Goal: Task Accomplishment & Management: Manage account settings

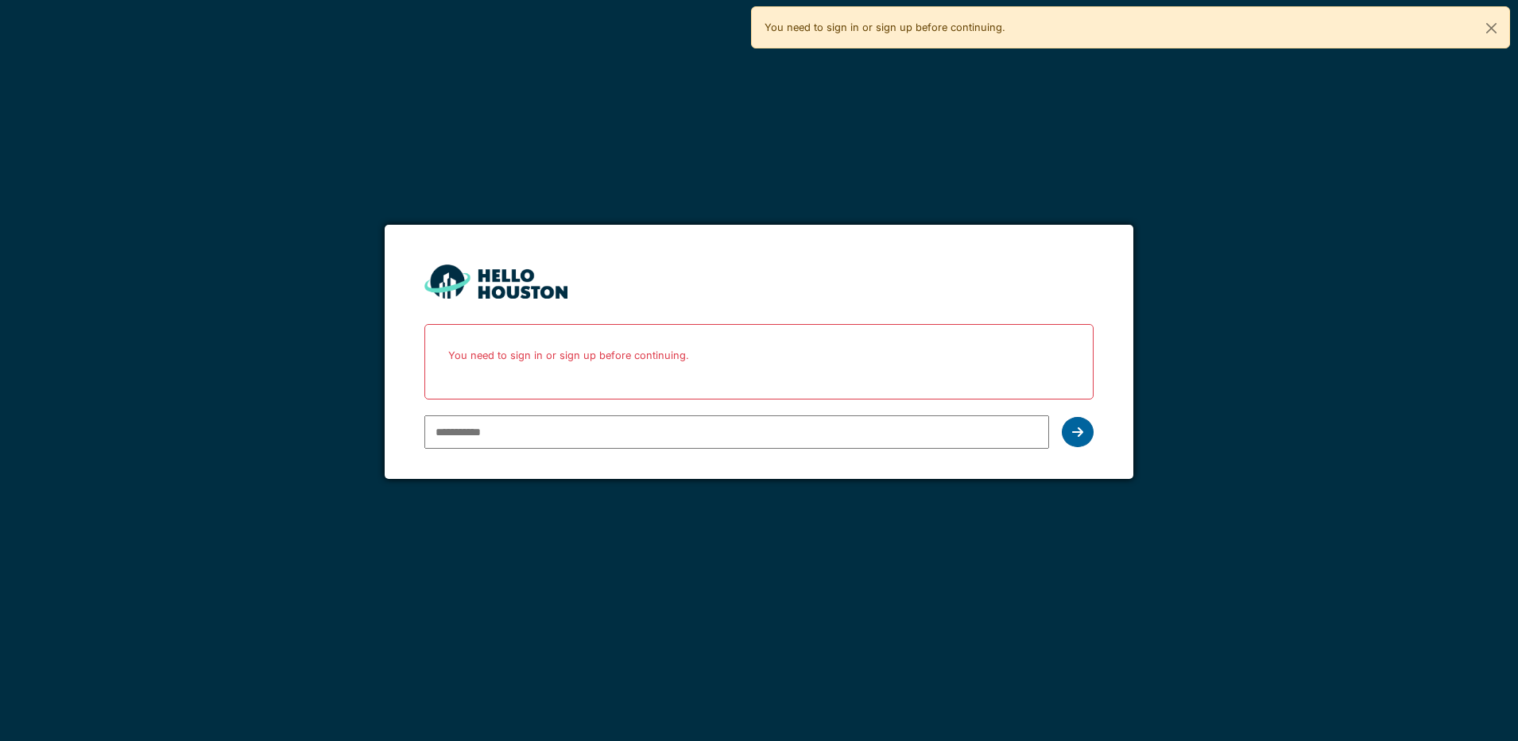
type input "**********"
click at [1081, 430] on icon at bounding box center [1077, 432] width 11 height 13
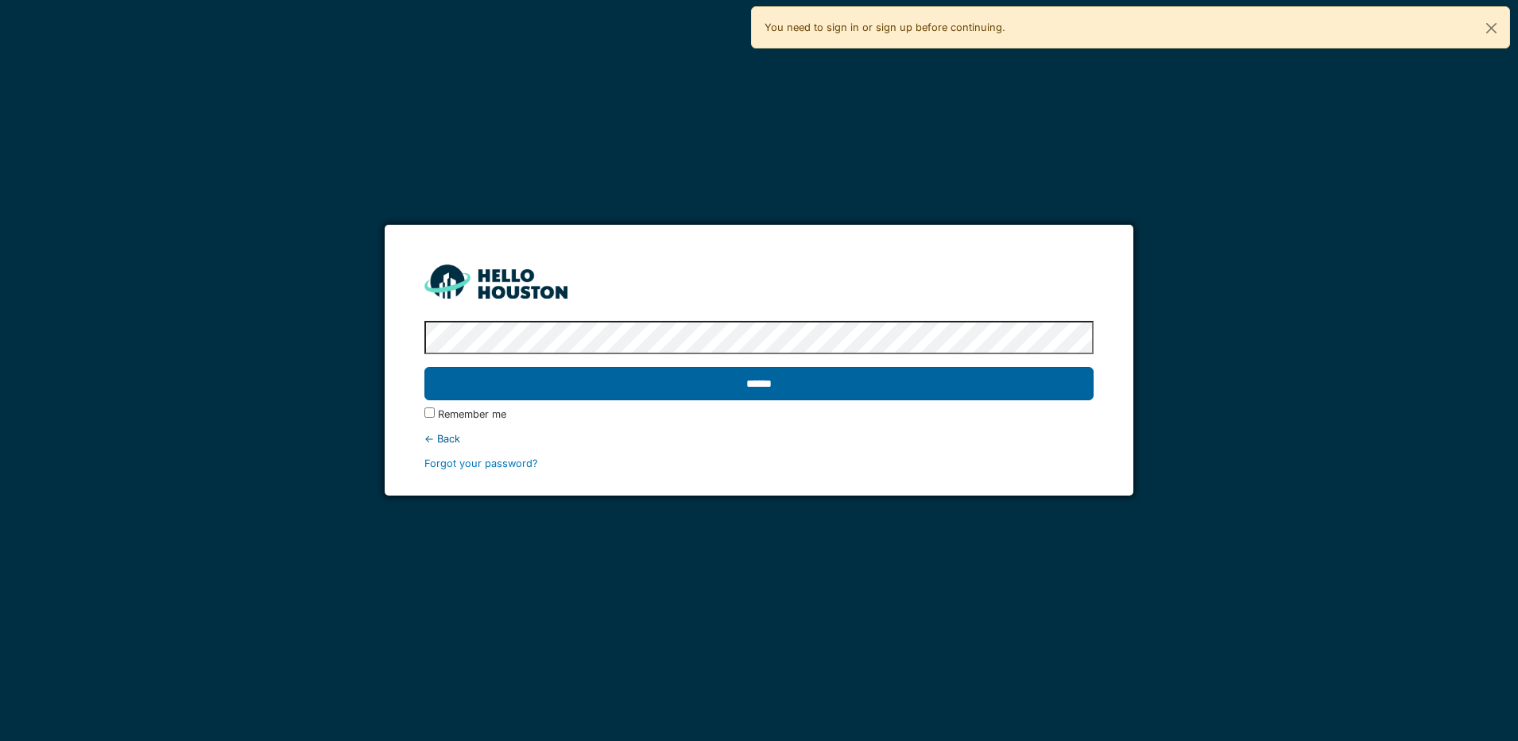
click at [780, 385] on input "******" at bounding box center [758, 383] width 669 height 33
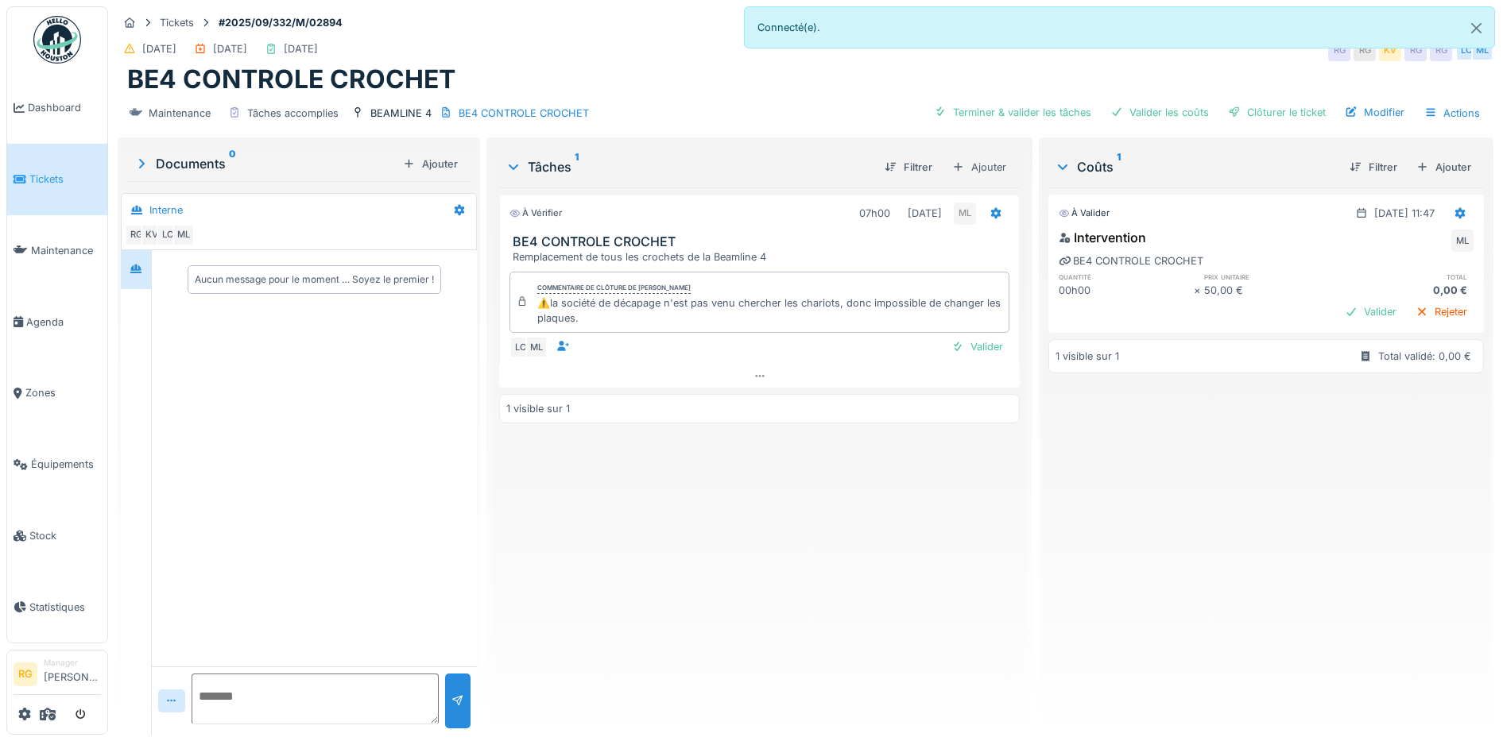
click at [627, 31] on div "Tickets #2025/09/332/M/02894" at bounding box center [805, 23] width 1375 height 20
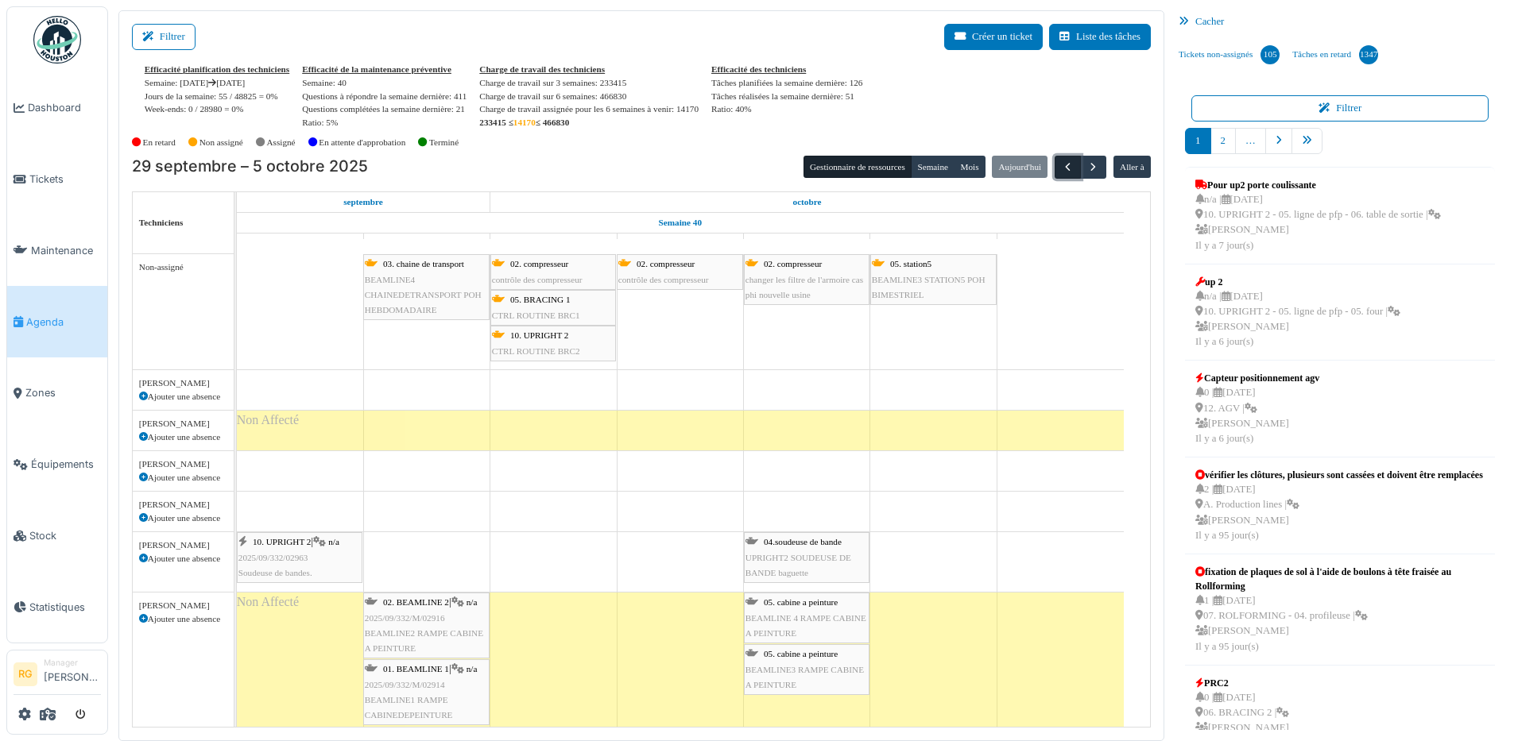
click at [1061, 165] on span "button" at bounding box center [1068, 168] width 14 height 14
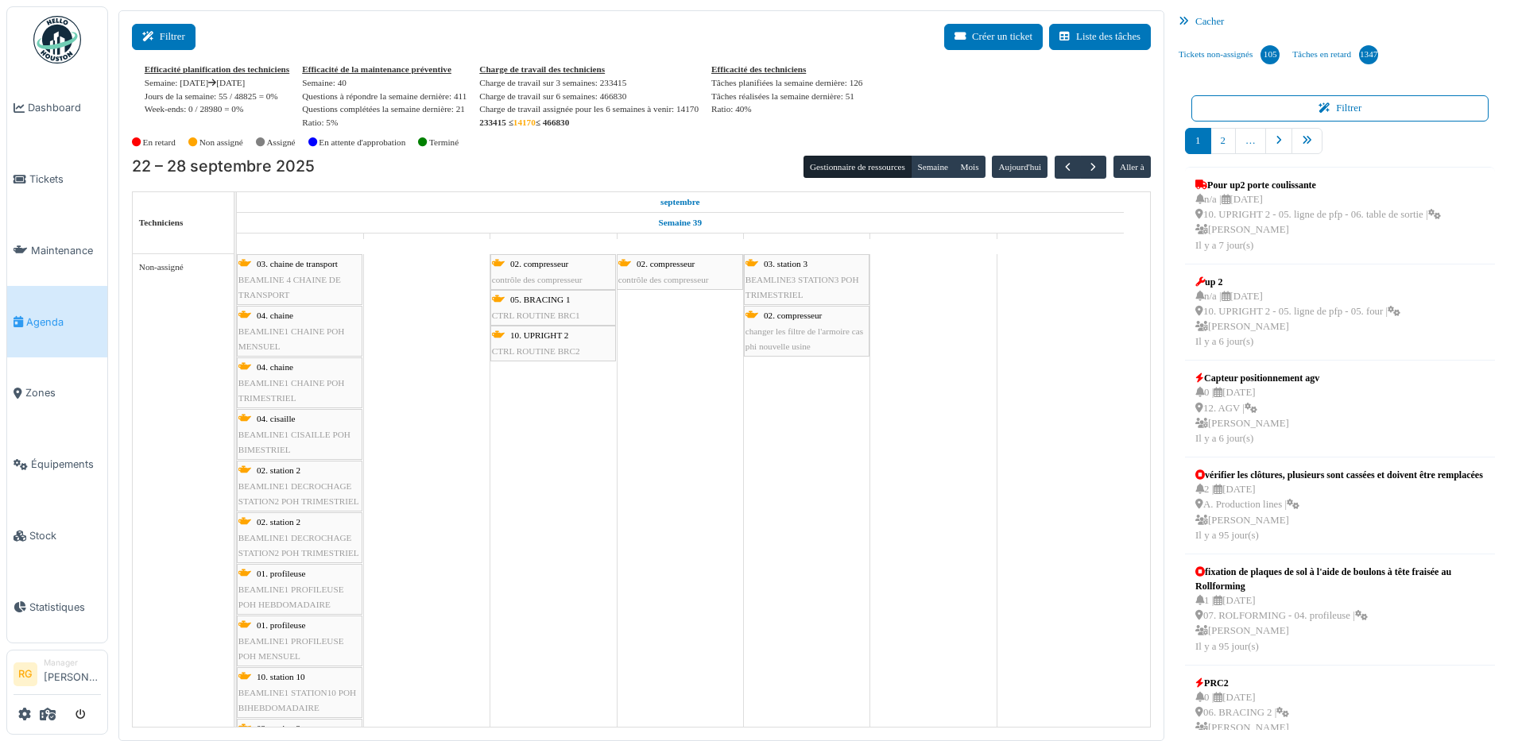
click at [177, 37] on button "Filtrer" at bounding box center [164, 37] width 64 height 26
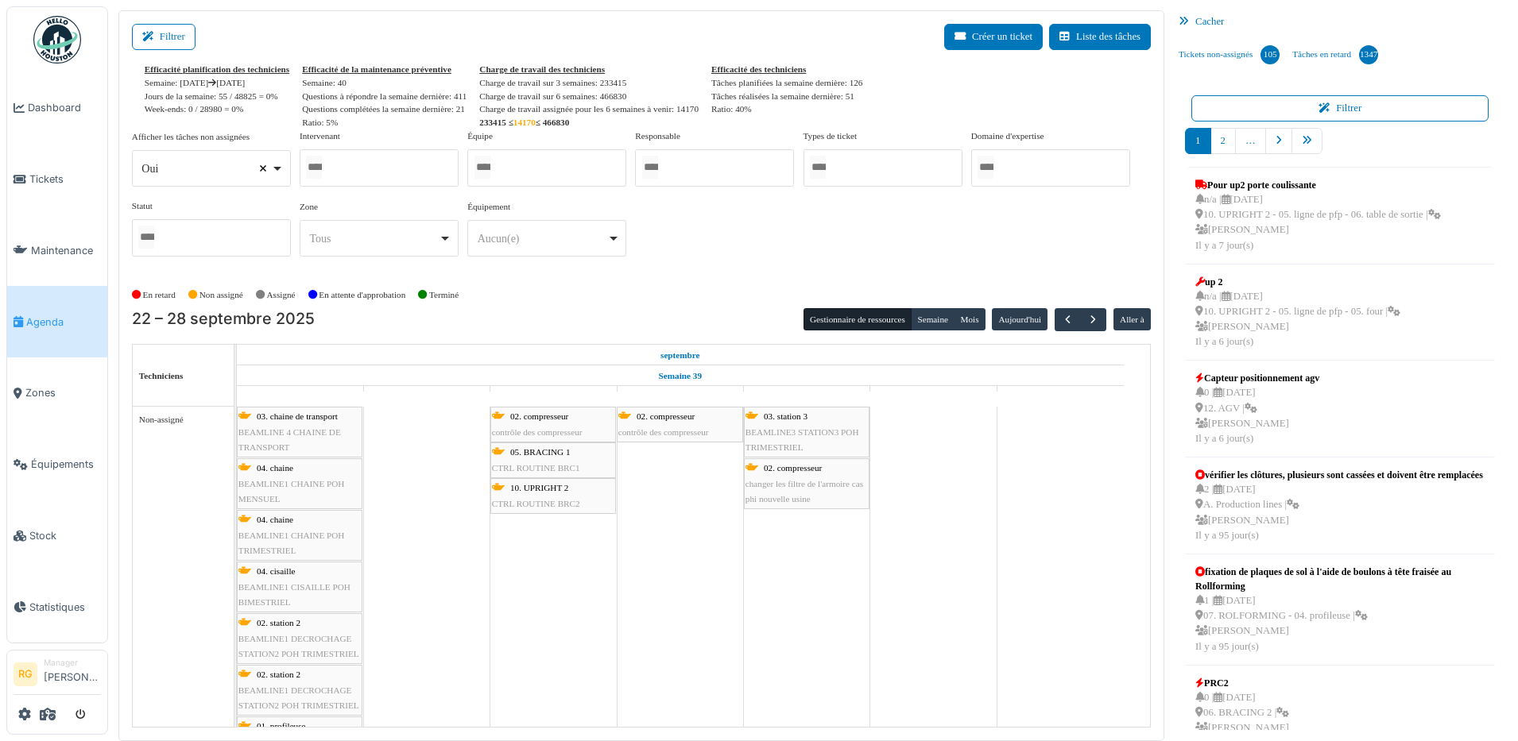
select select
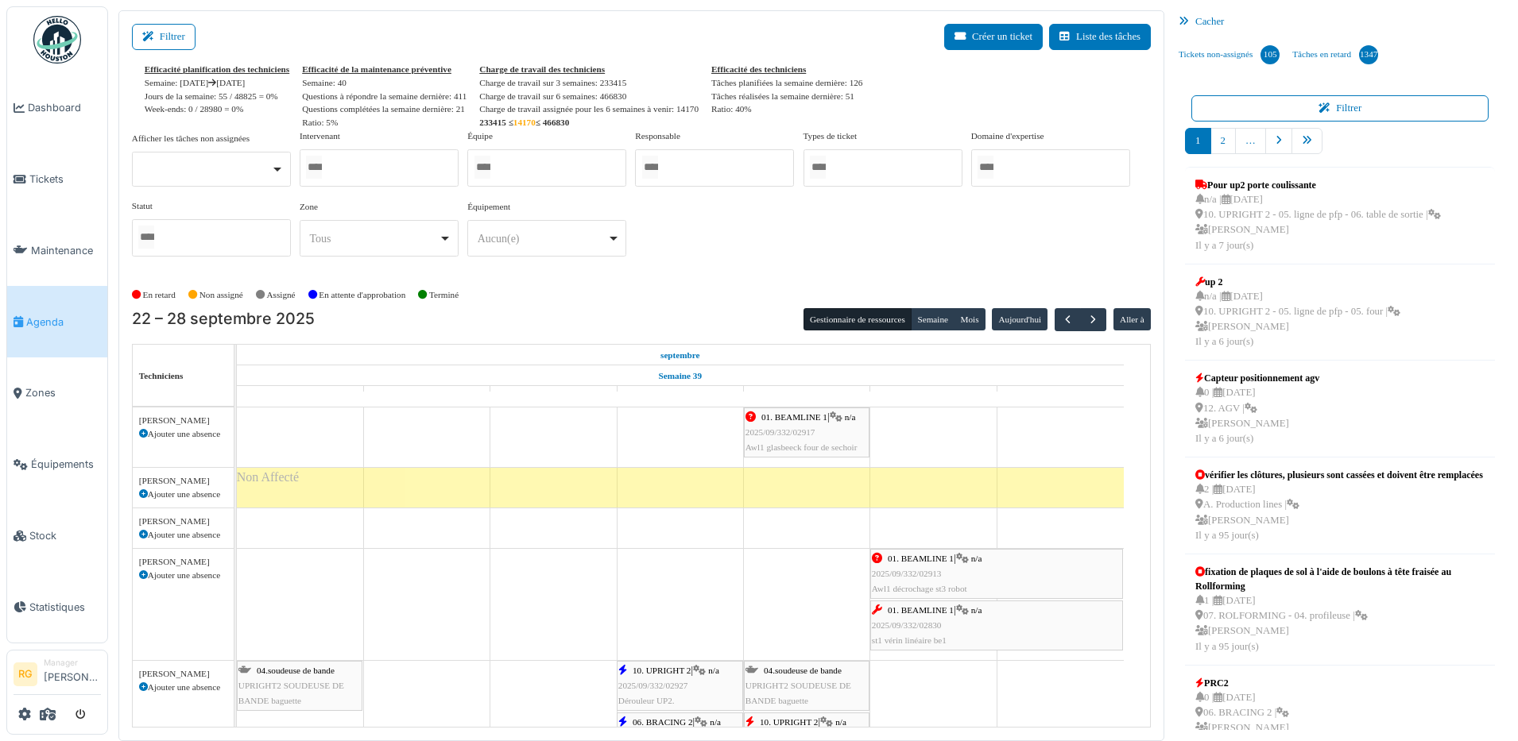
click at [808, 428] on span "2025/09/332/02917" at bounding box center [780, 433] width 70 height 10
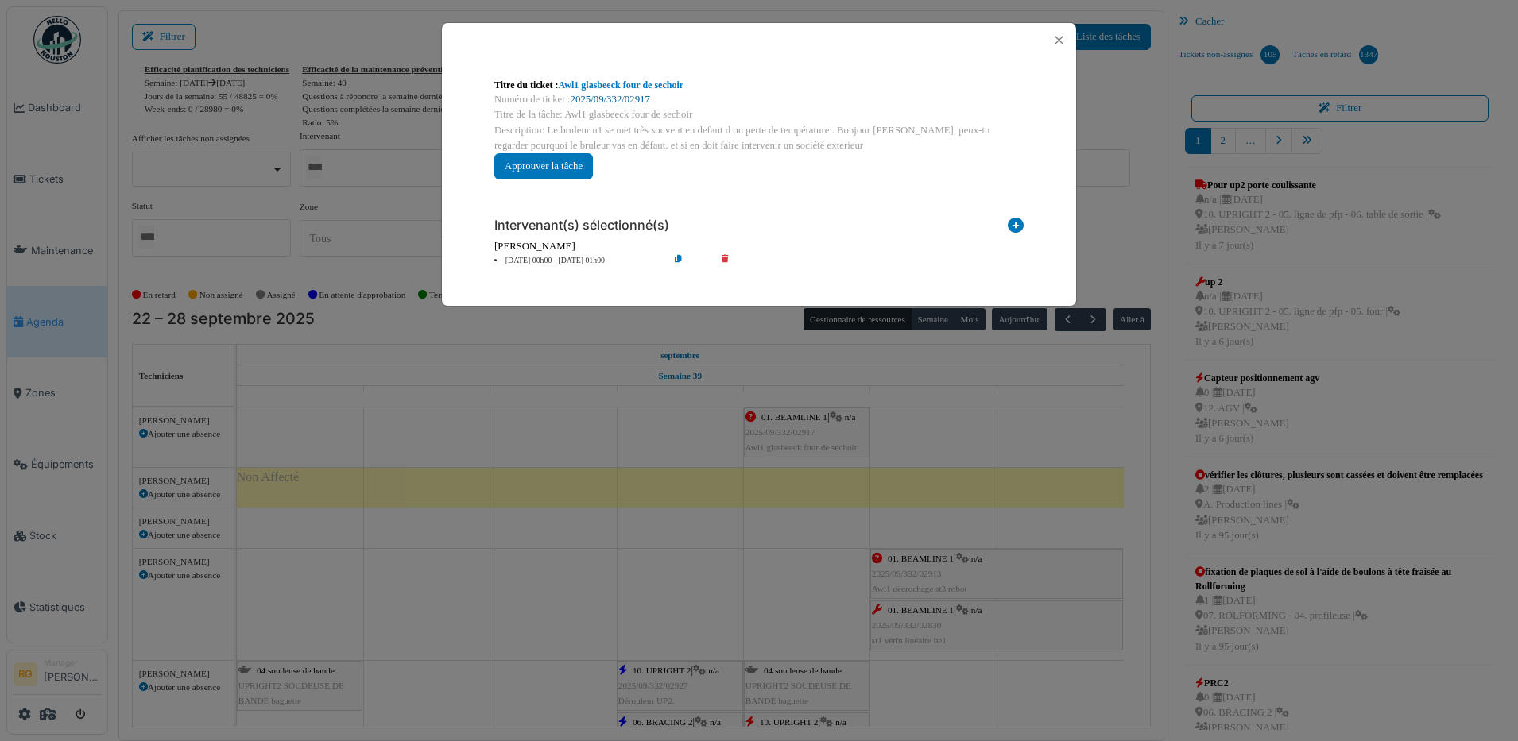
click at [618, 99] on link "2025/09/332/02917" at bounding box center [610, 99] width 79 height 11
click at [1063, 39] on button "Close" at bounding box center [1058, 39] width 21 height 21
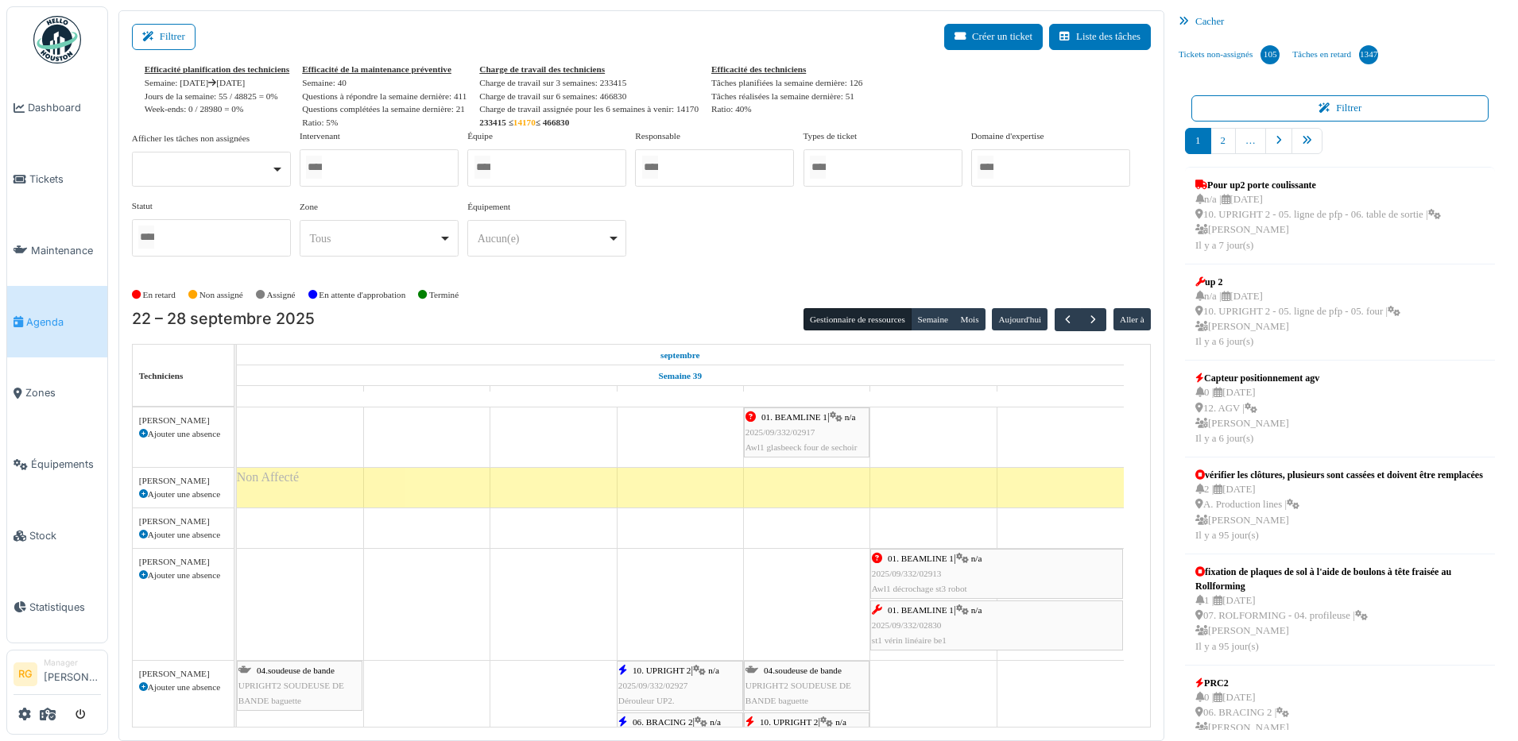
scroll to position [99, 0]
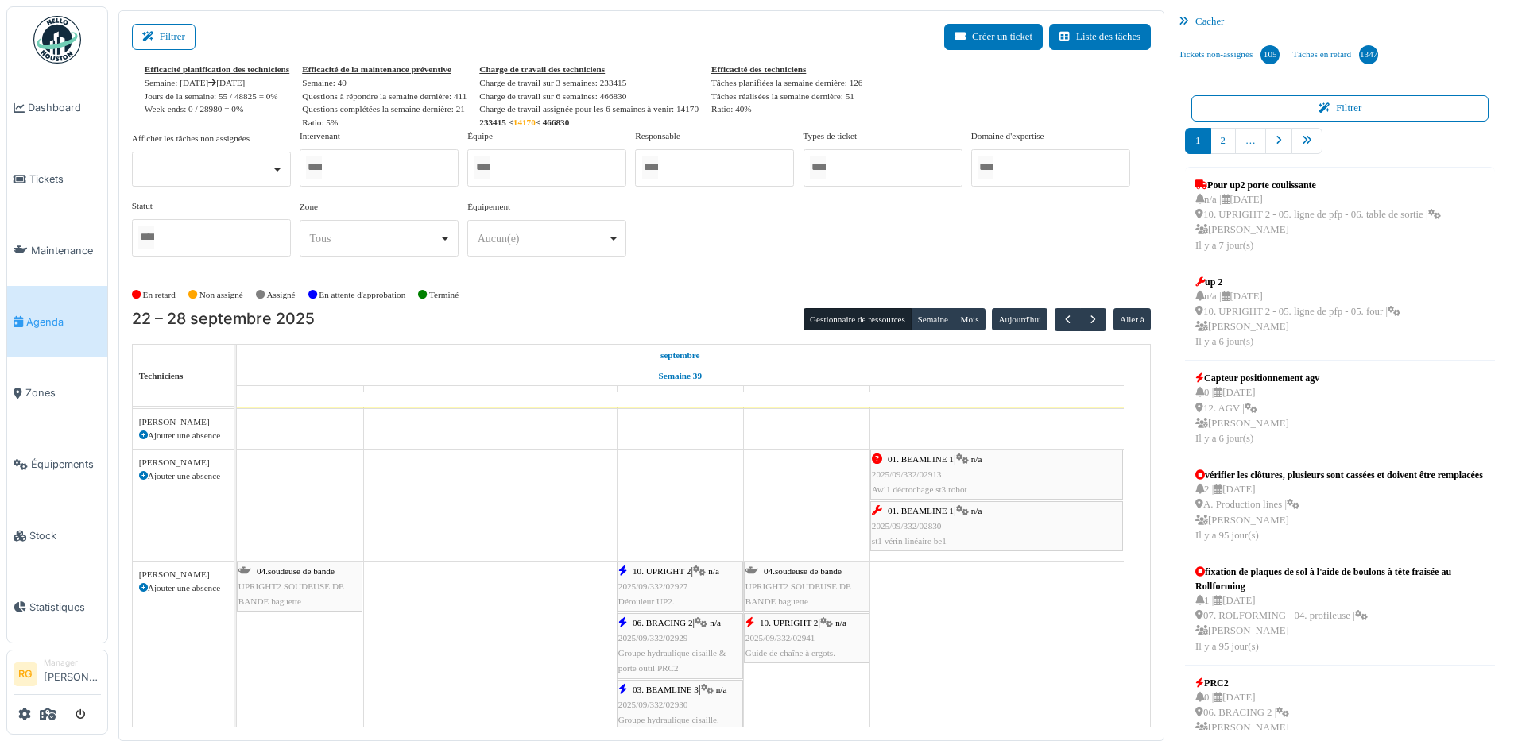
click at [973, 472] on div "01. BEAMLINE 1 | n/a 2025/09/332/02913 Awl1 décrochage st3 robot" at bounding box center [997, 475] width 250 height 46
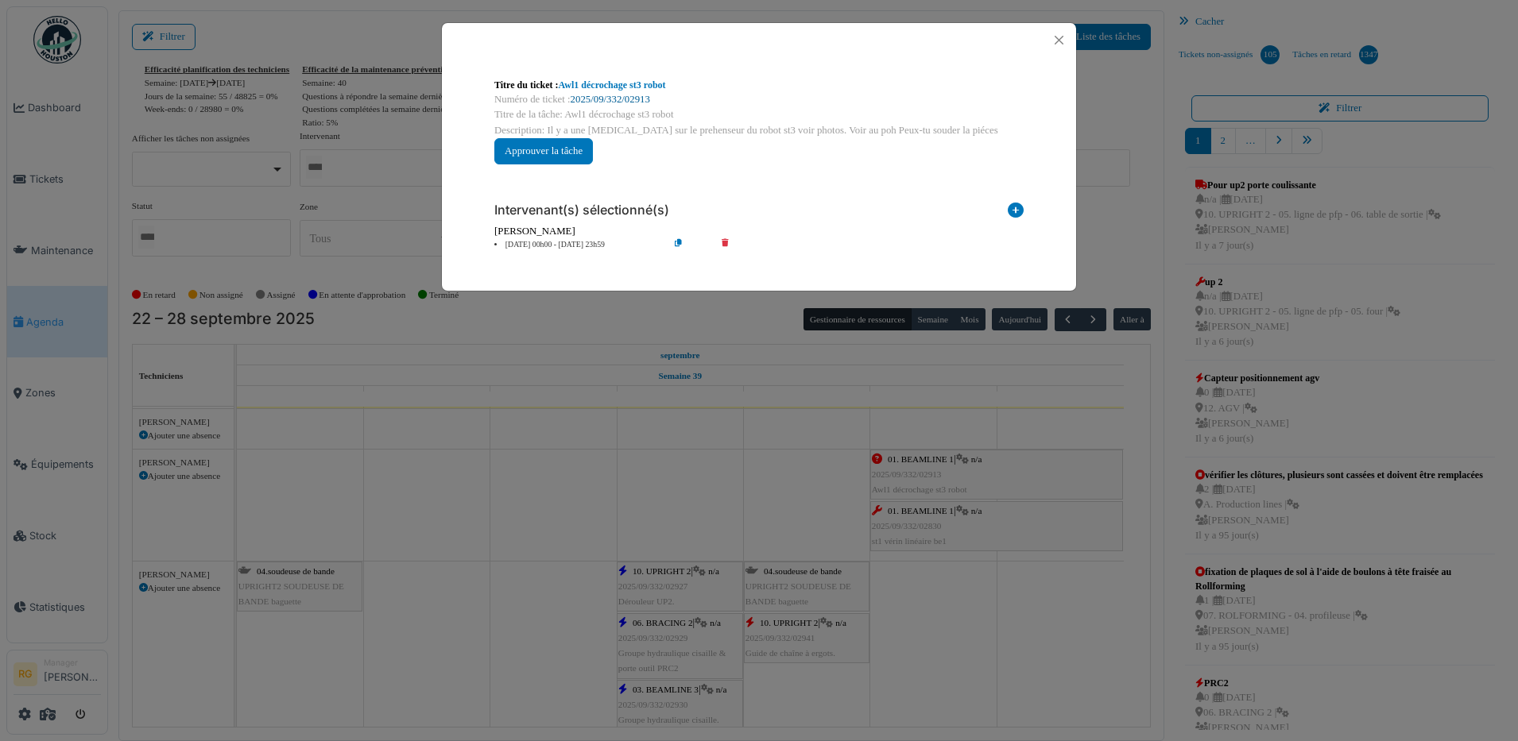
click at [613, 99] on link "2025/09/332/02913" at bounding box center [610, 99] width 79 height 11
click at [1060, 36] on button "Close" at bounding box center [1058, 39] width 21 height 21
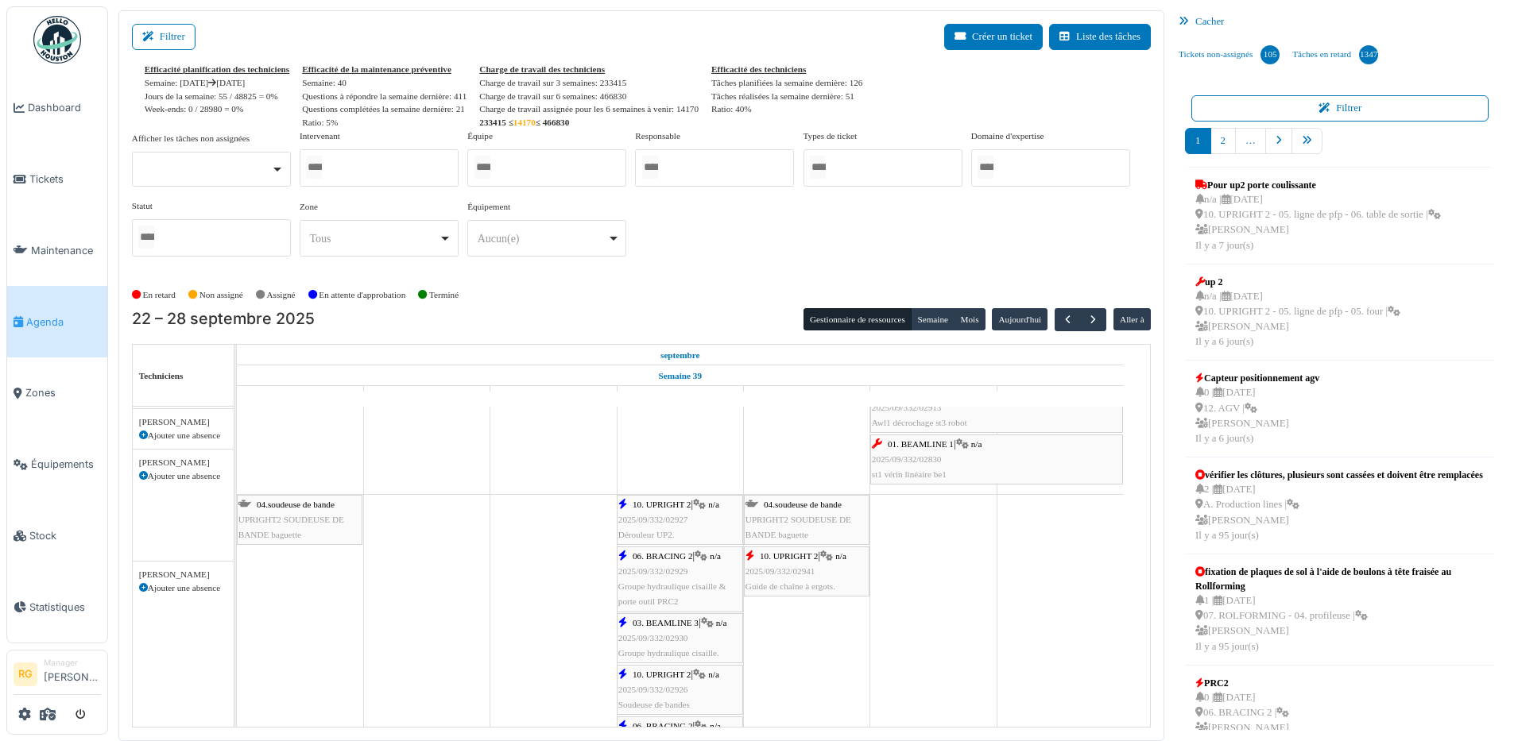
scroll to position [199, 0]
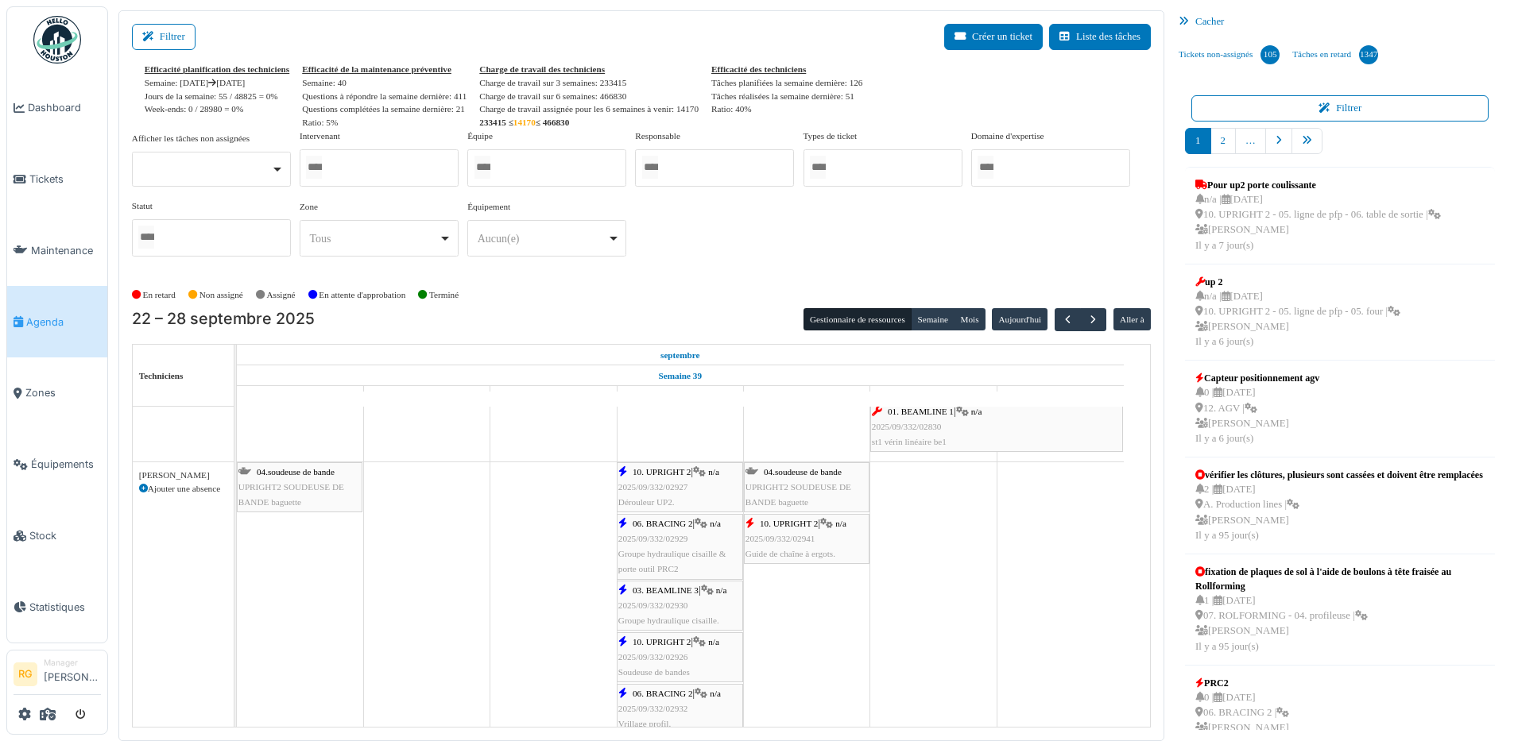
click at [686, 489] on span "2025/09/332/02927" at bounding box center [653, 487] width 70 height 10
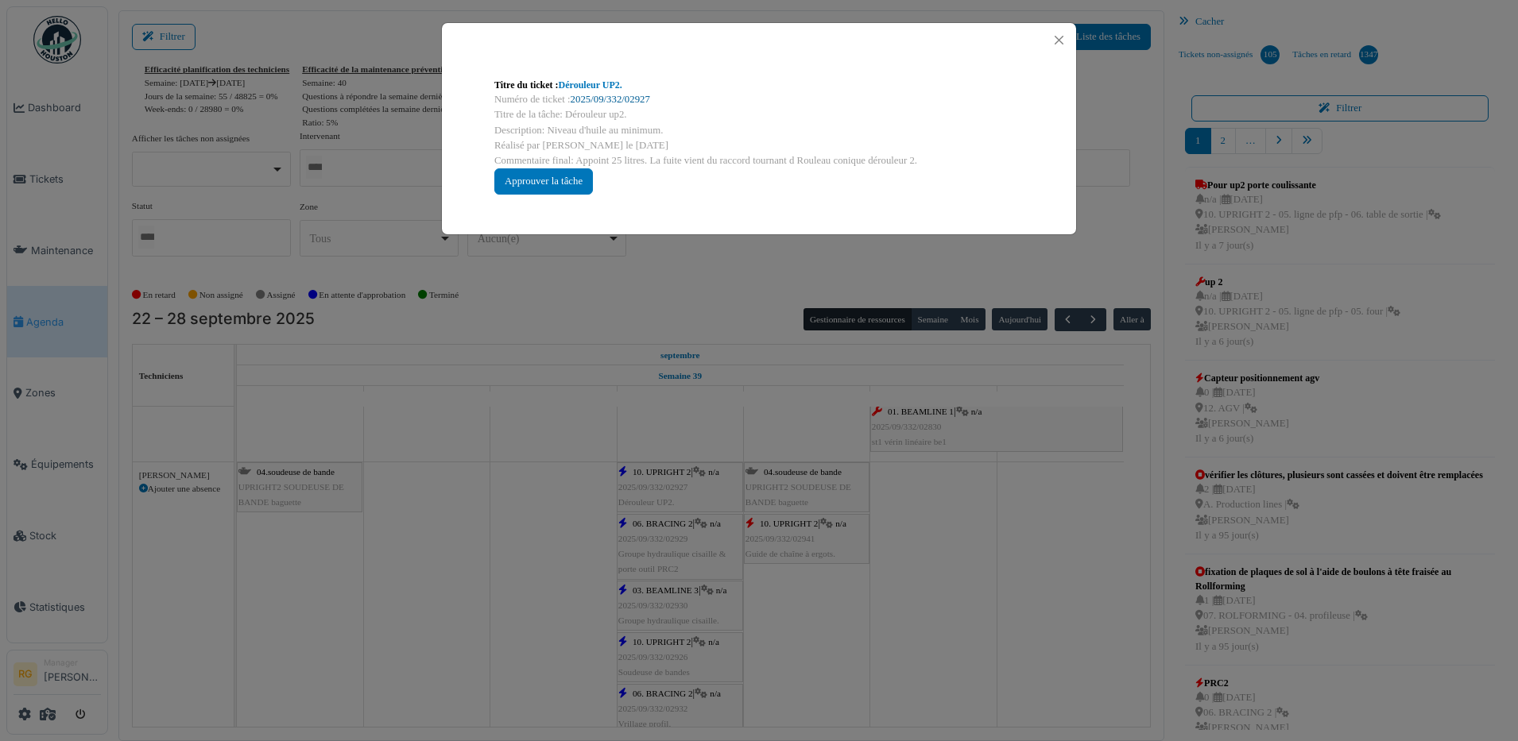
click at [621, 95] on link "2025/09/332/02927" at bounding box center [610, 99] width 79 height 11
click at [1057, 38] on button "Close" at bounding box center [1058, 39] width 21 height 21
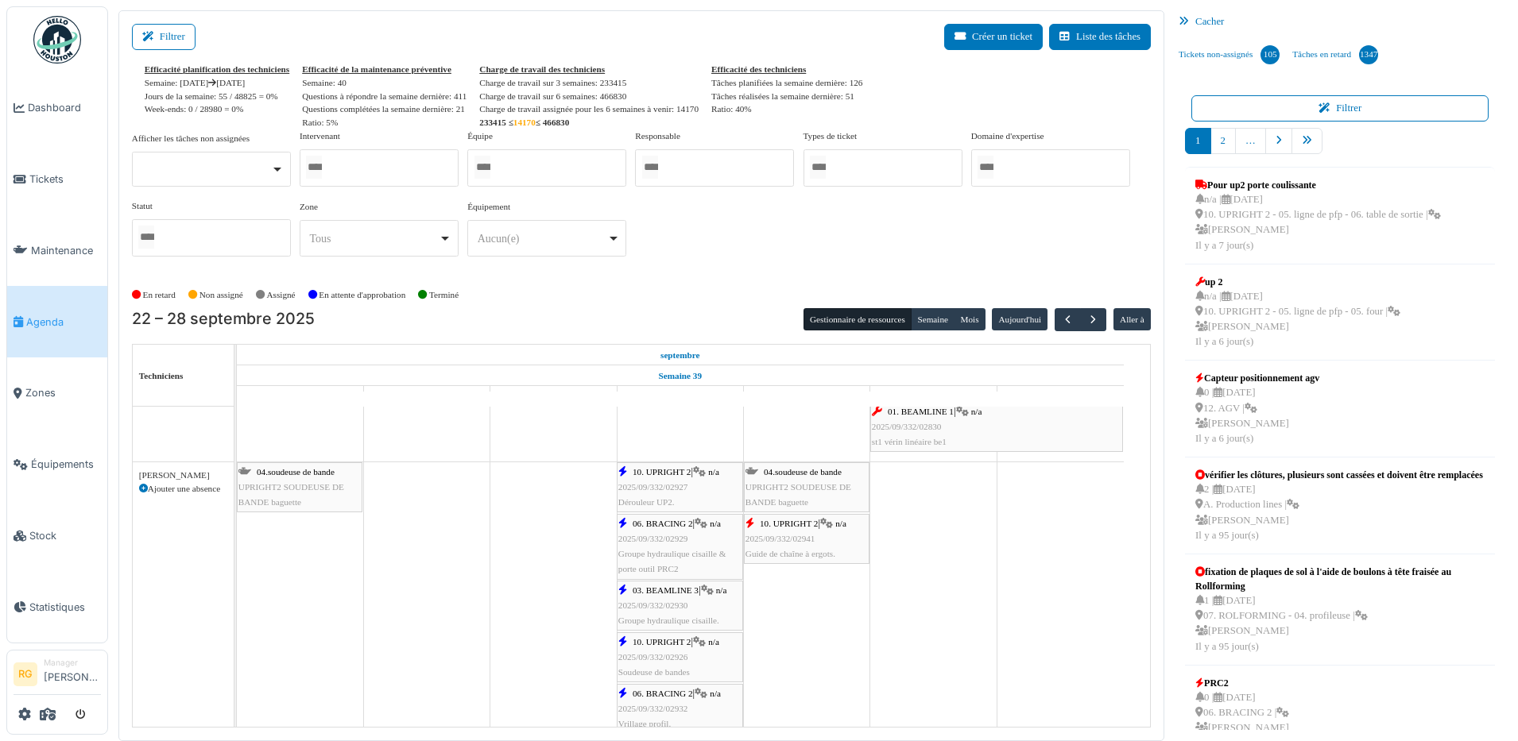
click at [675, 546] on div "06. BRACING 2 | n/a 2025/09/332/02929 Groupe hydraulique cisaille & porte outil…" at bounding box center [679, 547] width 123 height 61
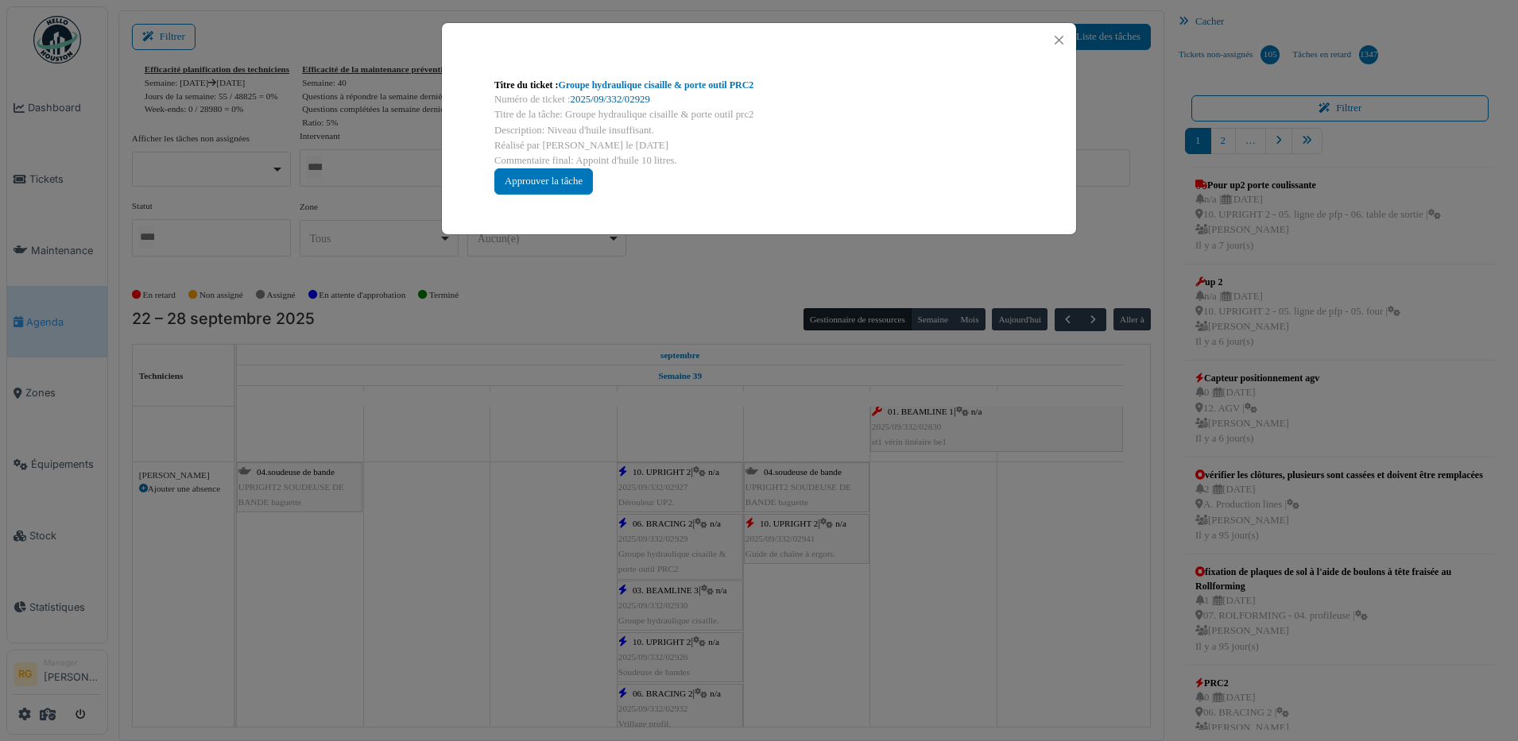
click at [617, 102] on link "2025/09/332/02929" at bounding box center [610, 99] width 79 height 11
click at [550, 180] on div "Approuver la tâche" at bounding box center [543, 181] width 99 height 26
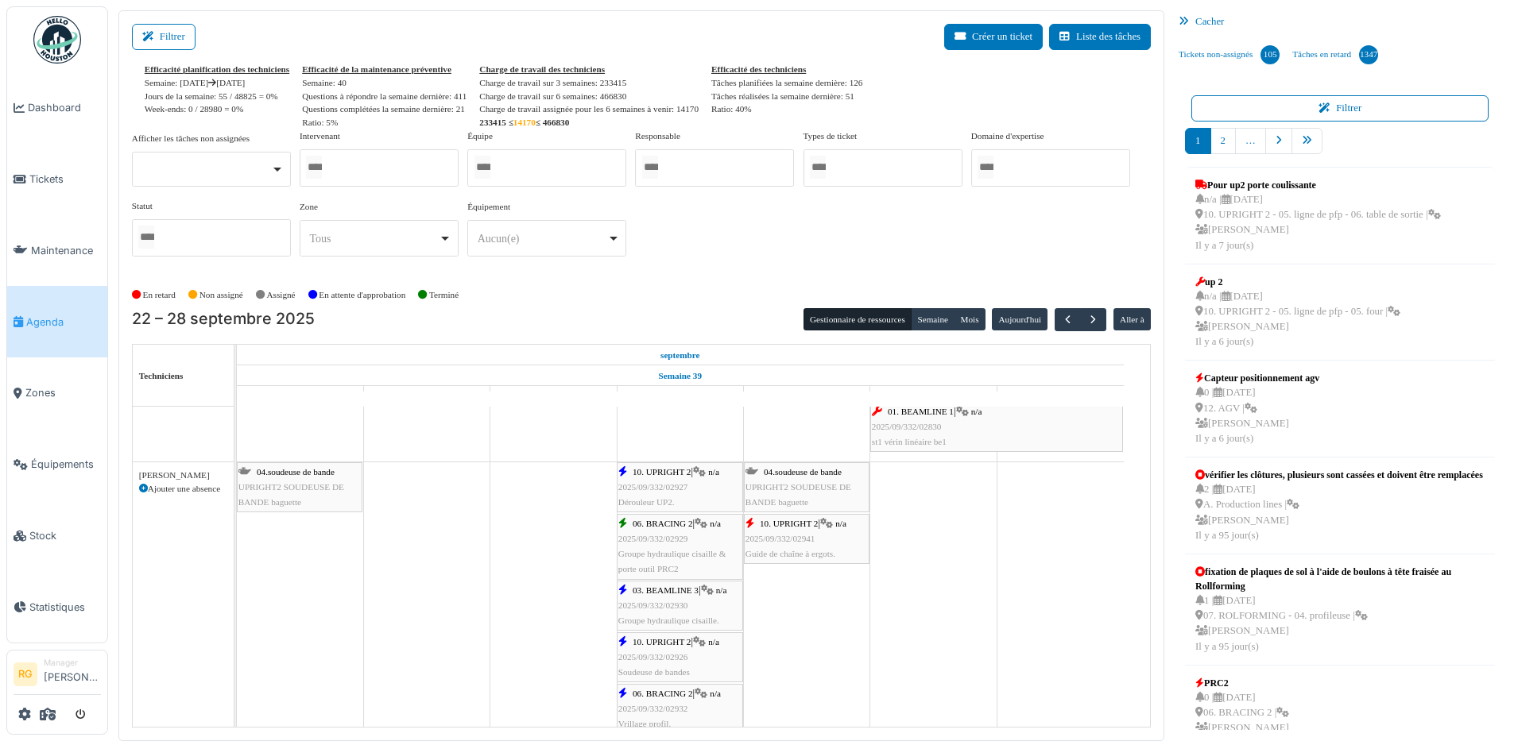
click at [664, 602] on span "2025/09/332/02930" at bounding box center [653, 606] width 70 height 10
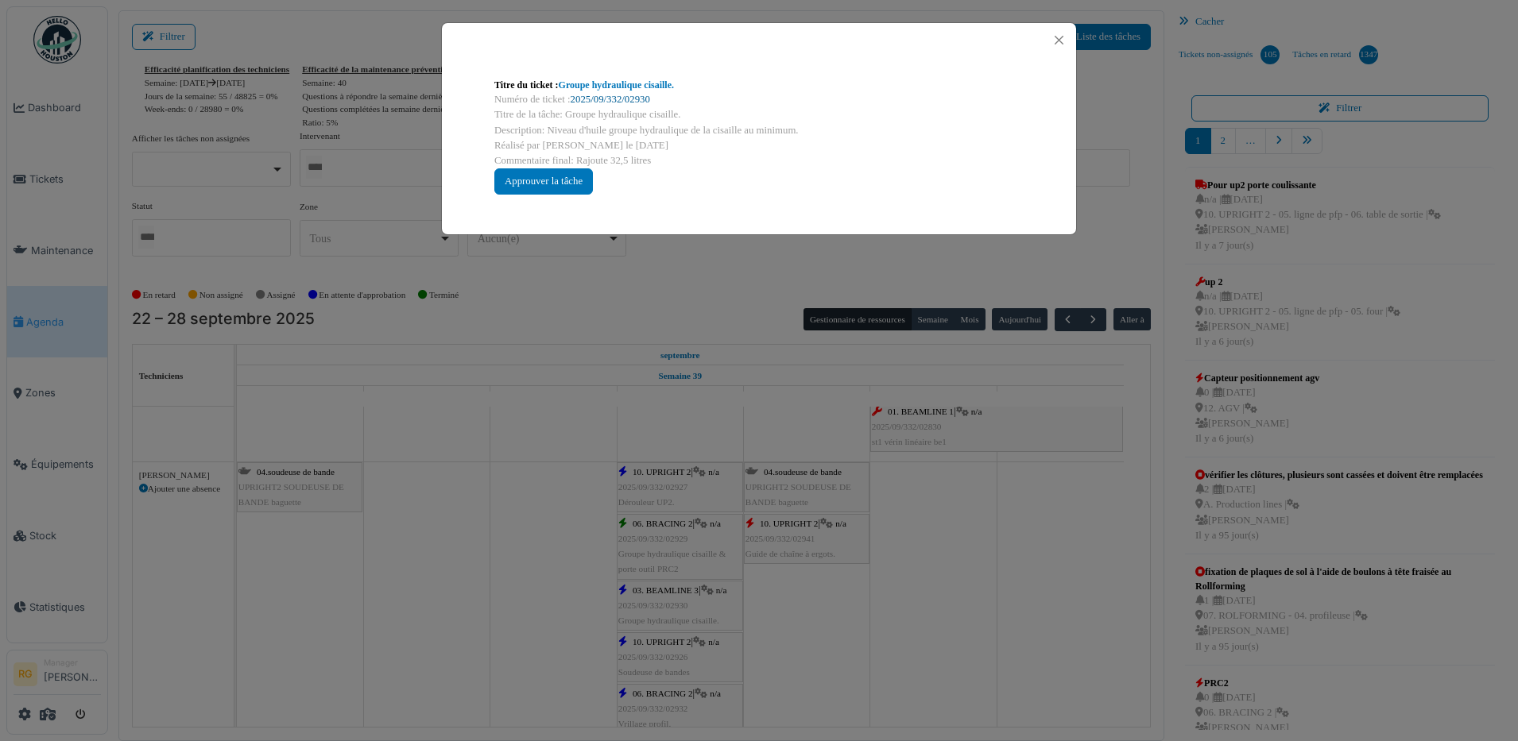
click at [613, 99] on link "2025/09/332/02930" at bounding box center [610, 99] width 79 height 11
click at [1056, 41] on button "Close" at bounding box center [1058, 39] width 21 height 21
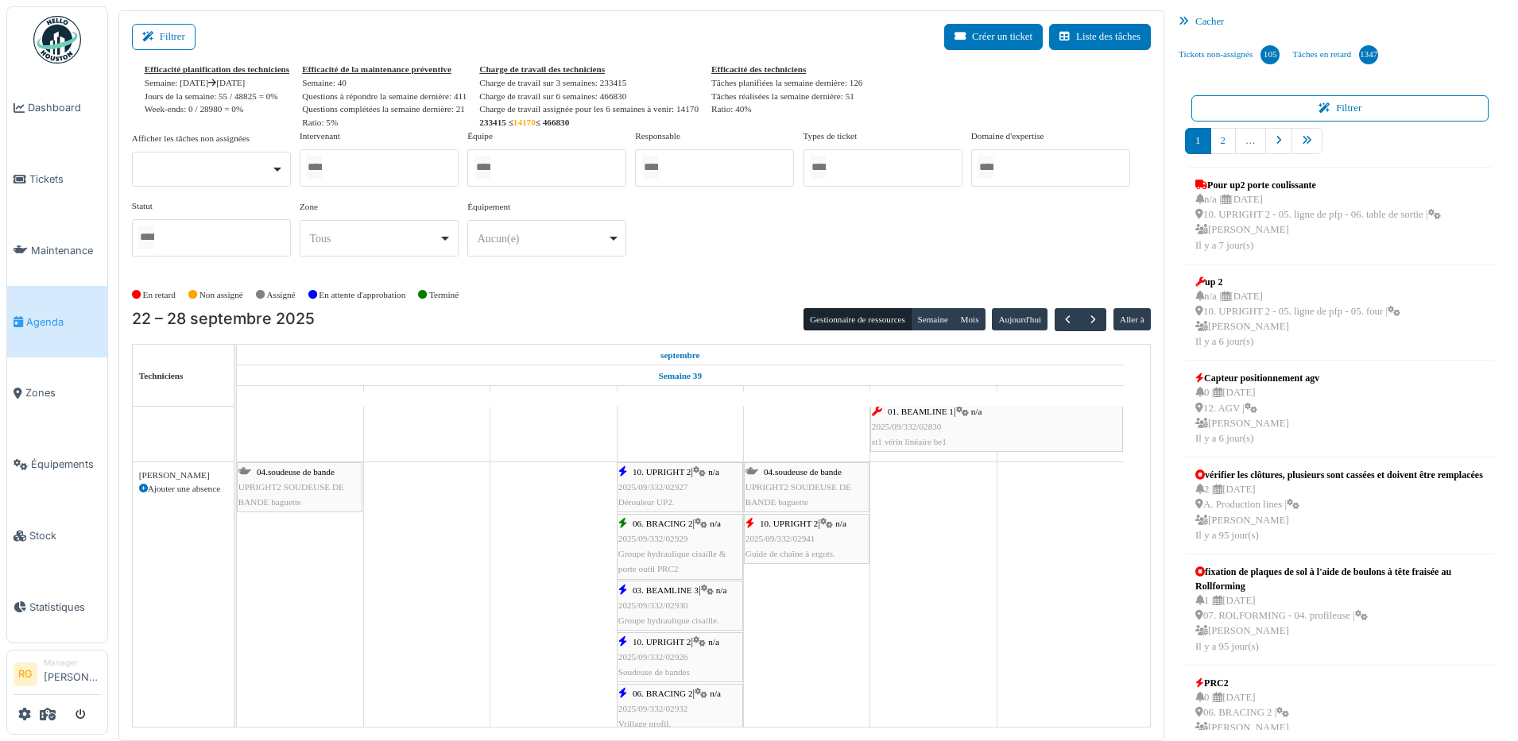
click at [666, 650] on div "10. UPRIGHT 2 | n/a 2025/09/332/02926 Soudeuse de bandes" at bounding box center [679, 658] width 123 height 46
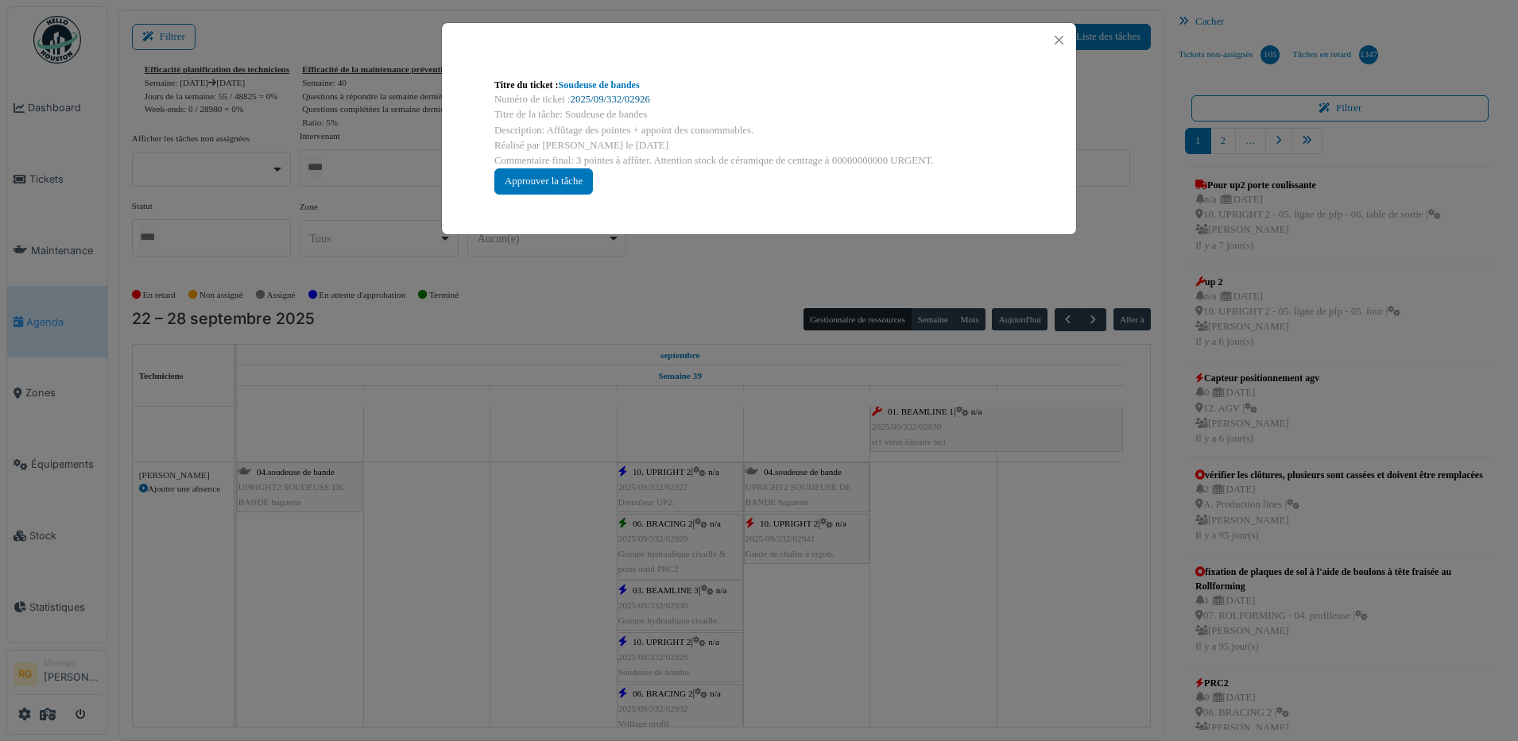
click at [625, 99] on link "2025/09/332/02926" at bounding box center [610, 99] width 79 height 11
click at [1056, 41] on button "Close" at bounding box center [1058, 39] width 21 height 21
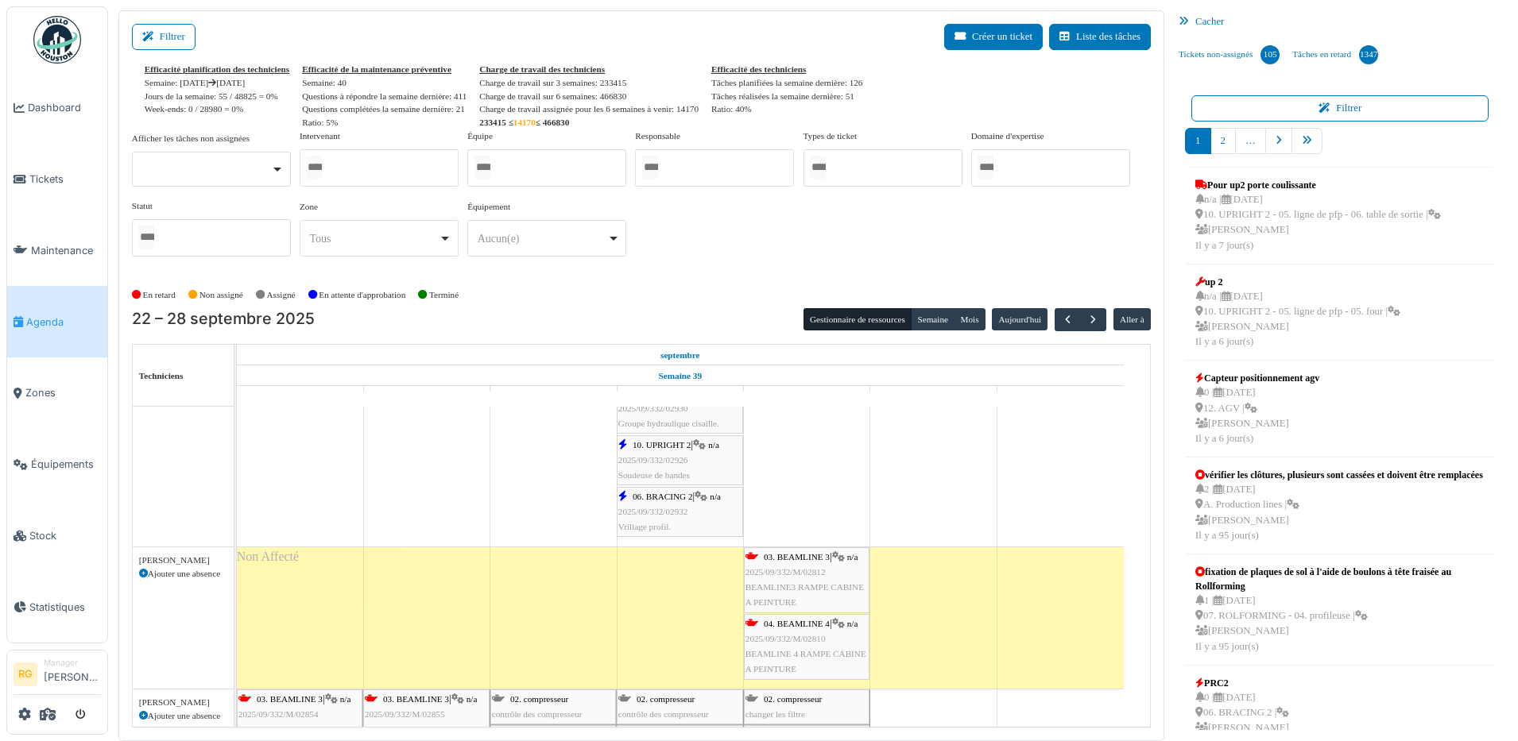
scroll to position [397, 0]
click at [664, 510] on span "2025/09/332/02932" at bounding box center [653, 510] width 70 height 10
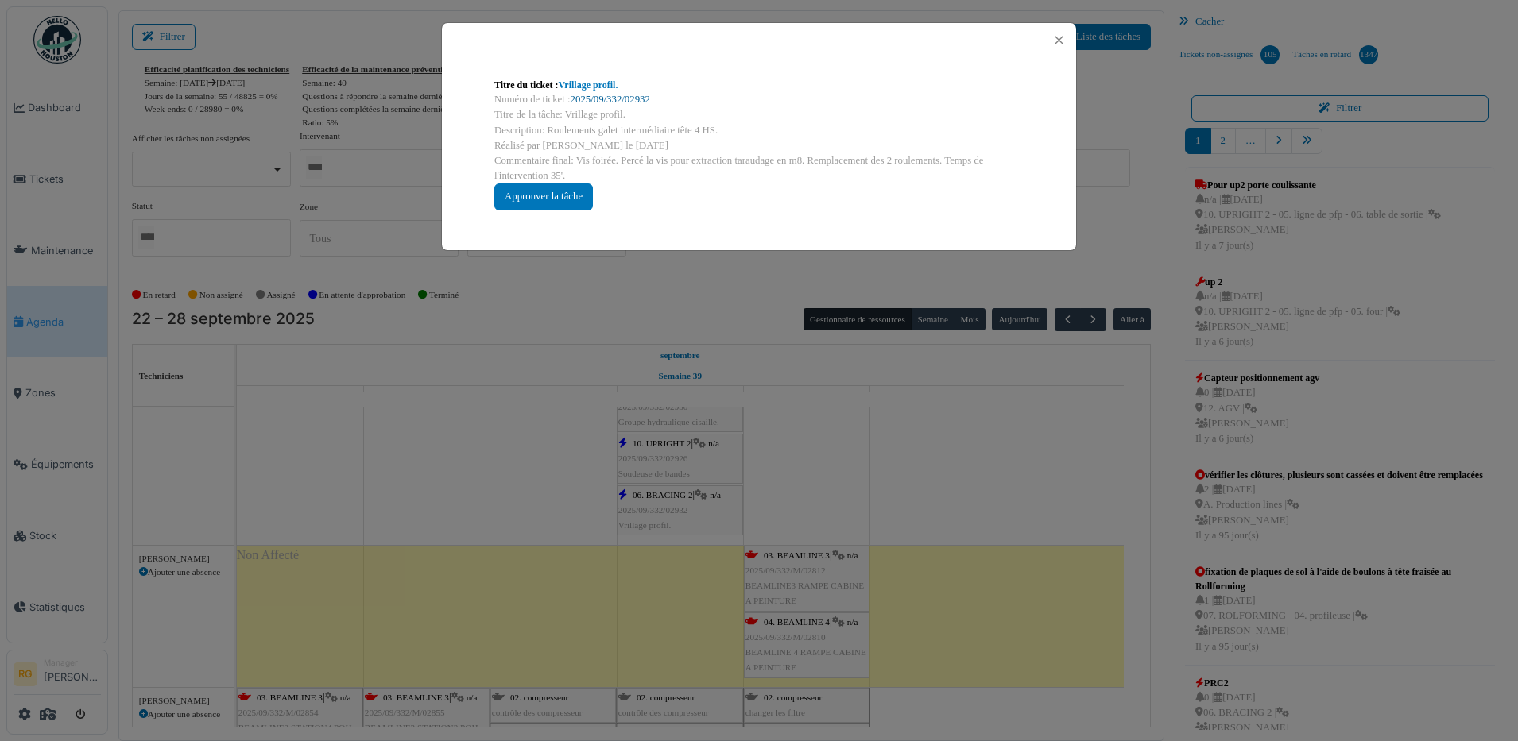
click at [613, 96] on link "2025/09/332/02932" at bounding box center [610, 99] width 79 height 11
click at [568, 202] on div "Approuver la tâche" at bounding box center [543, 197] width 99 height 26
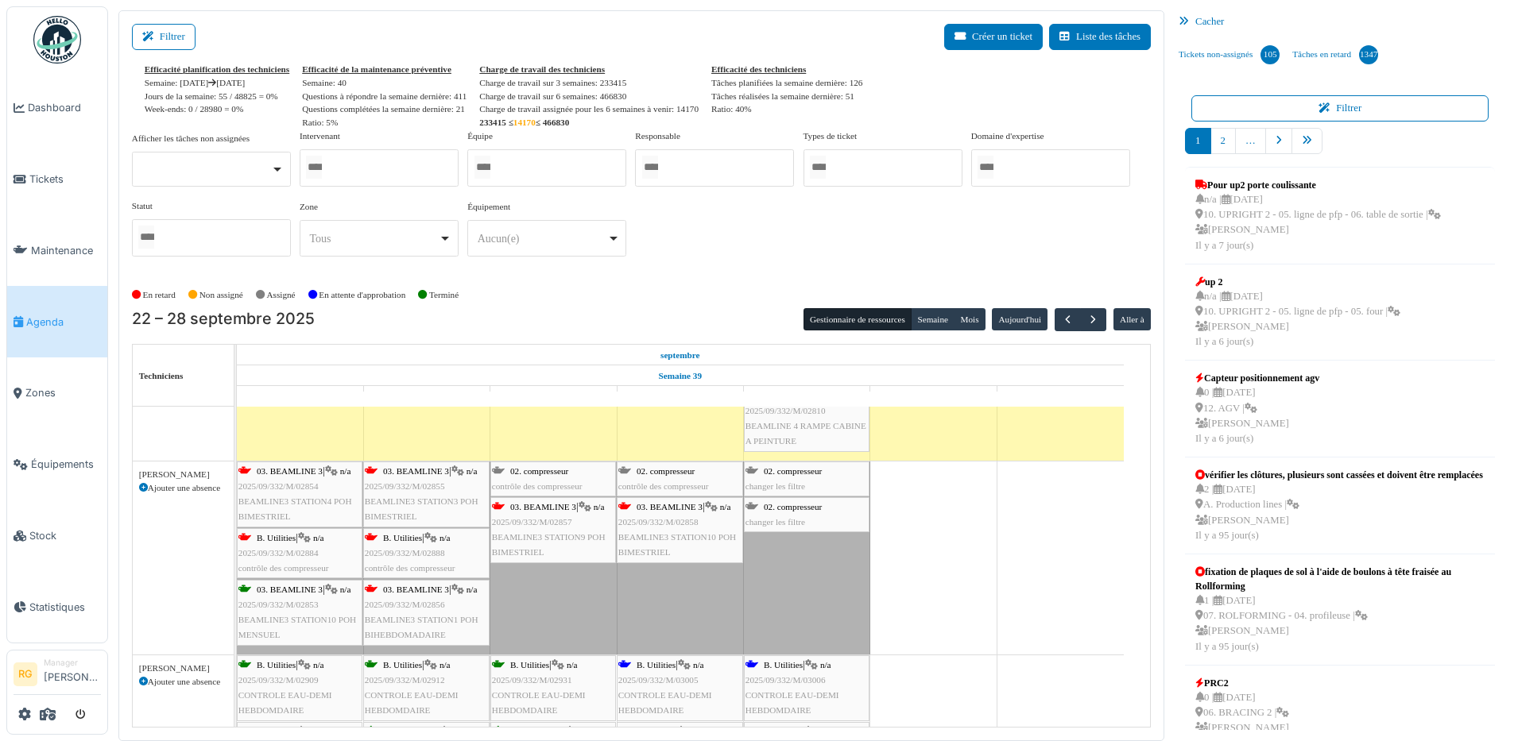
scroll to position [596, 0]
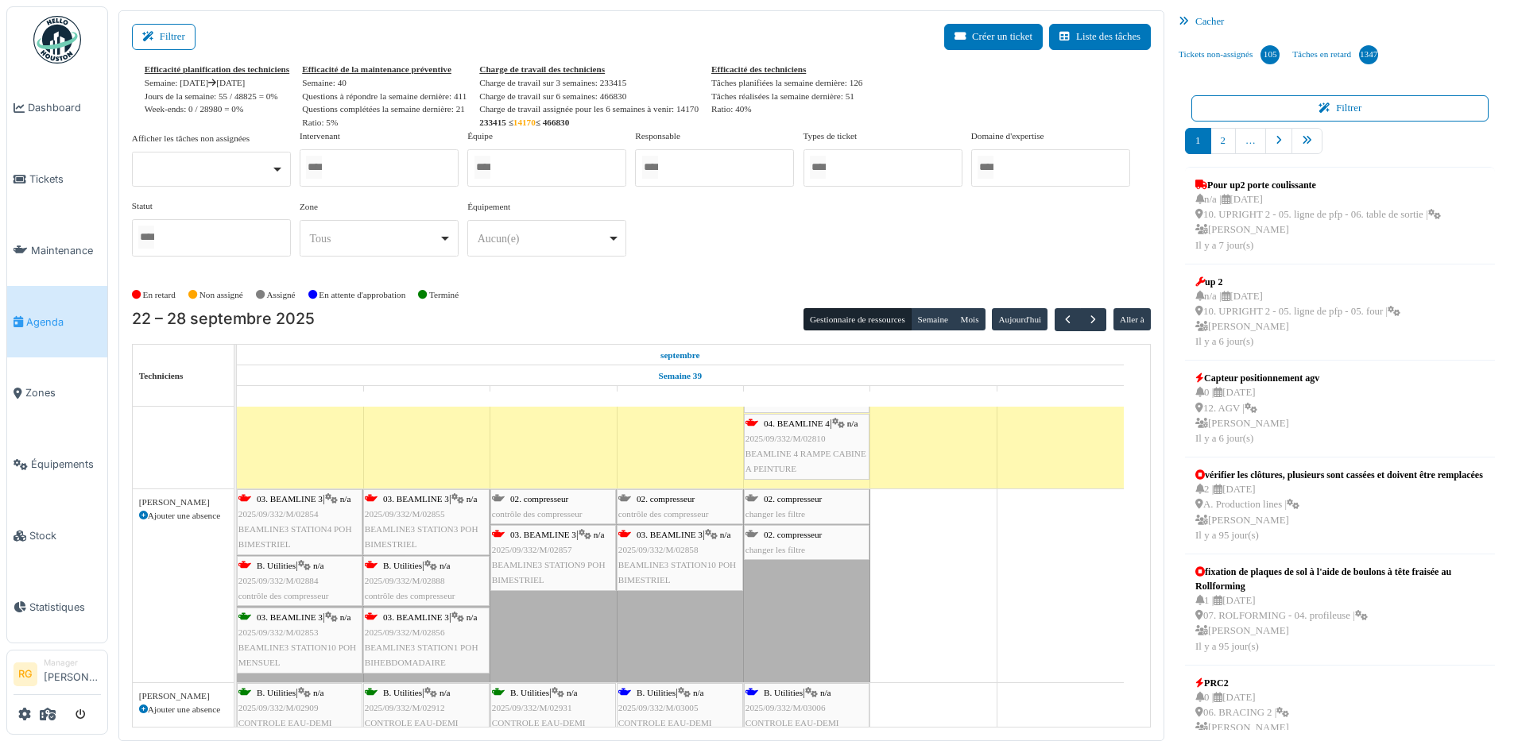
click at [422, 576] on span "2025/09/332/M/02888" at bounding box center [405, 581] width 80 height 10
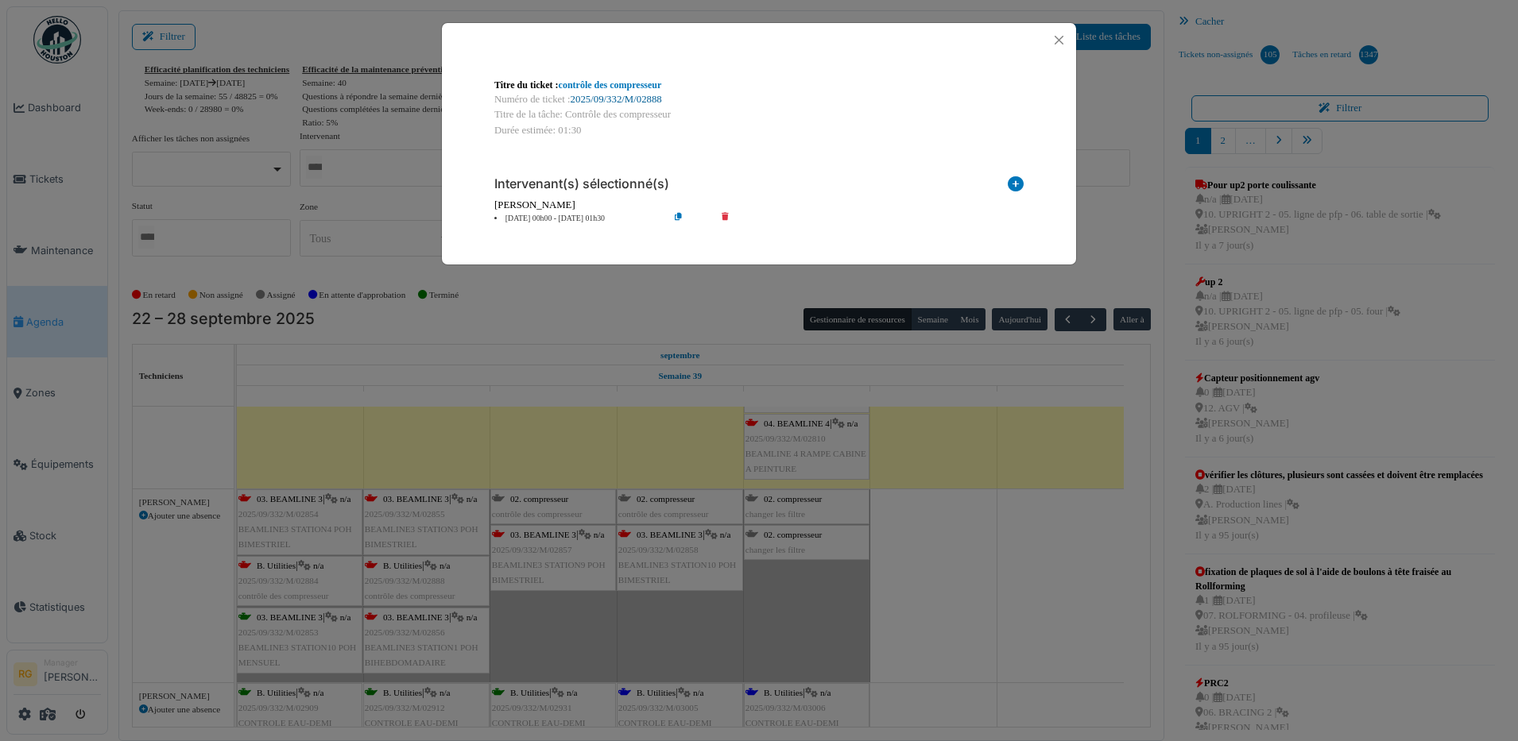
click at [624, 101] on link "2025/09/332/M/02888" at bounding box center [616, 99] width 91 height 11
click at [1053, 37] on button "Close" at bounding box center [1058, 39] width 21 height 21
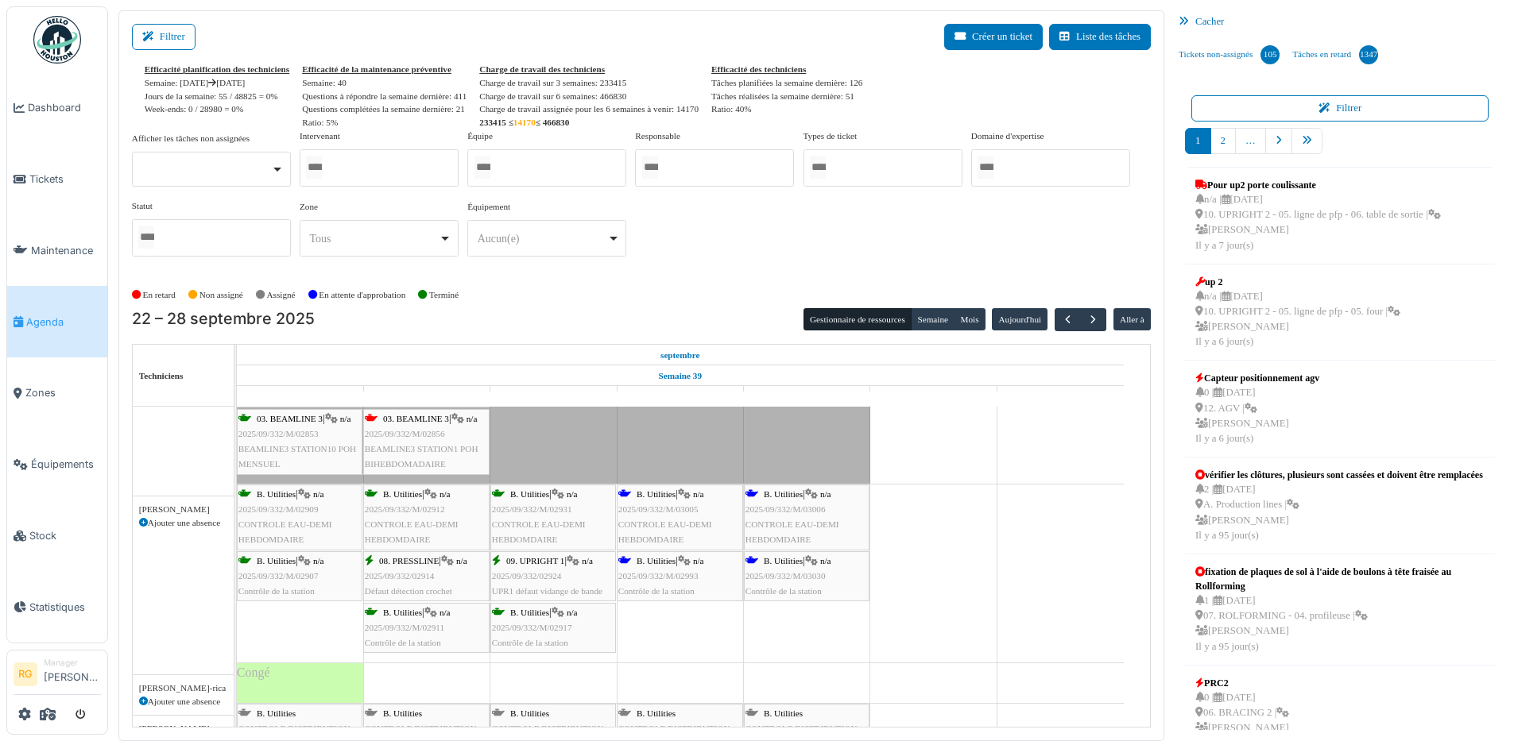
scroll to position [795, 0]
click at [683, 520] on span "CONTROLE EAU-DEMI HEBDOMDAIRE" at bounding box center [665, 532] width 94 height 25
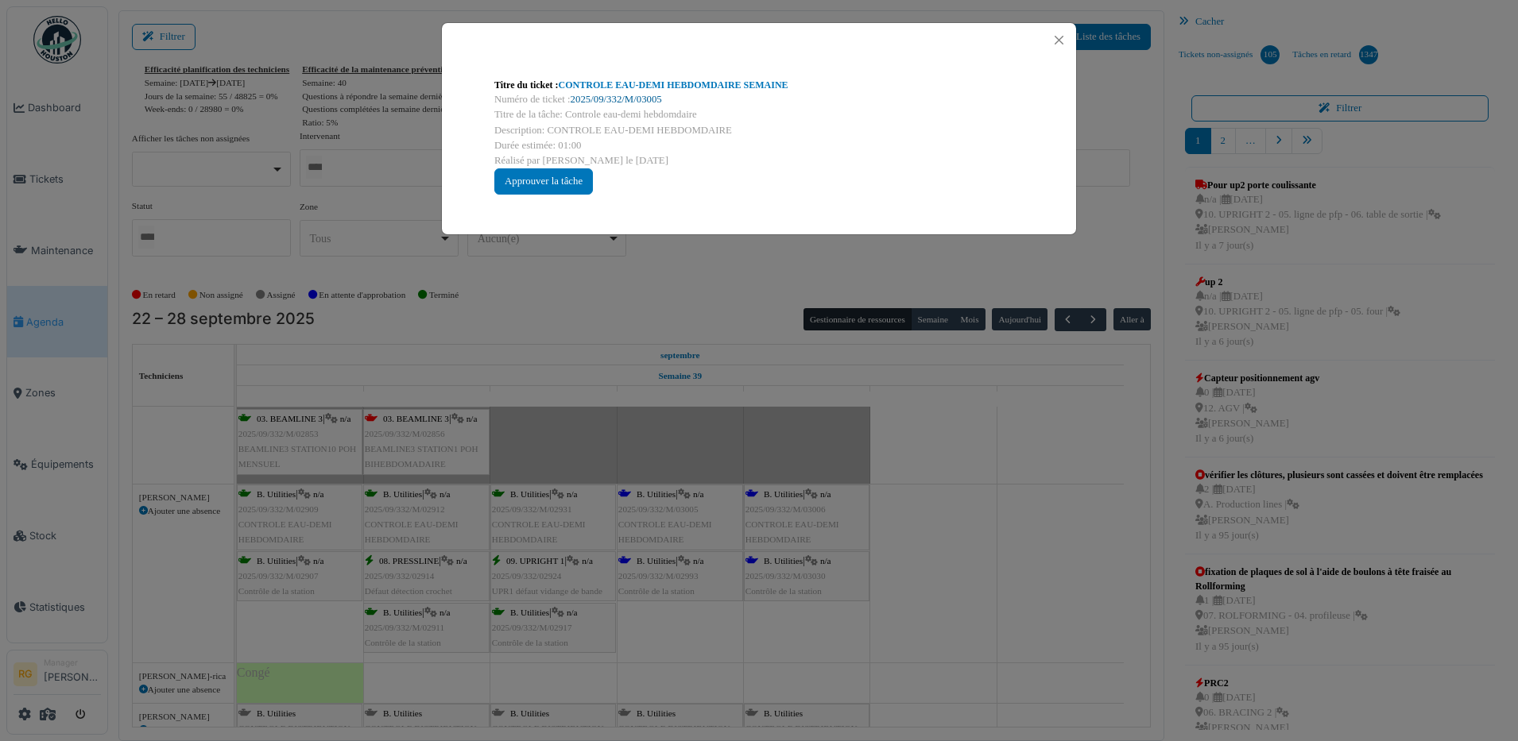
click at [623, 101] on link "2025/09/332/M/03005" at bounding box center [616, 99] width 91 height 11
click at [555, 184] on div "Approuver la tâche" at bounding box center [543, 181] width 99 height 26
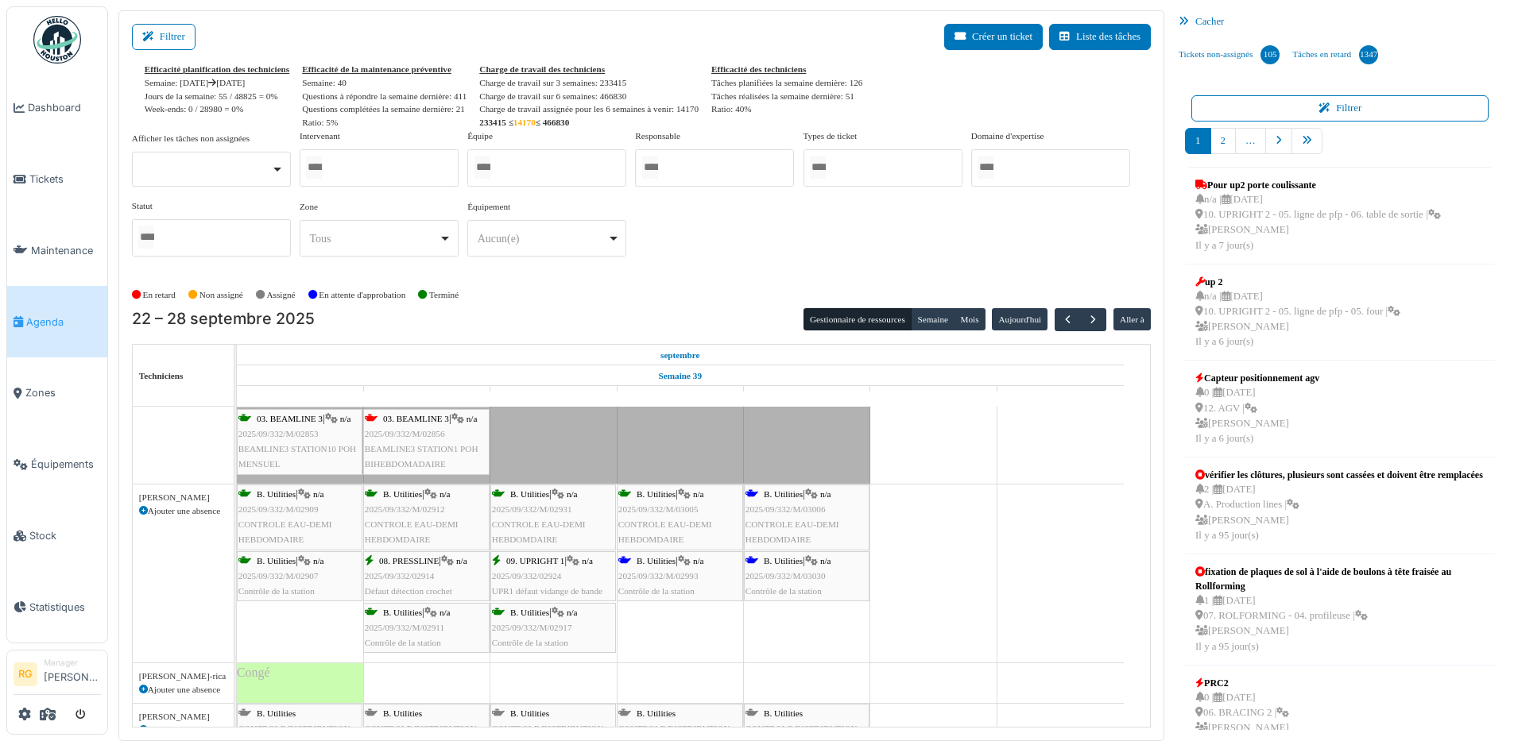
click at [661, 578] on span "2025/09/332/M/02993" at bounding box center [658, 576] width 80 height 10
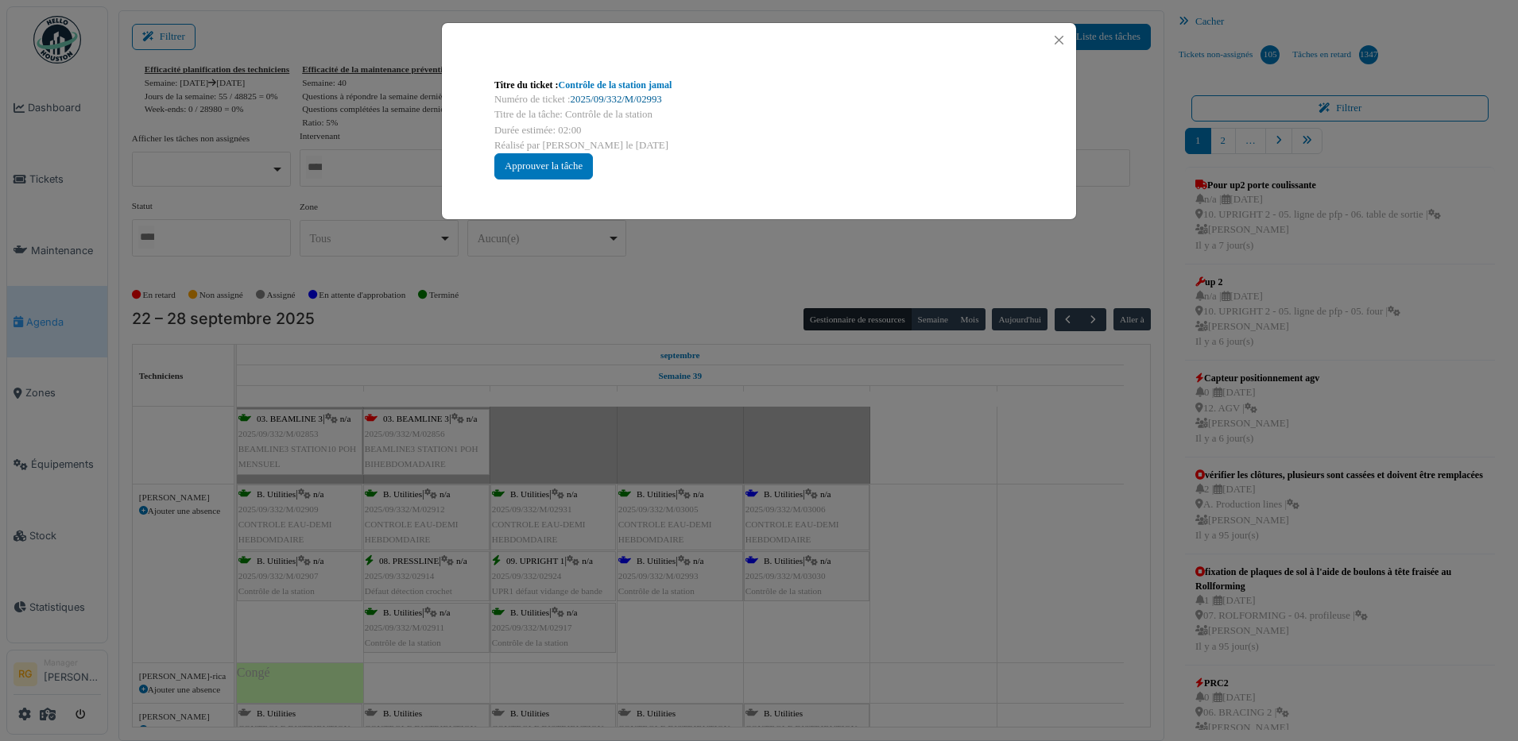
click at [642, 100] on link "2025/09/332/M/02993" at bounding box center [616, 99] width 91 height 11
click at [532, 168] on div "Approuver la tâche" at bounding box center [543, 166] width 99 height 26
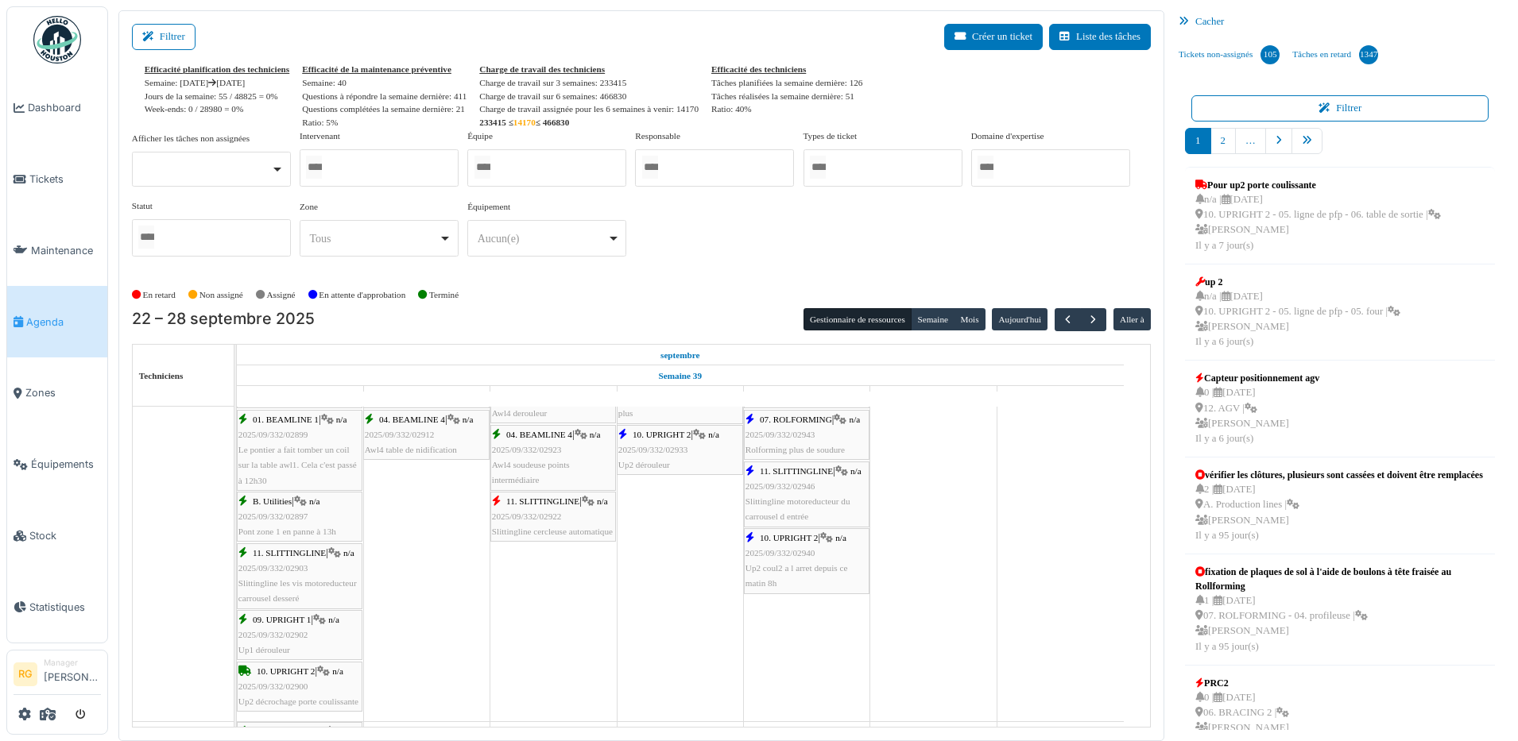
scroll to position [1291, 0]
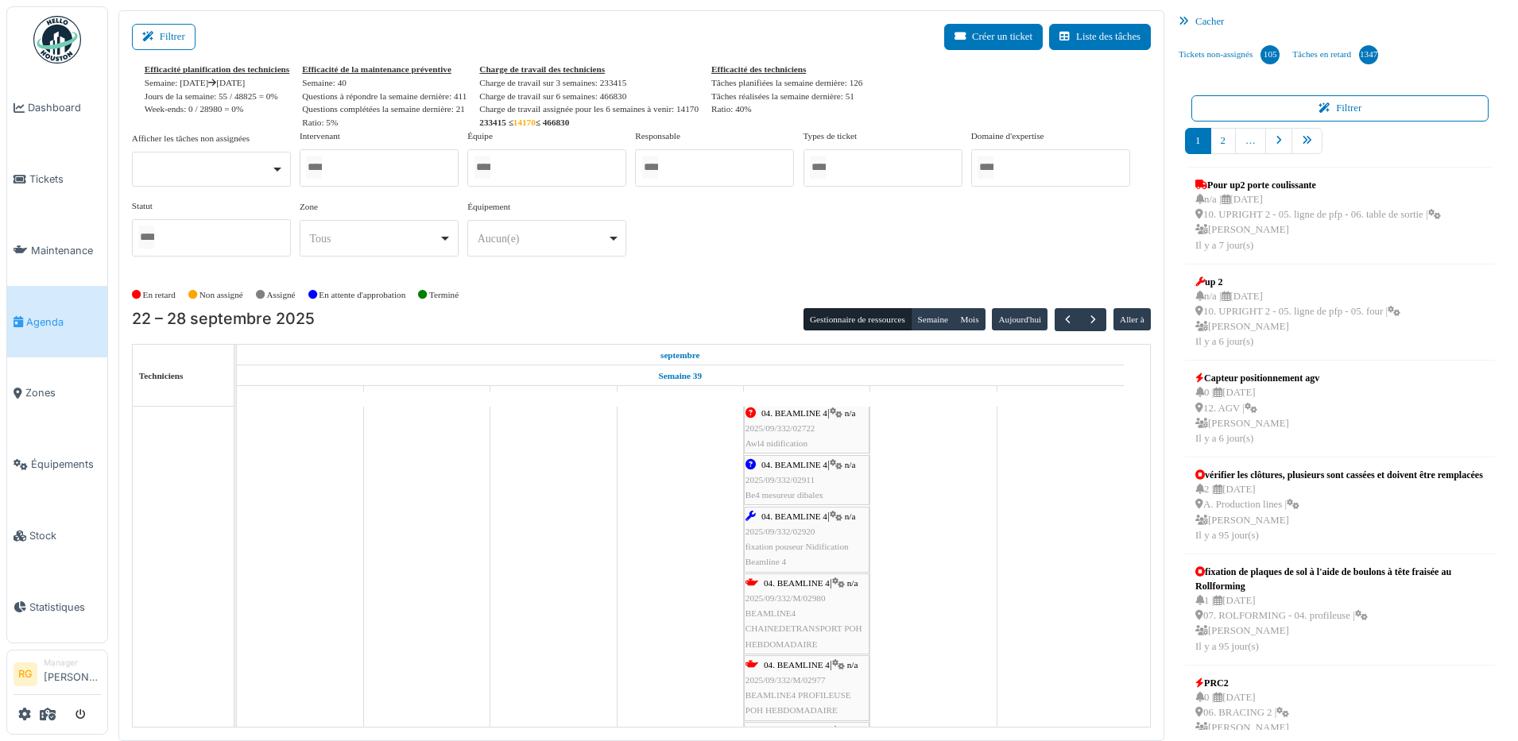
click at [795, 540] on div "04. BEAMLINE 4 | n/a 2025/09/332/02920 fixation pouseur Nidification Beamline 4" at bounding box center [806, 539] width 122 height 61
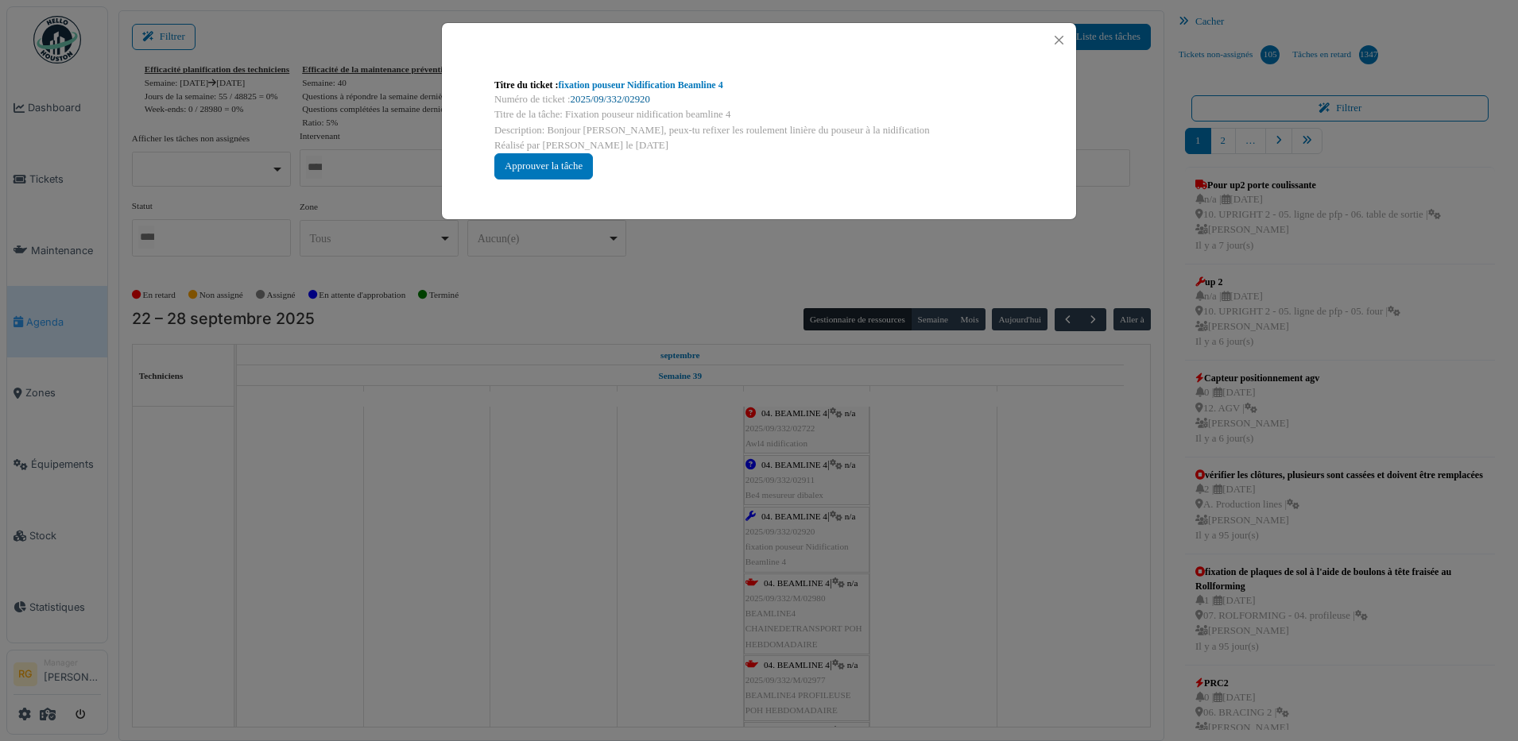
click at [613, 96] on link "2025/09/332/02920" at bounding box center [610, 99] width 79 height 11
click at [1058, 37] on button "Close" at bounding box center [1058, 39] width 21 height 21
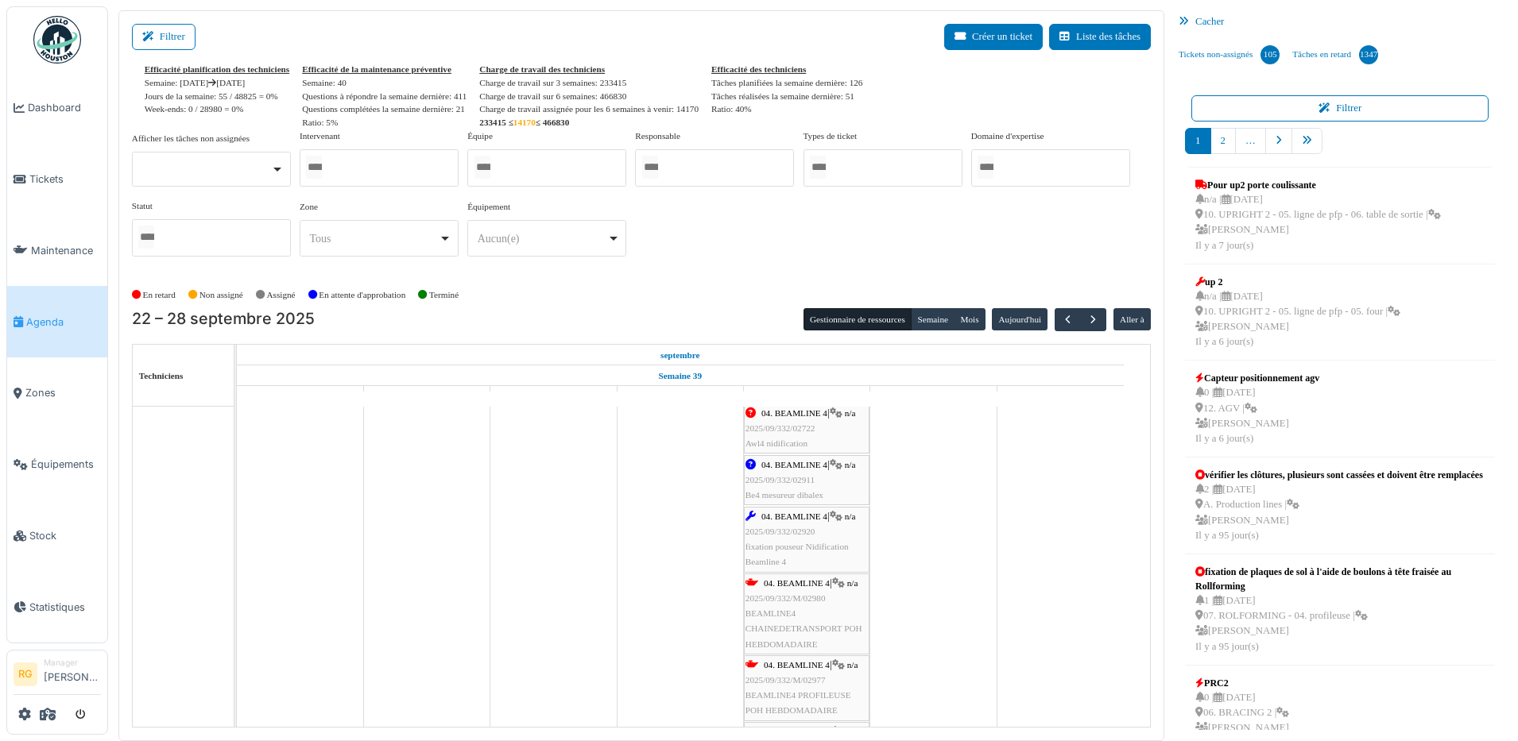
click at [805, 480] on span "2025/09/332/02911" at bounding box center [779, 480] width 69 height 10
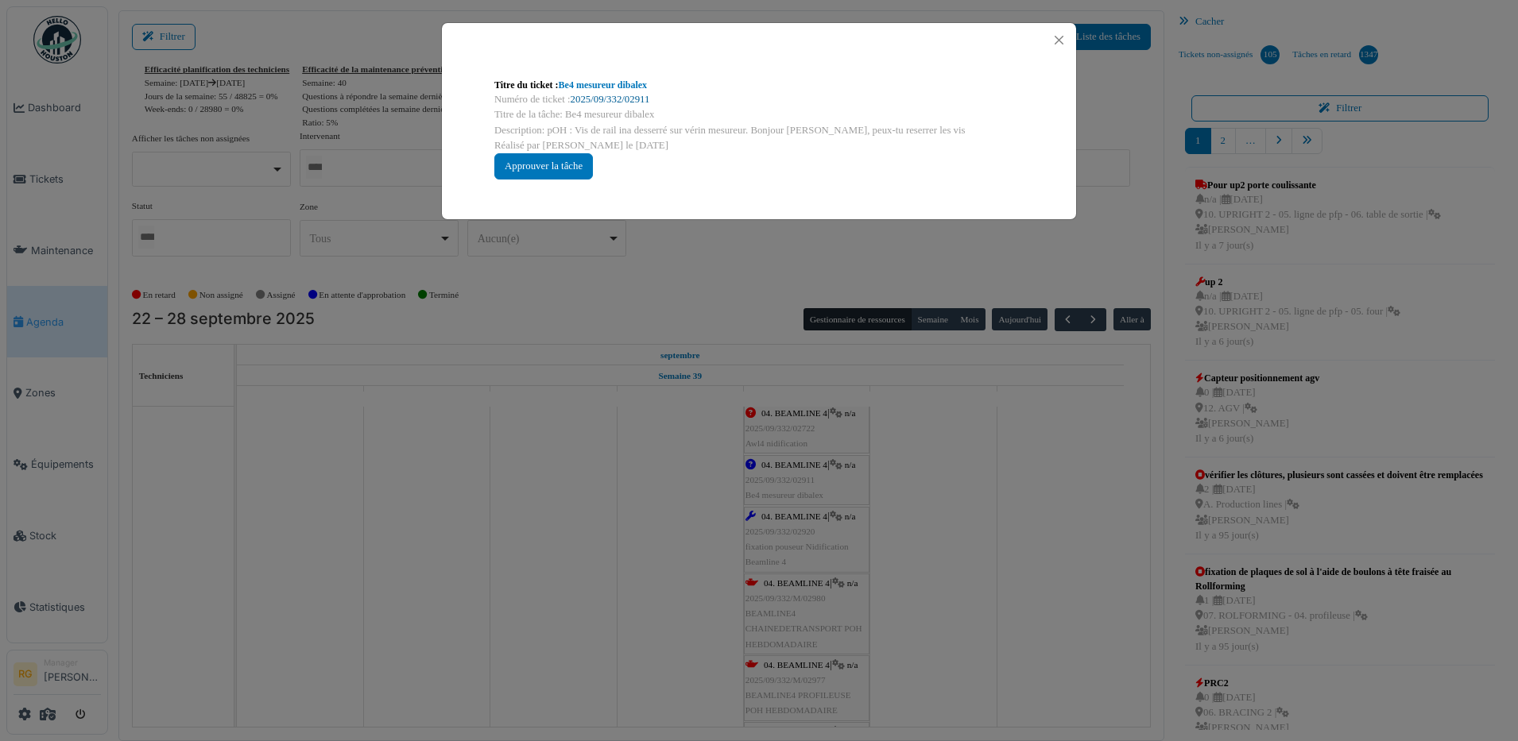
click at [620, 97] on link "2025/09/332/02911" at bounding box center [610, 99] width 79 height 11
click at [1057, 40] on button "Close" at bounding box center [1058, 39] width 21 height 21
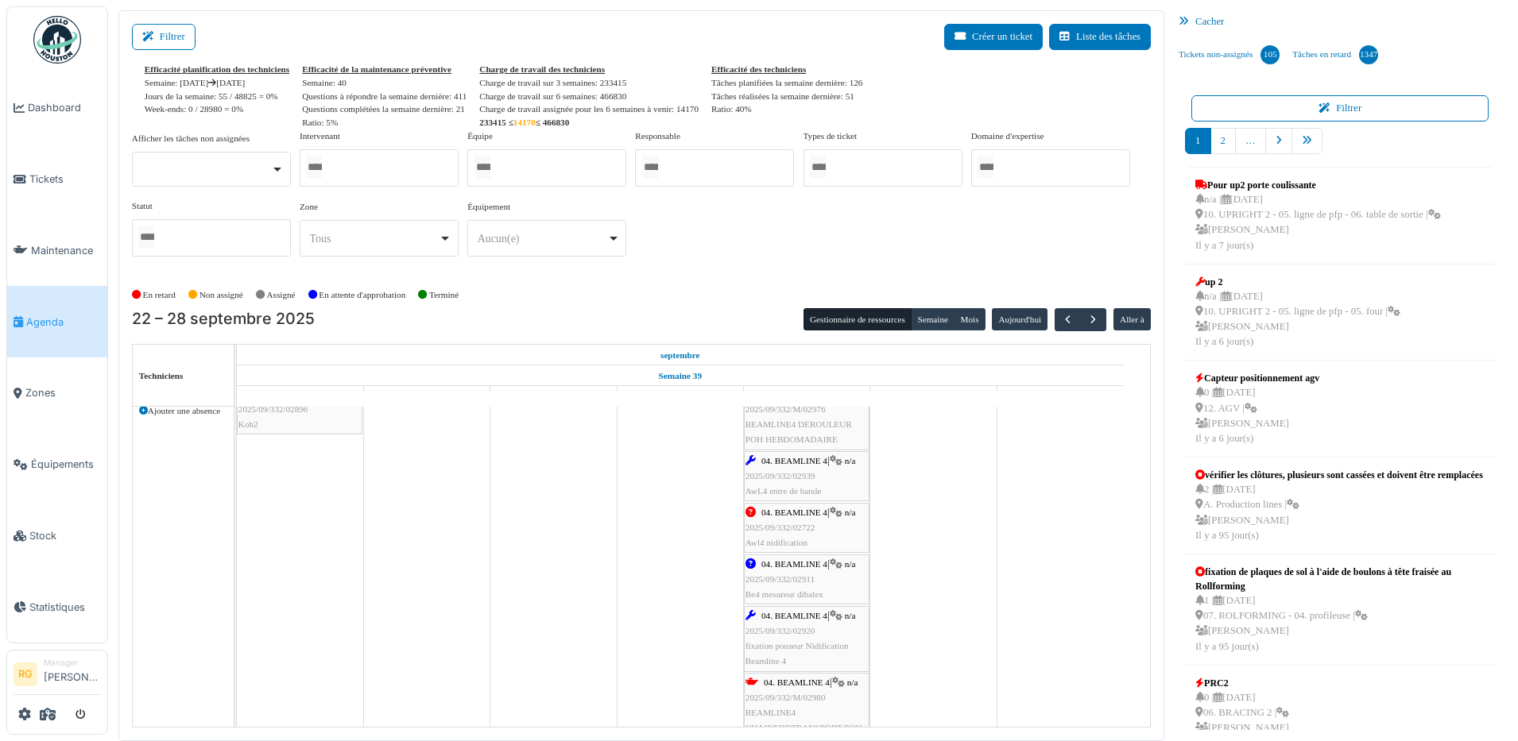
scroll to position [1788, 0]
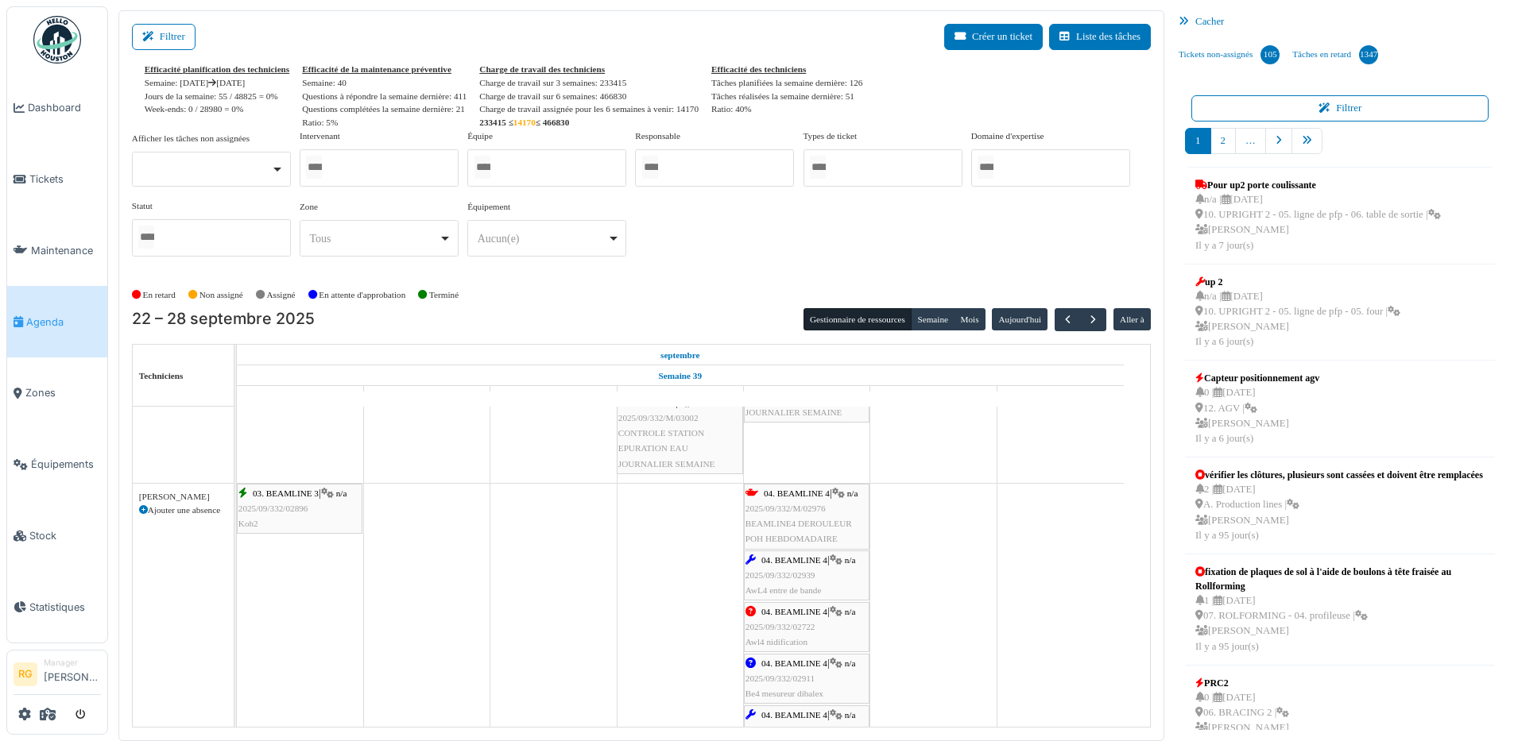
click at [810, 572] on span "2025/09/332/02939" at bounding box center [780, 576] width 70 height 10
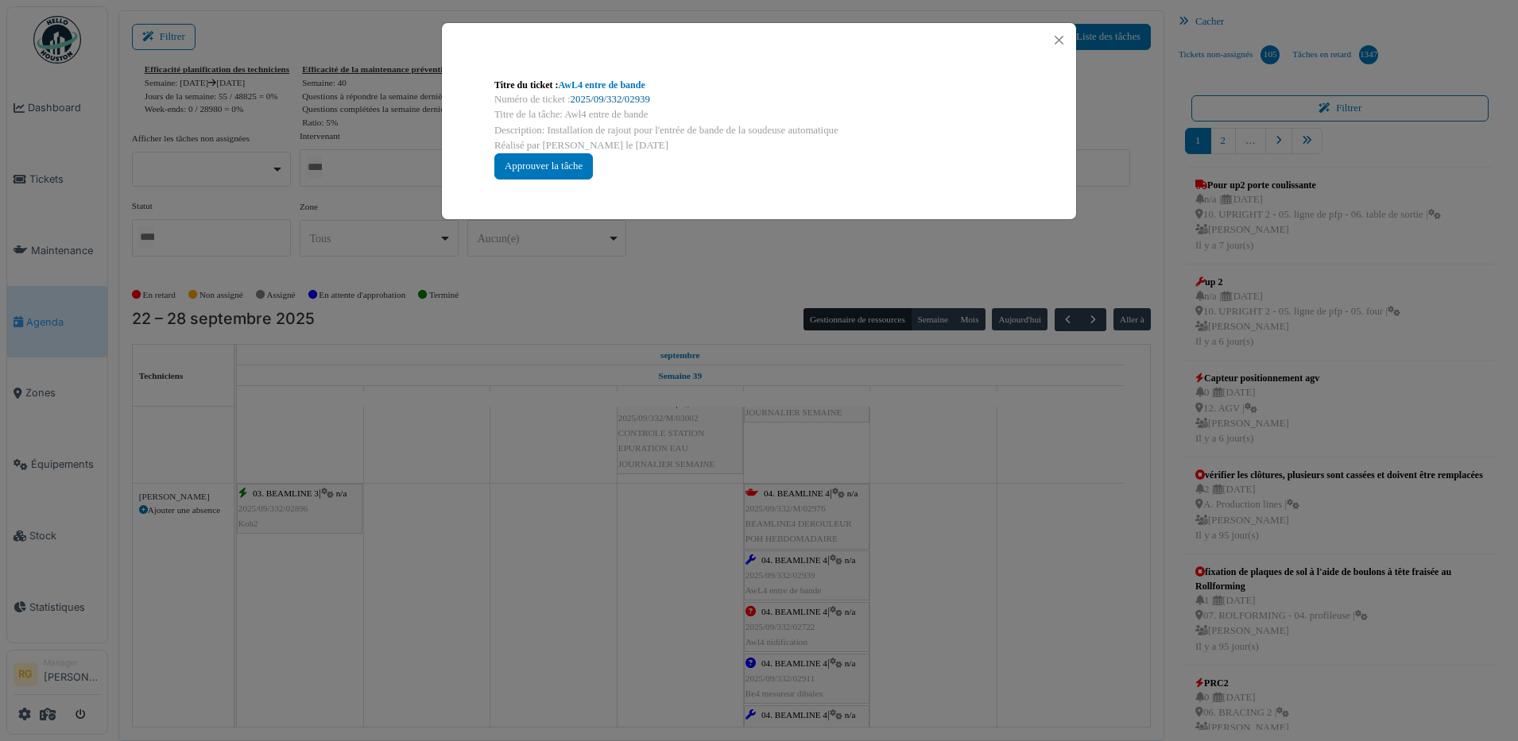
click at [611, 100] on link "2025/09/332/02939" at bounding box center [610, 99] width 79 height 11
click at [1066, 33] on button "Close" at bounding box center [1058, 39] width 21 height 21
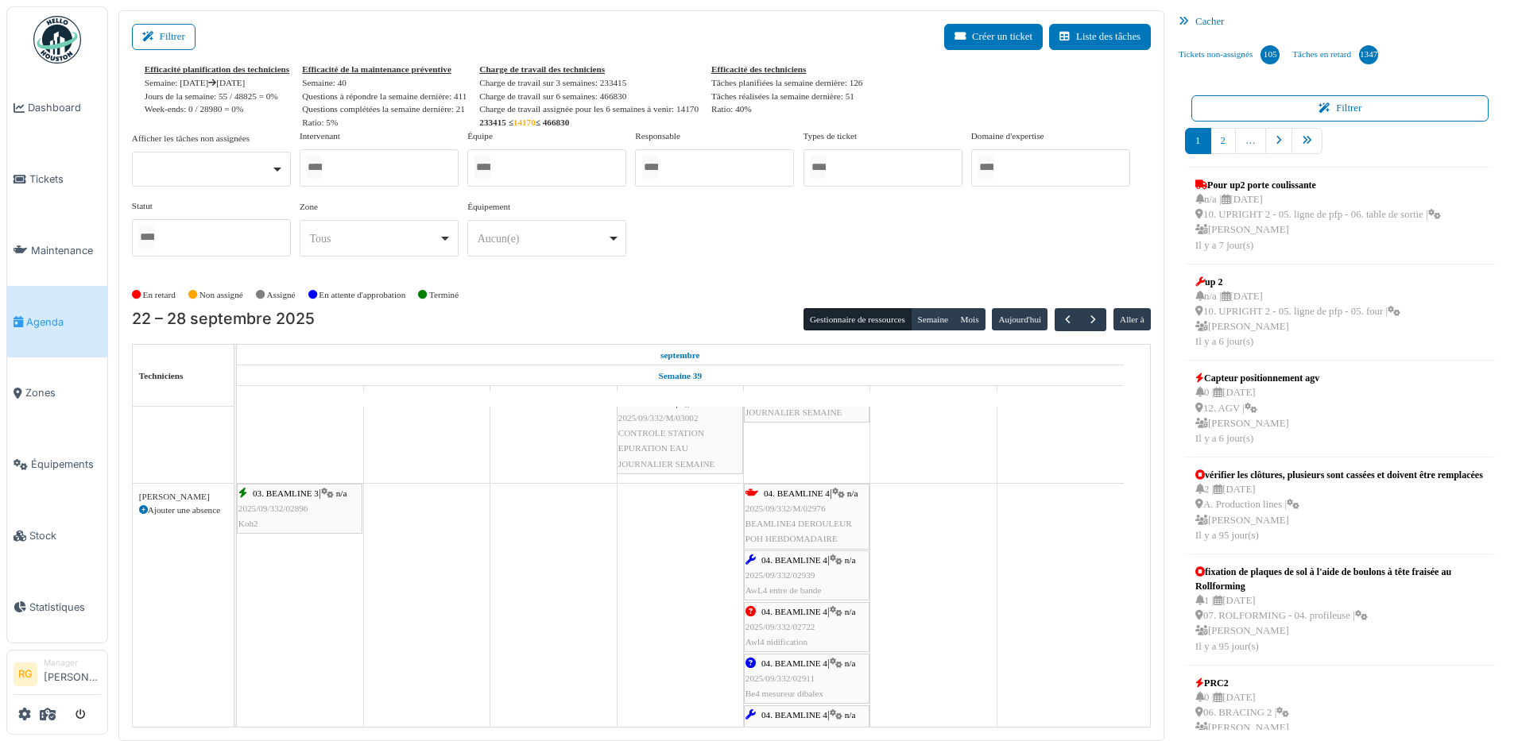
scroll to position [1887, 0]
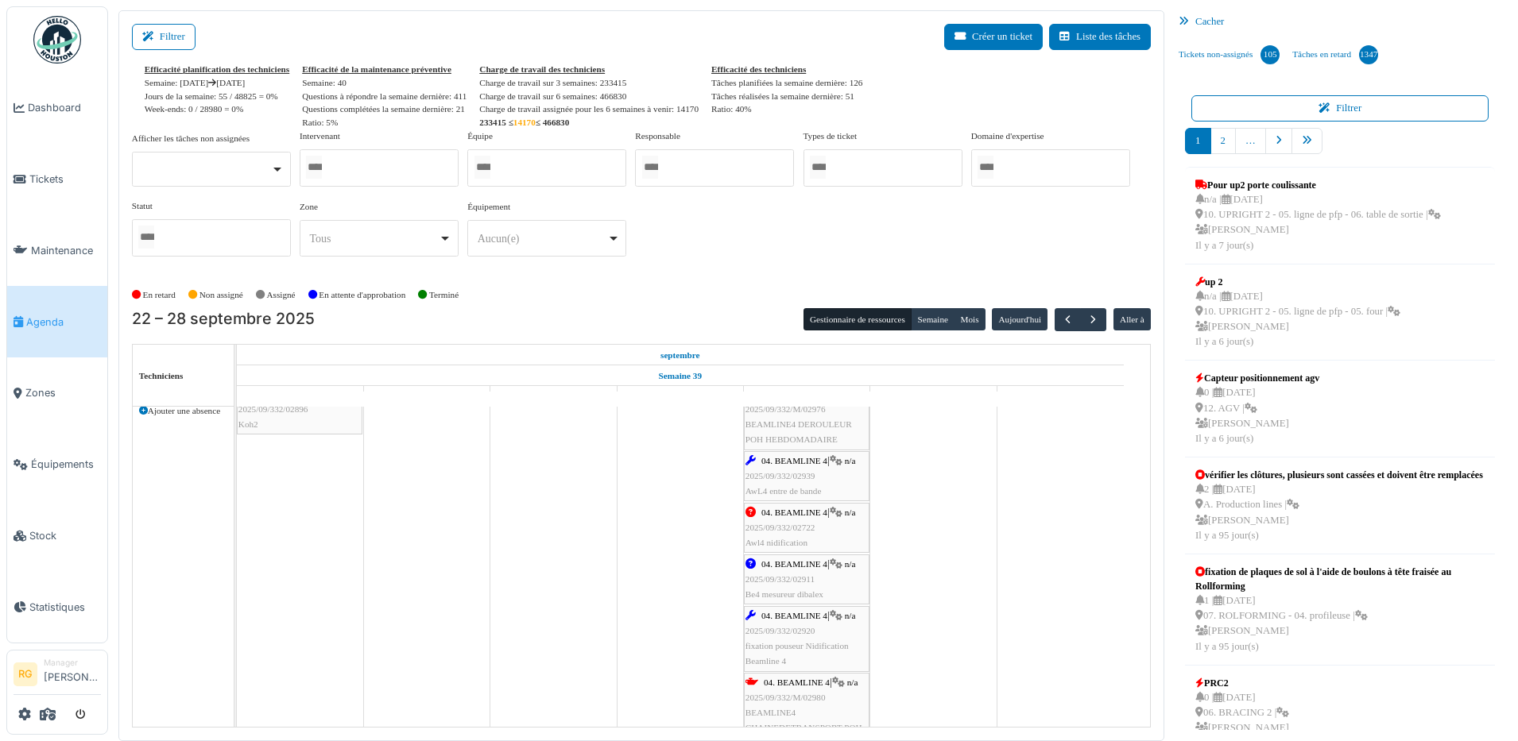
click at [807, 463] on span "04. BEAMLINE 4" at bounding box center [794, 461] width 66 height 10
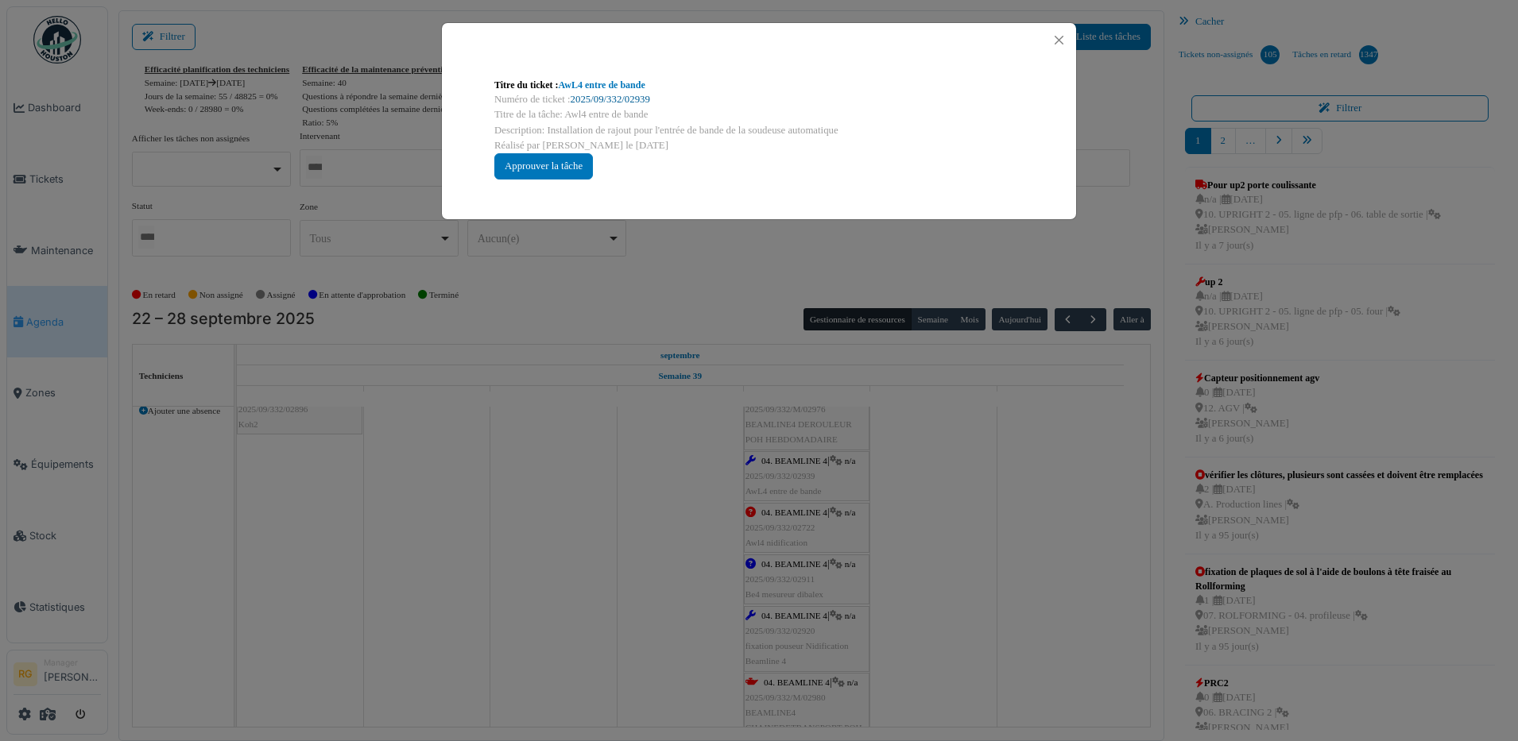
click at [606, 94] on link "2025/09/332/02939" at bounding box center [610, 99] width 79 height 11
click at [1058, 38] on button "Close" at bounding box center [1058, 39] width 21 height 21
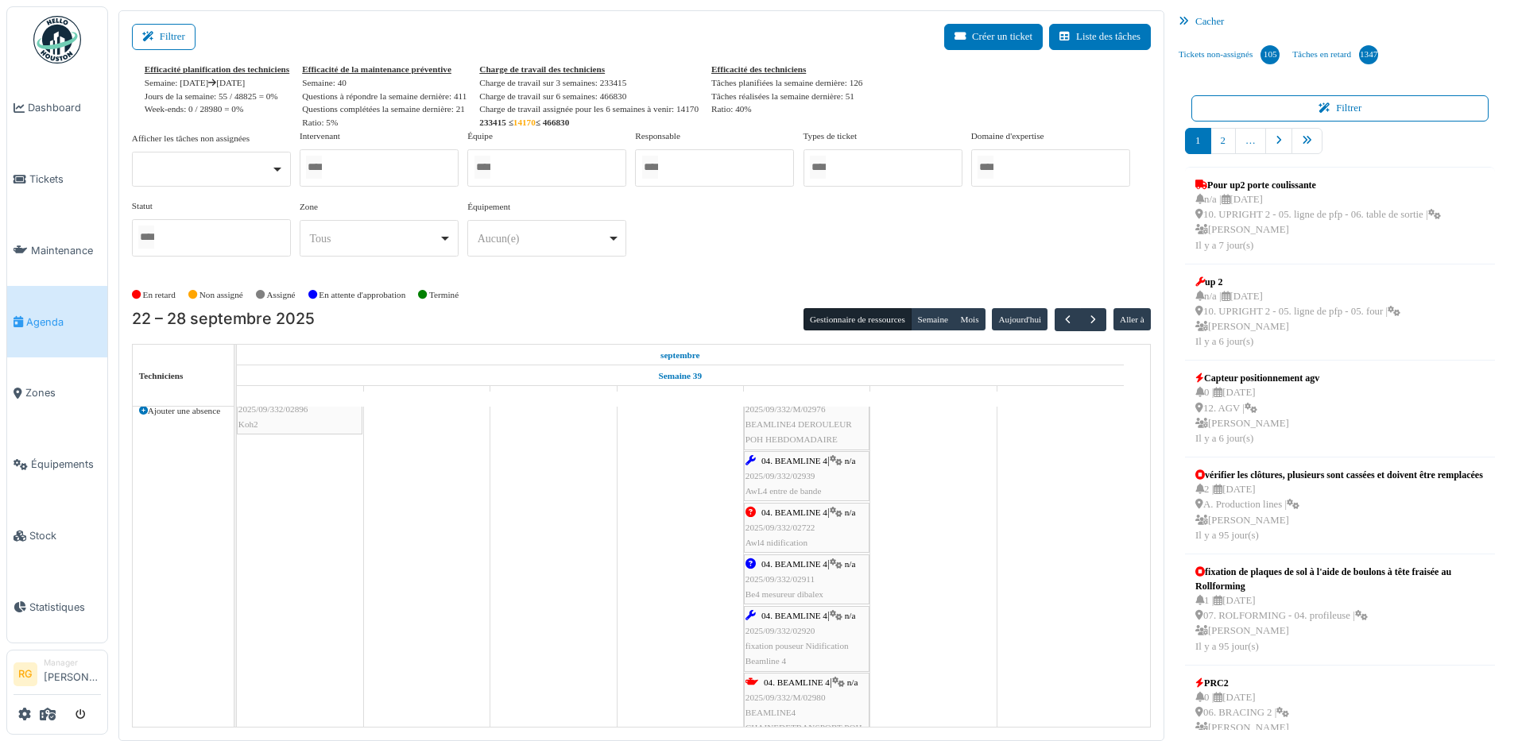
click at [798, 584] on div "04. BEAMLINE 4 | n/a 2025/09/332/02911 Be4 mesureur dibalex" at bounding box center [806, 580] width 122 height 46
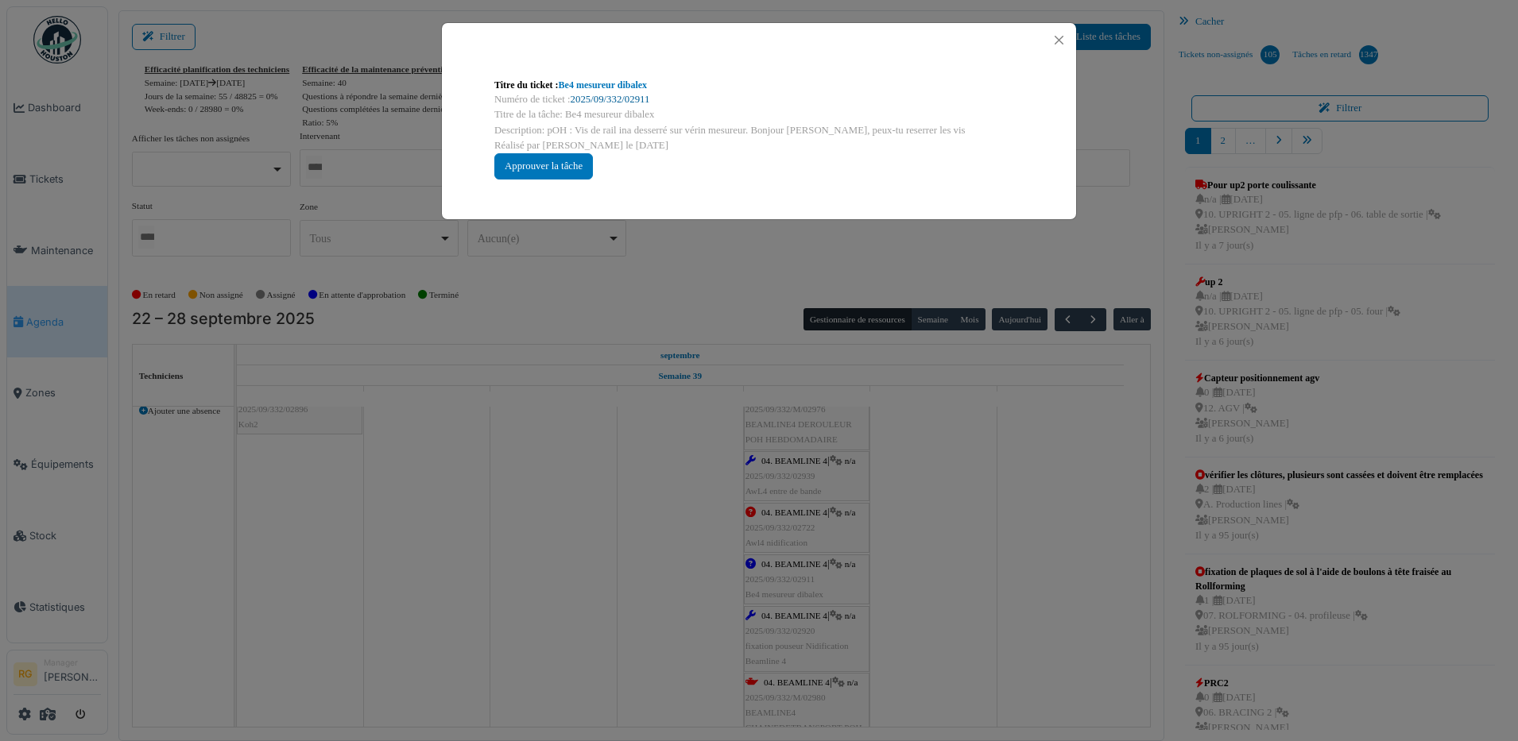
click at [627, 94] on link "2025/09/332/02911" at bounding box center [610, 99] width 79 height 11
drag, startPoint x: 1060, startPoint y: 41, endPoint x: 1036, endPoint y: 56, distance: 28.7
click at [1059, 40] on button "Close" at bounding box center [1058, 39] width 21 height 21
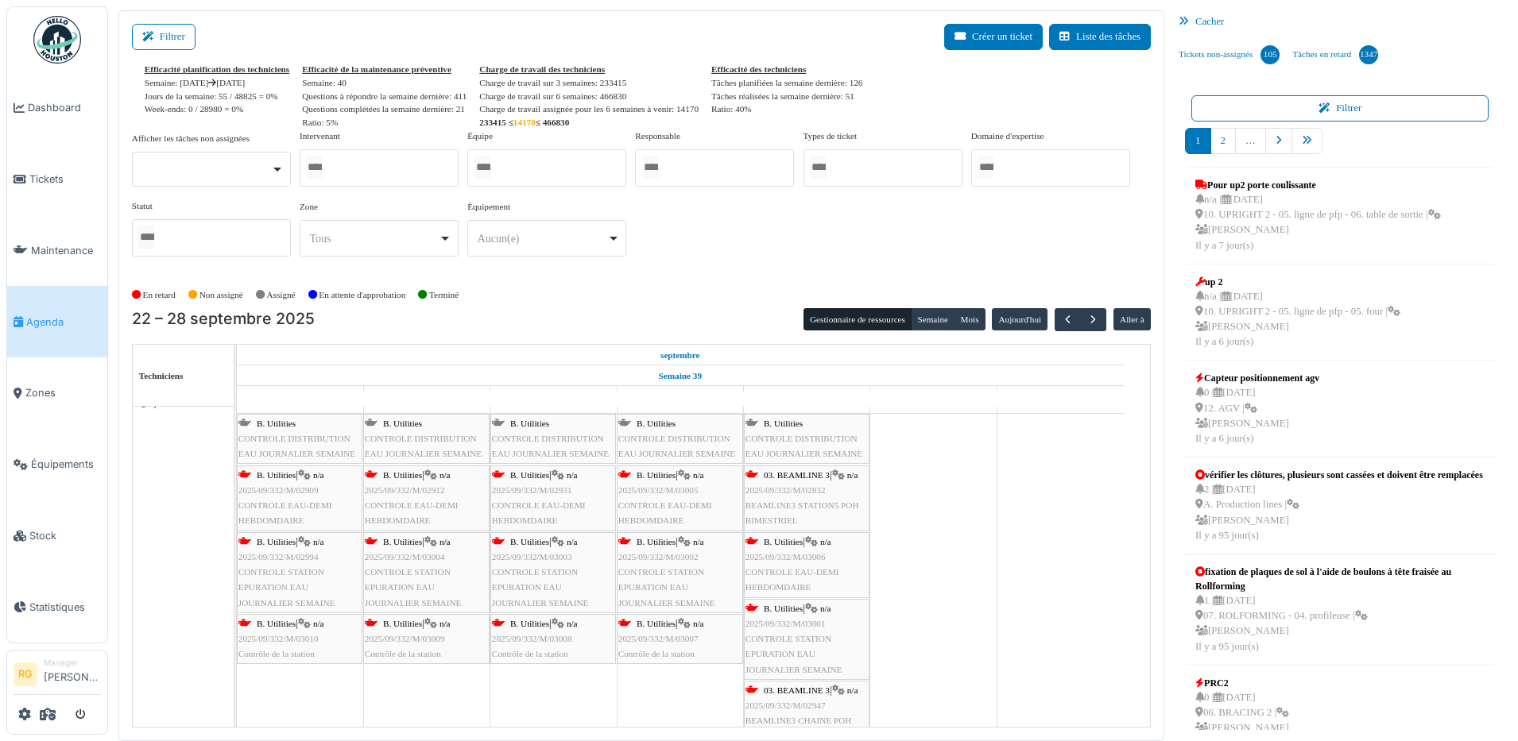
scroll to position [2881, 0]
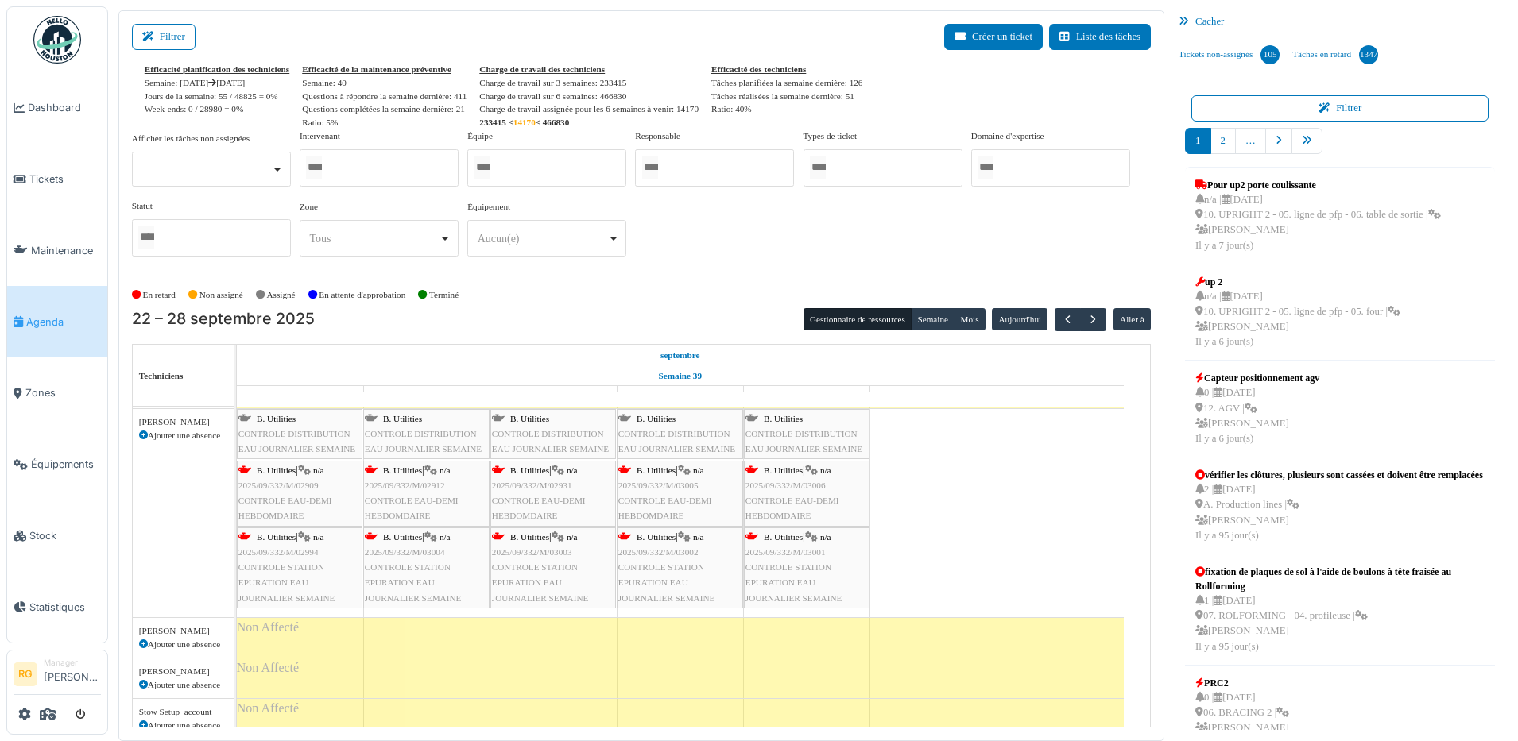
click at [387, 486] on span "2025/09/332/M/02912" at bounding box center [405, 486] width 80 height 10
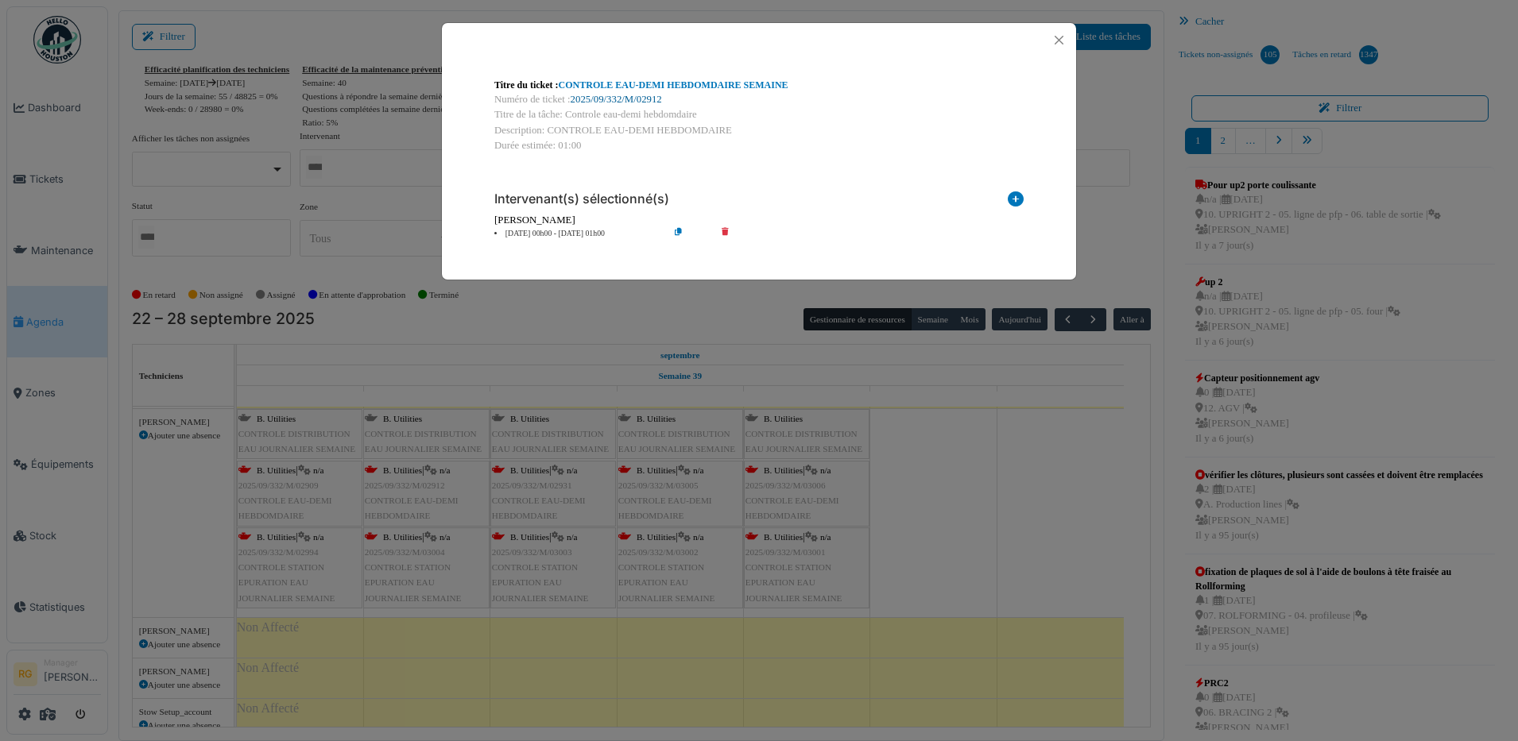
click at [636, 101] on link "2025/09/332/M/02912" at bounding box center [616, 99] width 91 height 11
click at [1061, 40] on button "Close" at bounding box center [1058, 39] width 21 height 21
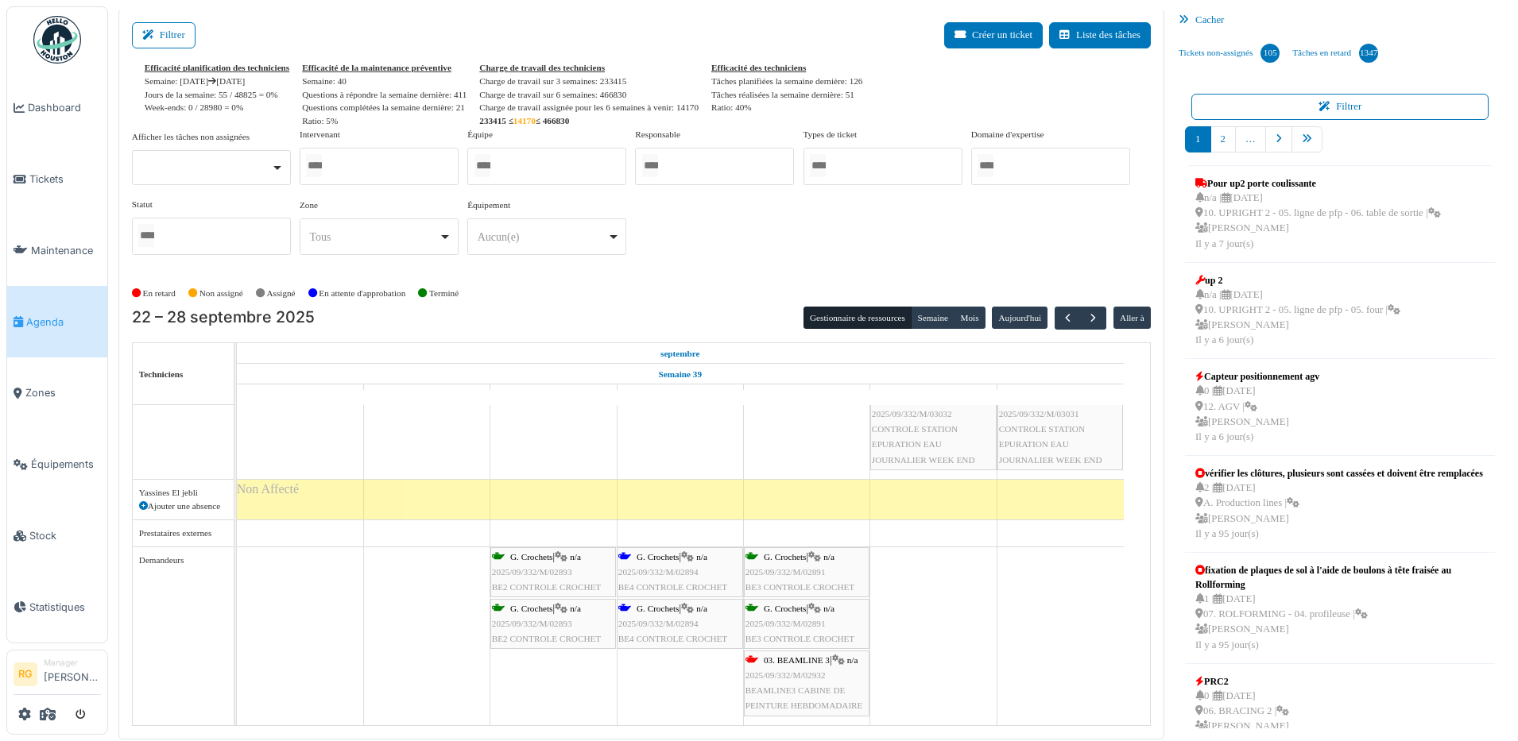
click at [671, 575] on span "2025/09/332/M/02894" at bounding box center [658, 572] width 80 height 10
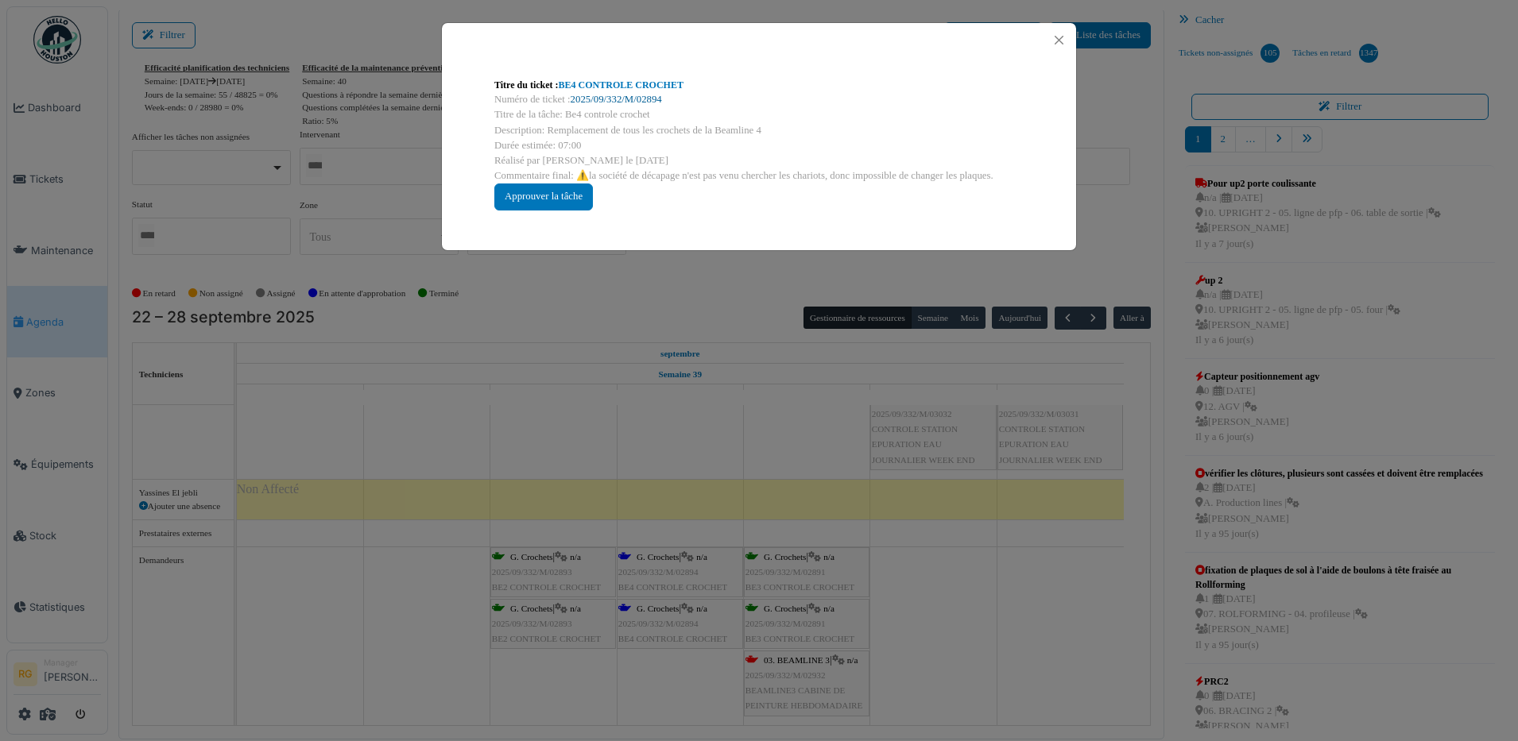
click at [629, 103] on link "2025/09/332/M/02894" at bounding box center [616, 99] width 91 height 11
click at [1058, 41] on button "Close" at bounding box center [1058, 39] width 21 height 21
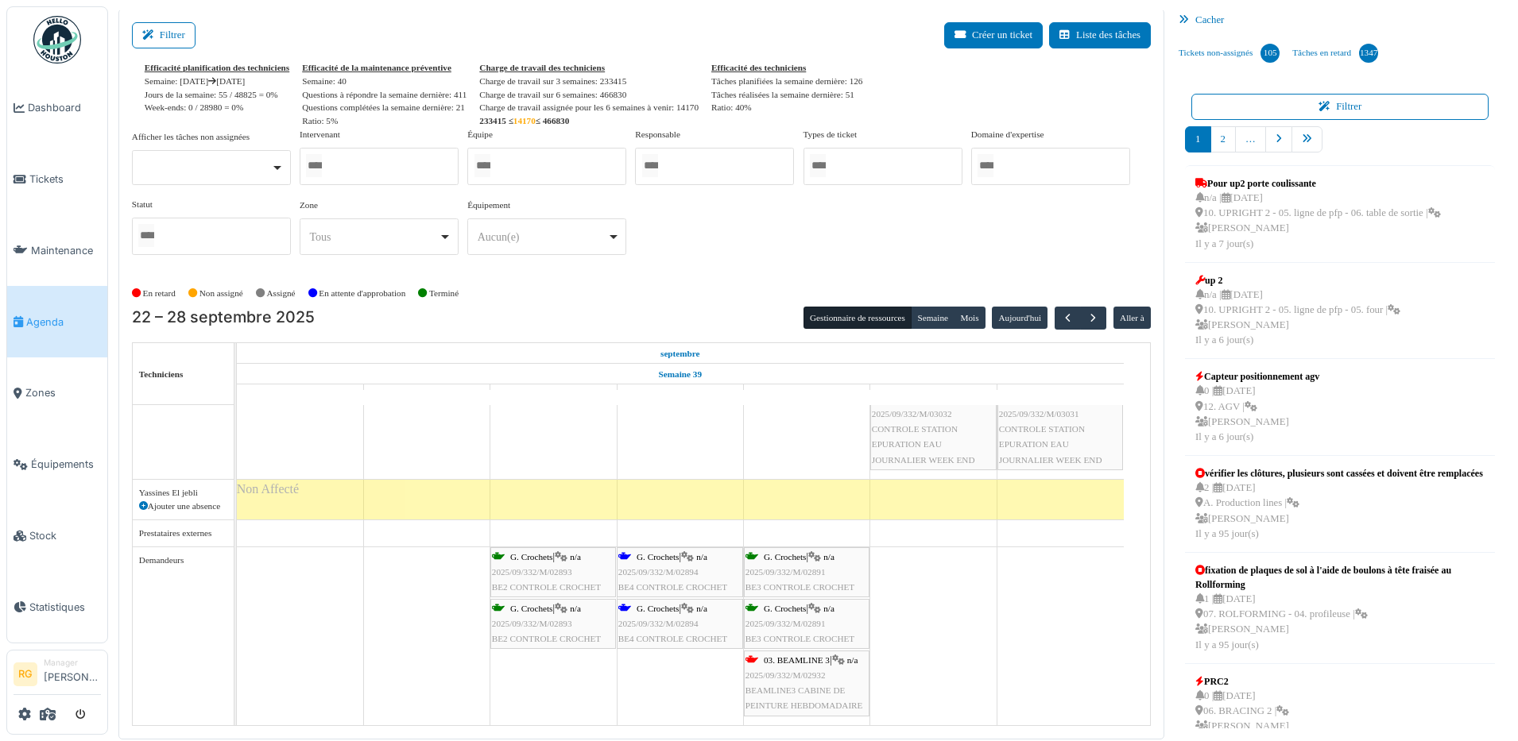
click at [801, 571] on span "2025/09/332/M/02891" at bounding box center [785, 572] width 80 height 10
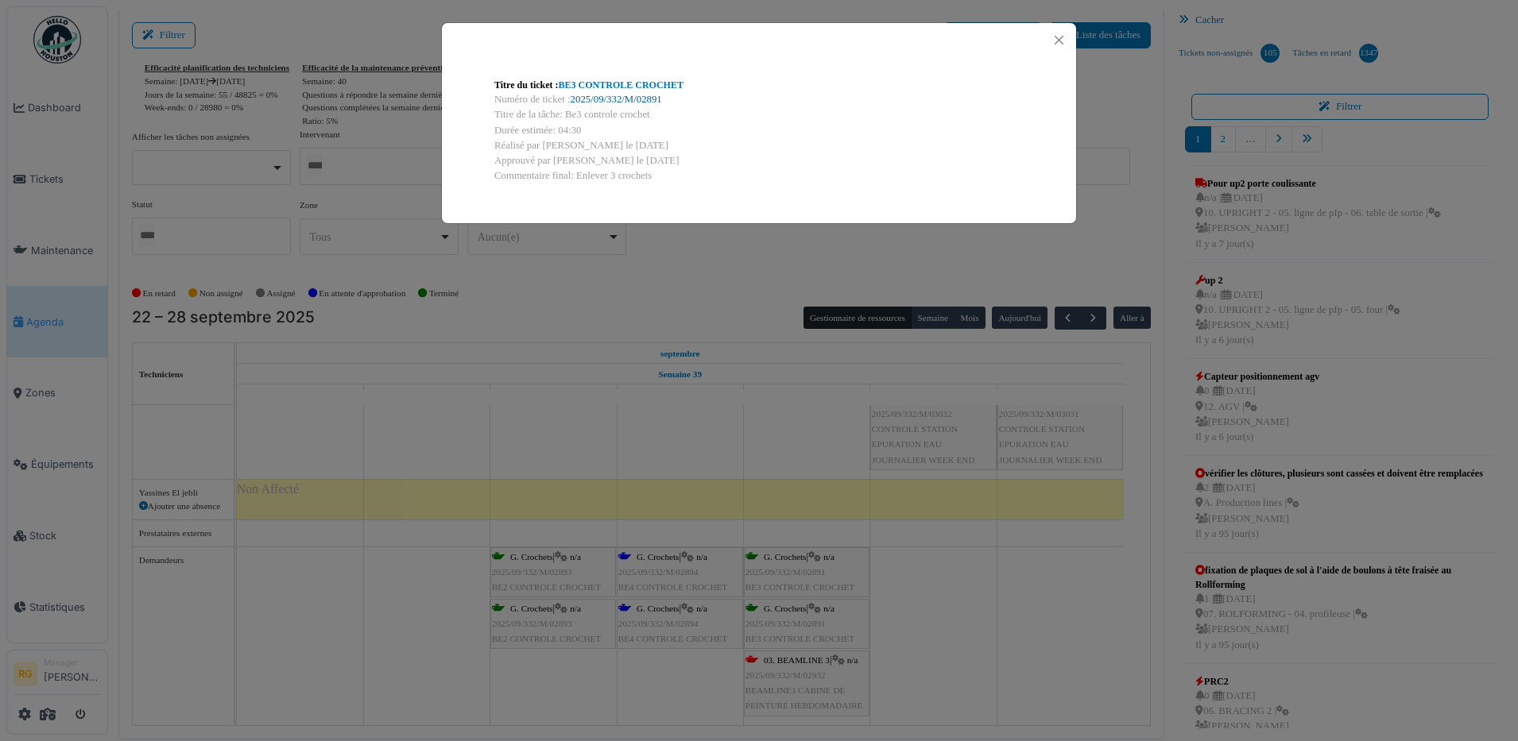
click at [609, 98] on link "2025/09/332/M/02891" at bounding box center [616, 99] width 91 height 11
click at [1053, 41] on button "Close" at bounding box center [1058, 39] width 21 height 21
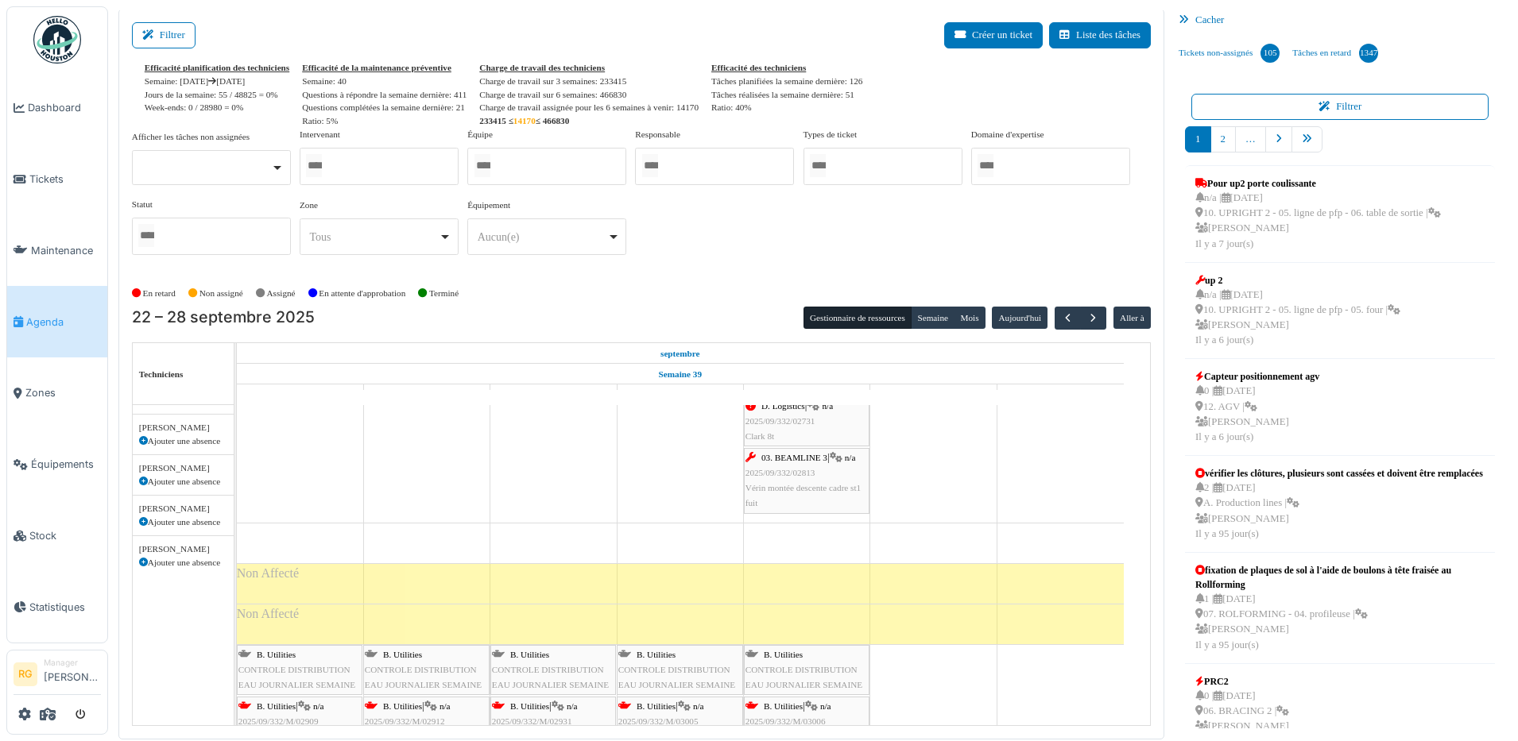
scroll to position [3745, 0]
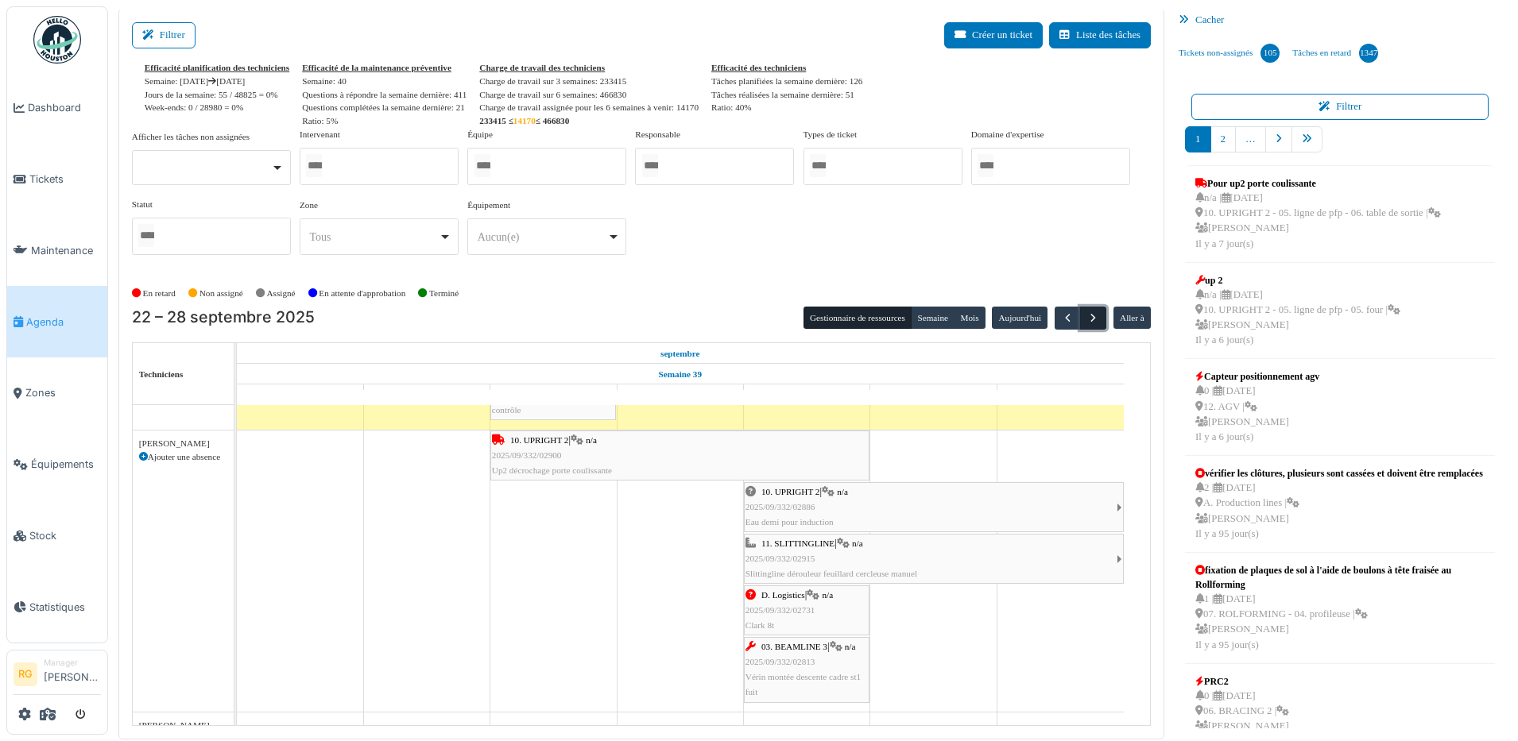
click at [1086, 322] on span "button" at bounding box center [1093, 318] width 14 height 14
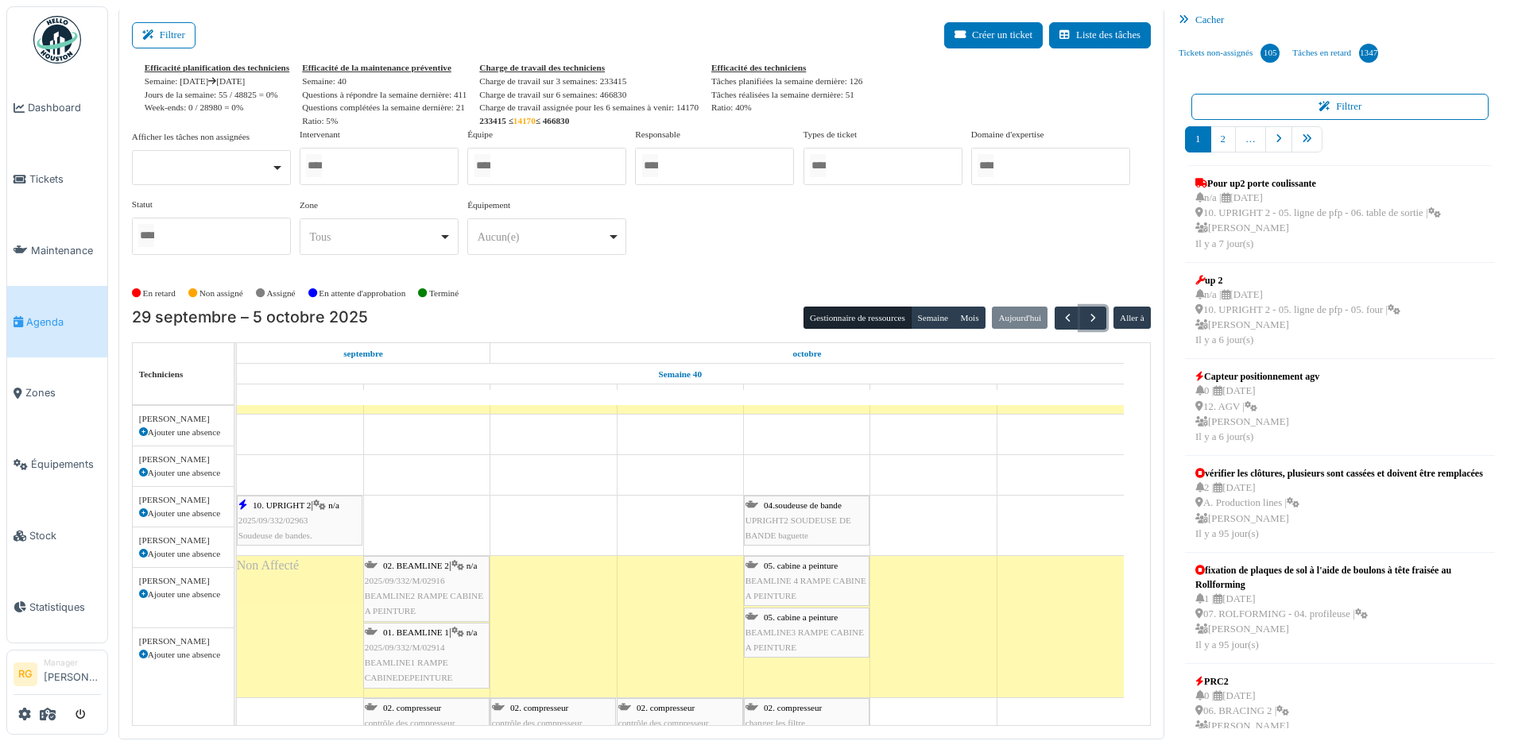
scroll to position [159, 0]
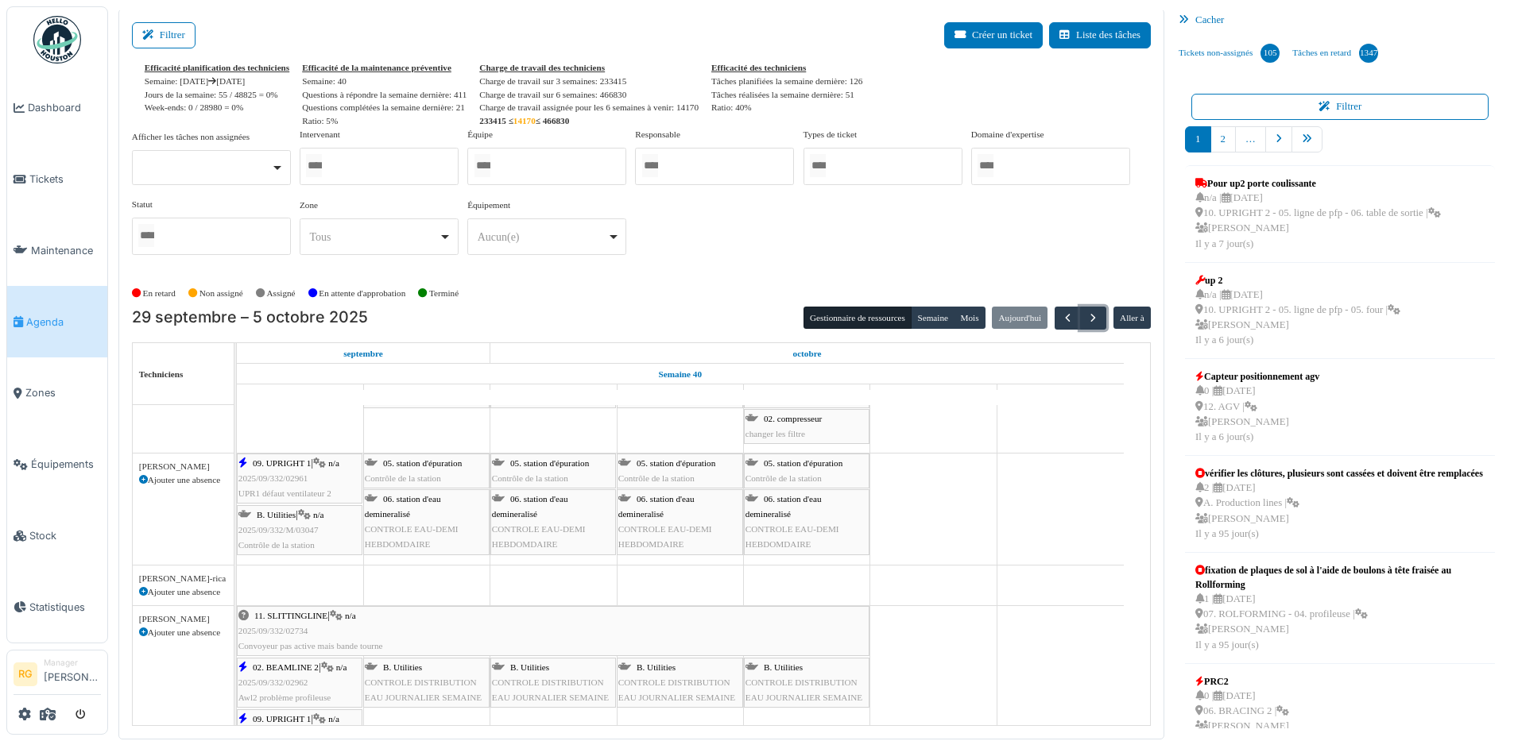
click at [289, 474] on span "2025/09/332/02961" at bounding box center [273, 479] width 70 height 10
click at [284, 474] on span "2025/09/332/02961" at bounding box center [273, 479] width 70 height 10
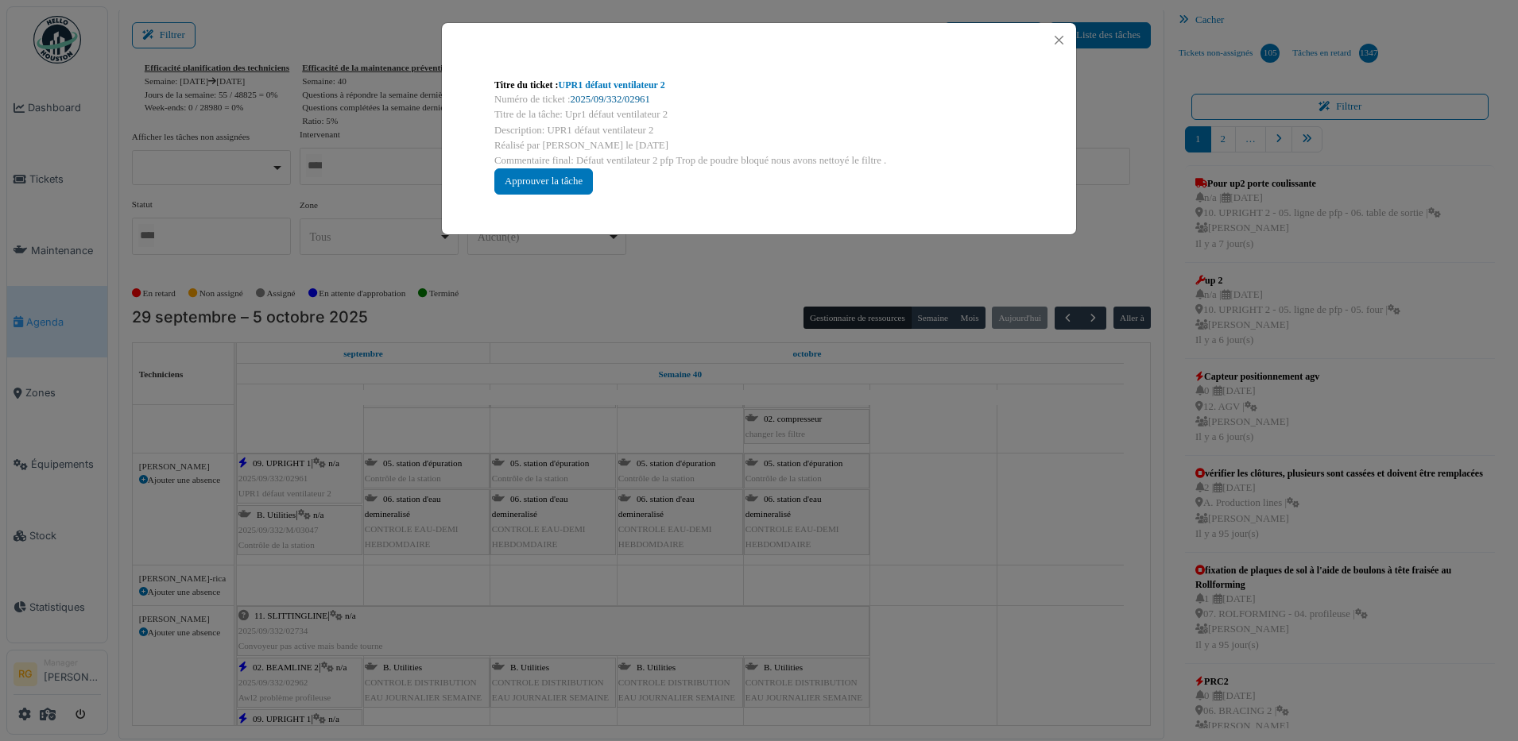
click at [615, 99] on link "2025/09/332/02961" at bounding box center [610, 99] width 79 height 11
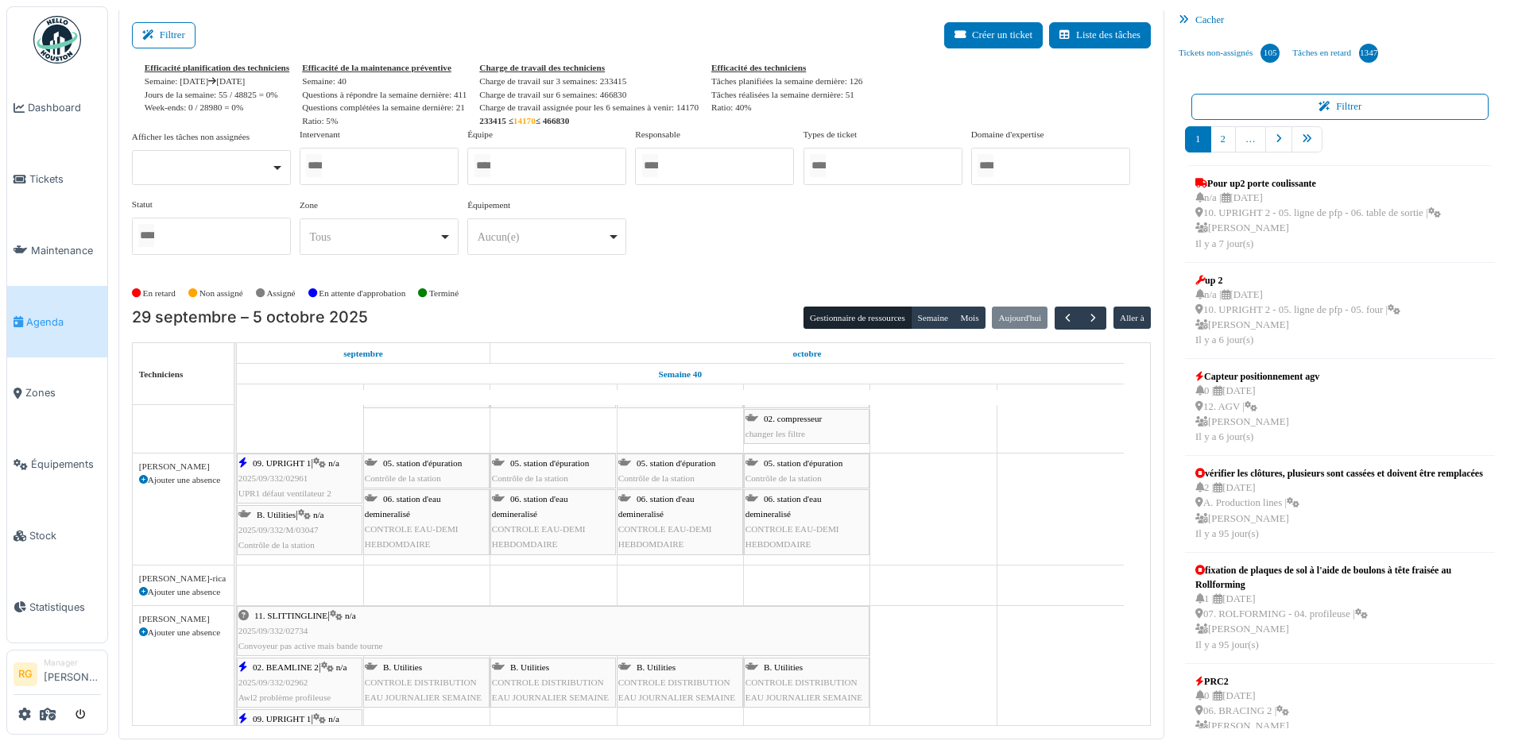
click at [291, 477] on span "2025/09/332/02961" at bounding box center [273, 479] width 70 height 10
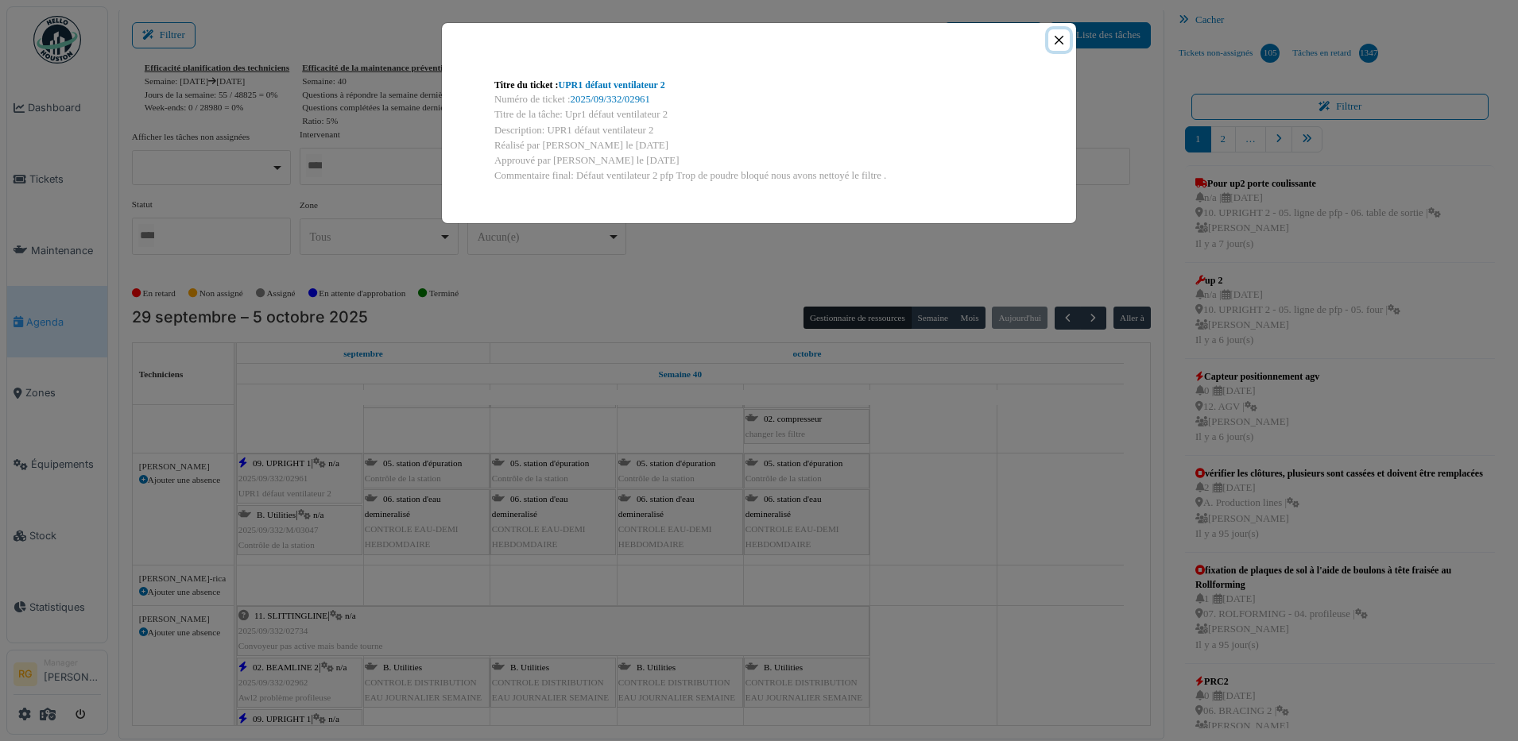
click at [1055, 37] on button "Close" at bounding box center [1058, 39] width 21 height 21
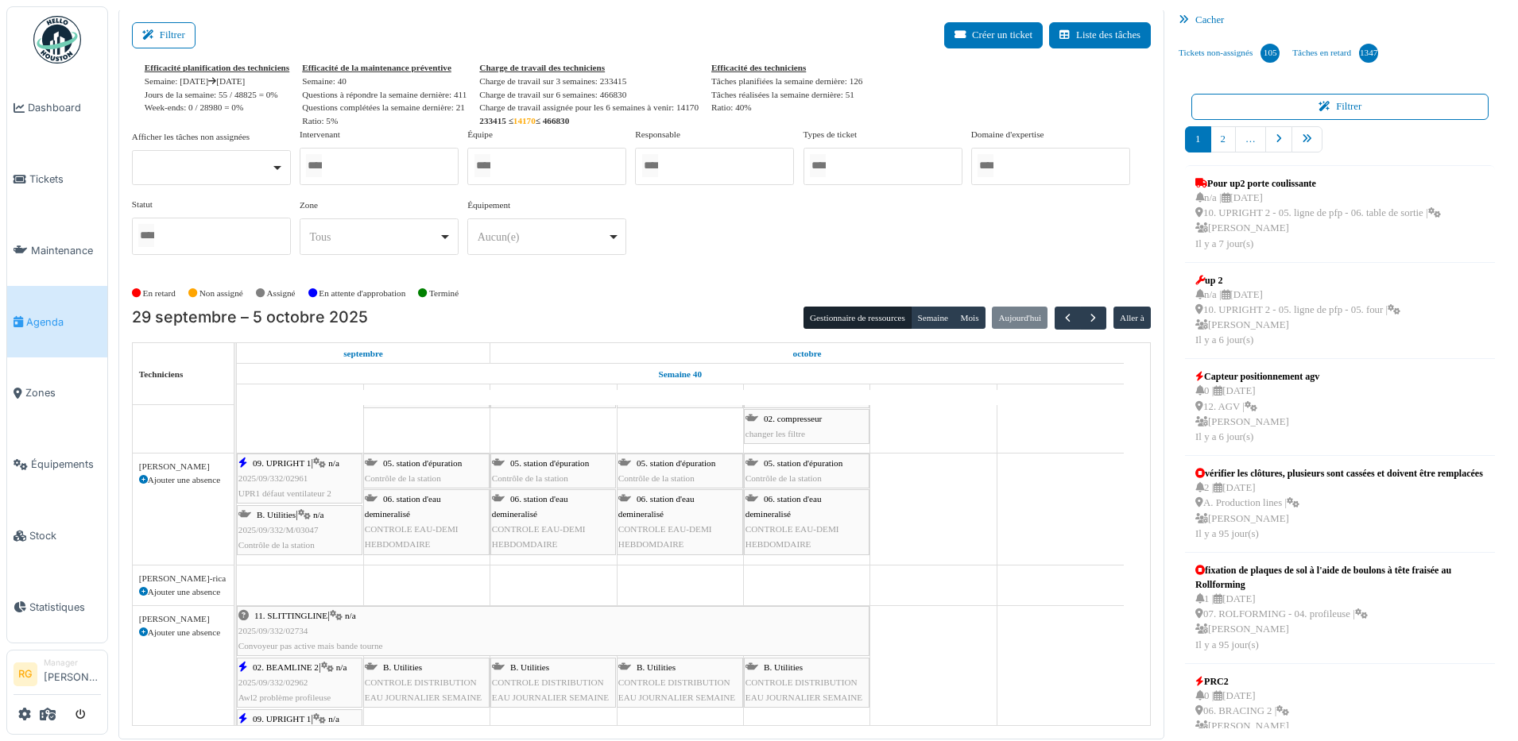
click at [277, 471] on div "09. UPRIGHT 1 | n/a 2025/09/332/02961 UPR1 défaut ventilateur 2" at bounding box center [299, 479] width 122 height 46
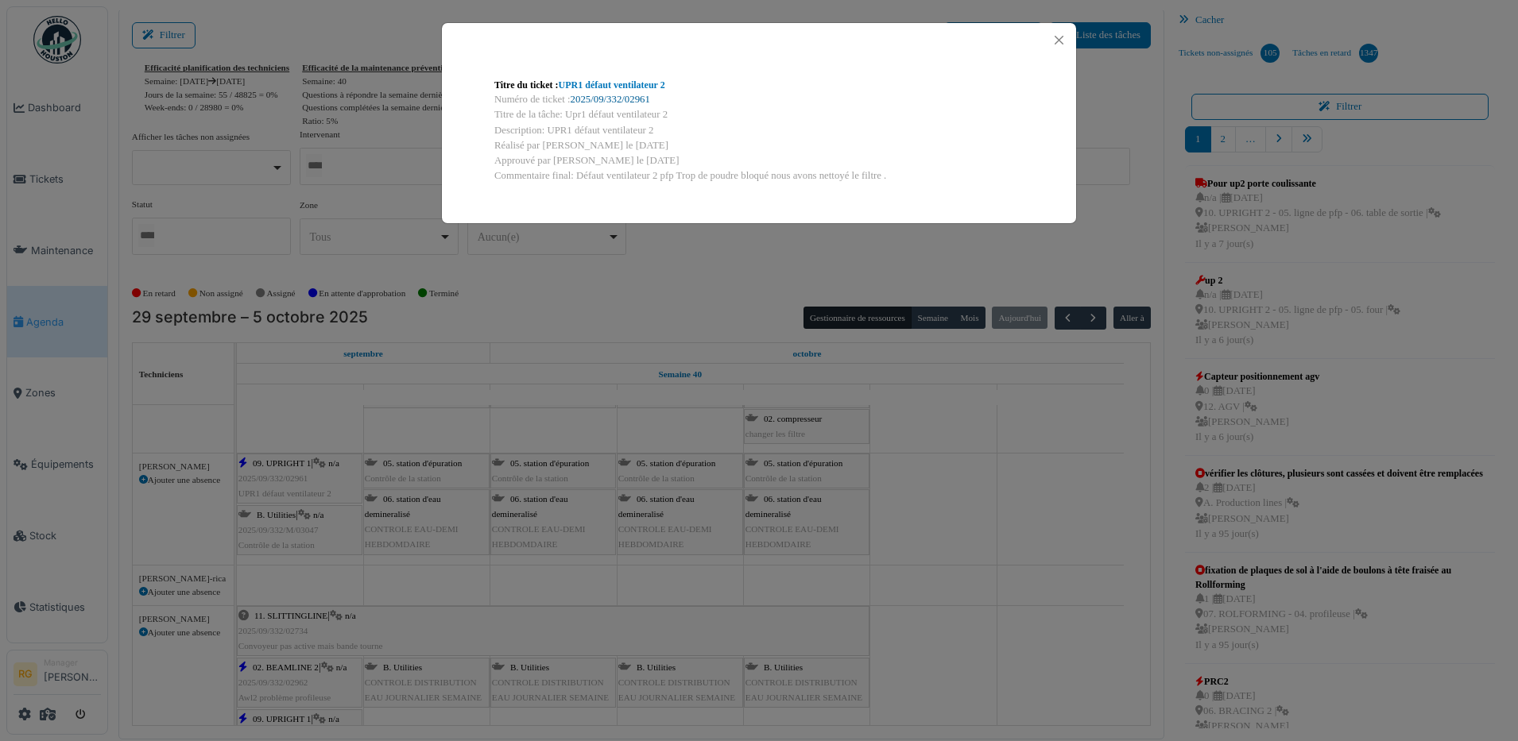
click at [610, 95] on link "2025/09/332/02961" at bounding box center [610, 99] width 79 height 11
click at [1054, 36] on button "Close" at bounding box center [1058, 39] width 21 height 21
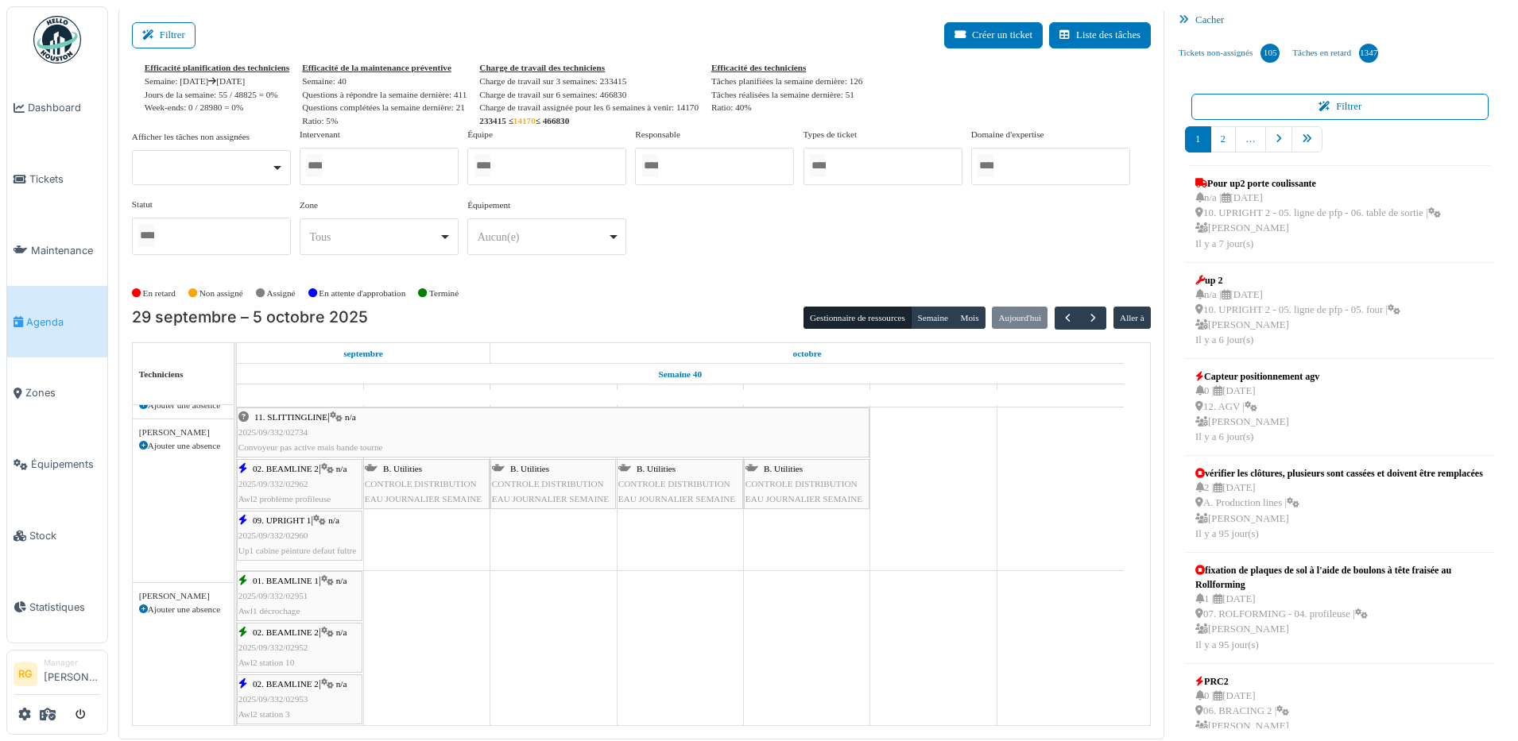
scroll to position [596, 0]
click at [278, 485] on span "2025/09/332/02962" at bounding box center [273, 484] width 70 height 10
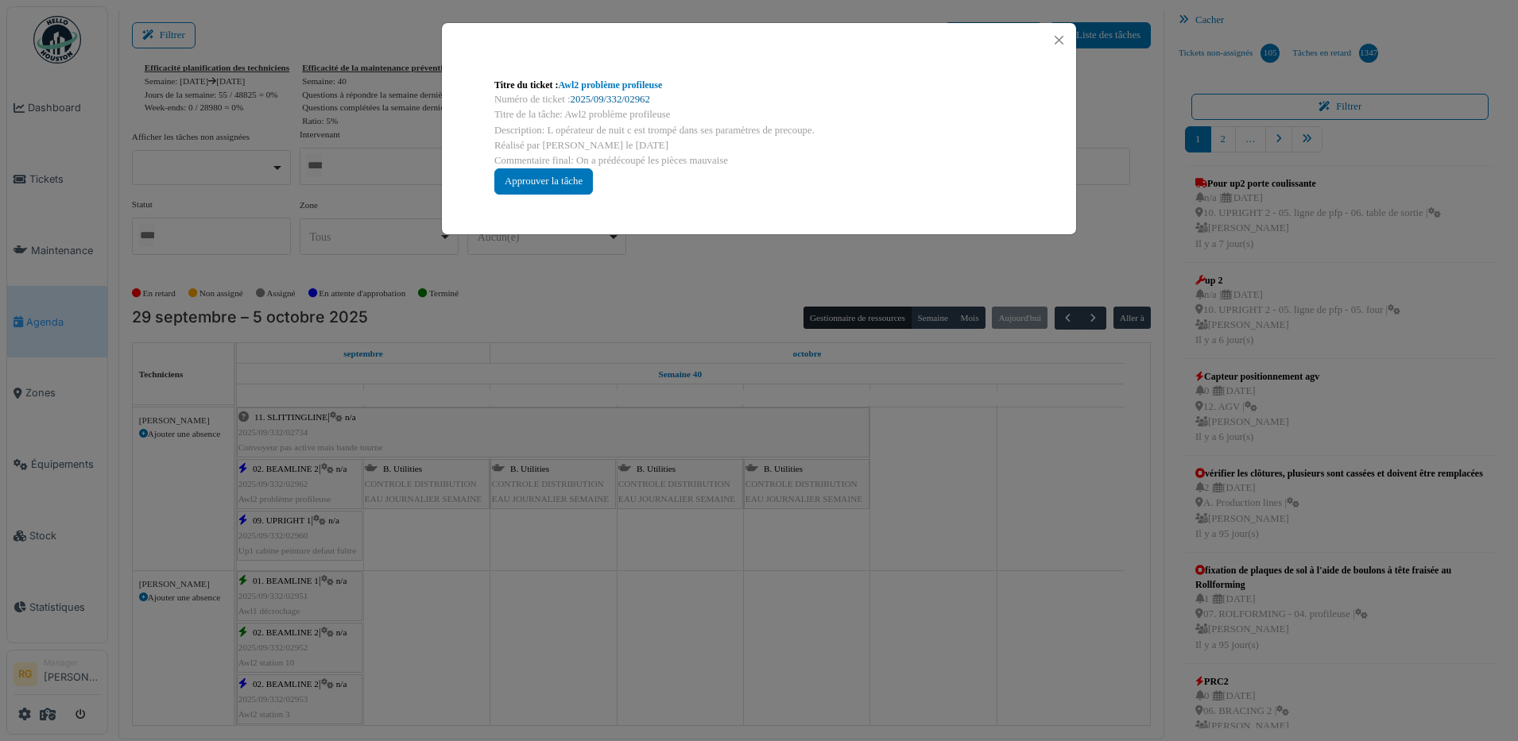
click at [606, 99] on link "2025/09/332/02962" at bounding box center [610, 99] width 79 height 11
click at [543, 183] on div "Approuver la tâche" at bounding box center [543, 181] width 99 height 26
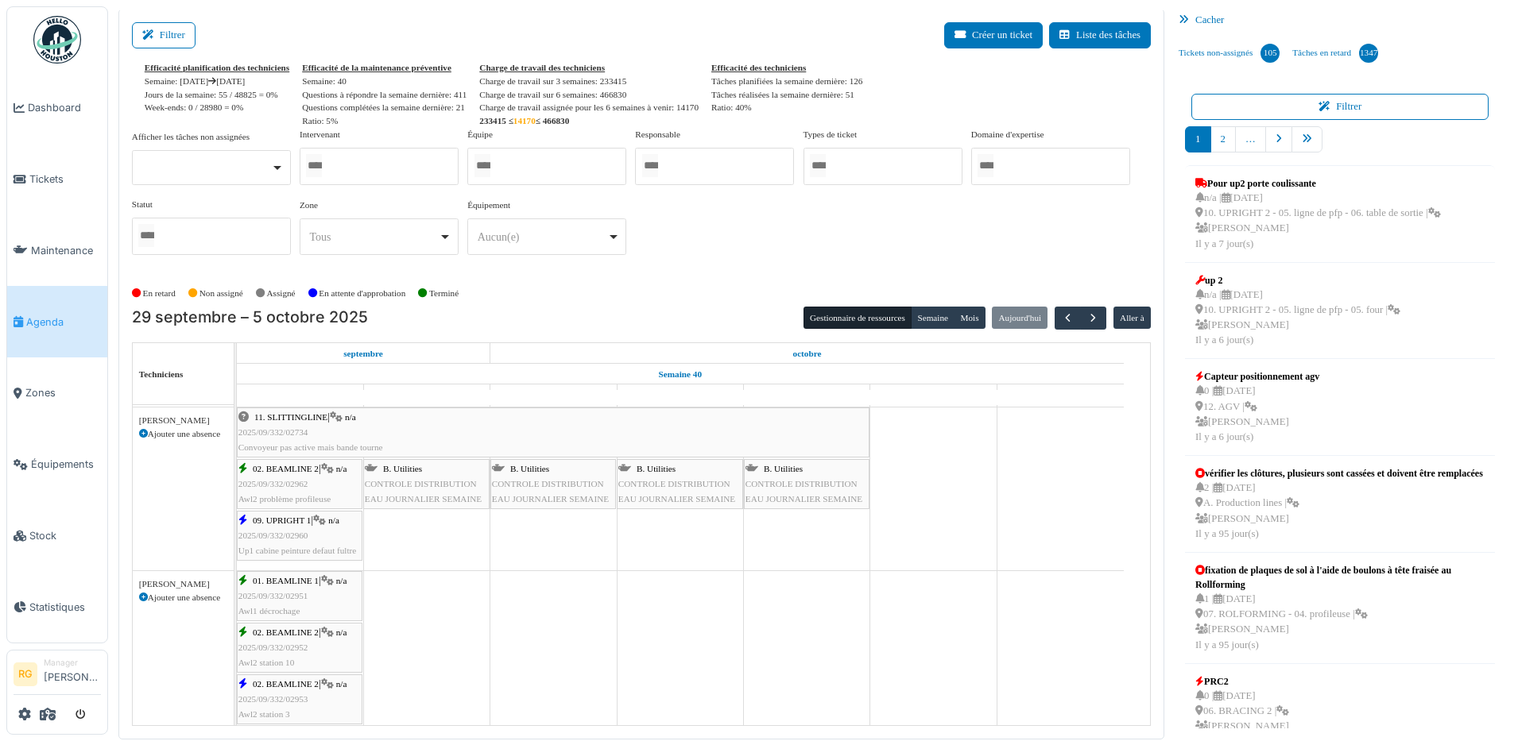
click at [281, 532] on span "2025/09/332/02960" at bounding box center [273, 536] width 70 height 10
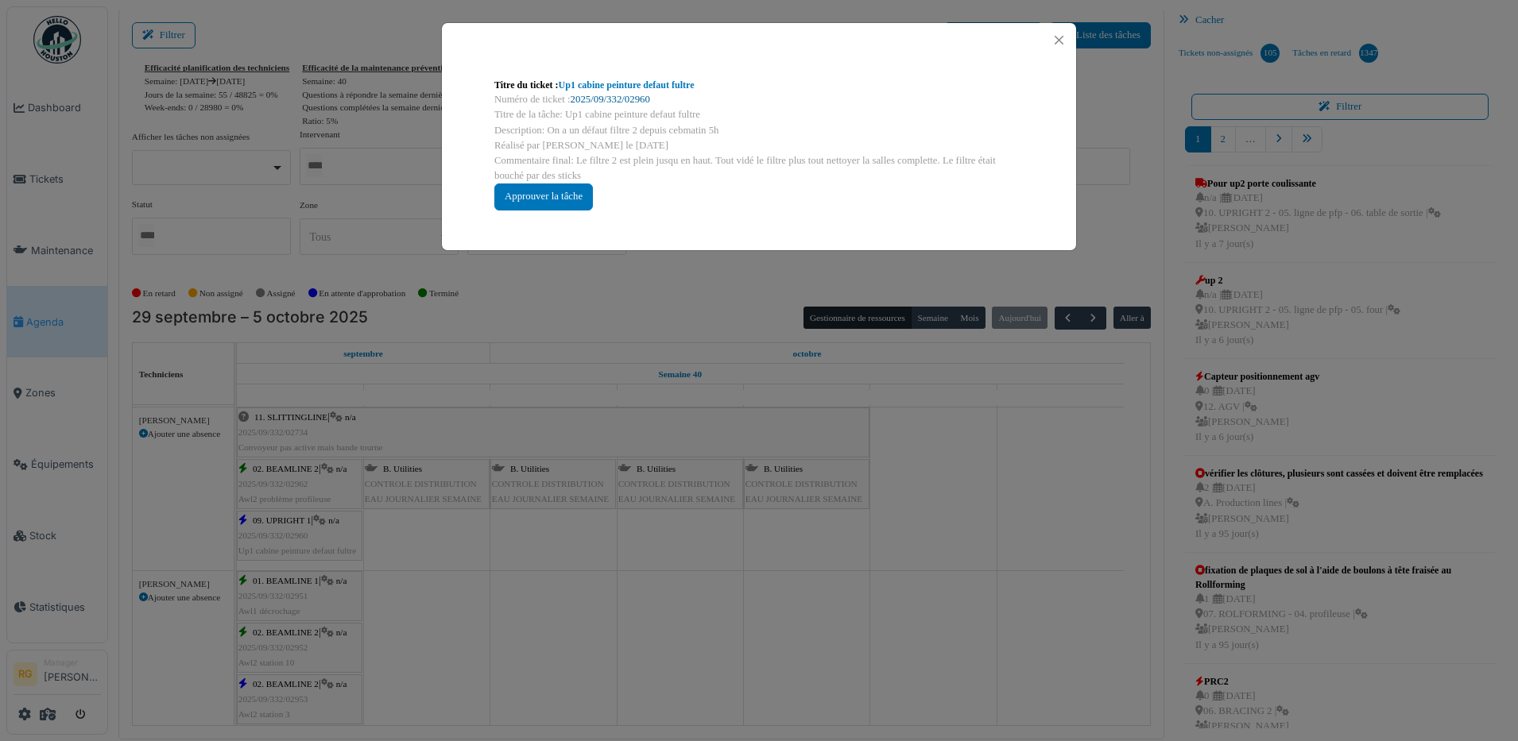
click at [624, 98] on link "2025/09/332/02960" at bounding box center [610, 99] width 79 height 11
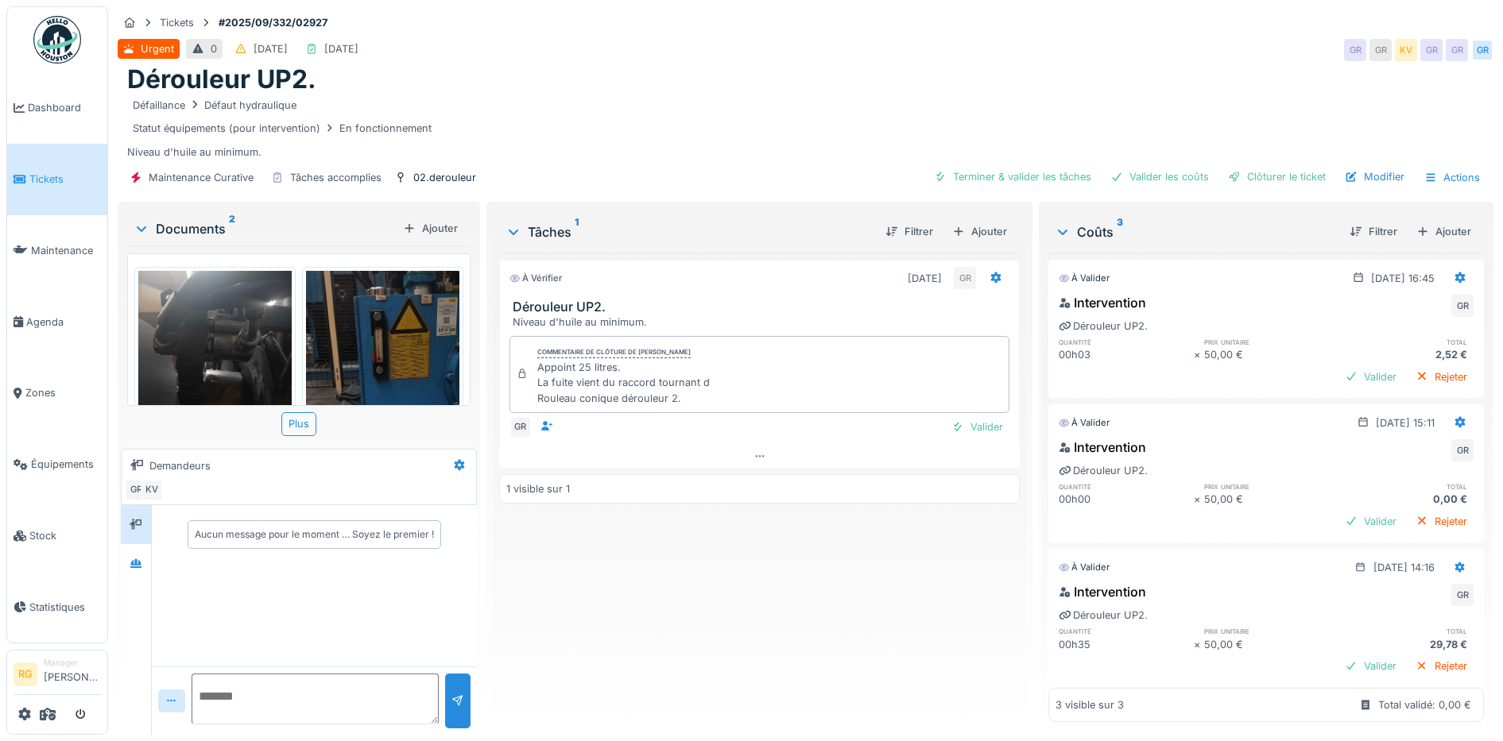
scroll to position [15, 0]
click at [229, 331] on img at bounding box center [214, 373] width 153 height 204
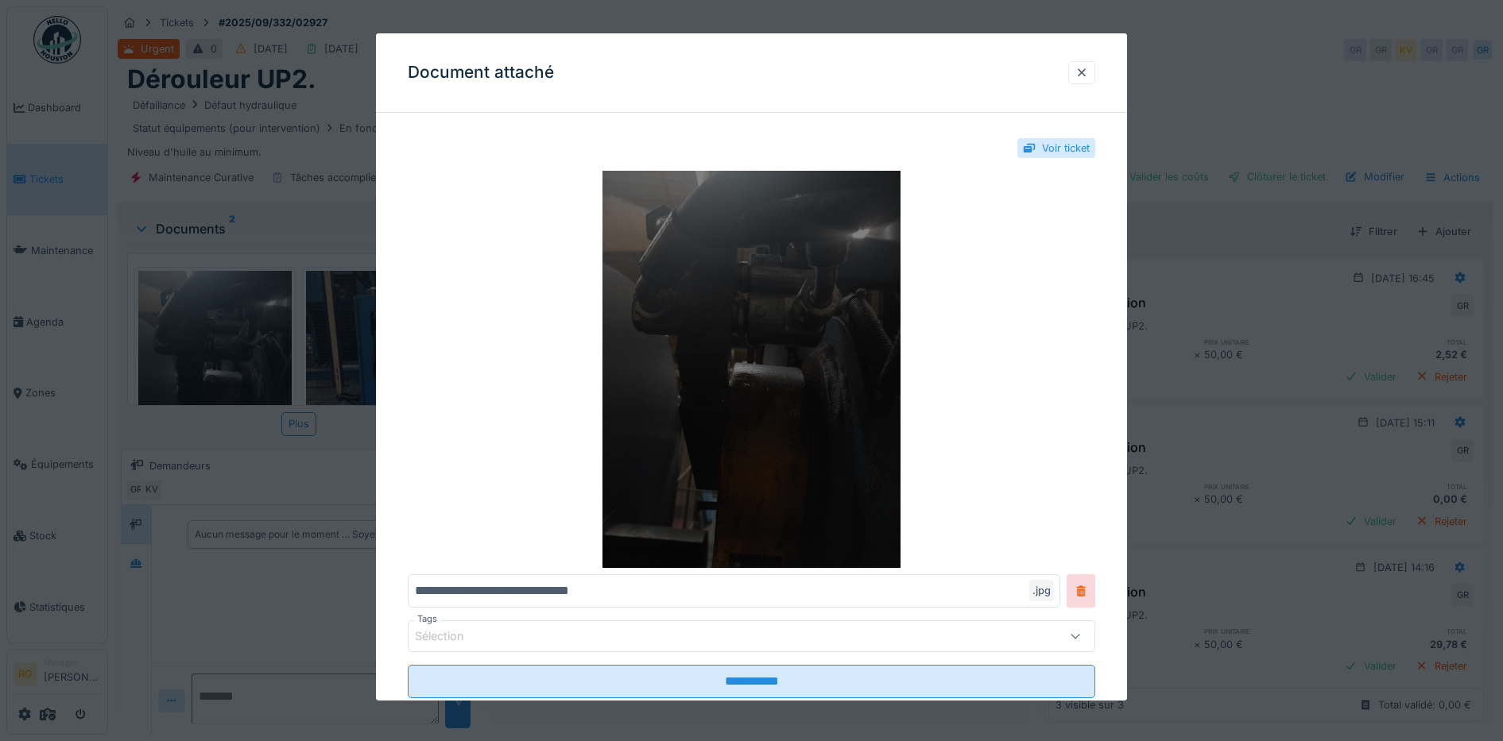
click at [766, 297] on img at bounding box center [752, 369] width 688 height 397
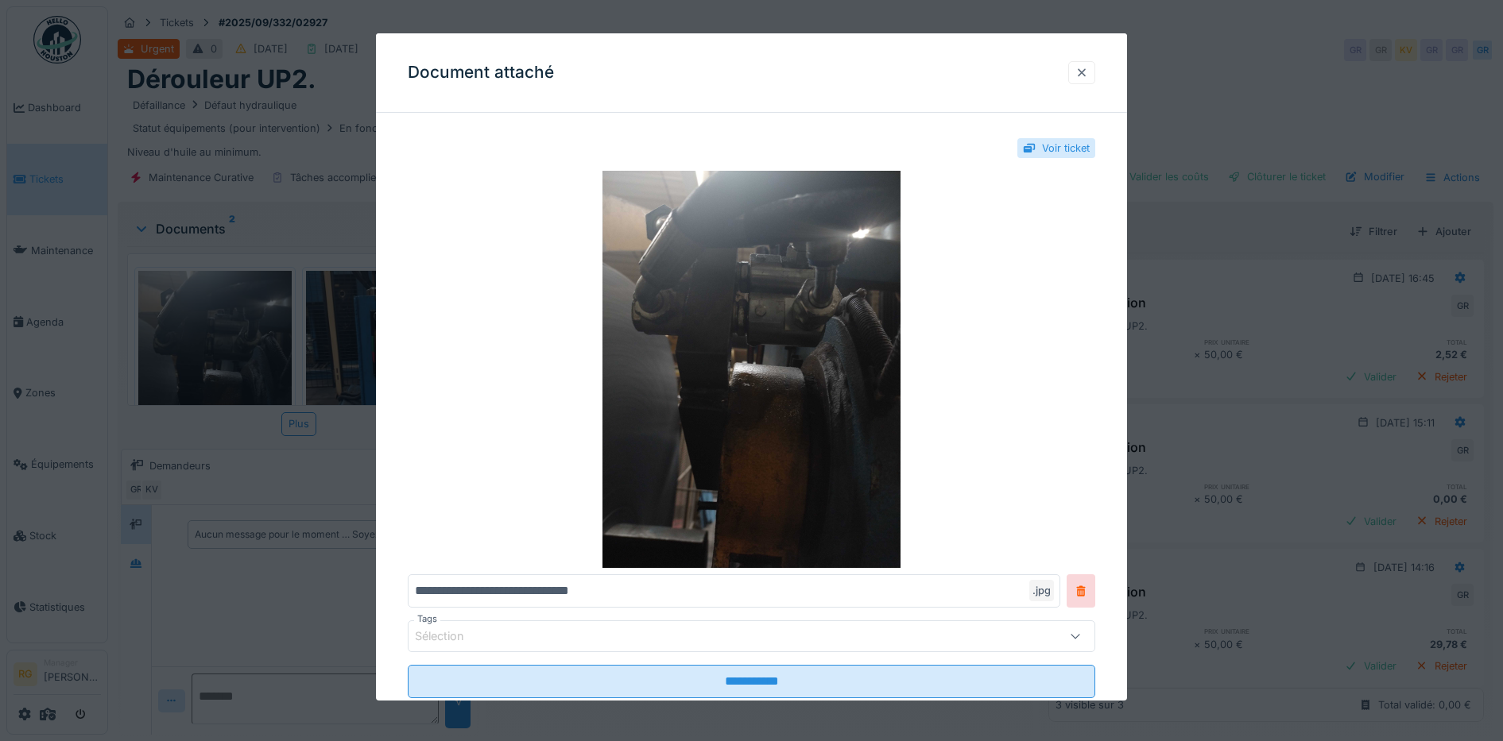
click at [1088, 71] on div at bounding box center [1081, 72] width 13 height 15
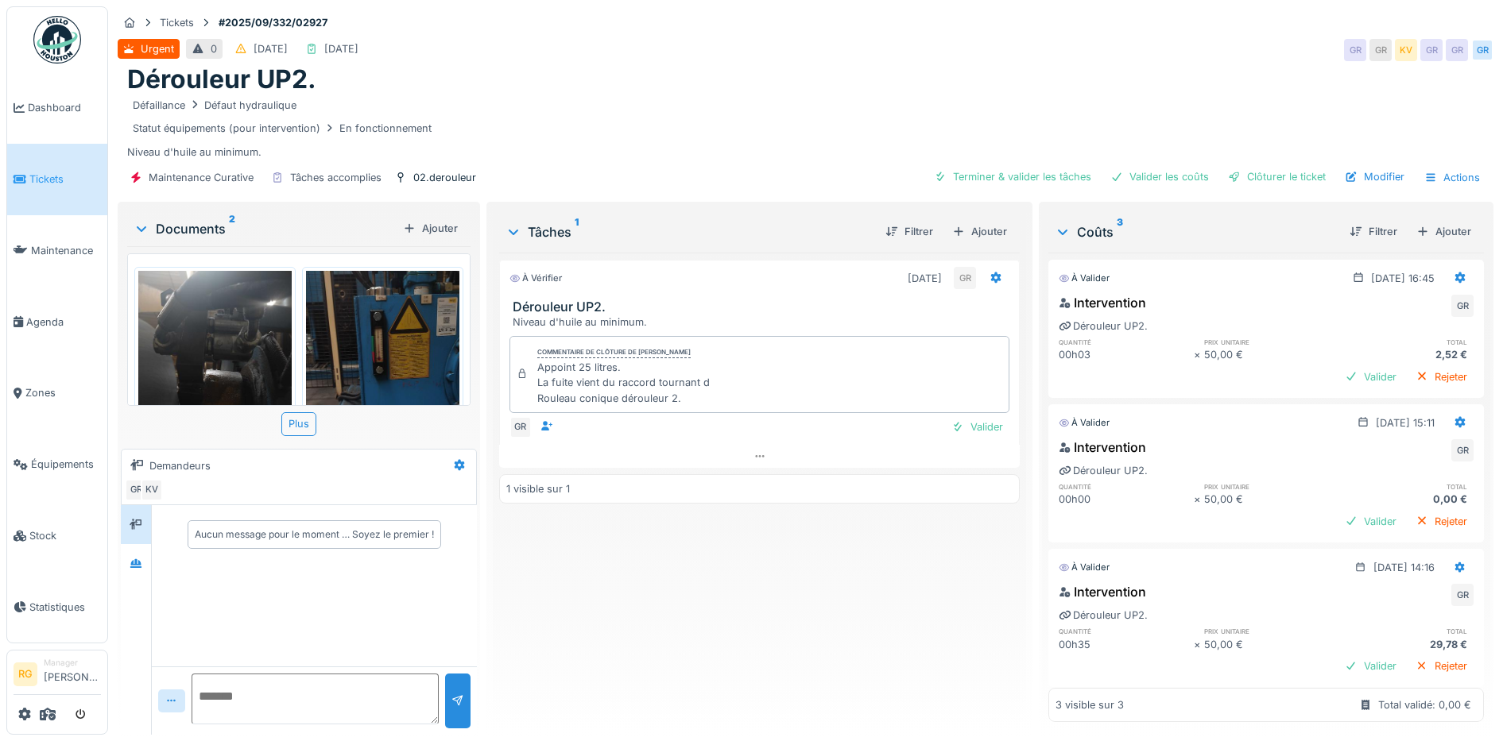
click at [377, 316] on img at bounding box center [382, 373] width 153 height 204
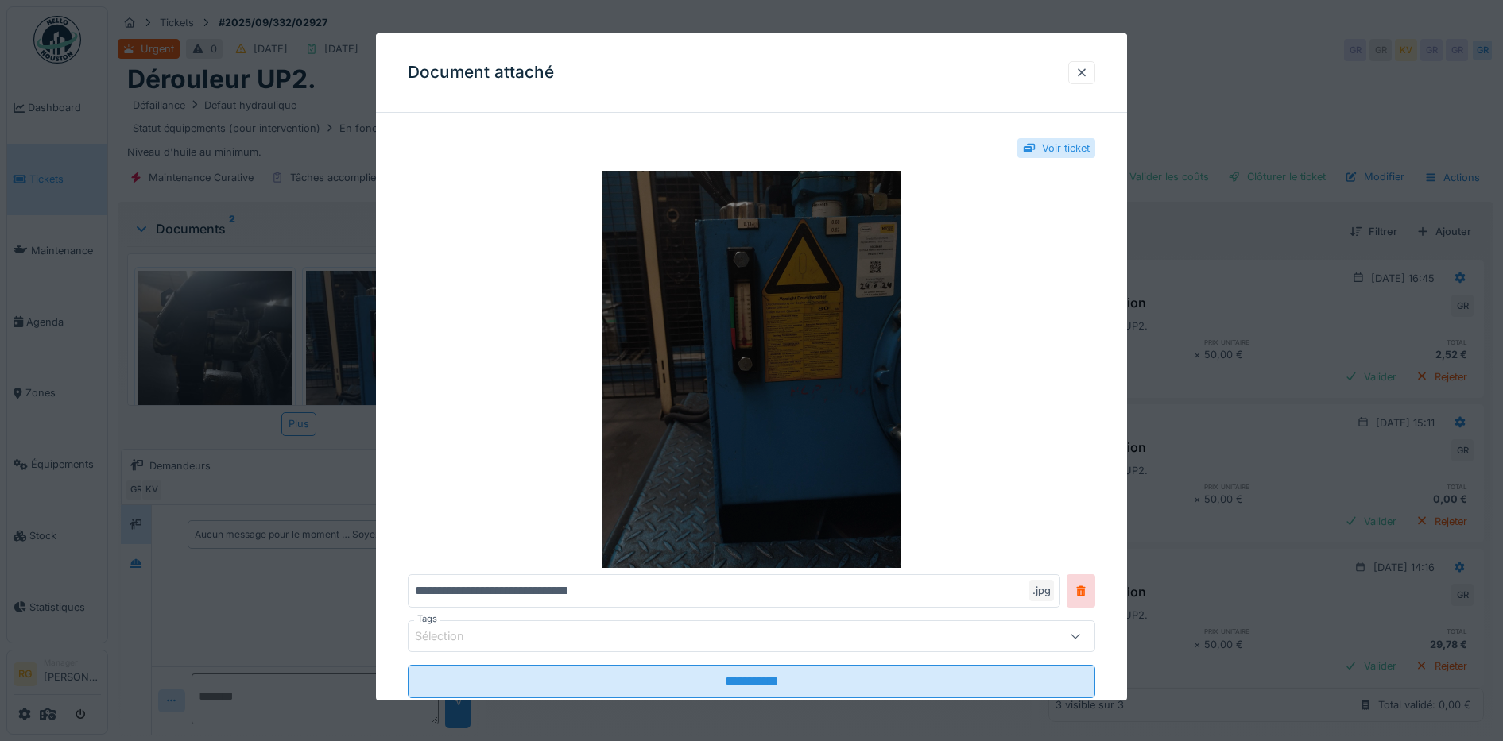
click at [711, 340] on img at bounding box center [752, 369] width 688 height 397
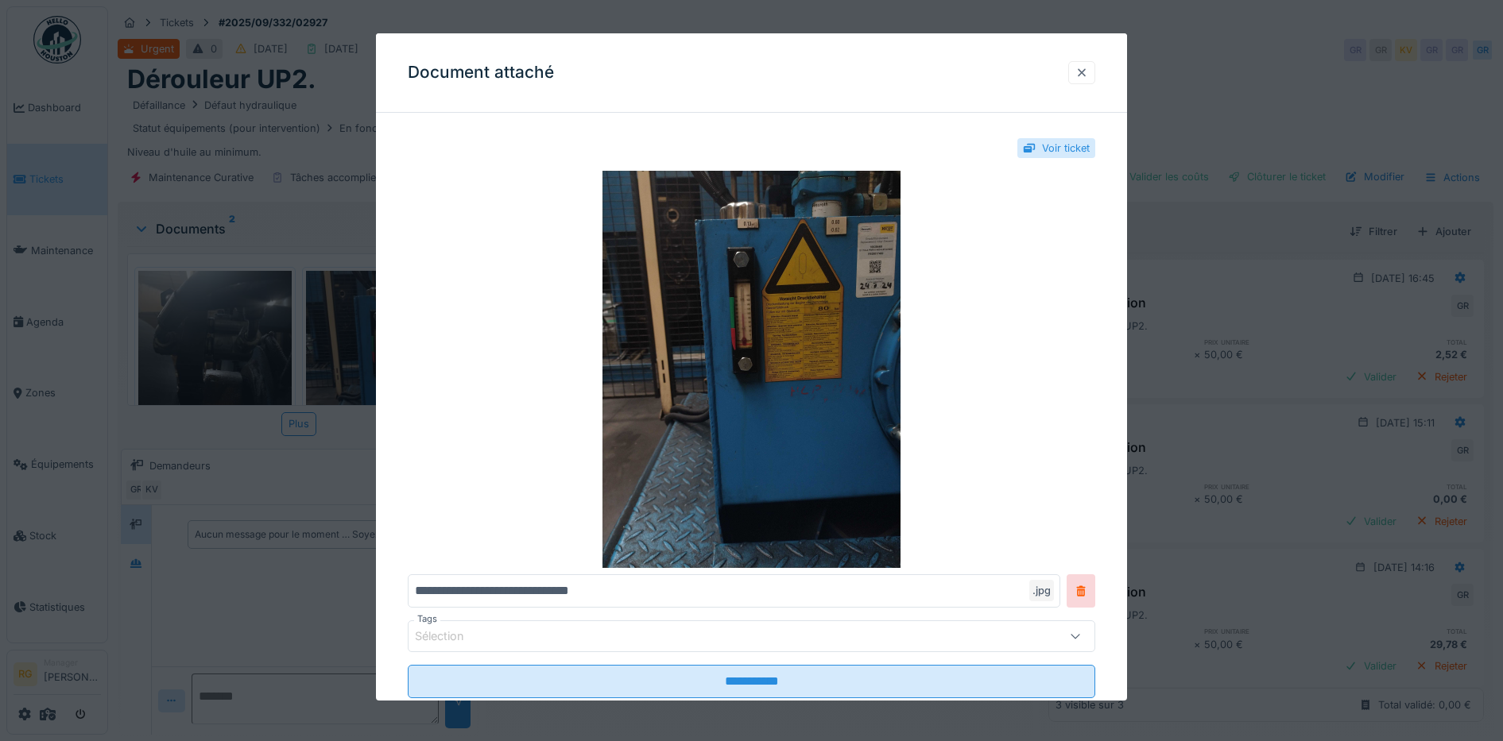
click at [1088, 73] on div at bounding box center [1081, 72] width 13 height 15
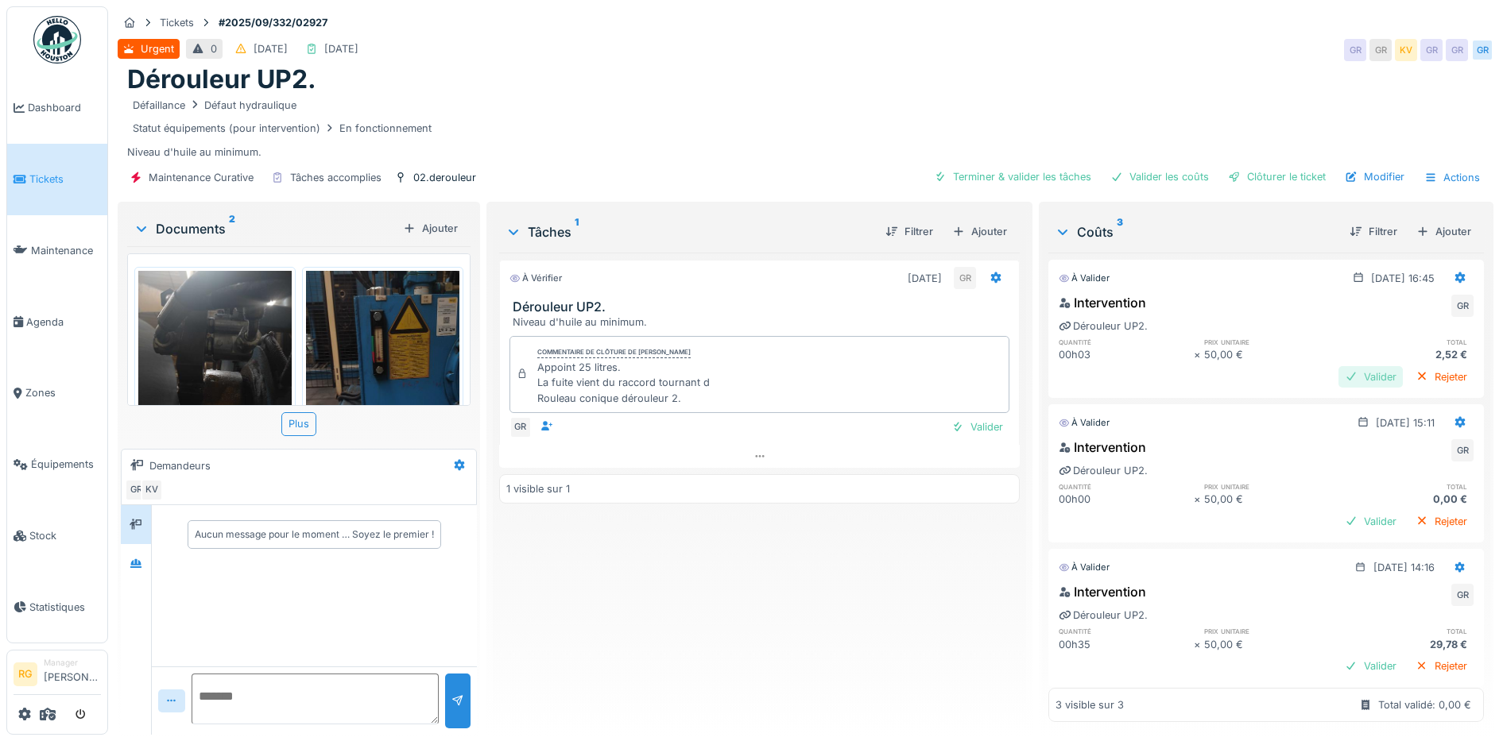
click at [1340, 366] on div "Valider" at bounding box center [1370, 376] width 64 height 21
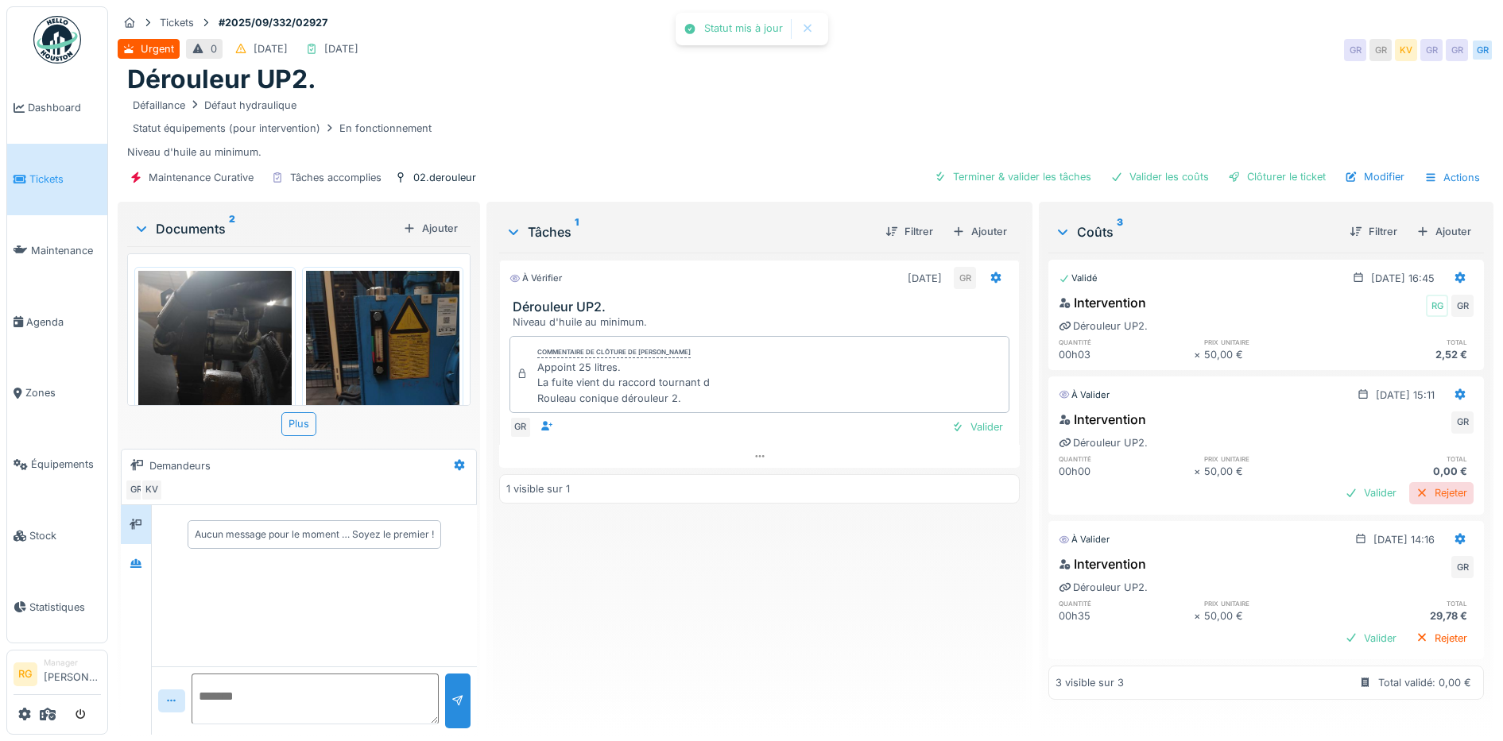
click at [1409, 482] on div "Rejeter" at bounding box center [1441, 492] width 64 height 21
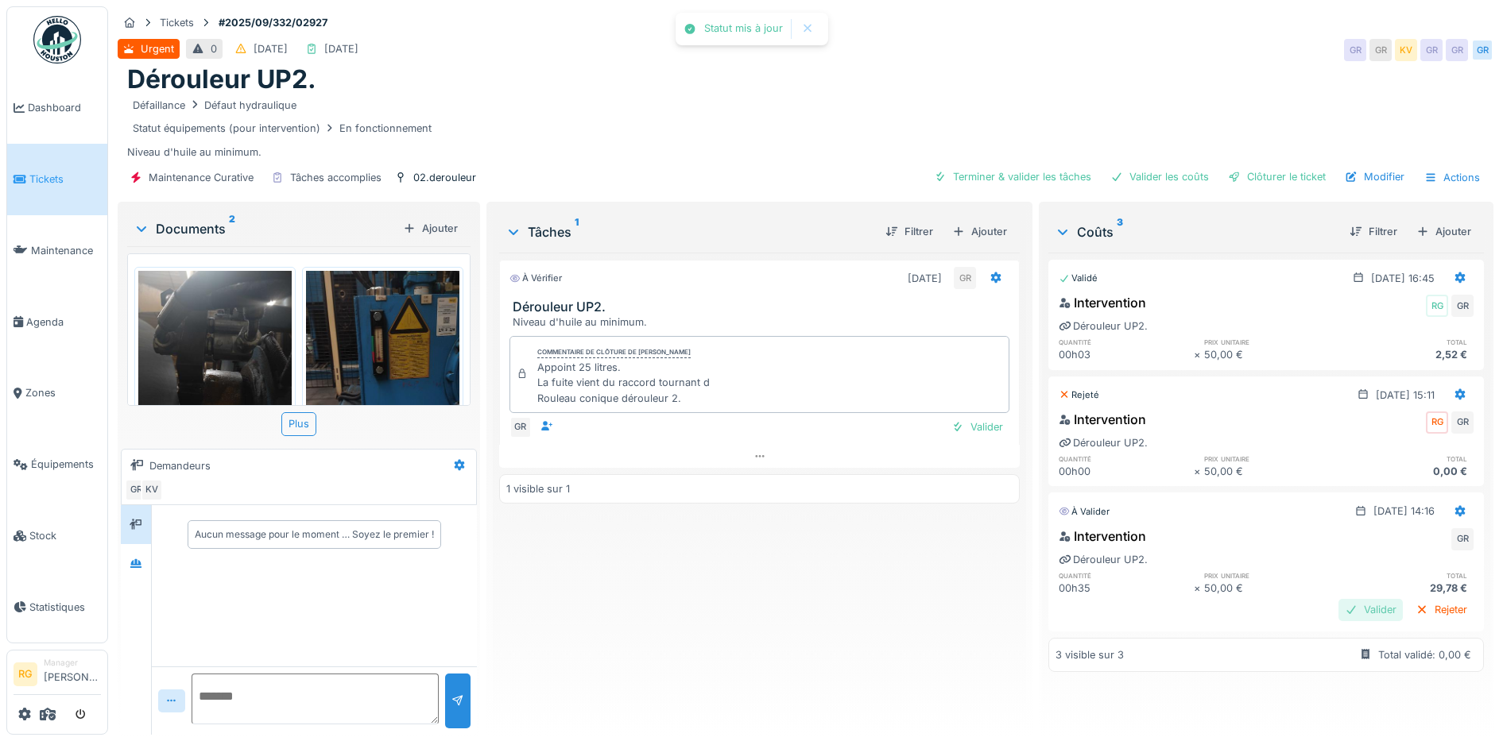
click at [1338, 599] on div "Valider" at bounding box center [1370, 609] width 64 height 21
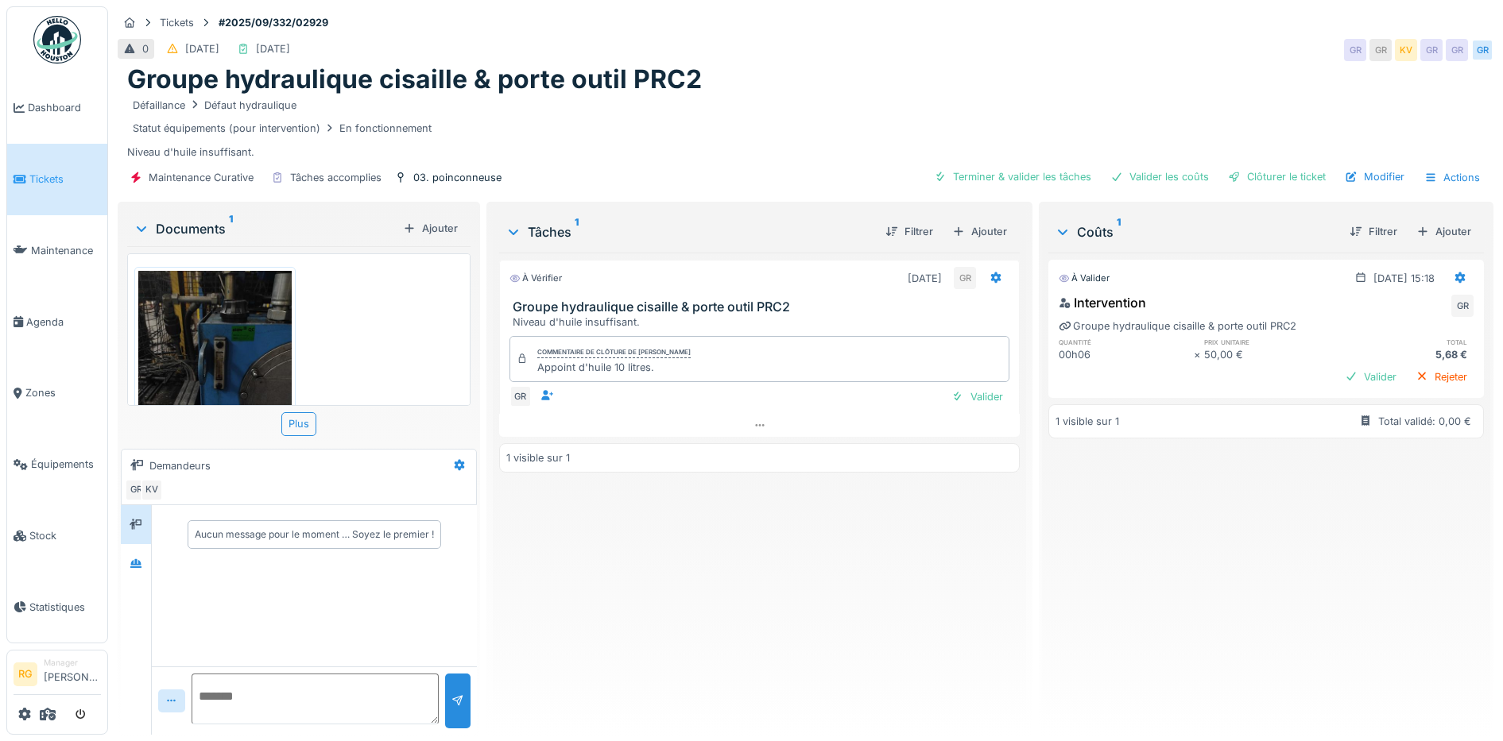
click at [220, 352] on img at bounding box center [214, 373] width 153 height 204
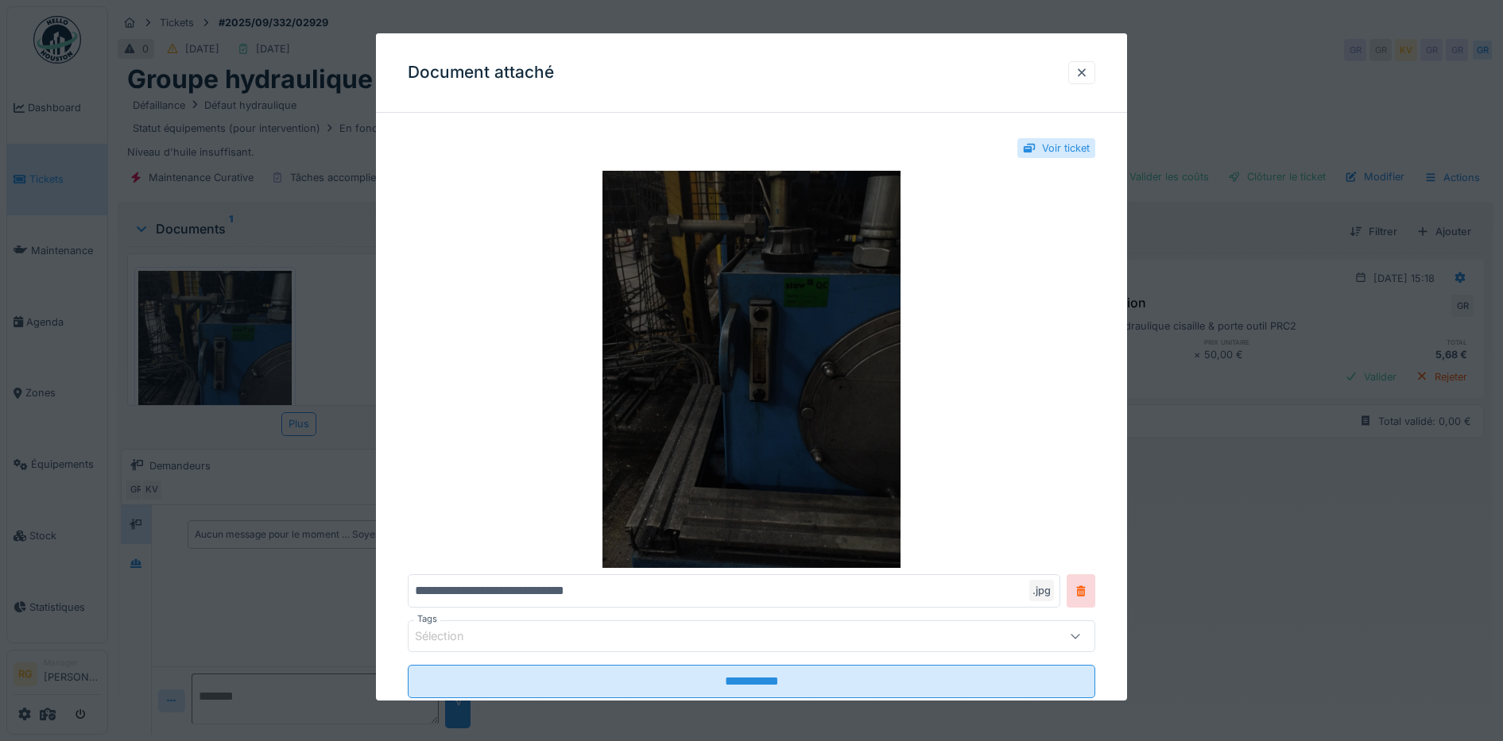
click at [678, 318] on img at bounding box center [752, 369] width 688 height 397
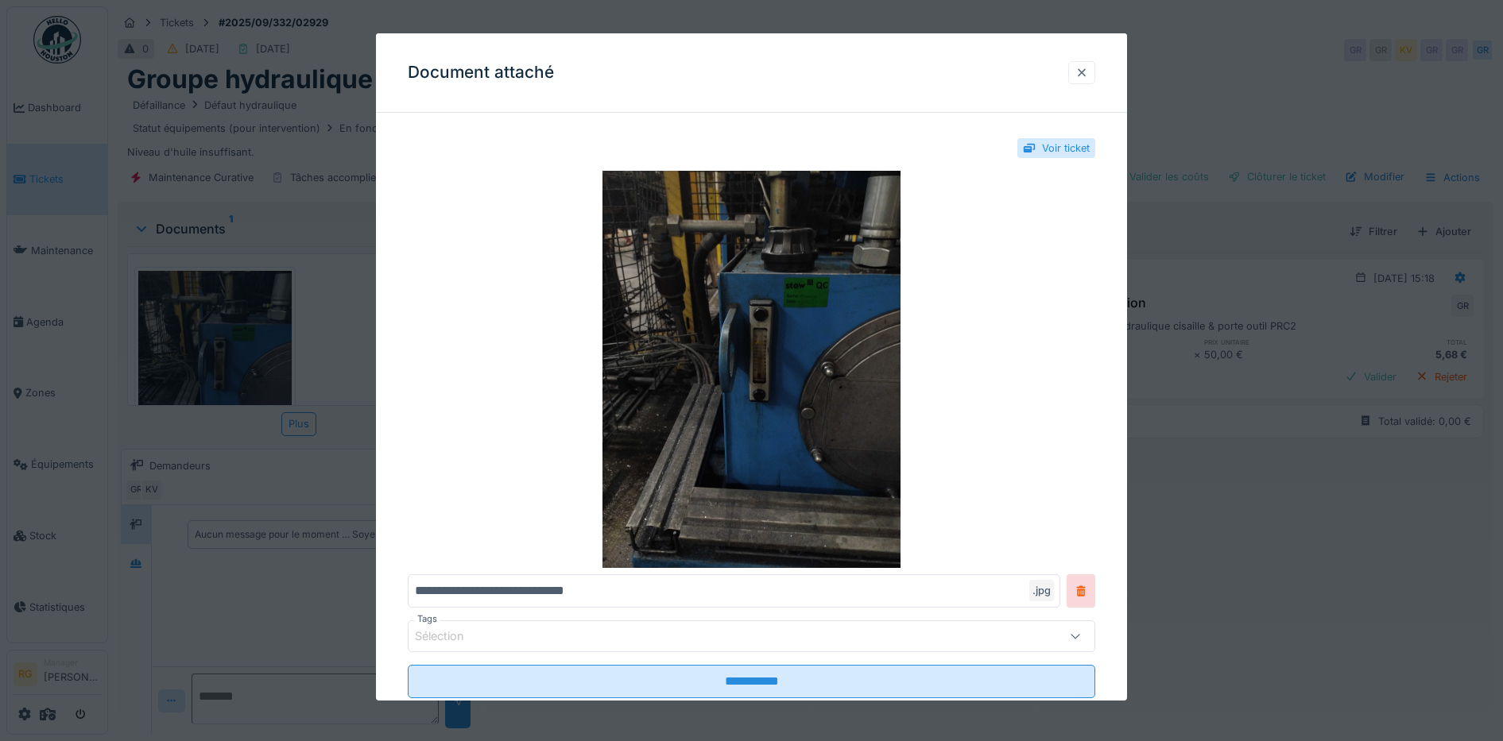
click at [1095, 70] on div at bounding box center [1081, 72] width 27 height 23
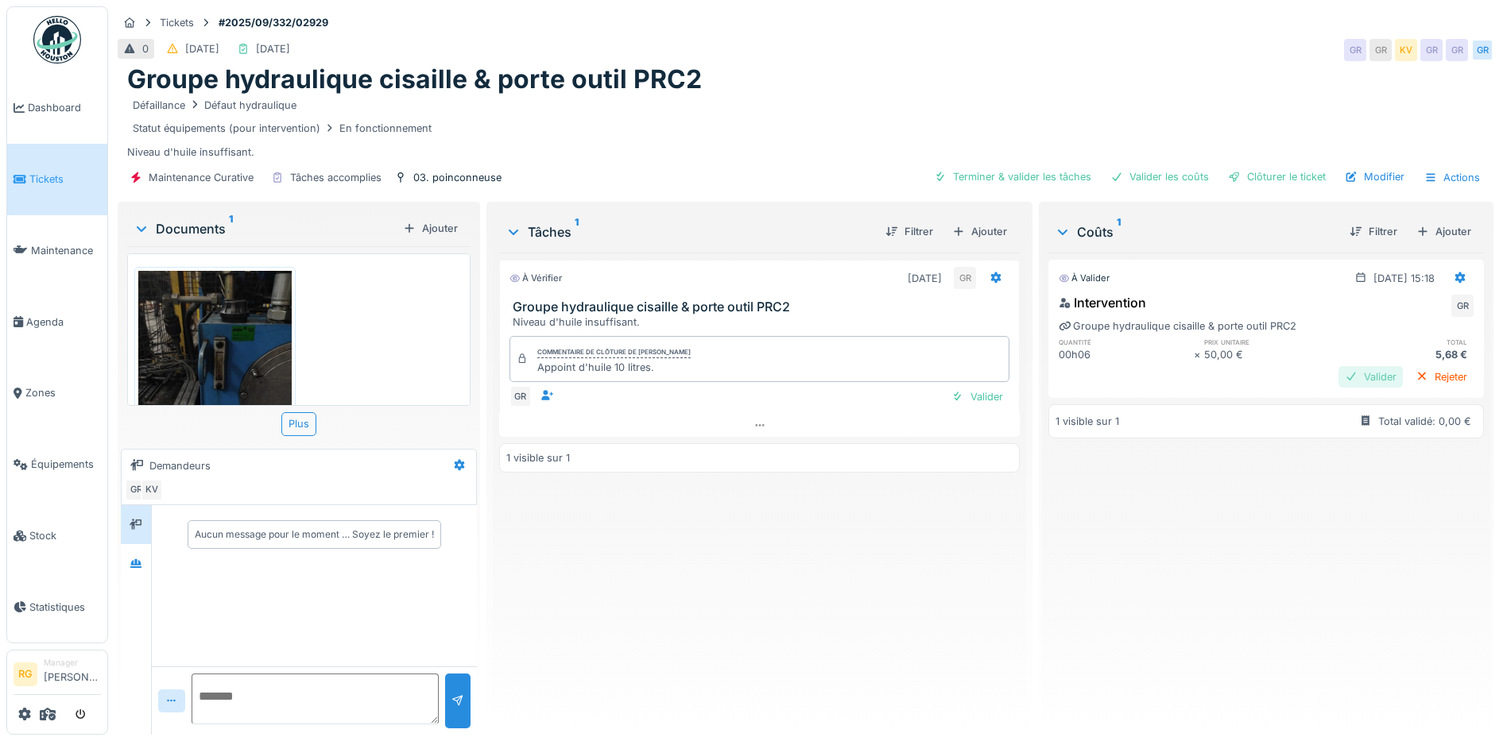
click at [1338, 379] on div "Valider" at bounding box center [1370, 376] width 64 height 21
click at [972, 399] on div "Valider" at bounding box center [977, 396] width 64 height 21
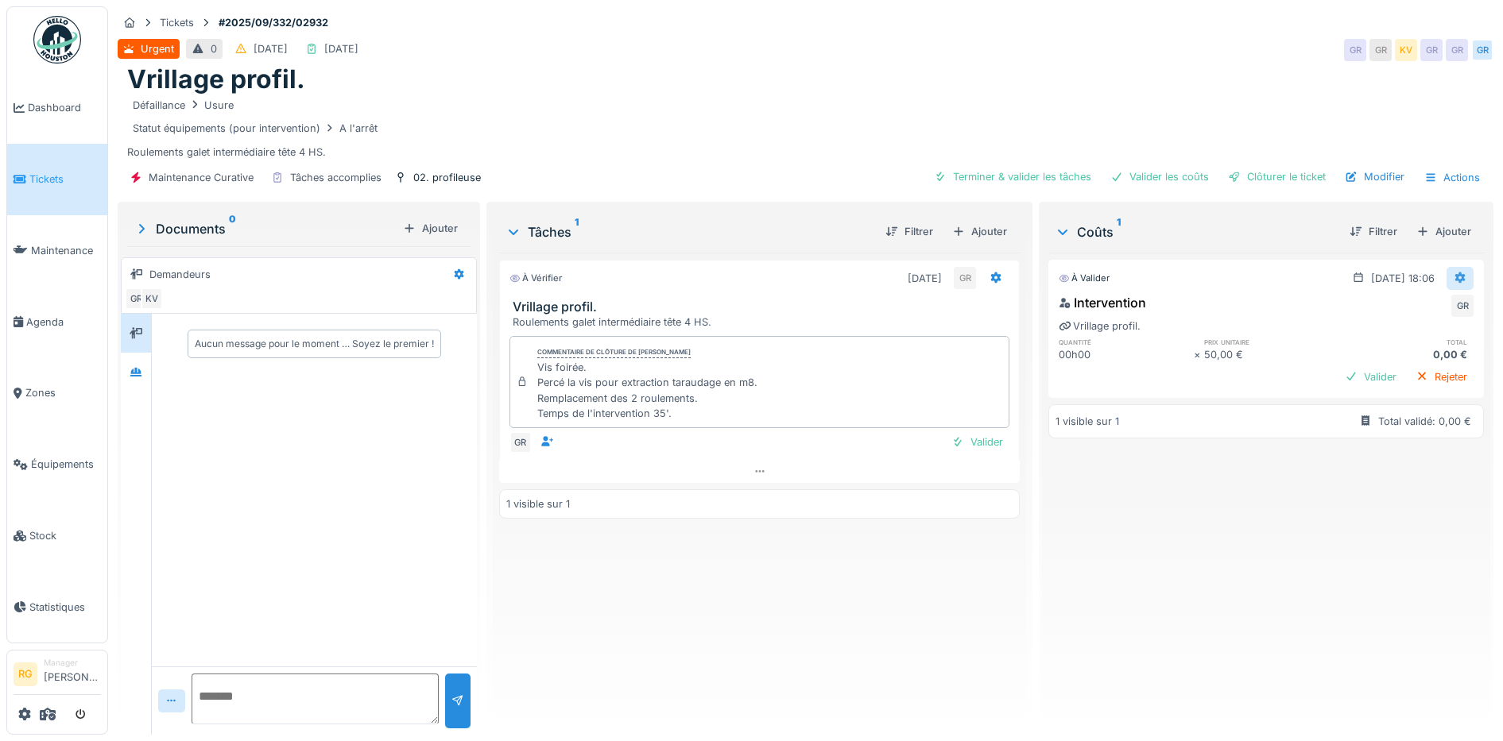
click at [1453, 277] on icon at bounding box center [1459, 278] width 13 height 10
click at [1439, 314] on div "Modifier" at bounding box center [1443, 314] width 77 height 24
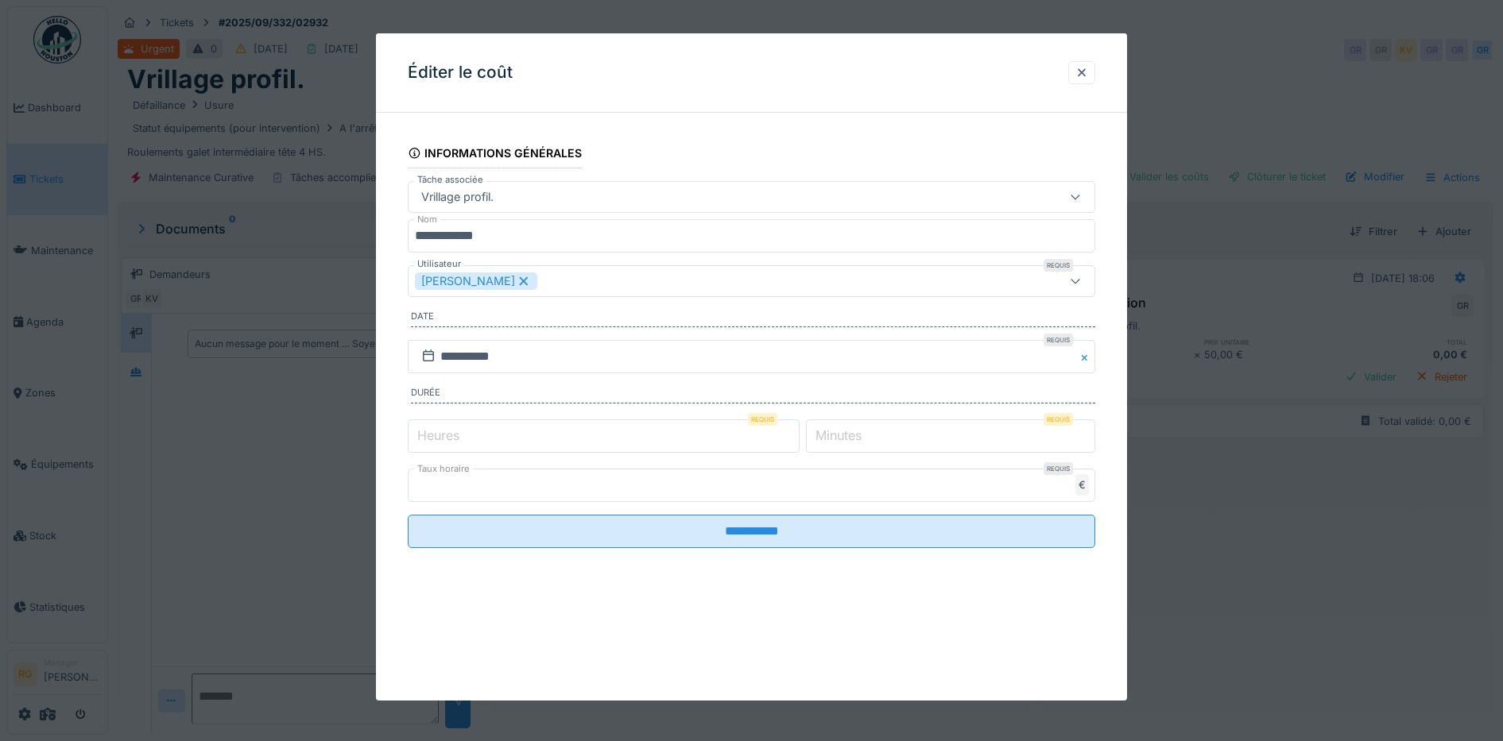
click at [841, 434] on label "Minutes" at bounding box center [838, 435] width 52 height 19
click at [841, 434] on input "*" at bounding box center [950, 436] width 289 height 33
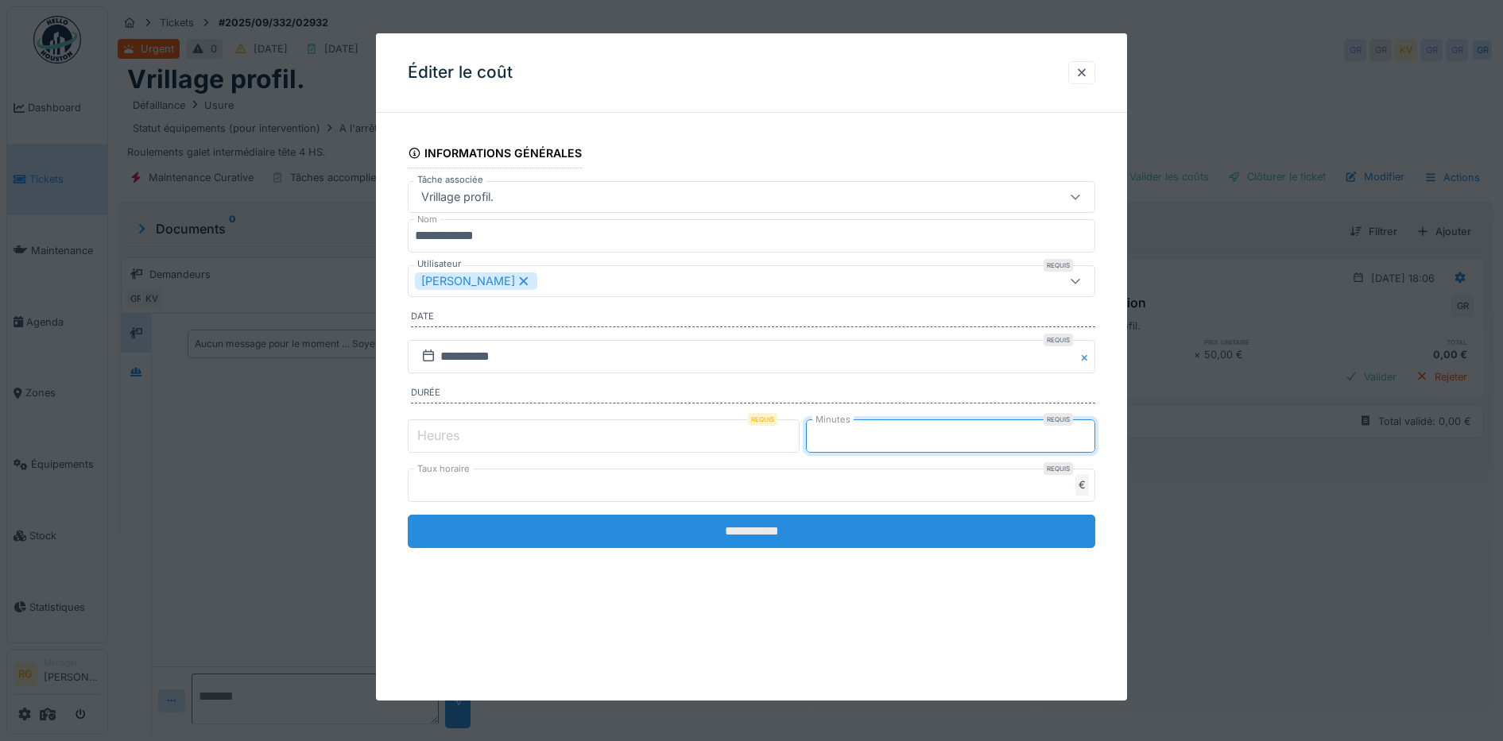
type input "**"
click at [814, 524] on input "**********" at bounding box center [752, 531] width 688 height 33
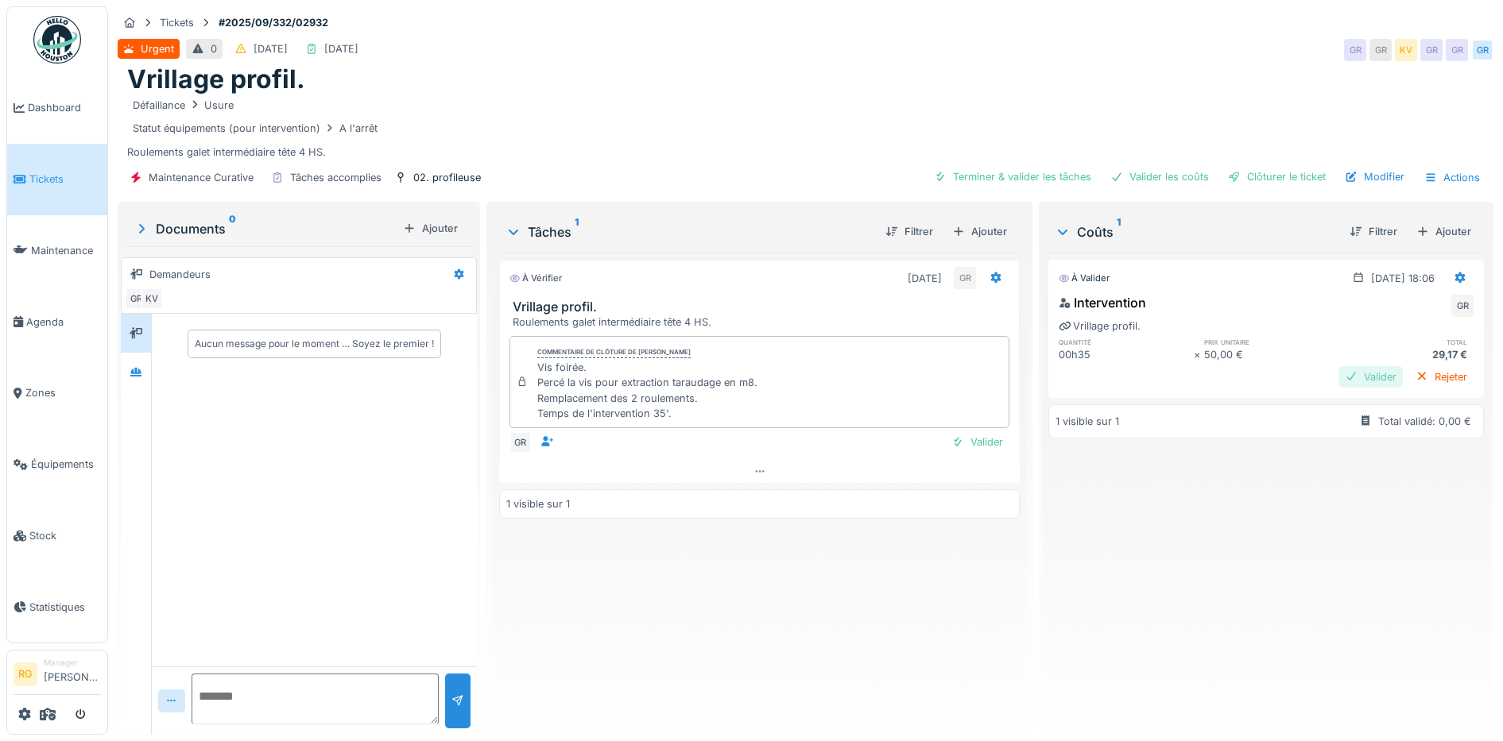
click at [1338, 377] on div "Valider" at bounding box center [1370, 376] width 64 height 21
click at [973, 442] on div "Valider" at bounding box center [977, 441] width 64 height 21
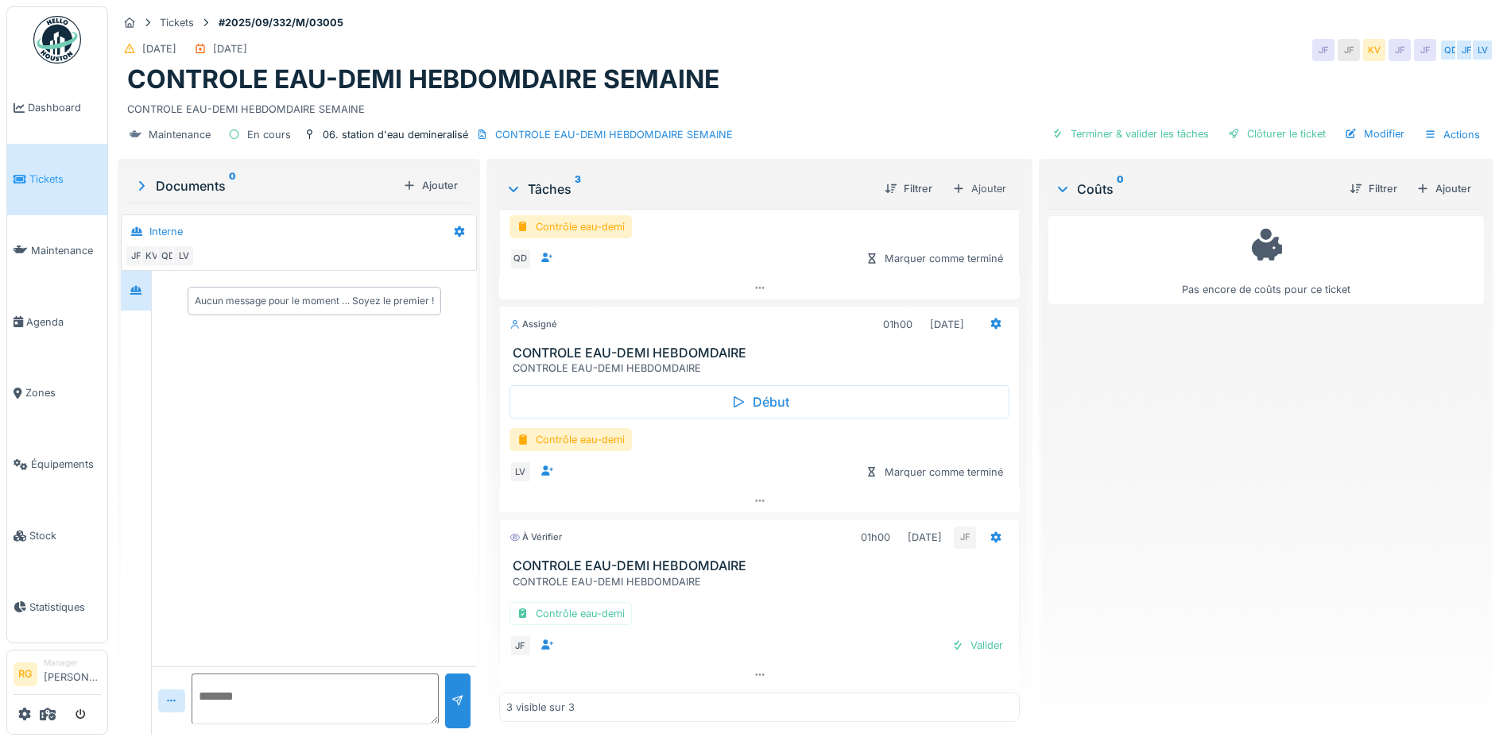
scroll to position [15, 0]
click at [587, 602] on div "Contrôle eau-demi" at bounding box center [570, 613] width 122 height 23
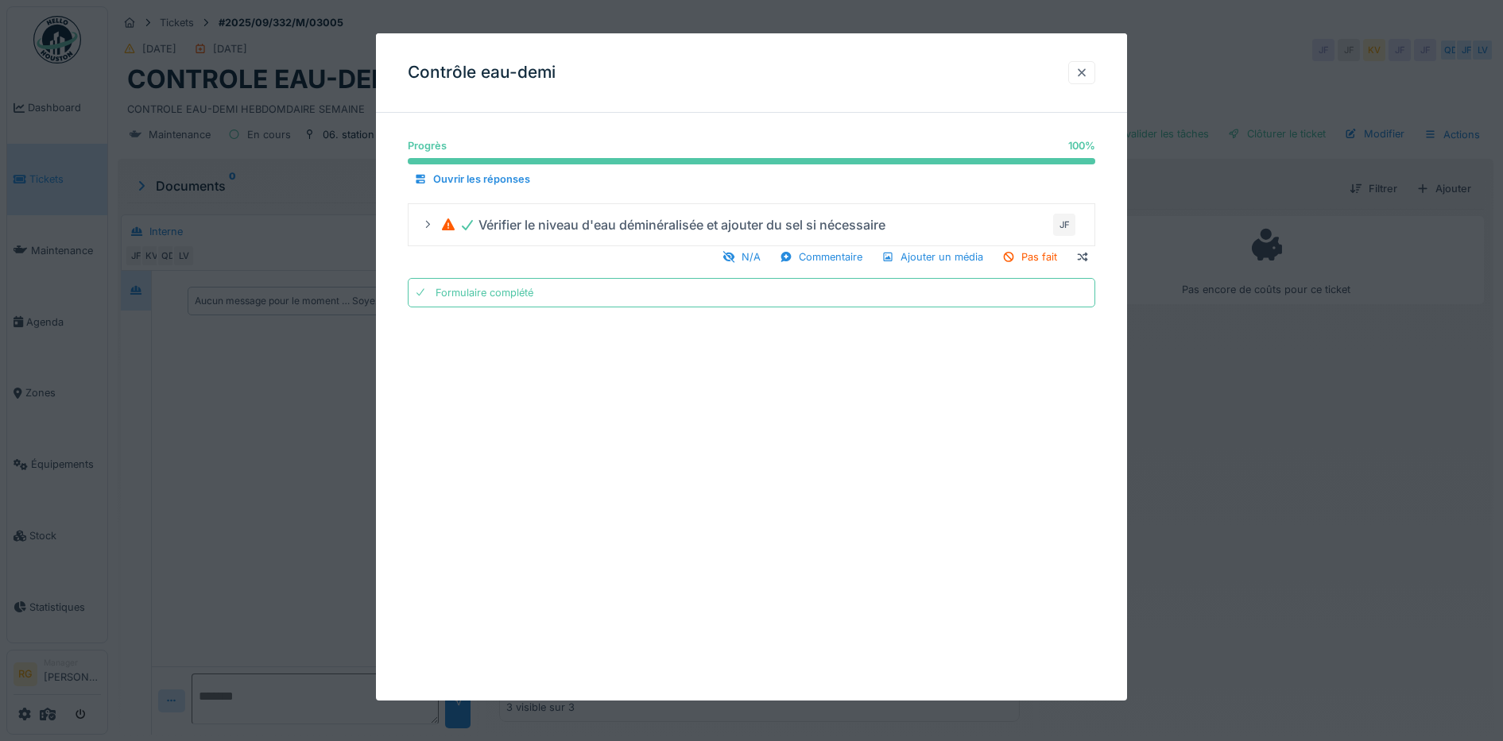
click at [1088, 70] on div at bounding box center [1081, 72] width 13 height 15
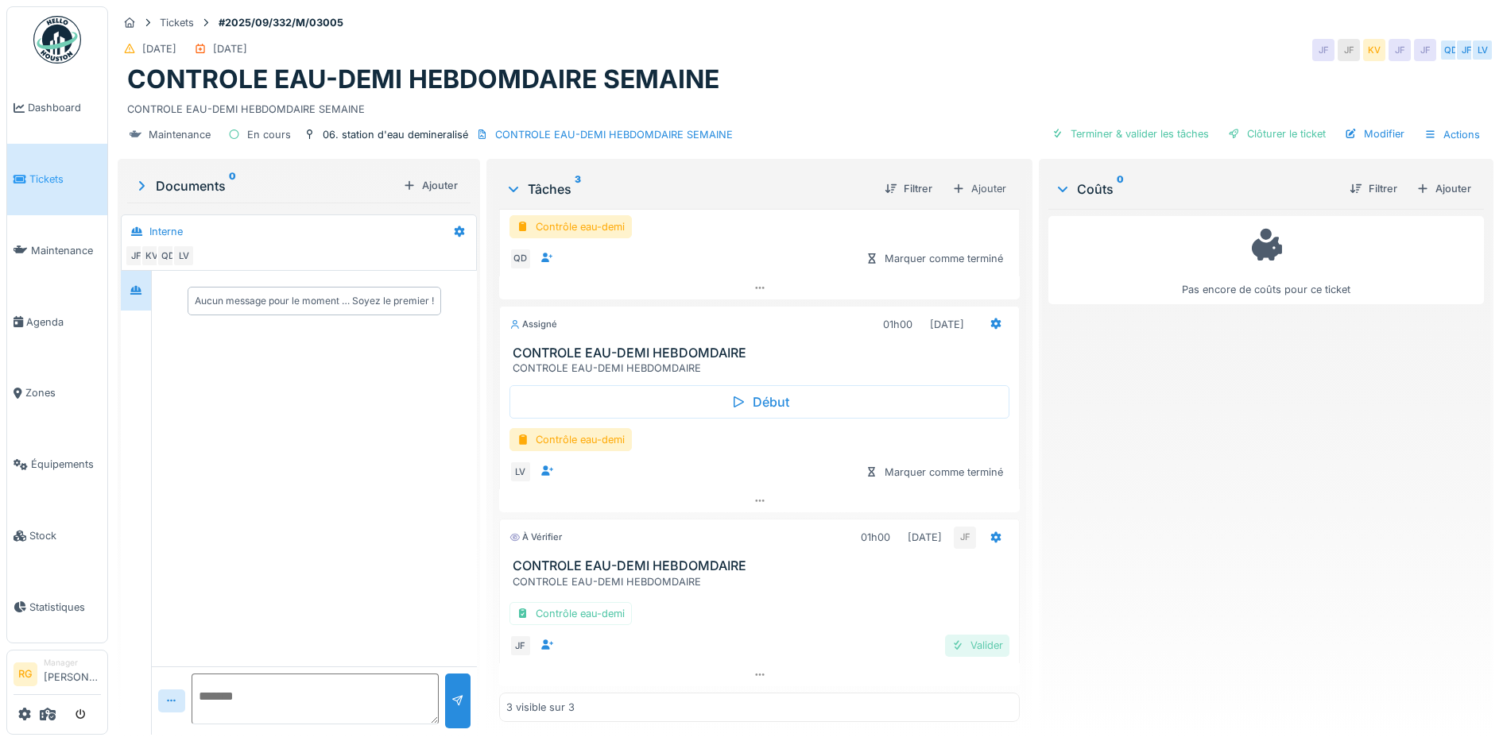
click at [966, 635] on div "Valider" at bounding box center [977, 645] width 64 height 21
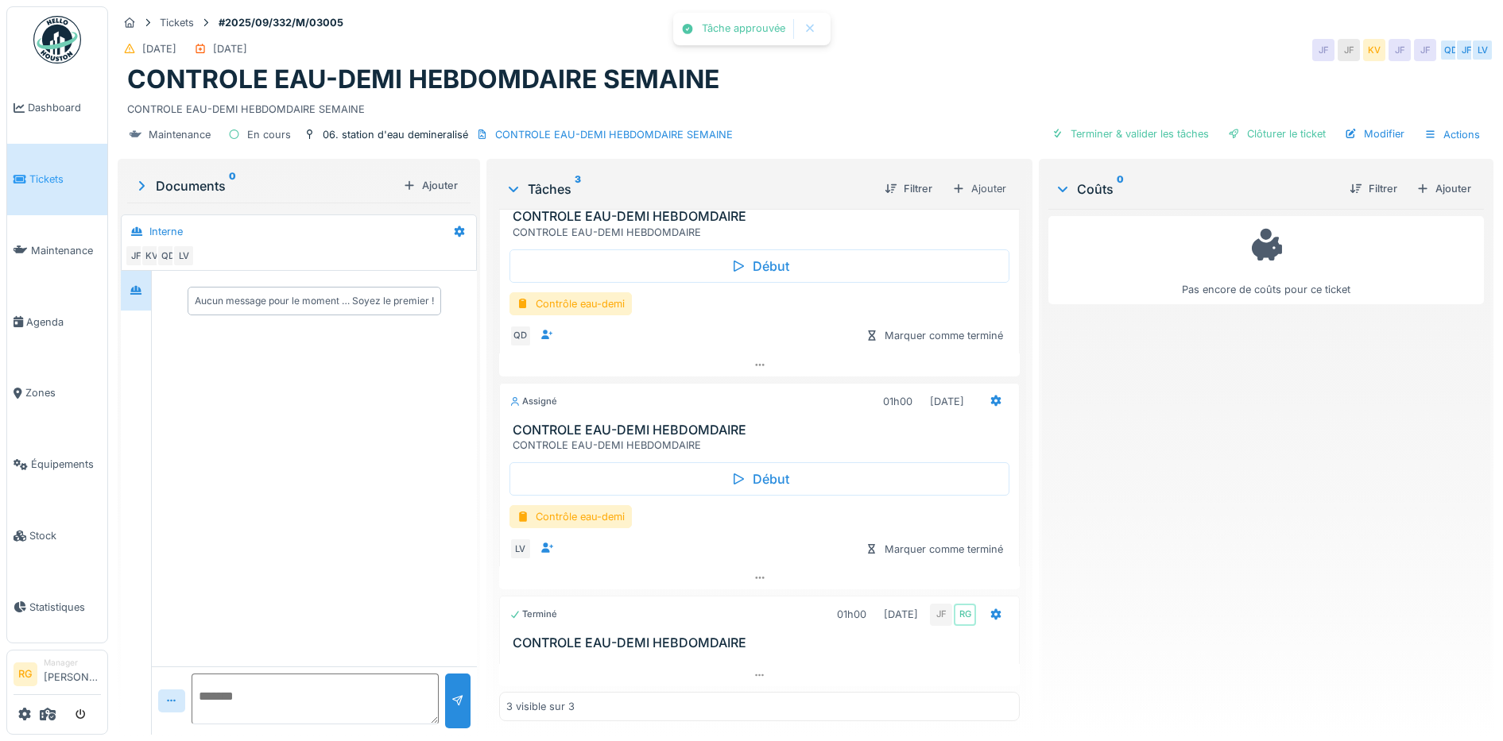
scroll to position [49, 0]
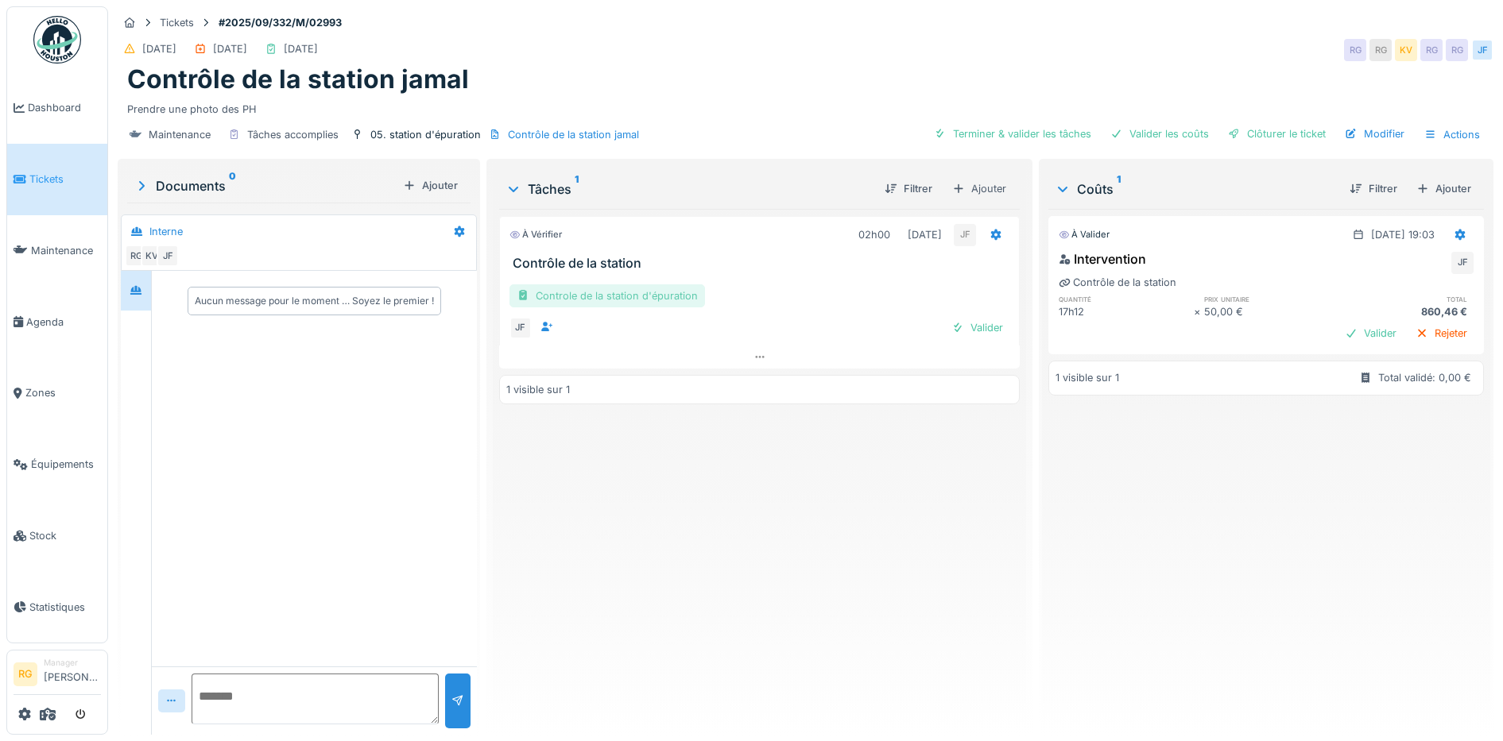
click at [613, 299] on div "Controle de la station d'épuration" at bounding box center [606, 295] width 195 height 23
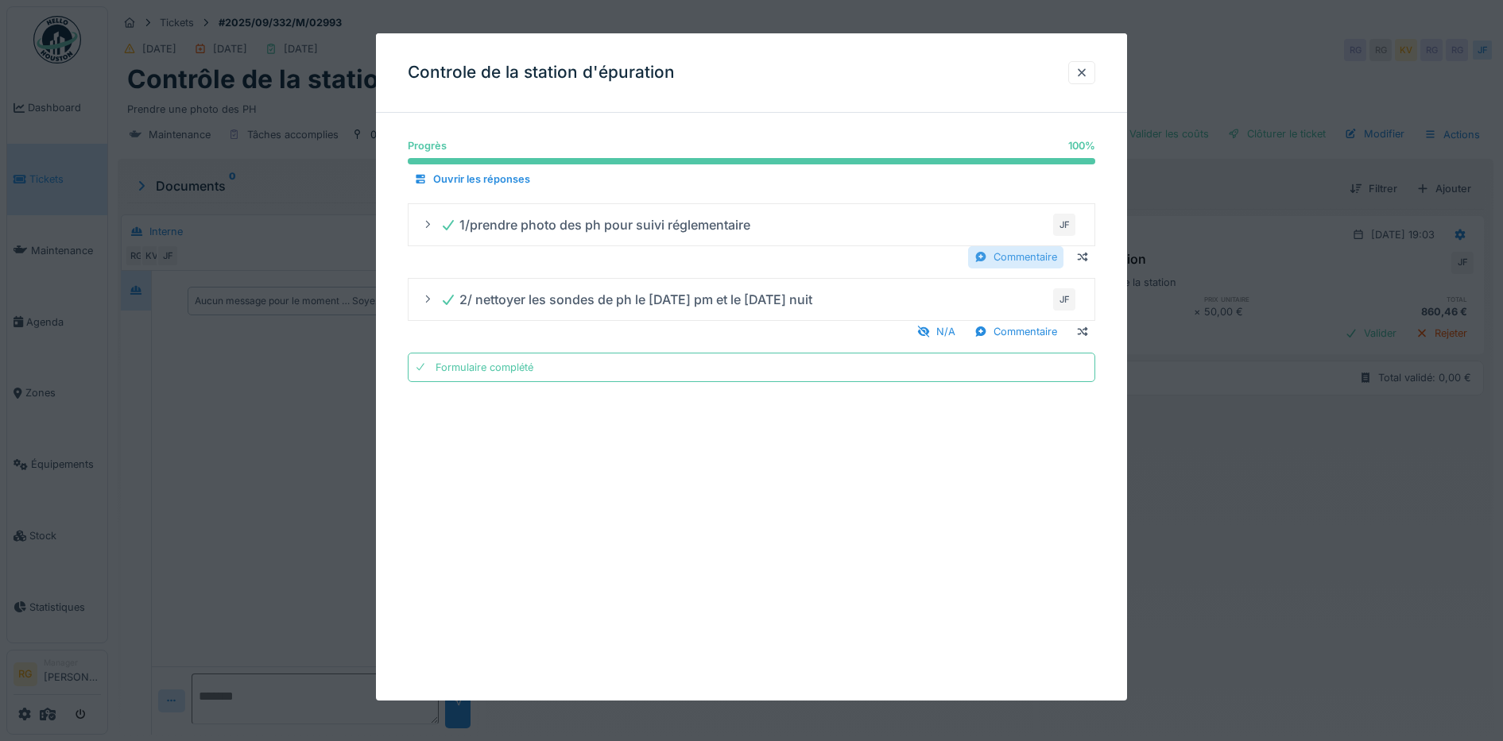
click at [1027, 259] on div "Commentaire" at bounding box center [1015, 256] width 95 height 21
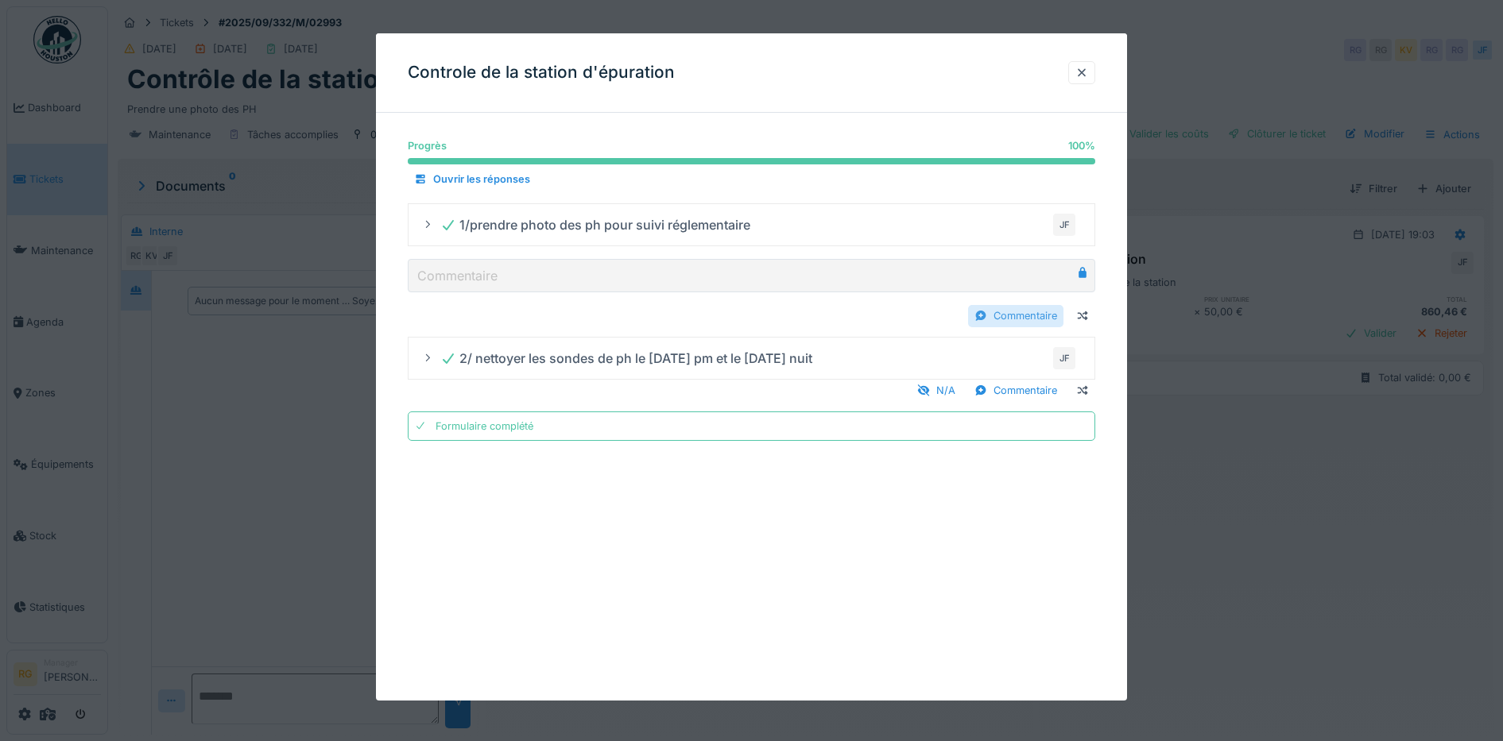
click at [1027, 317] on div "Commentaire" at bounding box center [1015, 315] width 95 height 21
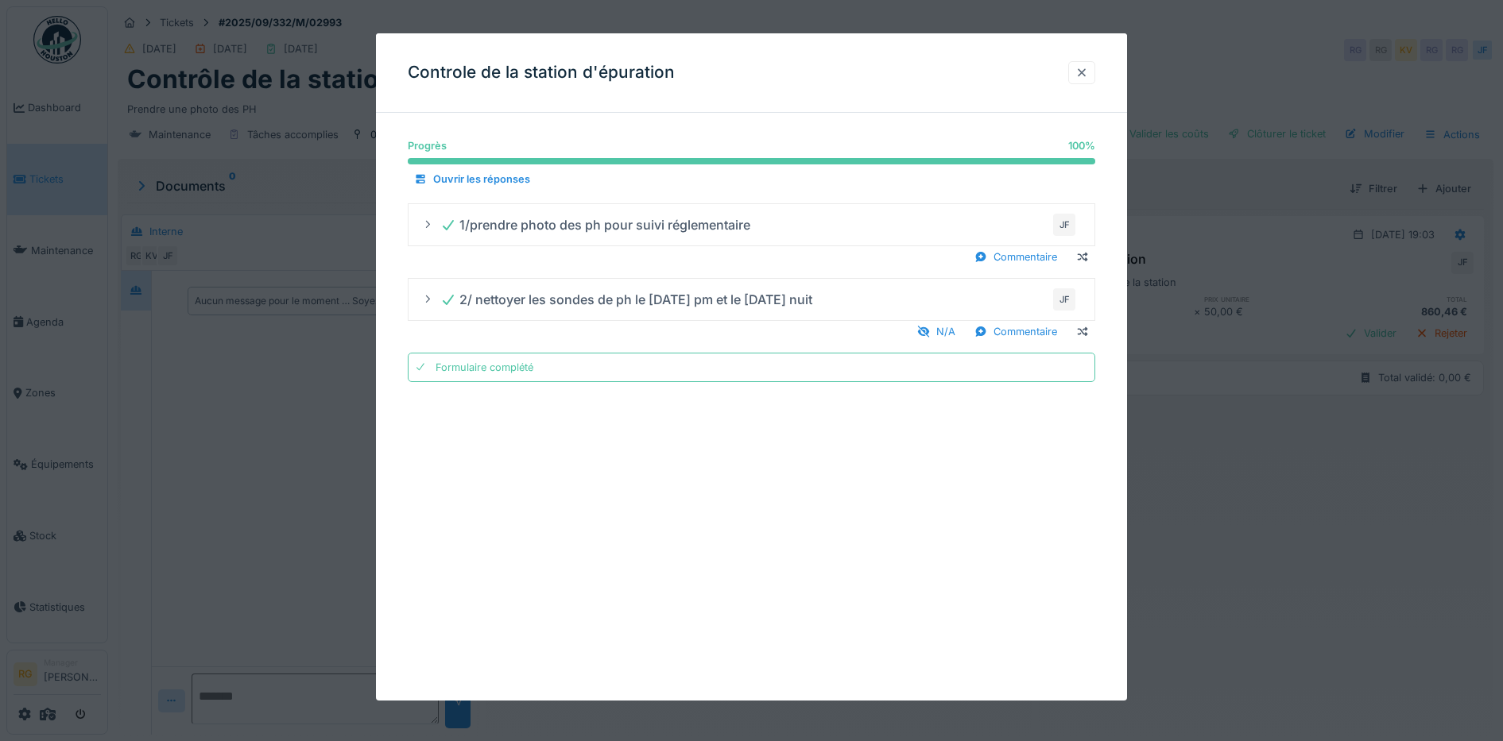
click at [1088, 72] on div at bounding box center [1081, 72] width 13 height 15
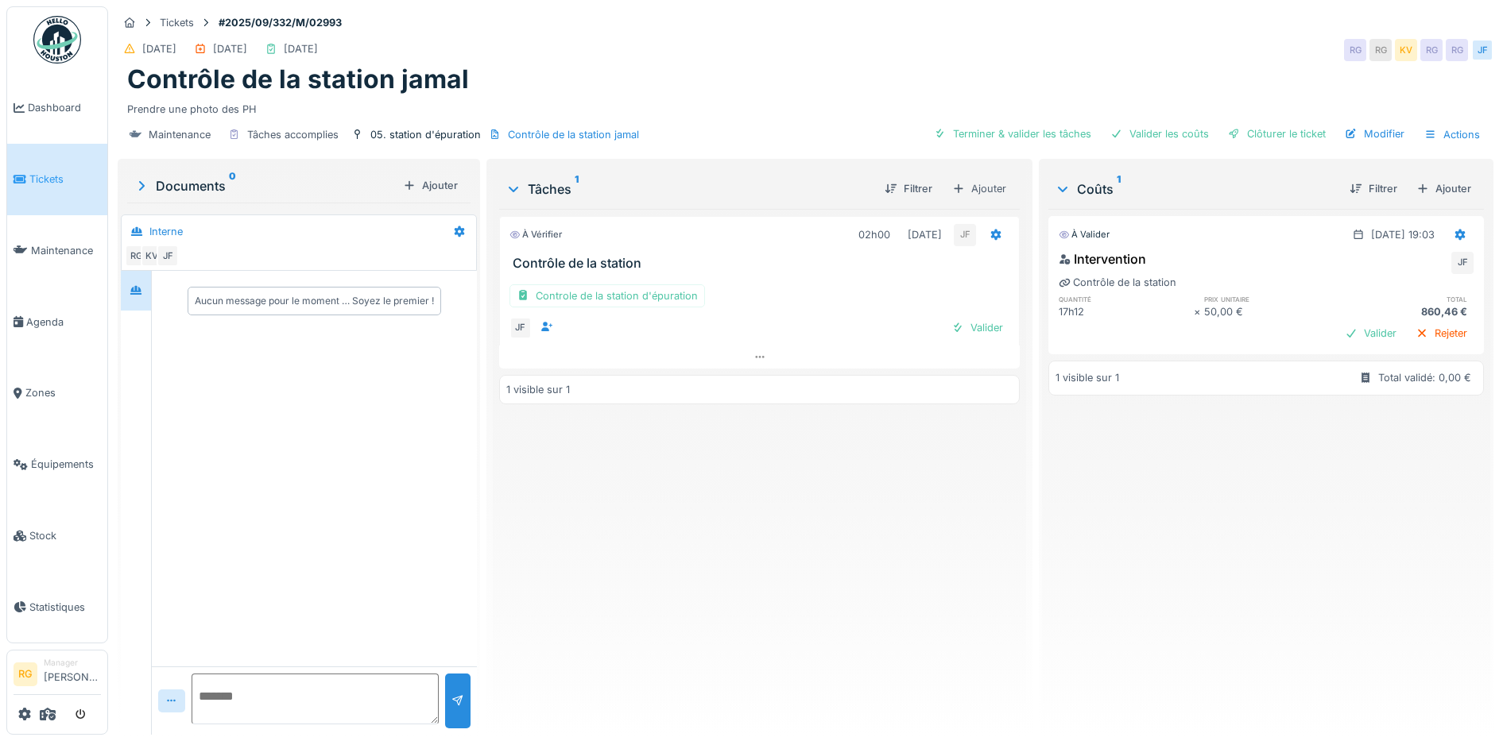
click at [168, 191] on div "Documents 0" at bounding box center [264, 185] width 263 height 19
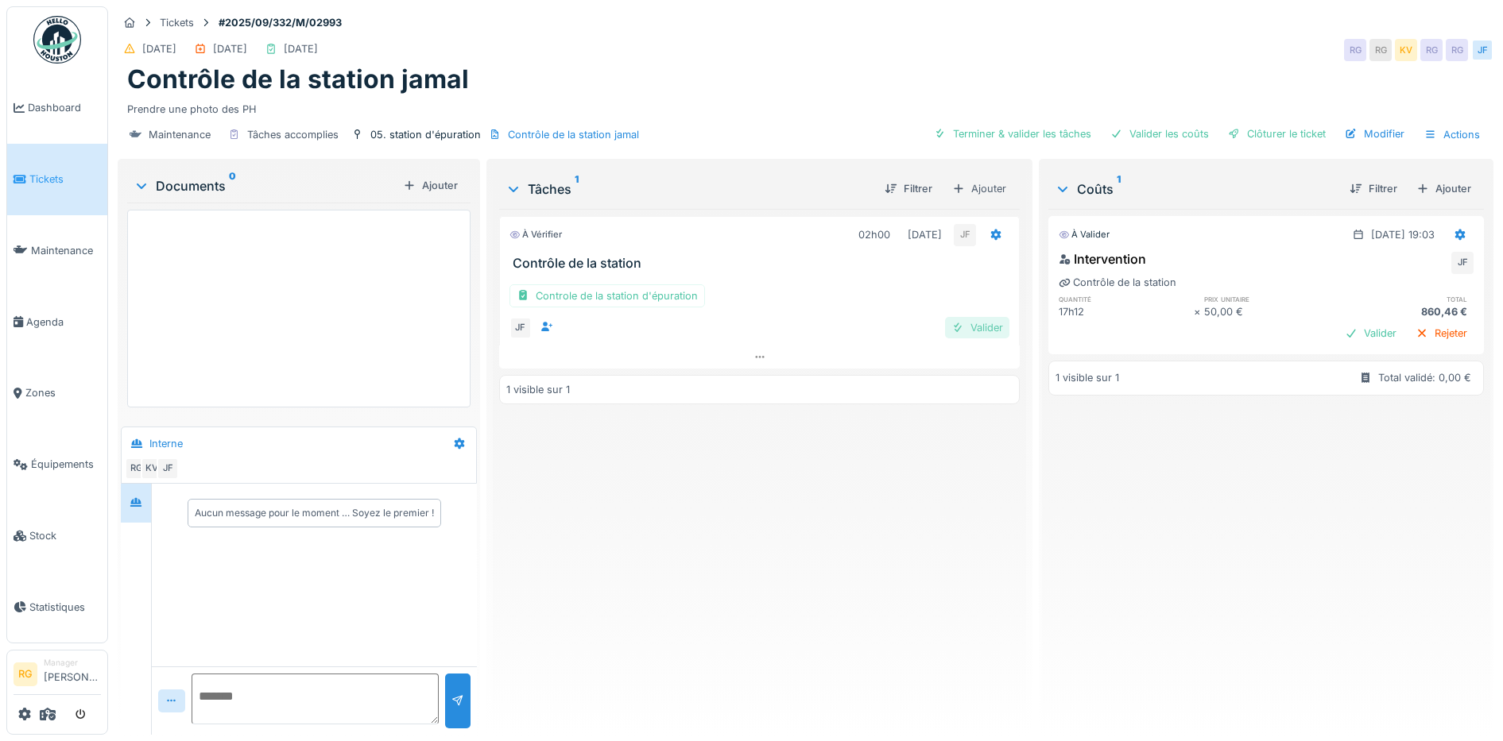
click at [974, 323] on div "Valider" at bounding box center [977, 327] width 64 height 21
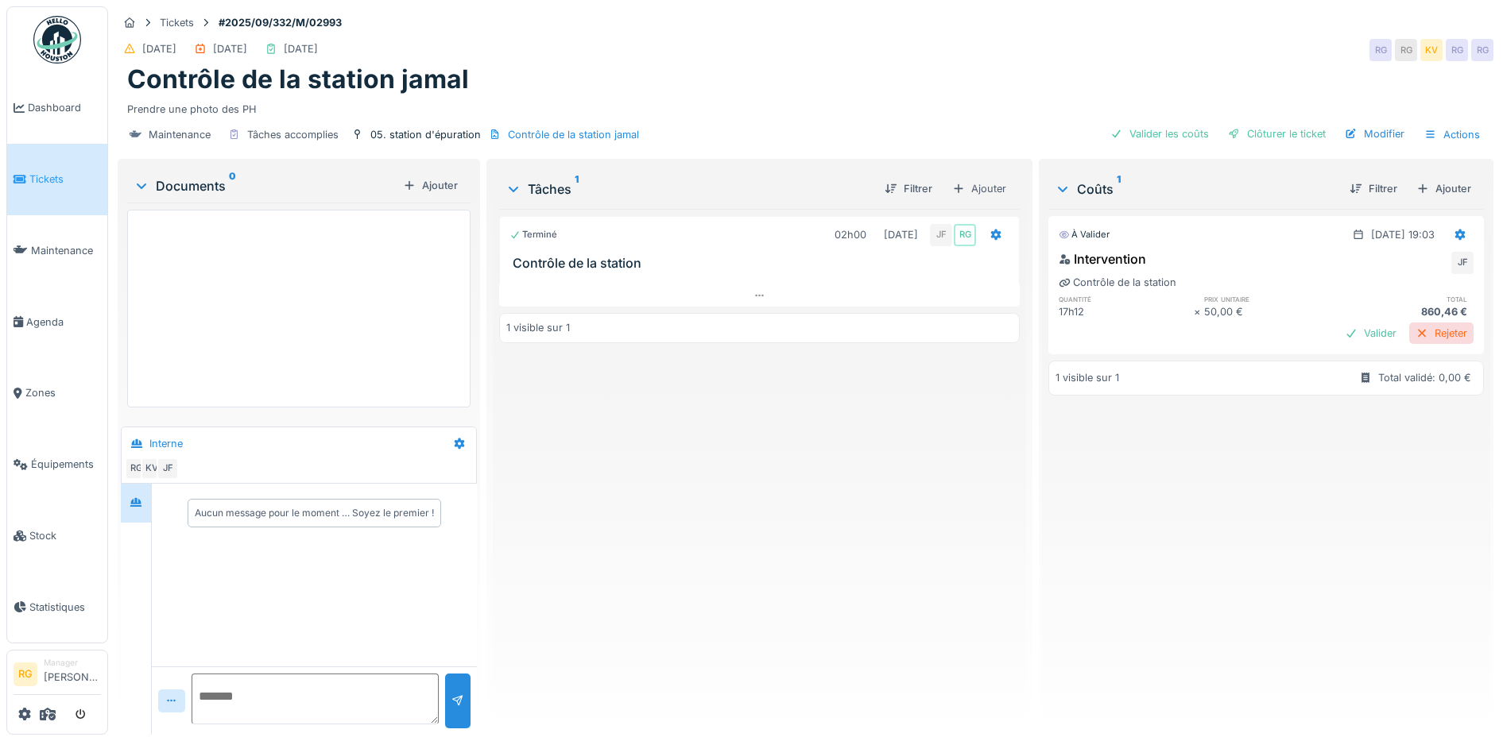
click at [1409, 334] on div "Rejeter" at bounding box center [1441, 333] width 64 height 21
click at [1276, 137] on div "Clôturer le ticket" at bounding box center [1276, 133] width 110 height 21
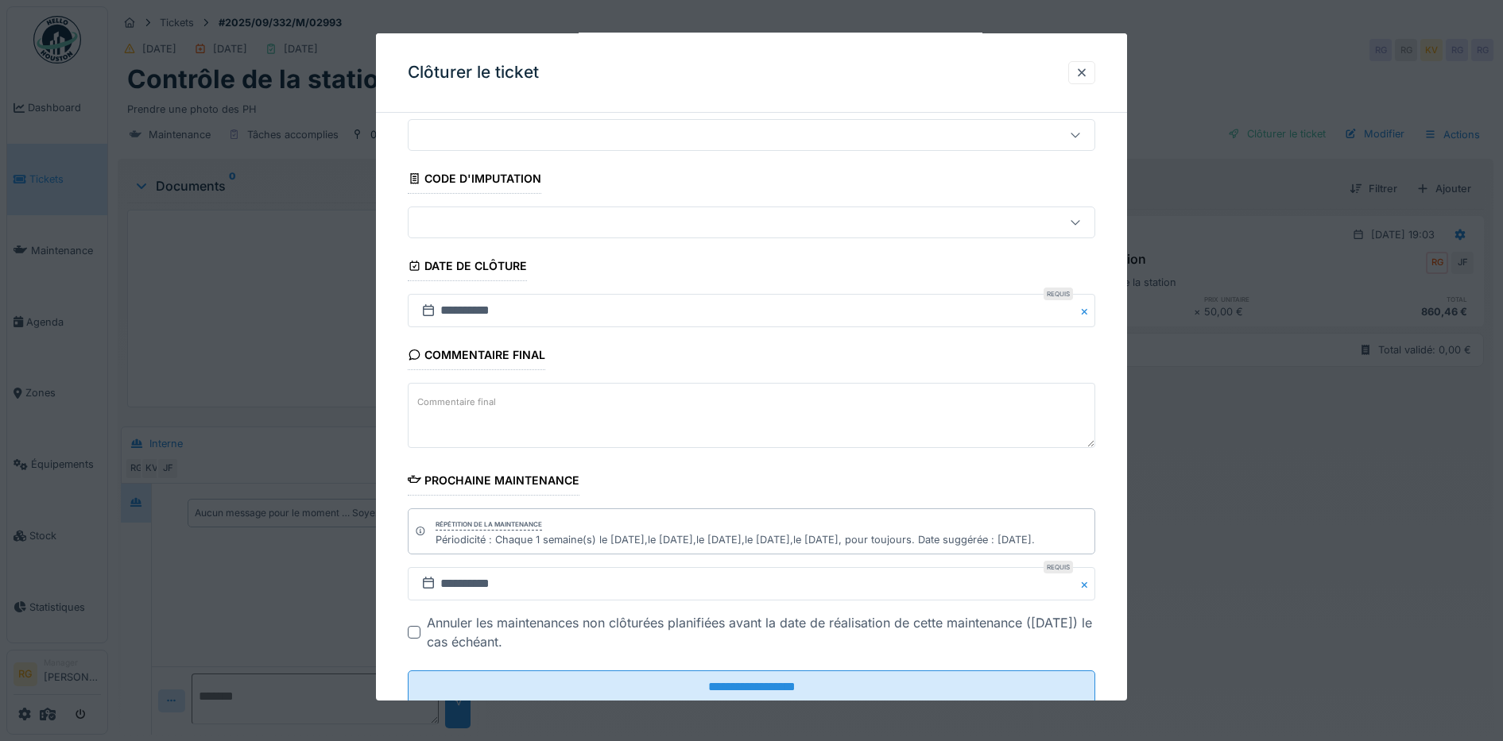
scroll to position [97, 0]
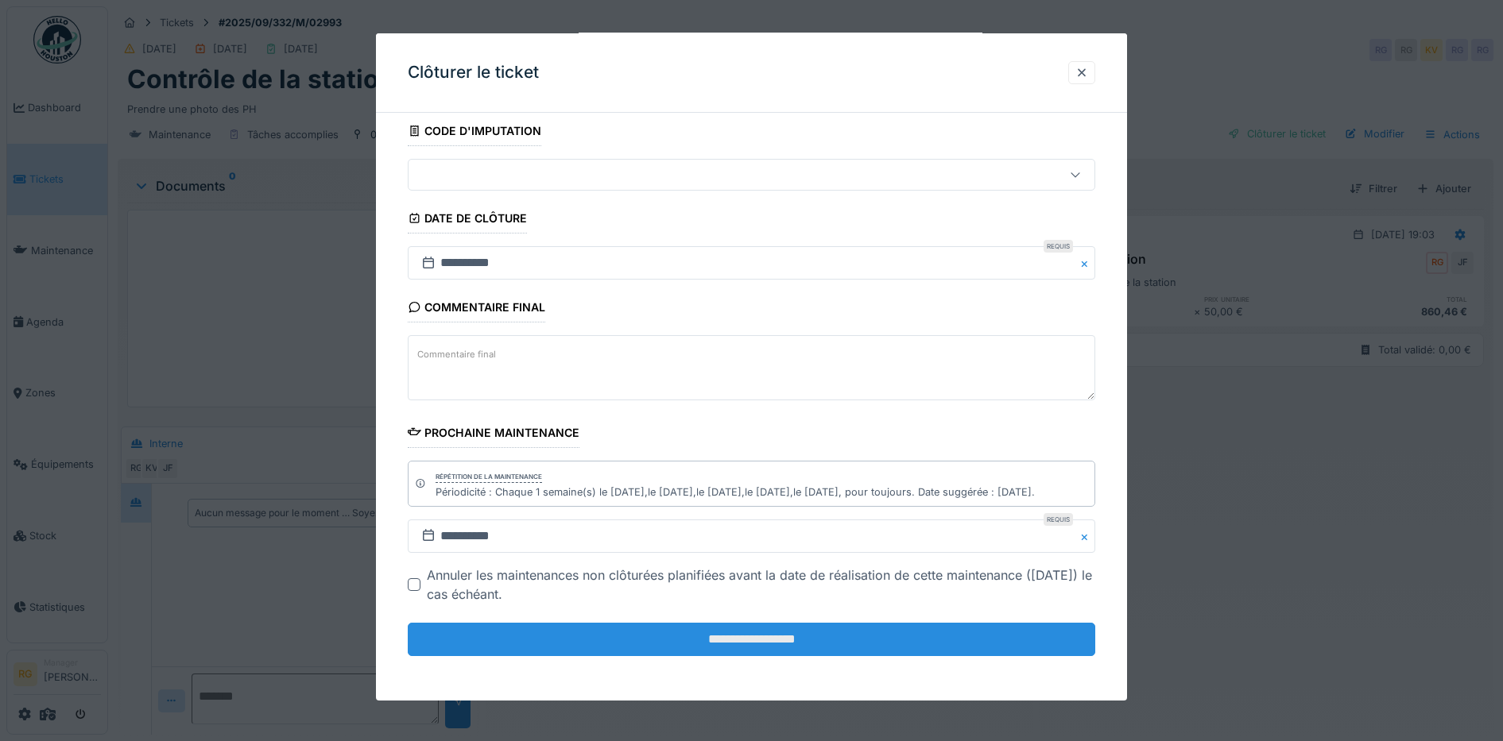
click at [572, 634] on input "**********" at bounding box center [752, 639] width 688 height 33
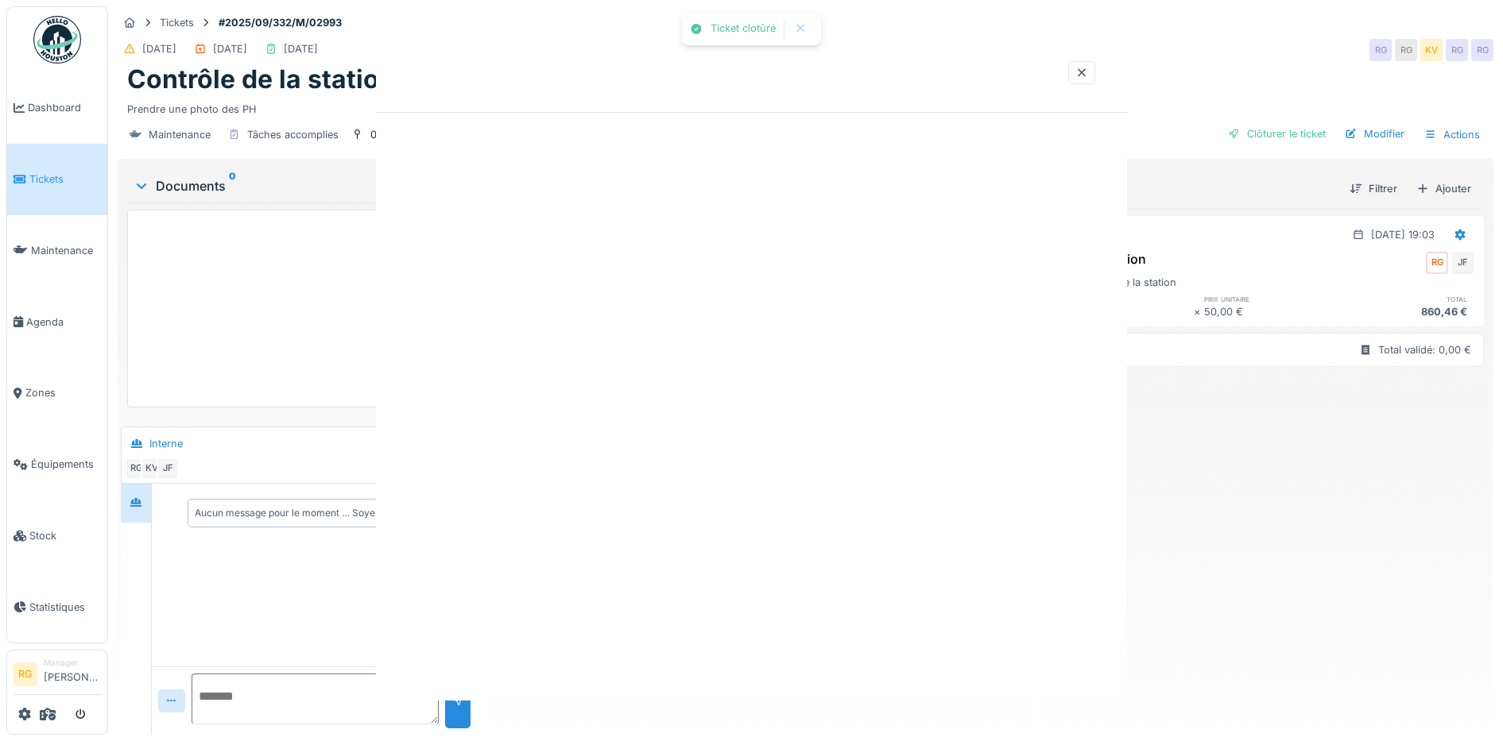
scroll to position [0, 0]
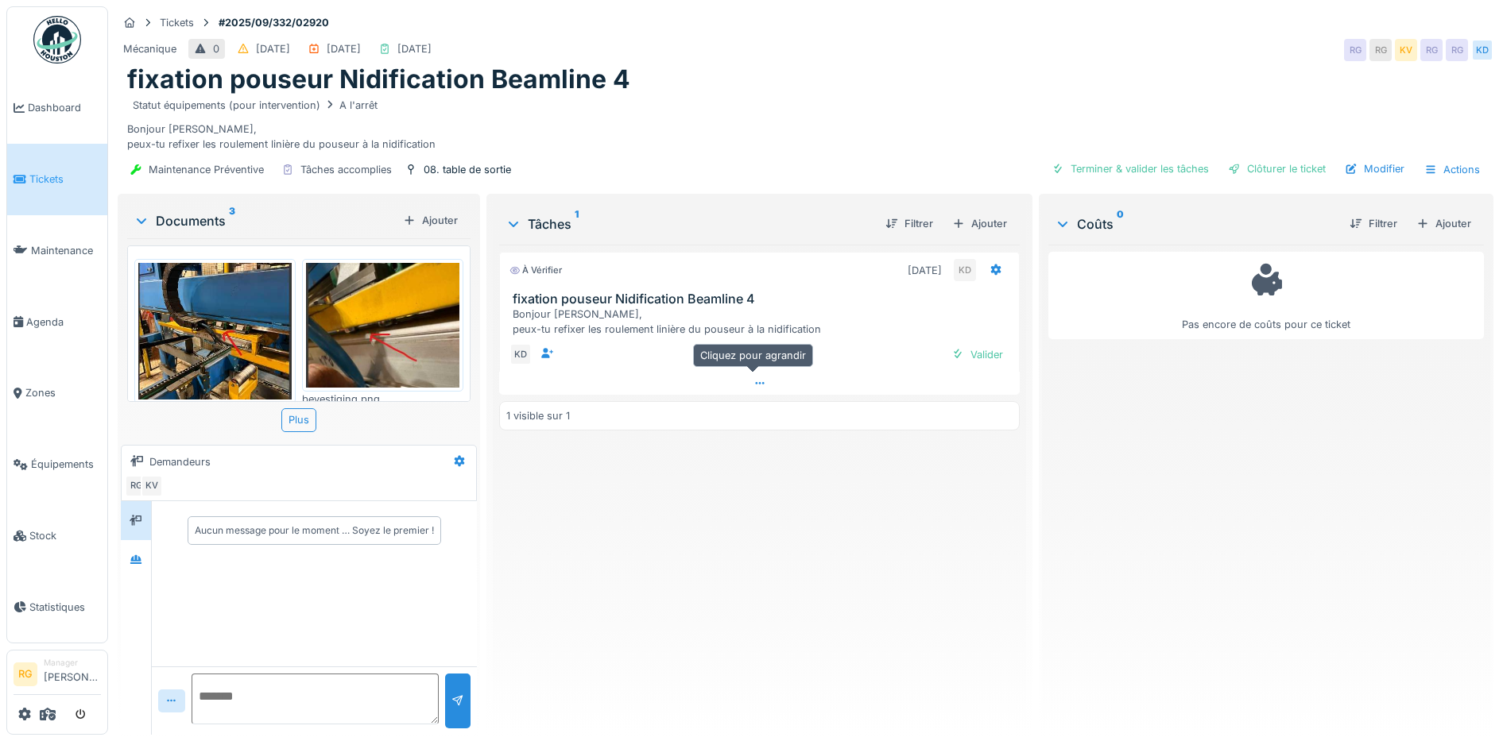
click at [753, 379] on icon at bounding box center [759, 383] width 13 height 10
click at [753, 408] on icon at bounding box center [759, 413] width 13 height 10
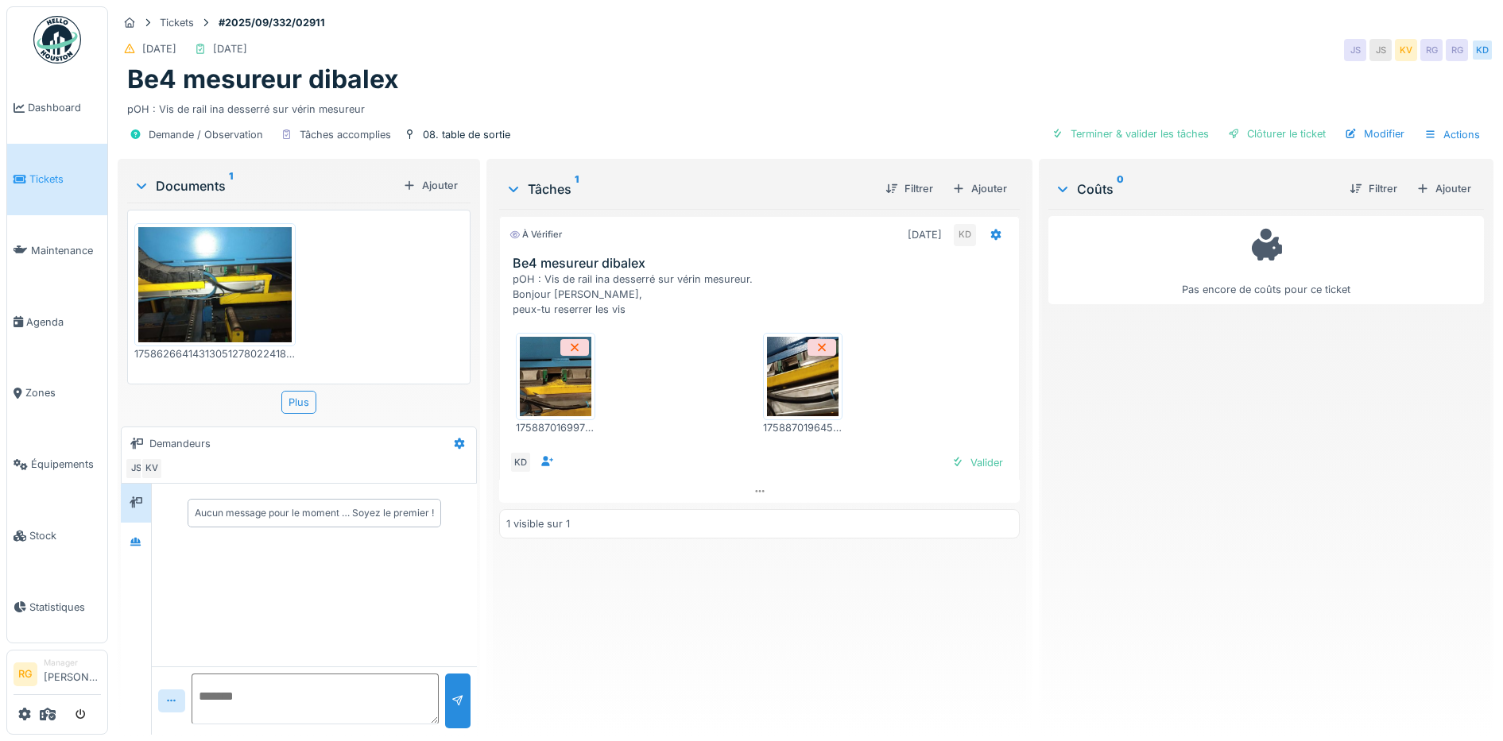
click at [560, 373] on img at bounding box center [556, 376] width 72 height 79
click at [795, 369] on img at bounding box center [803, 376] width 72 height 79
click at [210, 292] on img at bounding box center [214, 284] width 153 height 115
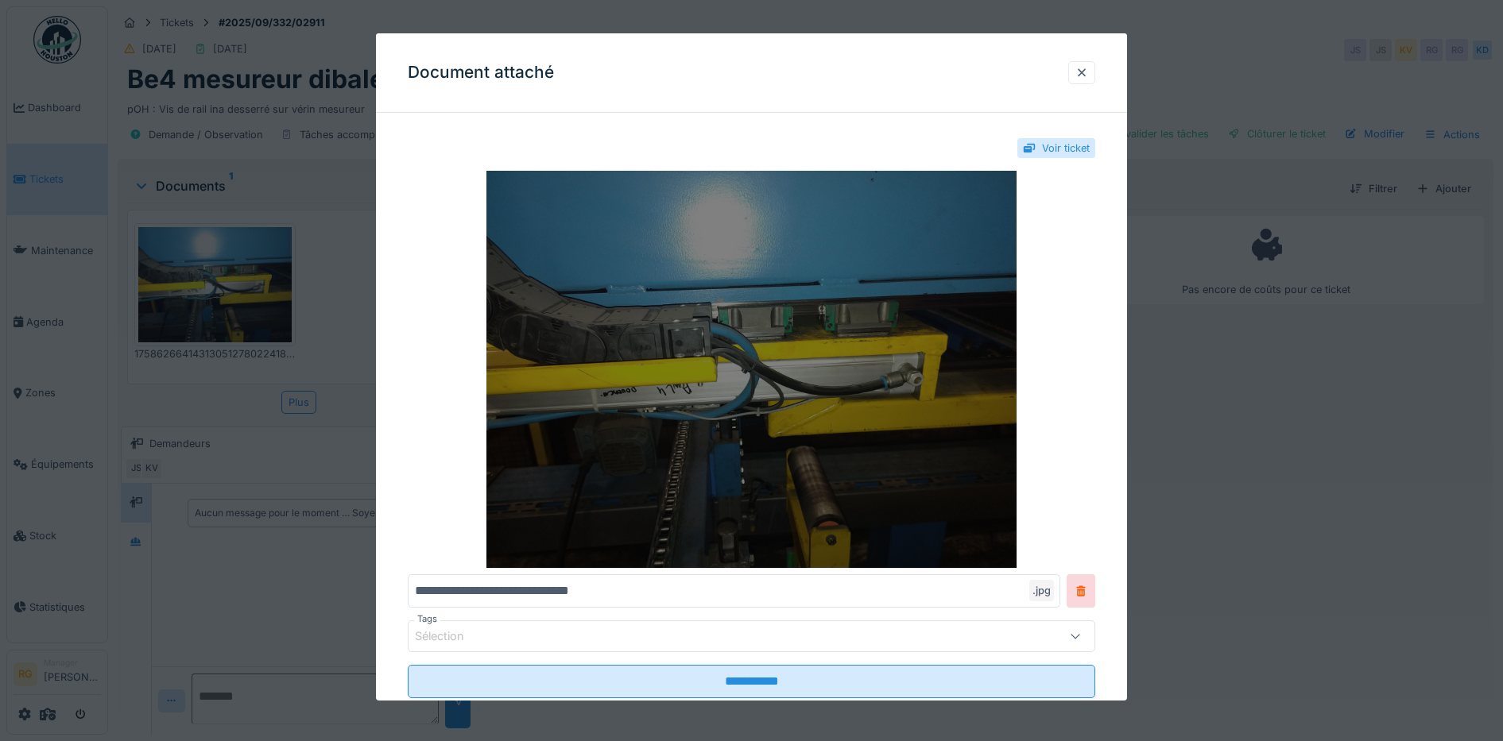
click at [838, 393] on img at bounding box center [752, 369] width 688 height 397
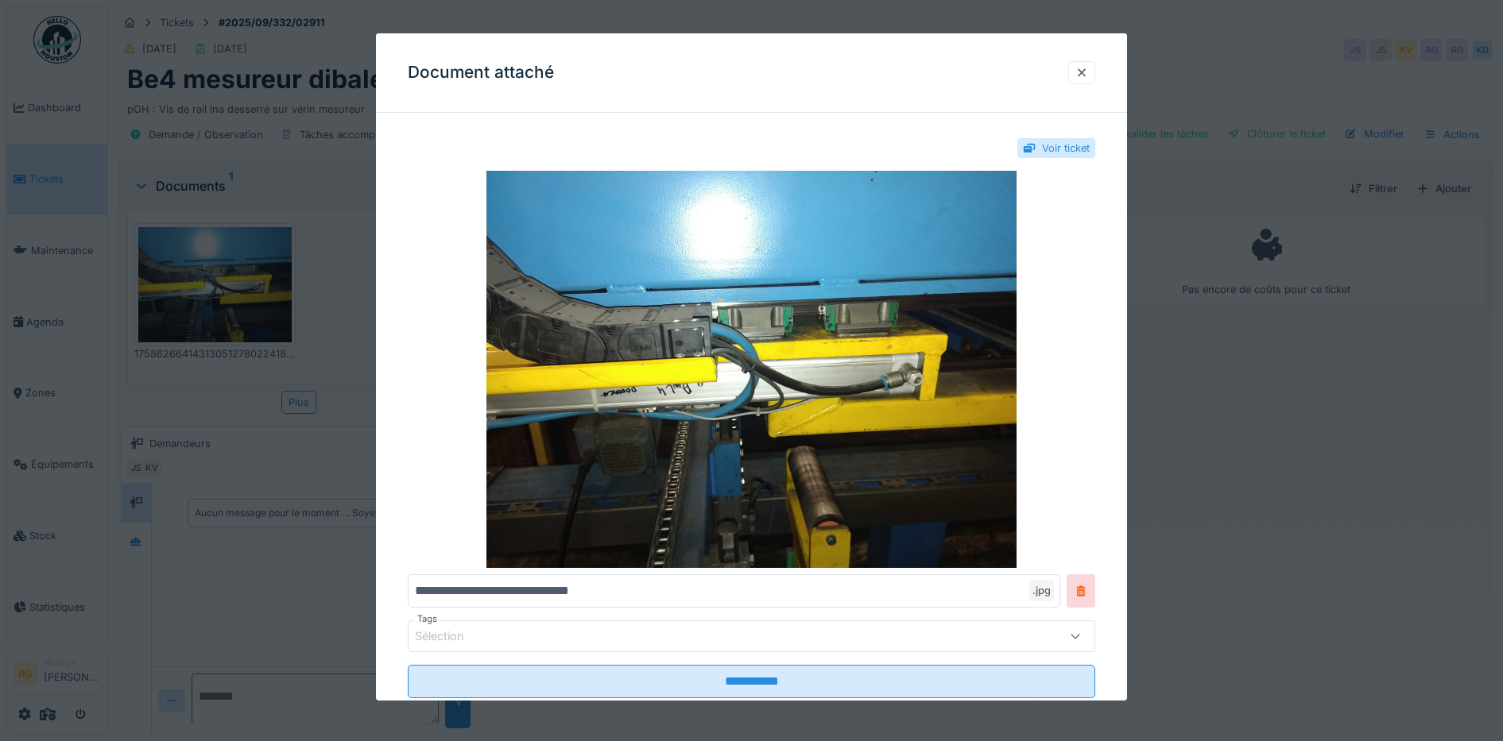
click at [1088, 74] on div at bounding box center [1081, 72] width 13 height 15
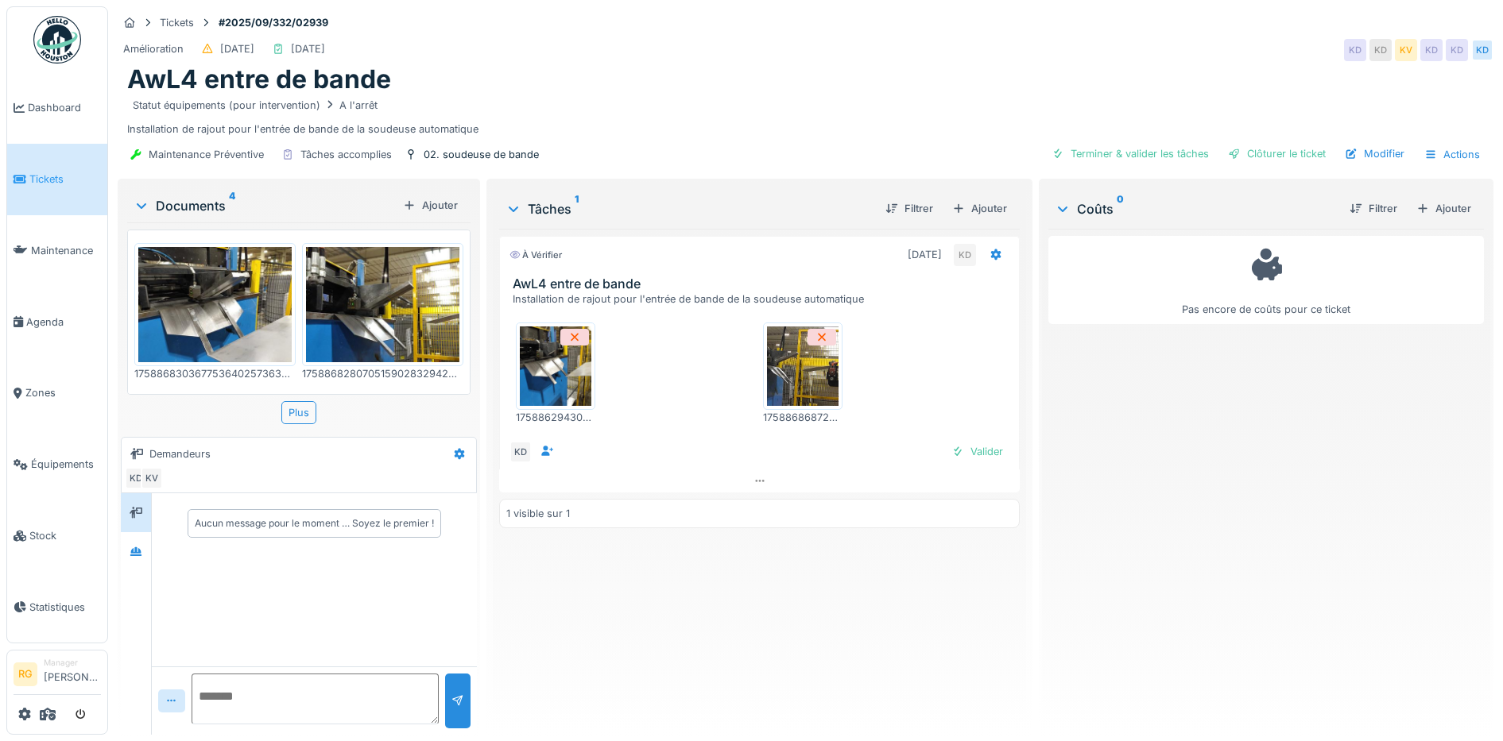
click at [224, 297] on img at bounding box center [214, 304] width 153 height 115
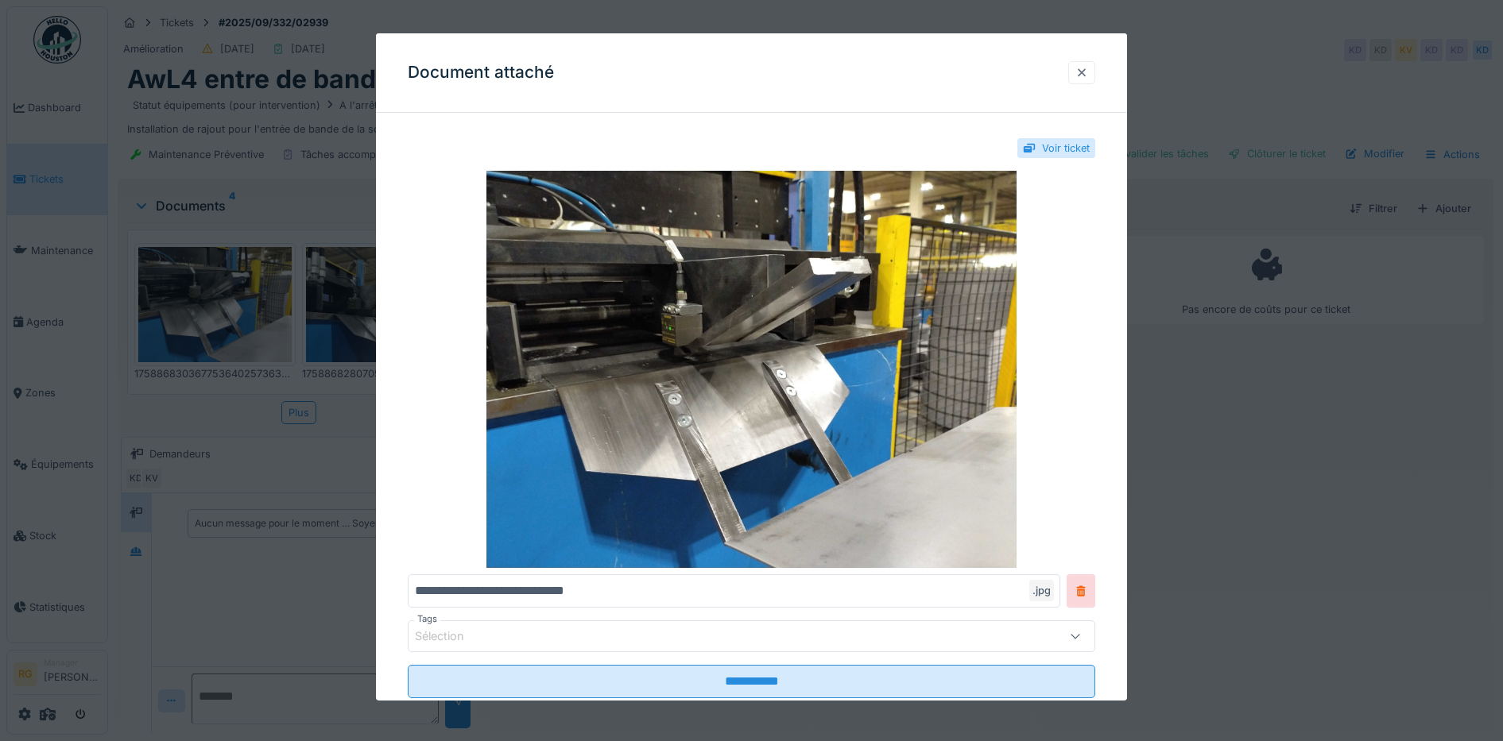
click at [1088, 72] on div at bounding box center [1081, 72] width 13 height 15
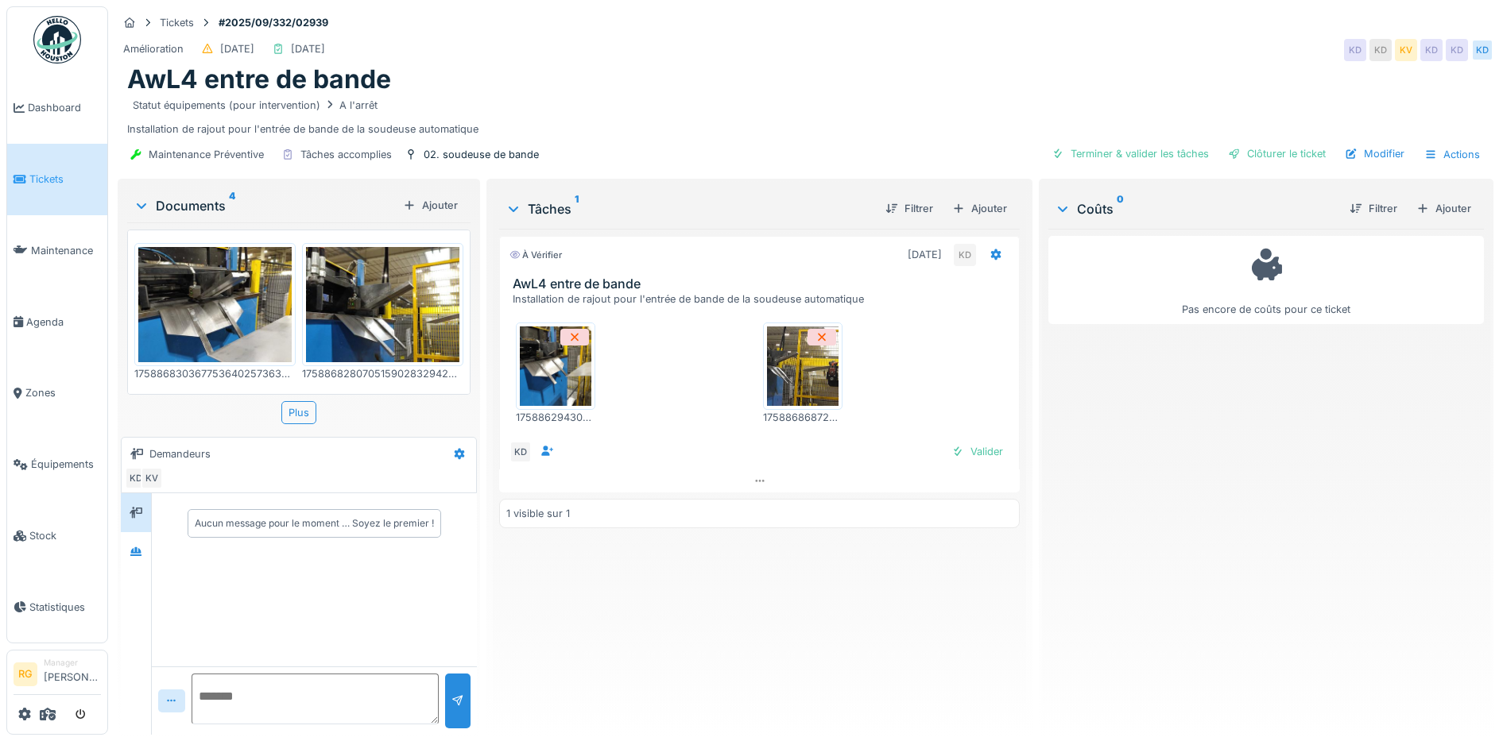
click at [383, 299] on img at bounding box center [382, 304] width 153 height 115
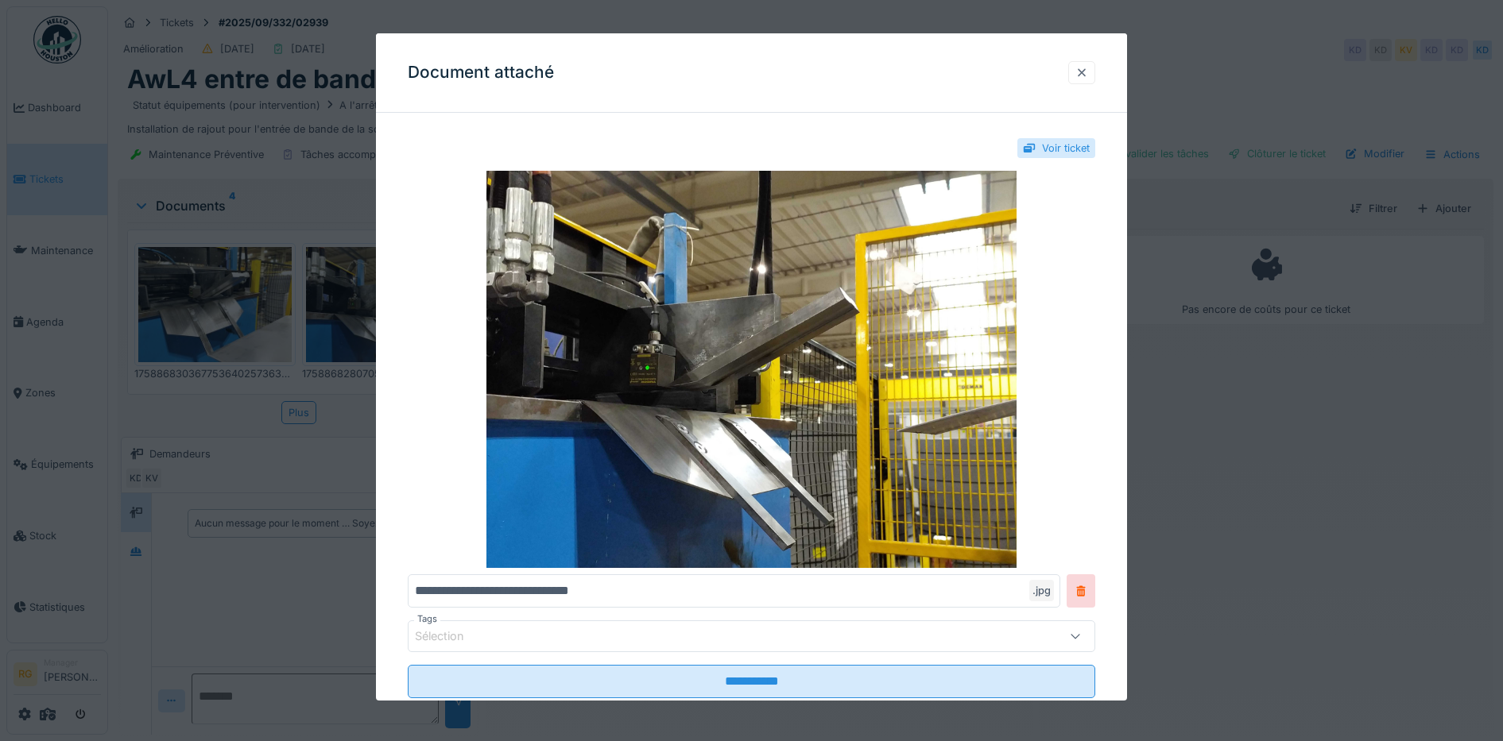
click at [1085, 74] on div at bounding box center [1081, 72] width 13 height 15
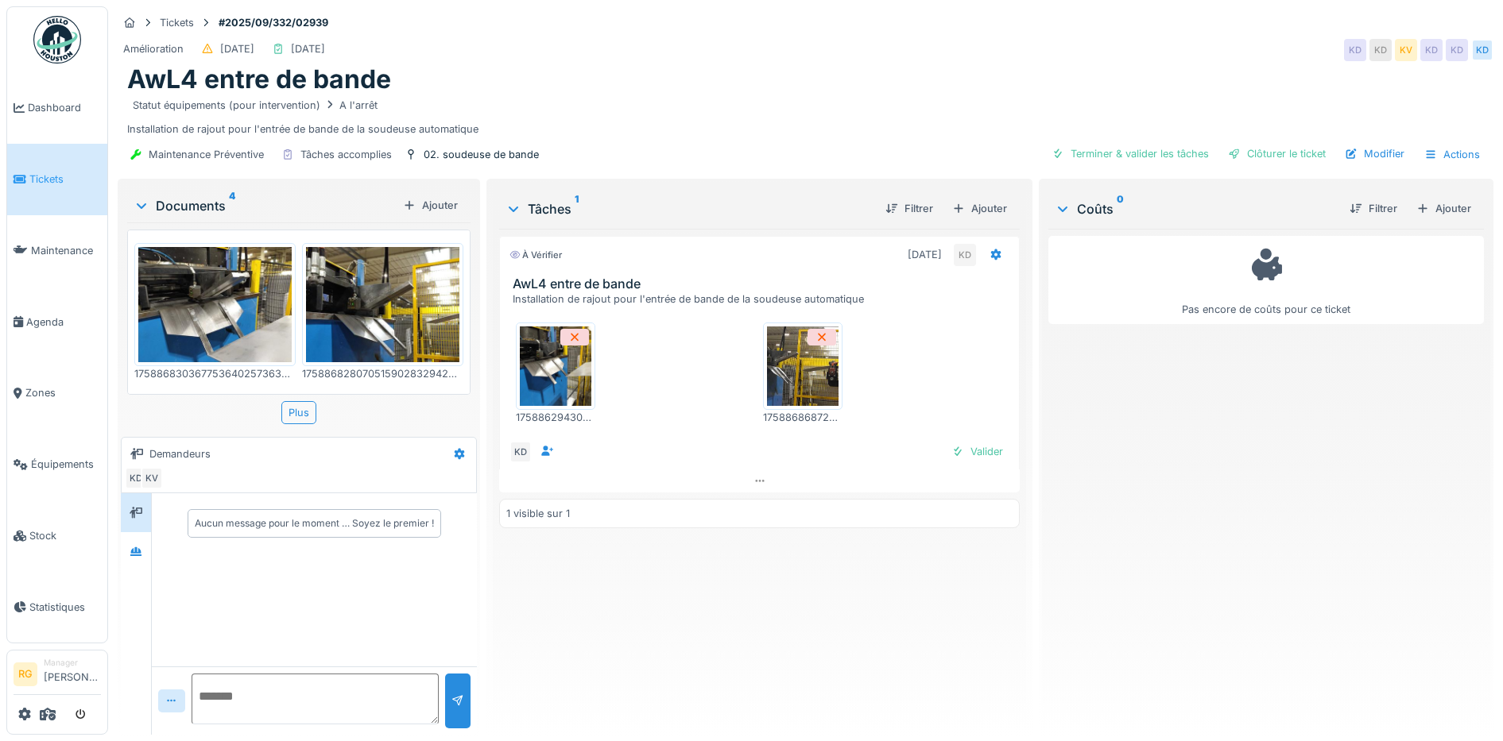
click at [524, 377] on img at bounding box center [556, 366] width 72 height 79
click at [787, 357] on img at bounding box center [803, 366] width 72 height 79
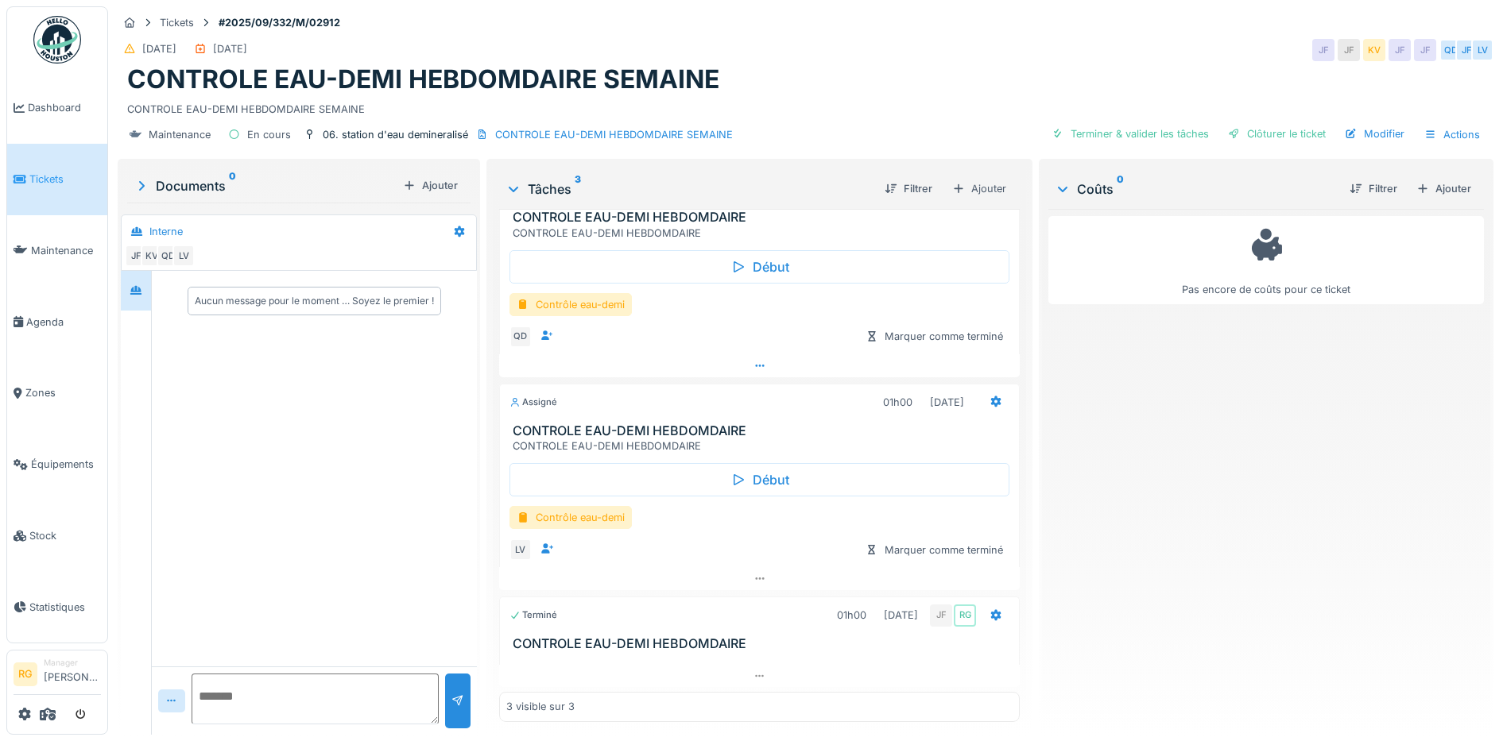
scroll to position [49, 0]
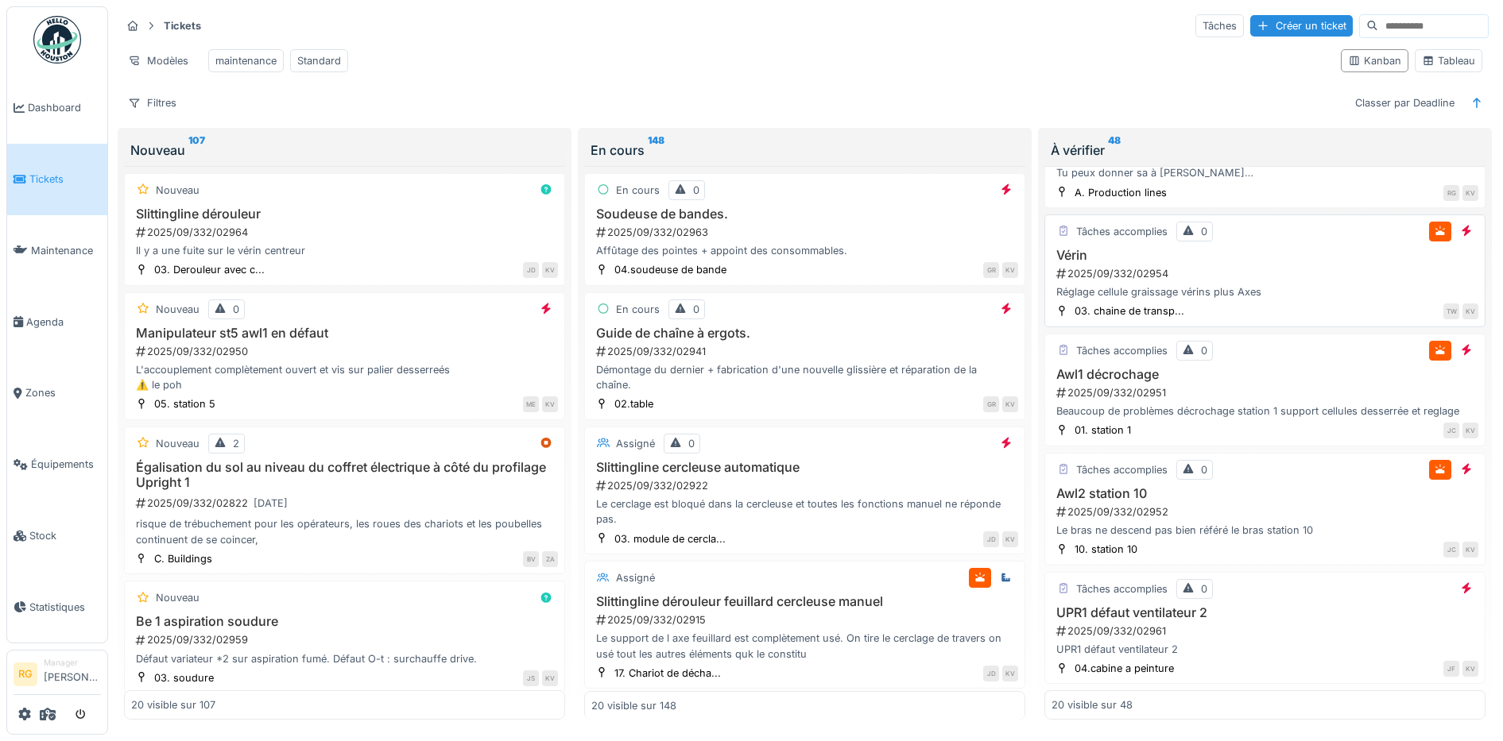
scroll to position [99, 0]
click at [1291, 280] on div "2025/09/332/02954" at bounding box center [1266, 272] width 424 height 15
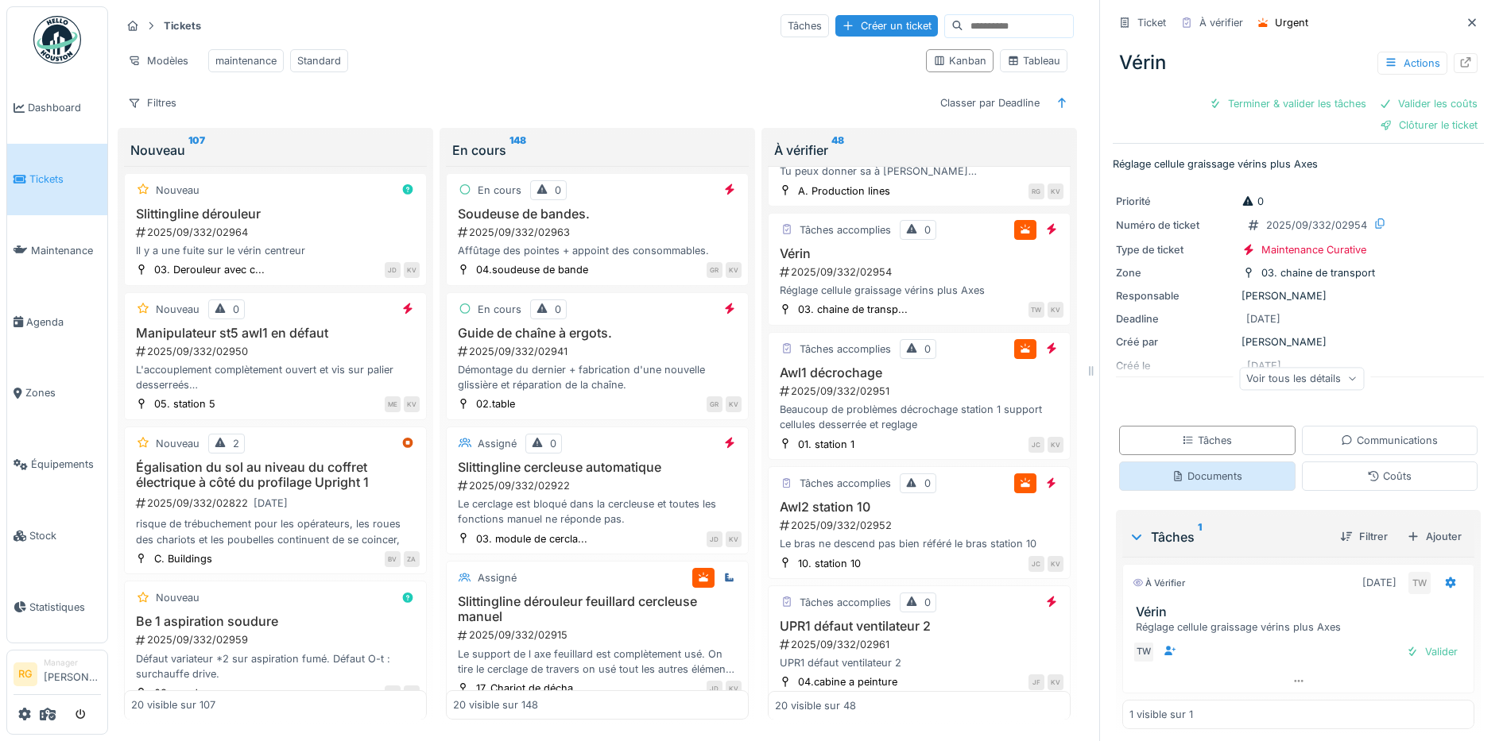
click at [1212, 484] on div "Documents" at bounding box center [1206, 476] width 71 height 15
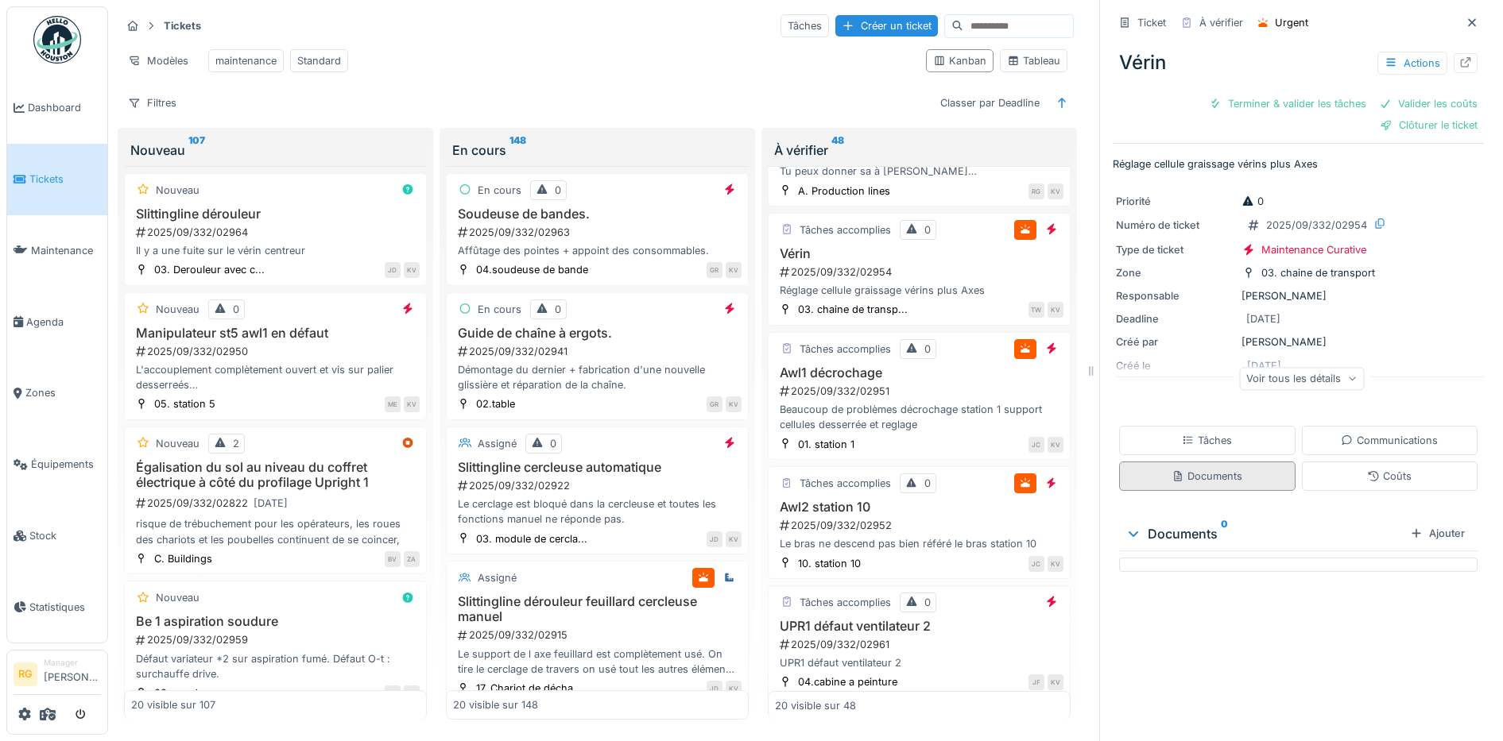
scroll to position [15, 0]
click at [1200, 433] on div "Tâches" at bounding box center [1207, 440] width 50 height 15
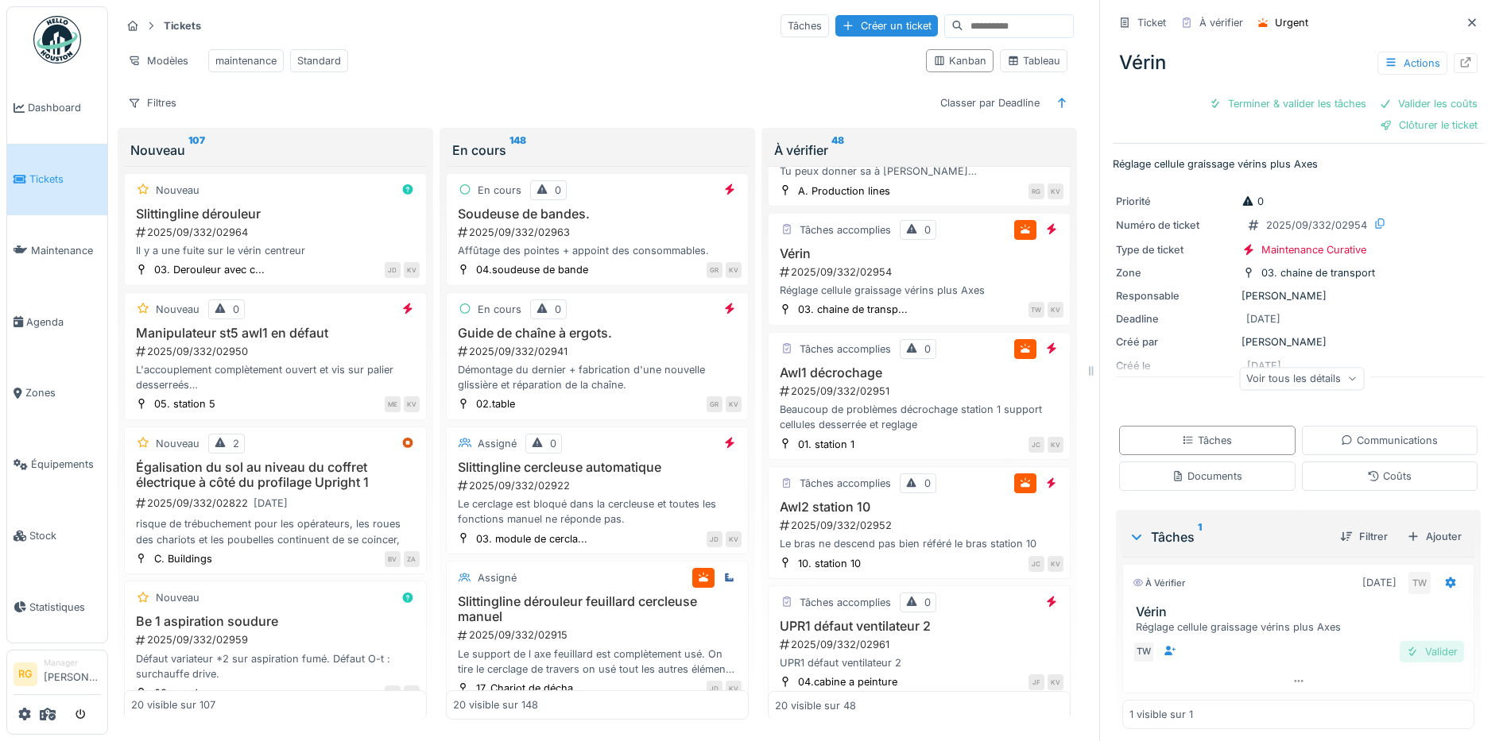
click at [1412, 641] on div "Valider" at bounding box center [1431, 651] width 64 height 21
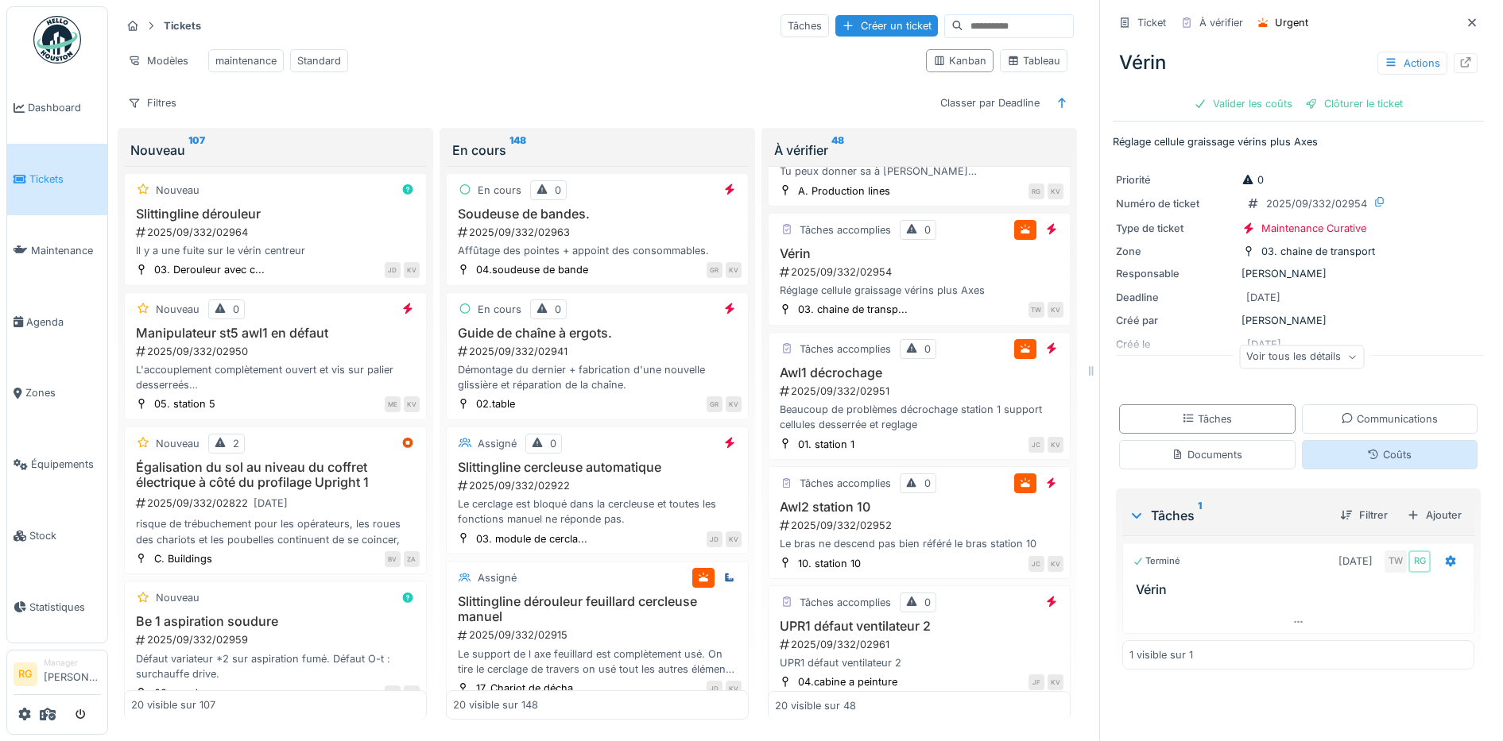
click at [1381, 447] on div "Coûts" at bounding box center [1389, 454] width 44 height 15
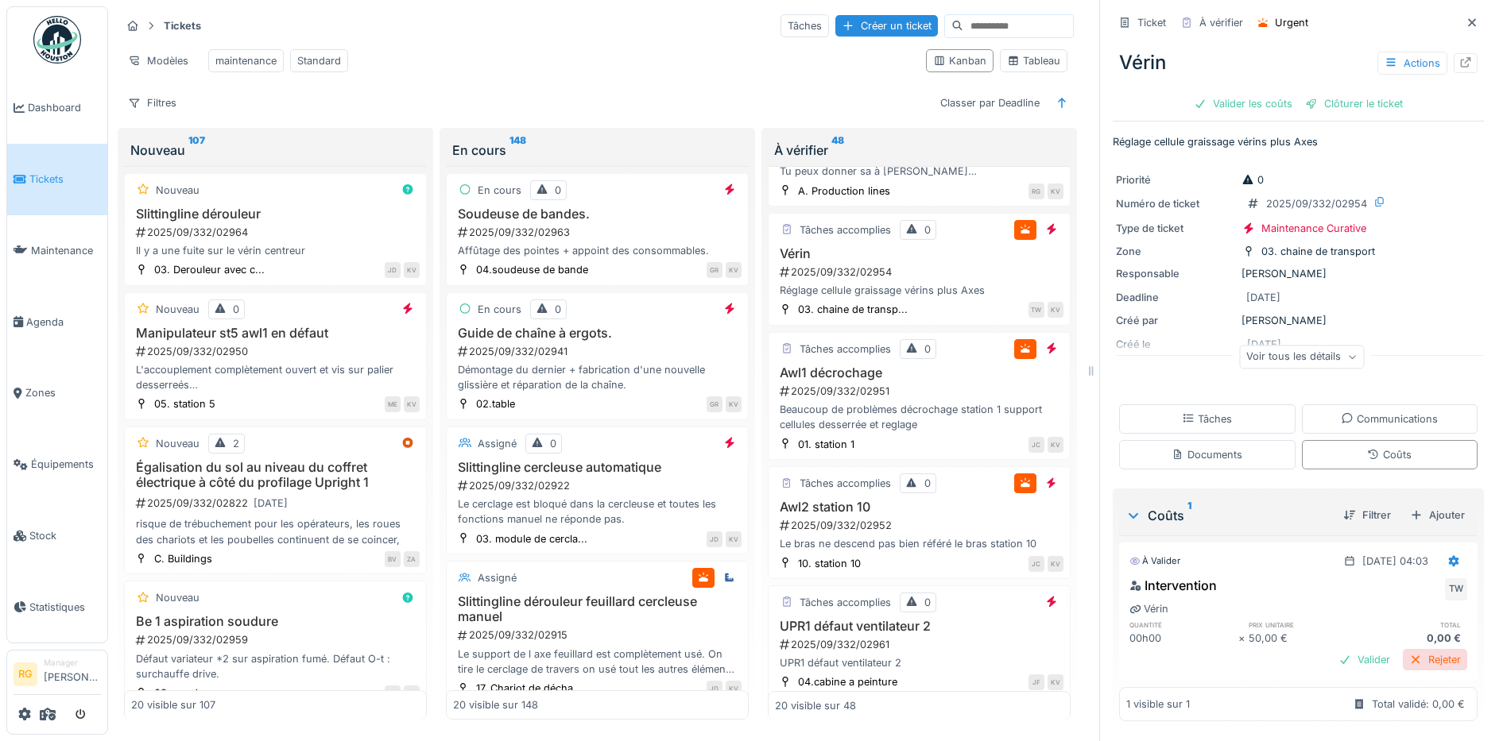
click at [1422, 649] on div "Rejeter" at bounding box center [1435, 659] width 64 height 21
click at [1271, 93] on div "Clôturer le ticket" at bounding box center [1298, 103] width 110 height 21
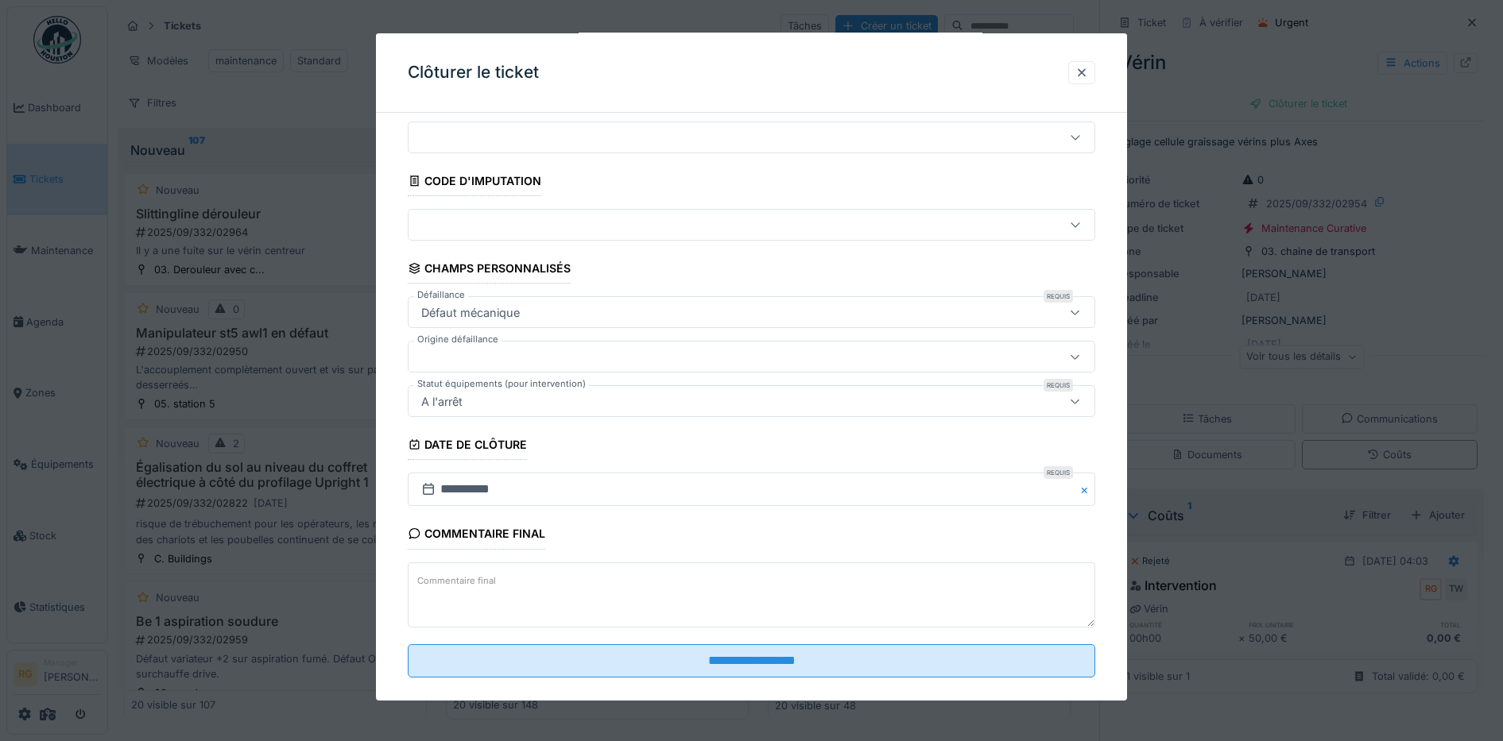
scroll to position [68, 0]
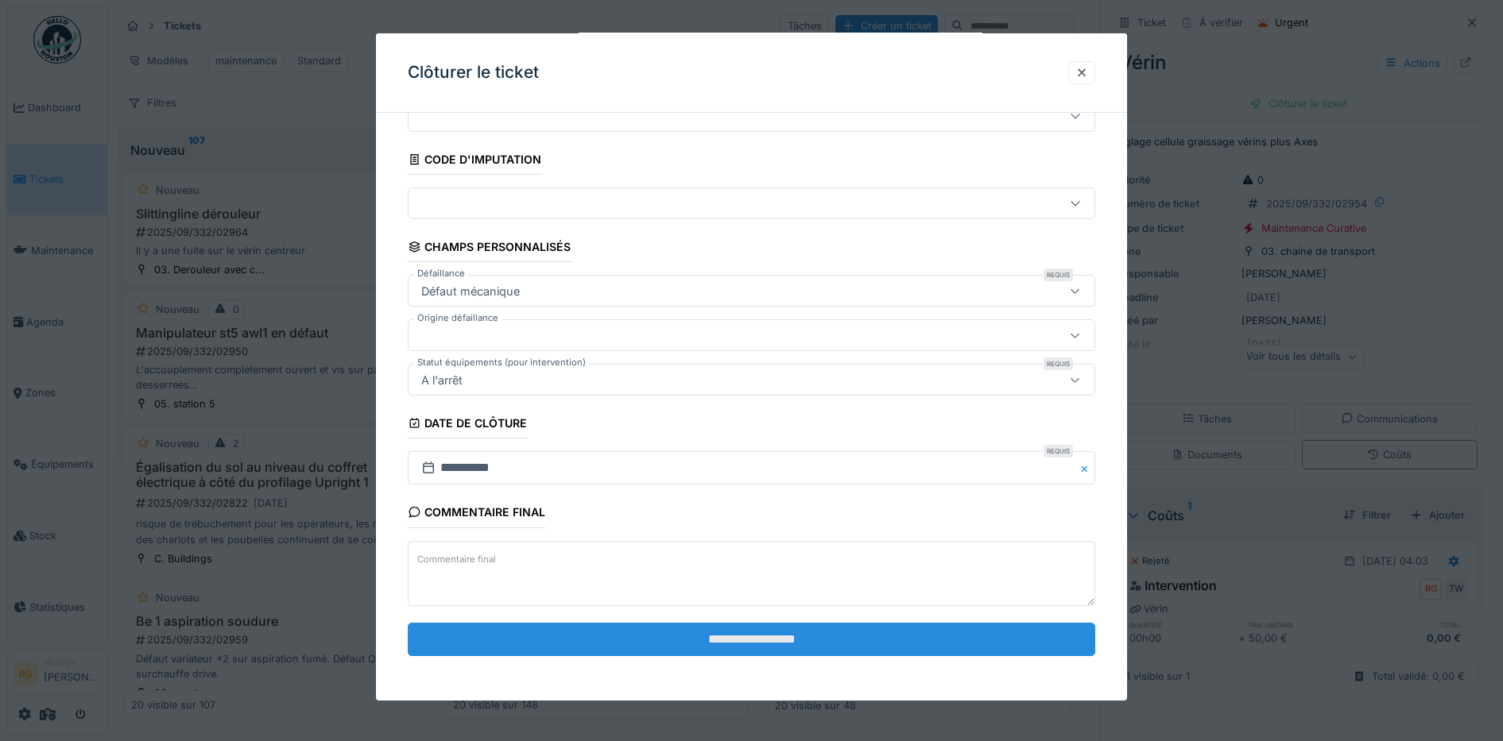
click at [751, 643] on input "**********" at bounding box center [752, 639] width 688 height 33
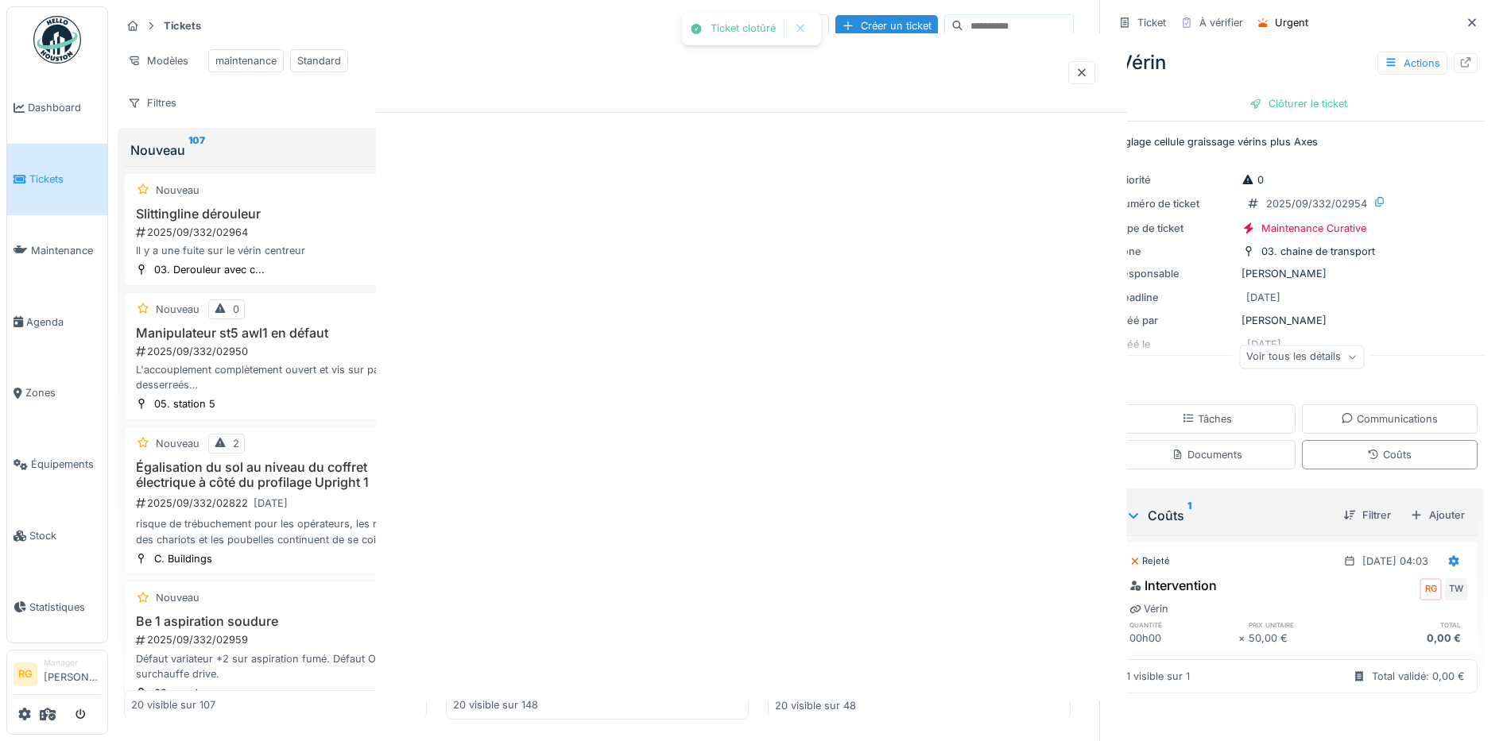
scroll to position [0, 0]
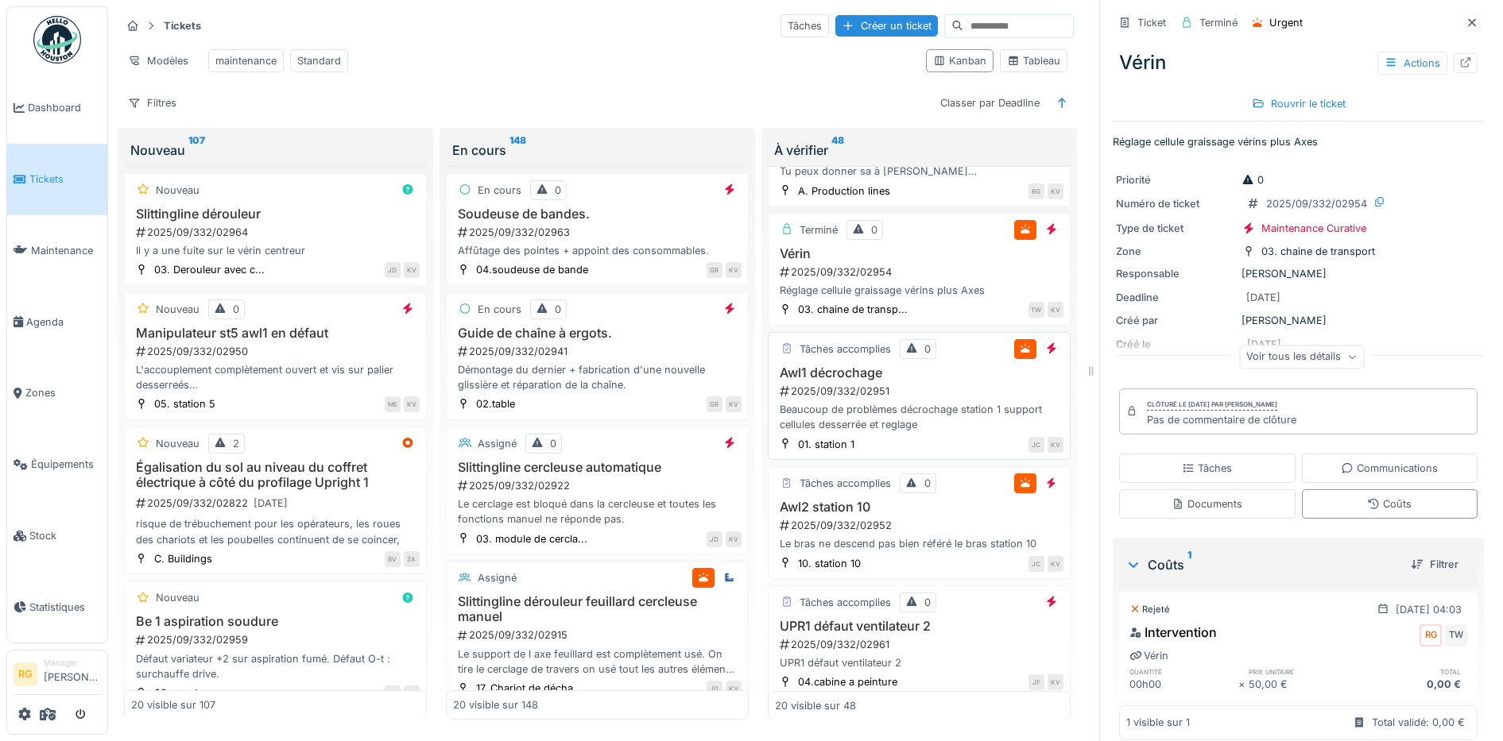
click at [907, 379] on h3 "Awl1 décrochage" at bounding box center [919, 373] width 288 height 15
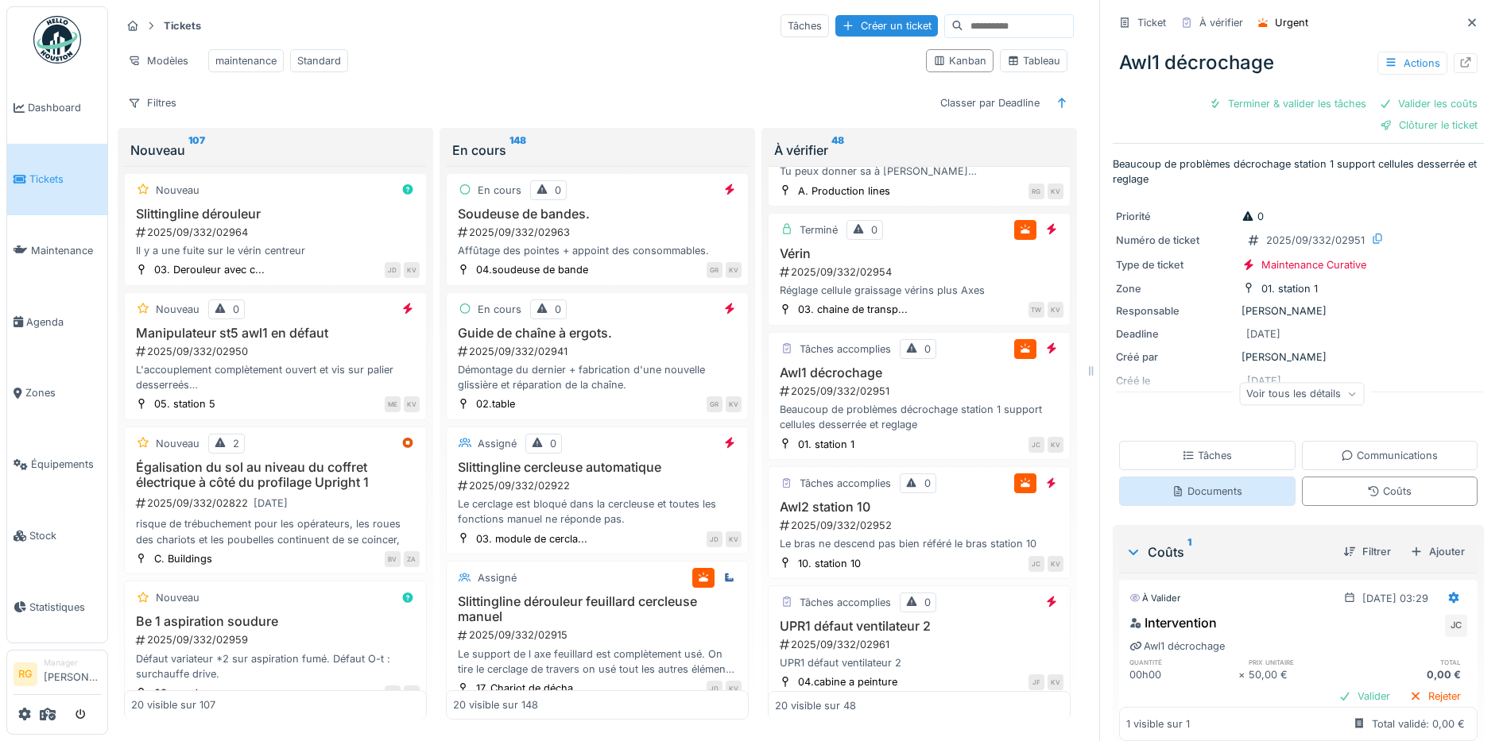
click at [1202, 484] on div "Documents" at bounding box center [1206, 491] width 71 height 15
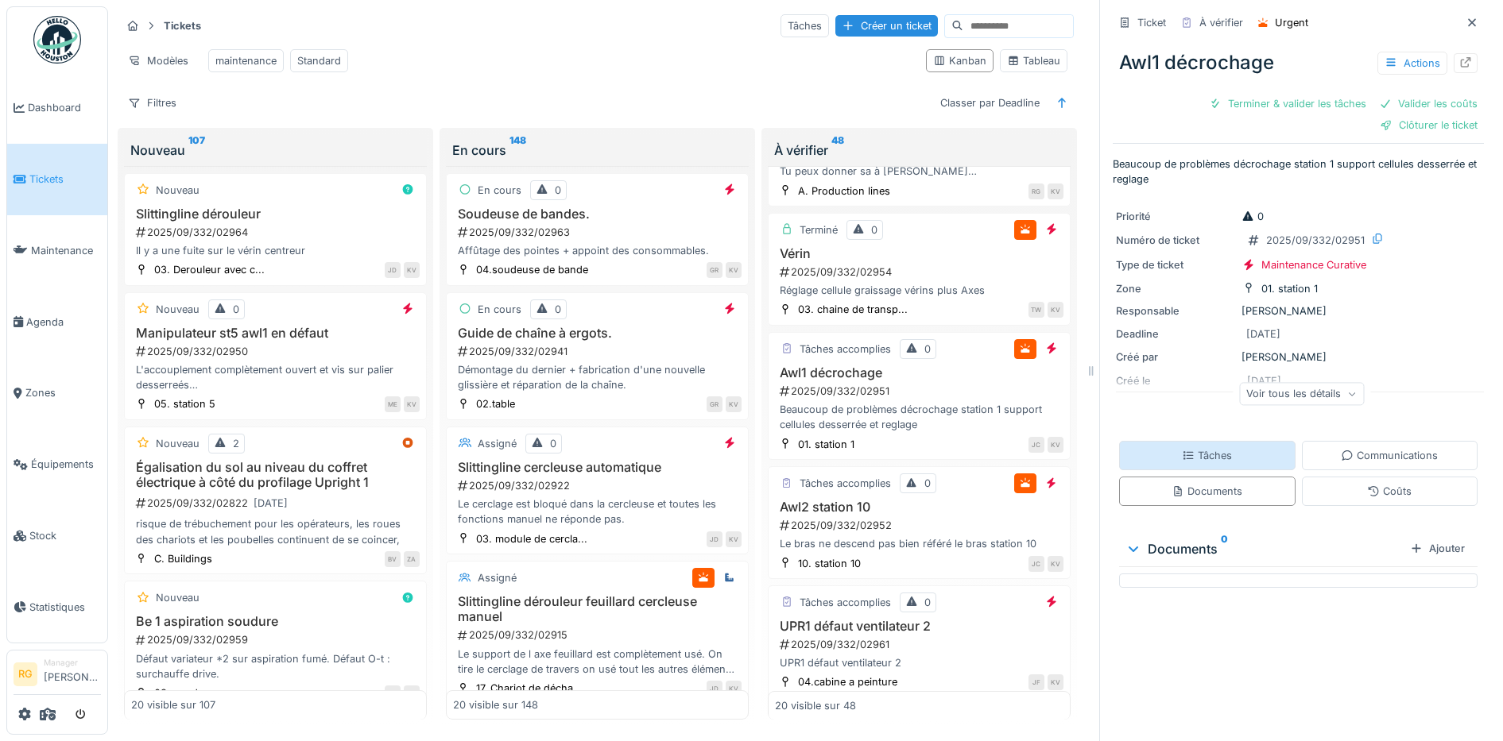
click at [1200, 448] on div "Tâches" at bounding box center [1207, 455] width 50 height 15
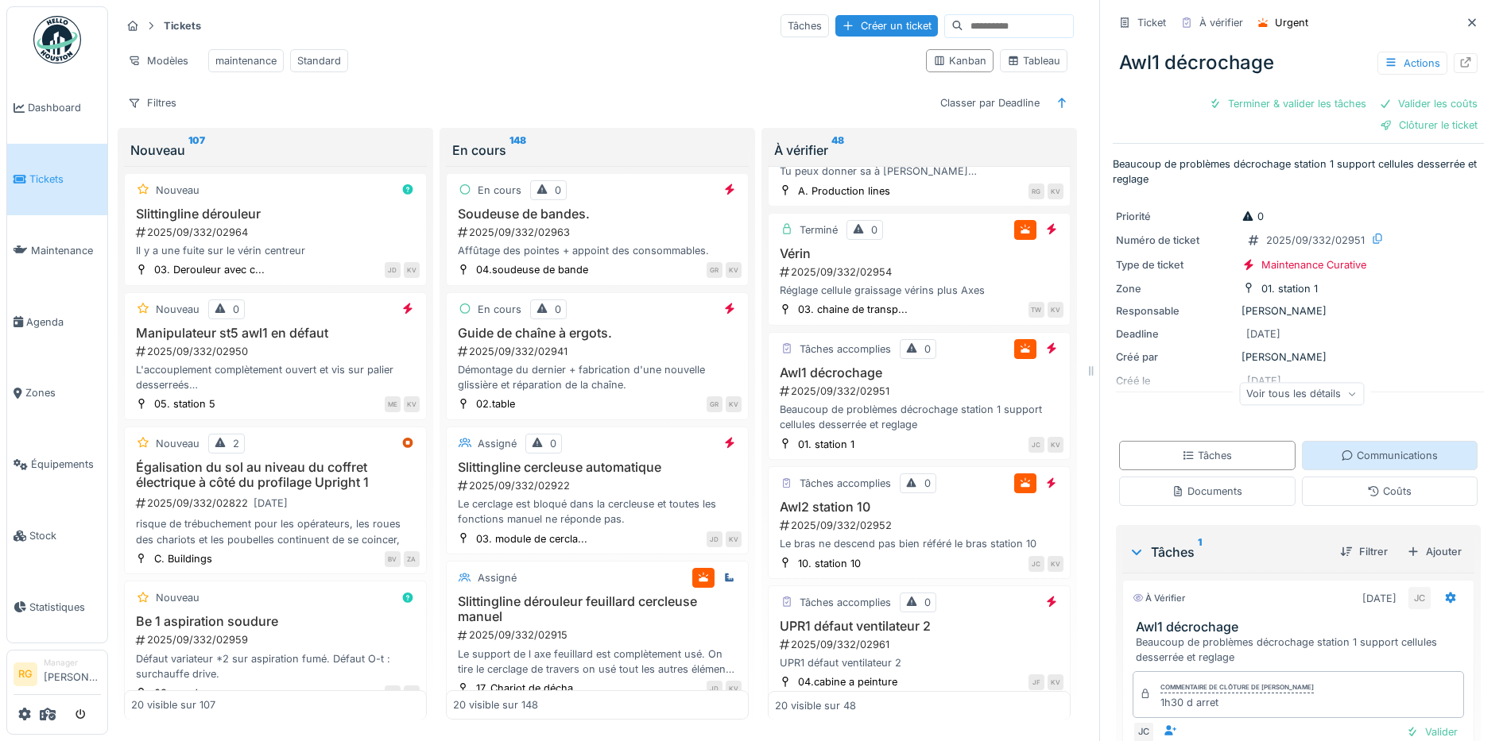
scroll to position [89, 0]
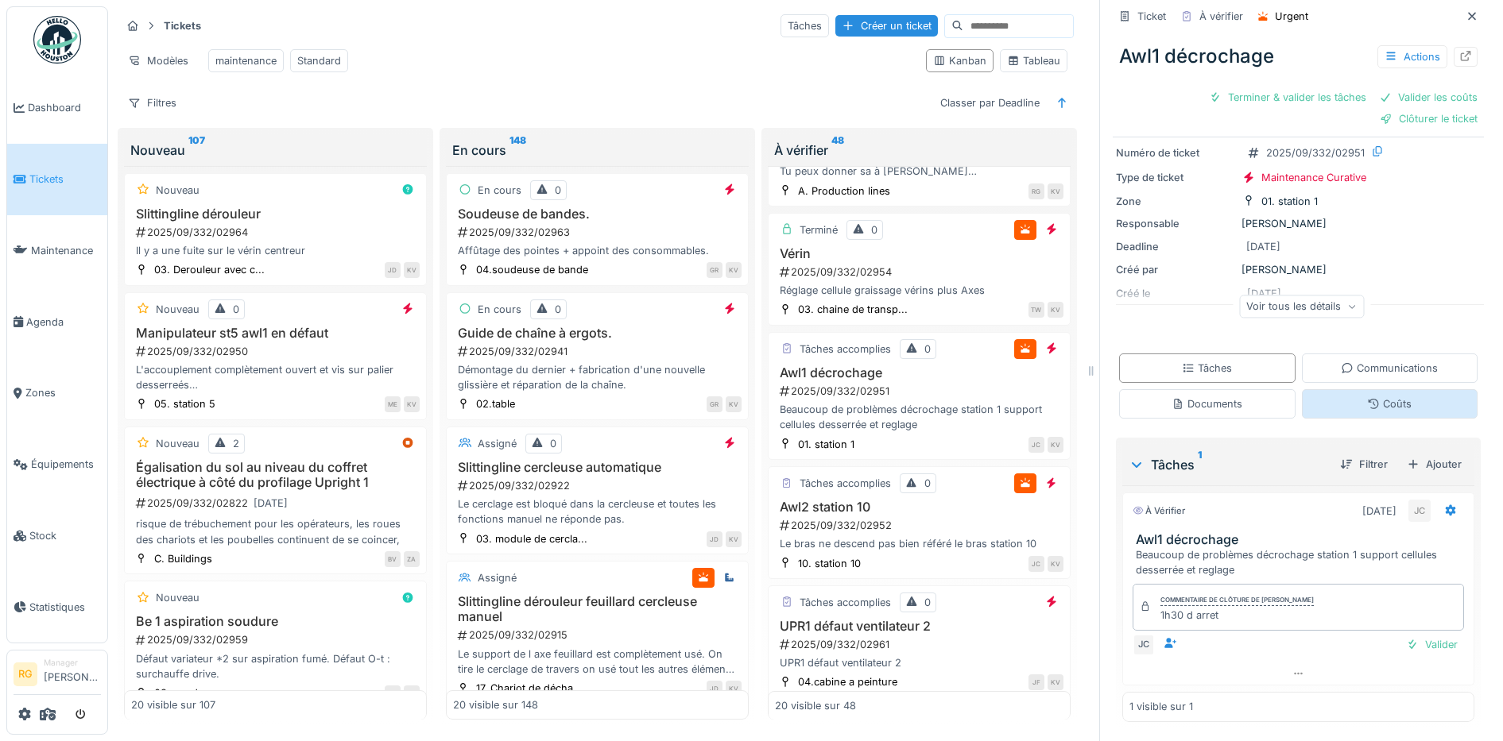
click at [1367, 397] on div "Coûts" at bounding box center [1389, 404] width 44 height 15
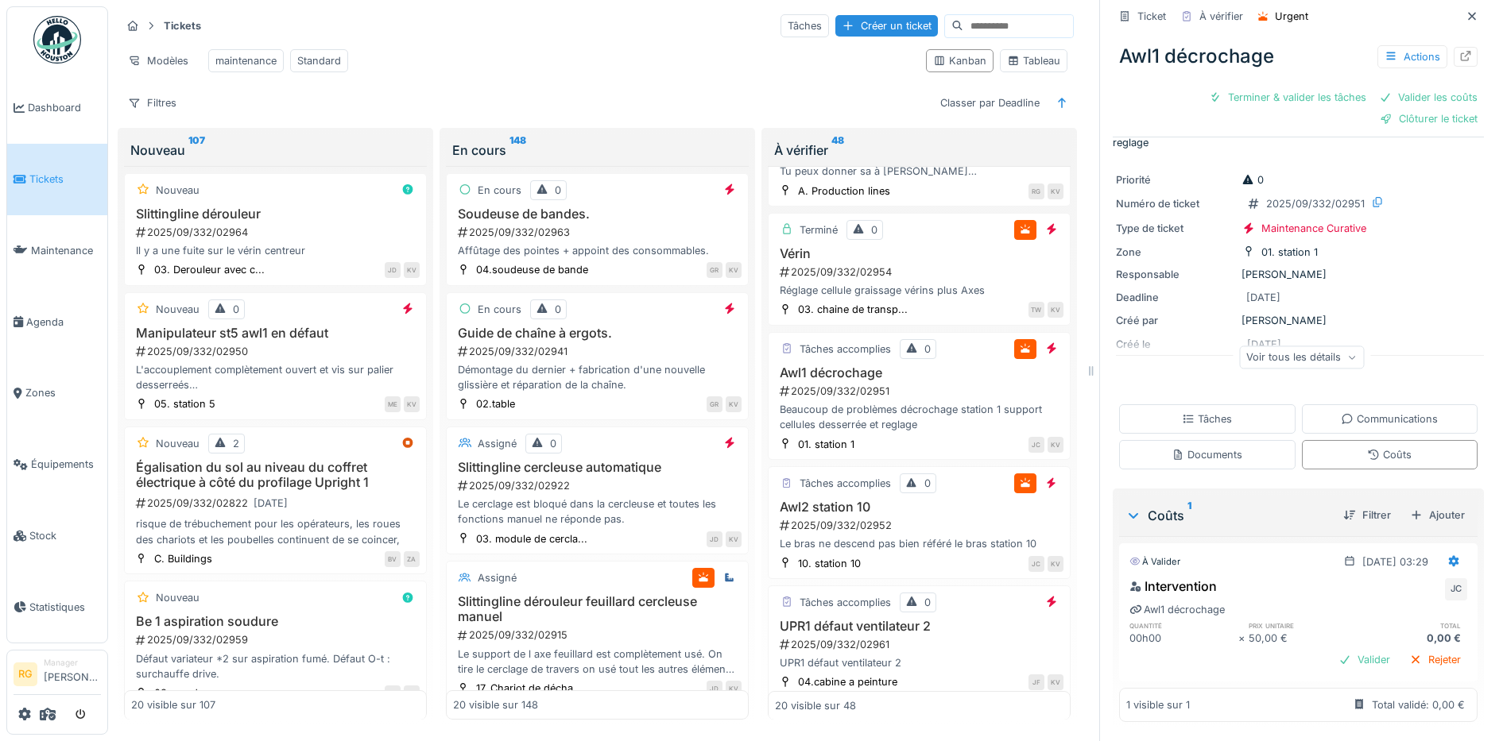
scroll to position [38, 0]
click at [1449, 556] on icon at bounding box center [1454, 561] width 10 height 11
click at [1391, 586] on div "Modifier" at bounding box center [1378, 598] width 77 height 24
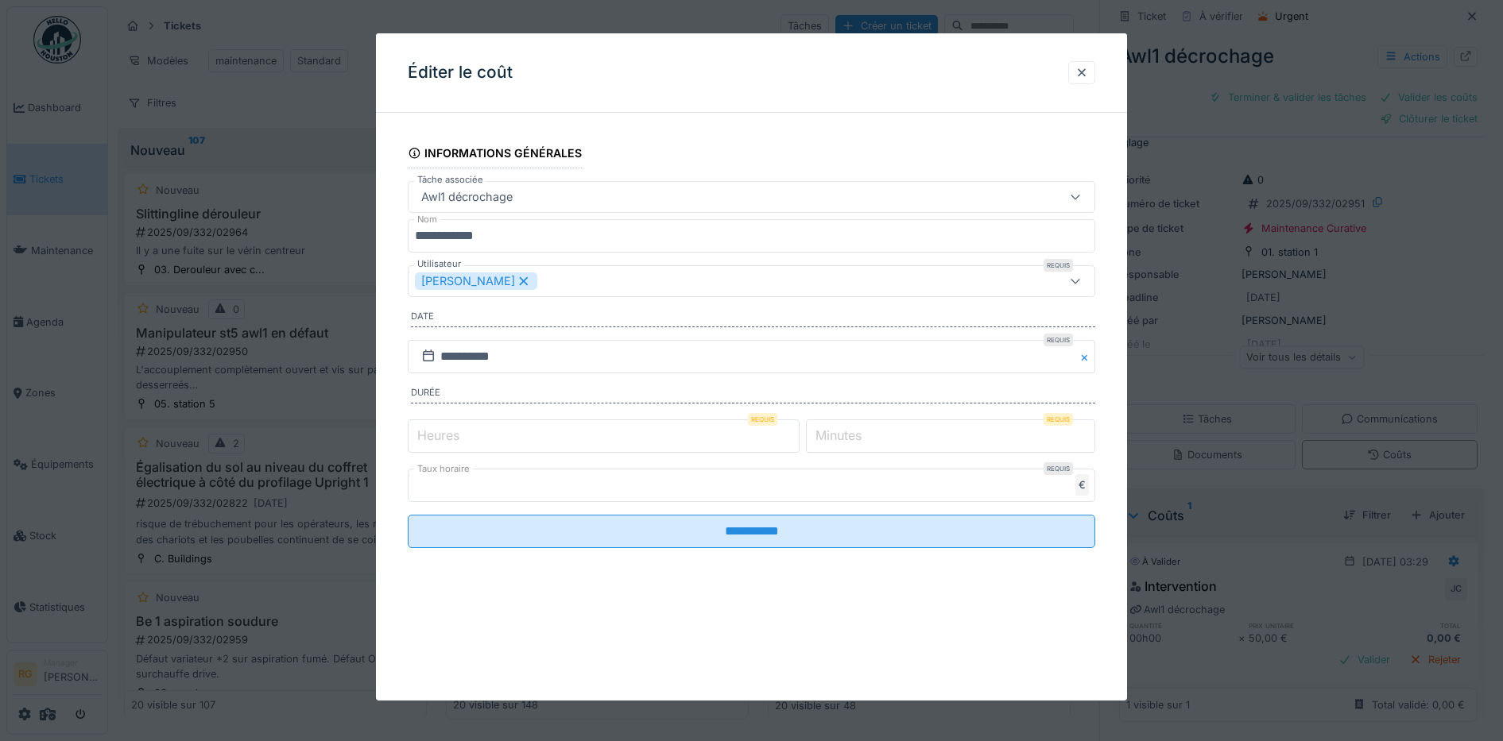
click at [441, 439] on label "Heures" at bounding box center [438, 435] width 48 height 19
click at [441, 439] on input "*" at bounding box center [604, 436] width 392 height 33
type input "*"
click at [844, 435] on label "Minutes" at bounding box center [838, 435] width 52 height 19
click at [844, 435] on input "*" at bounding box center [950, 436] width 289 height 33
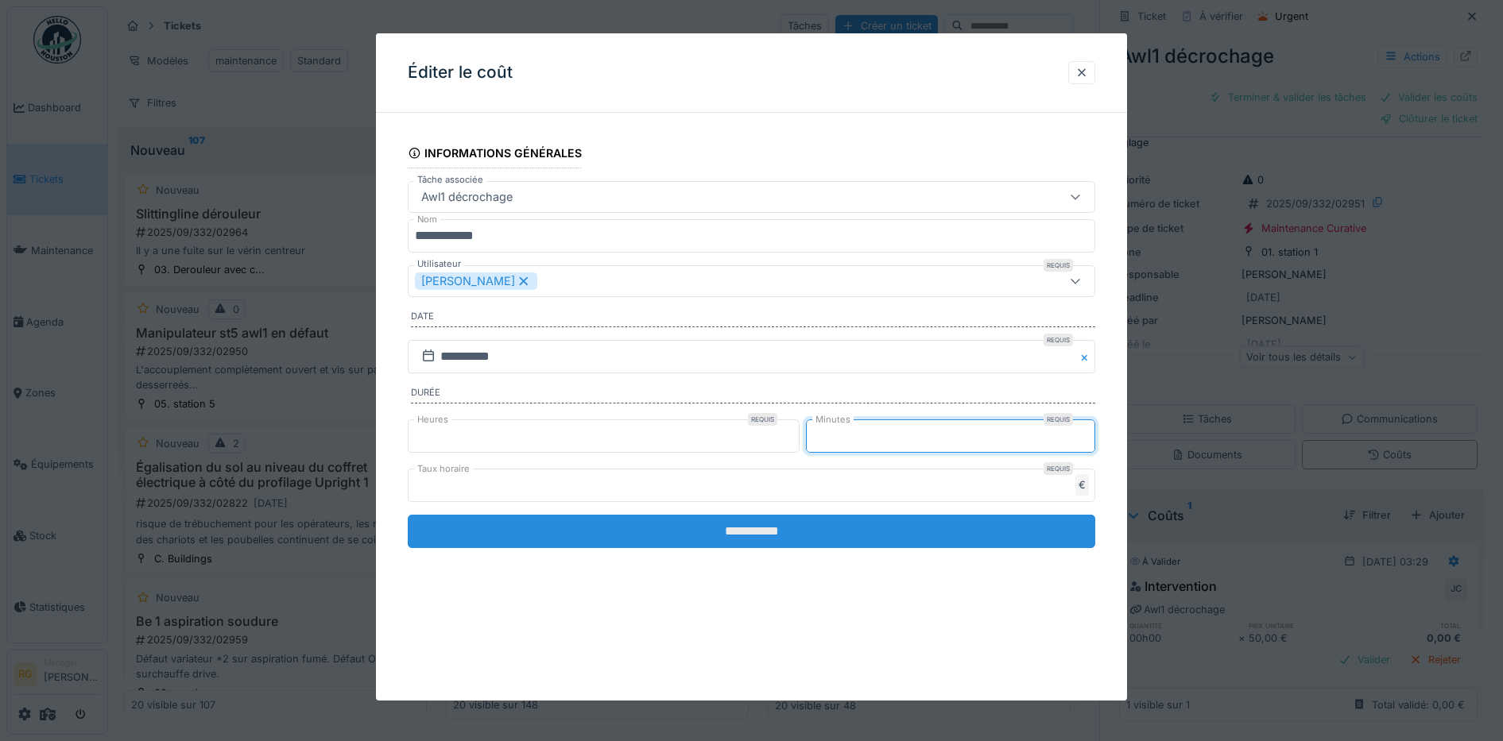
type input "**"
click at [857, 540] on input "**********" at bounding box center [752, 531] width 688 height 33
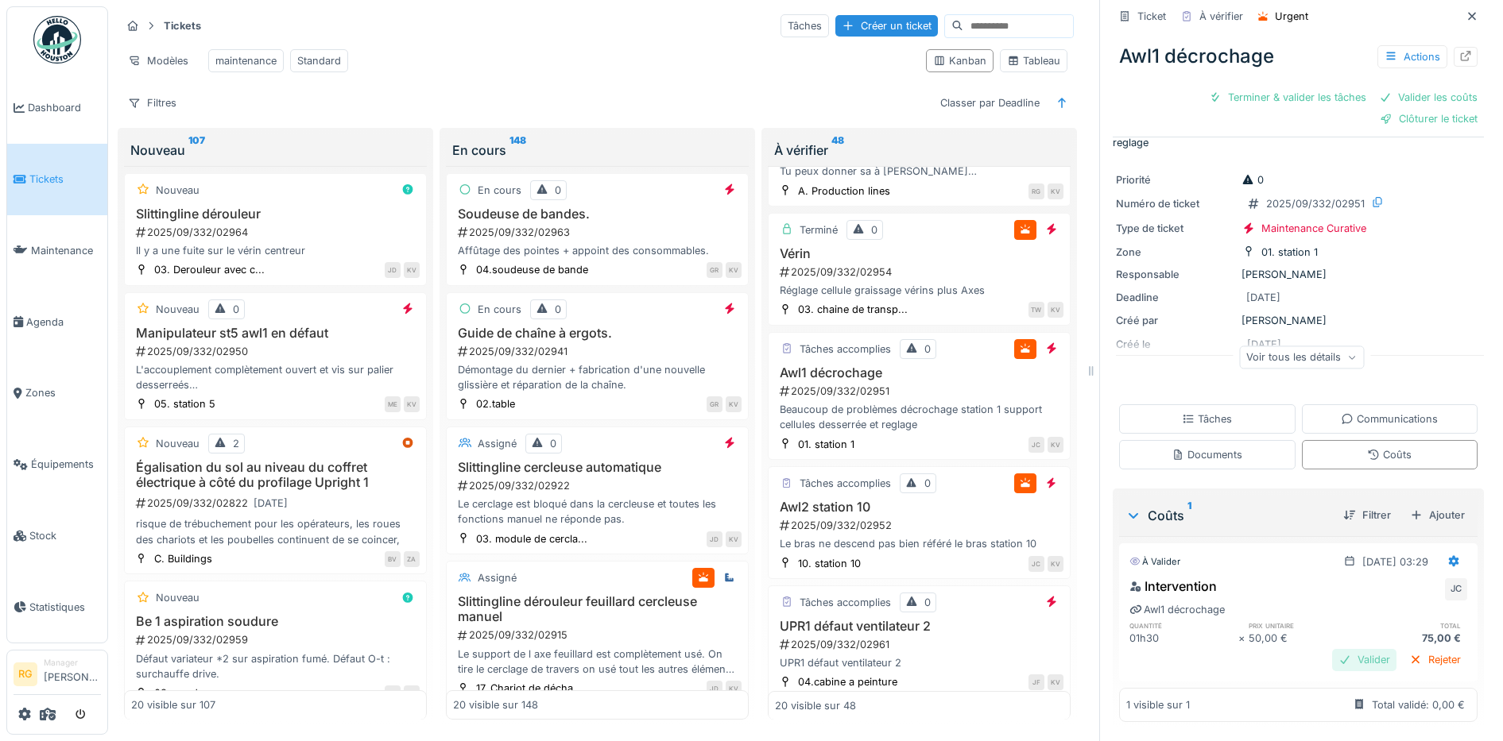
click at [1340, 649] on div "Valider" at bounding box center [1364, 659] width 64 height 21
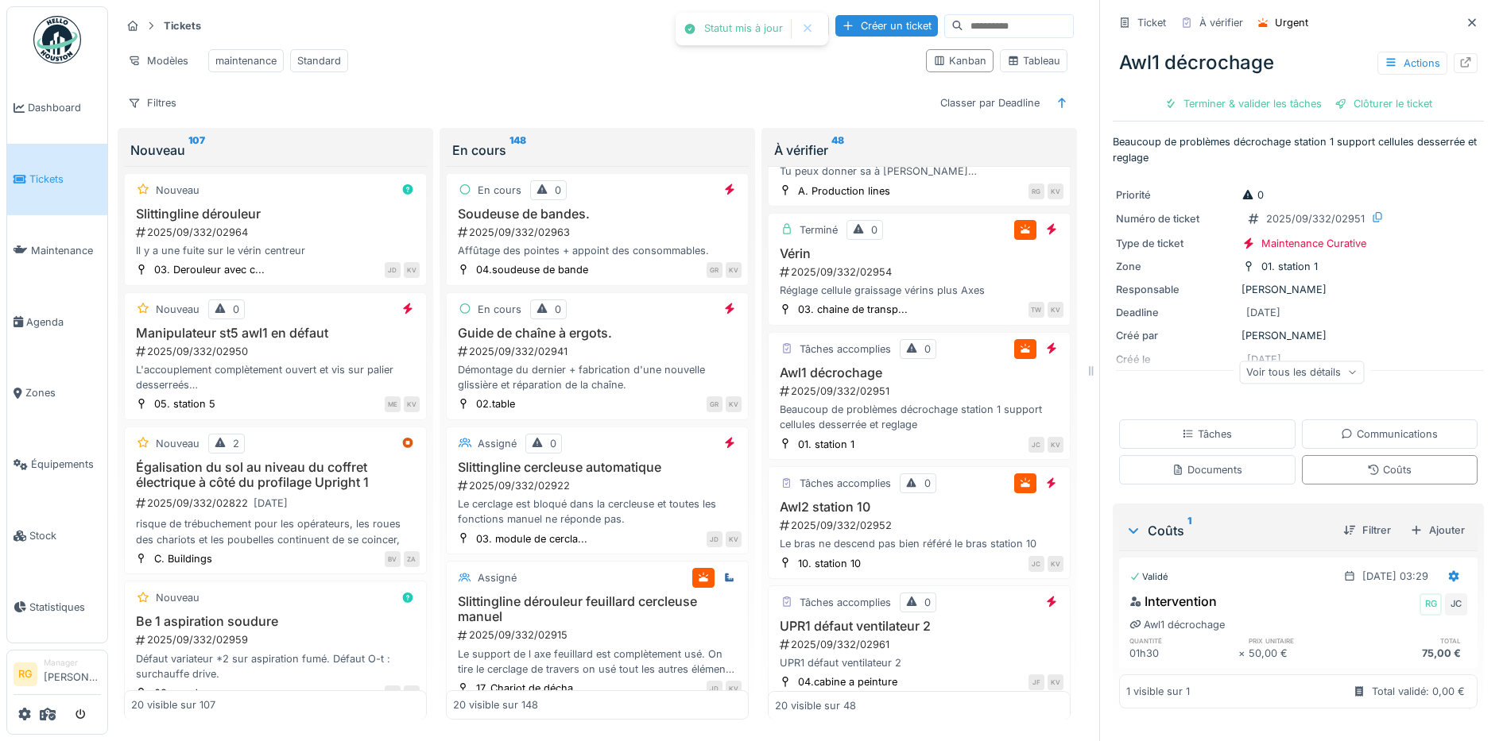
scroll to position [0, 0]
click at [1186, 427] on div "Tâches" at bounding box center [1207, 434] width 50 height 15
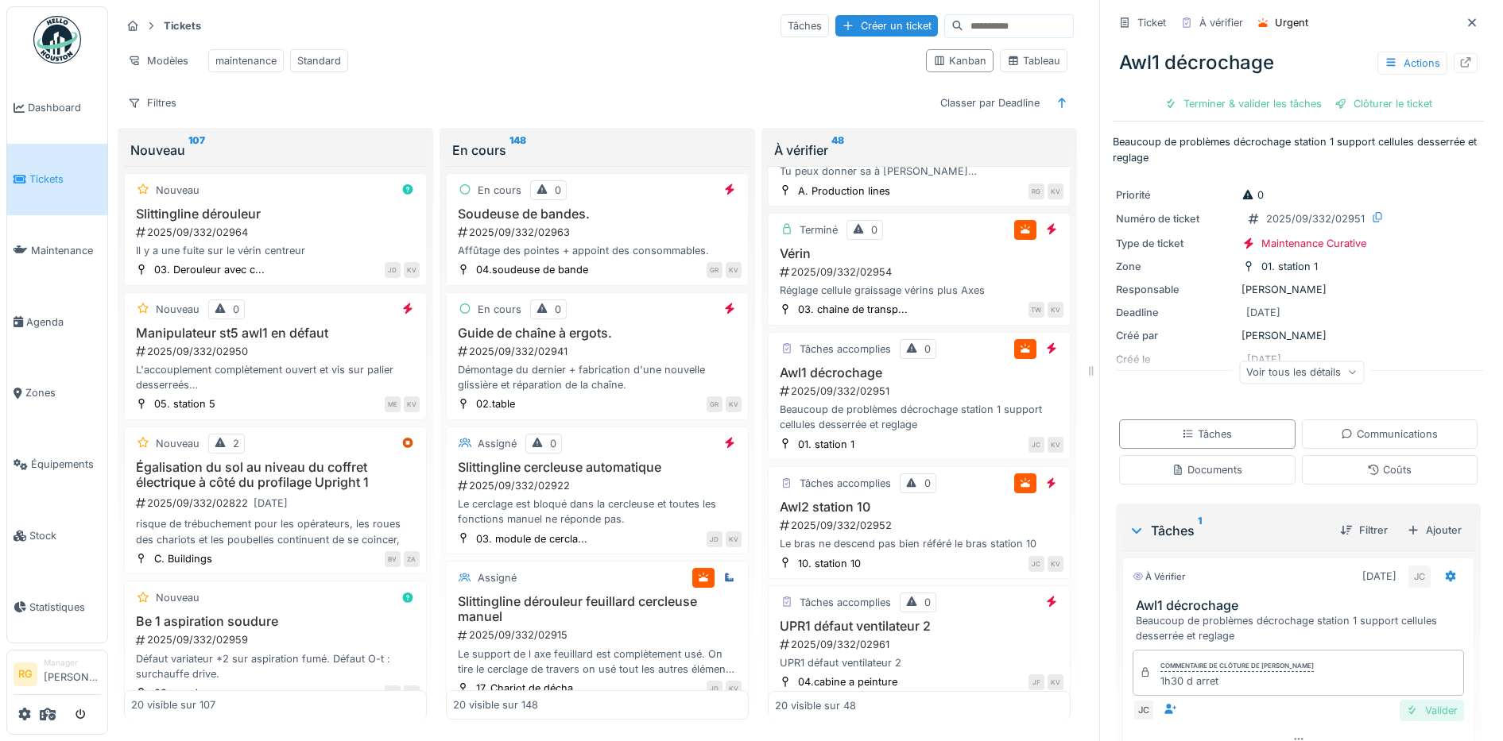
click at [1406, 700] on div "Valider" at bounding box center [1431, 710] width 64 height 21
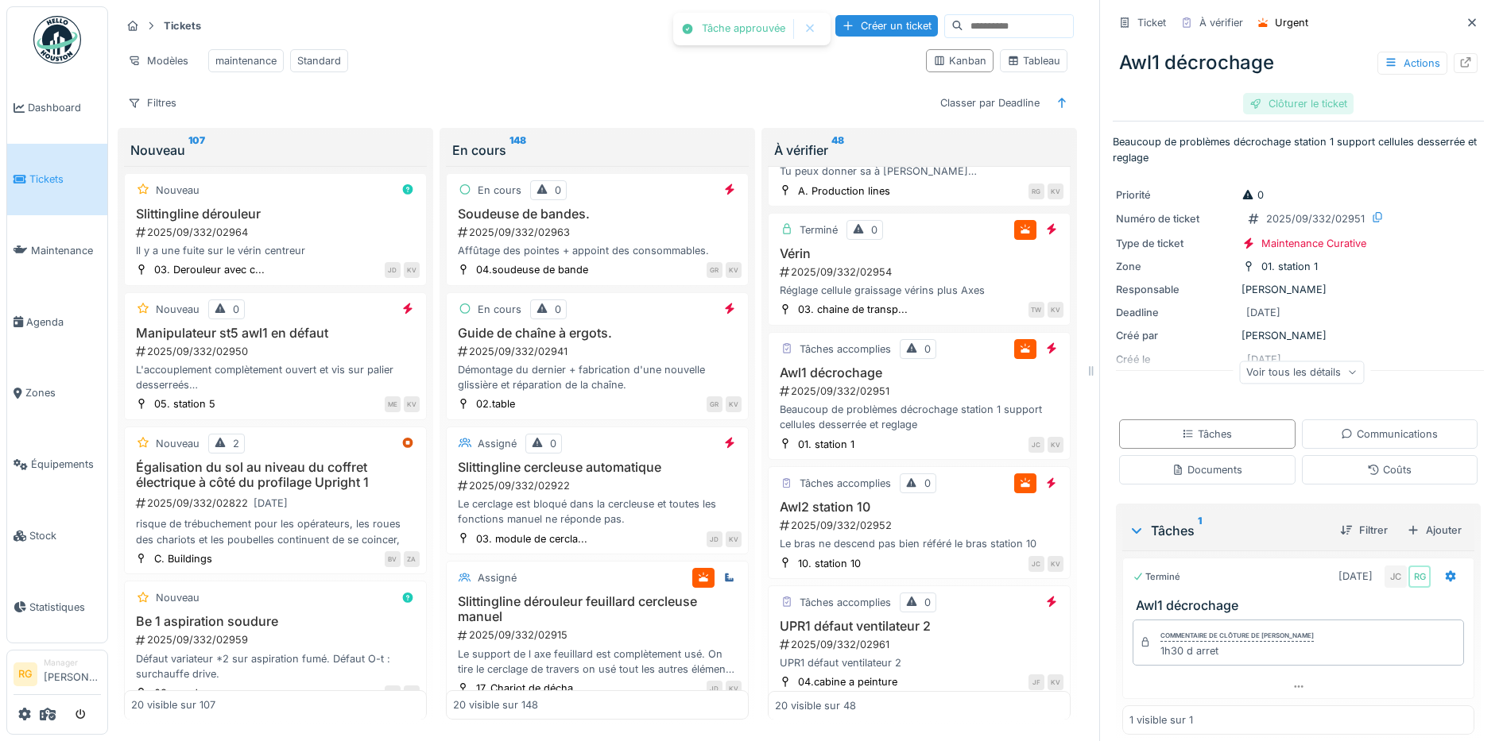
click at [1282, 95] on div "Clôturer le ticket" at bounding box center [1298, 103] width 110 height 21
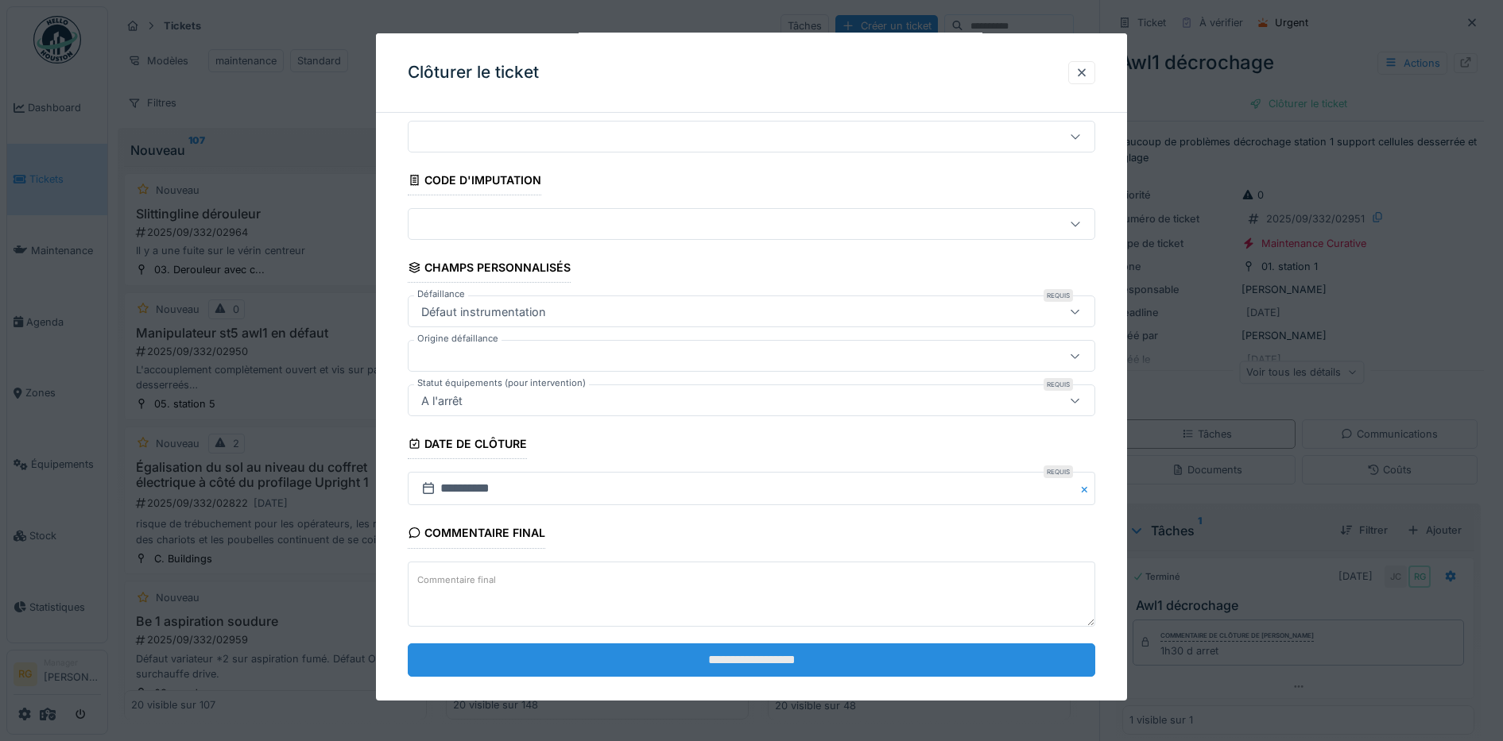
scroll to position [68, 0]
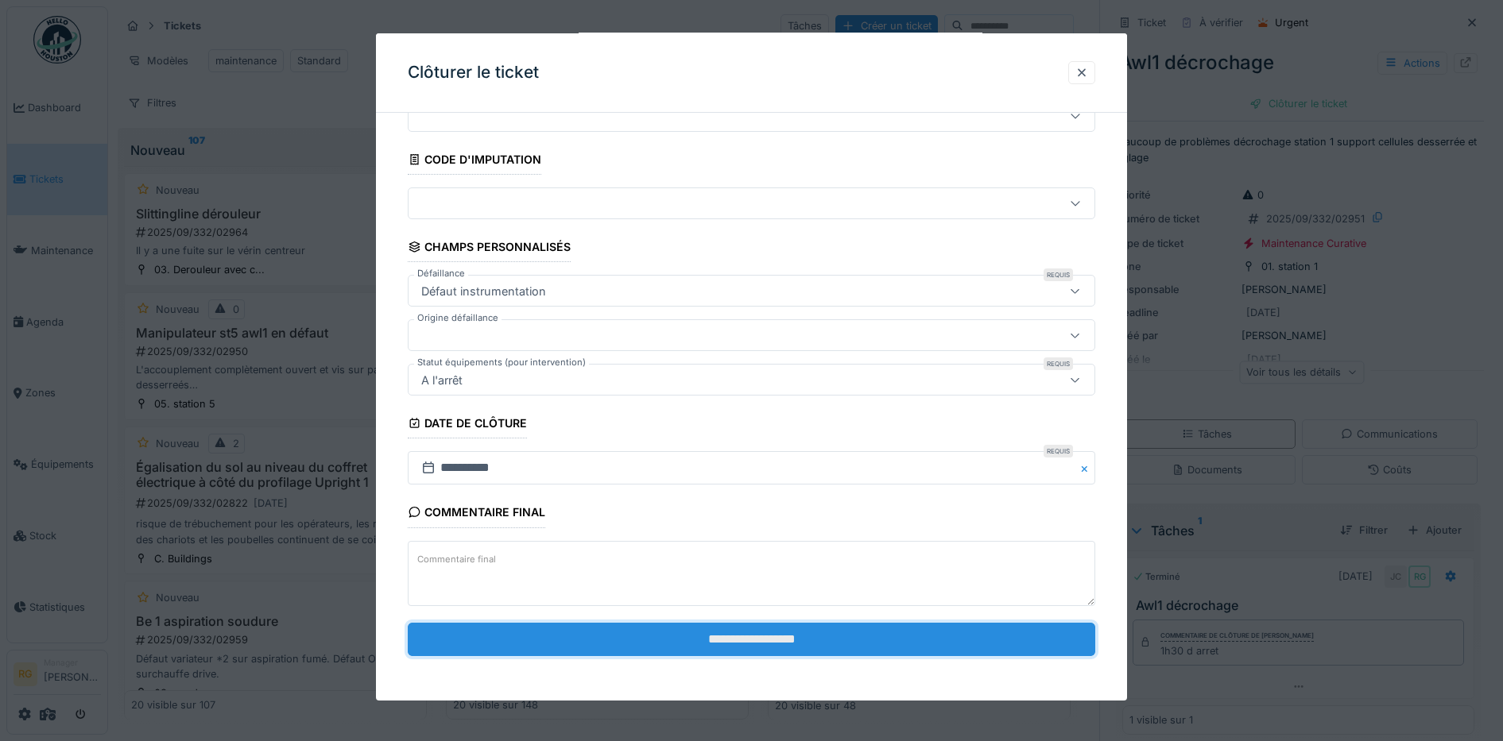
click at [698, 642] on input "**********" at bounding box center [752, 639] width 688 height 33
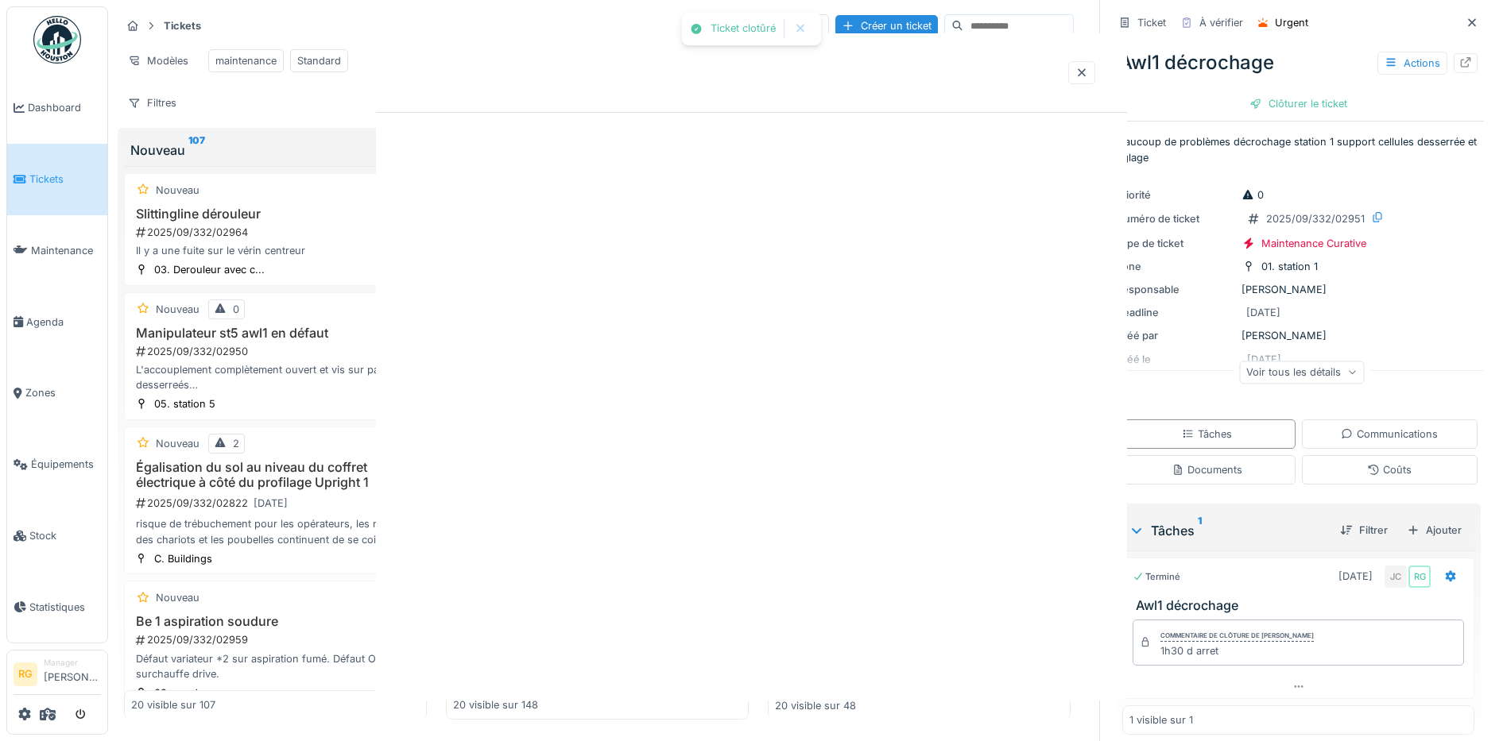
scroll to position [0, 0]
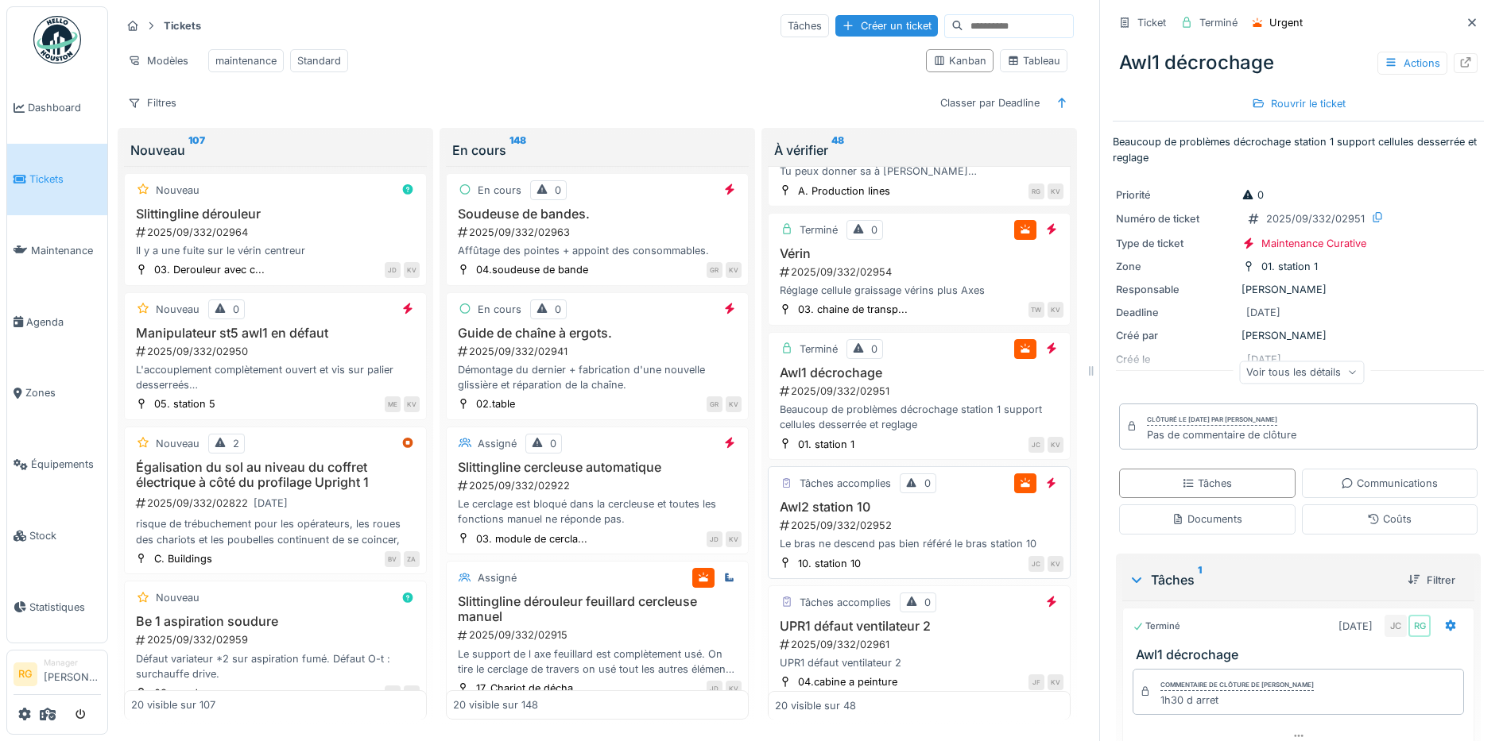
click at [900, 516] on div "Awl2 station 10 2025/09/332/02952 Le bras ne descend pas bien référé le bras st…" at bounding box center [919, 526] width 288 height 52
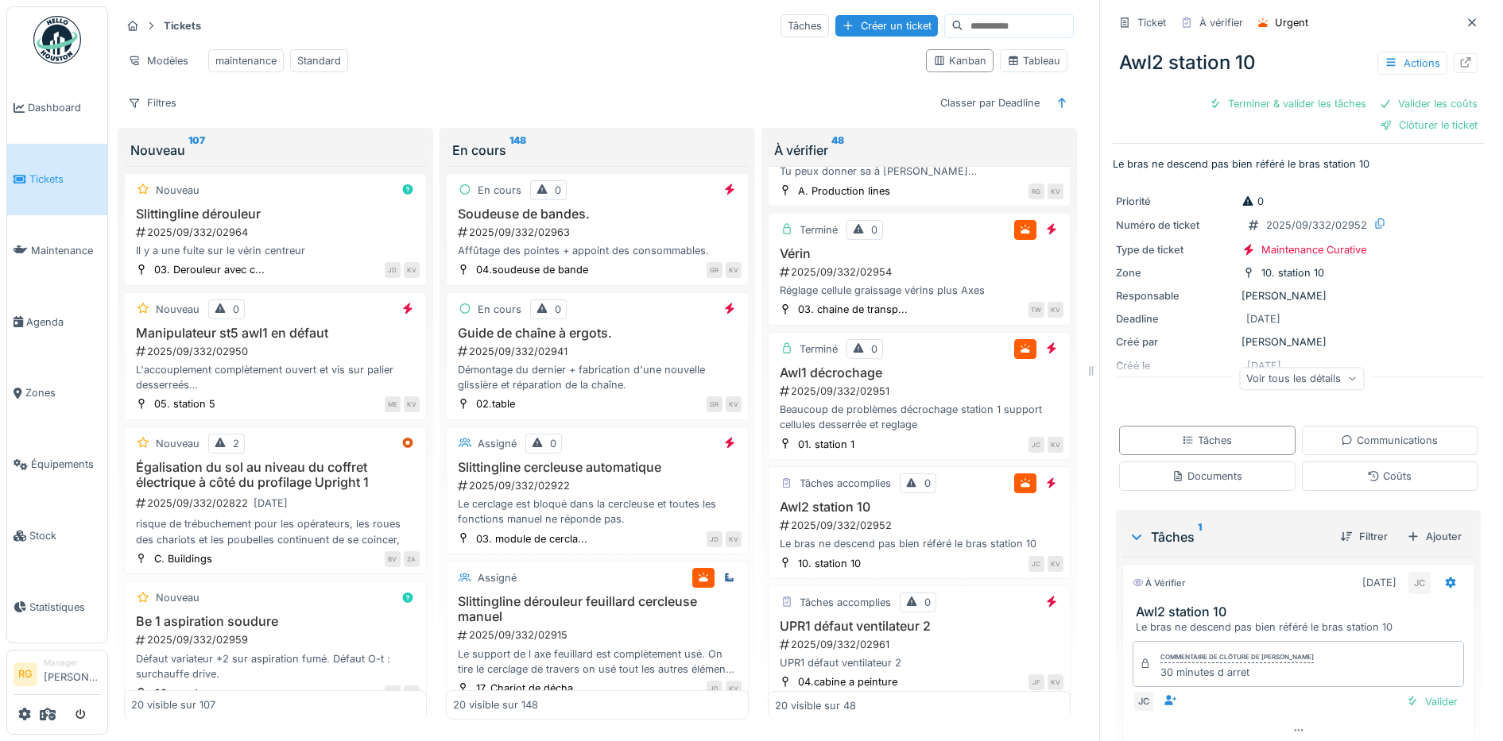
scroll to position [59, 0]
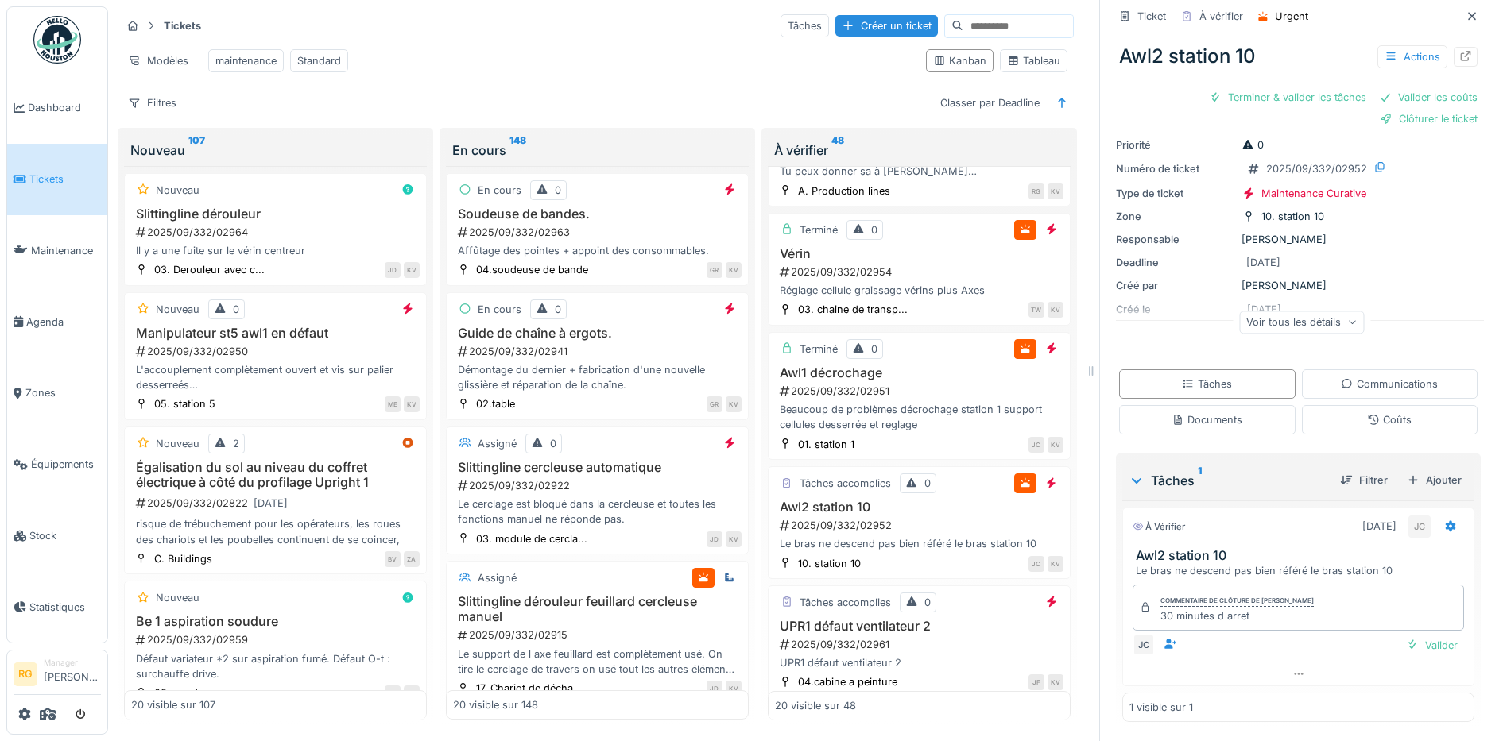
click at [1201, 412] on div "Documents" at bounding box center [1206, 419] width 71 height 15
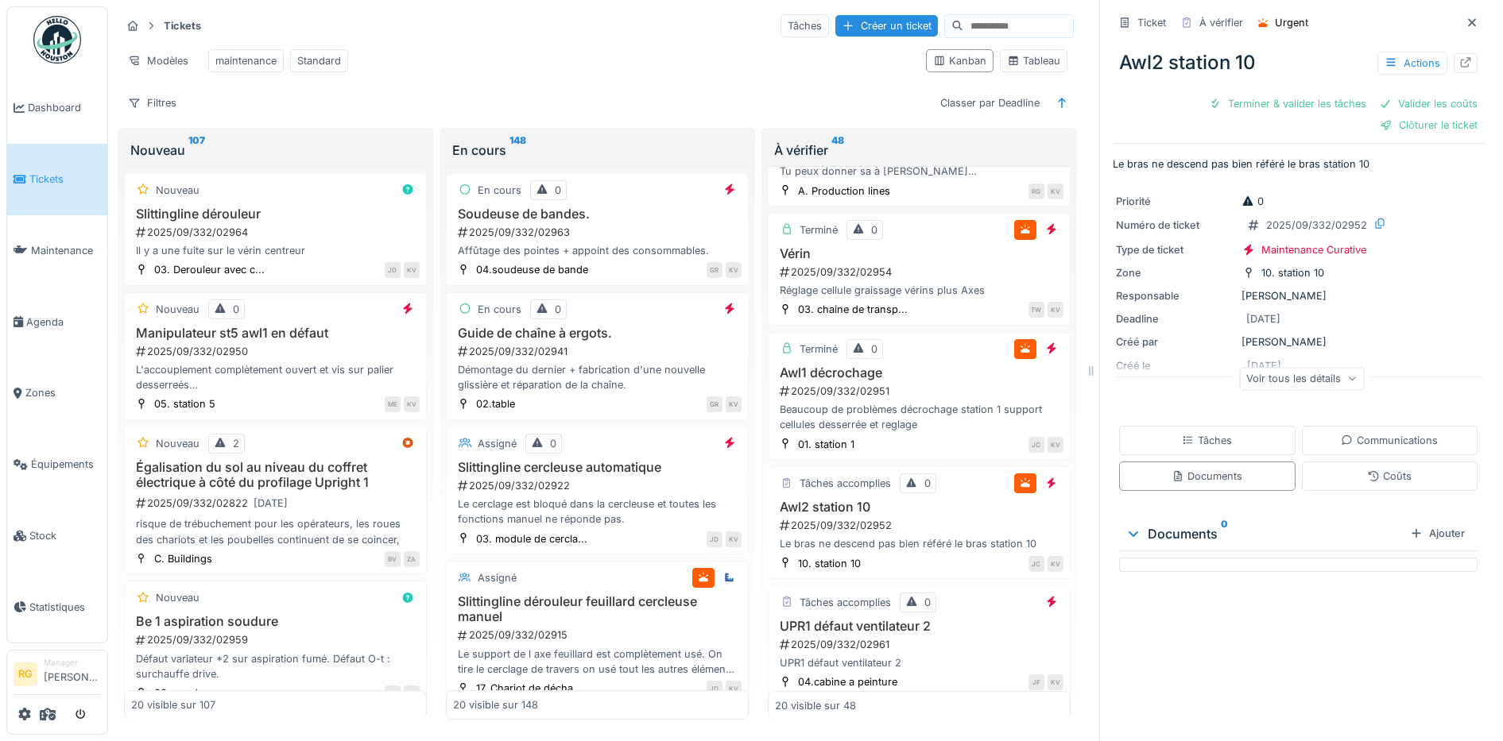
scroll to position [0, 0]
click at [1213, 426] on div "Tâches" at bounding box center [1207, 440] width 176 height 29
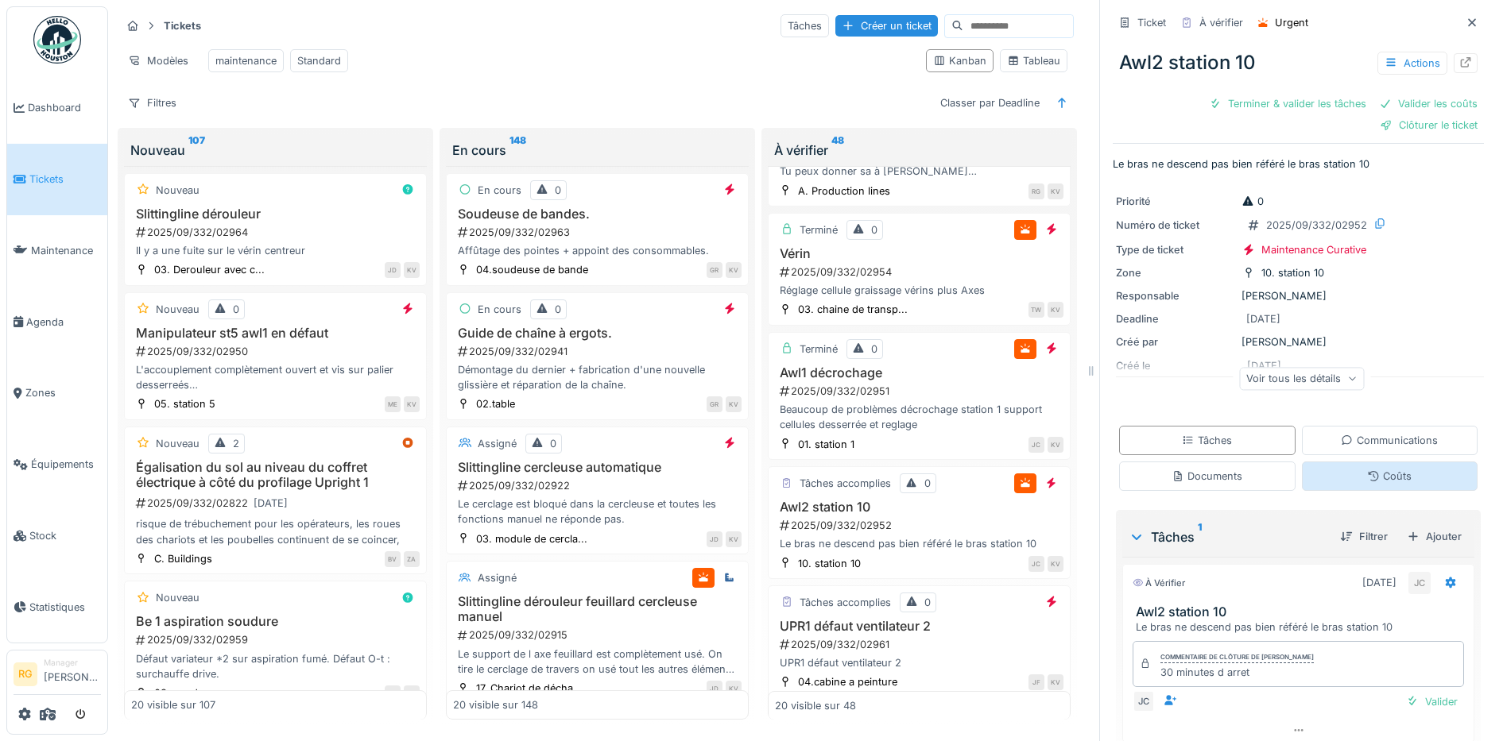
click at [1367, 469] on div "Coûts" at bounding box center [1389, 476] width 44 height 15
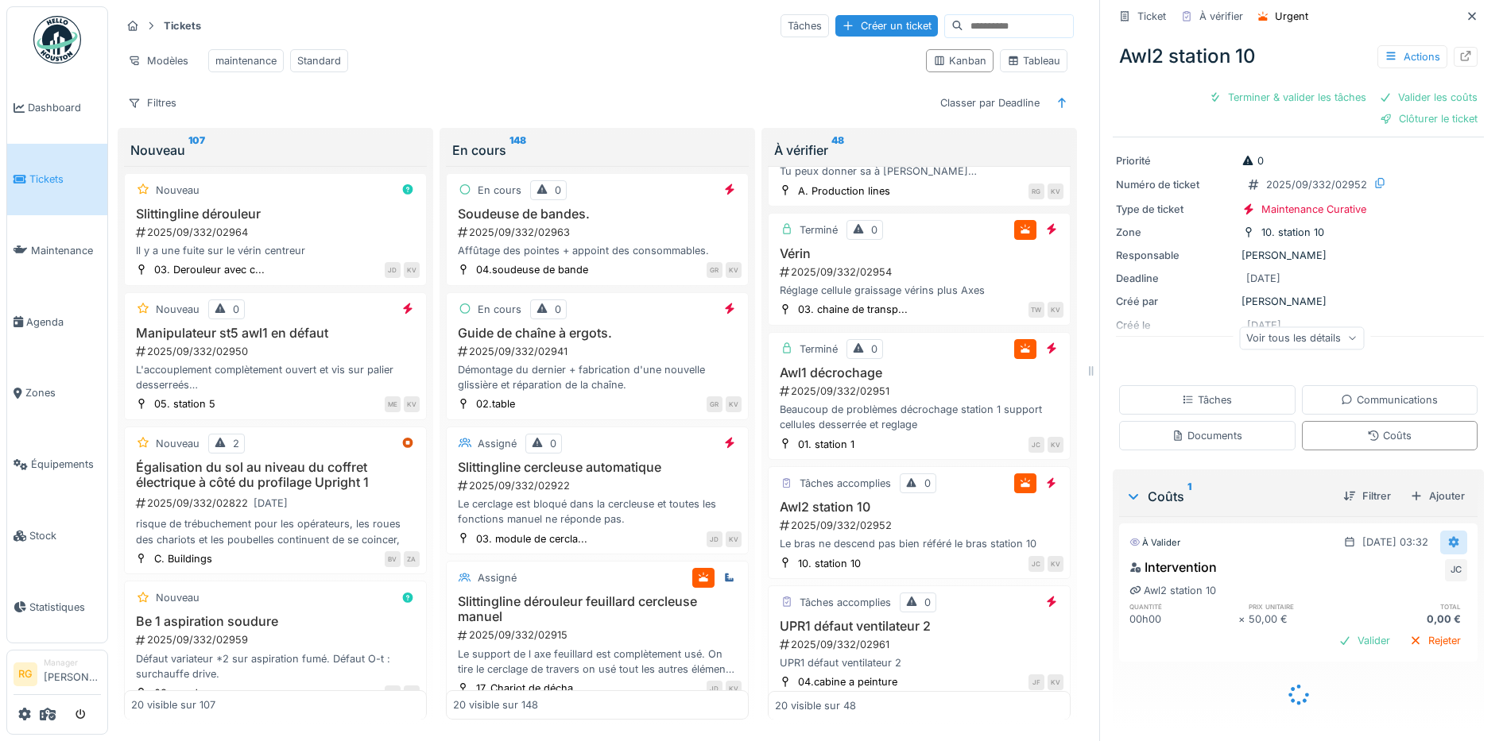
scroll to position [23, 0]
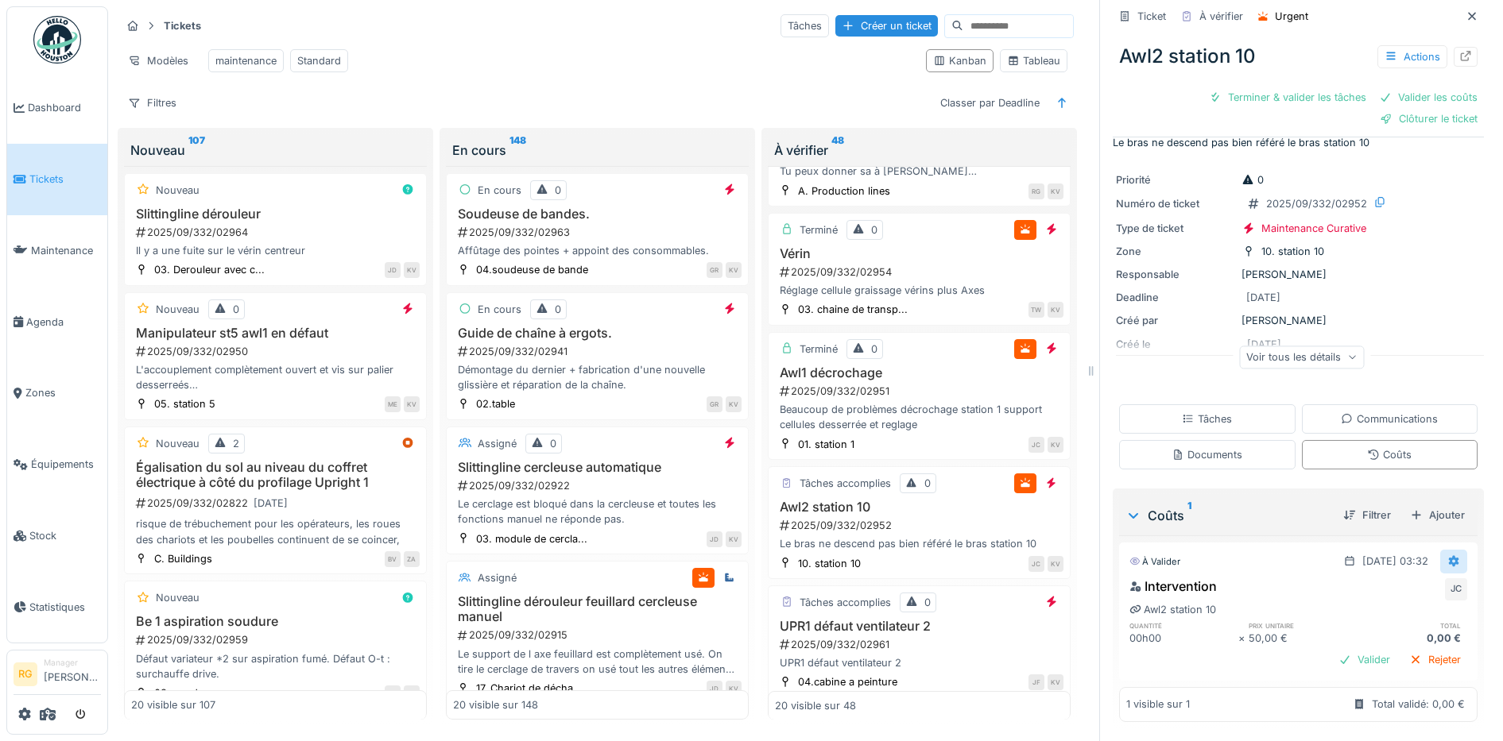
click at [1449, 556] on icon at bounding box center [1454, 561] width 10 height 11
drag, startPoint x: 1391, startPoint y: 585, endPoint x: 1391, endPoint y: 576, distance: 8.7
click at [1391, 586] on div "Modifier" at bounding box center [1378, 598] width 77 height 24
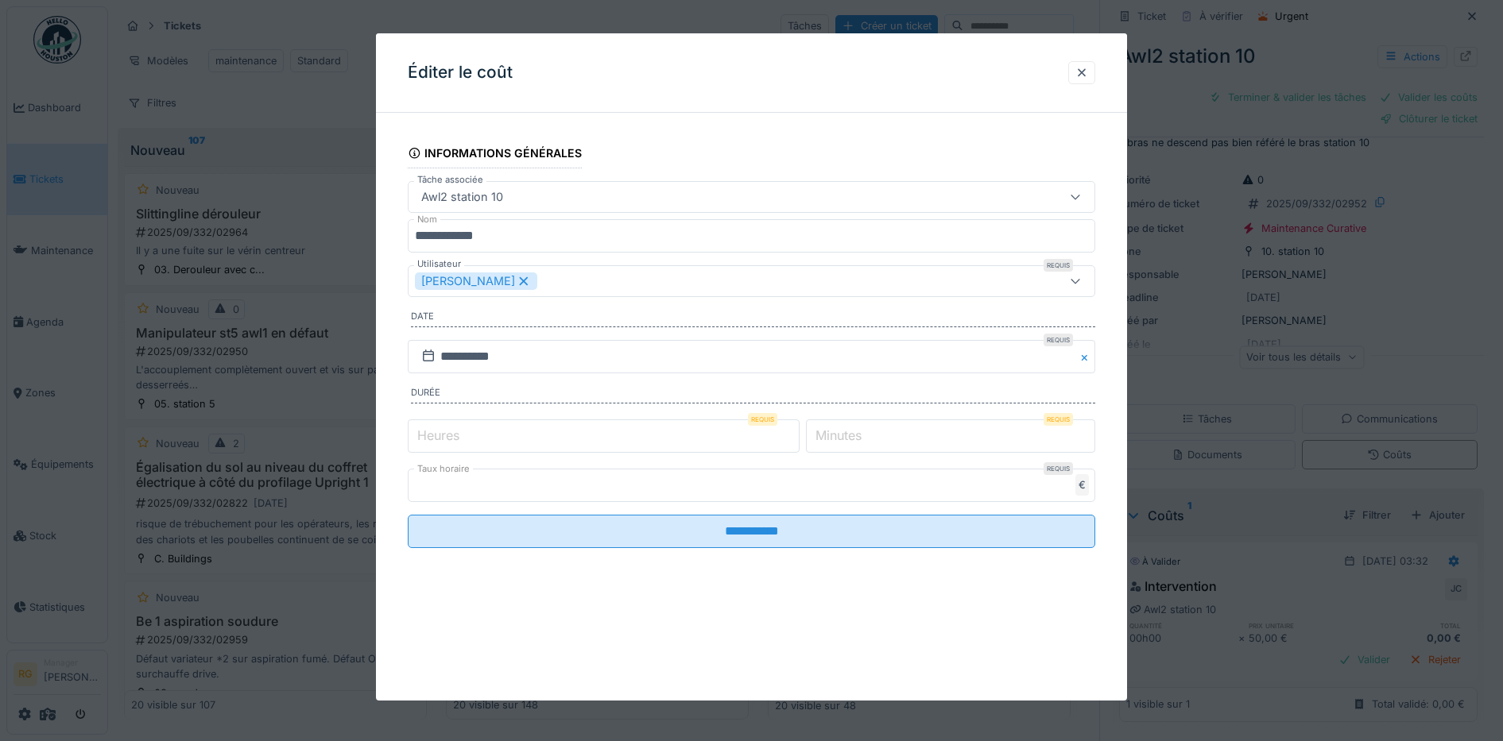
click at [861, 430] on label "Minutes" at bounding box center [838, 435] width 52 height 19
click at [861, 430] on input "*" at bounding box center [950, 436] width 289 height 33
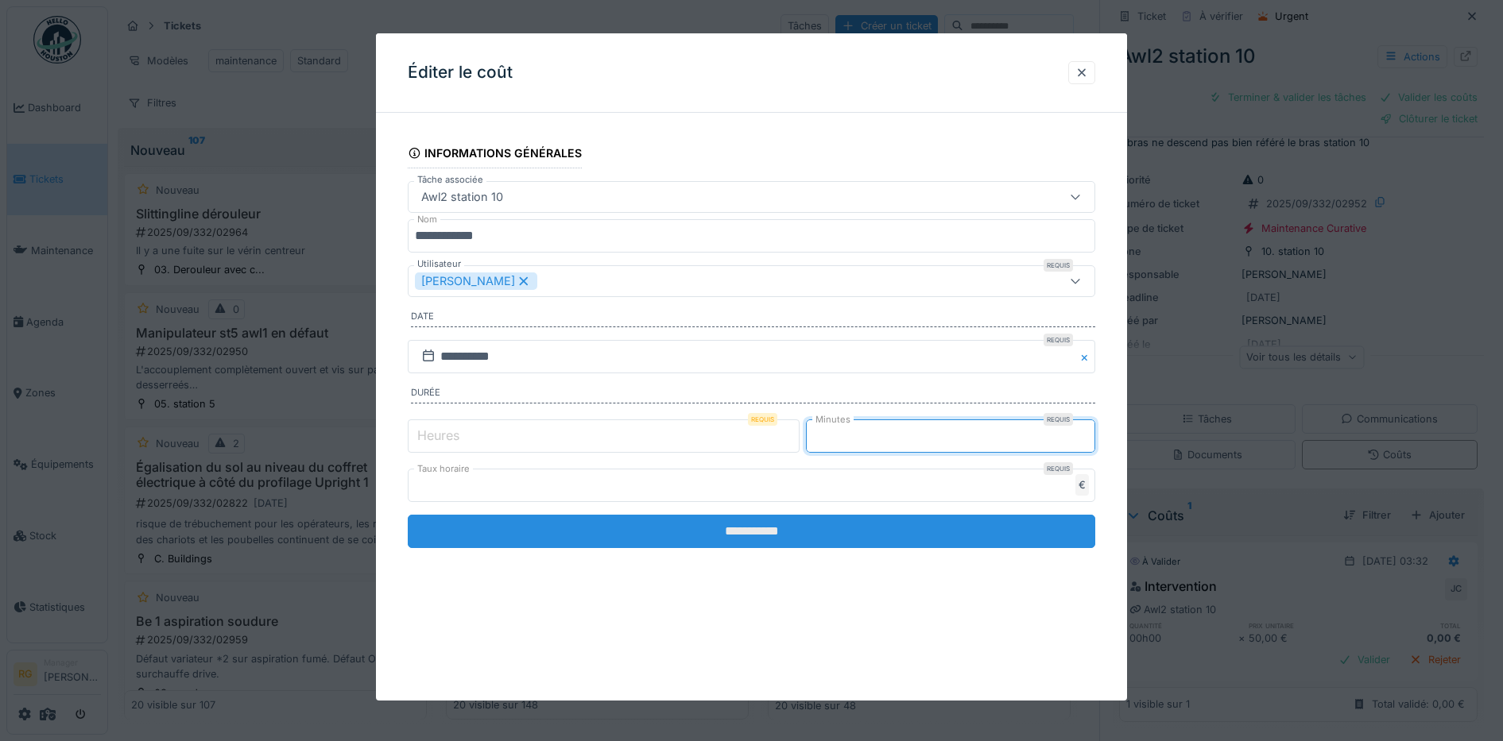
type input "**"
click at [799, 528] on input "**********" at bounding box center [752, 531] width 688 height 33
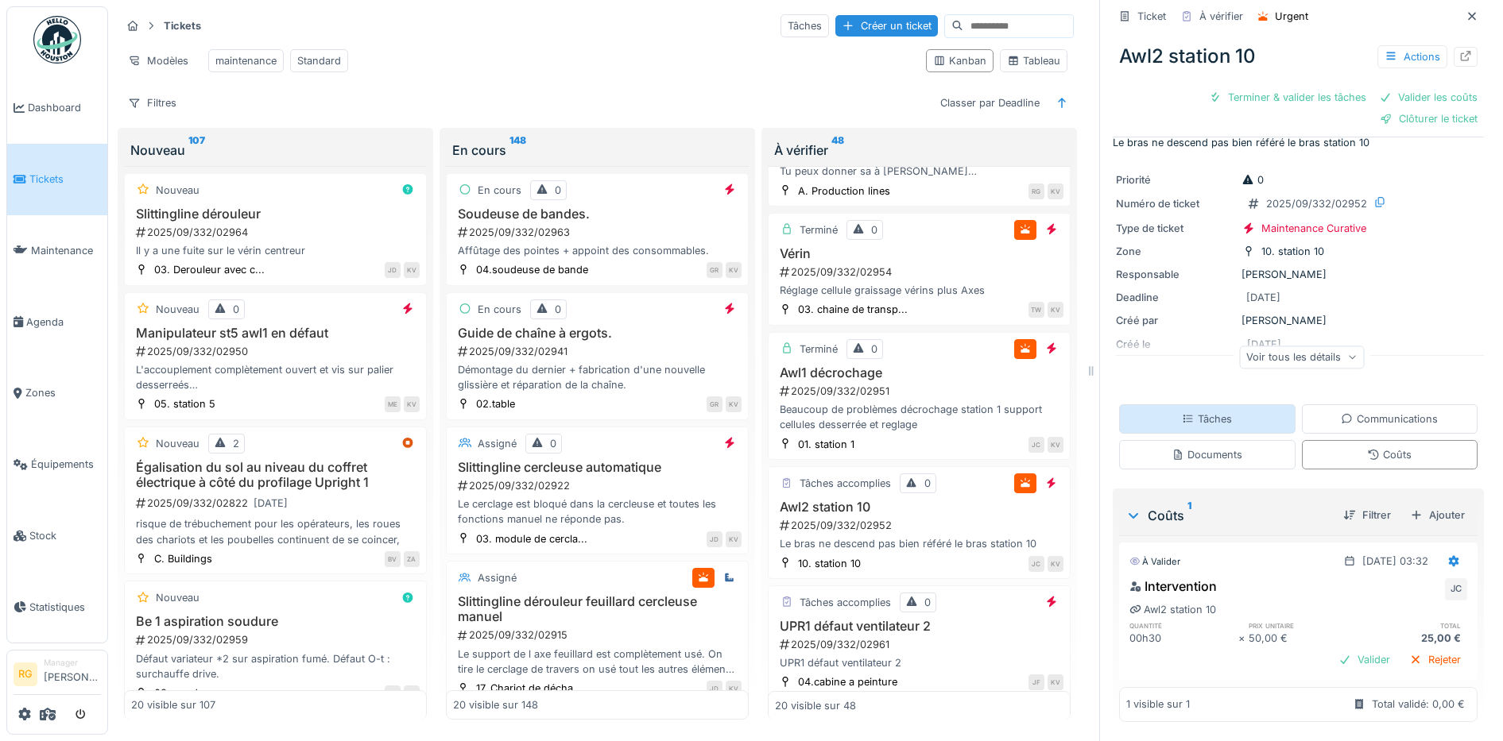
click at [1191, 412] on div "Tâches" at bounding box center [1207, 419] width 50 height 15
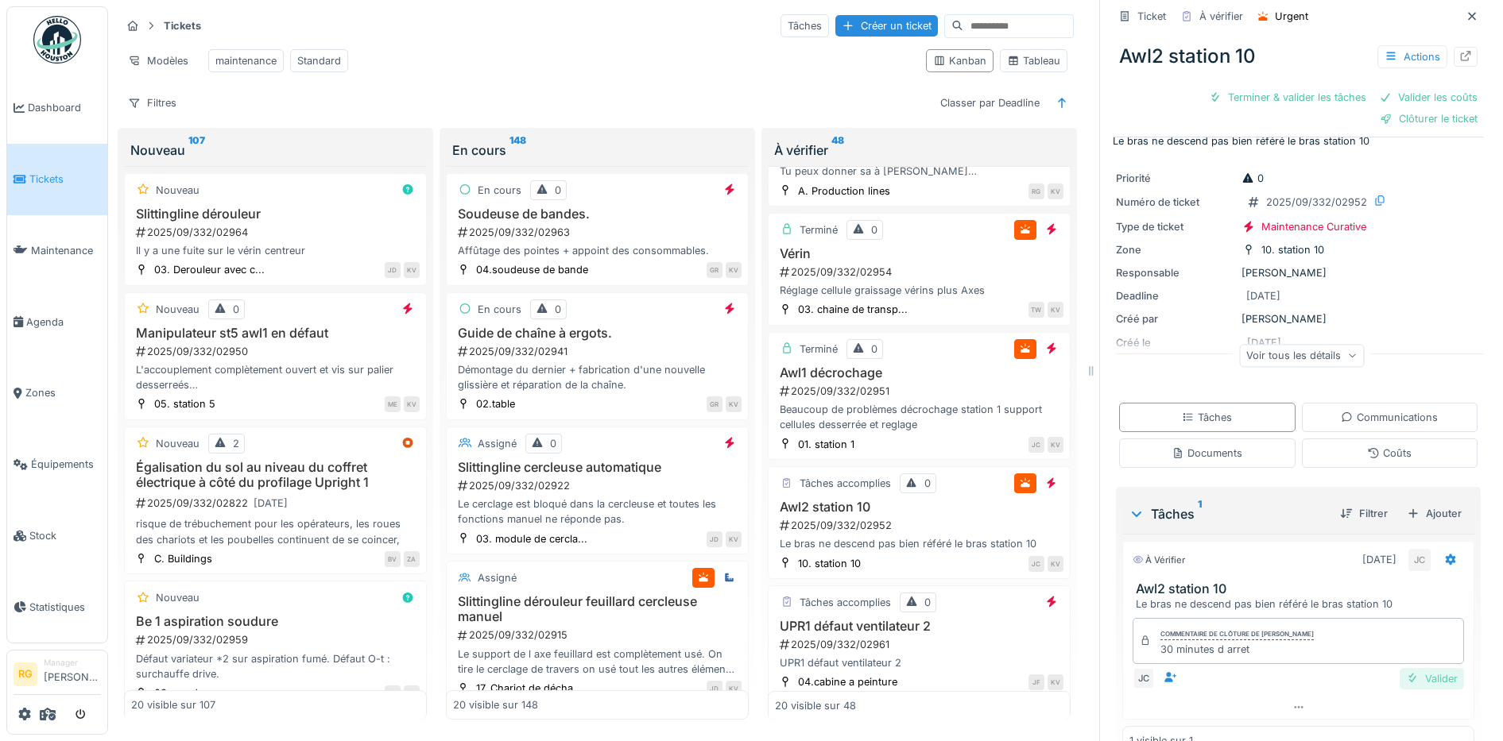
click at [1410, 668] on div "Valider" at bounding box center [1431, 678] width 64 height 21
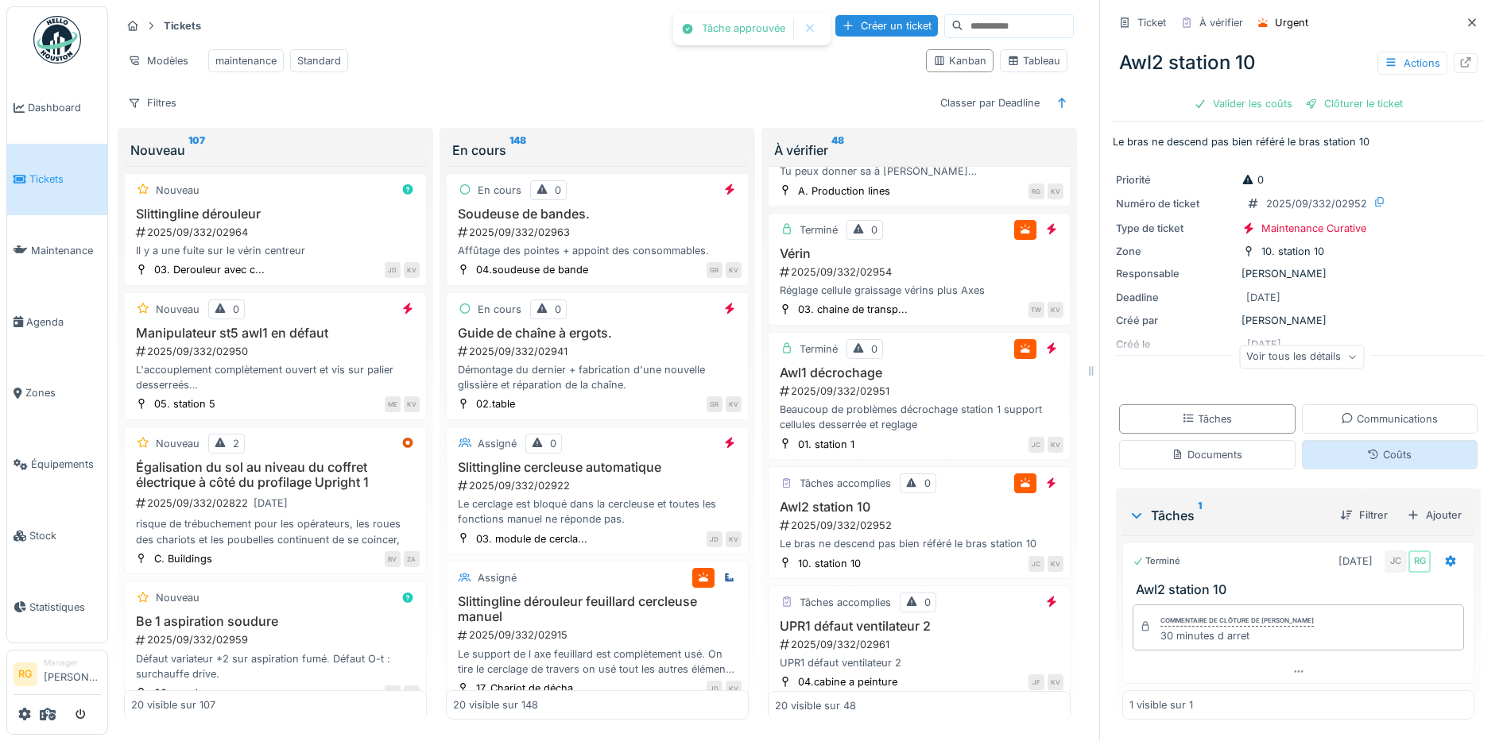
scroll to position [0, 0]
click at [1367, 447] on div "Coûts" at bounding box center [1389, 454] width 44 height 15
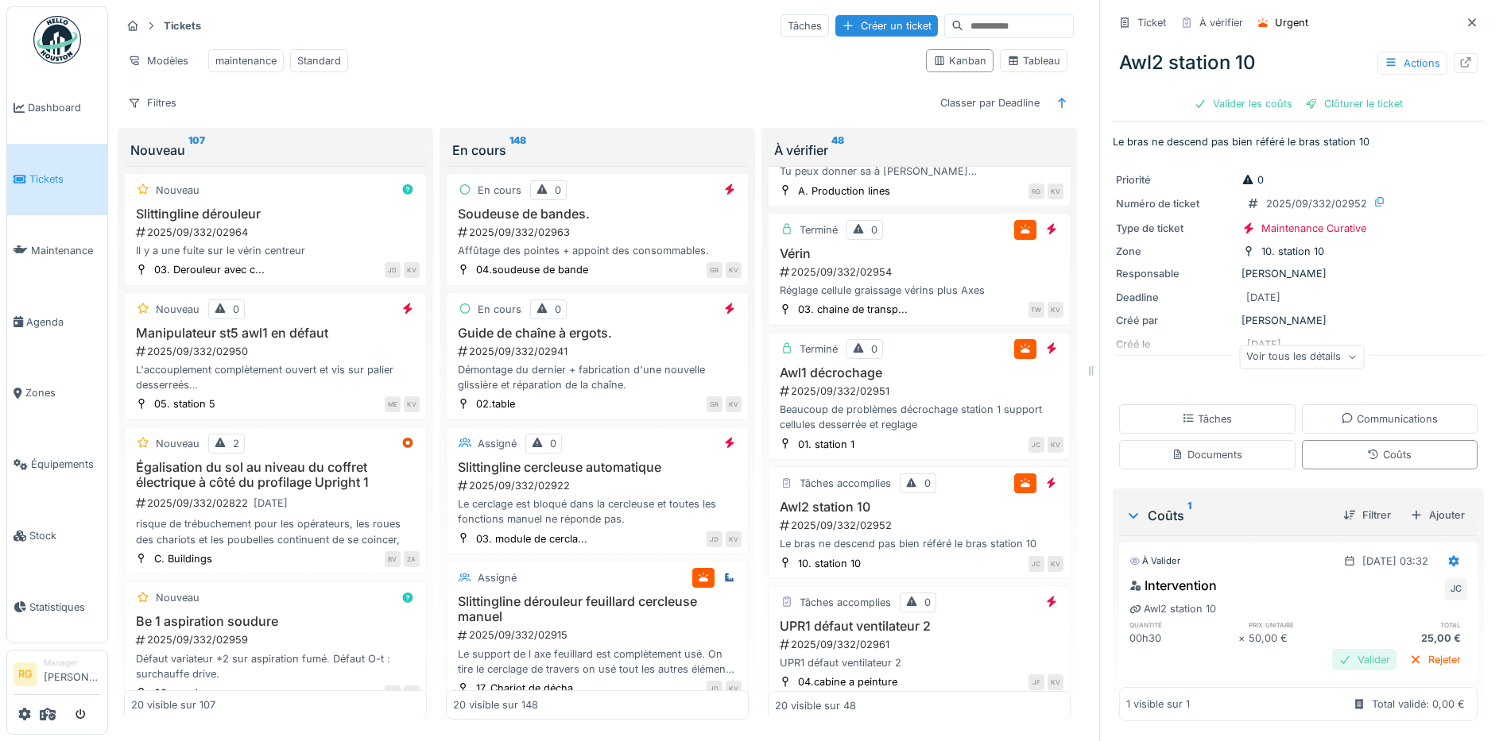
click at [1341, 651] on div "Valider" at bounding box center [1364, 659] width 64 height 21
click at [1273, 93] on div "Clôturer le ticket" at bounding box center [1298, 103] width 110 height 21
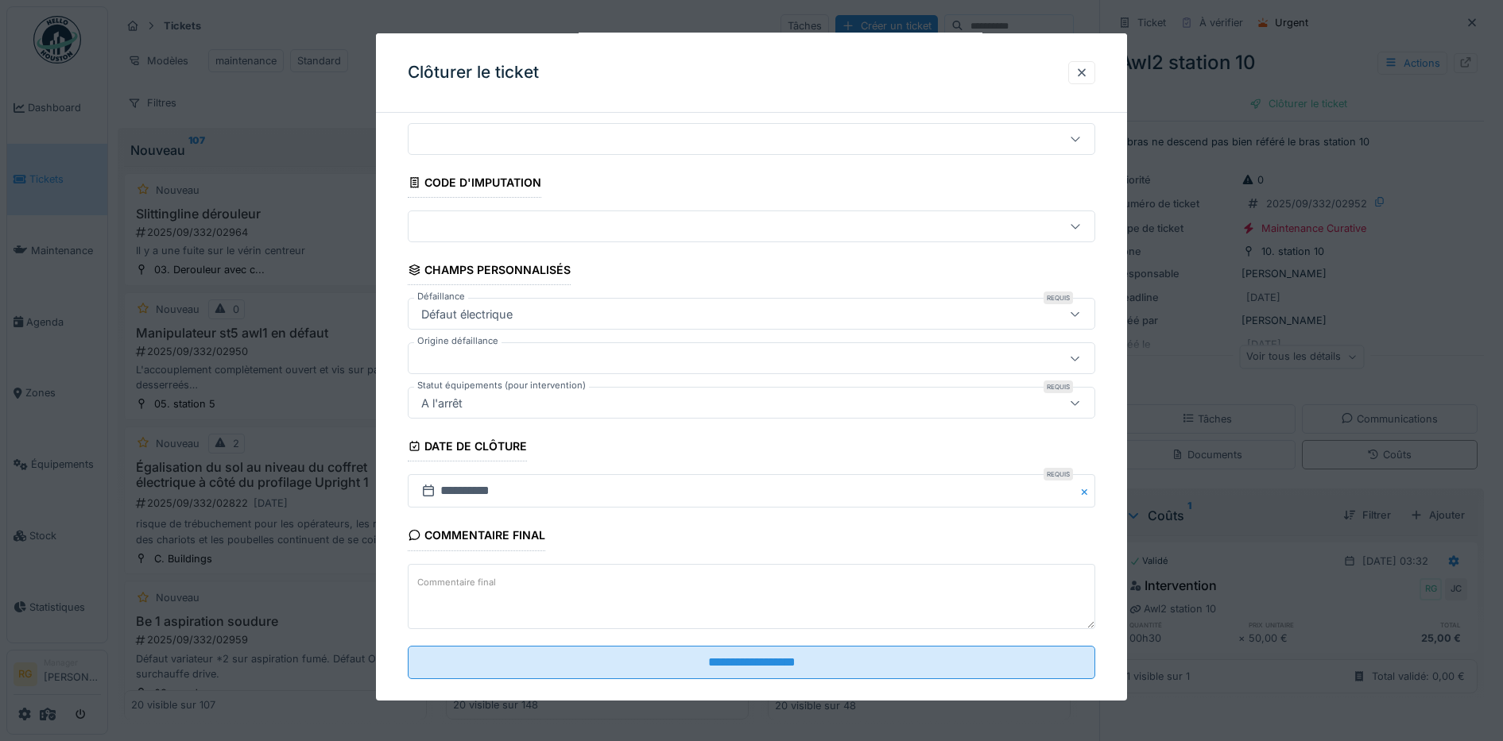
scroll to position [68, 0]
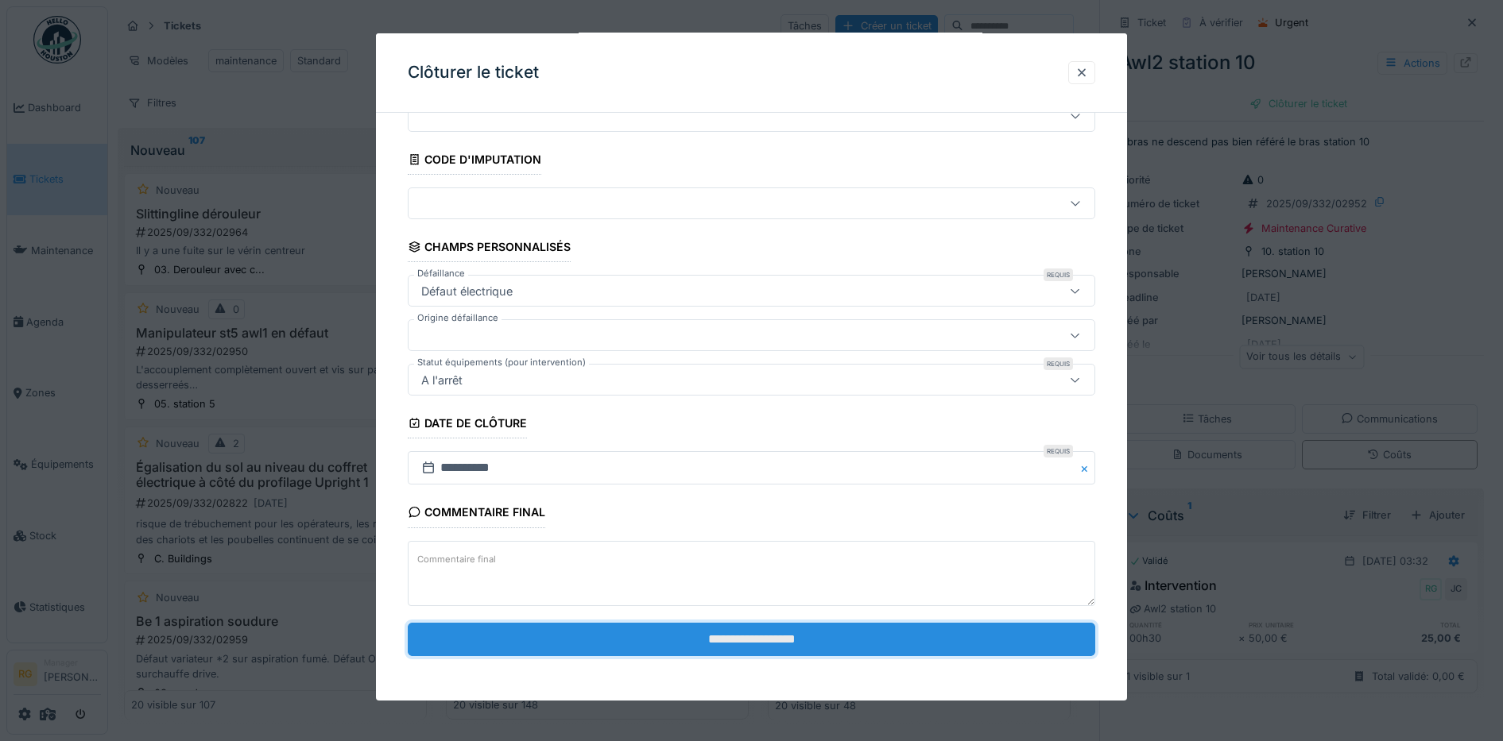
click at [772, 643] on input "**********" at bounding box center [752, 639] width 688 height 33
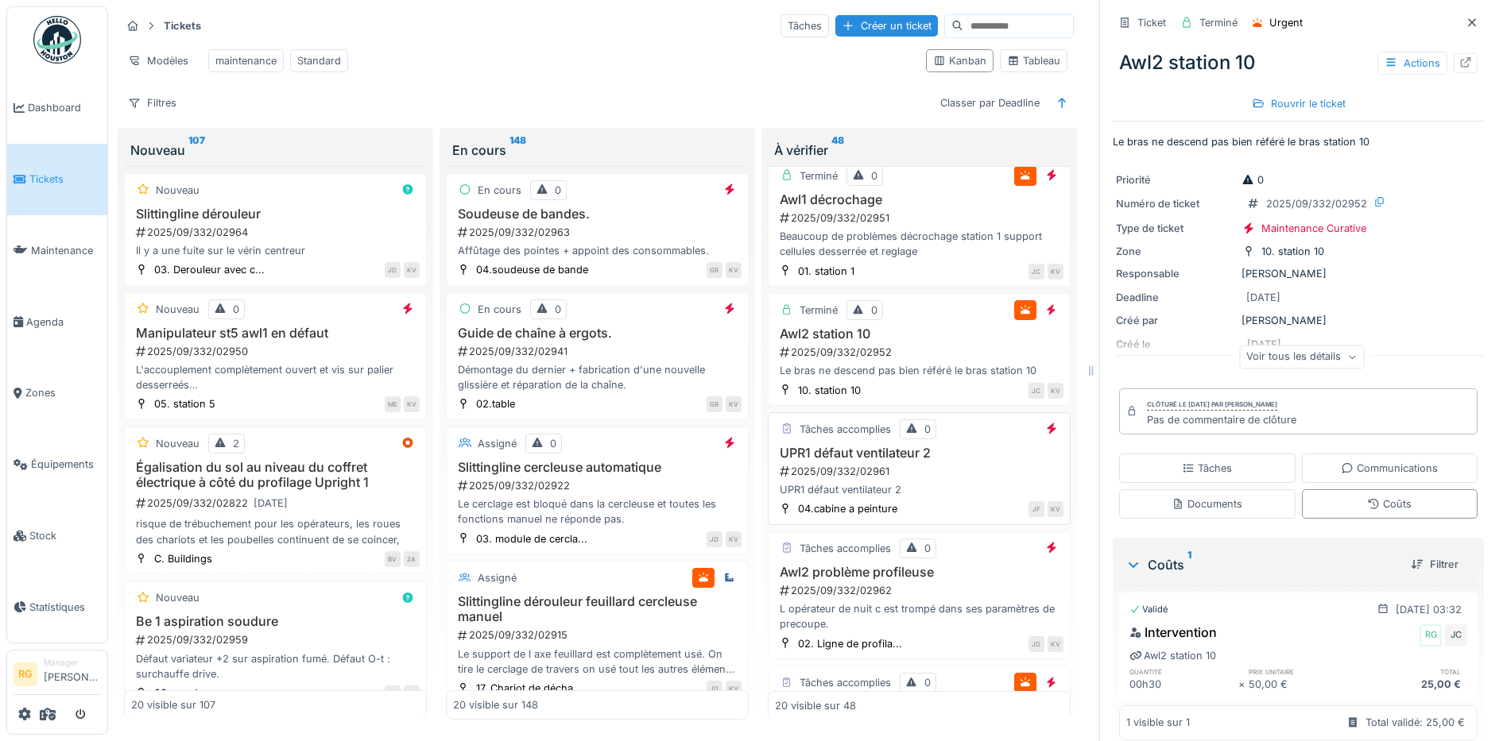
scroll to position [298, 0]
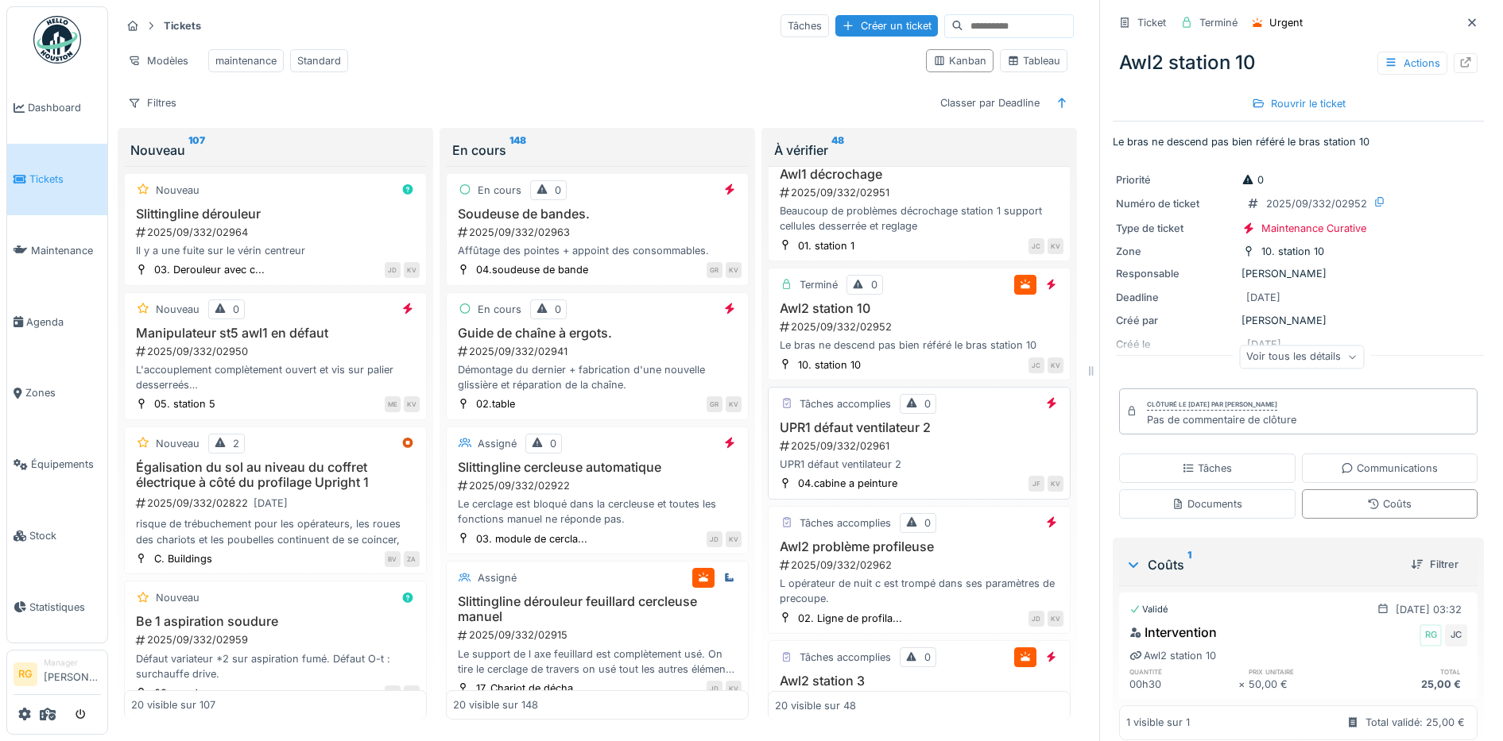
click at [911, 450] on div "2025/09/332/02961" at bounding box center [920, 446] width 285 height 15
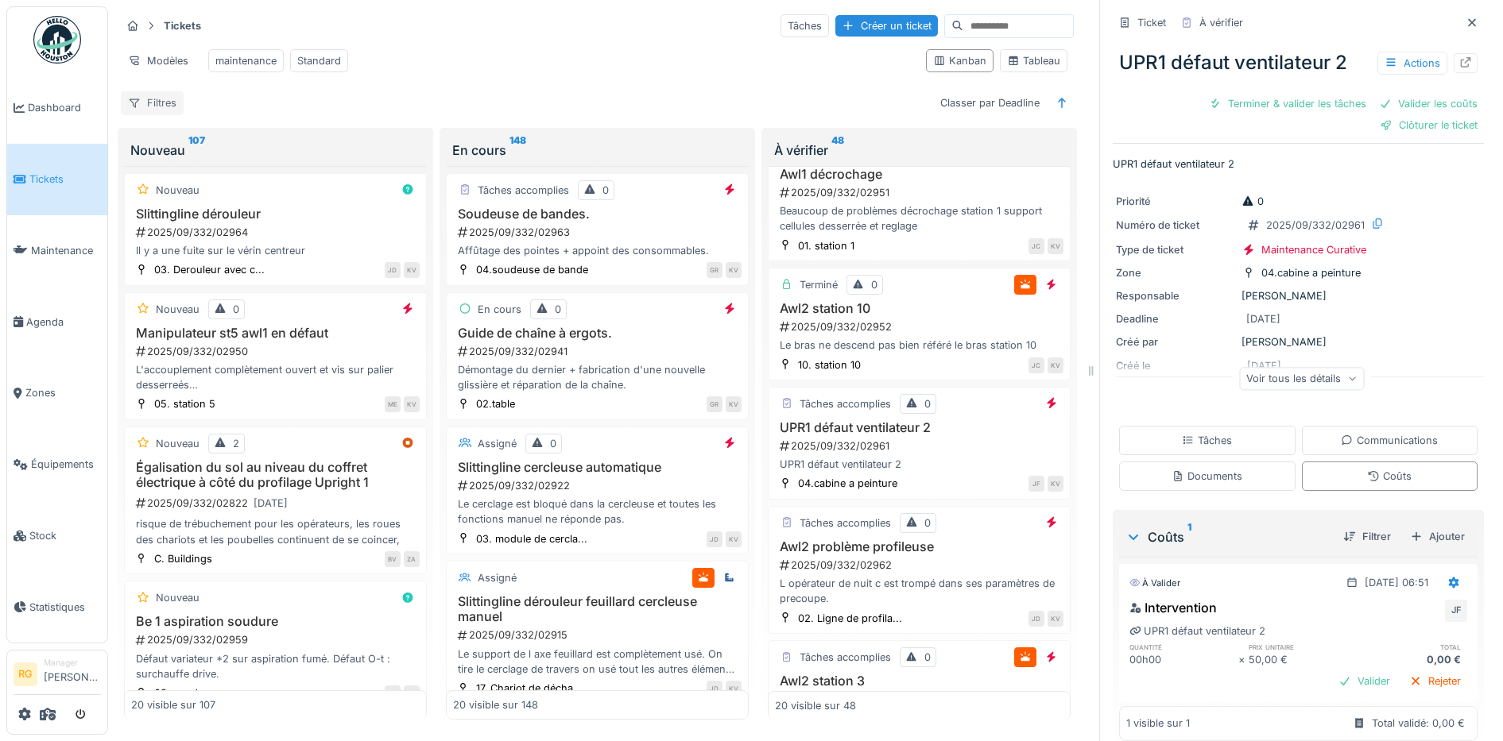
click at [168, 106] on div "Filtres" at bounding box center [152, 102] width 63 height 23
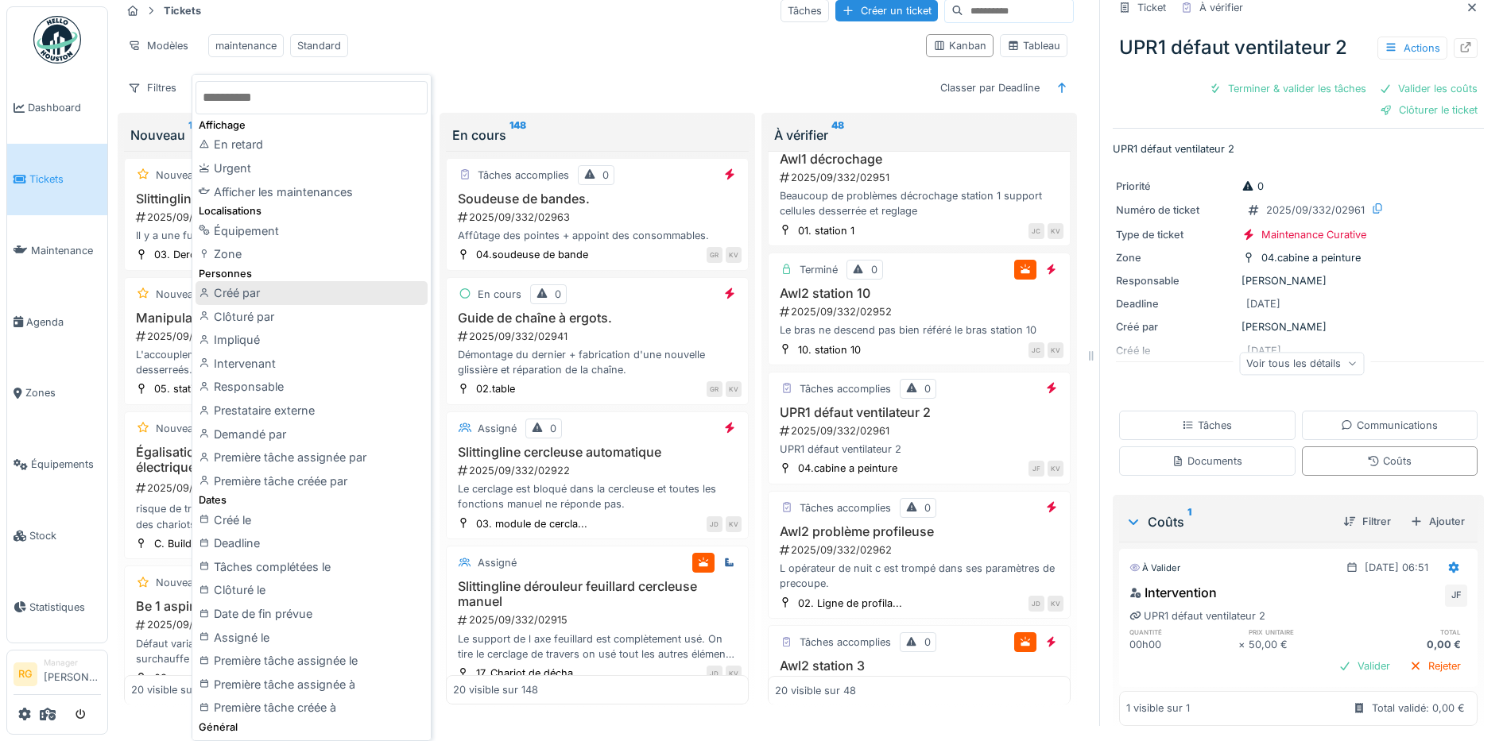
click at [239, 290] on div "Créé par" at bounding box center [311, 293] width 232 height 24
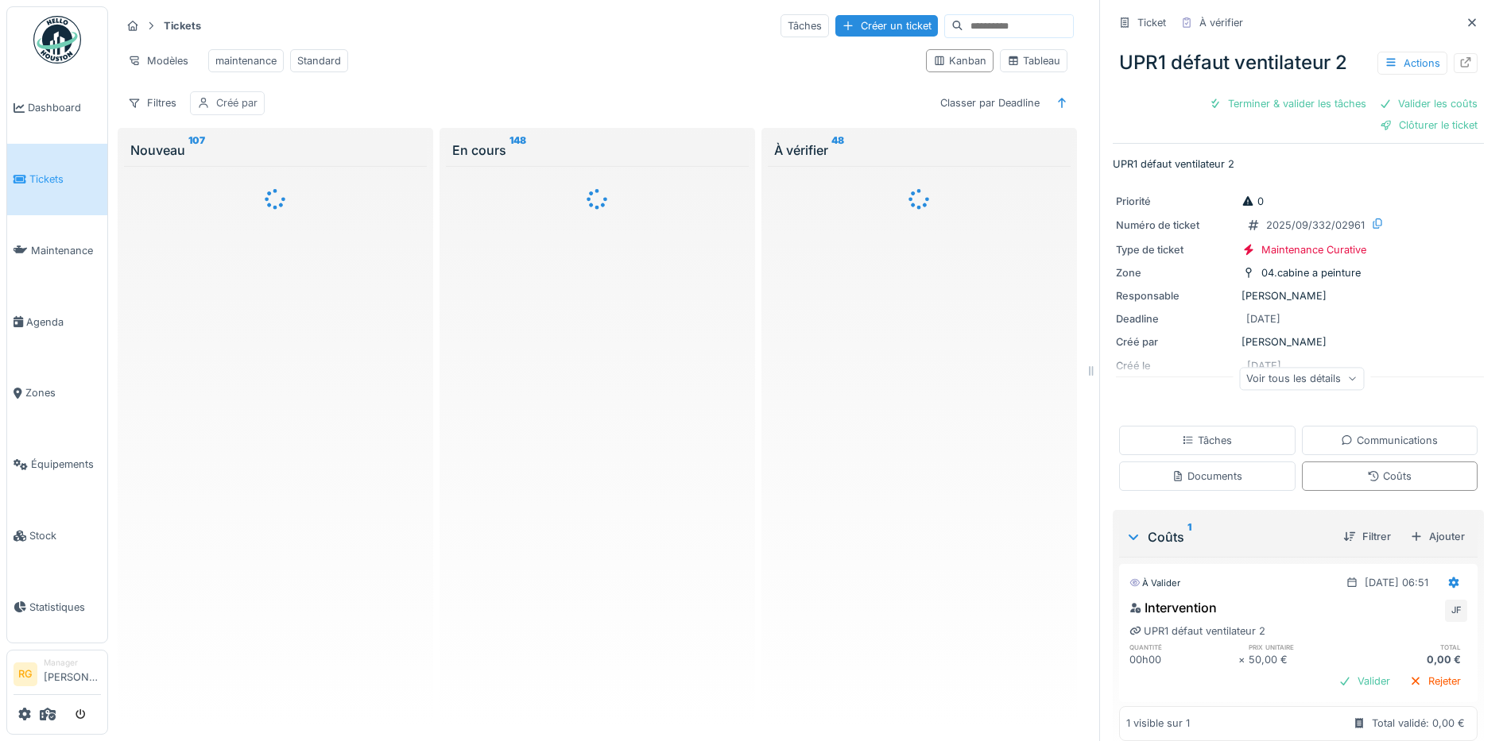
click at [236, 102] on div "Créé par" at bounding box center [236, 102] width 41 height 15
click at [268, 185] on div "Créé par" at bounding box center [238, 193] width 68 height 17
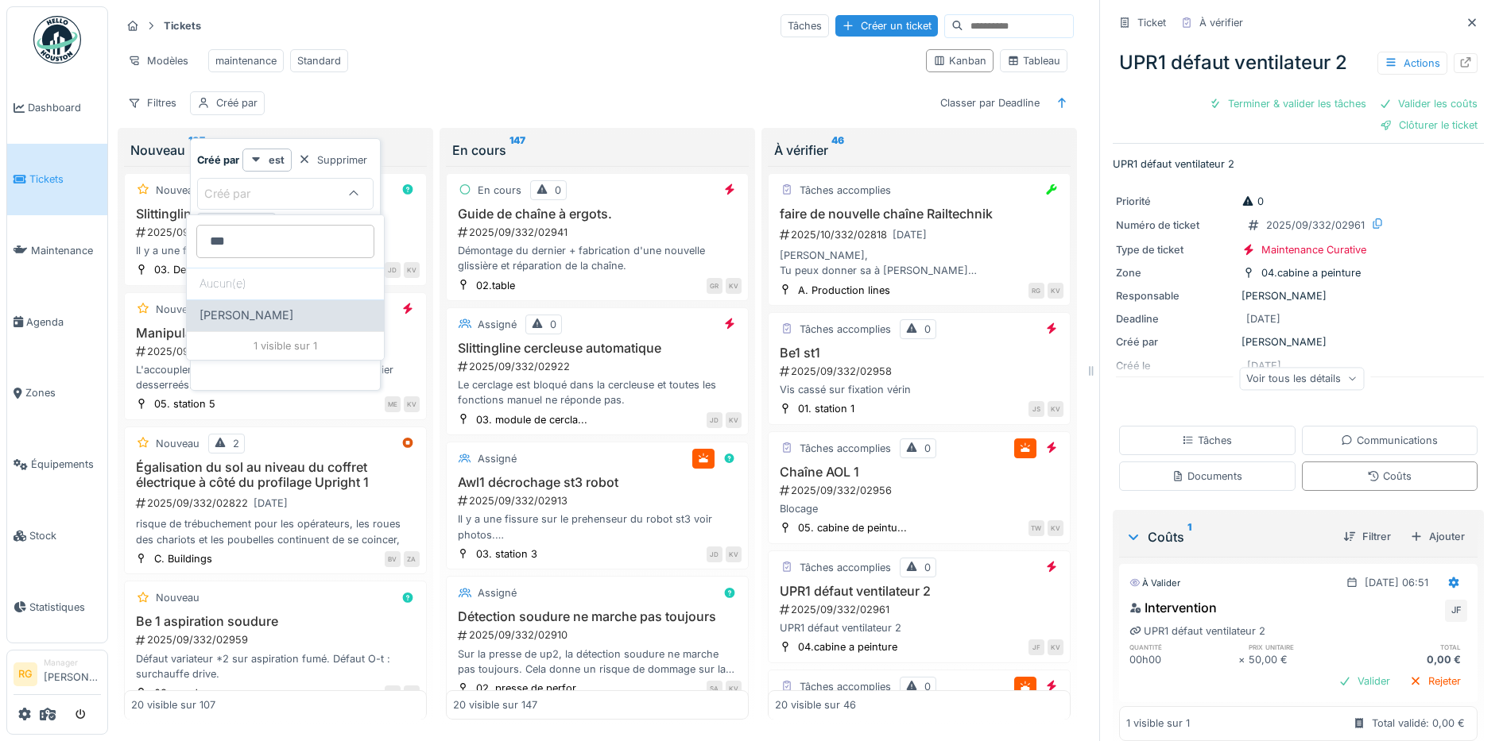
type par_QyMTU "***"
click at [250, 316] on span "Quentin Duc" at bounding box center [246, 315] width 94 height 17
type input "****"
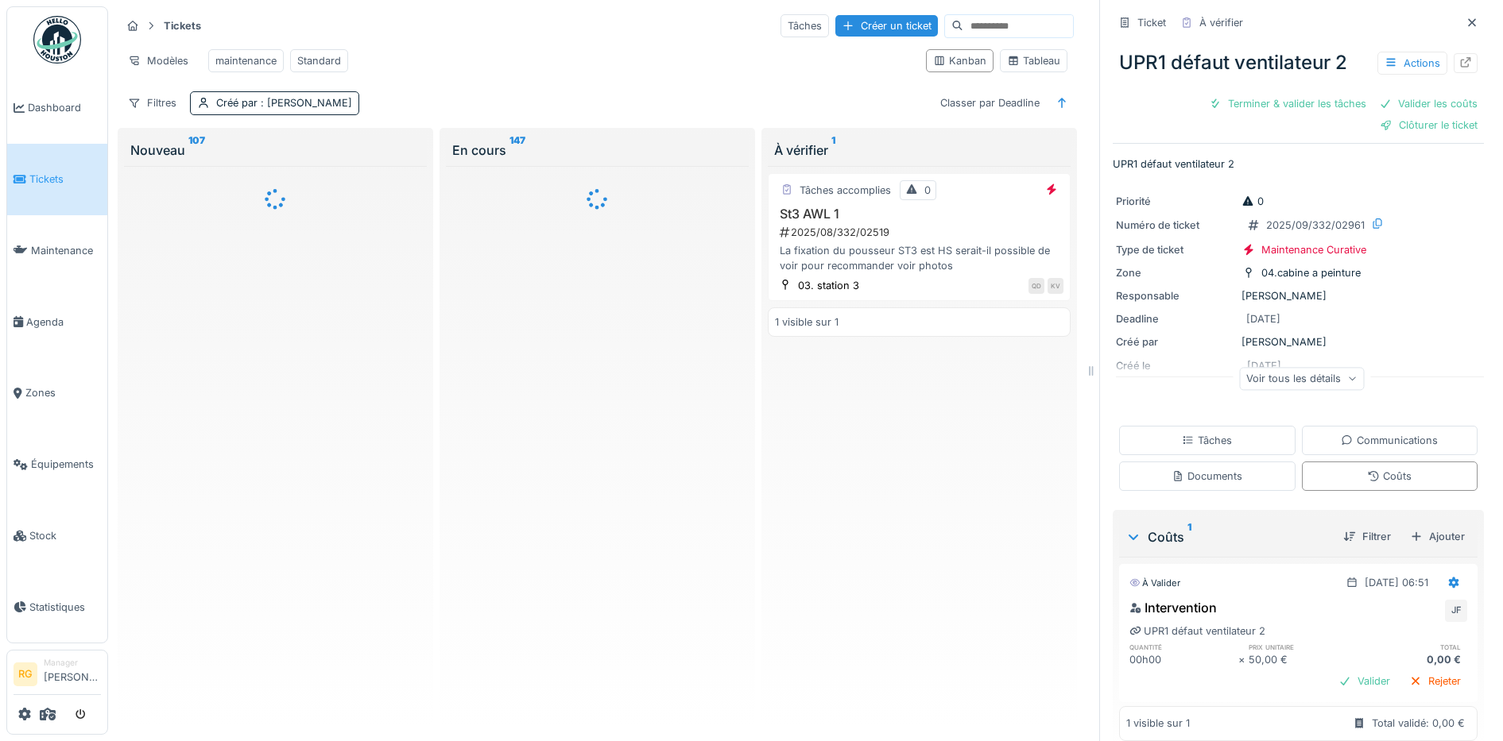
click at [547, 63] on div "Modèles maintenance Standard" at bounding box center [517, 61] width 792 height 36
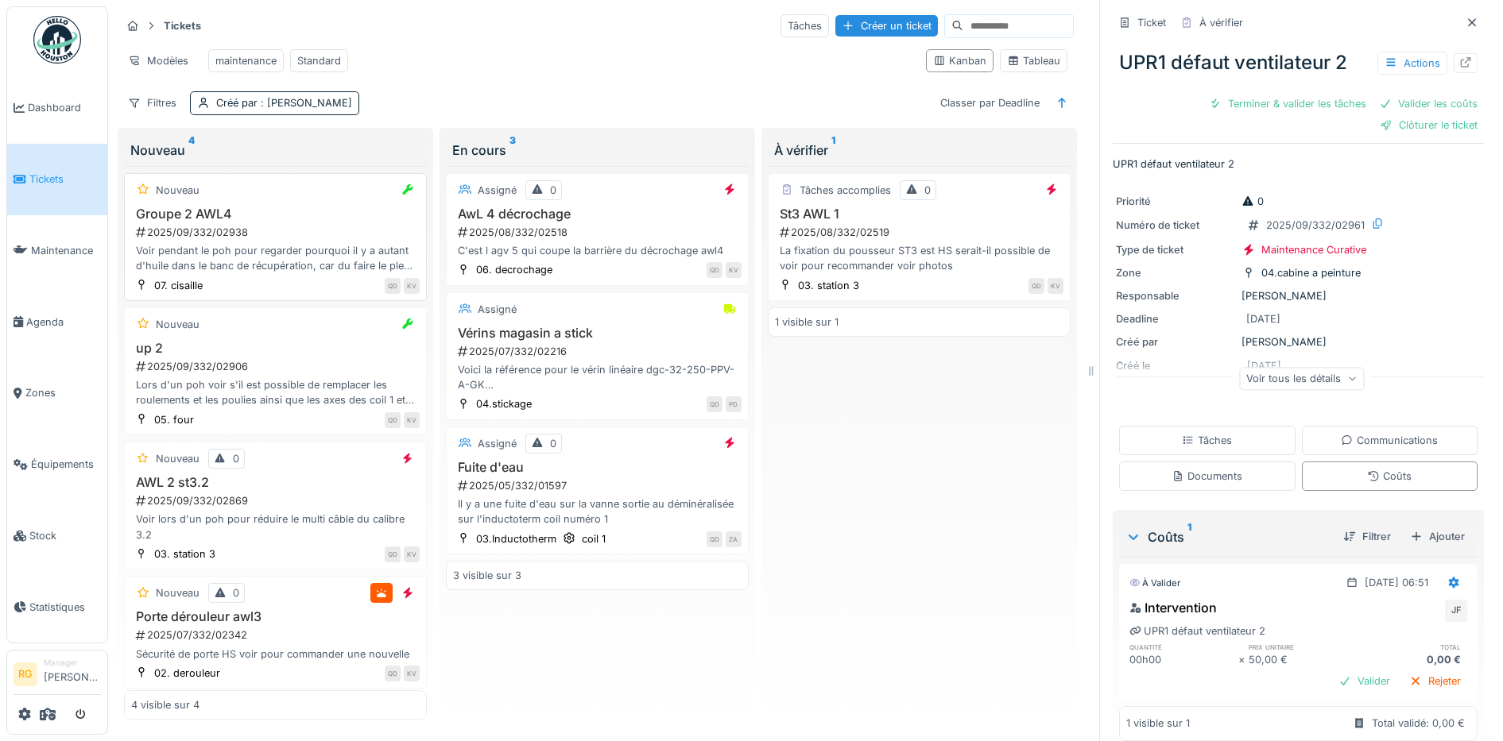
scroll to position [35, 0]
click at [281, 354] on div "2025/09/332/02906" at bounding box center [276, 361] width 285 height 15
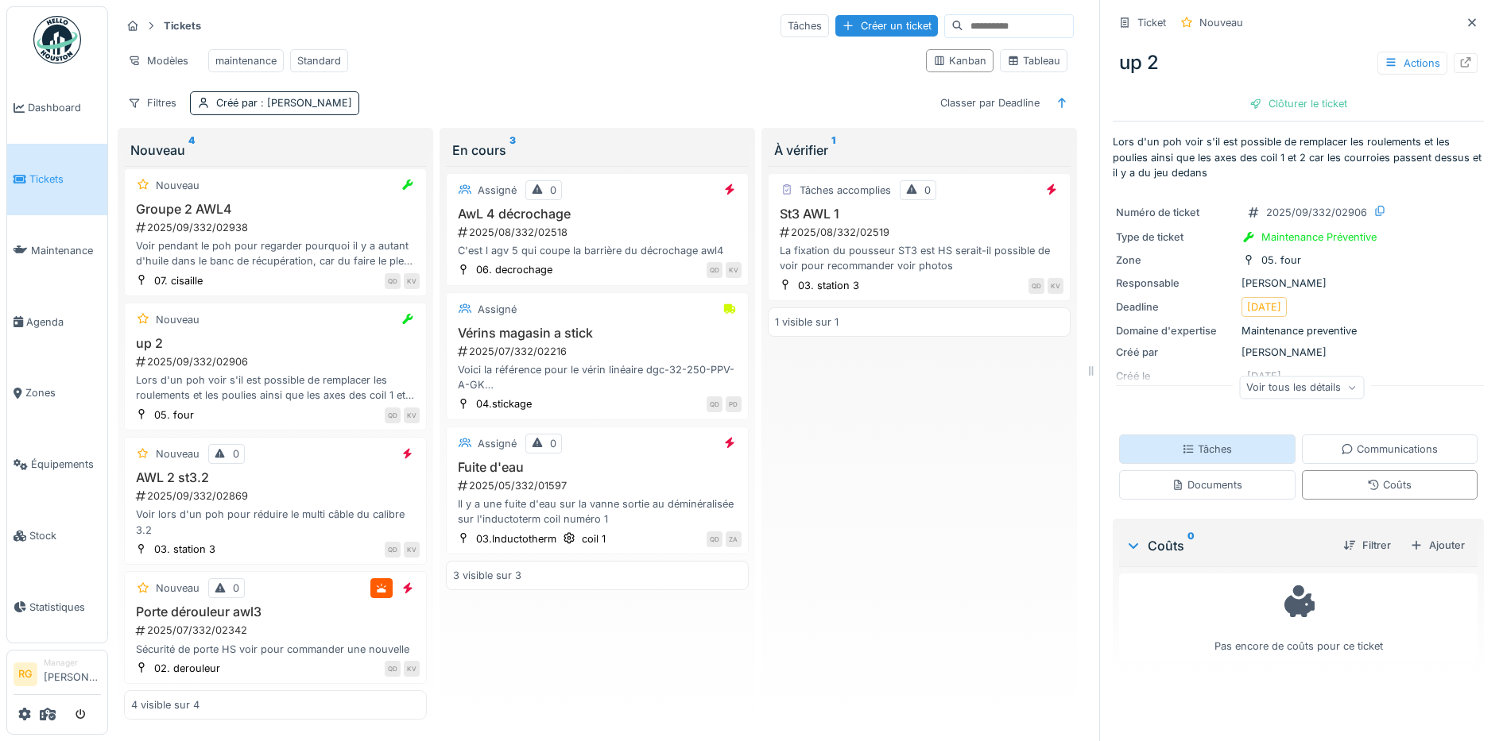
click at [1183, 453] on icon at bounding box center [1188, 449] width 10 height 8
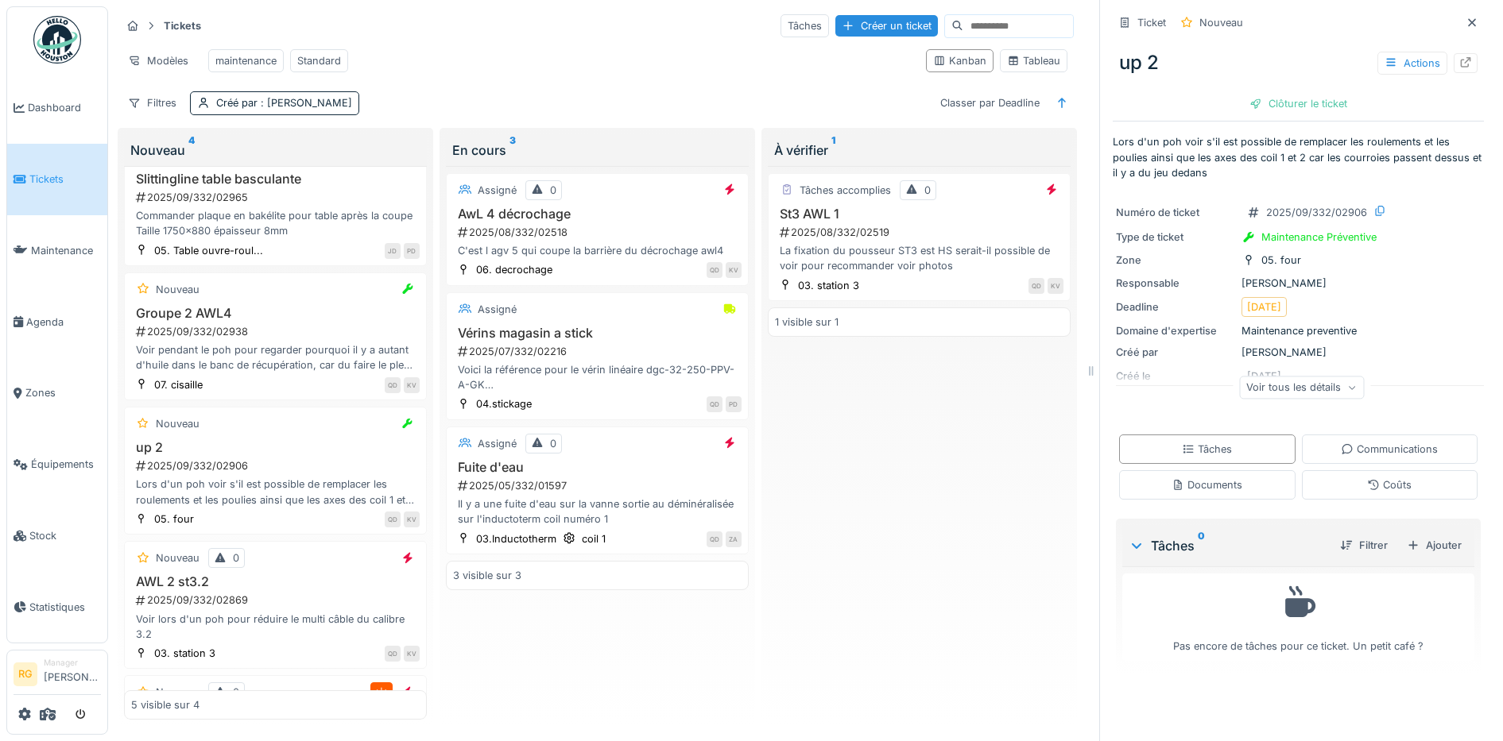
scroll to position [169, 0]
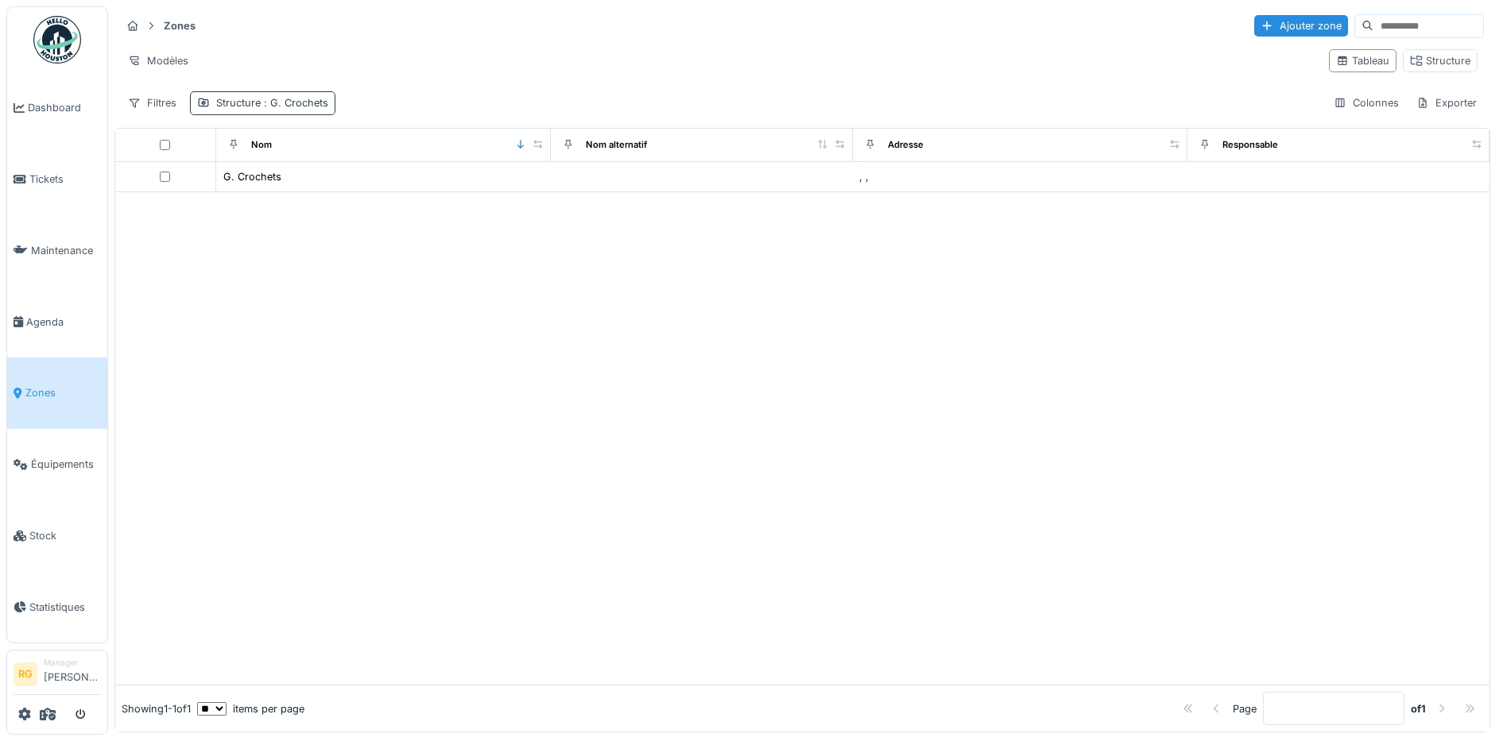
click at [272, 102] on span ": G. Crochets" at bounding box center [295, 103] width 68 height 12
click at [274, 176] on icon at bounding box center [273, 175] width 8 height 8
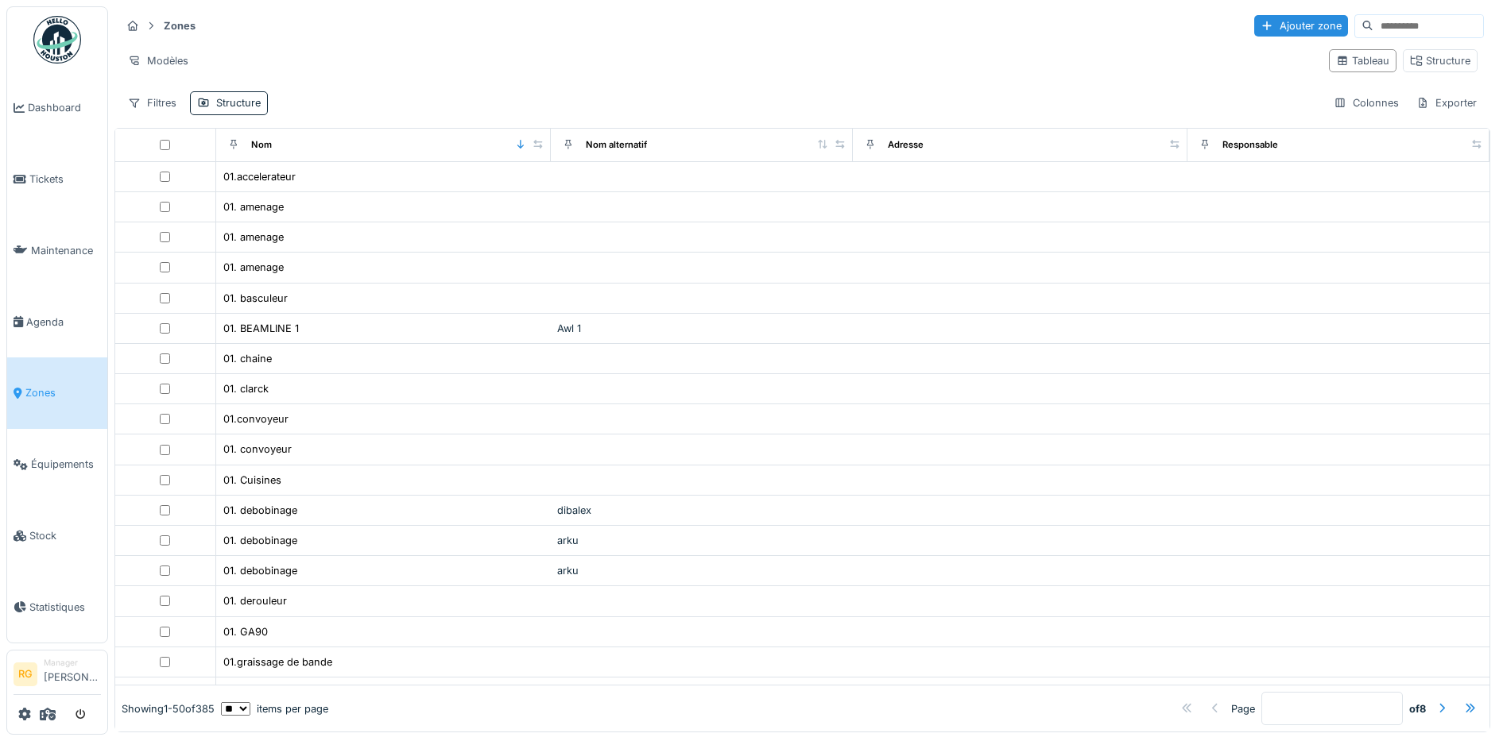
drag, startPoint x: 446, startPoint y: 66, endPoint x: 461, endPoint y: 55, distance: 18.8
click at [445, 64] on div "Modèles" at bounding box center [718, 60] width 1195 height 23
click at [1430, 62] on div "Structure" at bounding box center [1440, 60] width 60 height 15
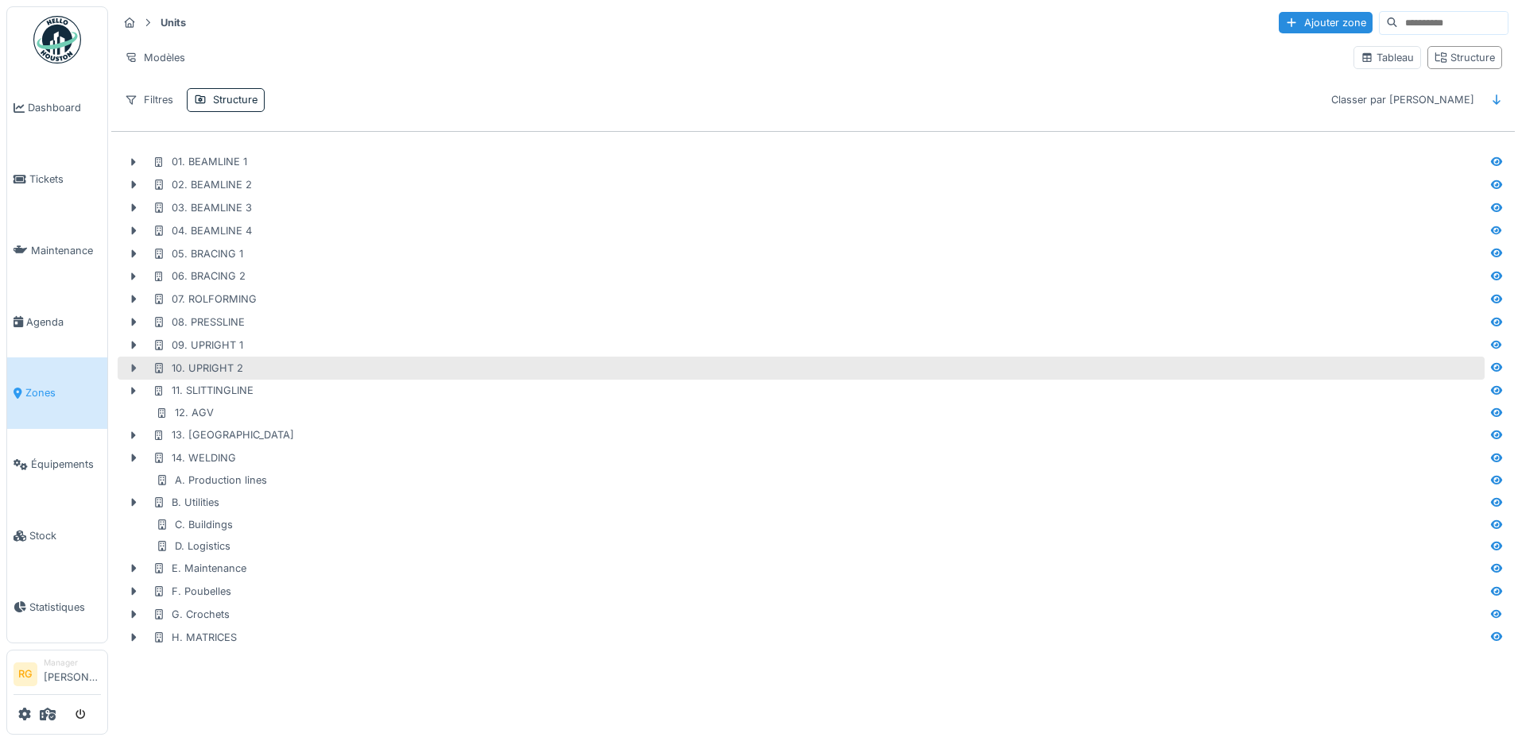
click at [132, 372] on icon at bounding box center [134, 368] width 5 height 8
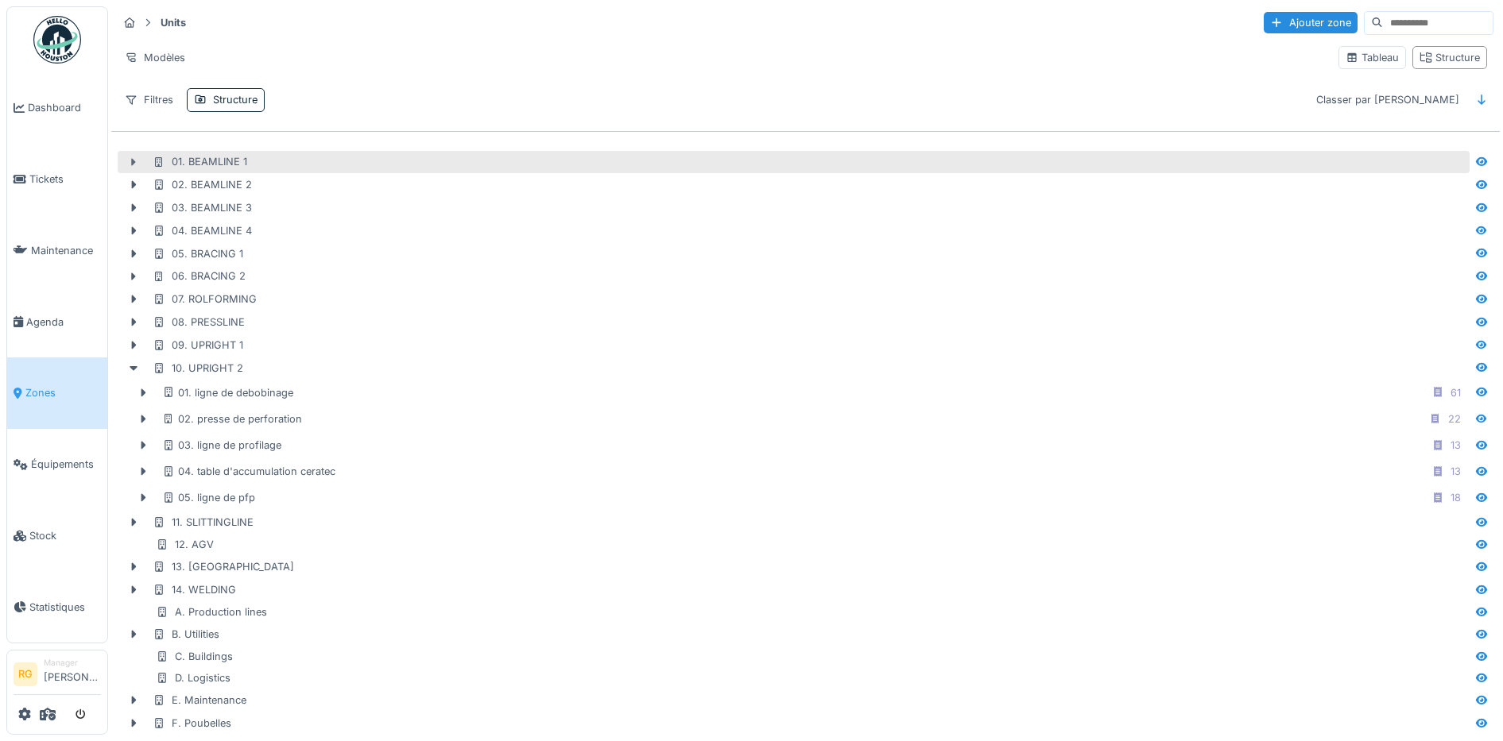
click at [134, 162] on icon at bounding box center [134, 162] width 5 height 8
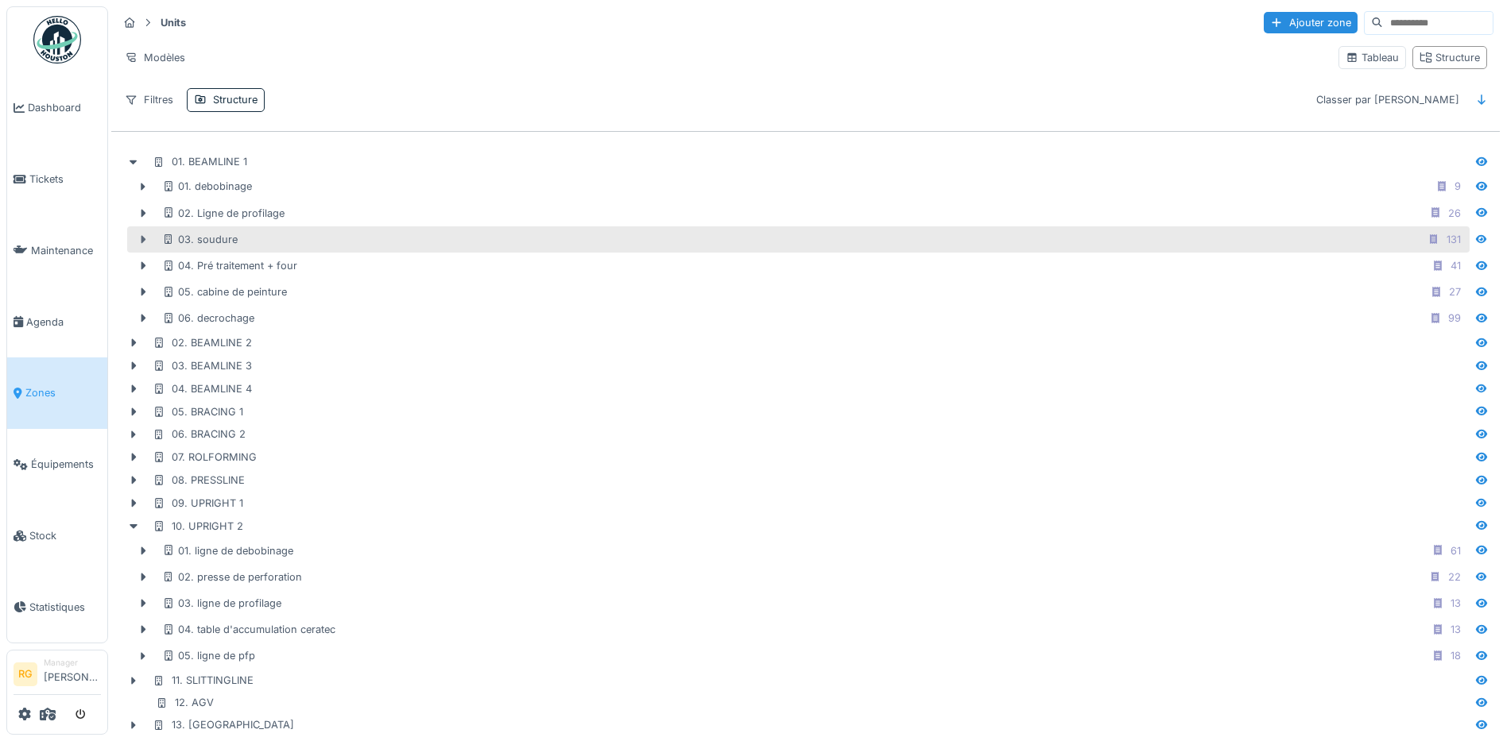
click at [143, 241] on icon at bounding box center [143, 240] width 5 height 8
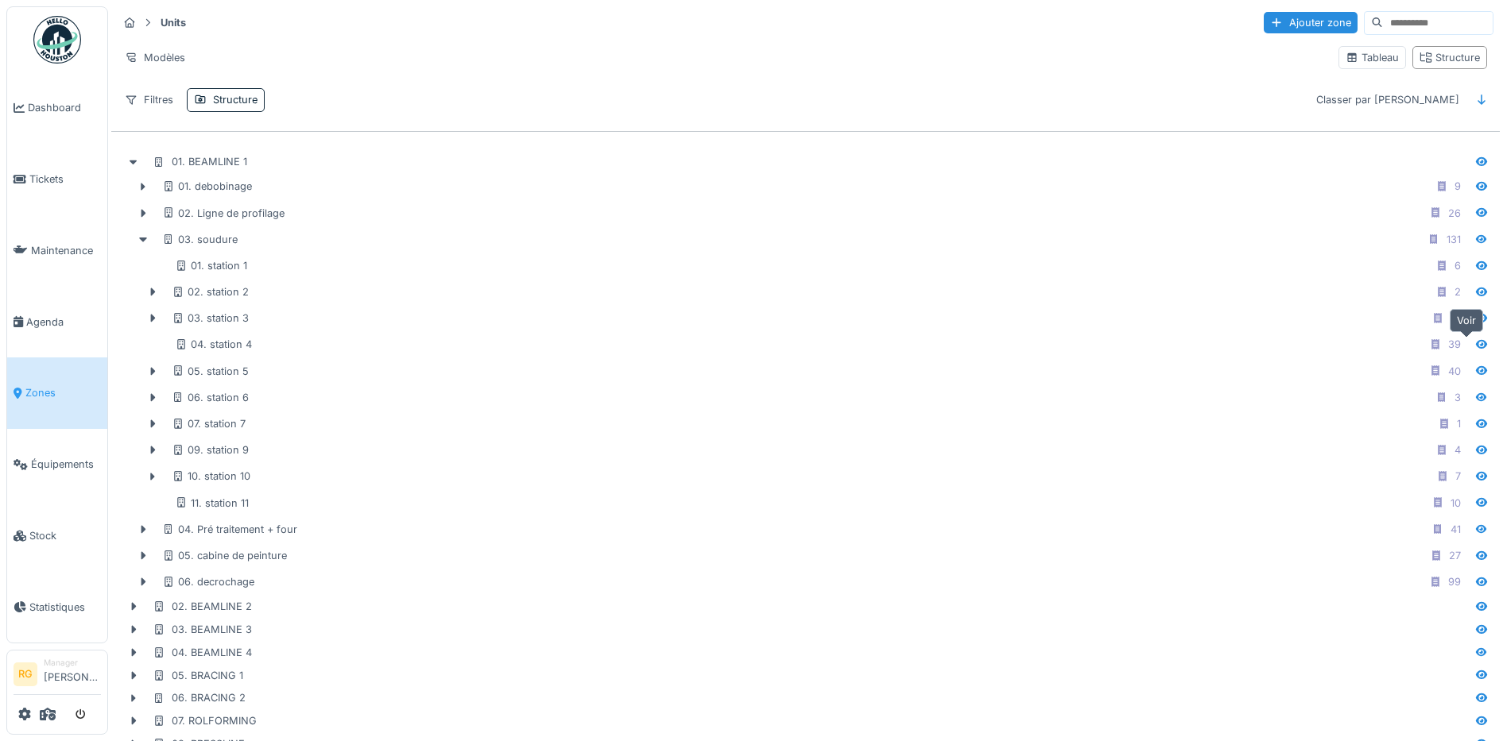
click at [1476, 346] on icon at bounding box center [1481, 344] width 11 height 9
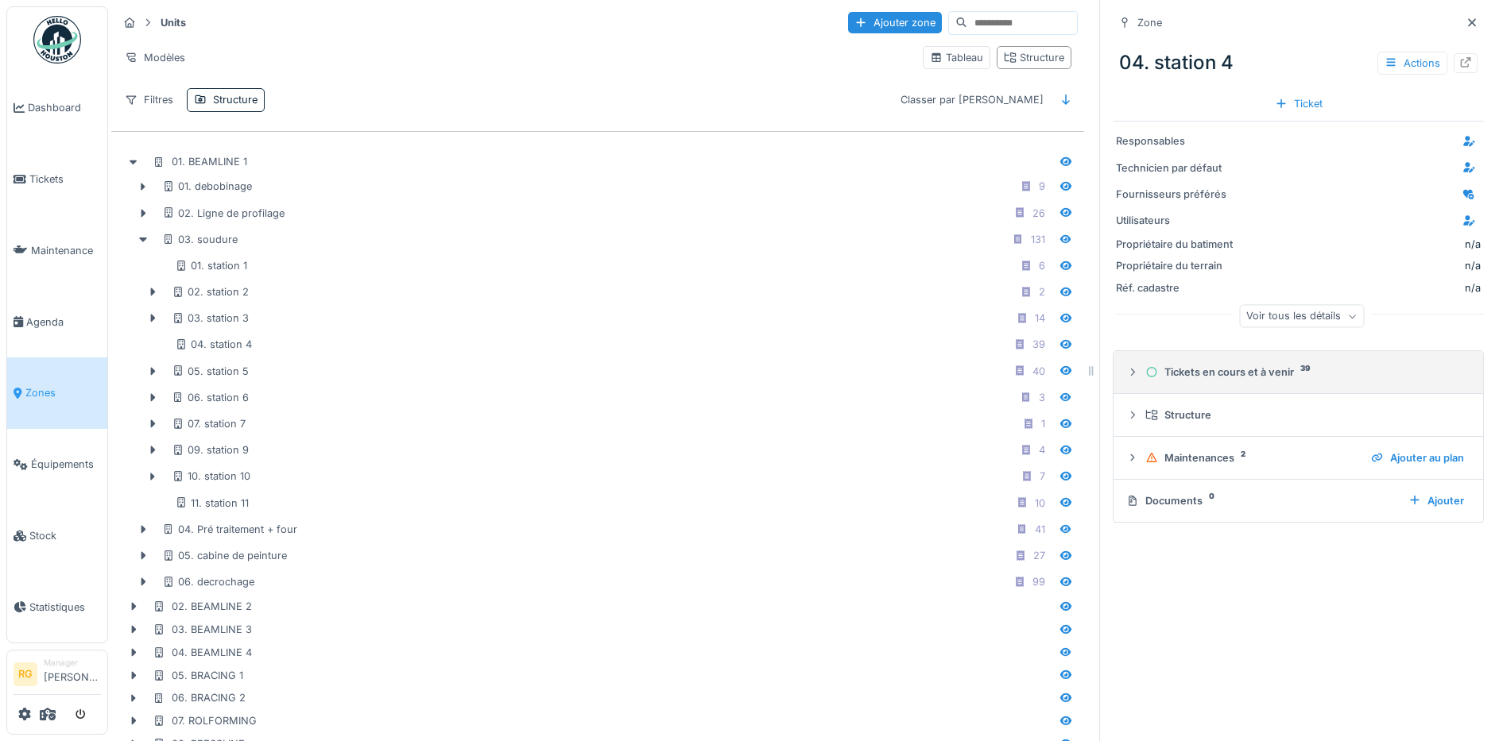
click at [1126, 379] on div at bounding box center [1132, 372] width 13 height 15
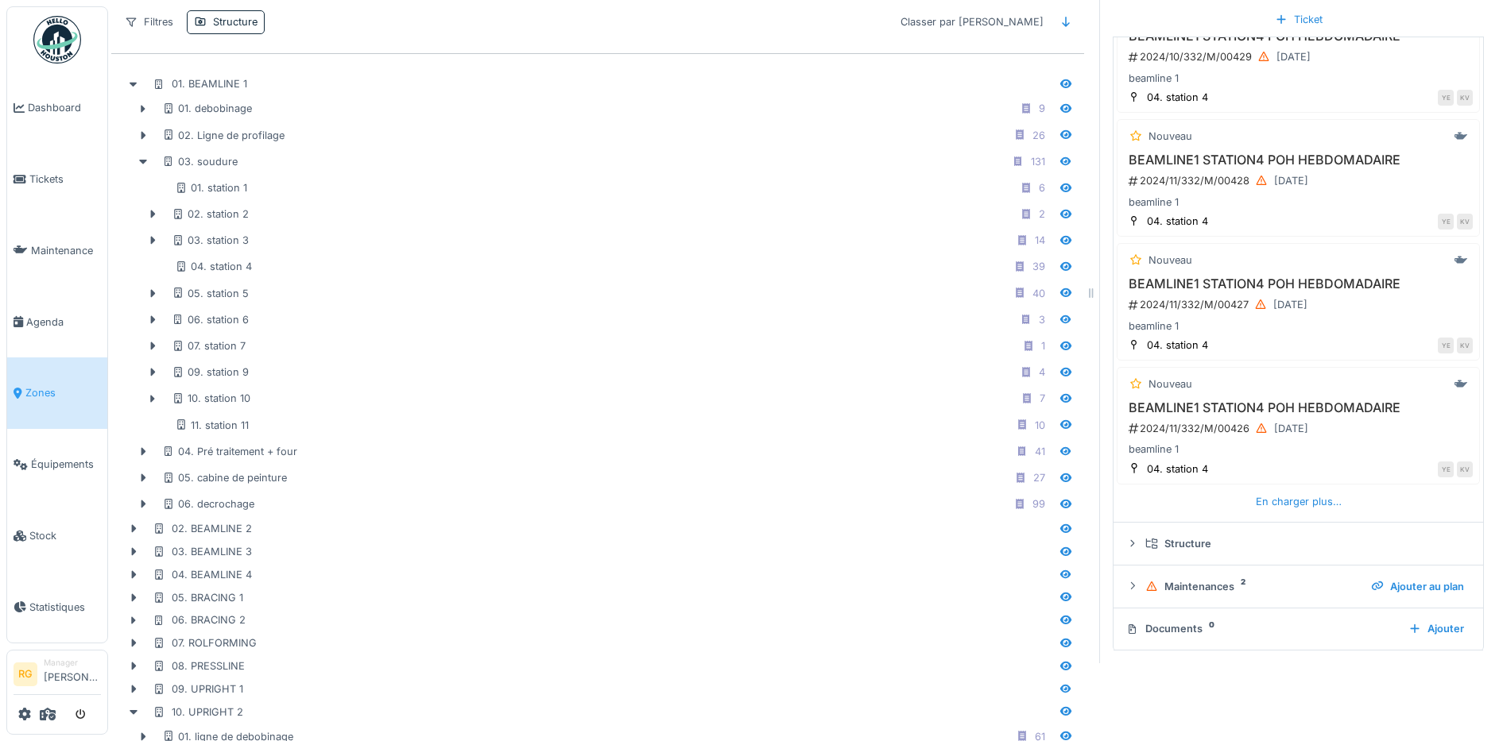
scroll to position [99, 0]
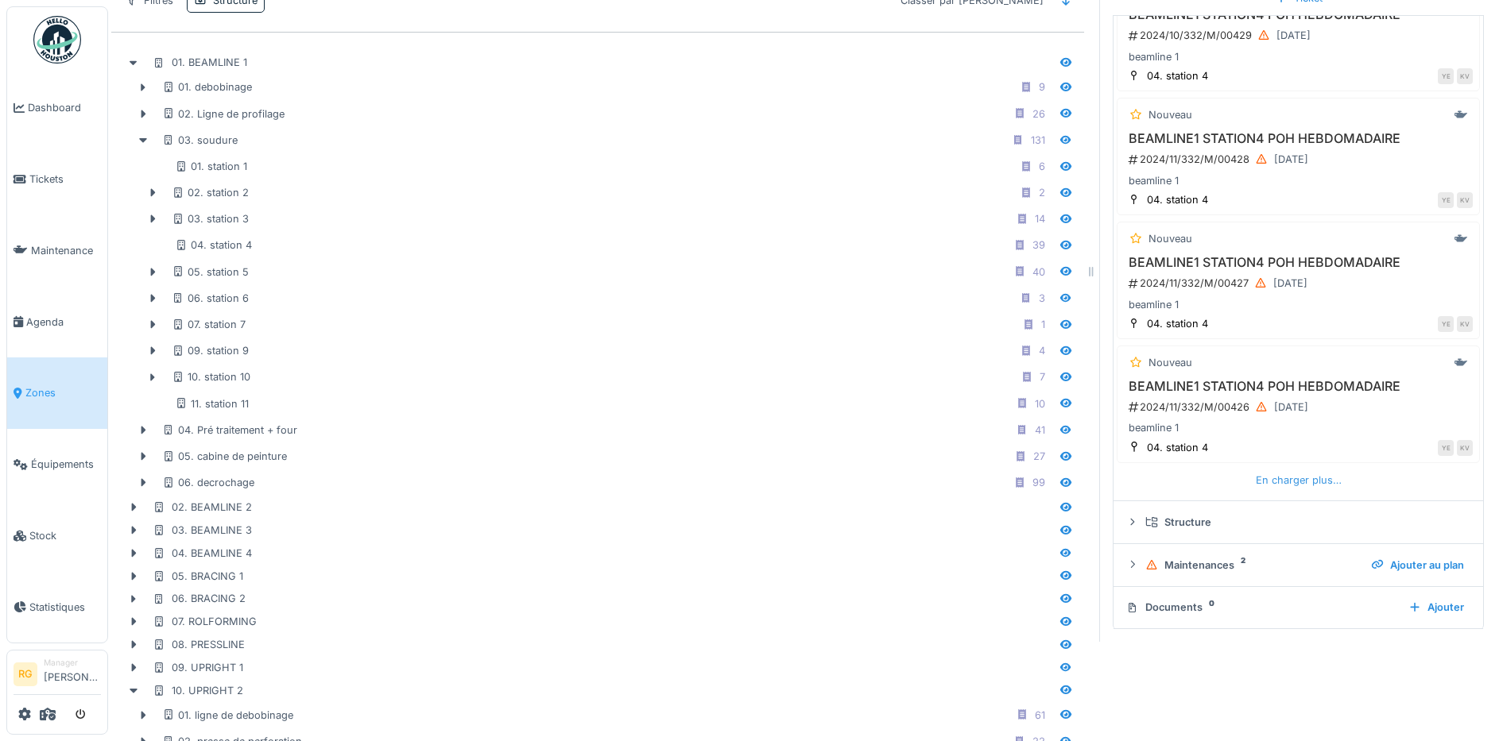
click at [1287, 478] on div "En charger plus…" at bounding box center [1298, 480] width 99 height 21
click at [1271, 478] on div "En charger plus…" at bounding box center [1298, 480] width 99 height 21
click at [1267, 478] on div "En charger plus…" at bounding box center [1298, 479] width 99 height 21
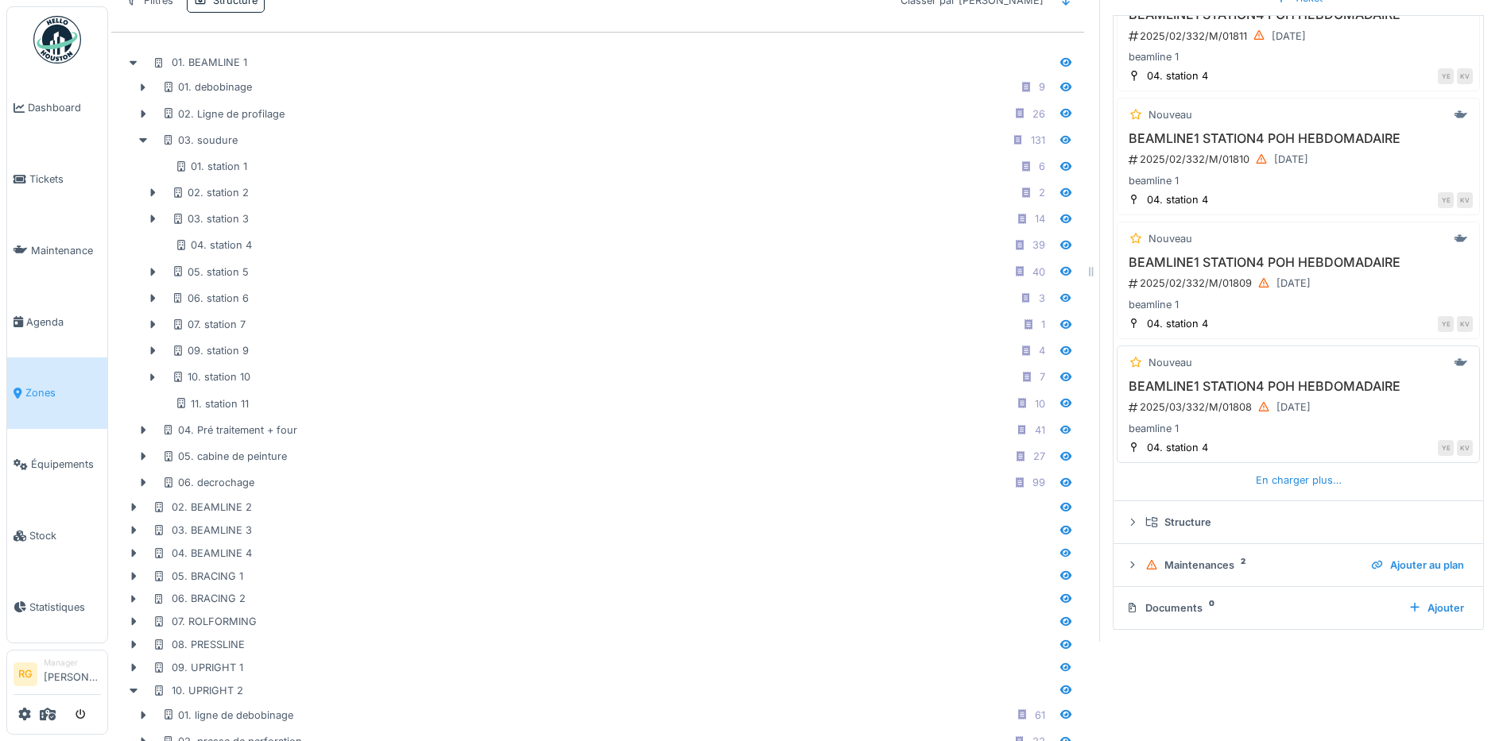
scroll to position [2302, 0]
click at [1126, 566] on icon at bounding box center [1132, 564] width 13 height 10
click at [1128, 567] on icon at bounding box center [1133, 562] width 10 height 13
click at [1060, 273] on icon at bounding box center [1065, 271] width 11 height 9
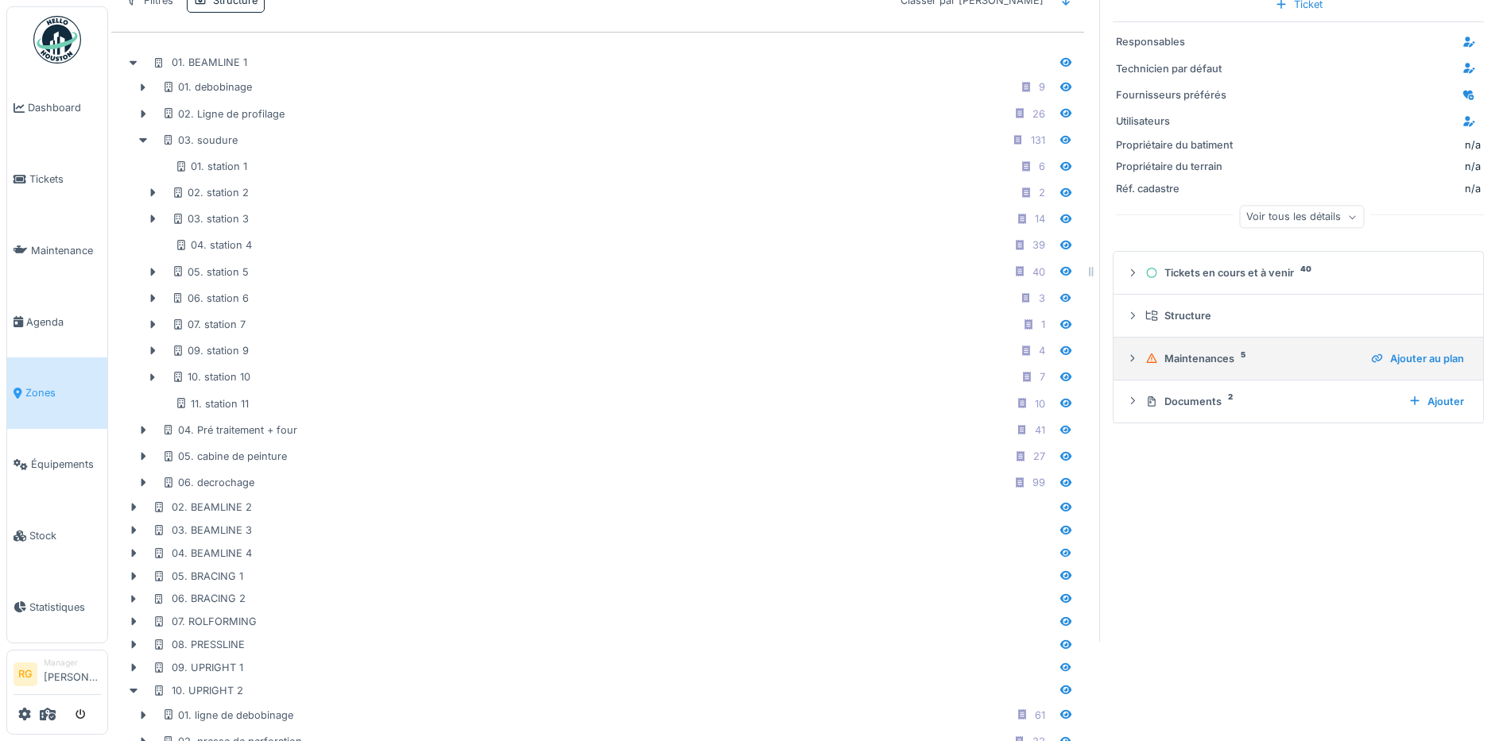
click at [1126, 363] on icon at bounding box center [1132, 359] width 13 height 10
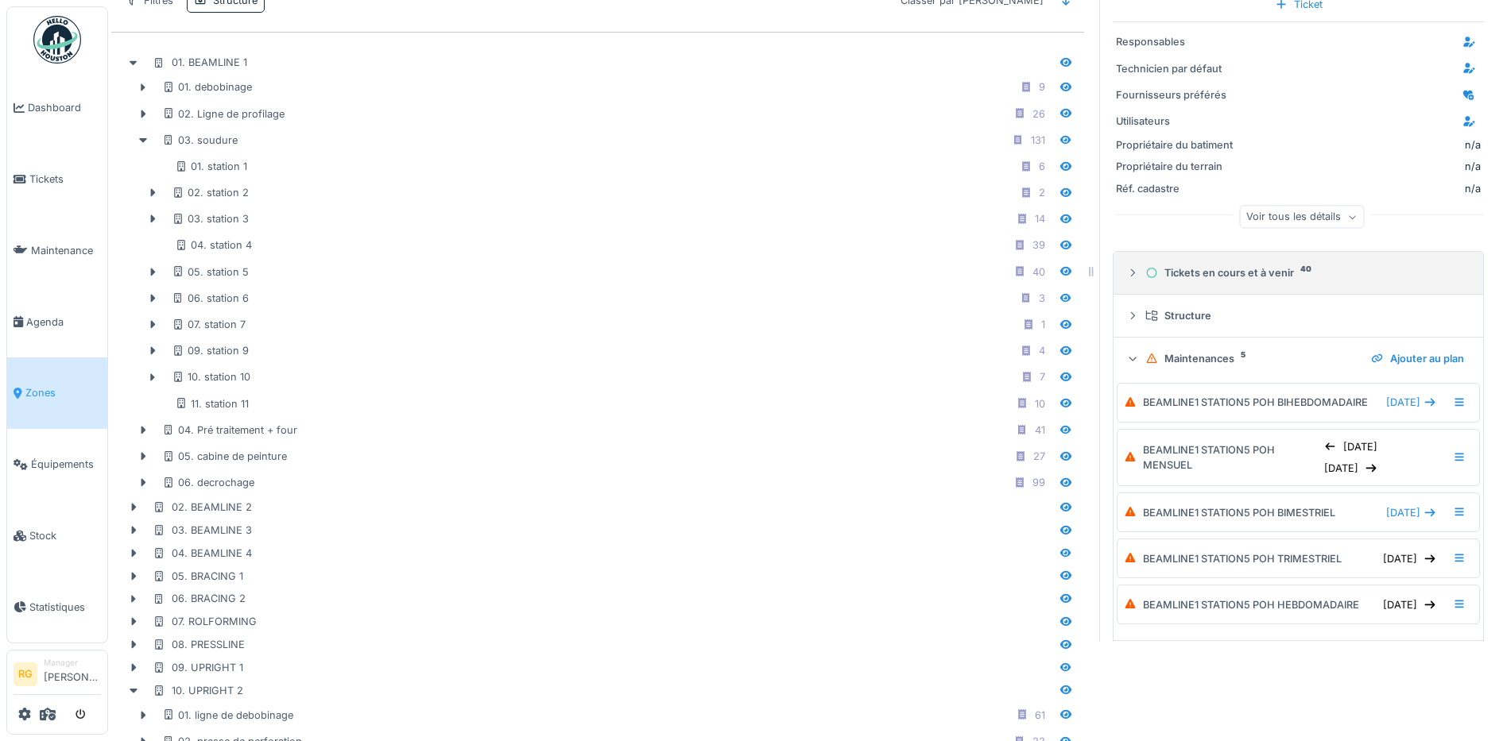
click at [1126, 277] on icon at bounding box center [1132, 273] width 13 height 10
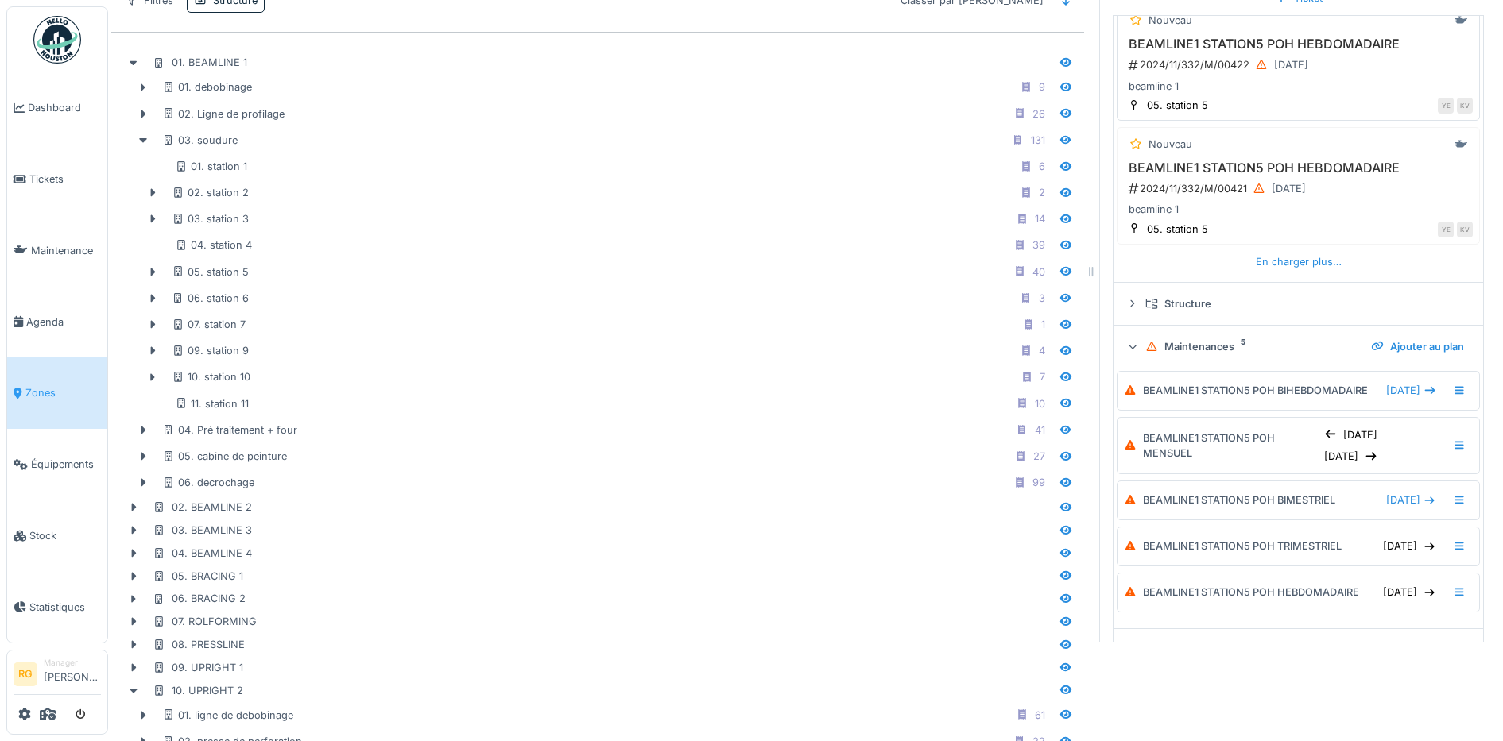
scroll to position [695, 0]
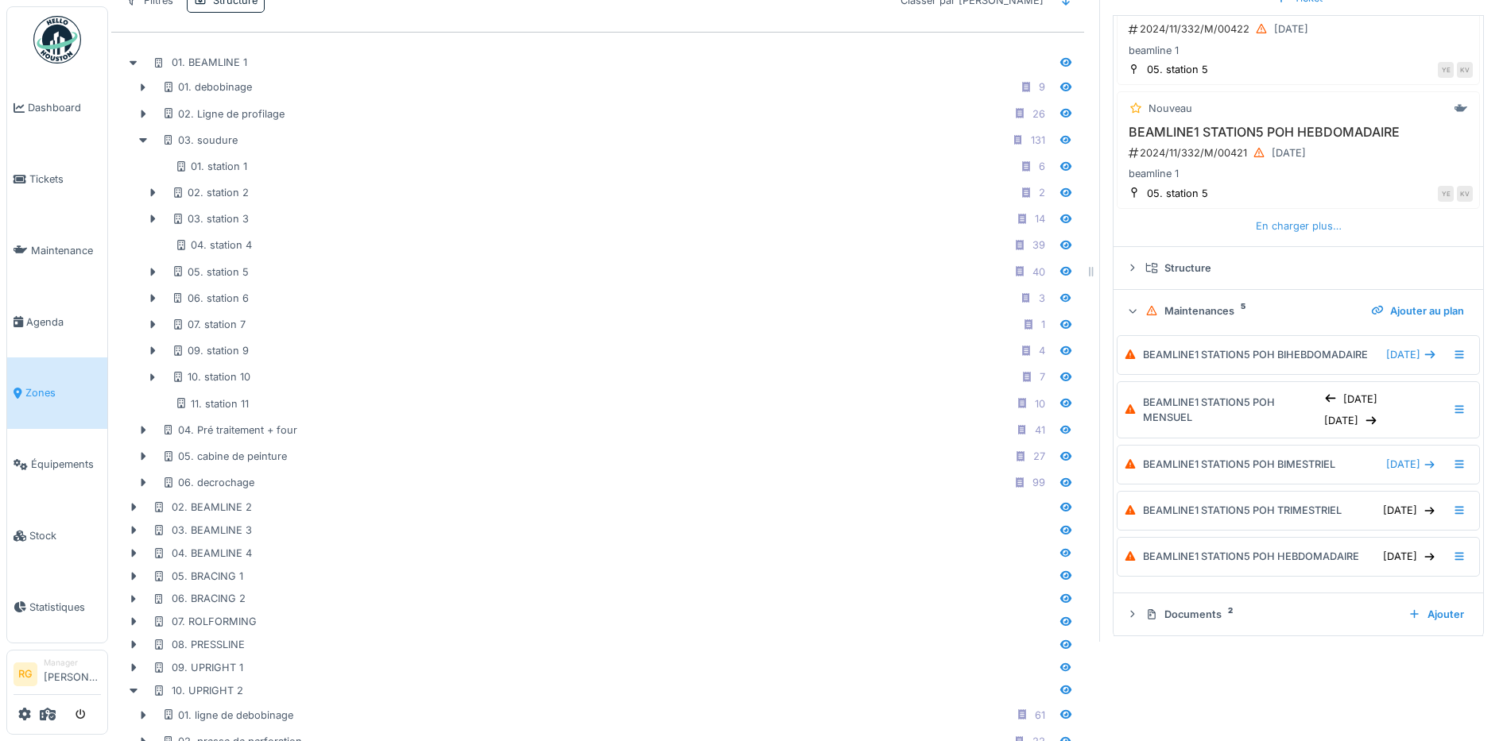
click at [1259, 228] on div "En charger plus…" at bounding box center [1298, 225] width 99 height 21
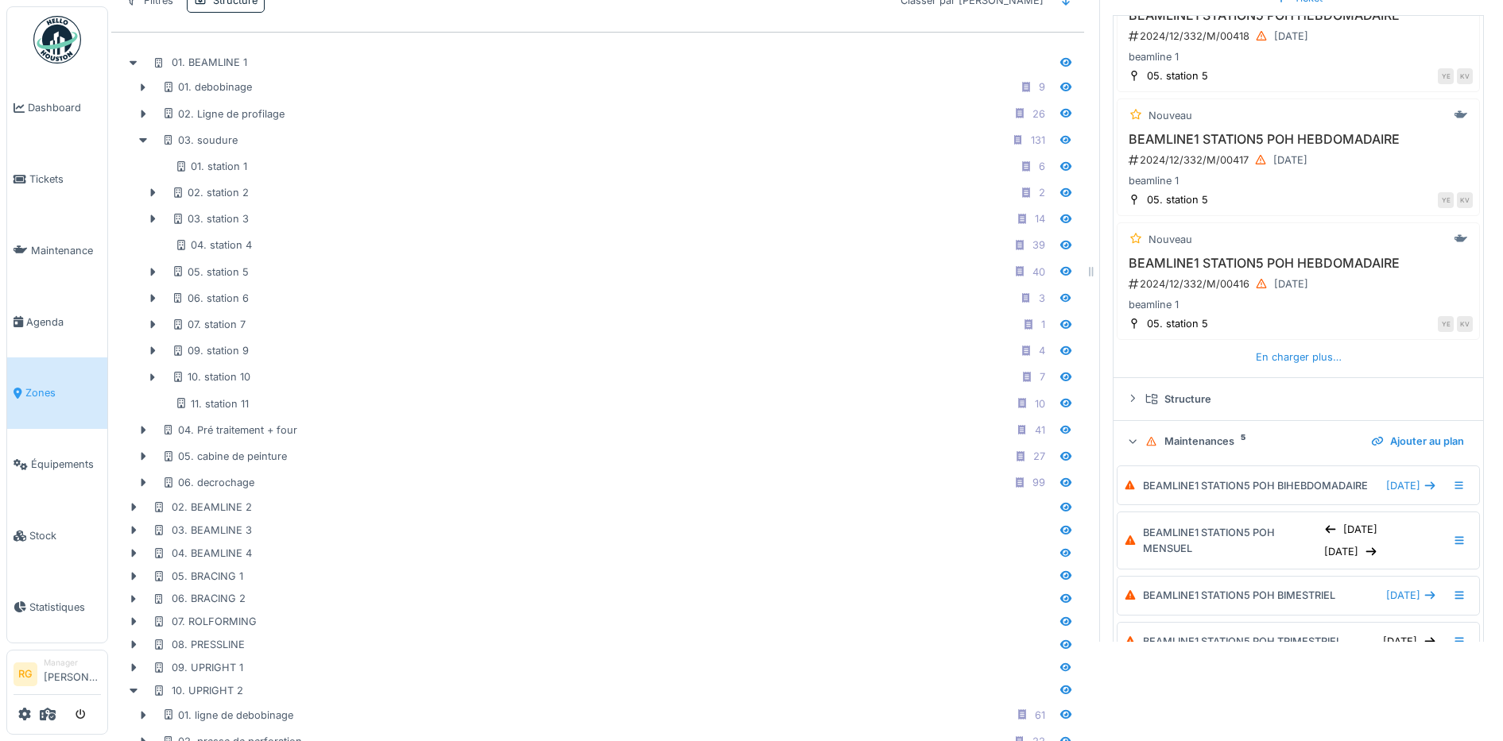
scroll to position [1192, 0]
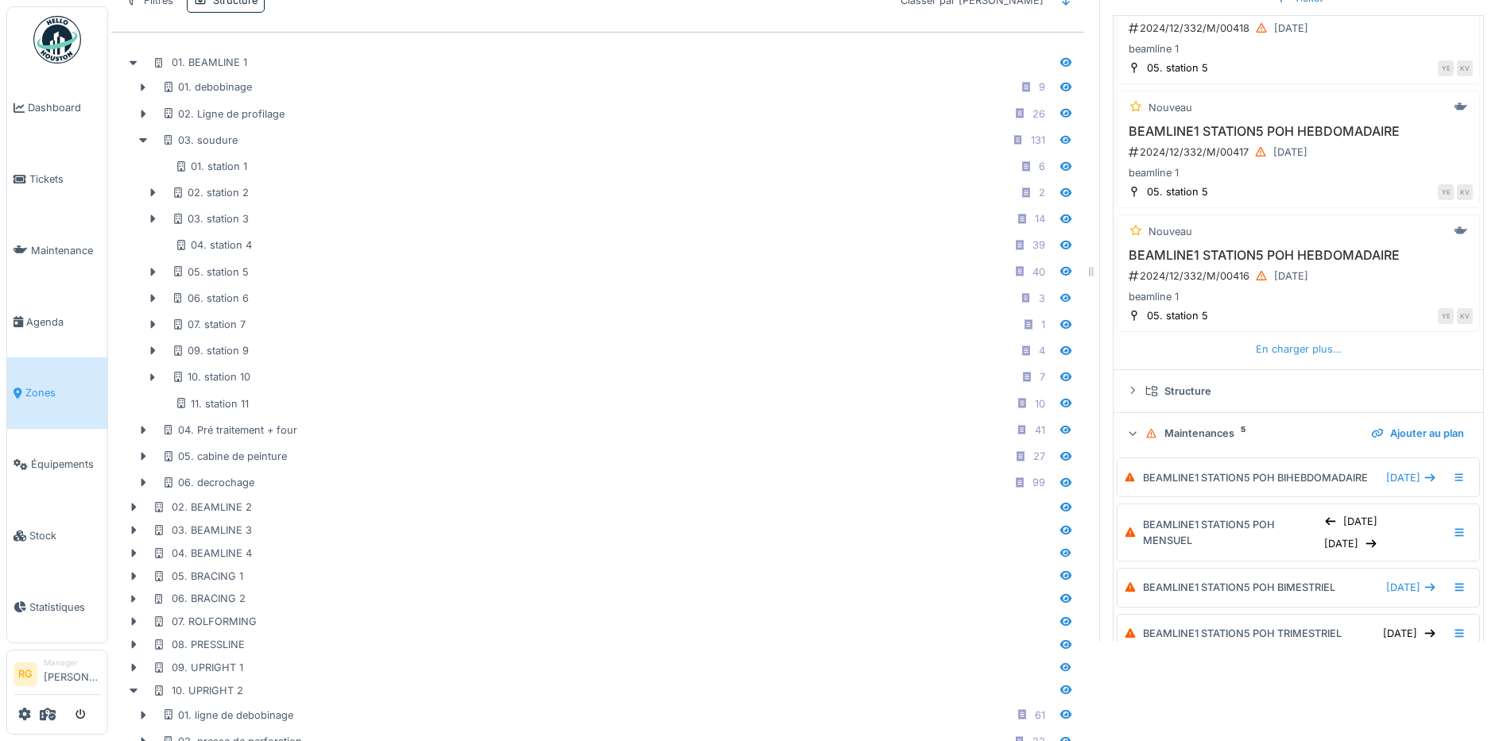
click at [1273, 349] on div "En charger plus…" at bounding box center [1298, 349] width 99 height 21
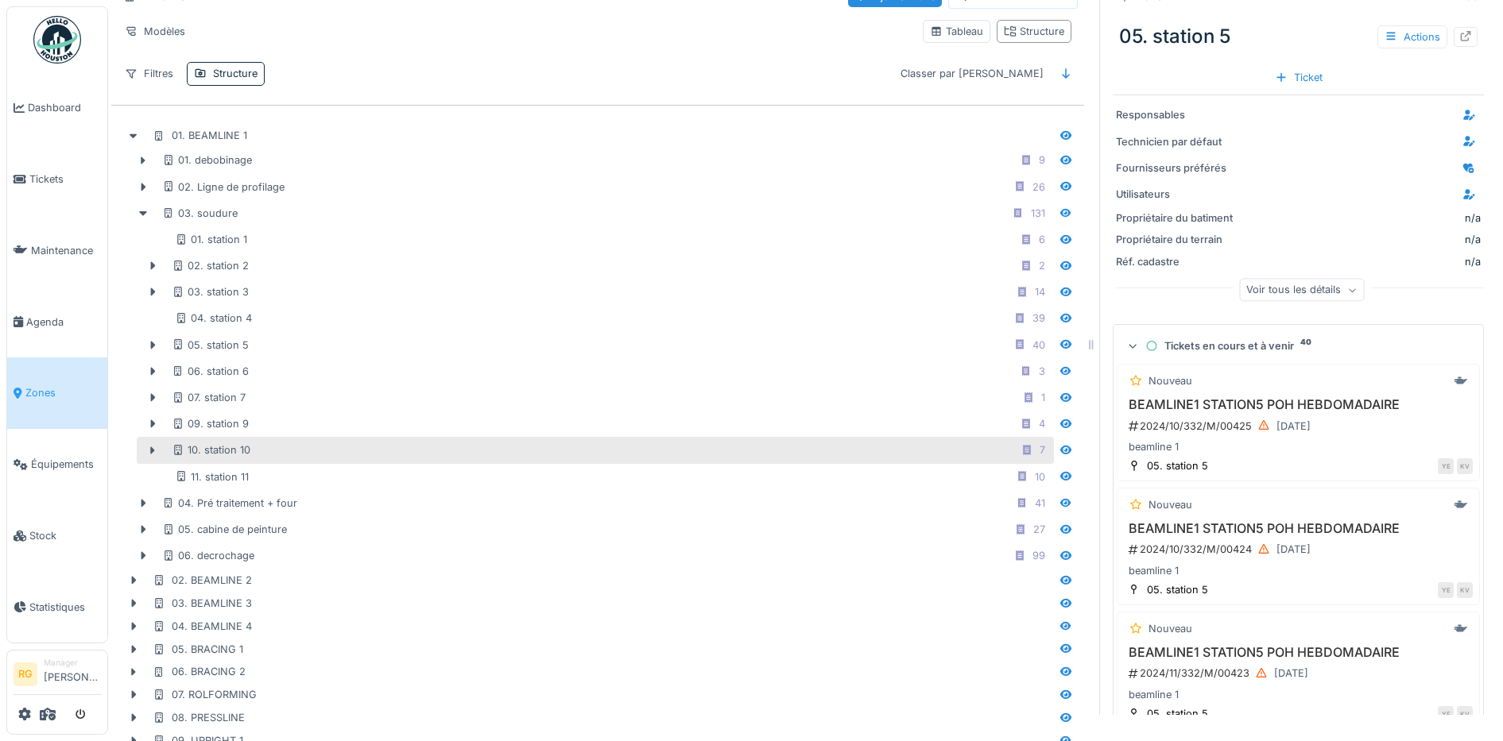
scroll to position [99, 0]
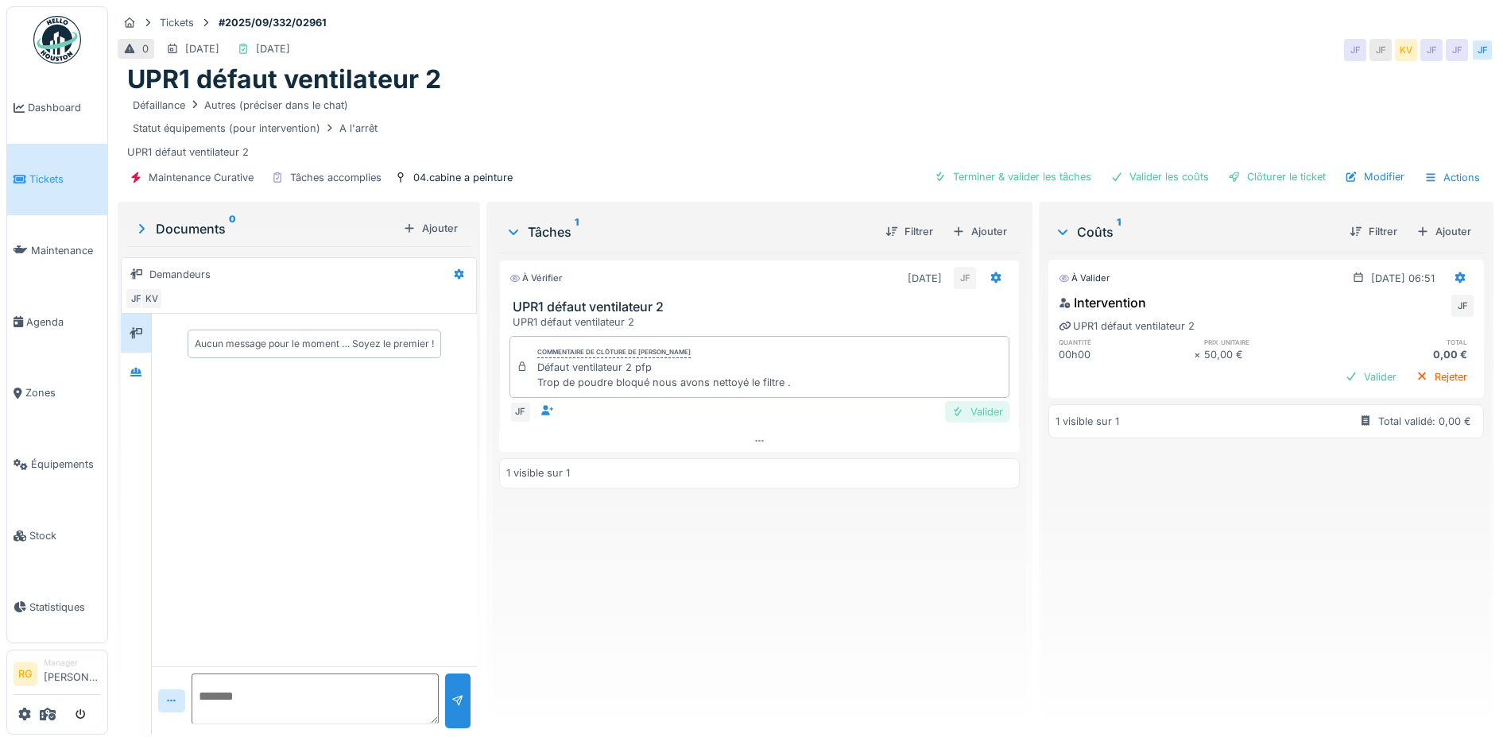
click at [977, 415] on div "Valider" at bounding box center [977, 411] width 64 height 21
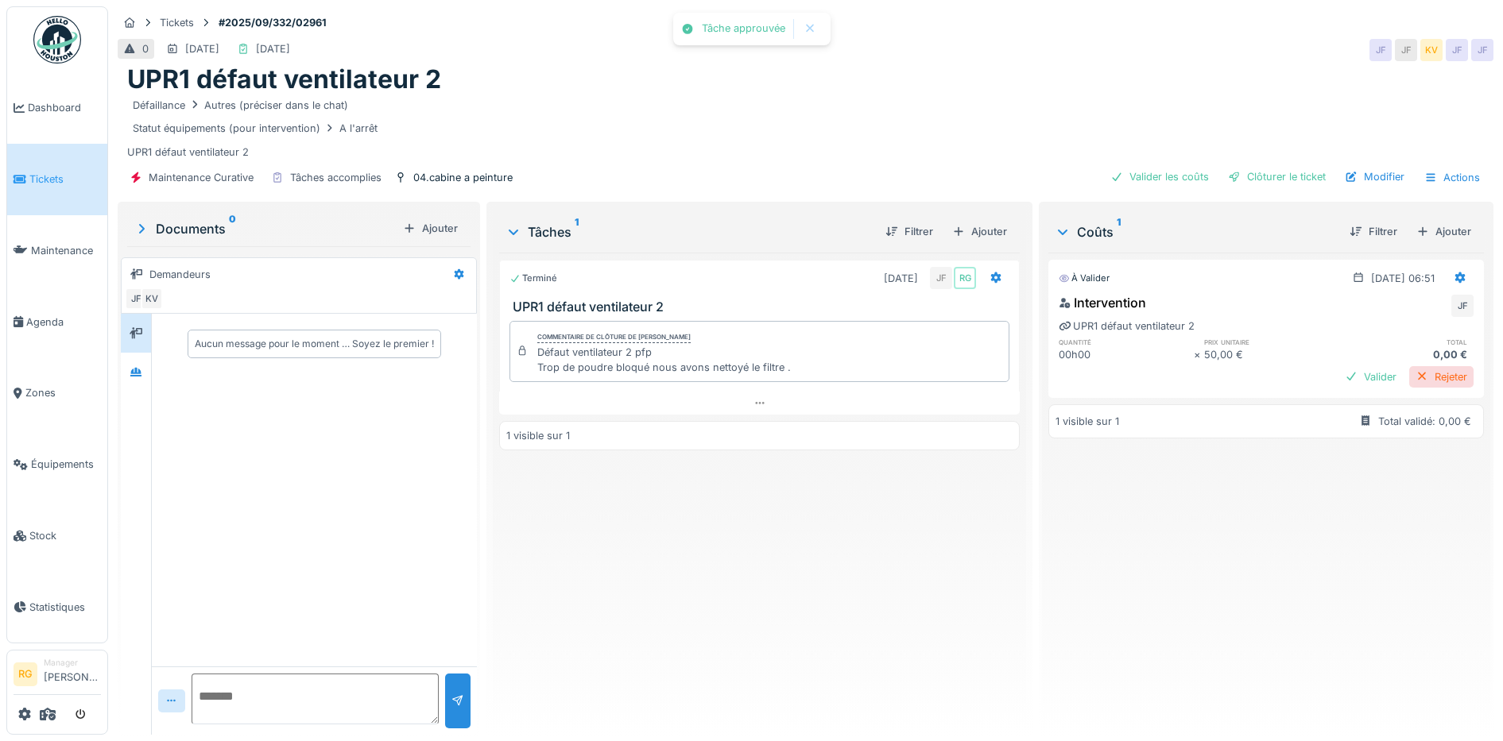
click at [1409, 377] on div "Rejeter" at bounding box center [1441, 376] width 64 height 21
click at [1269, 178] on div "Clôturer le ticket" at bounding box center [1276, 176] width 110 height 21
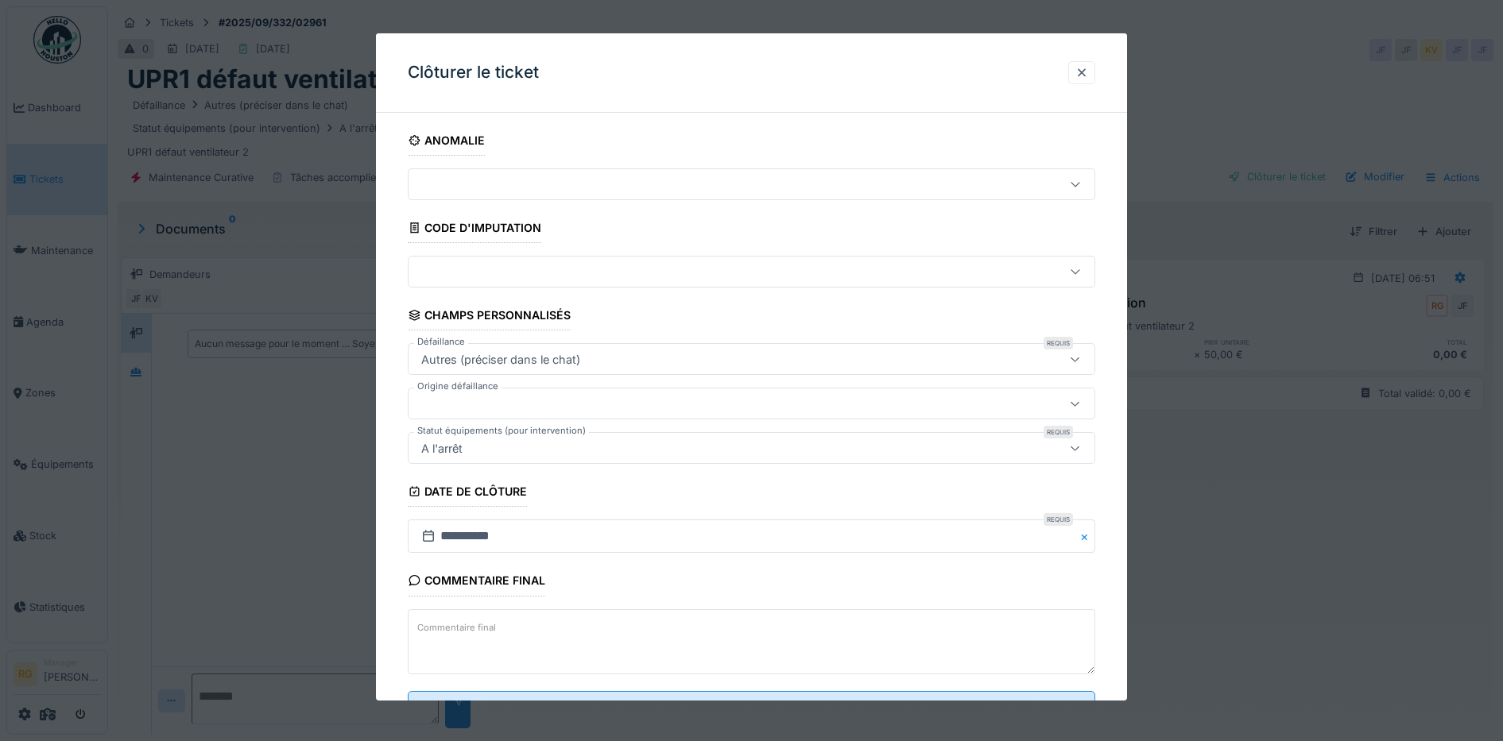
click at [496, 627] on label "Commentaire final" at bounding box center [456, 628] width 85 height 20
click at [496, 627] on textarea "Commentaire final" at bounding box center [752, 641] width 688 height 65
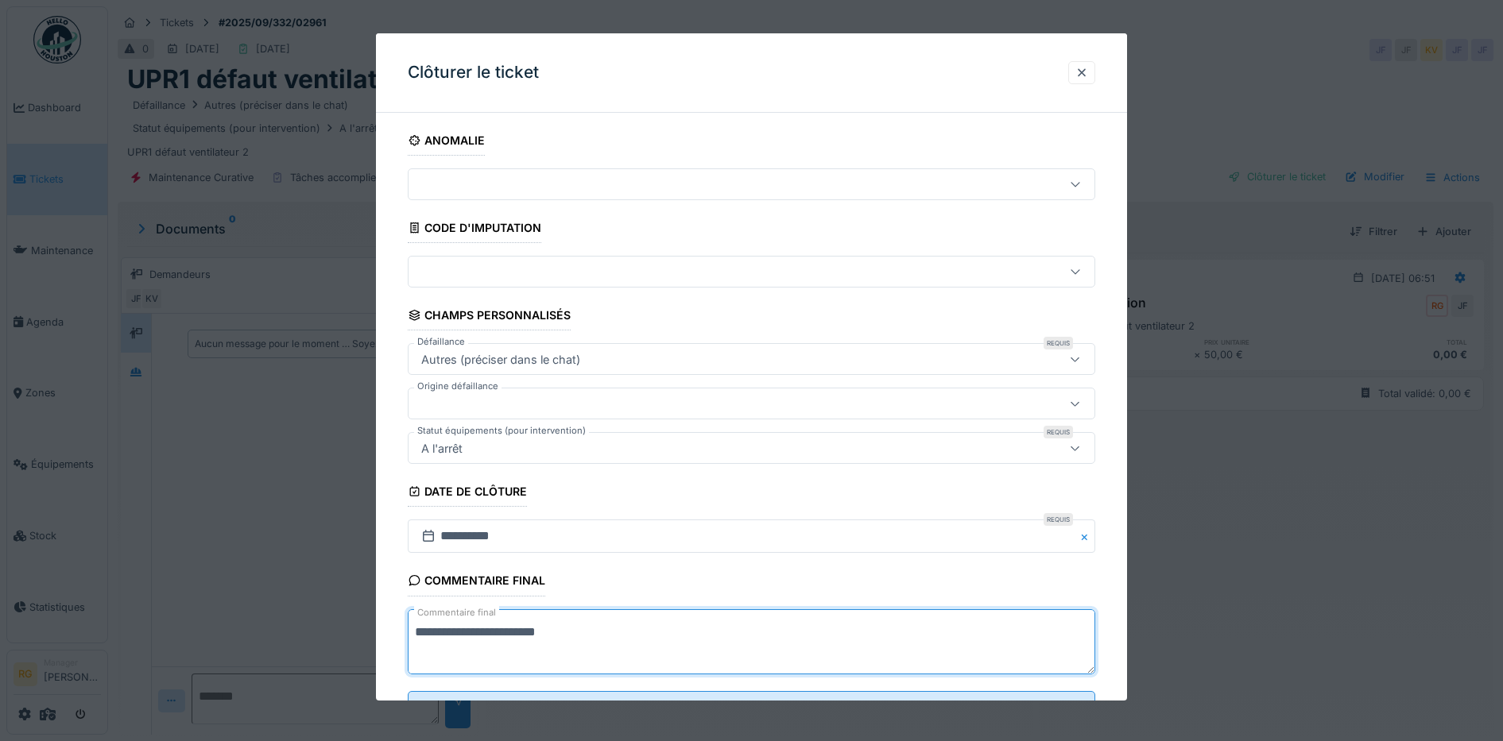
scroll to position [68, 0]
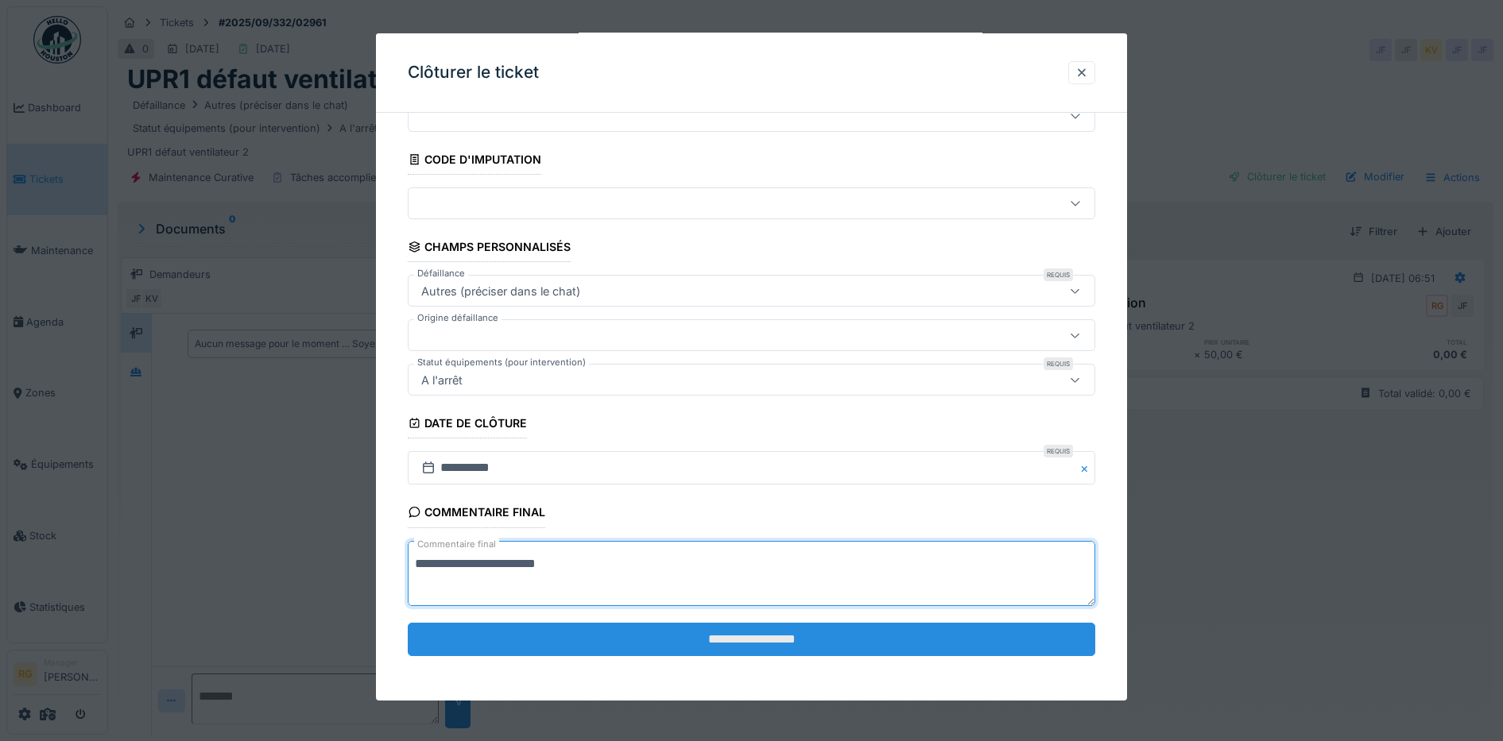
type textarea "**********"
click at [772, 639] on input "**********" at bounding box center [752, 639] width 688 height 33
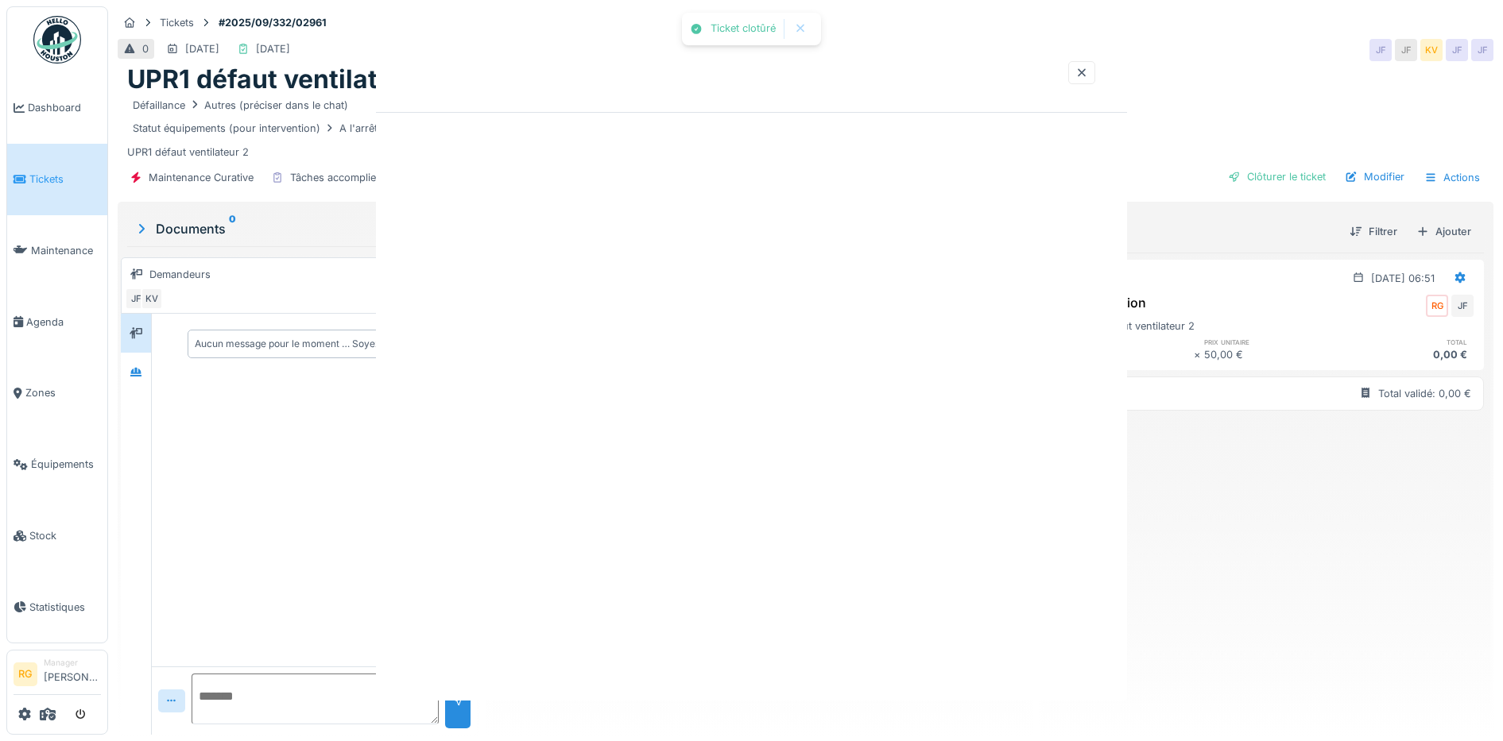
scroll to position [0, 0]
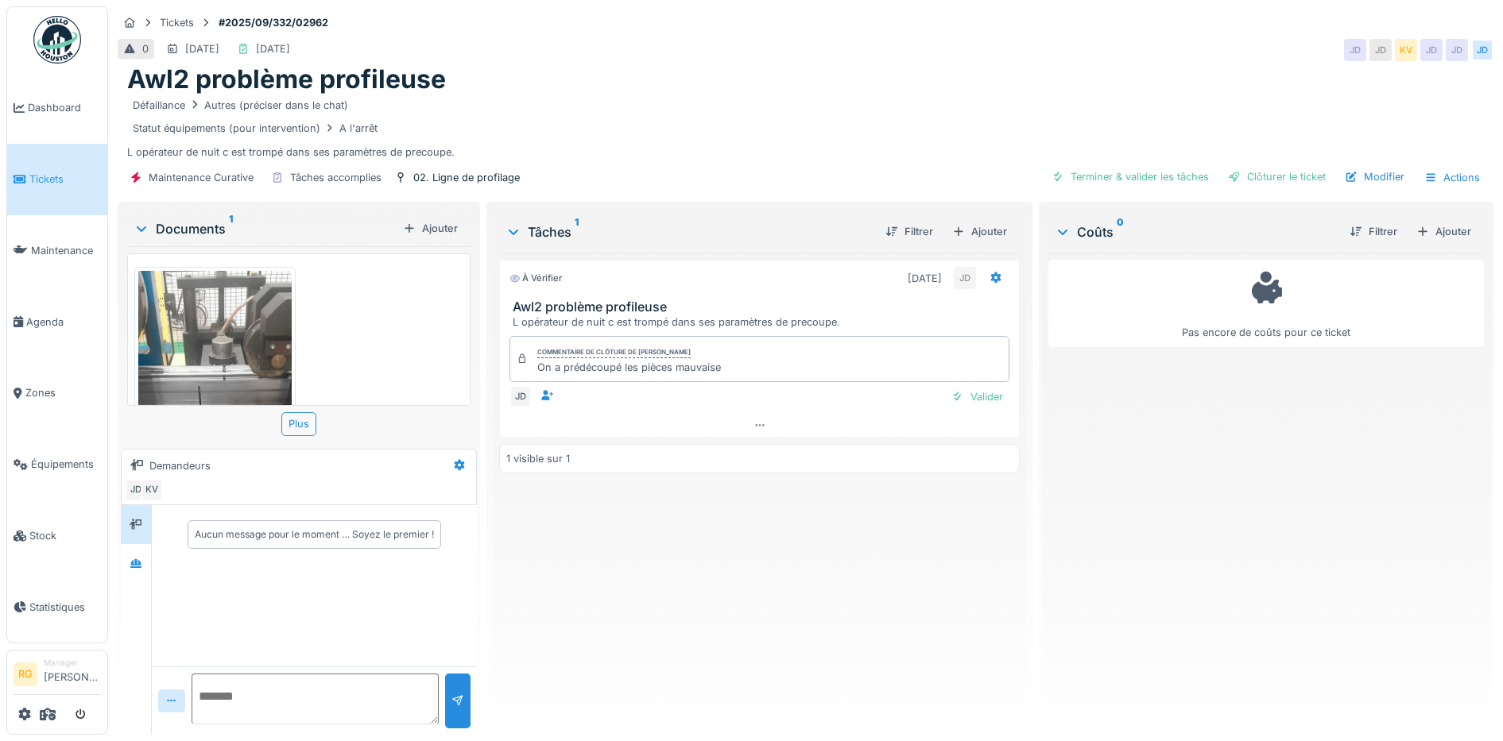
click at [193, 329] on img at bounding box center [214, 441] width 153 height 341
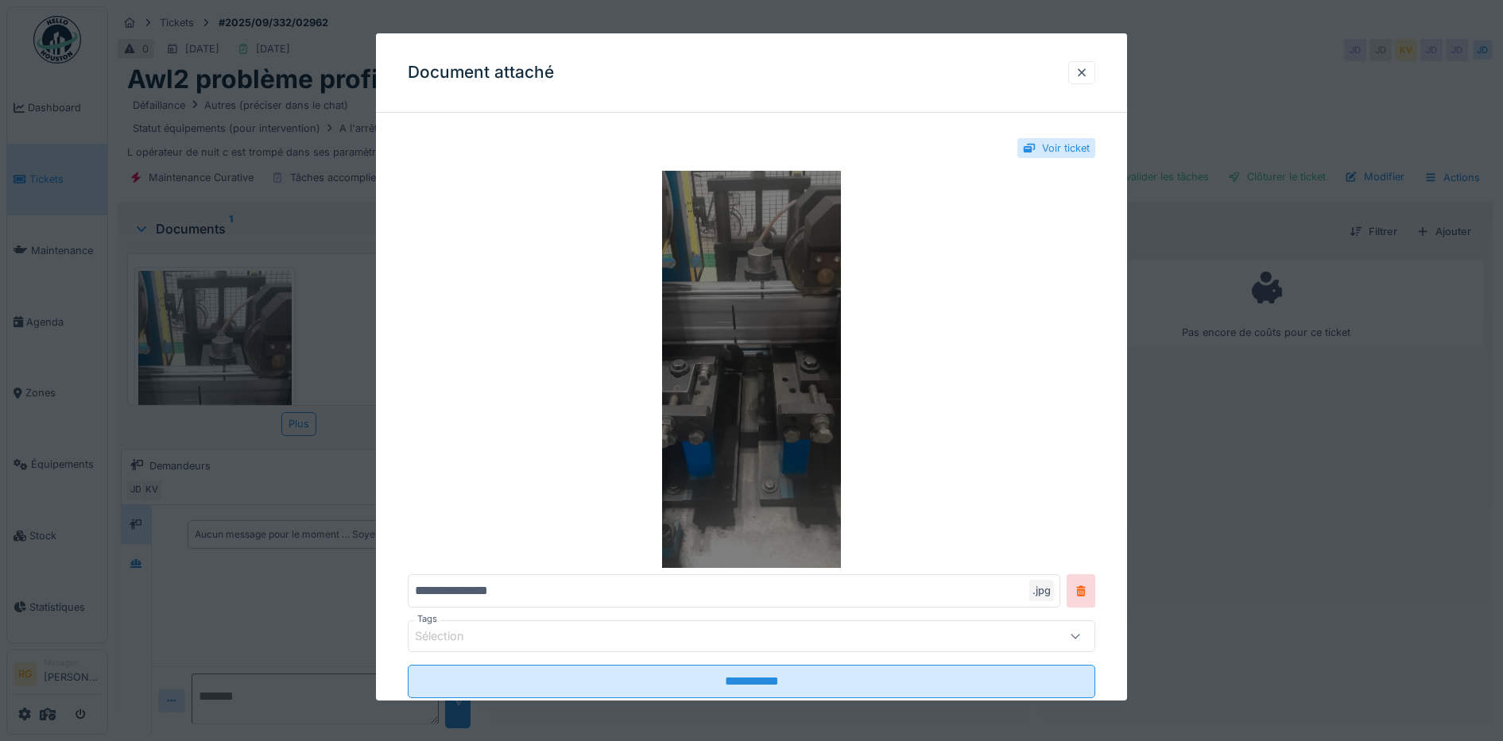
click at [740, 356] on img at bounding box center [752, 369] width 688 height 397
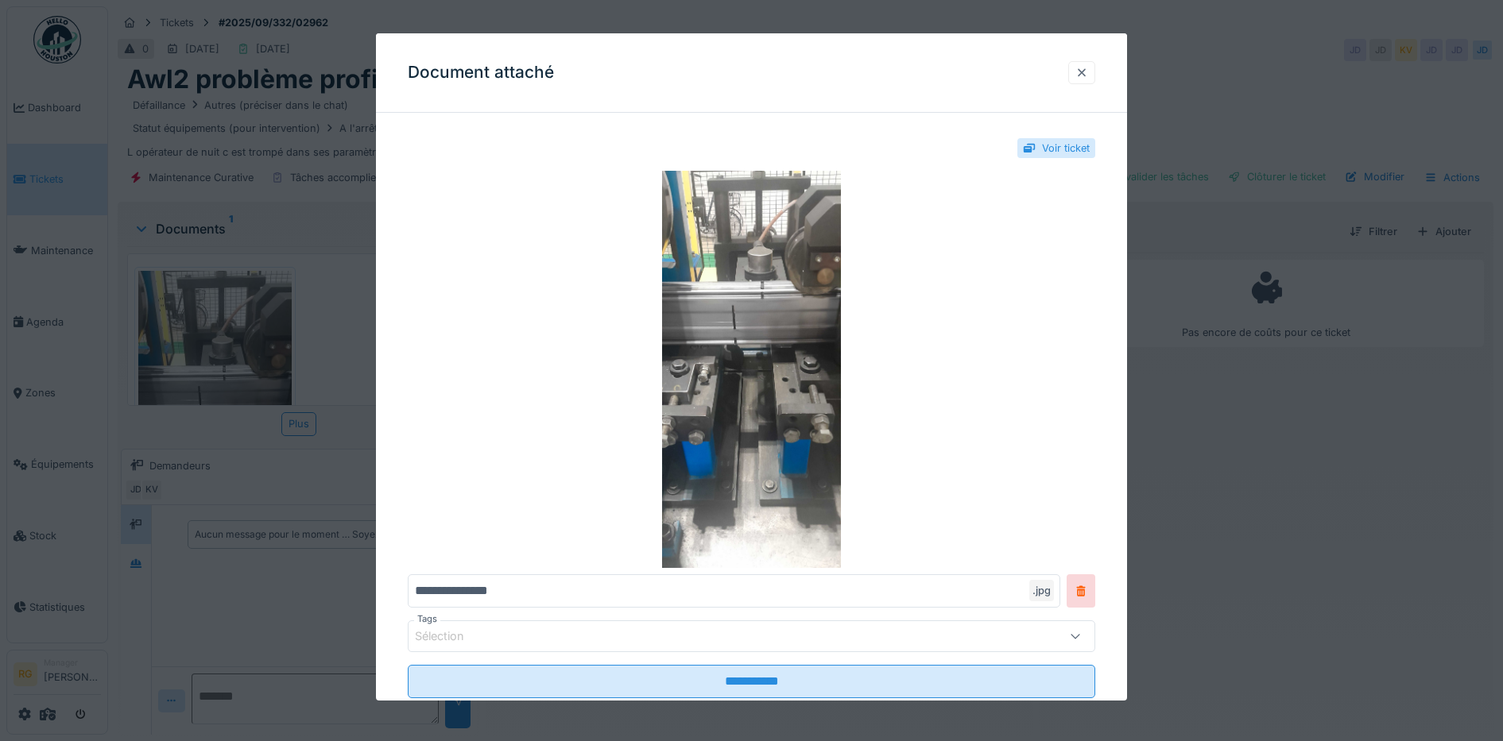
click at [1087, 73] on div at bounding box center [1081, 72] width 13 height 15
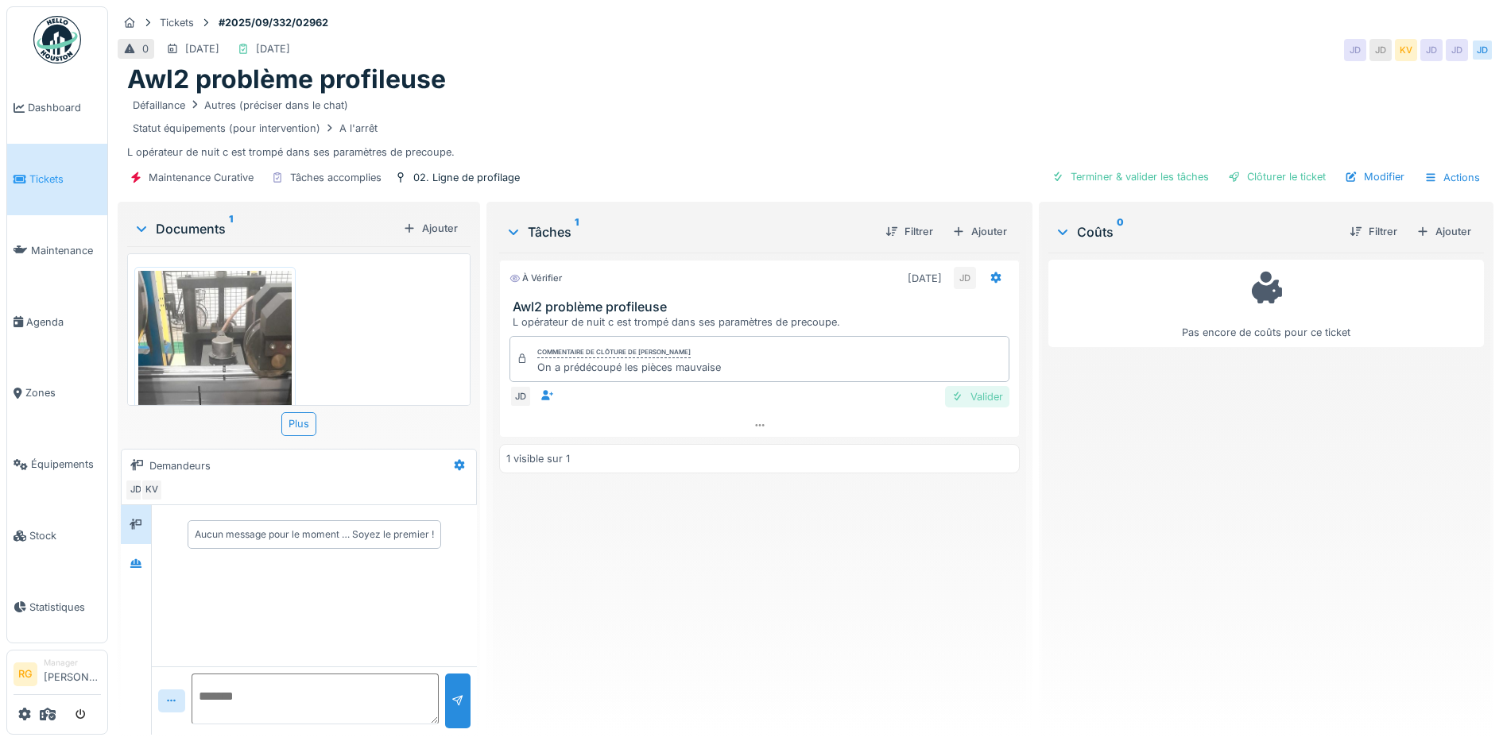
click at [976, 400] on div "Valider" at bounding box center [977, 396] width 64 height 21
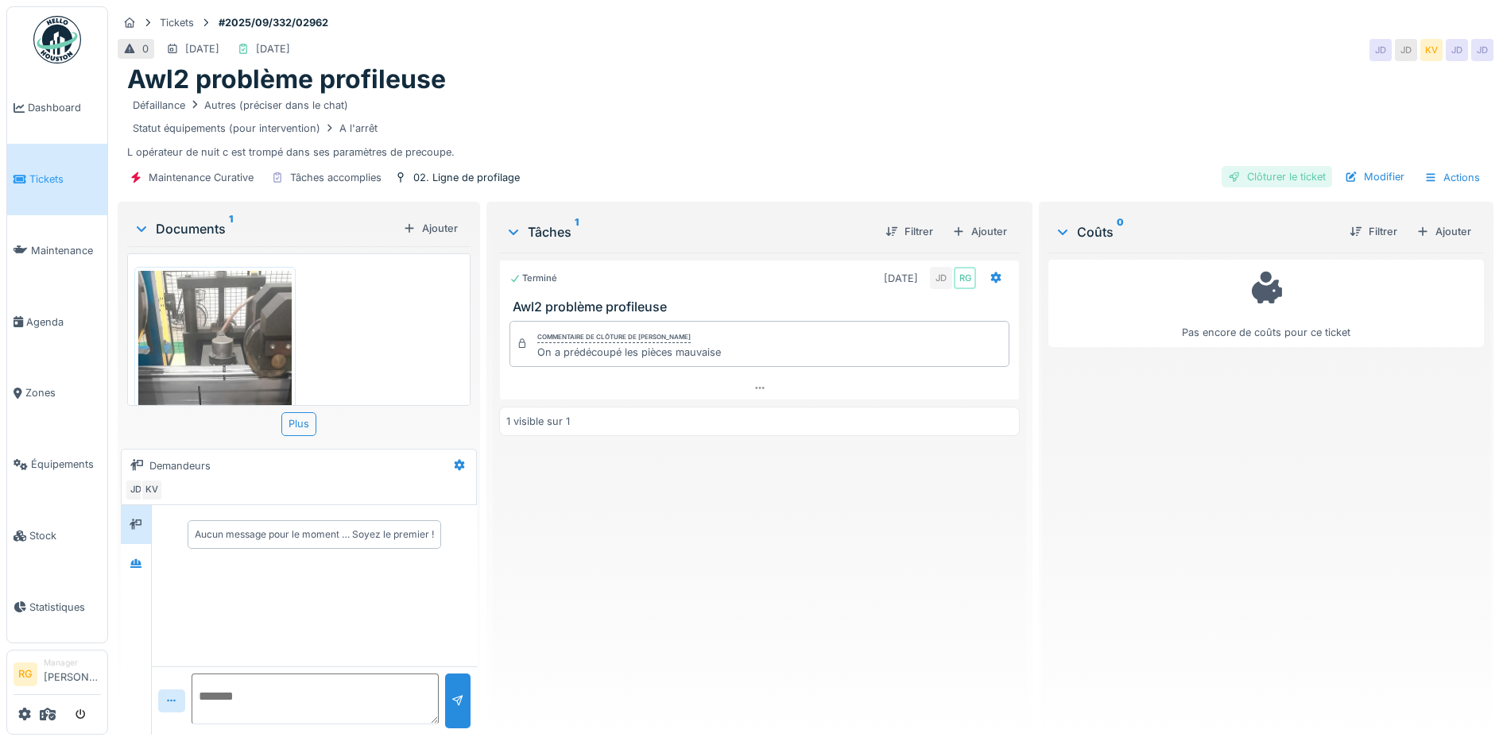
click at [1263, 179] on div "Clôturer le ticket" at bounding box center [1276, 176] width 110 height 21
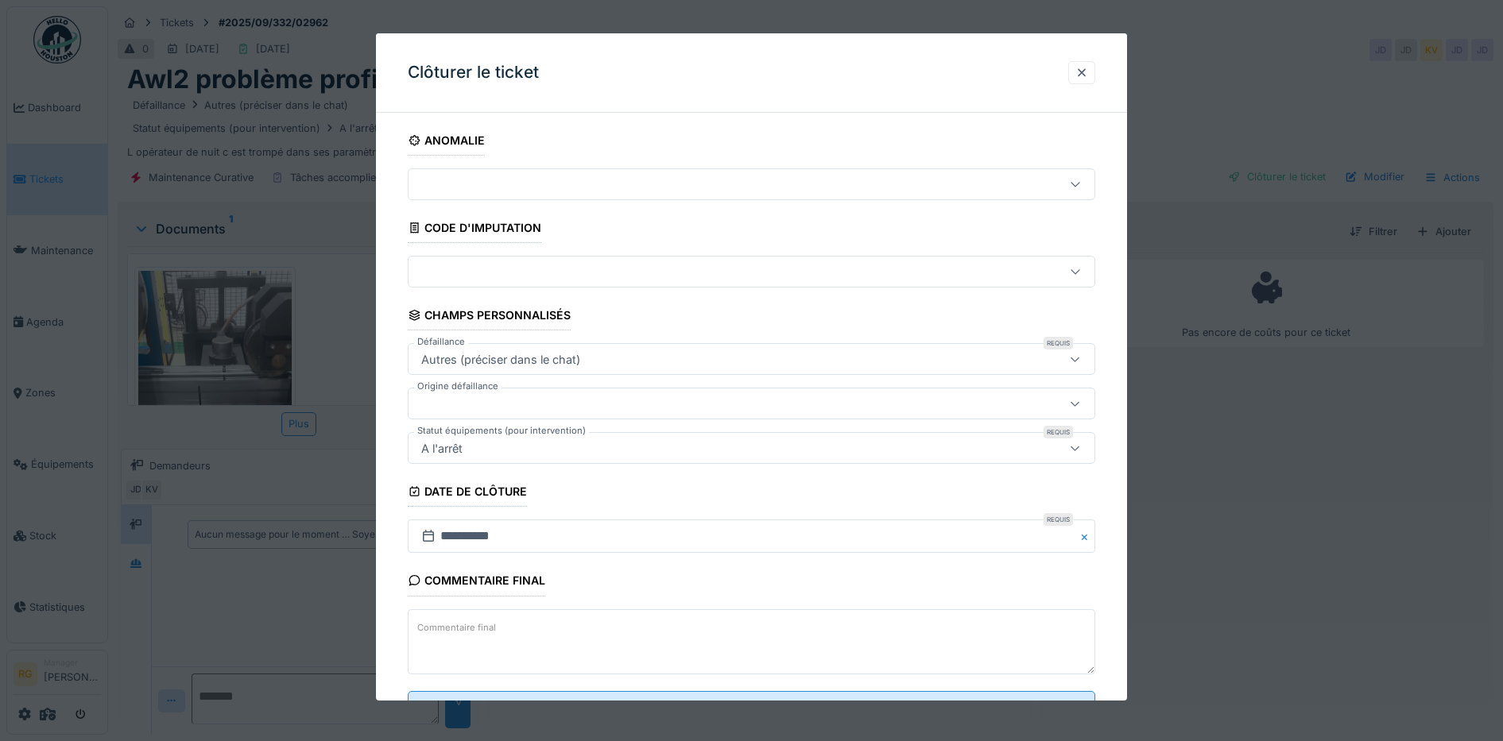
click at [514, 622] on textarea "Commentaire final" at bounding box center [752, 641] width 688 height 65
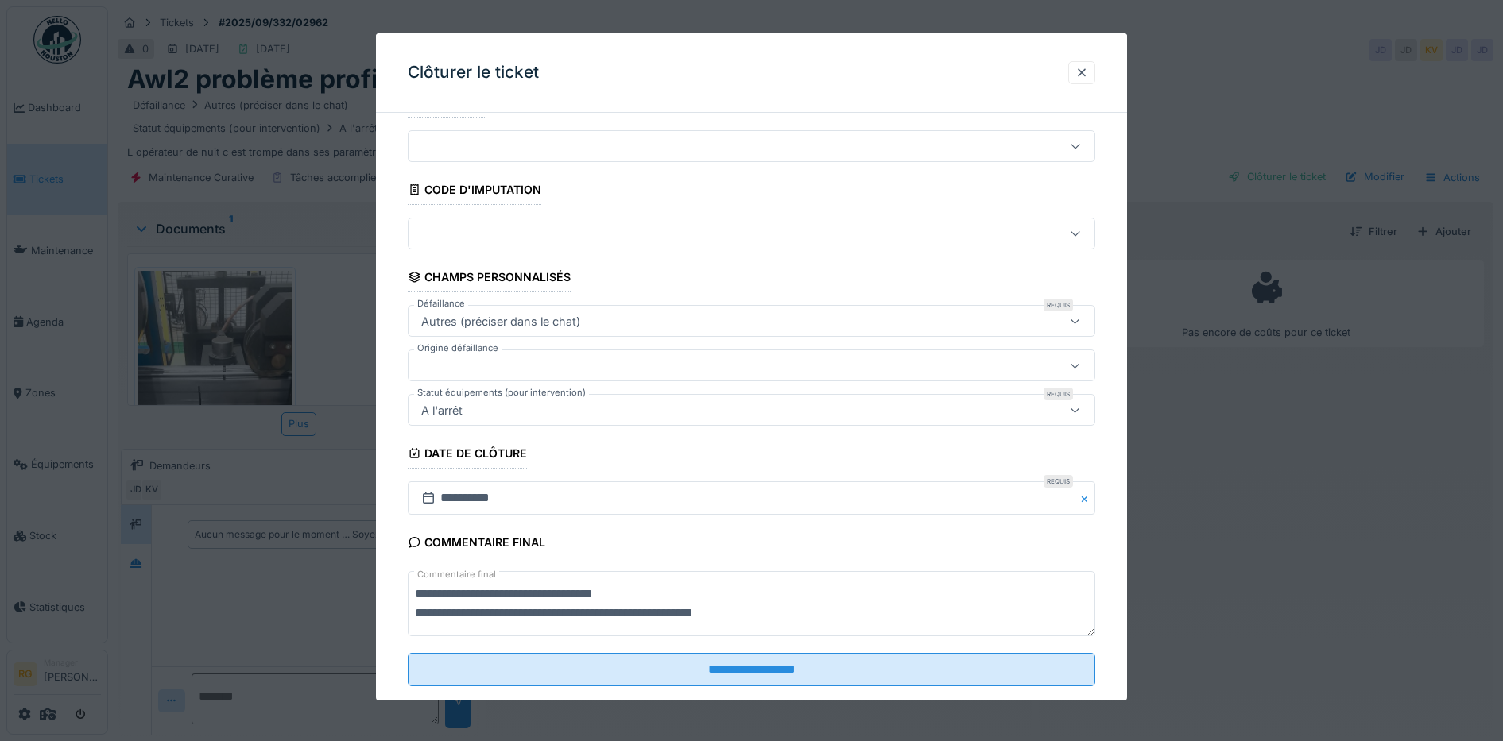
scroll to position [68, 0]
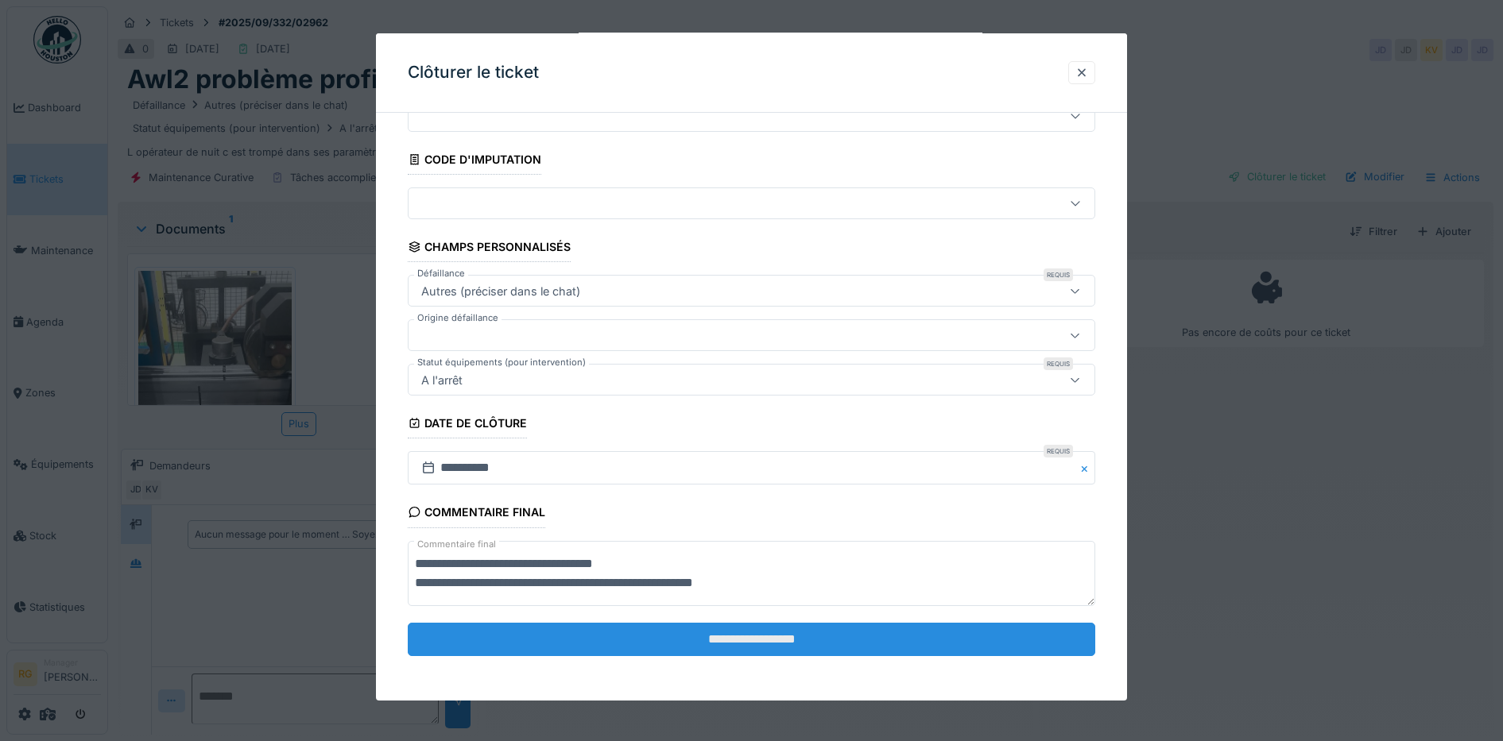
type textarea "**********"
click at [771, 639] on input "**********" at bounding box center [752, 639] width 688 height 33
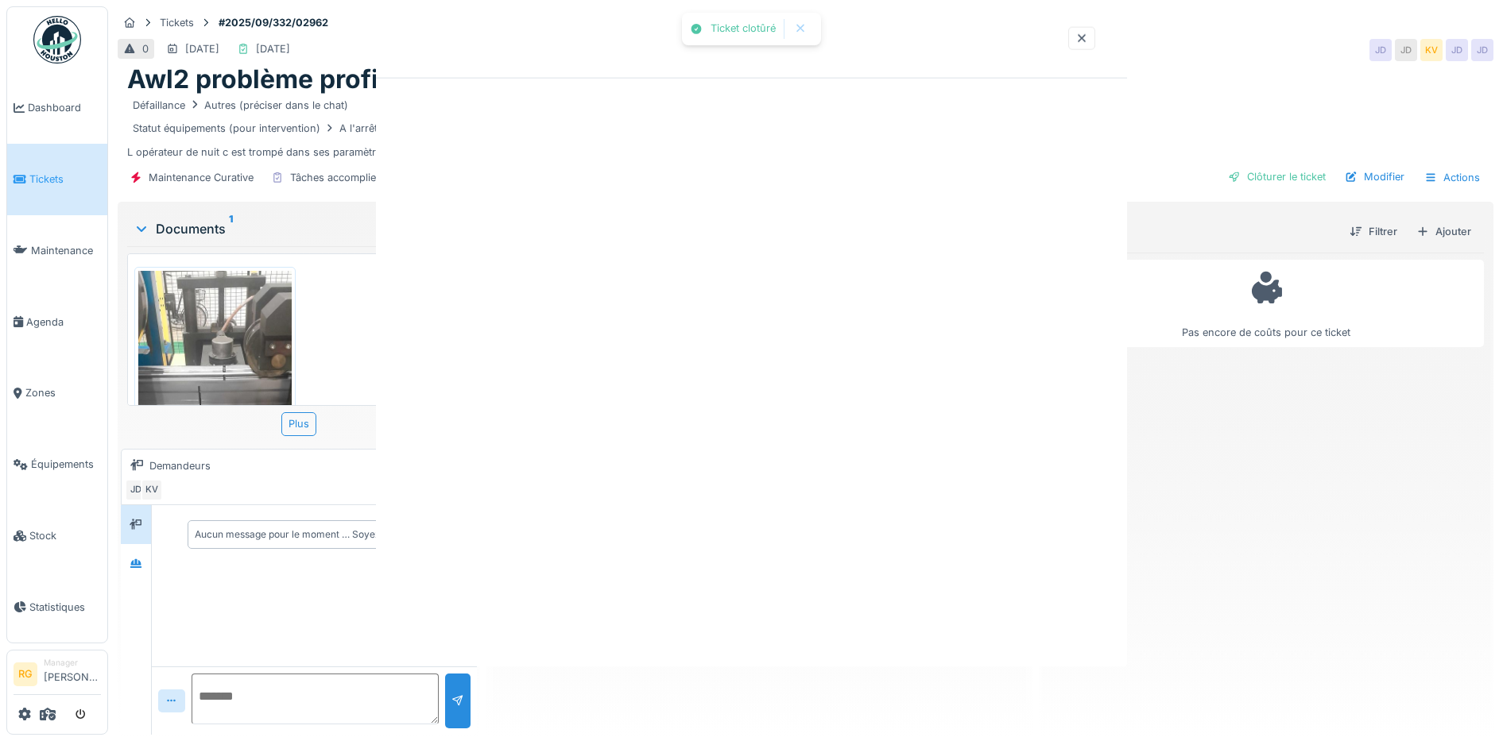
scroll to position [0, 0]
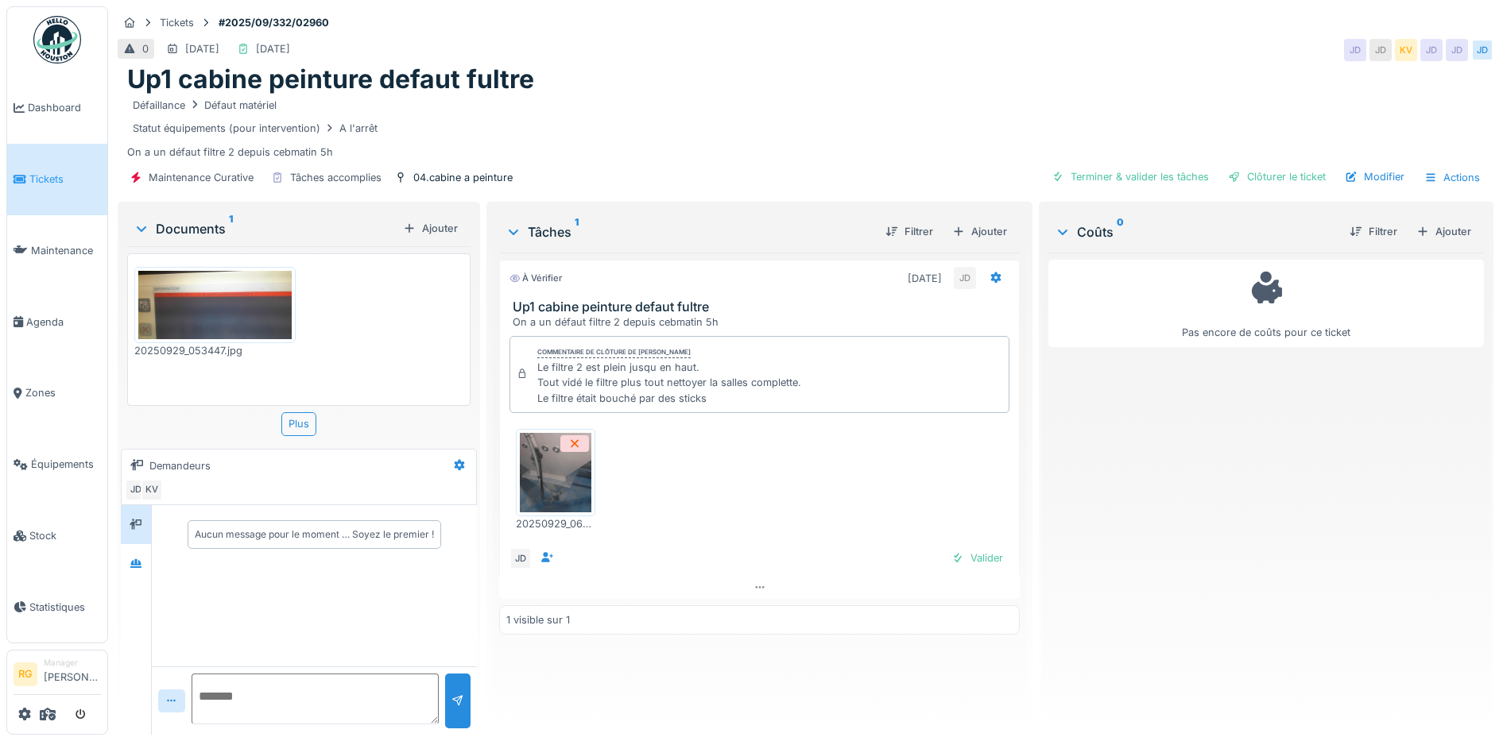
click at [546, 471] on img at bounding box center [556, 472] width 72 height 79
click at [200, 286] on img at bounding box center [214, 305] width 153 height 69
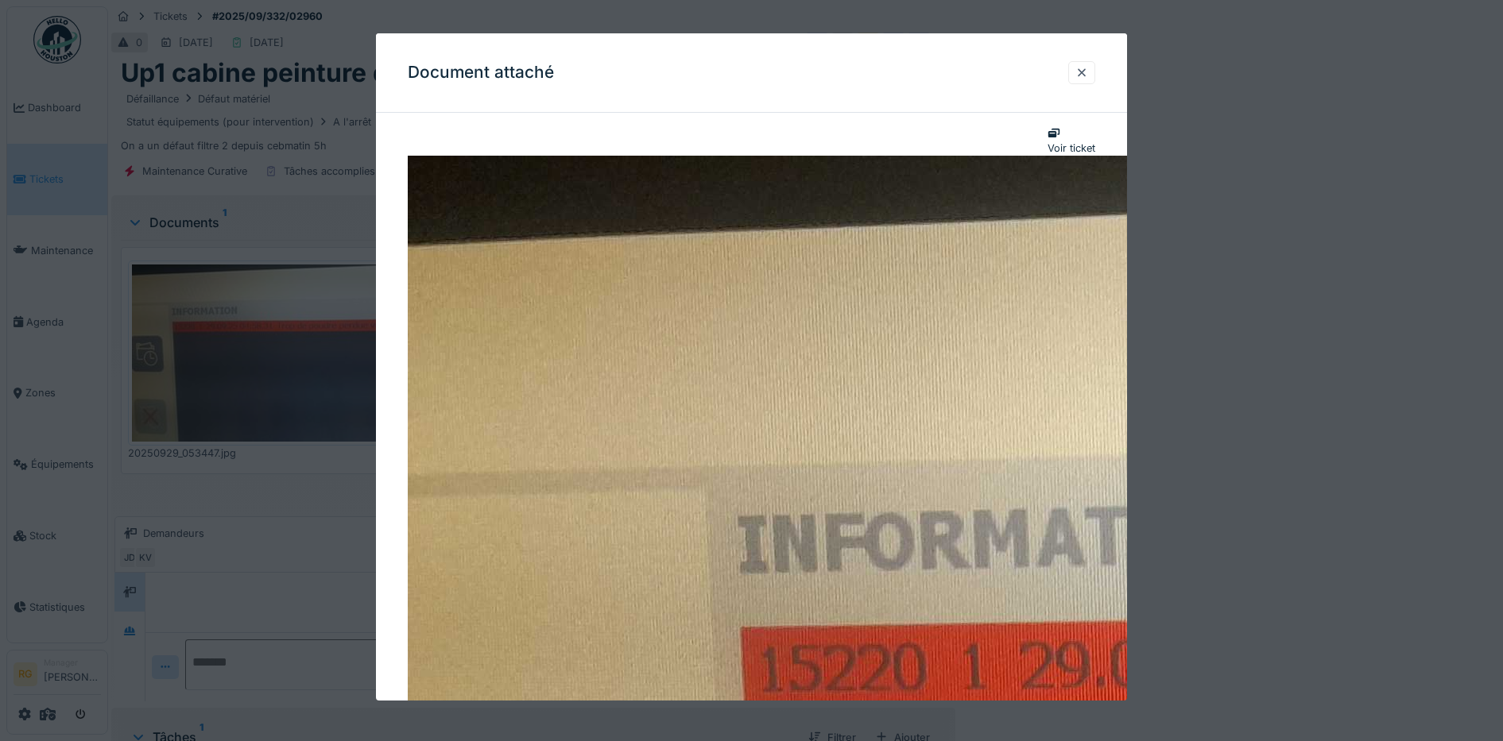
click at [1088, 71] on div at bounding box center [1081, 72] width 13 height 15
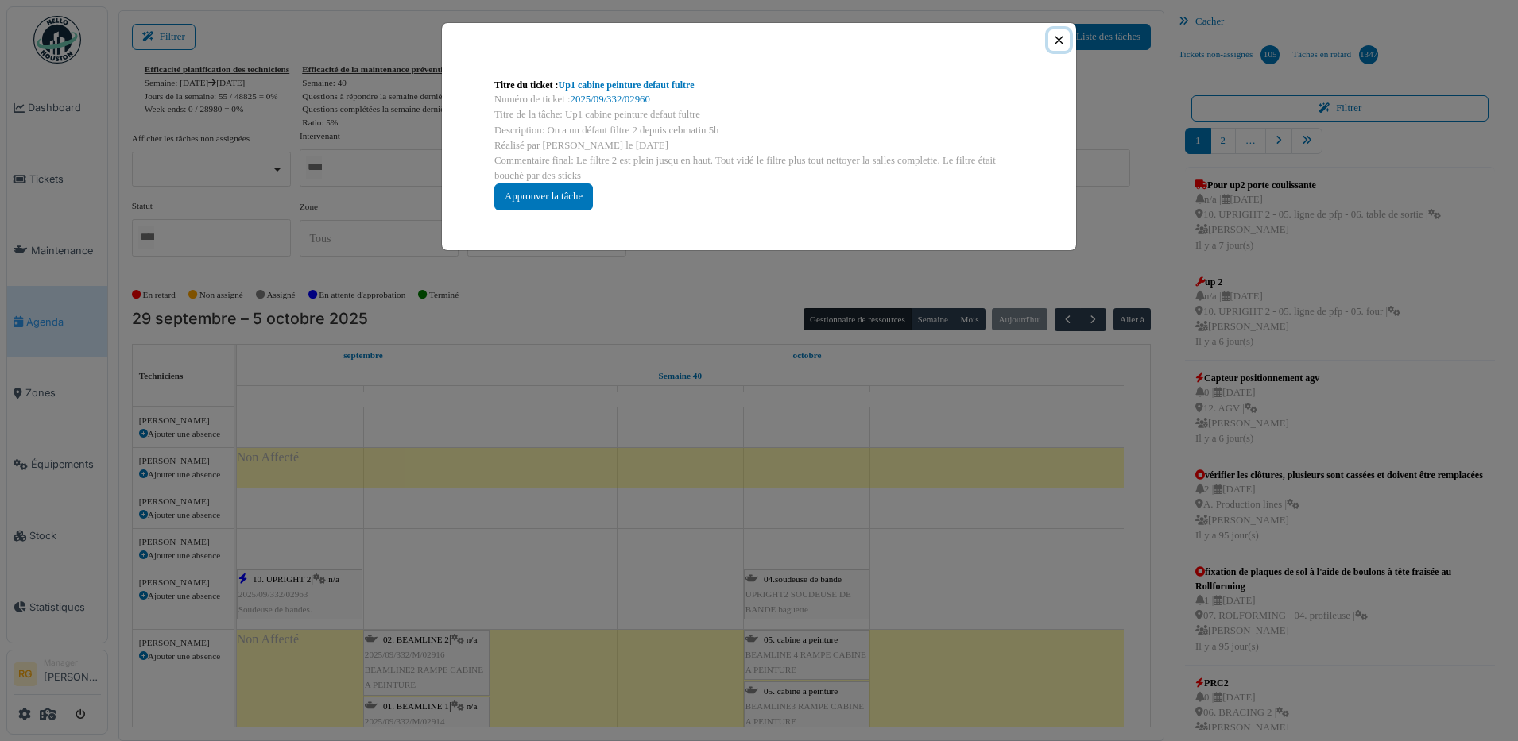
drag, startPoint x: 0, startPoint y: 0, endPoint x: 1063, endPoint y: 39, distance: 1063.9
click at [1063, 39] on button "Close" at bounding box center [1058, 39] width 21 height 21
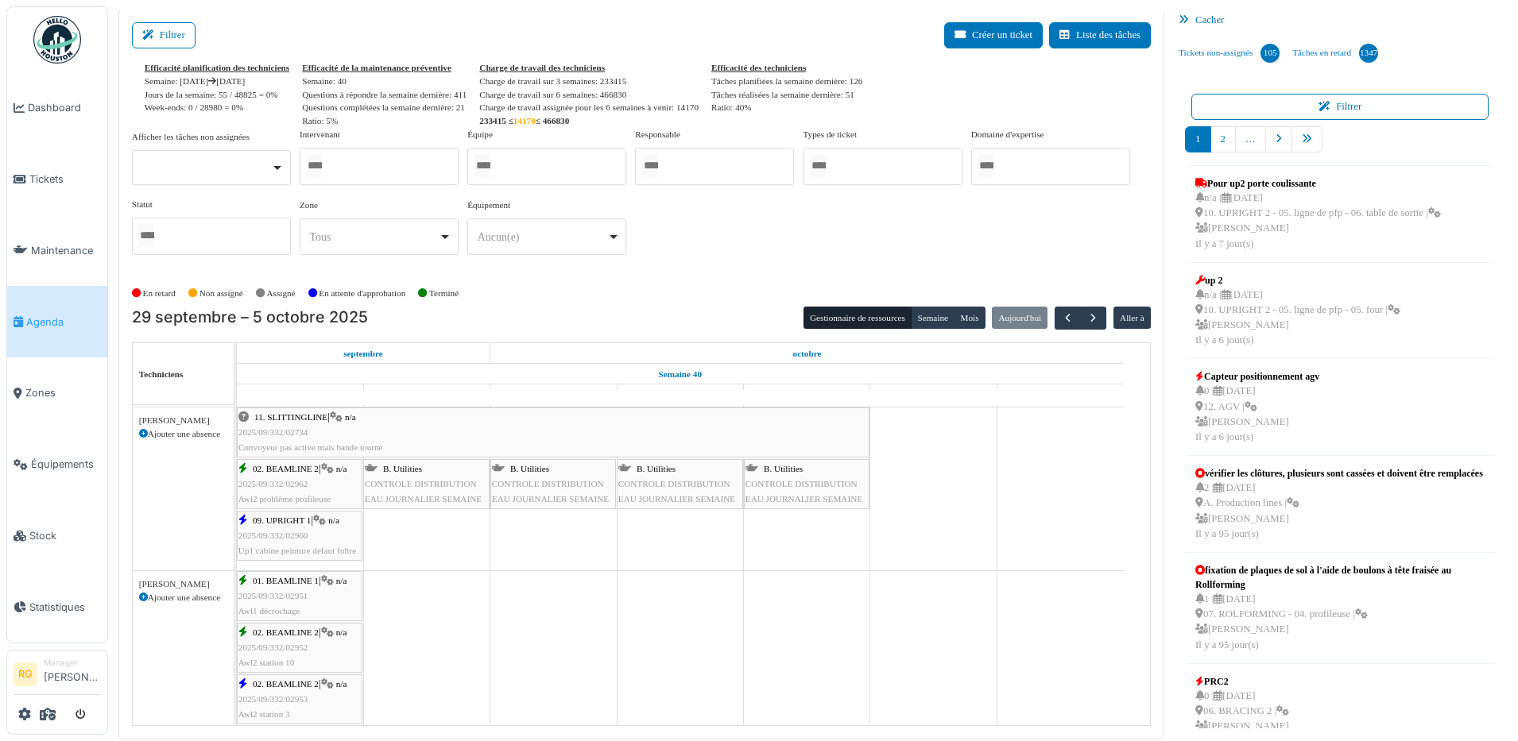
click at [364, 164] on div at bounding box center [379, 166] width 159 height 37
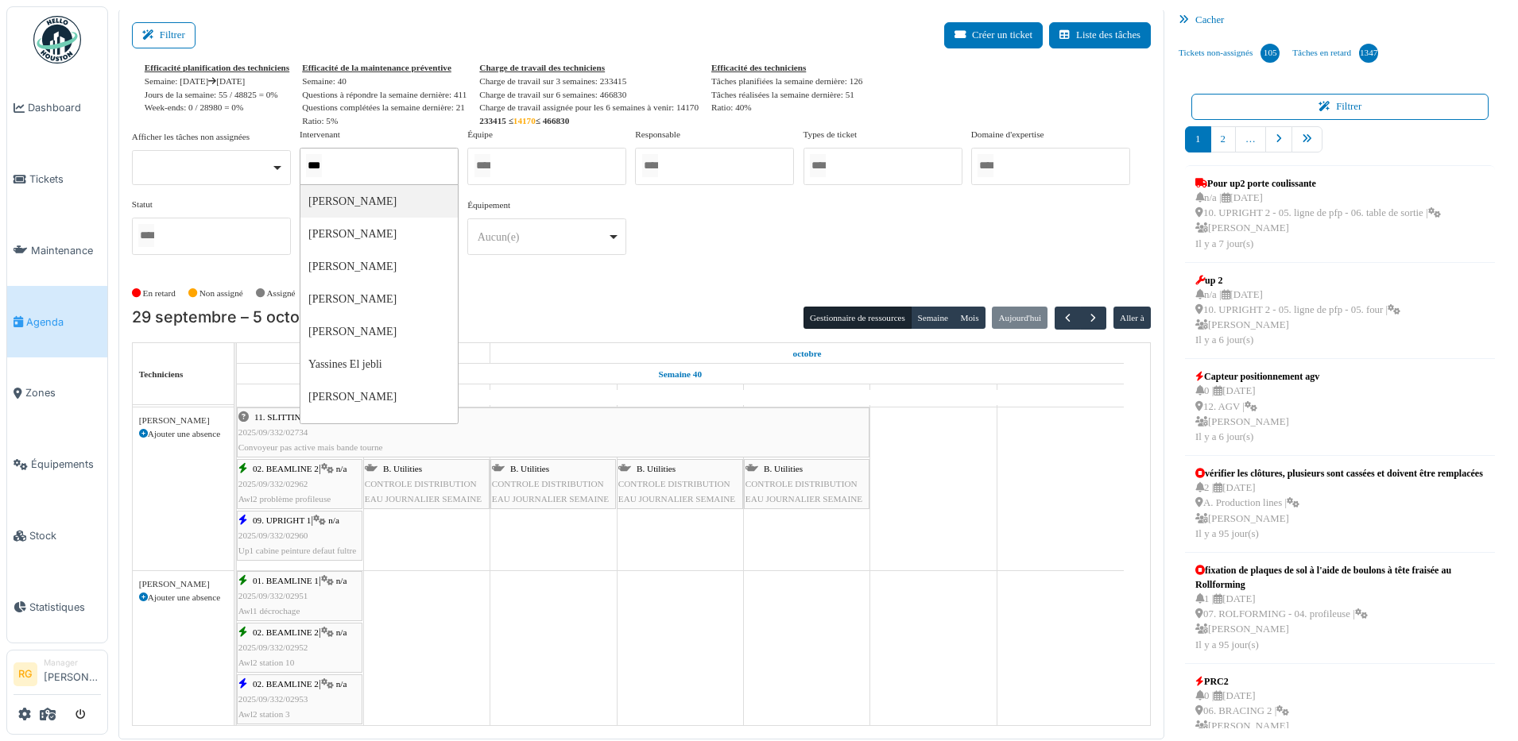
type input "****"
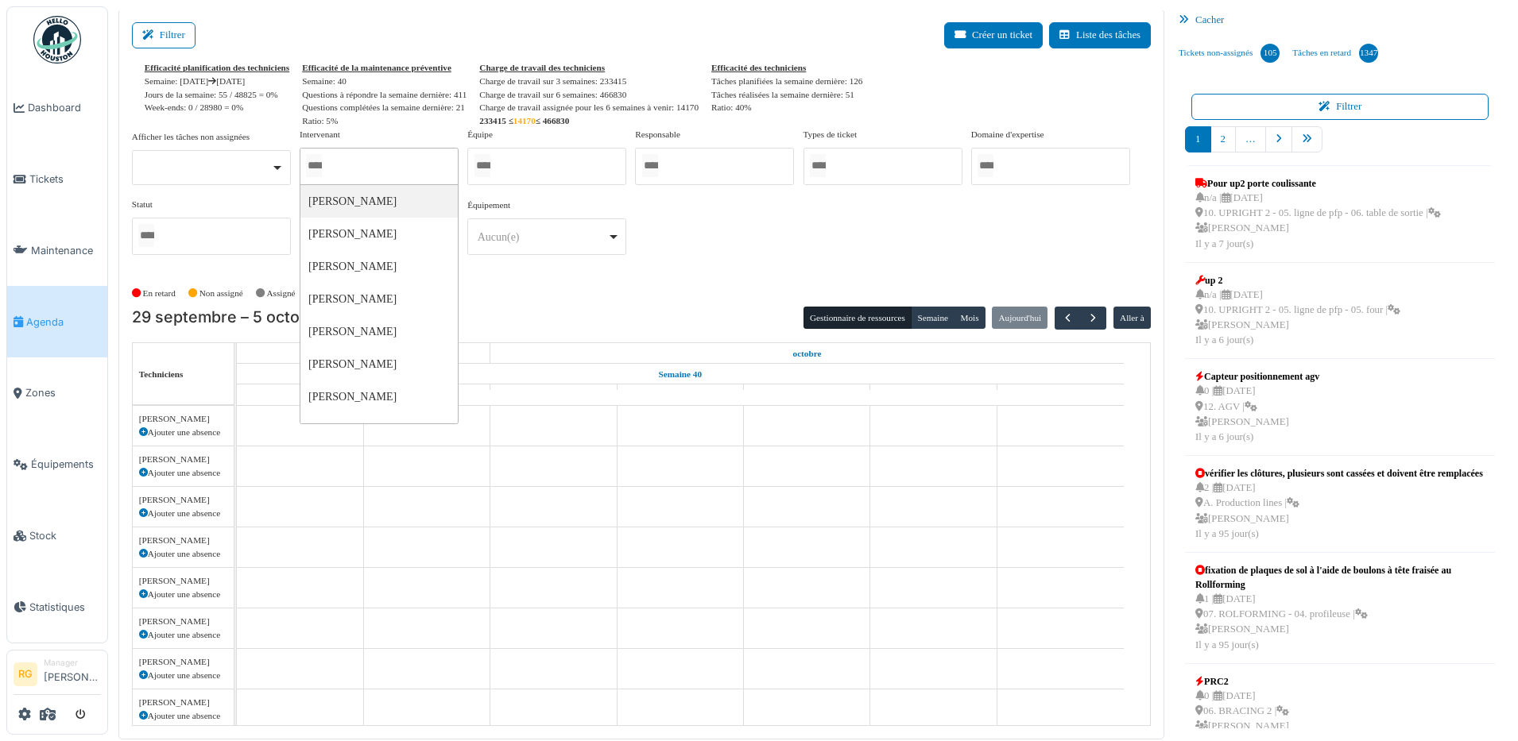
scroll to position [453, 0]
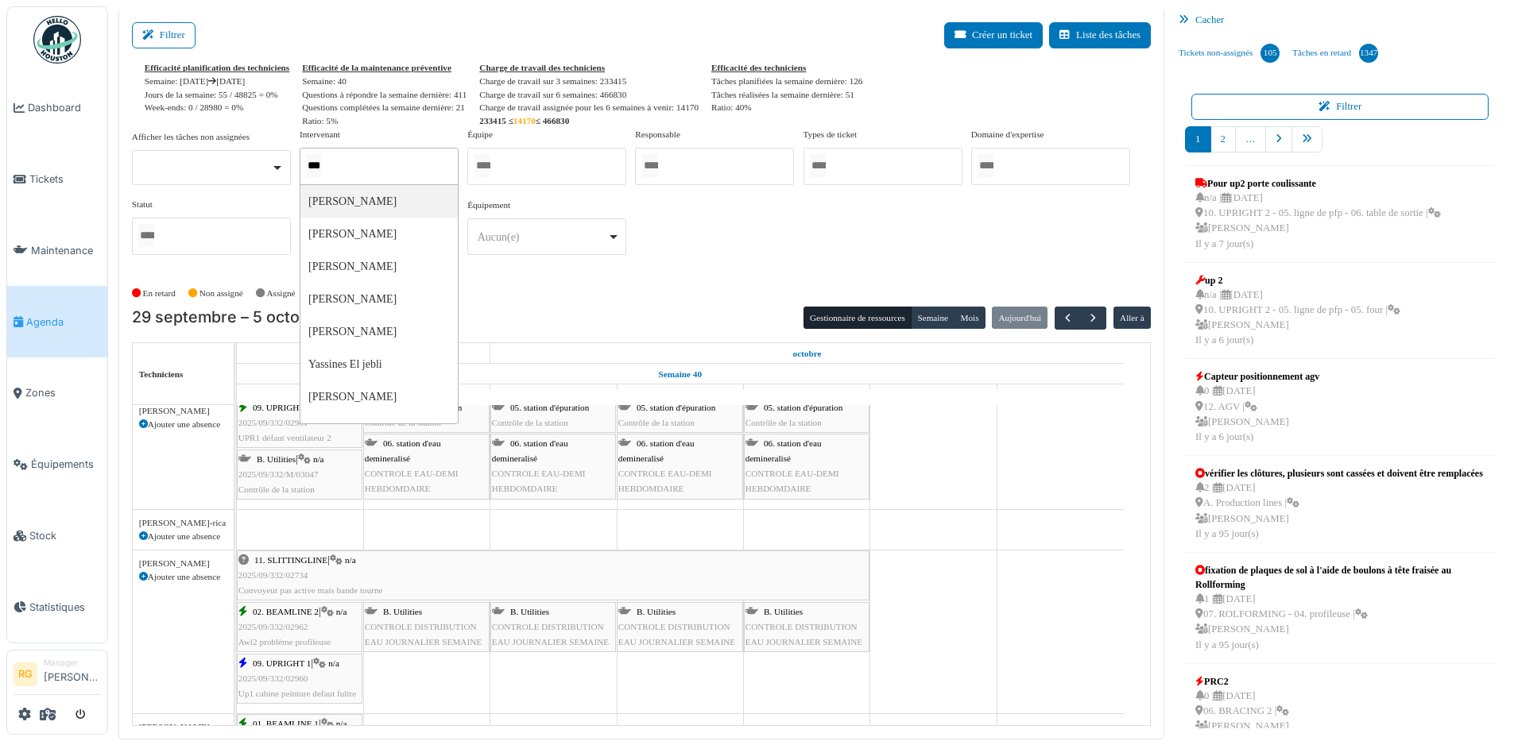
type input "****"
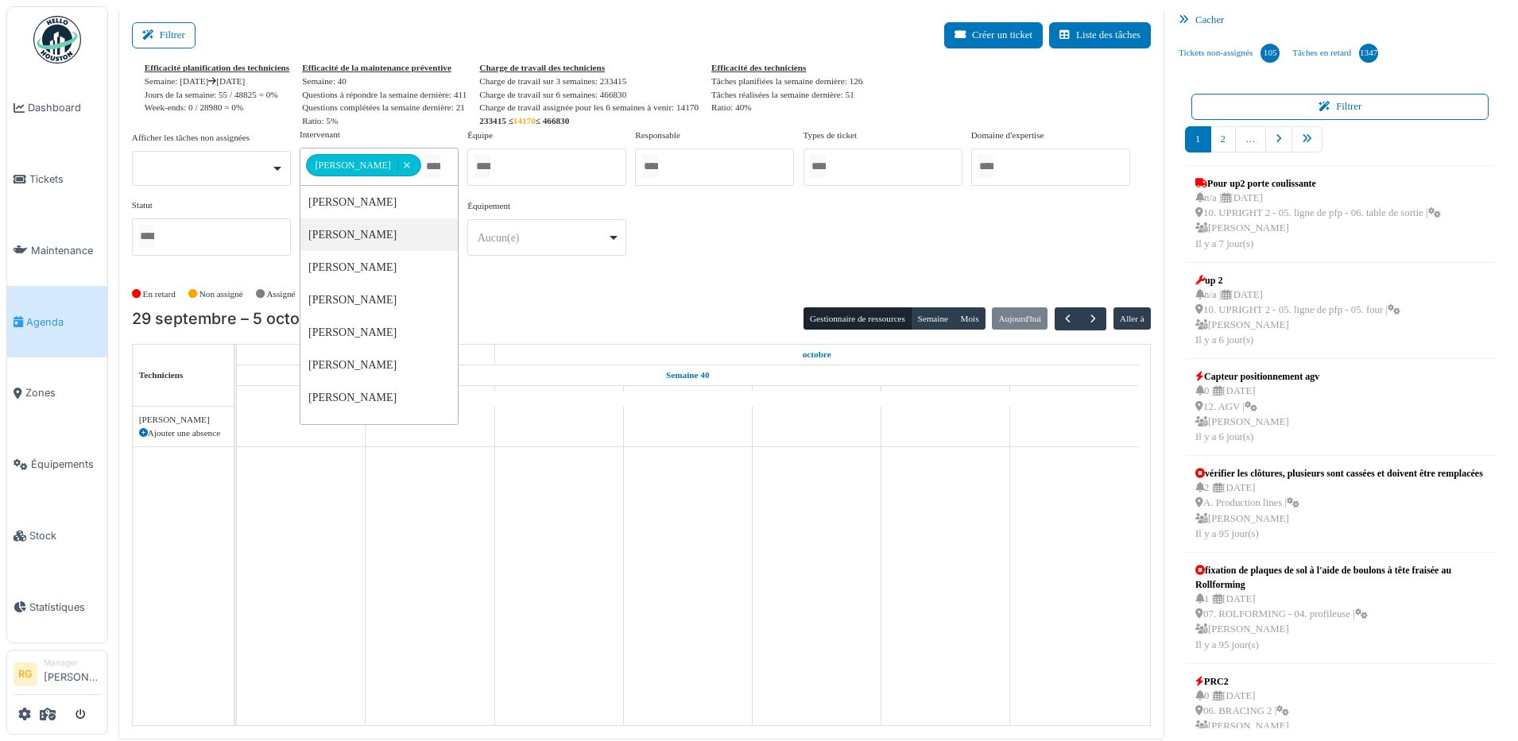
scroll to position [0, 0]
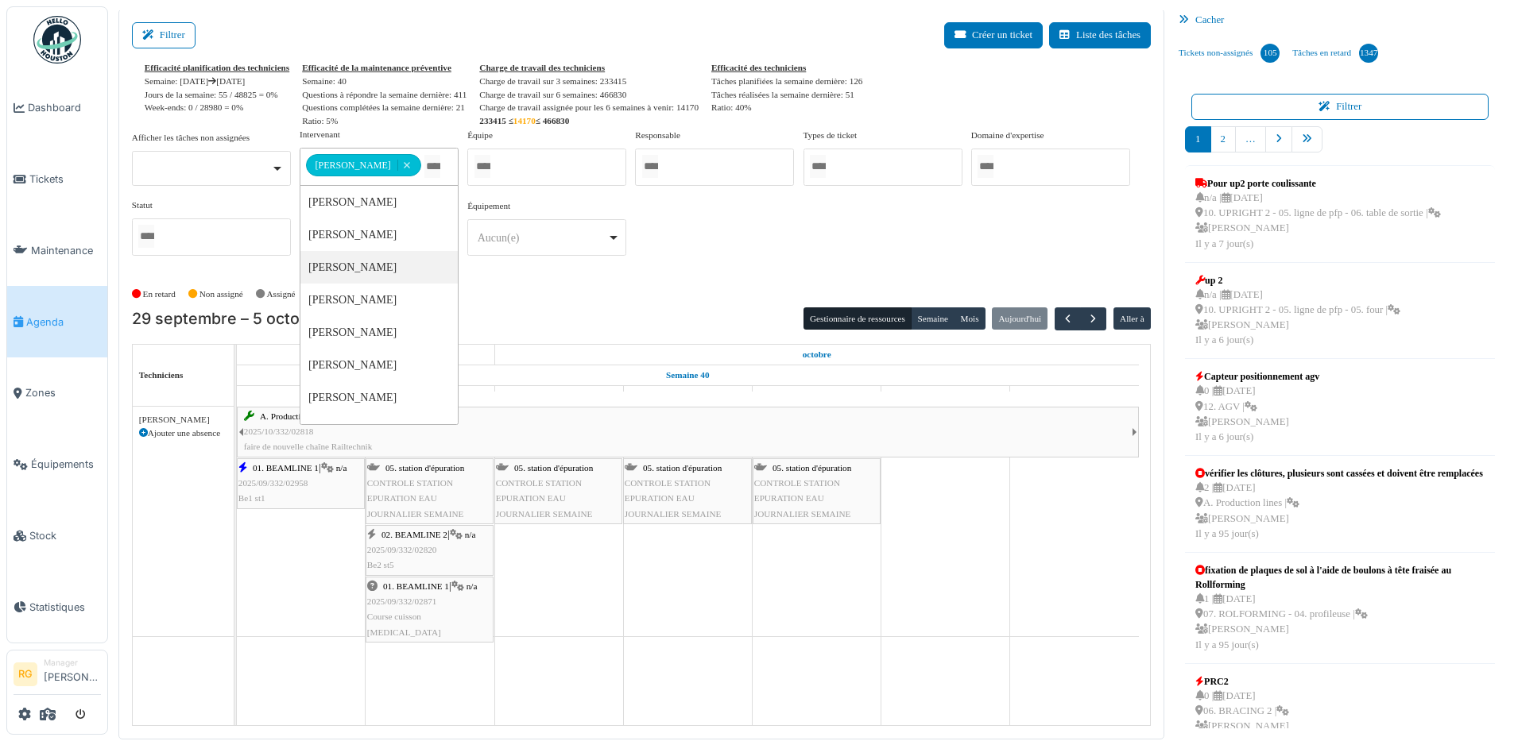
click at [431, 607] on div "01. BEAMLINE 1 | n/a 2025/09/332/02871 Course cuisson [MEDICAL_DATA]" at bounding box center [429, 609] width 125 height 61
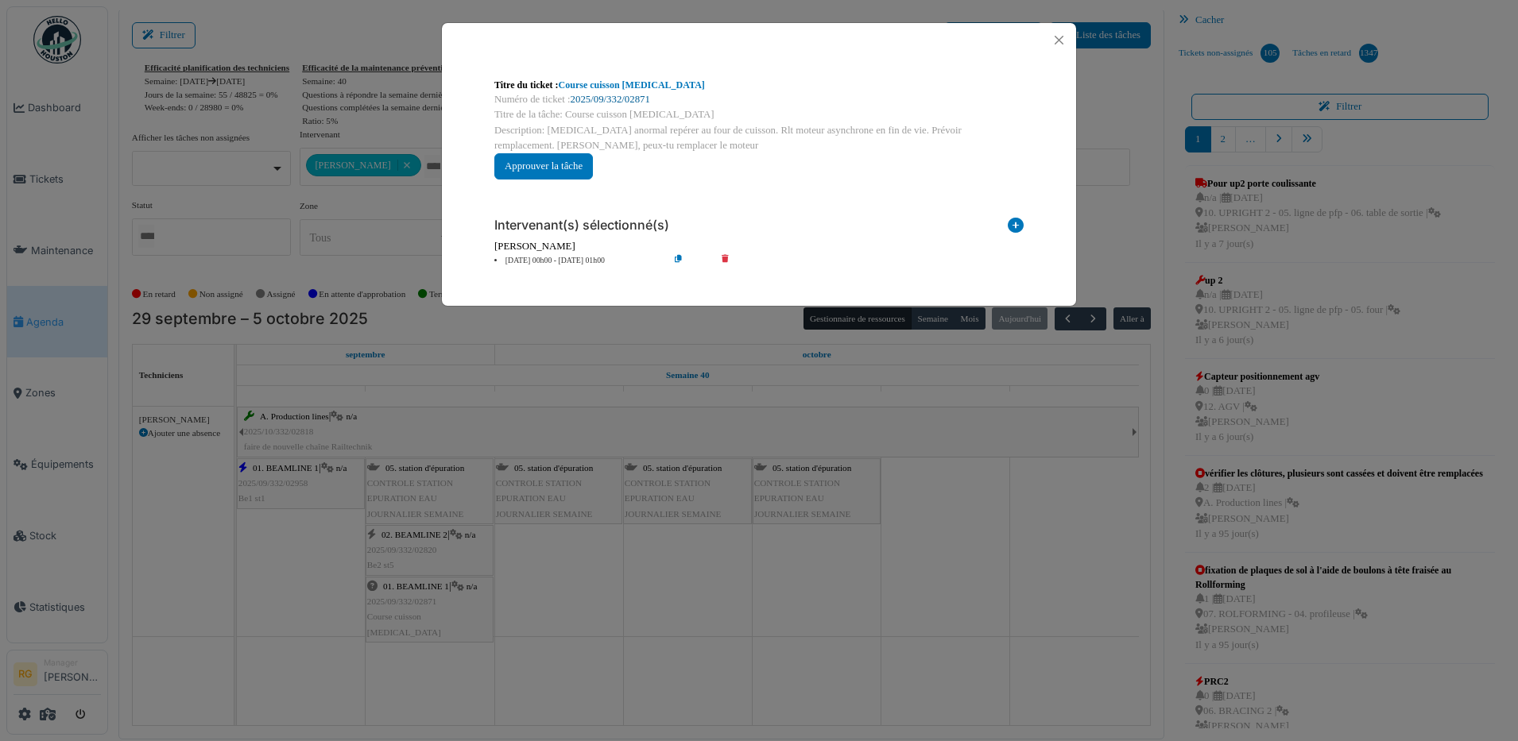
click at [618, 95] on link "2025/09/332/02871" at bounding box center [610, 99] width 79 height 11
click at [1056, 37] on button "Close" at bounding box center [1058, 39] width 21 height 21
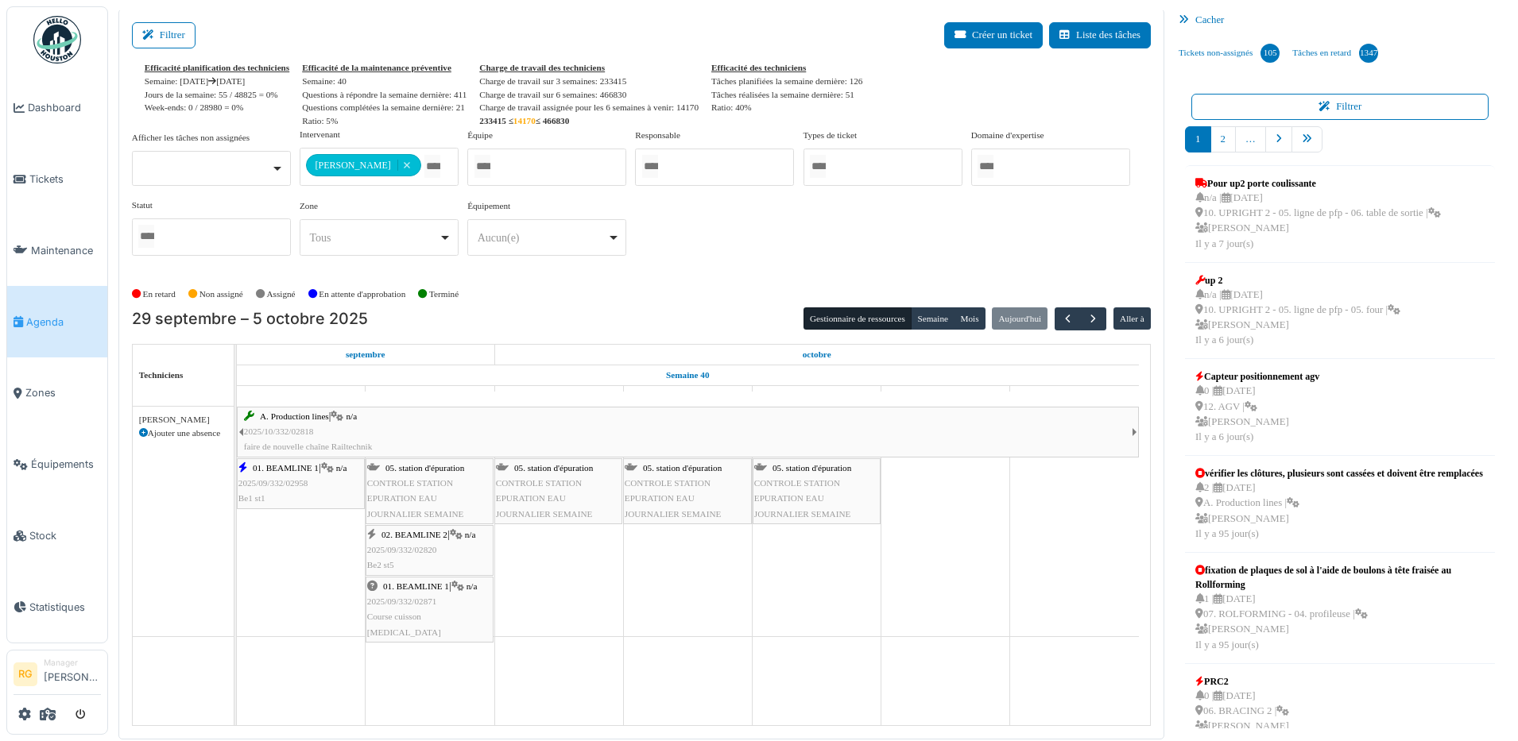
click at [405, 557] on div "02. BEAMLINE 2 | n/a 2025/09/332/02820 Be2 st5" at bounding box center [429, 551] width 125 height 46
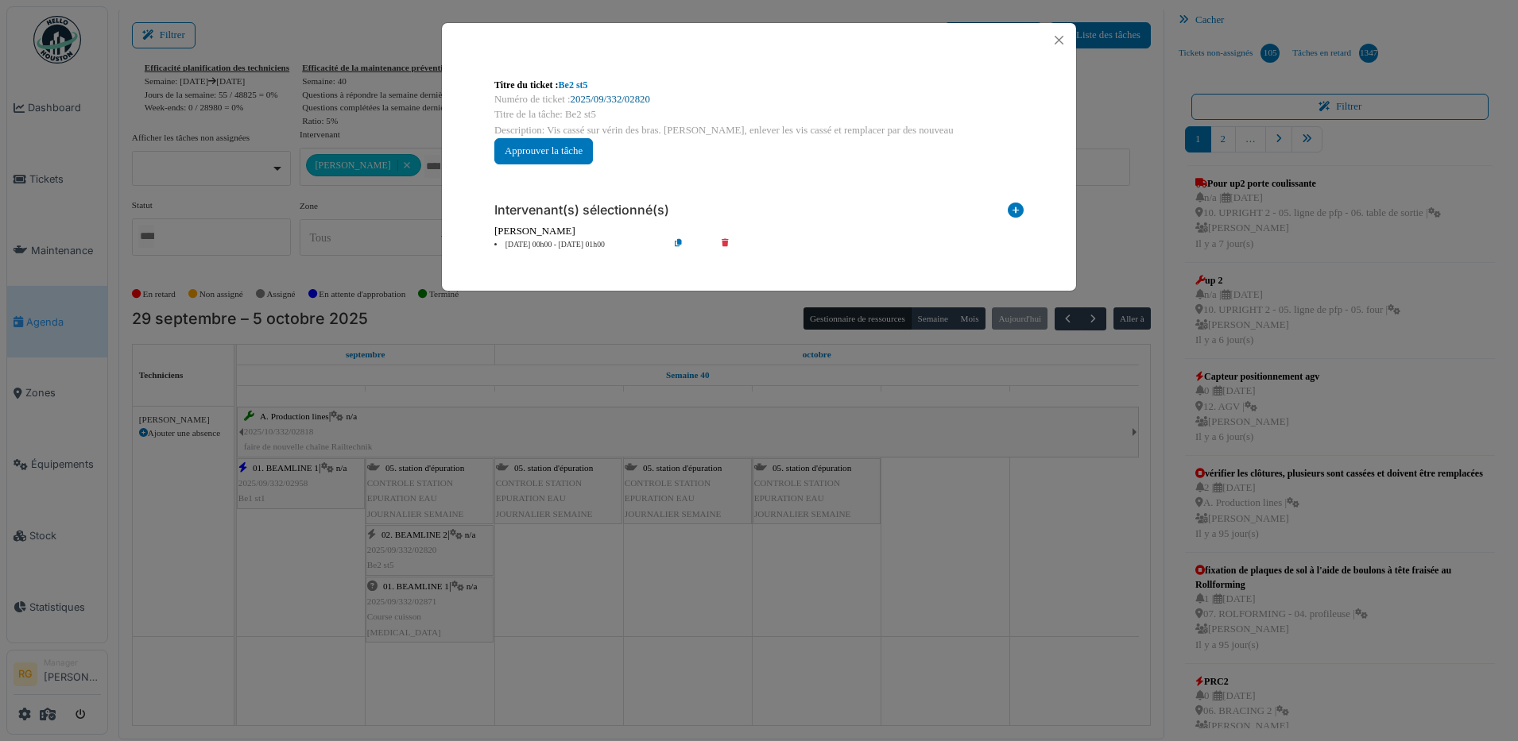
click at [614, 95] on link "2025/09/332/02820" at bounding box center [610, 99] width 79 height 11
click at [562, 151] on button "Approuver la tâche" at bounding box center [543, 151] width 99 height 26
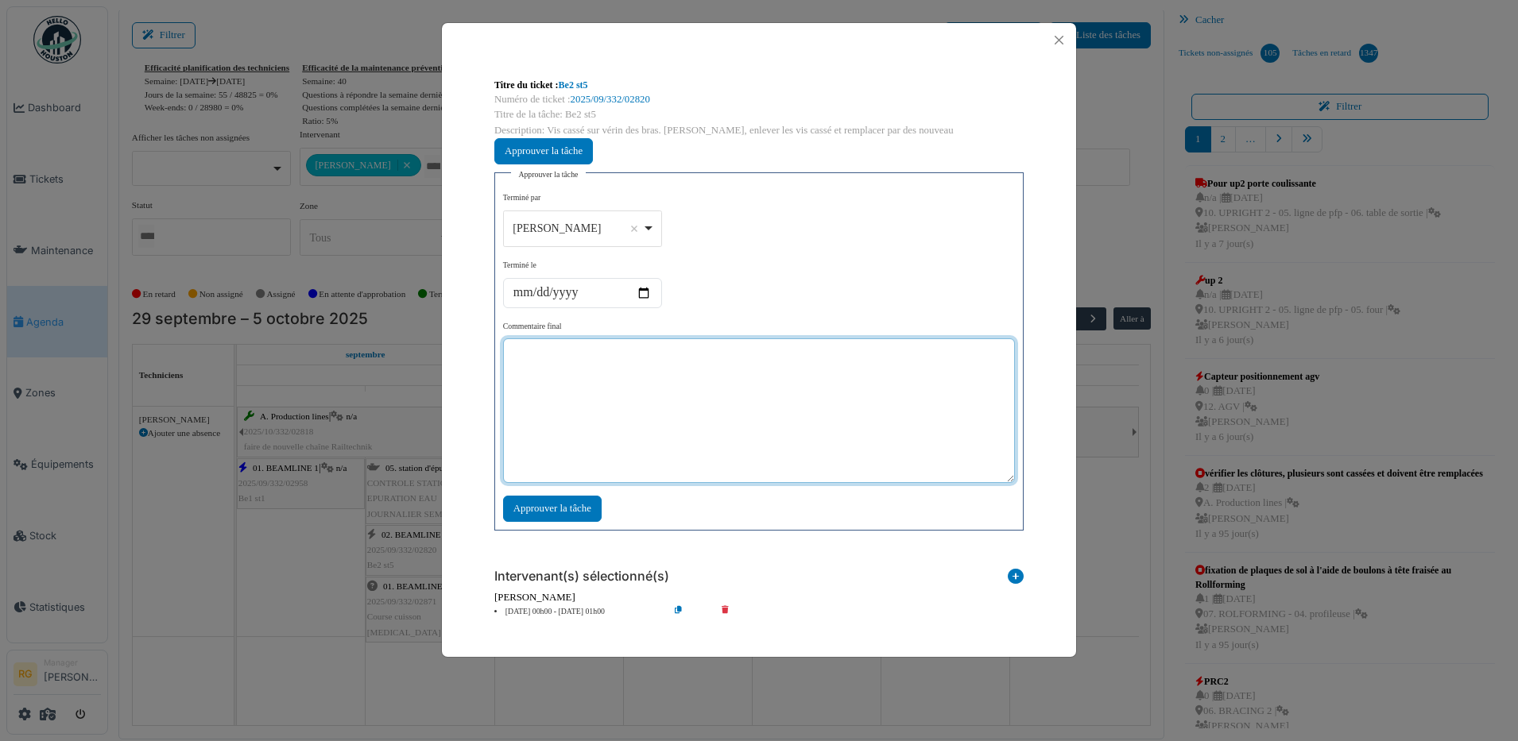
click at [555, 359] on textarea at bounding box center [759, 411] width 512 height 145
type textarea "**********"
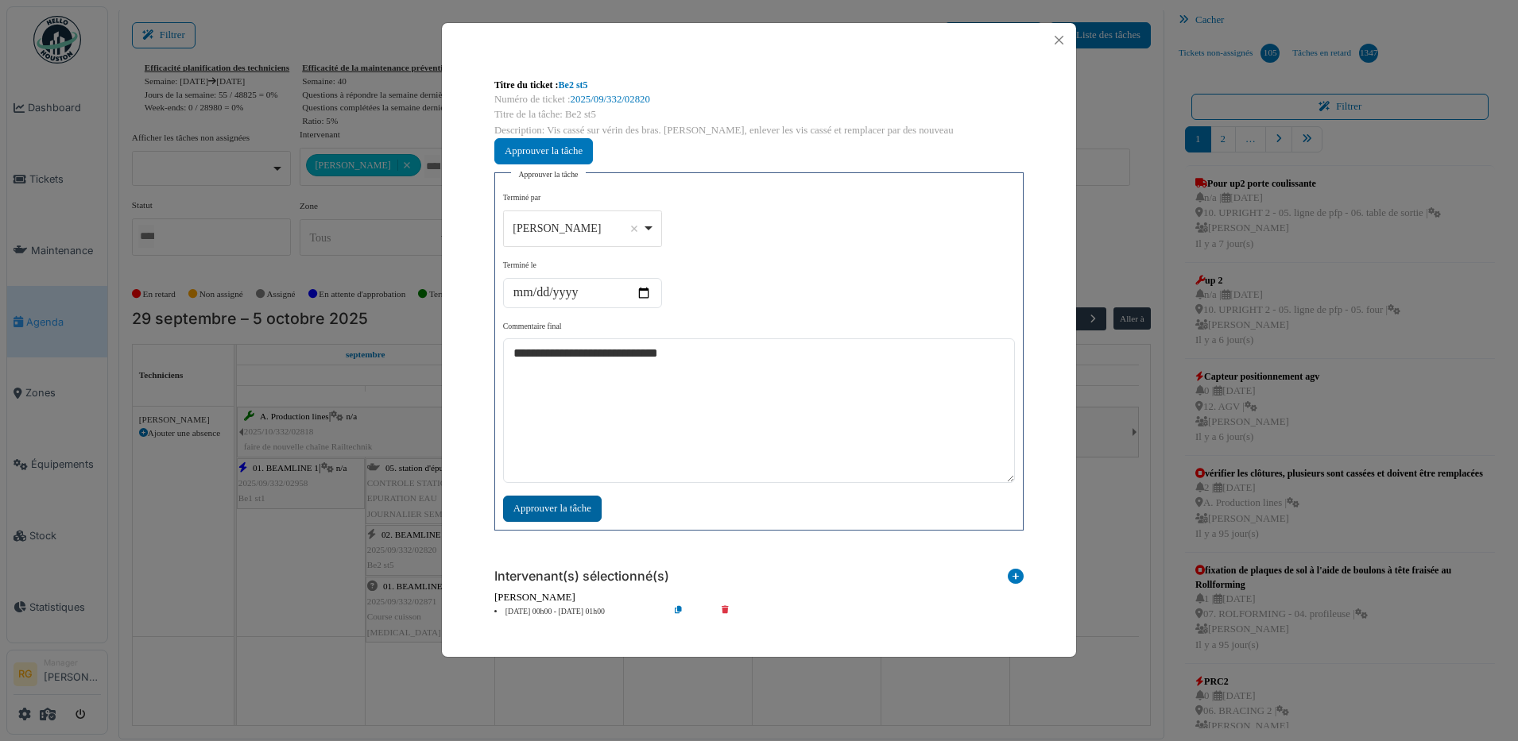
click at [565, 510] on div "Approuver la tâche" at bounding box center [552, 509] width 99 height 26
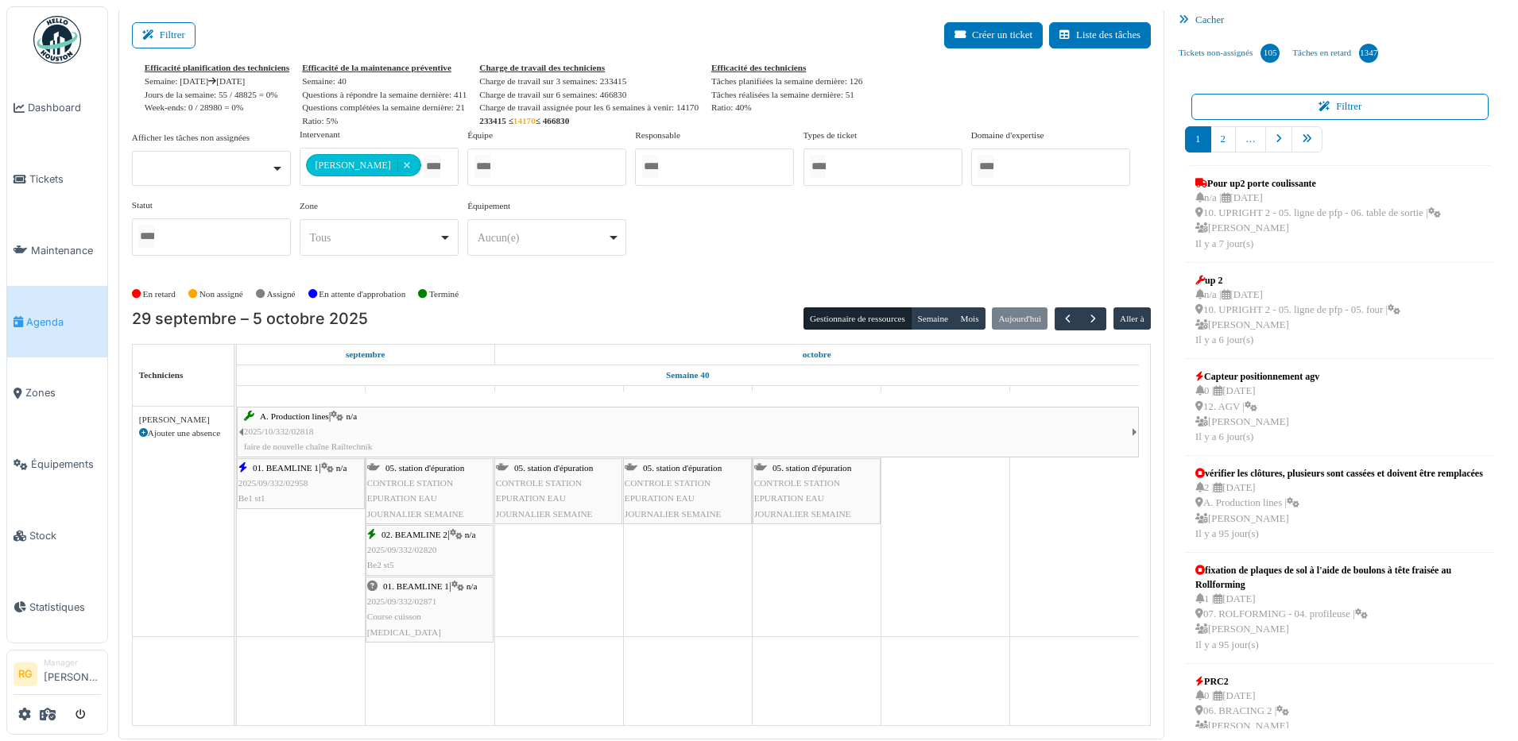
click at [412, 602] on span "2025/09/332/02871" at bounding box center [402, 602] width 70 height 10
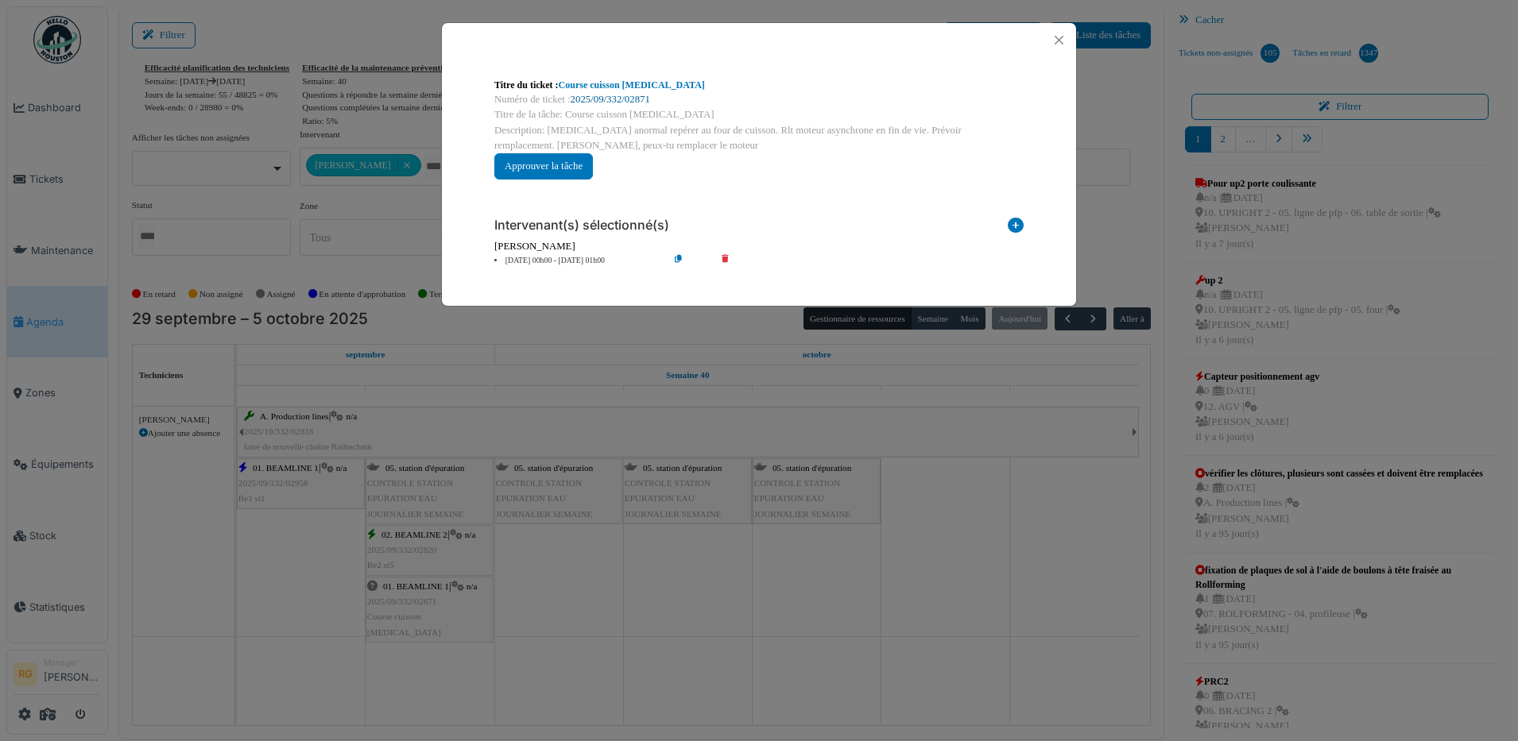
click at [593, 98] on link "2025/09/332/02871" at bounding box center [610, 99] width 79 height 11
click at [1058, 37] on button "Close" at bounding box center [1058, 39] width 21 height 21
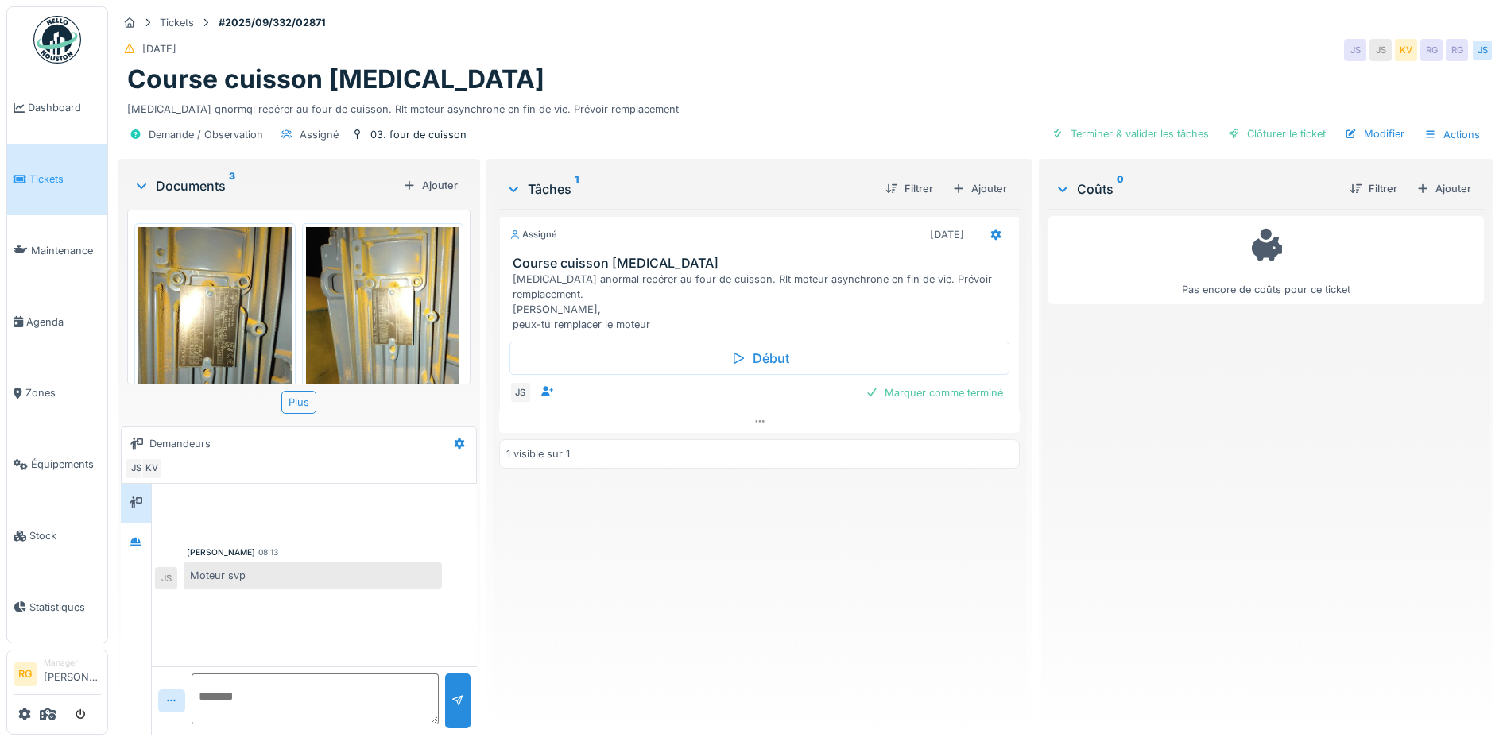
click at [221, 309] on img at bounding box center [214, 329] width 153 height 204
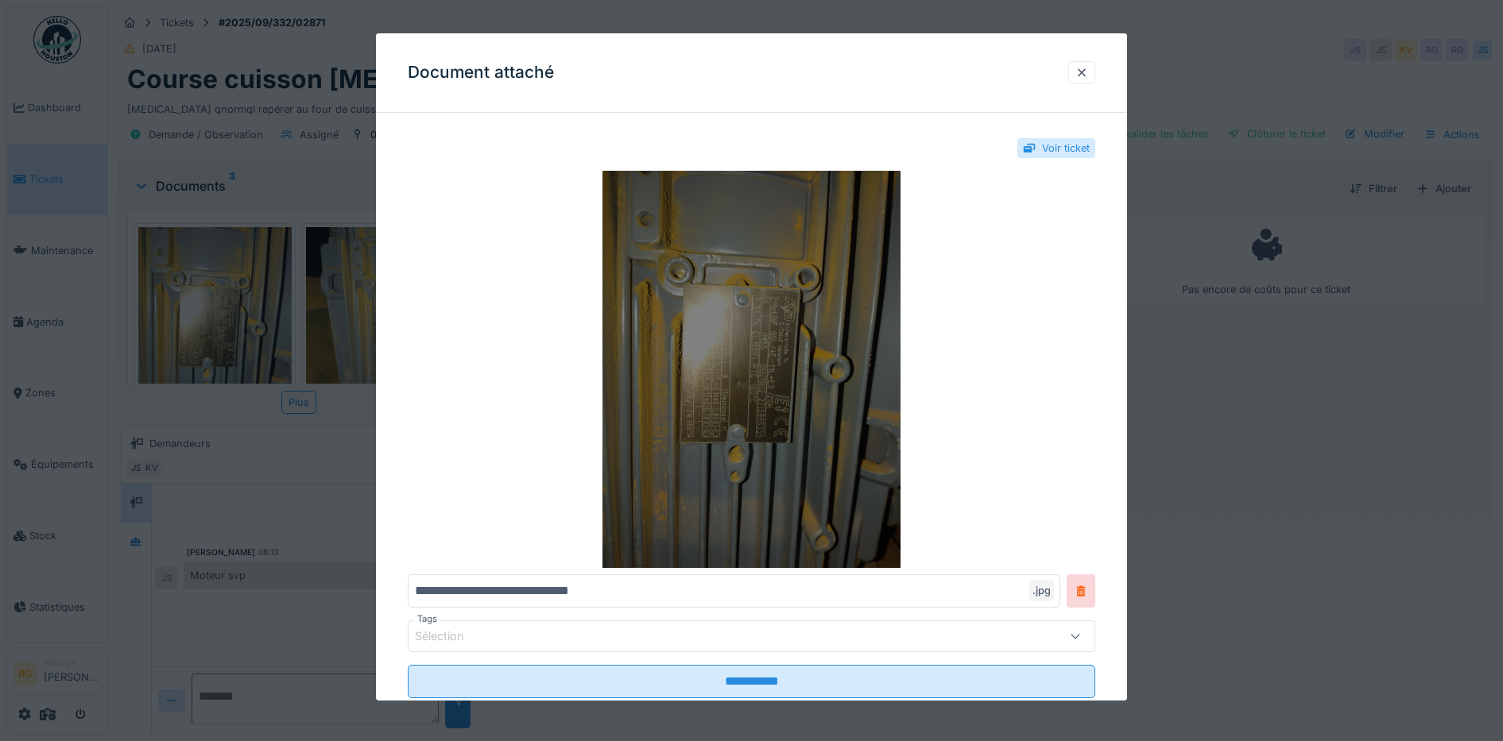
click at [791, 340] on img at bounding box center [752, 369] width 688 height 397
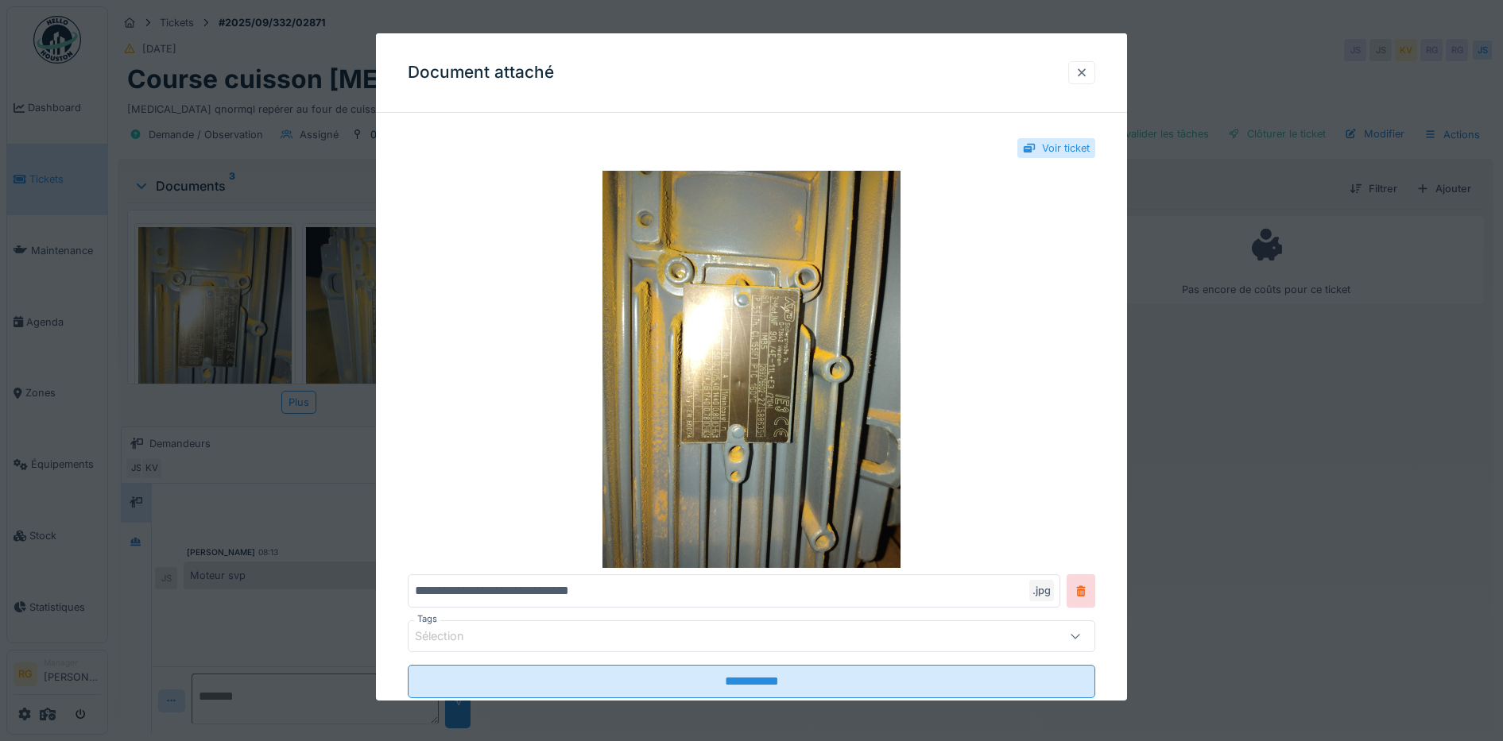
click at [1088, 75] on div at bounding box center [1081, 72] width 13 height 15
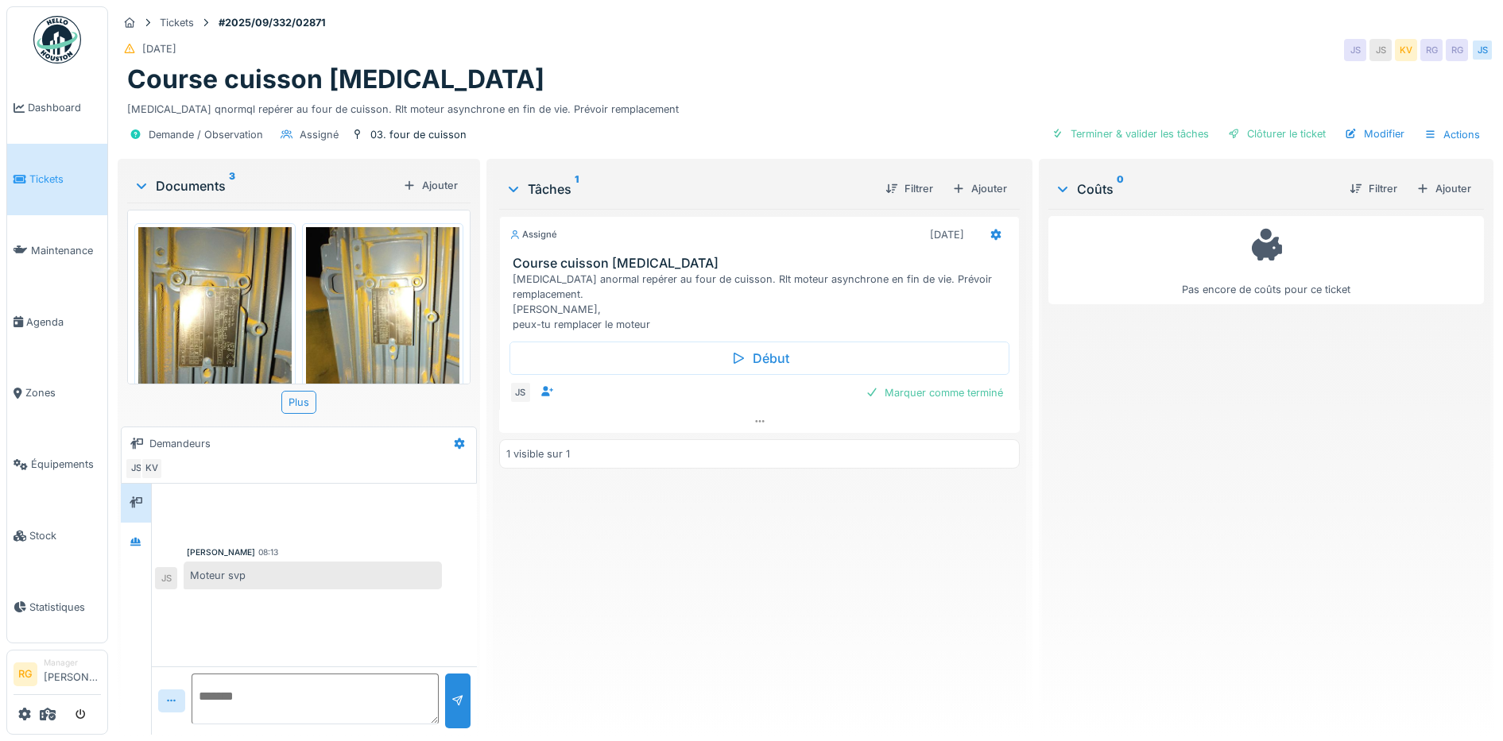
click at [373, 303] on img at bounding box center [382, 329] width 153 height 204
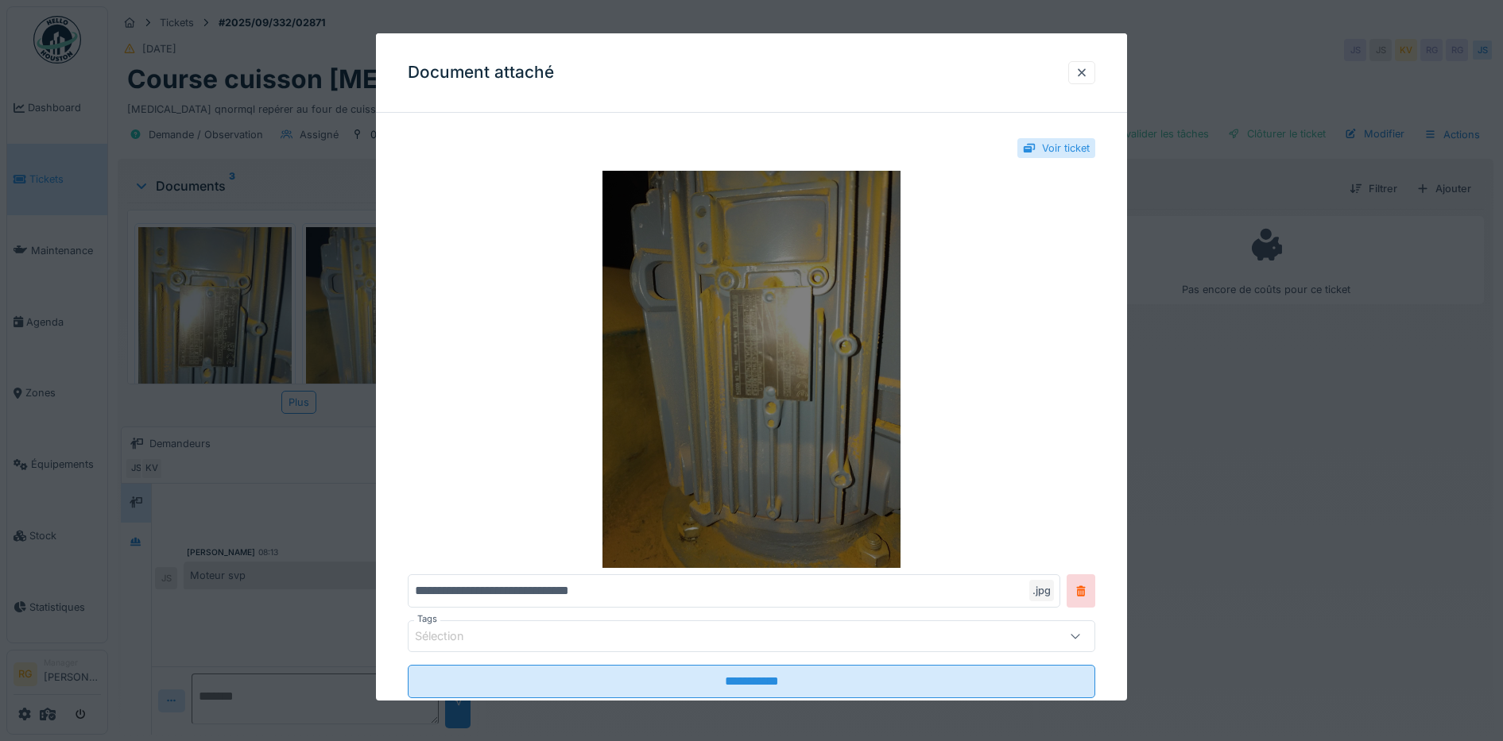
click at [765, 350] on img at bounding box center [752, 369] width 688 height 397
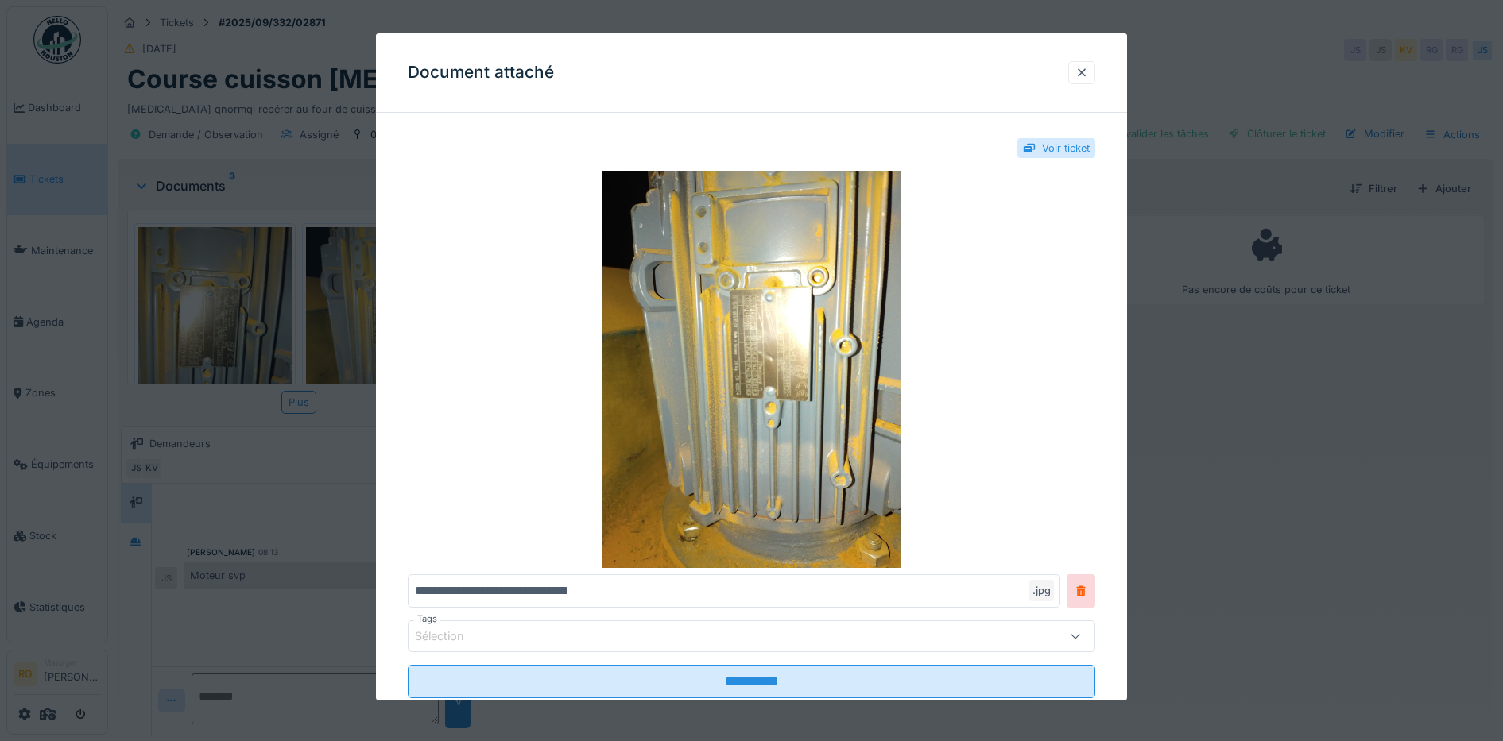
drag, startPoint x: 1095, startPoint y: 73, endPoint x: 878, endPoint y: 91, distance: 217.6
click at [1088, 72] on div at bounding box center [1081, 72] width 13 height 15
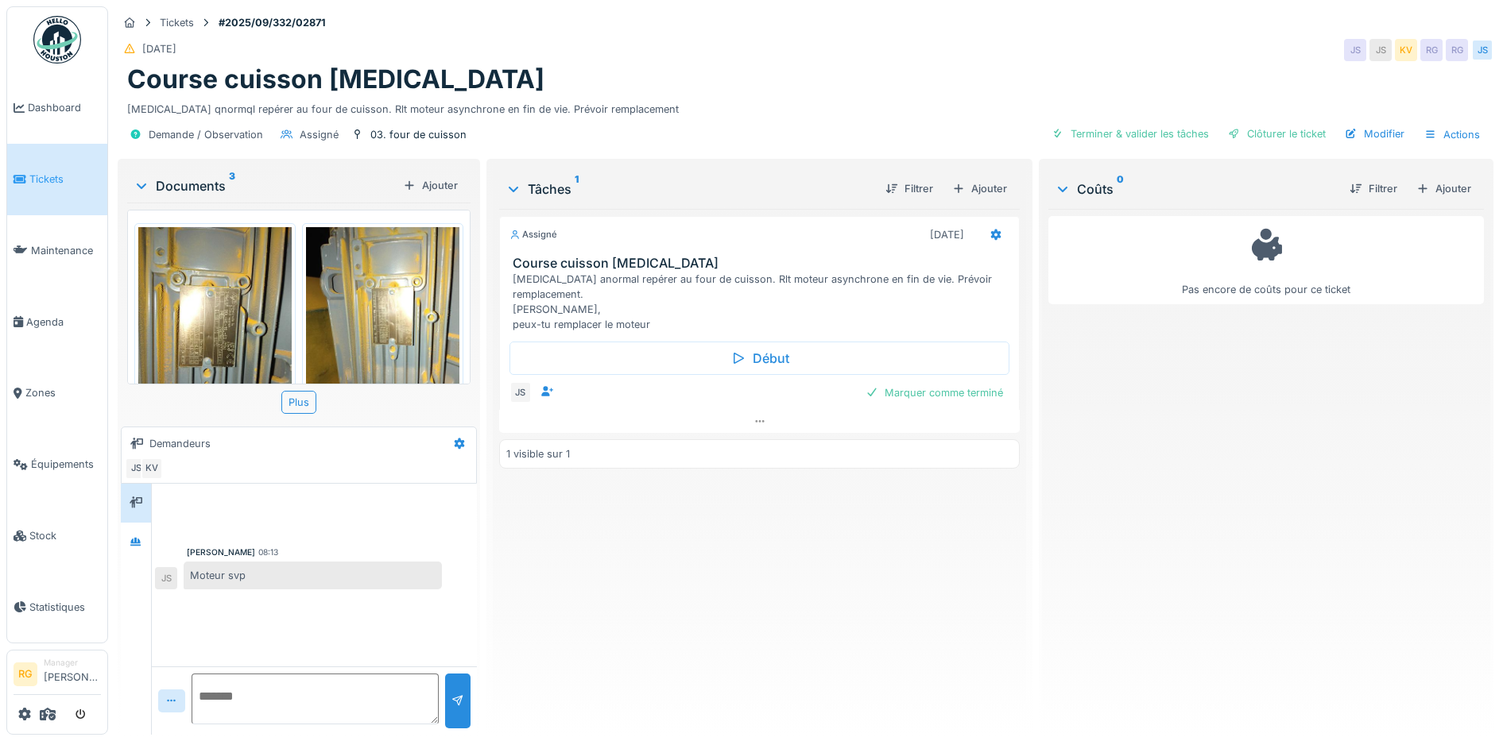
click at [208, 300] on img at bounding box center [214, 329] width 153 height 204
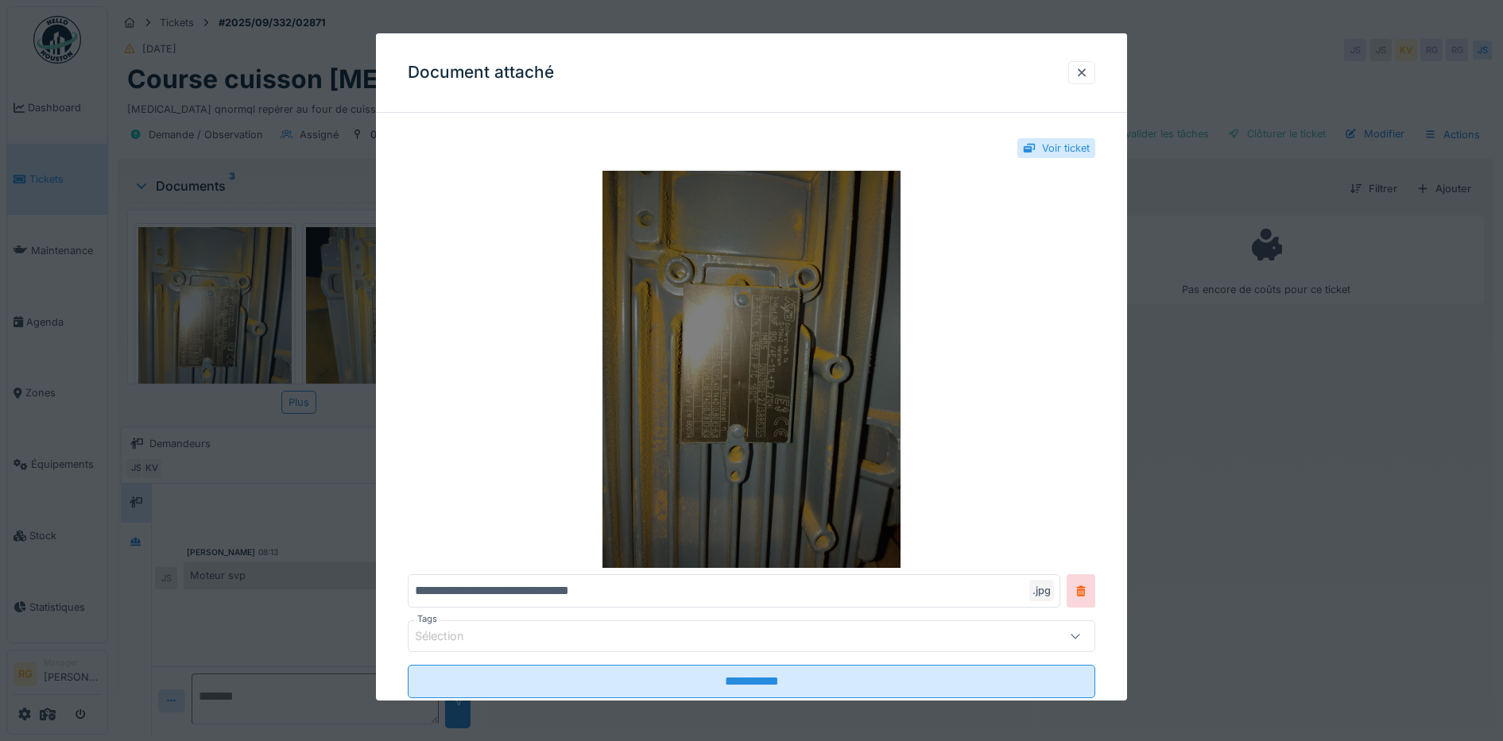
click at [740, 346] on img at bounding box center [752, 369] width 688 height 397
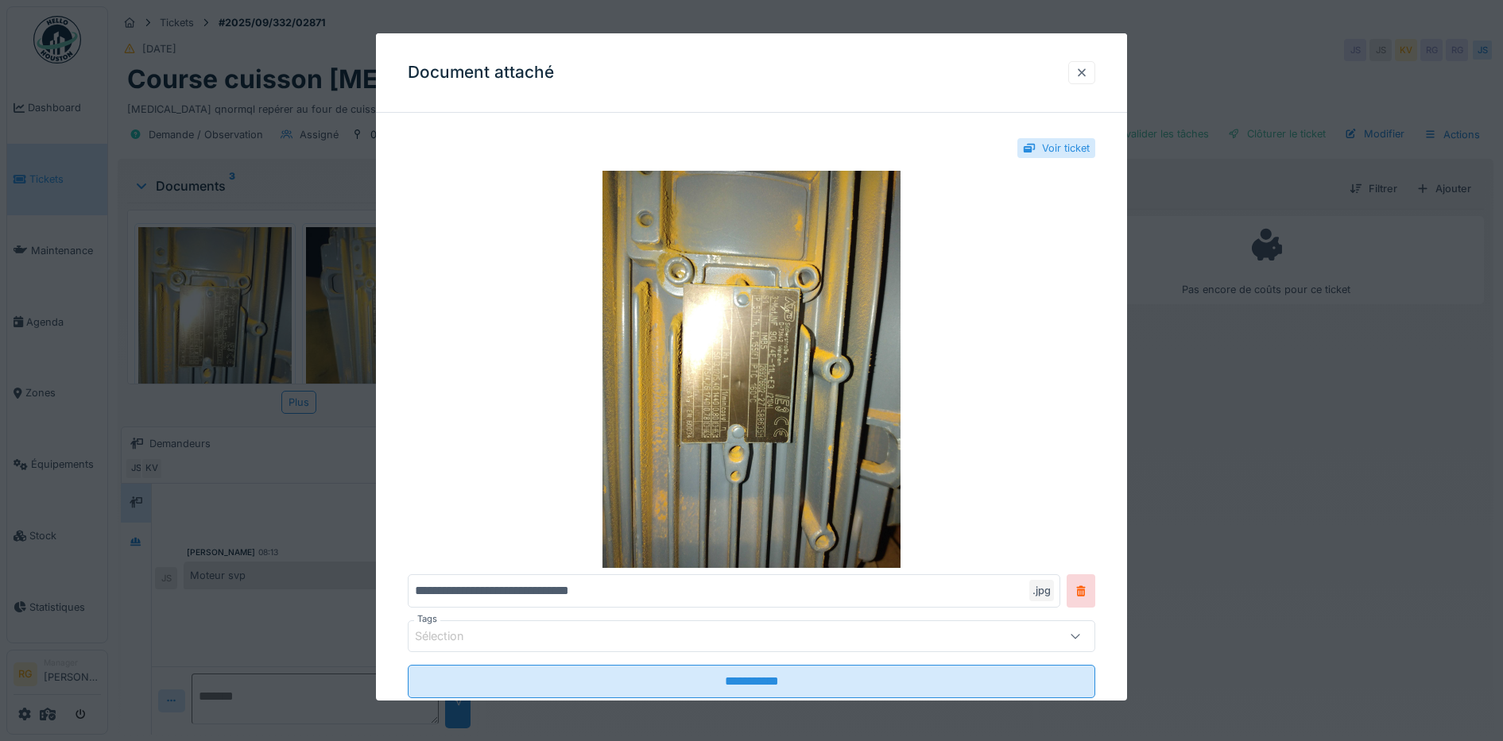
click at [1084, 70] on div at bounding box center [1081, 72] width 13 height 15
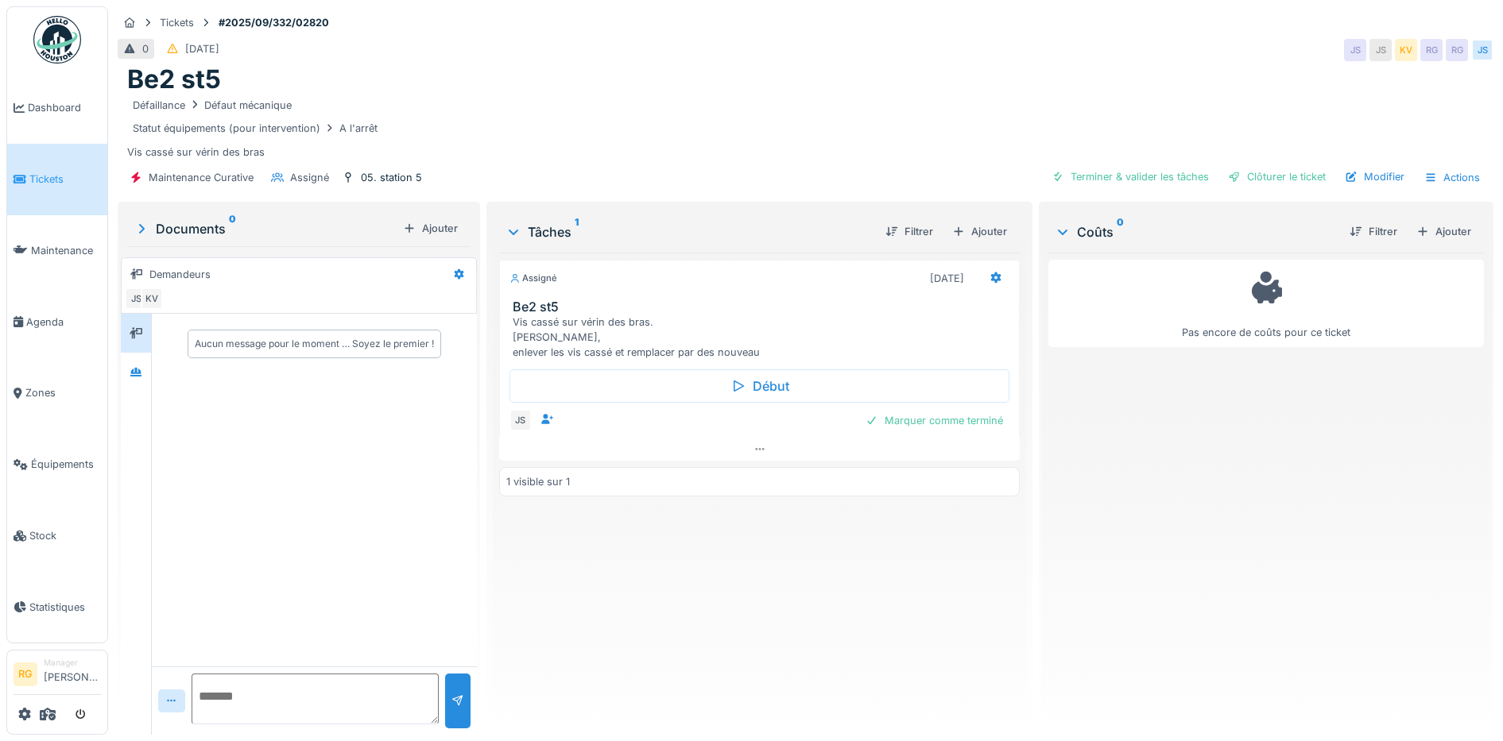
click at [207, 228] on div "Documents 0" at bounding box center [264, 228] width 263 height 19
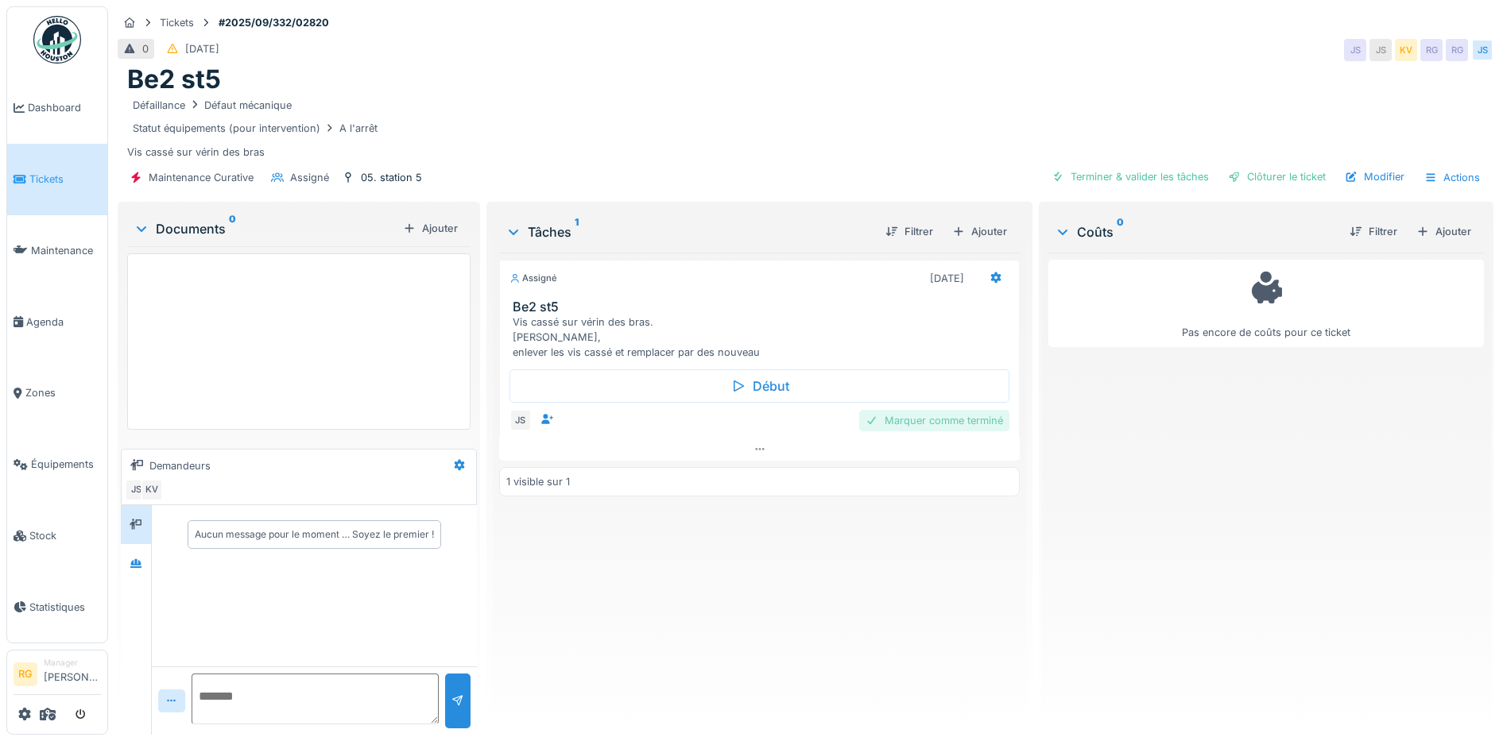
click at [953, 424] on div "Marquer comme terminé" at bounding box center [934, 420] width 150 height 21
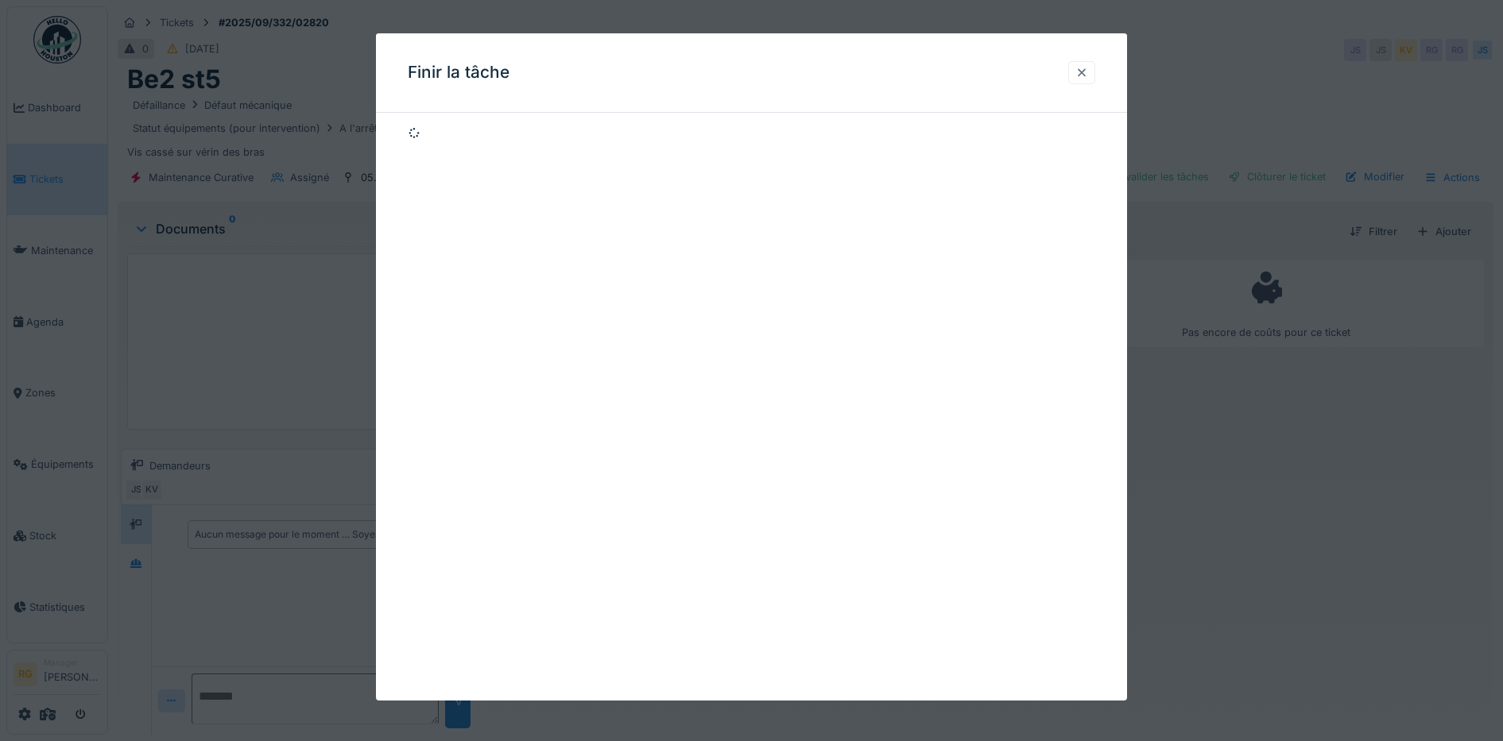
click at [1085, 68] on div at bounding box center [1081, 72] width 13 height 15
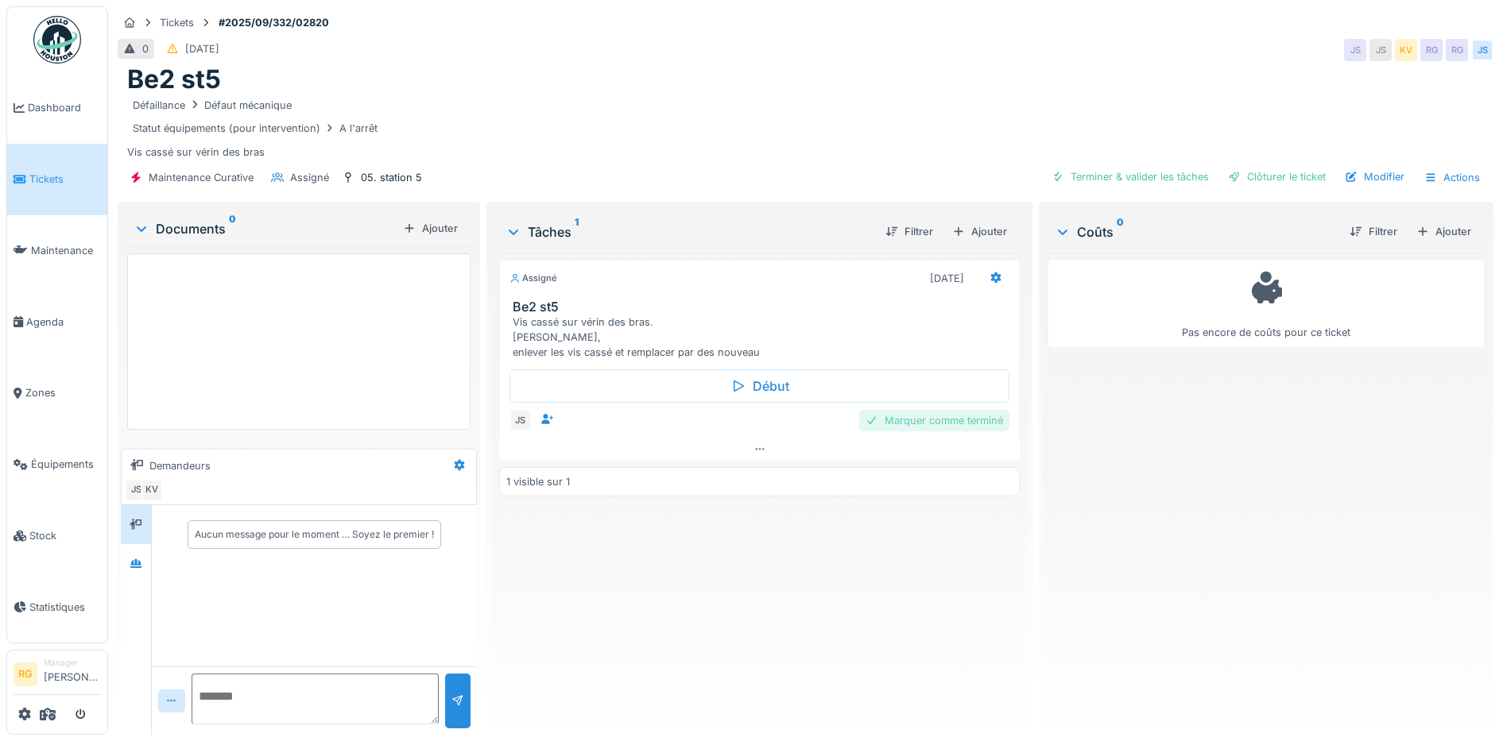
click at [935, 420] on div "Marquer comme terminé" at bounding box center [934, 420] width 150 height 21
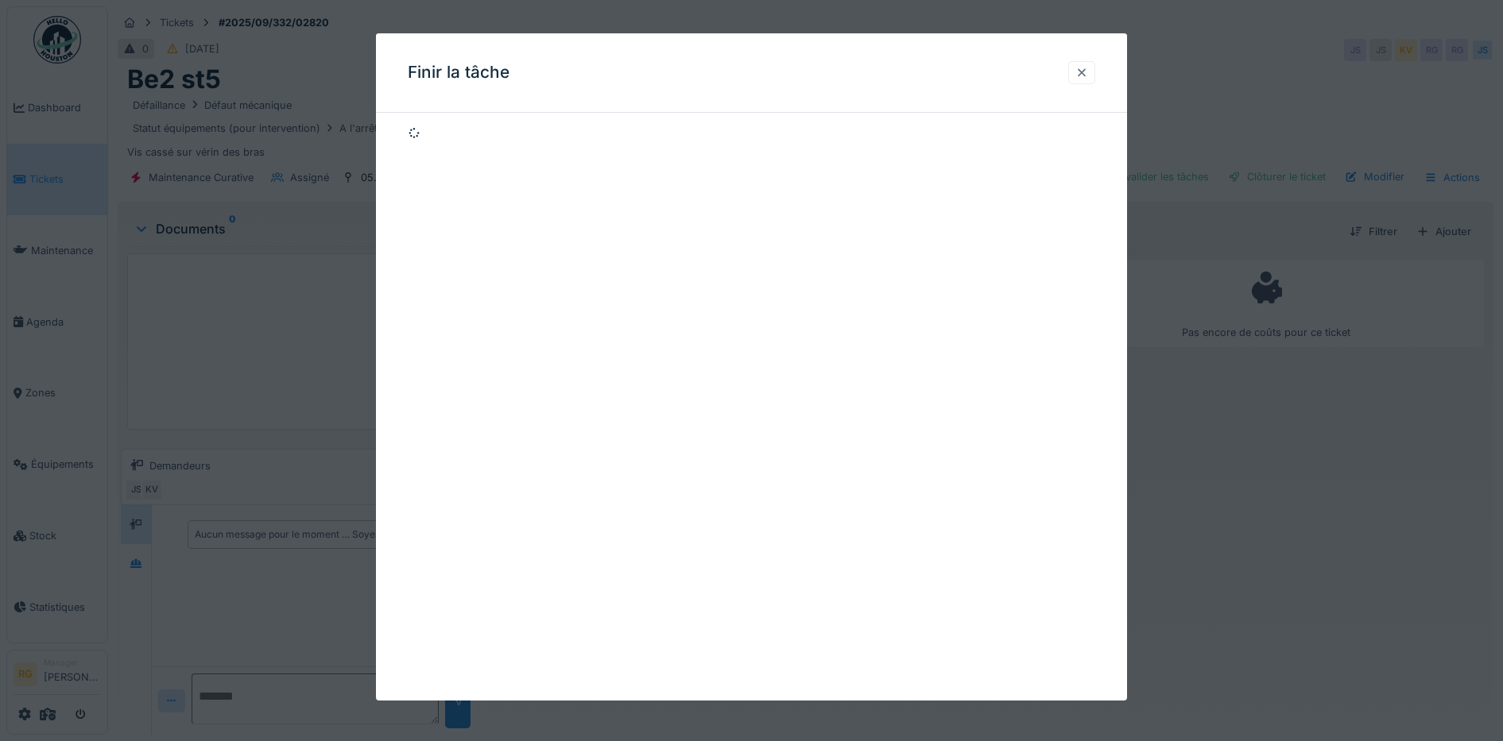
click at [1085, 74] on div at bounding box center [1081, 72] width 13 height 15
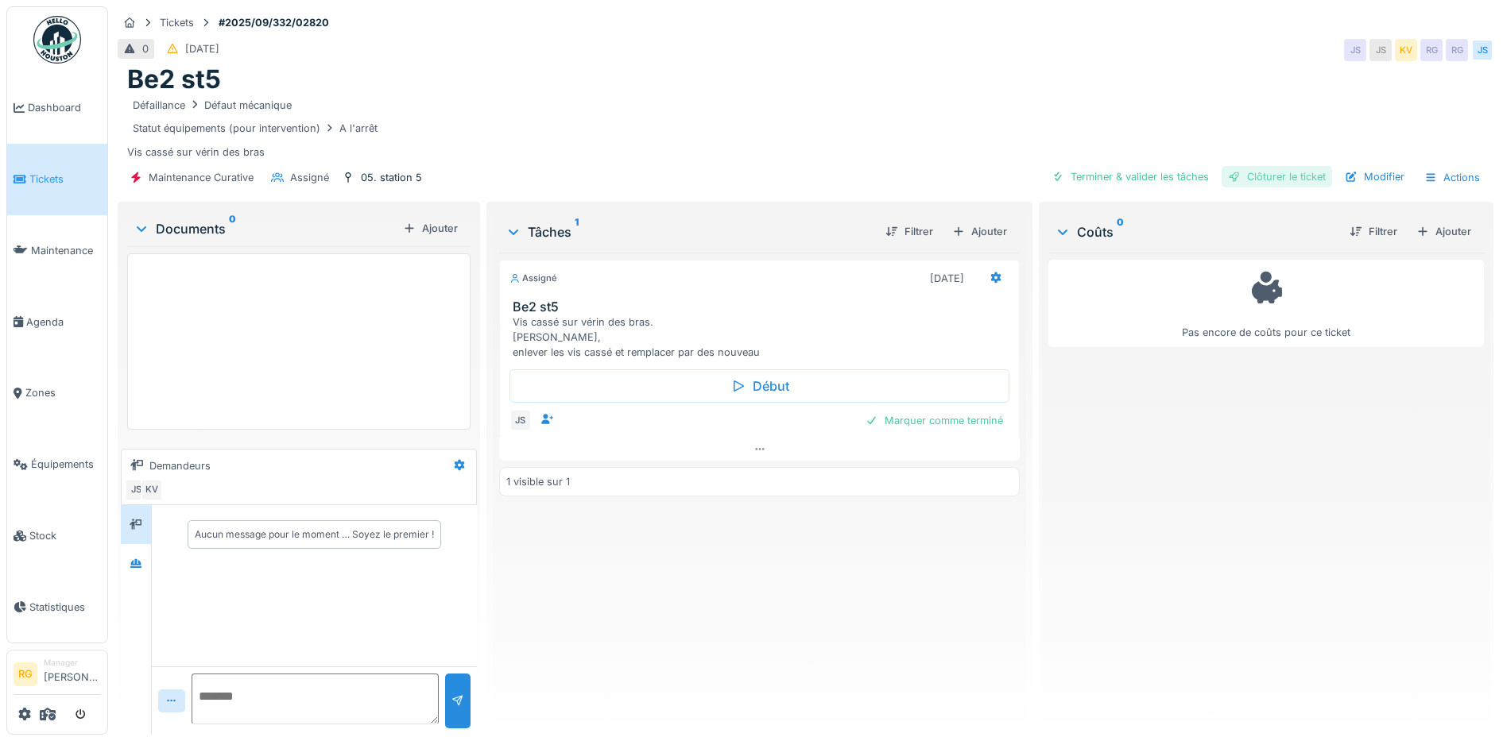
click at [1271, 174] on div "Clôturer le ticket" at bounding box center [1276, 176] width 110 height 21
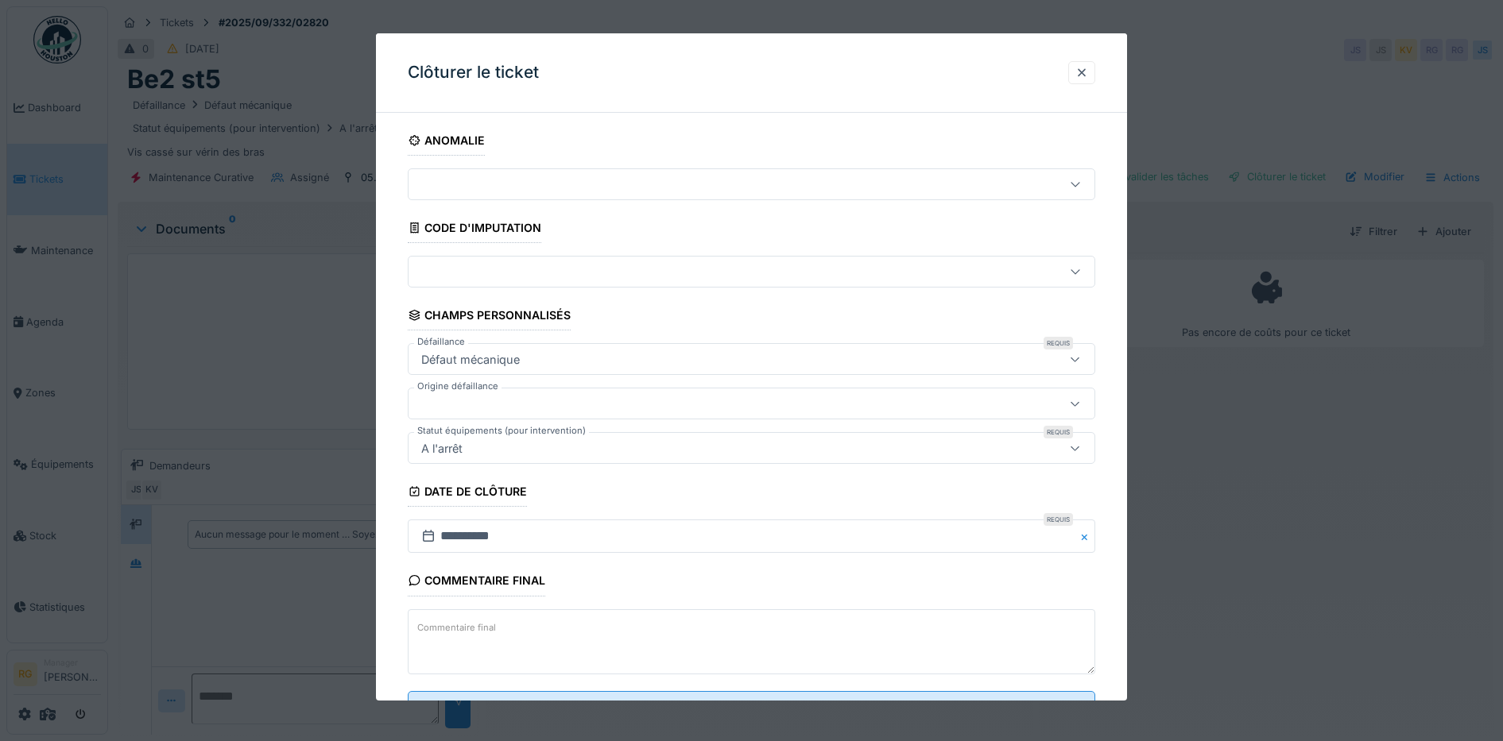
click at [602, 627] on textarea "Commentaire final" at bounding box center [752, 641] width 688 height 65
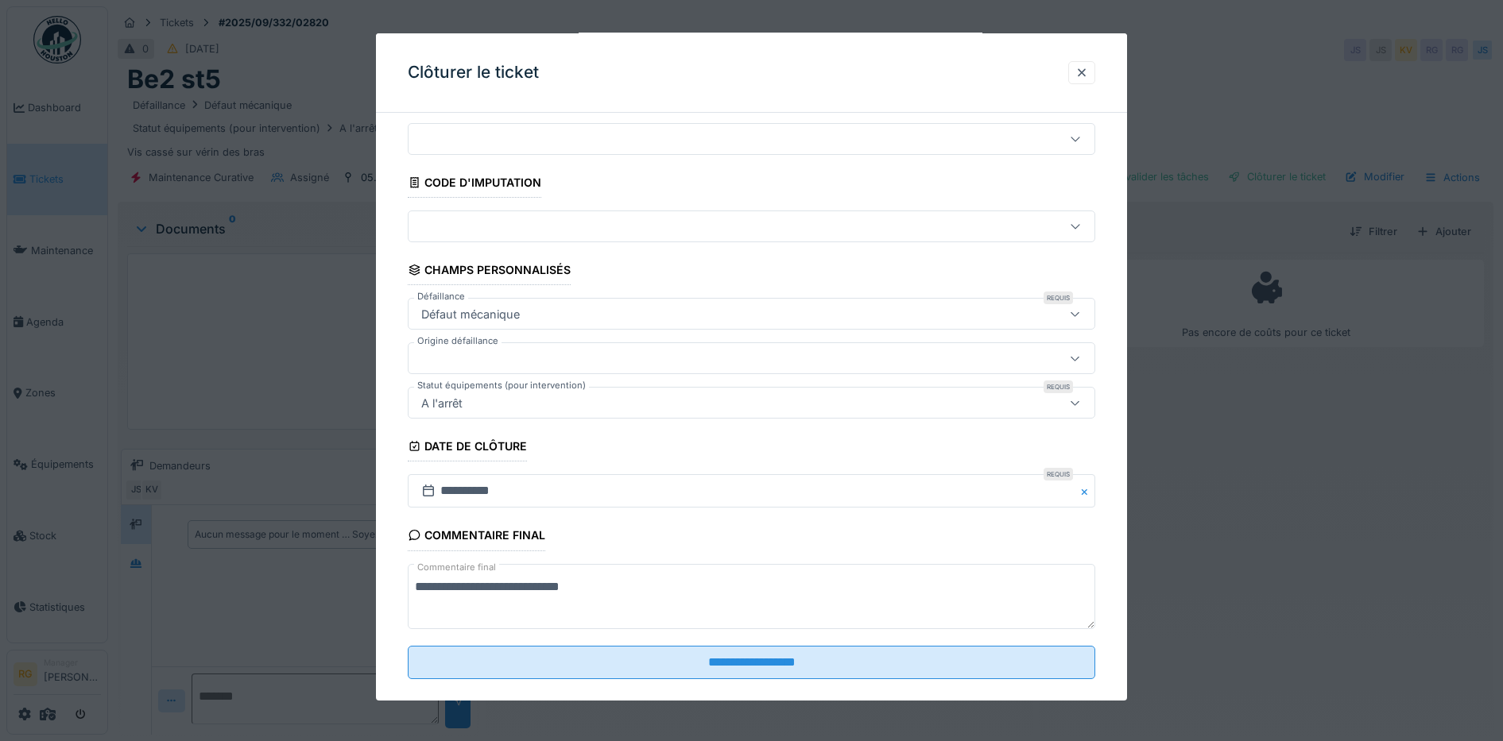
scroll to position [68, 0]
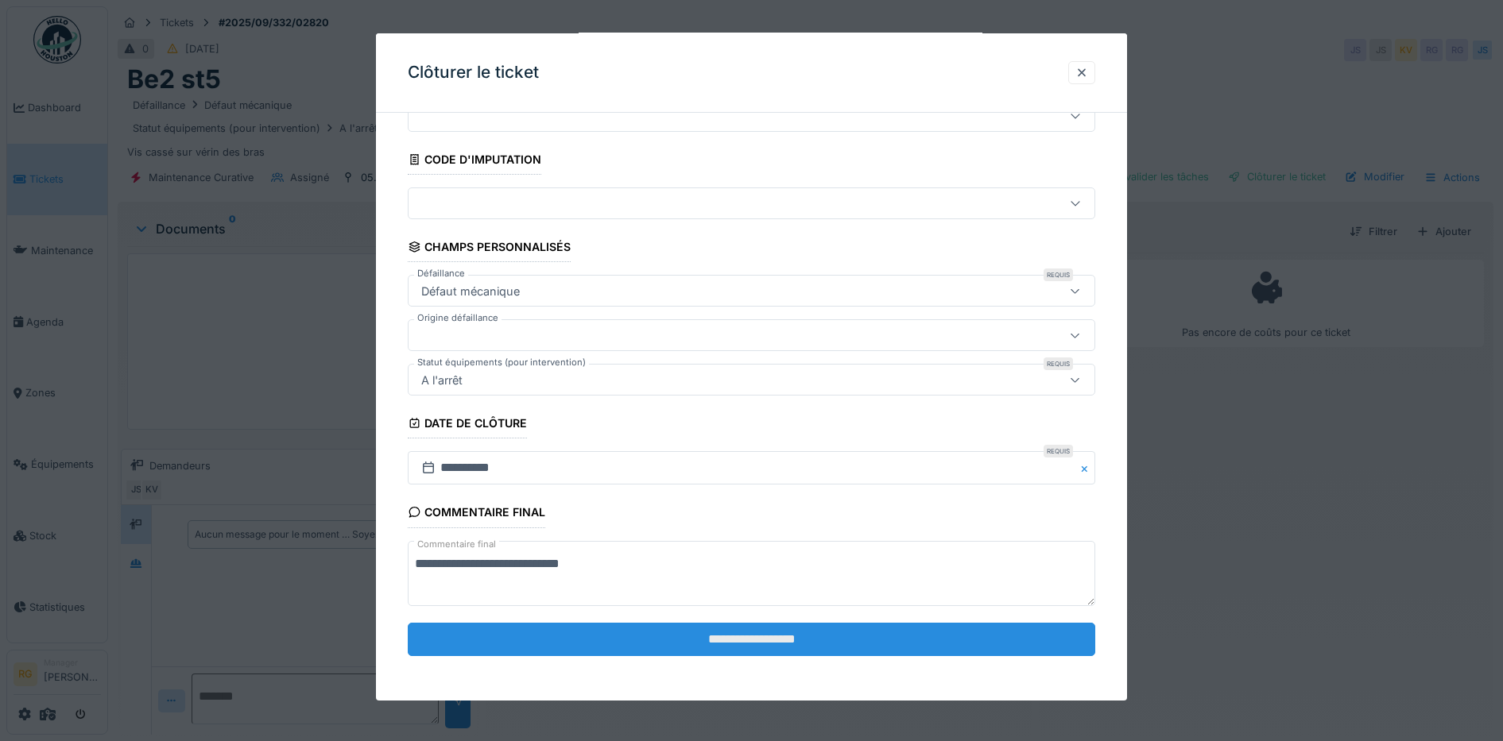
type textarea "**********"
click at [769, 640] on input "**********" at bounding box center [752, 639] width 688 height 33
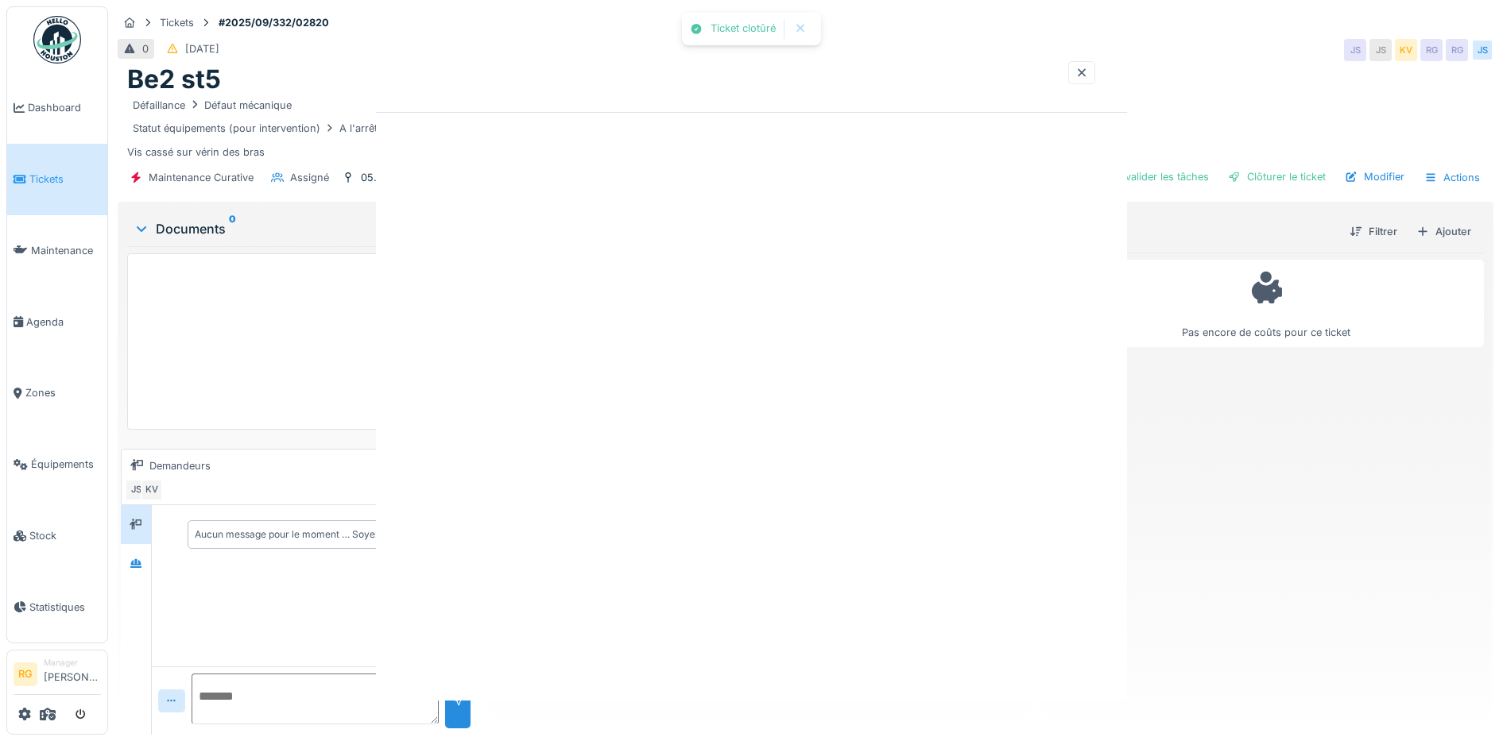
scroll to position [0, 0]
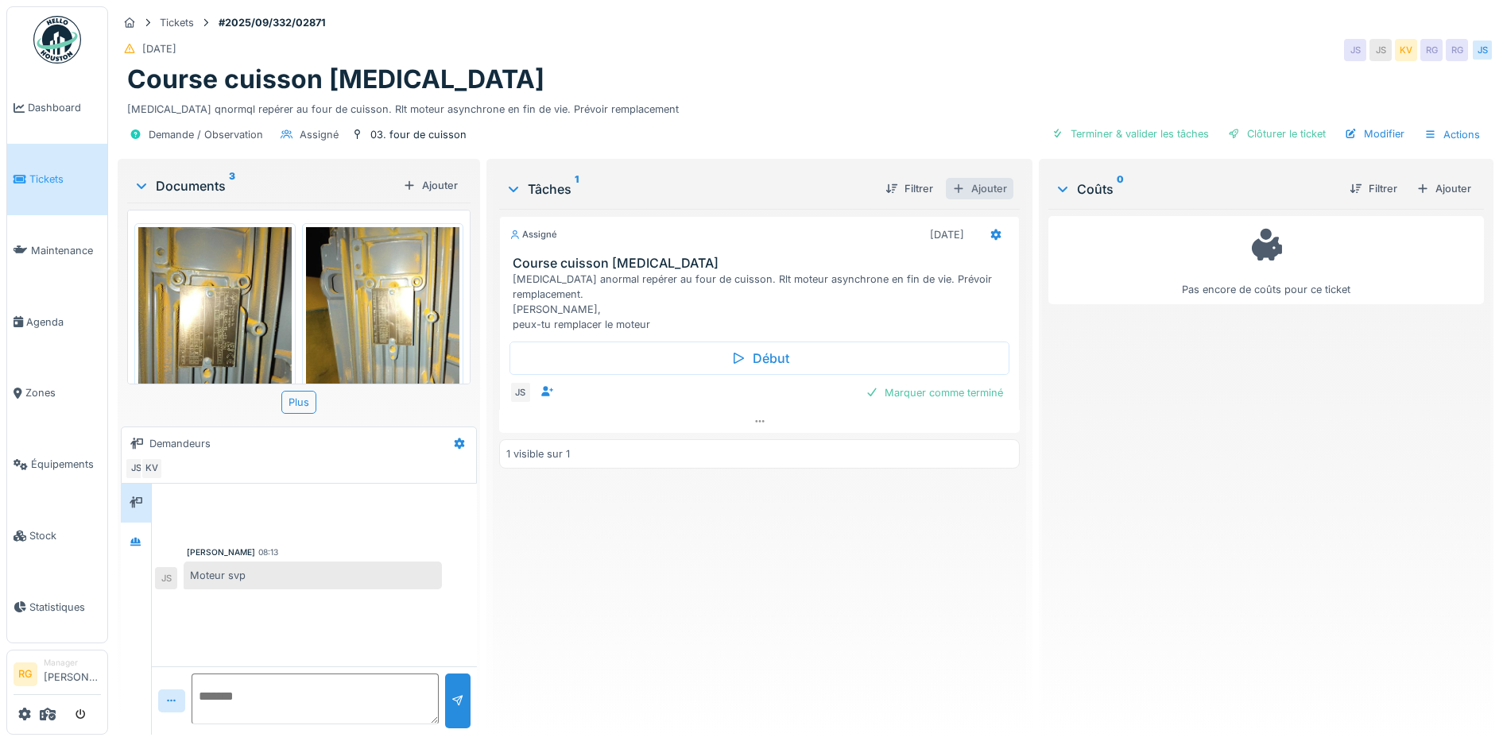
click at [973, 188] on div "Ajouter" at bounding box center [980, 188] width 68 height 21
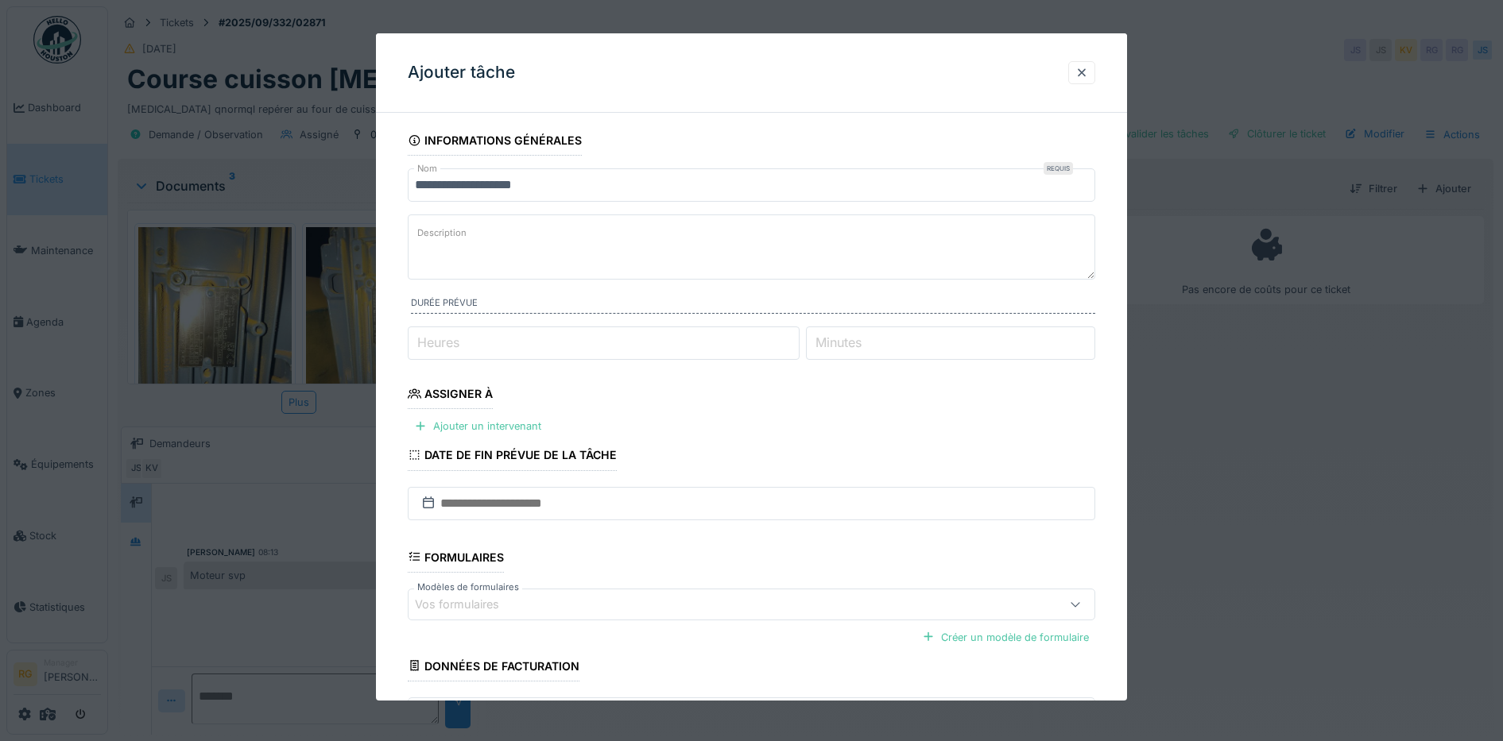
click at [455, 230] on label "Description" at bounding box center [442, 233] width 56 height 20
click at [455, 230] on textarea "Description" at bounding box center [752, 247] width 688 height 65
click at [1088, 76] on div at bounding box center [1081, 72] width 13 height 15
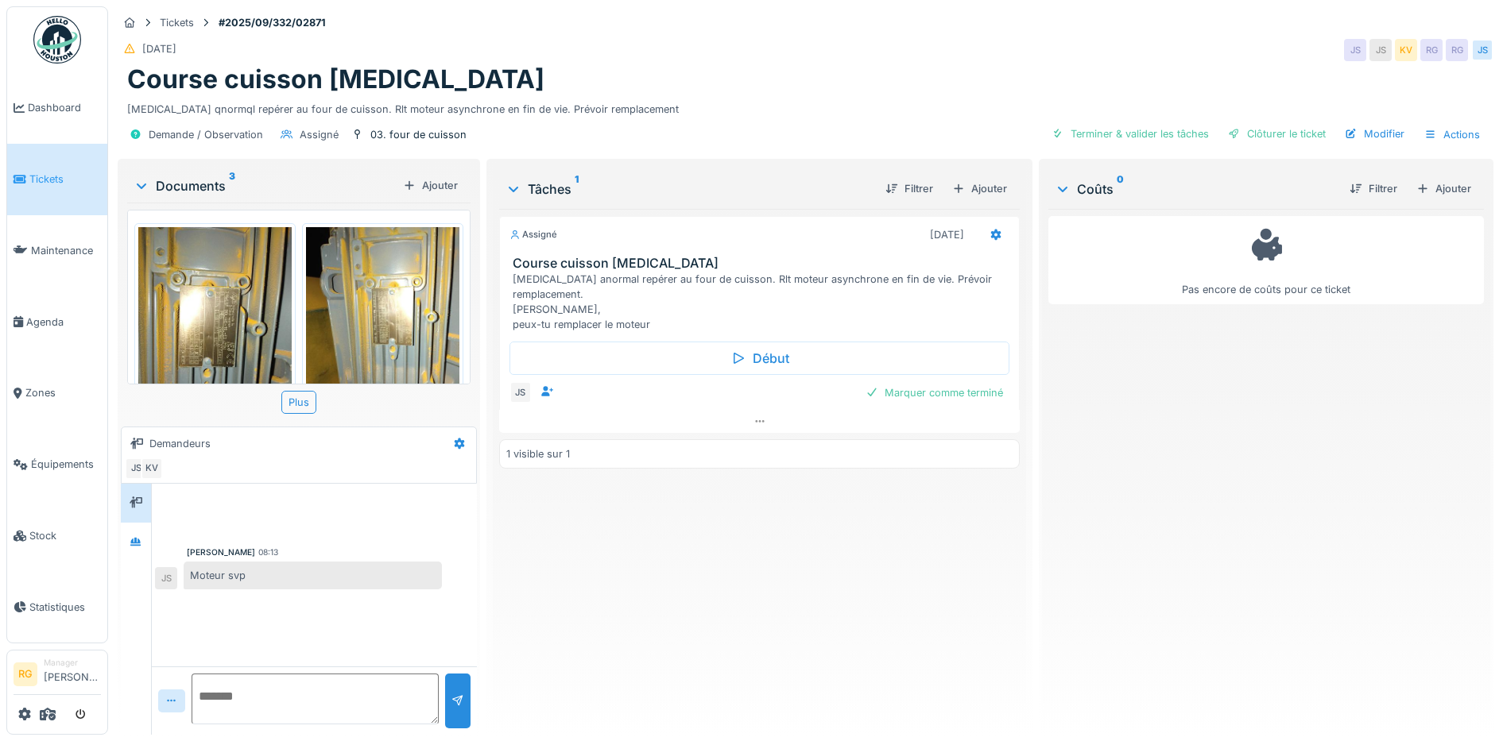
click at [225, 311] on img at bounding box center [214, 329] width 153 height 204
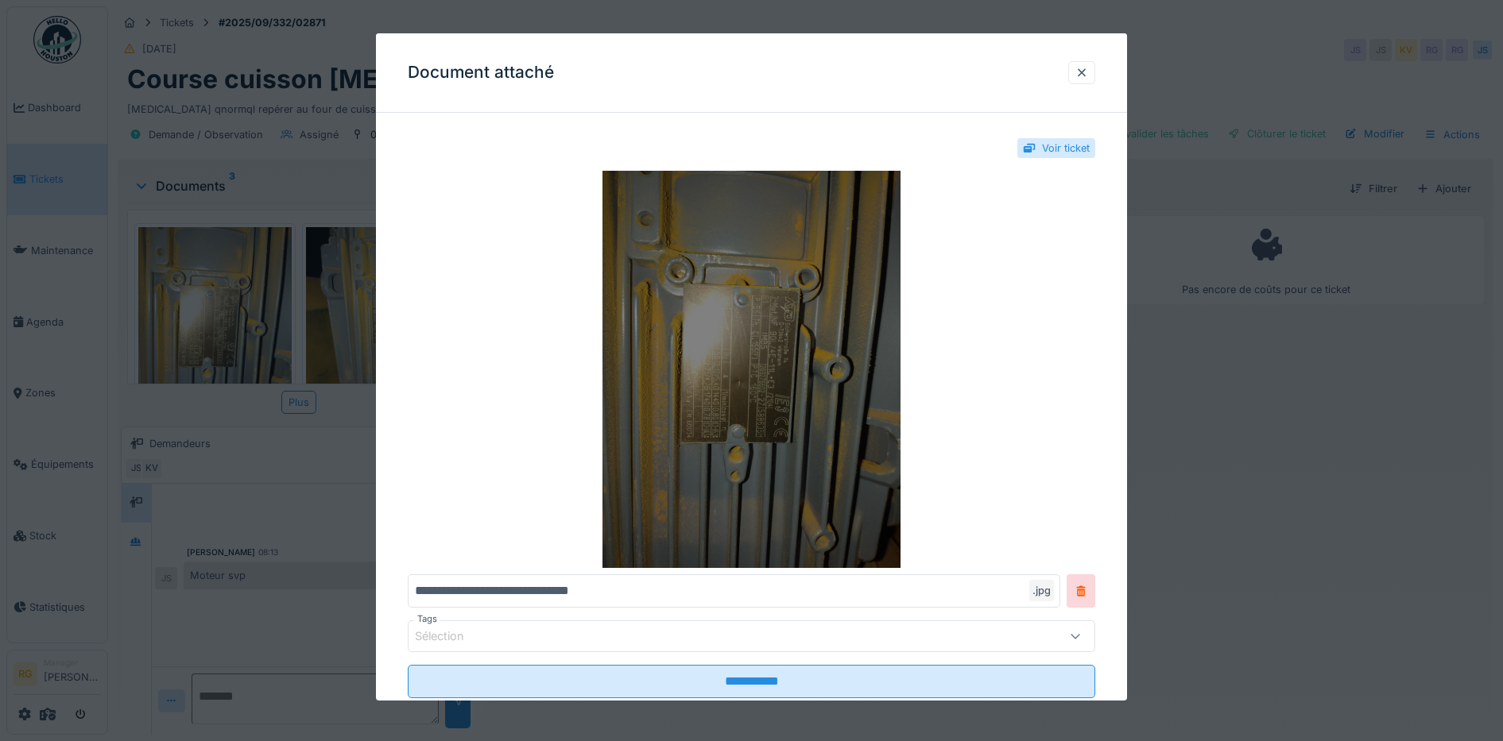
click at [772, 356] on img at bounding box center [752, 369] width 688 height 397
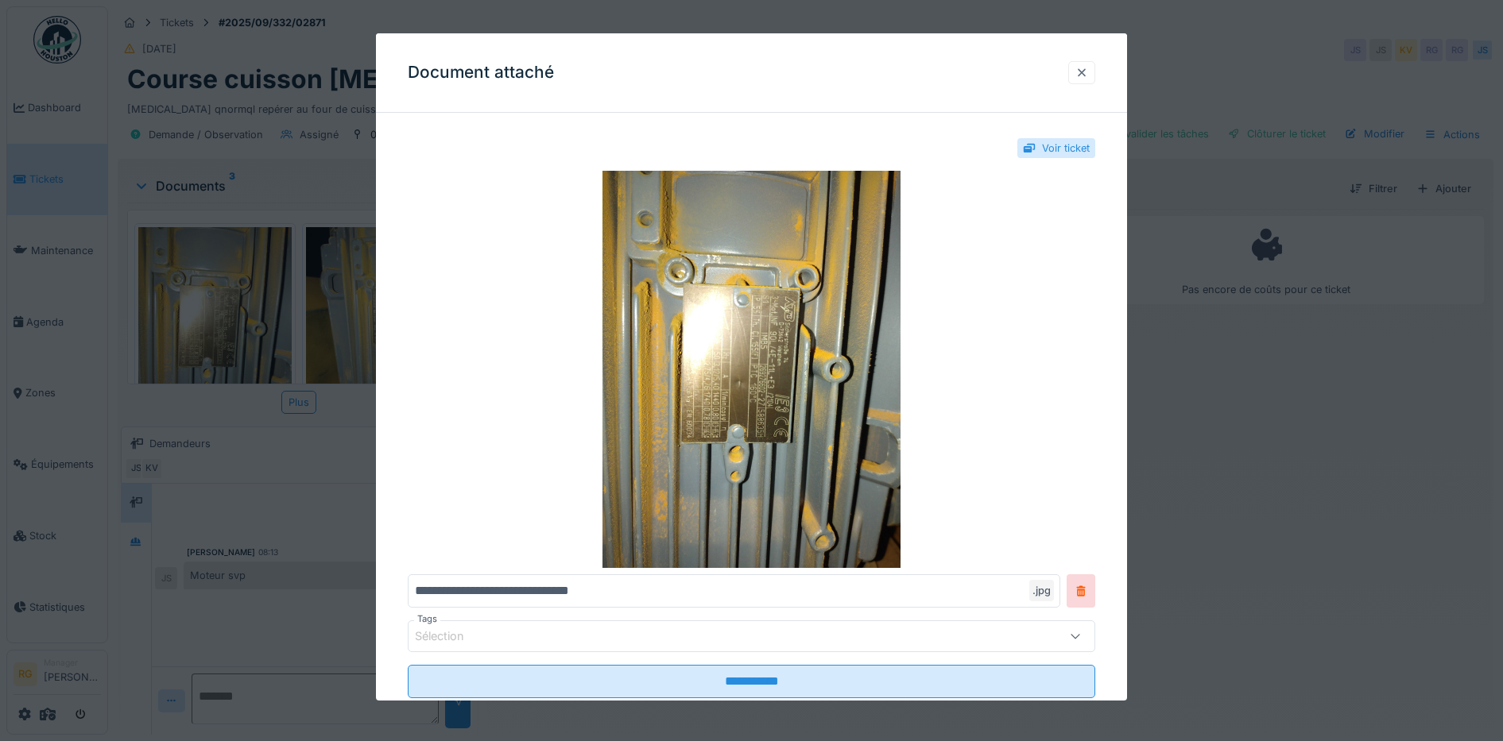
click at [1088, 71] on div at bounding box center [1081, 72] width 13 height 15
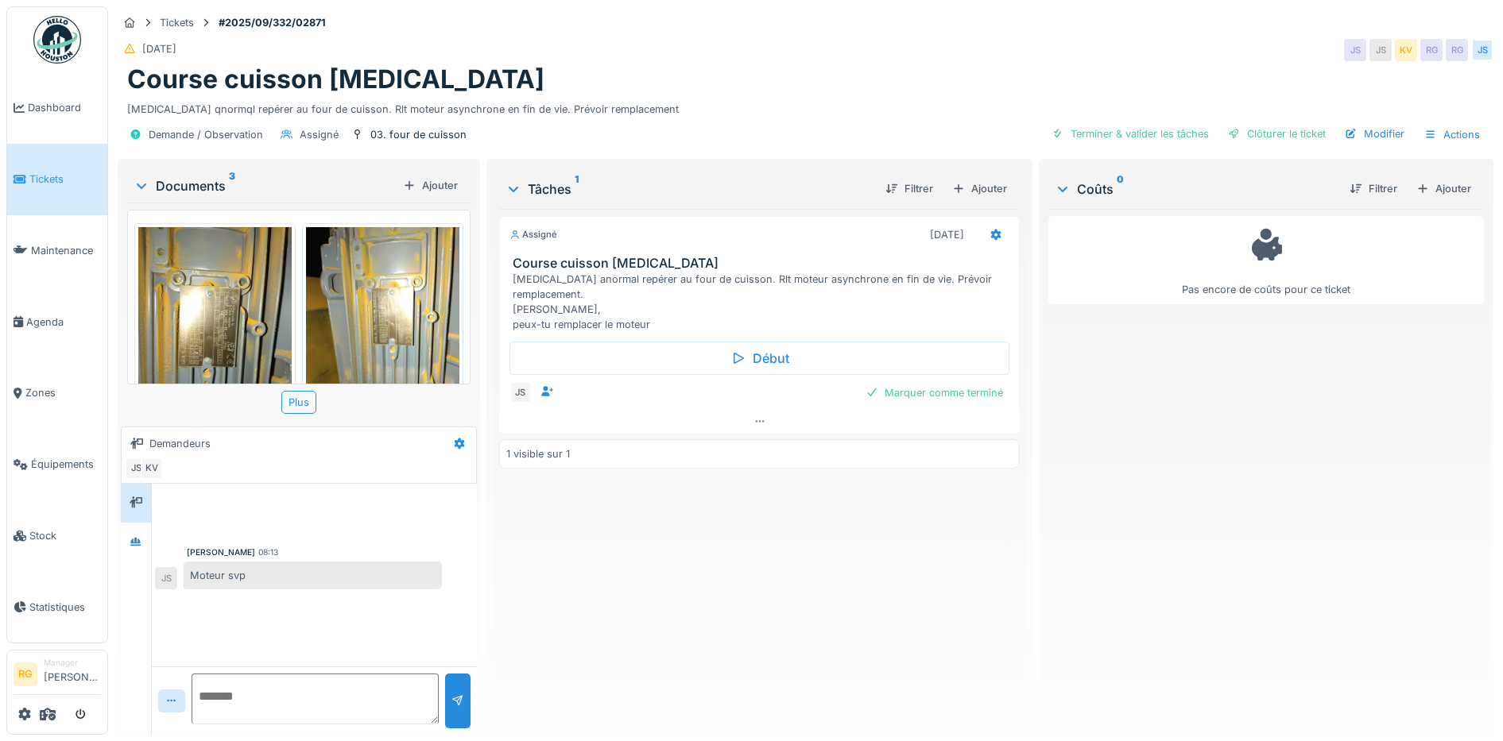
click at [355, 309] on img at bounding box center [382, 329] width 153 height 204
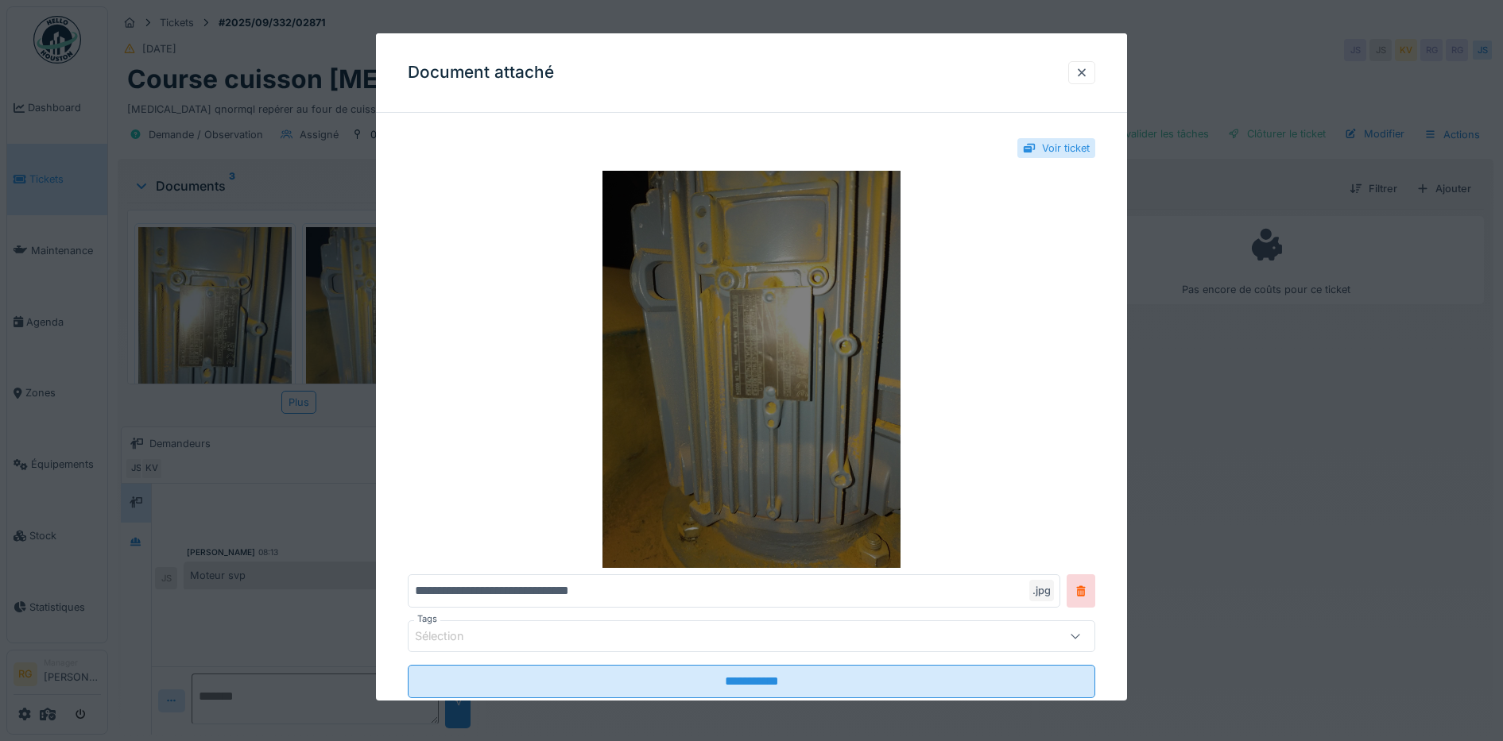
click at [690, 232] on img at bounding box center [752, 369] width 688 height 397
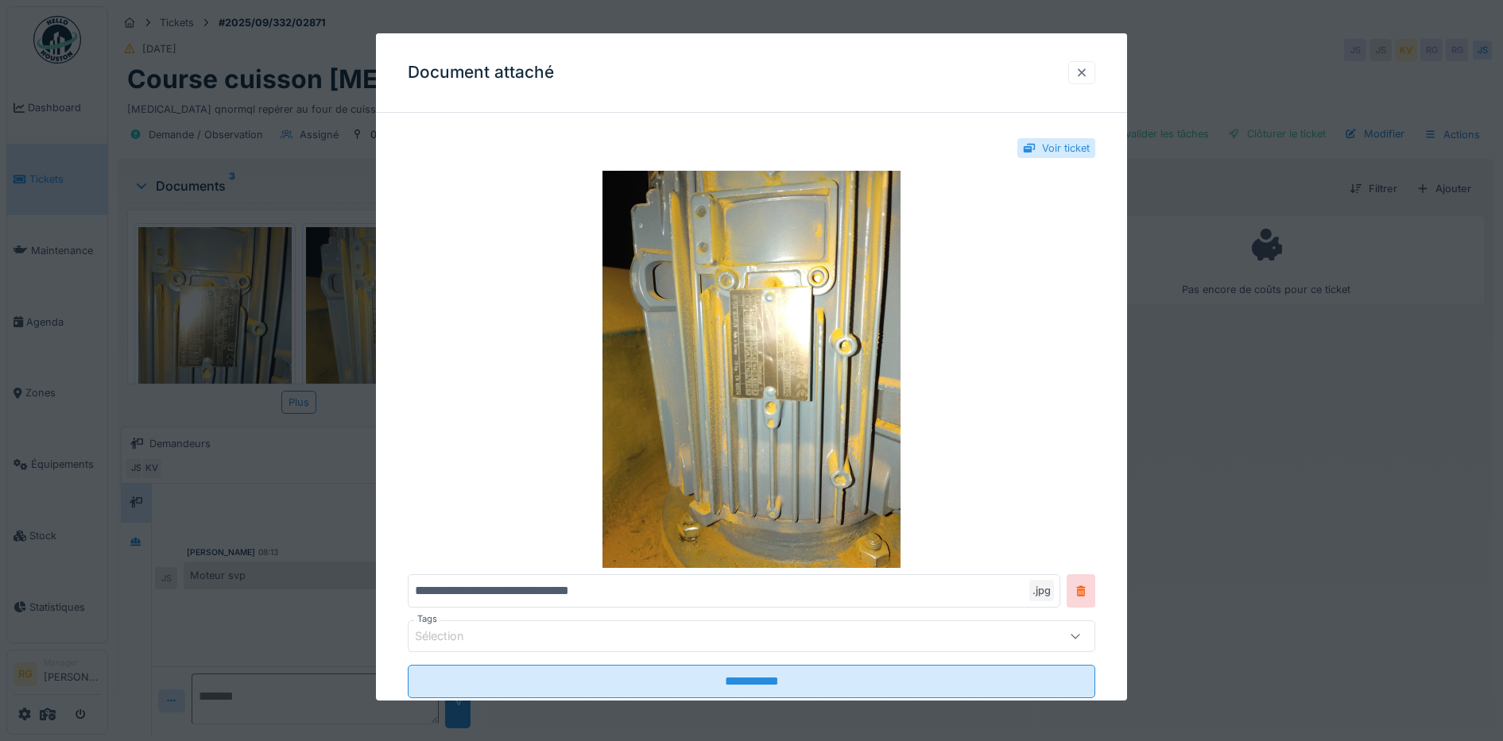
click at [1085, 72] on div at bounding box center [1081, 72] width 13 height 15
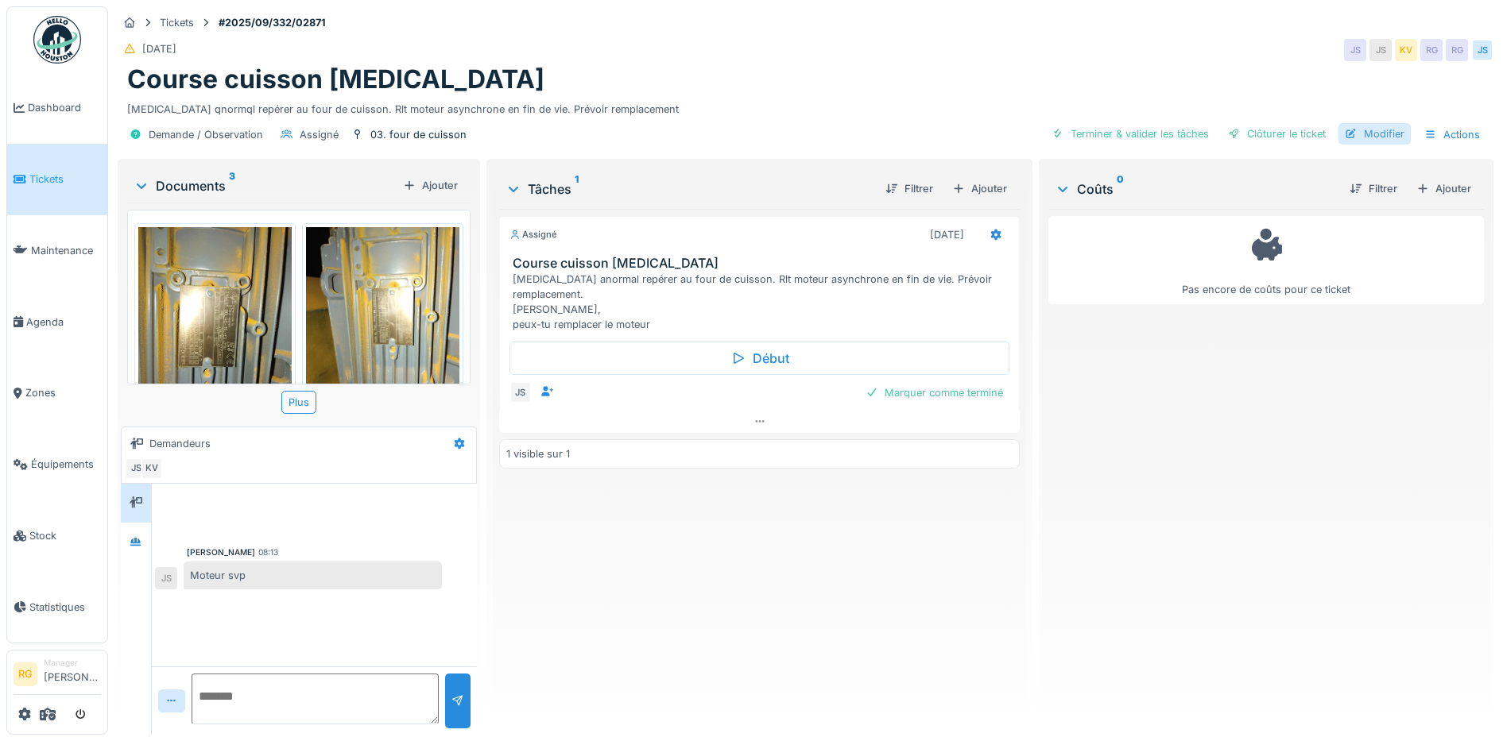
click at [1365, 130] on div "Modifier" at bounding box center [1374, 133] width 72 height 21
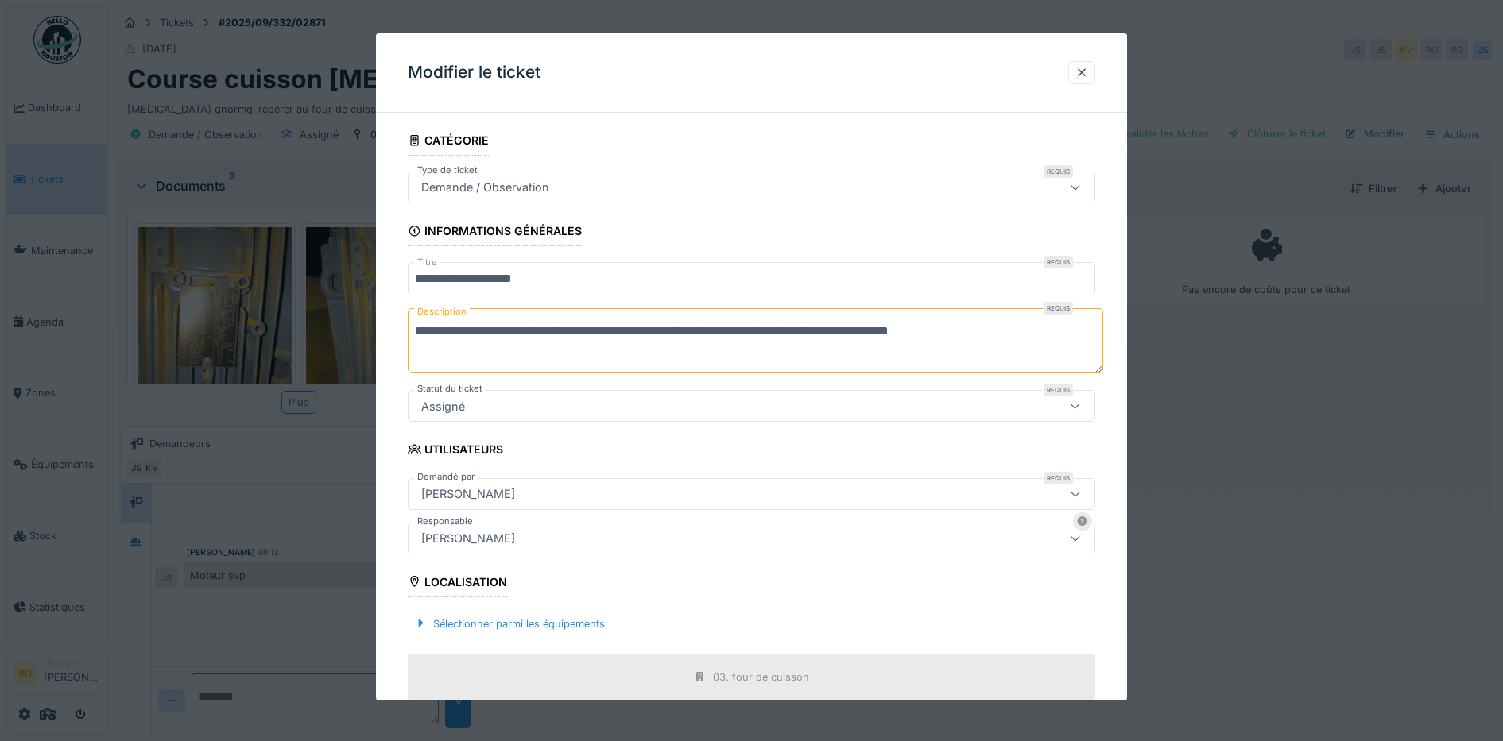
click at [1080, 189] on icon at bounding box center [1075, 187] width 9 height 5
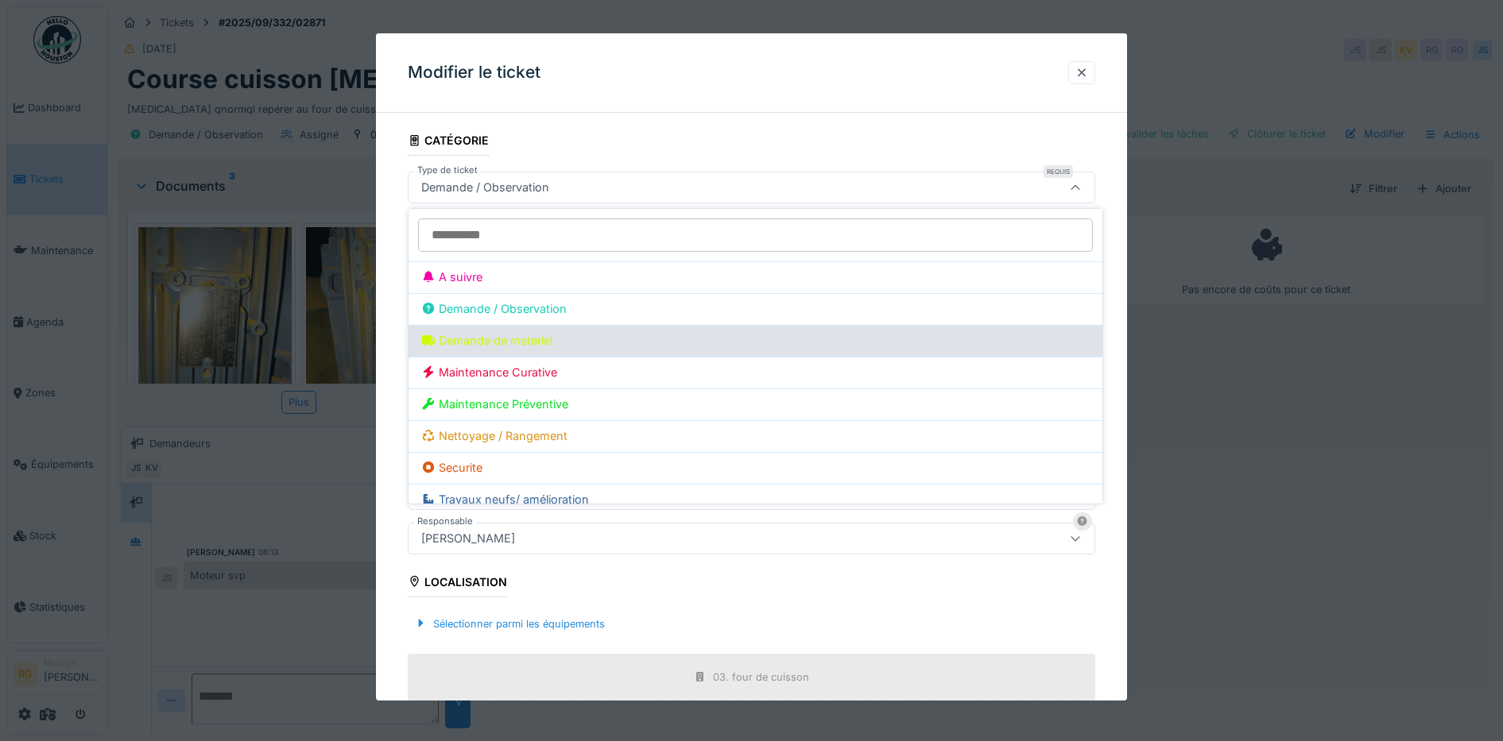
click at [509, 336] on div "Demande de materiel" at bounding box center [755, 340] width 668 height 17
type input "***"
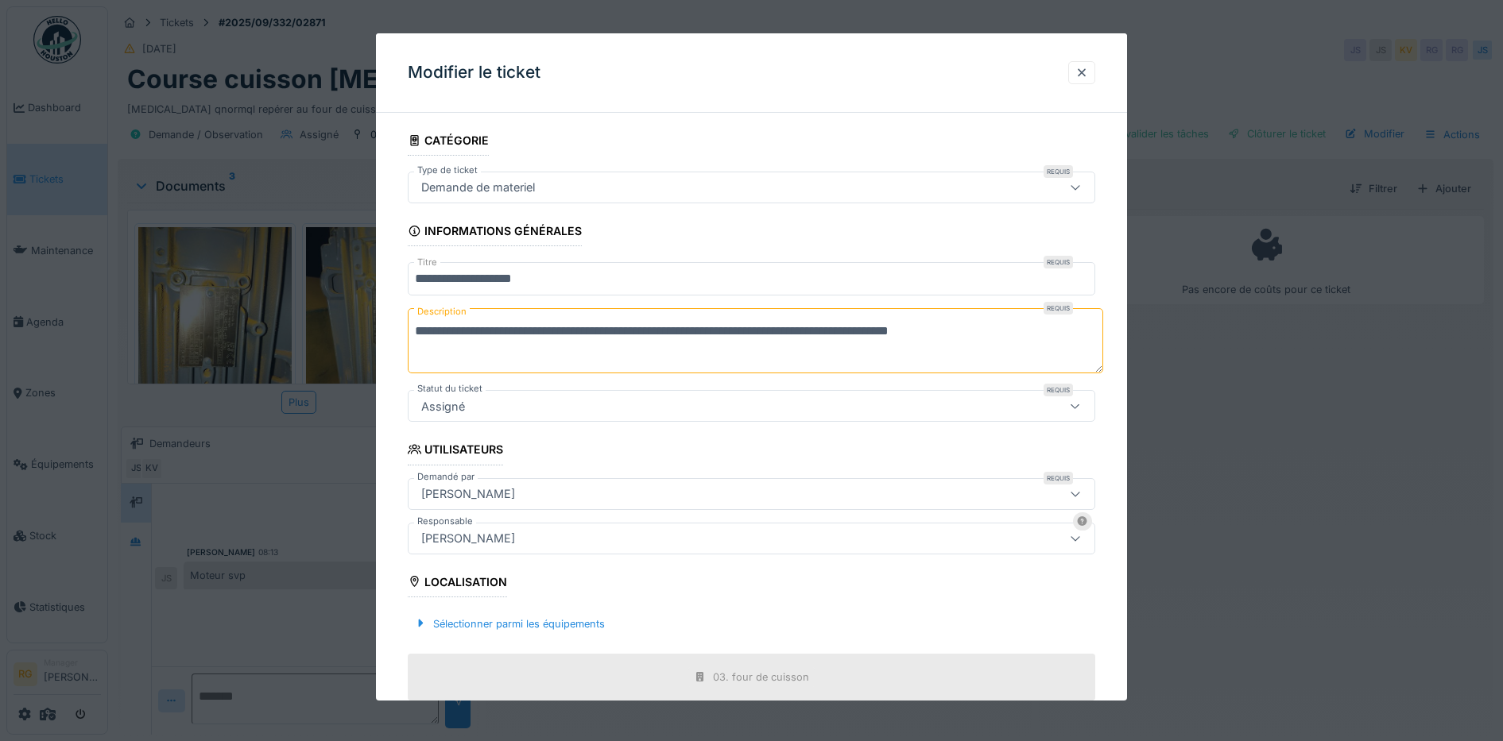
click at [452, 330] on textarea "**********" at bounding box center [755, 340] width 695 height 65
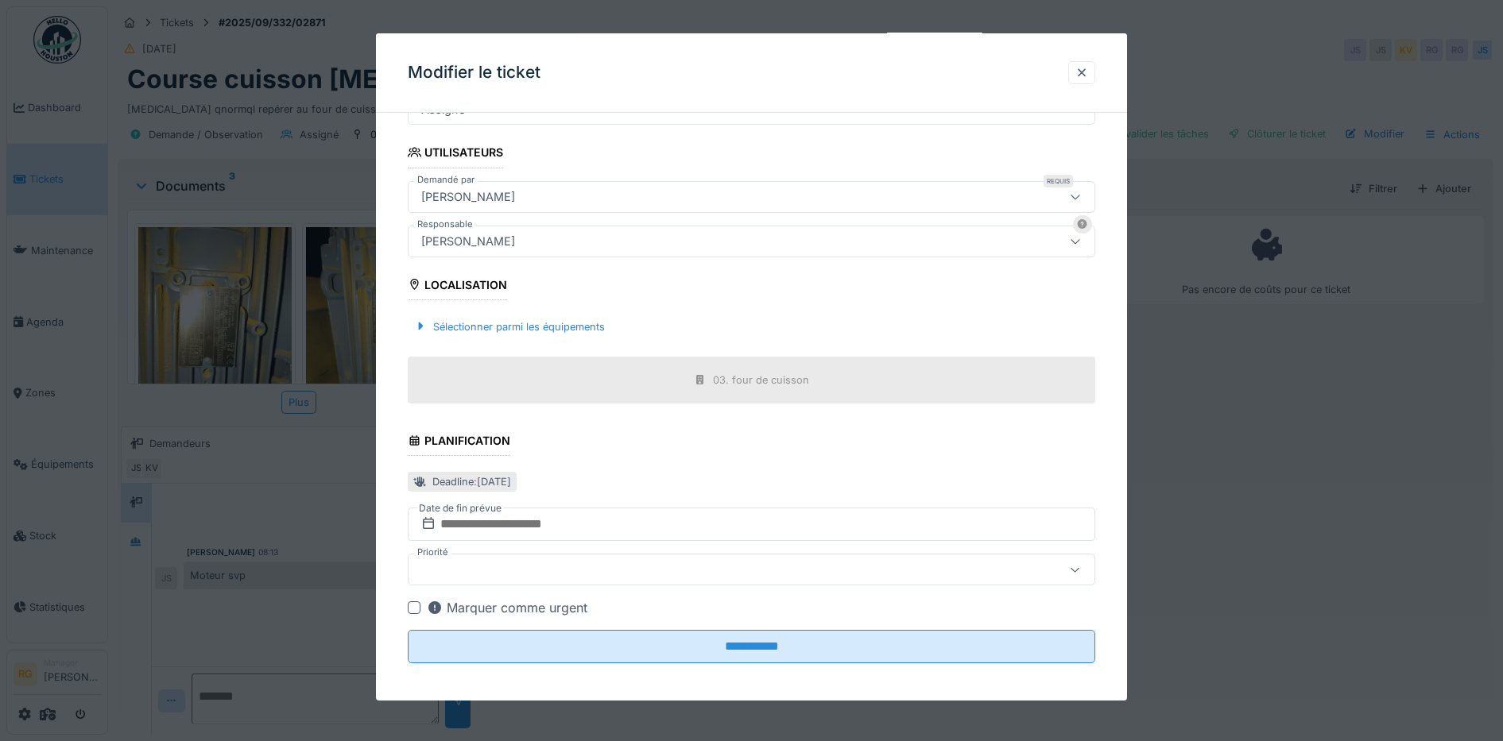
scroll to position [304, 0]
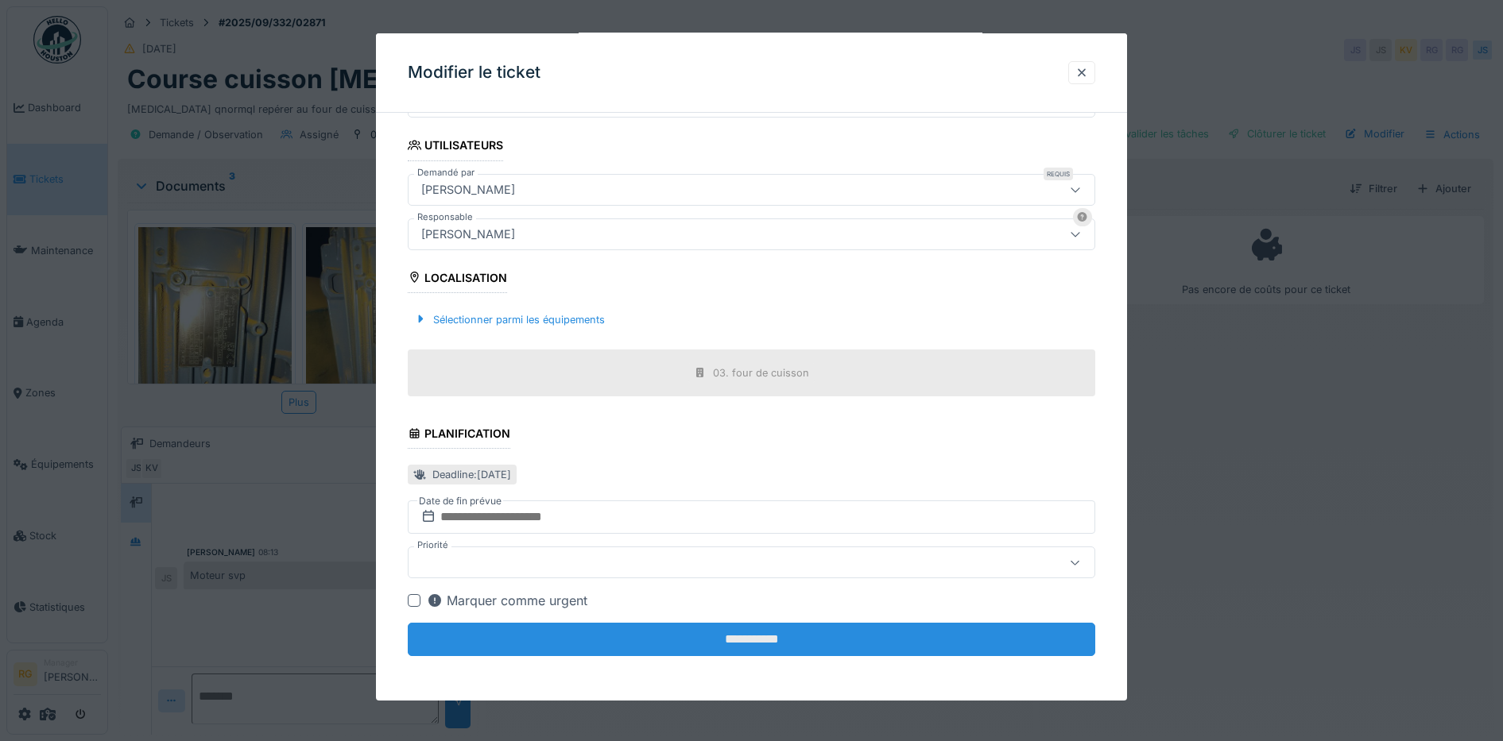
type textarea "**********"
click at [618, 640] on input "**********" at bounding box center [752, 639] width 688 height 33
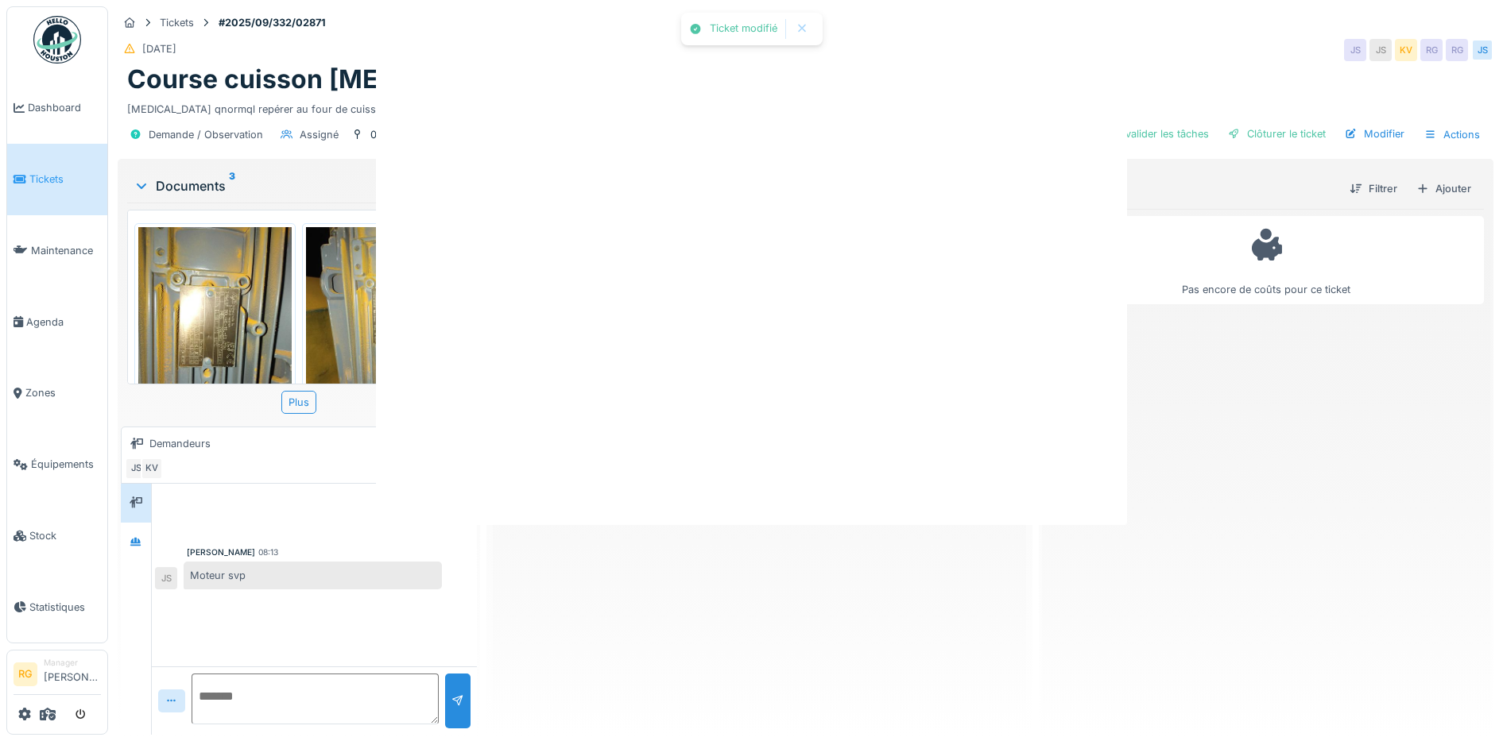
scroll to position [0, 0]
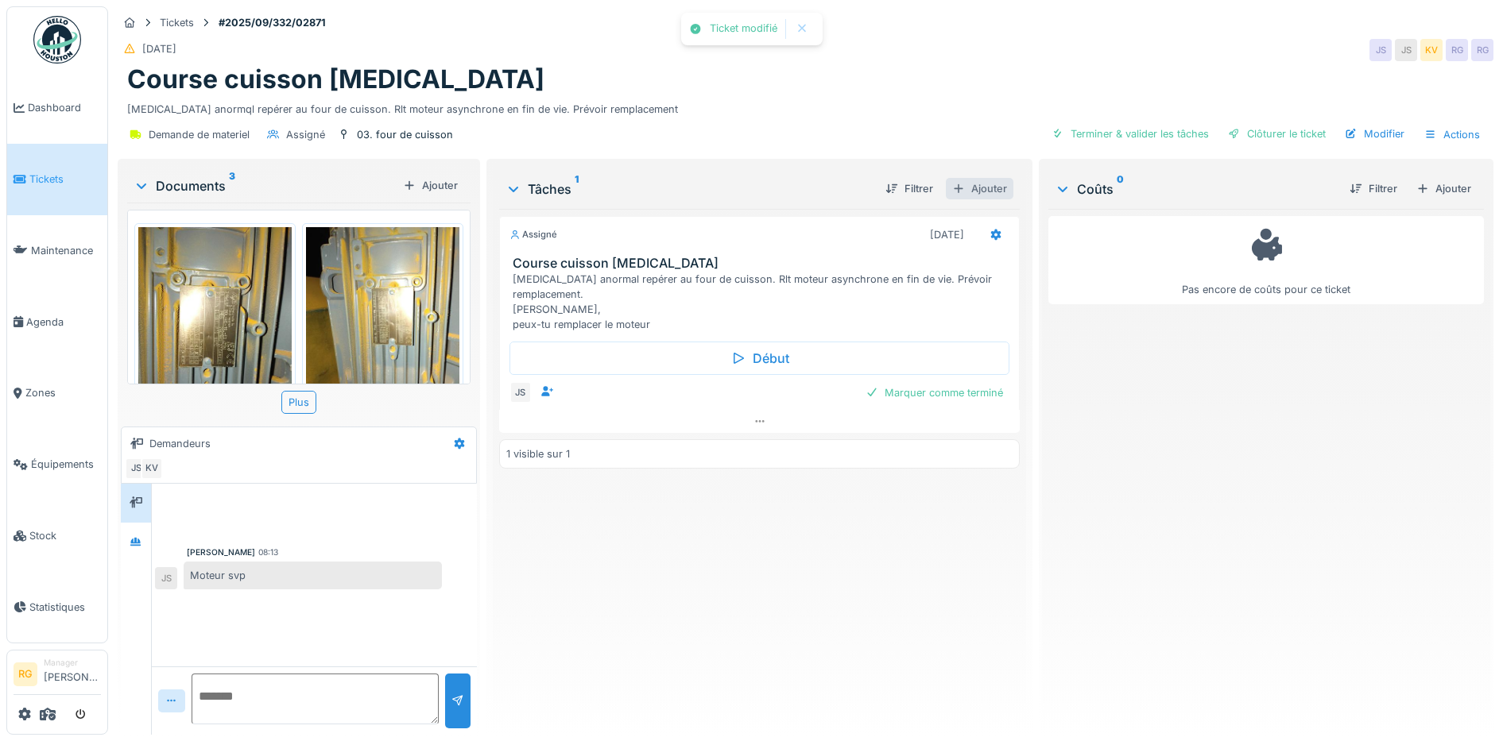
click at [988, 187] on div "Ajouter" at bounding box center [980, 188] width 68 height 21
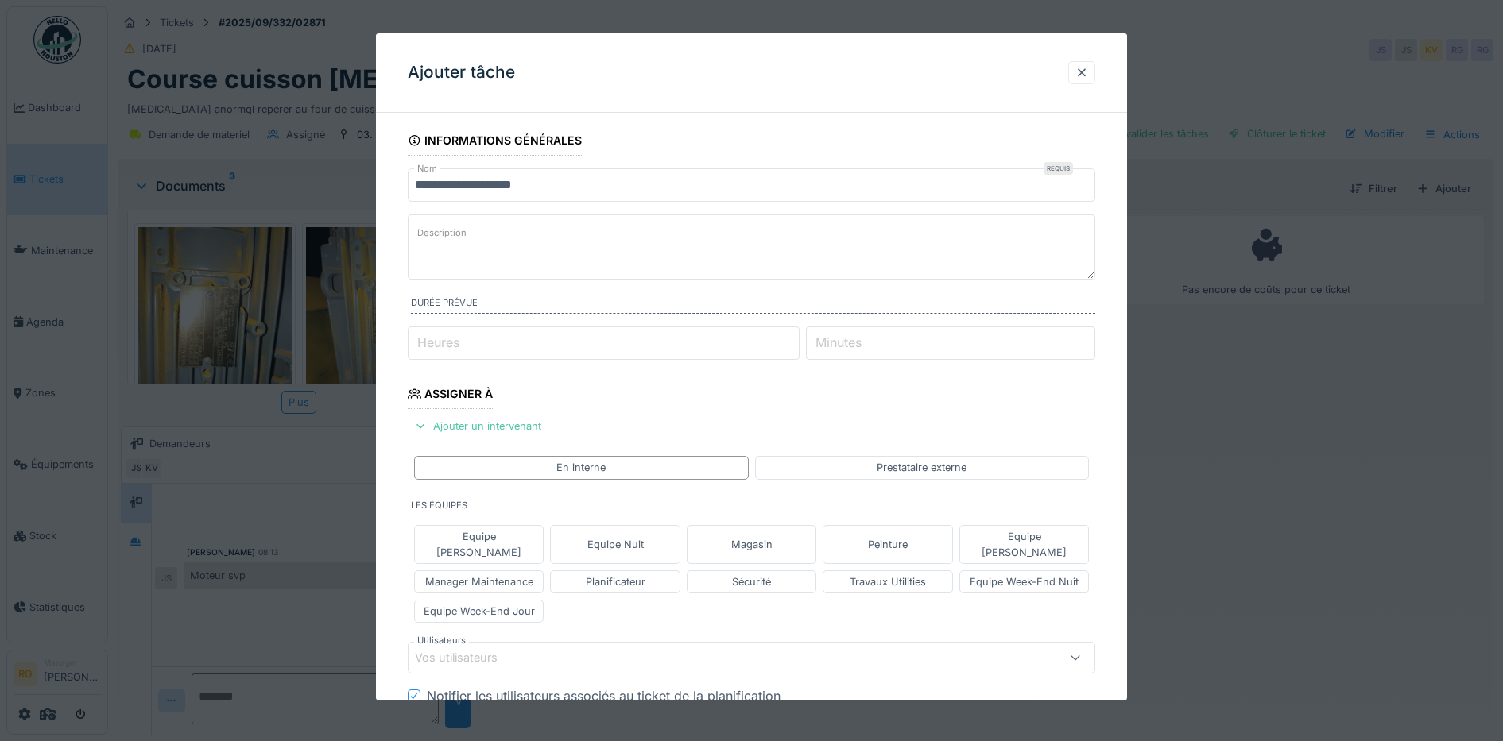
click at [451, 226] on label "Description" at bounding box center [442, 233] width 56 height 20
click at [451, 226] on textarea "Description" at bounding box center [752, 247] width 688 height 65
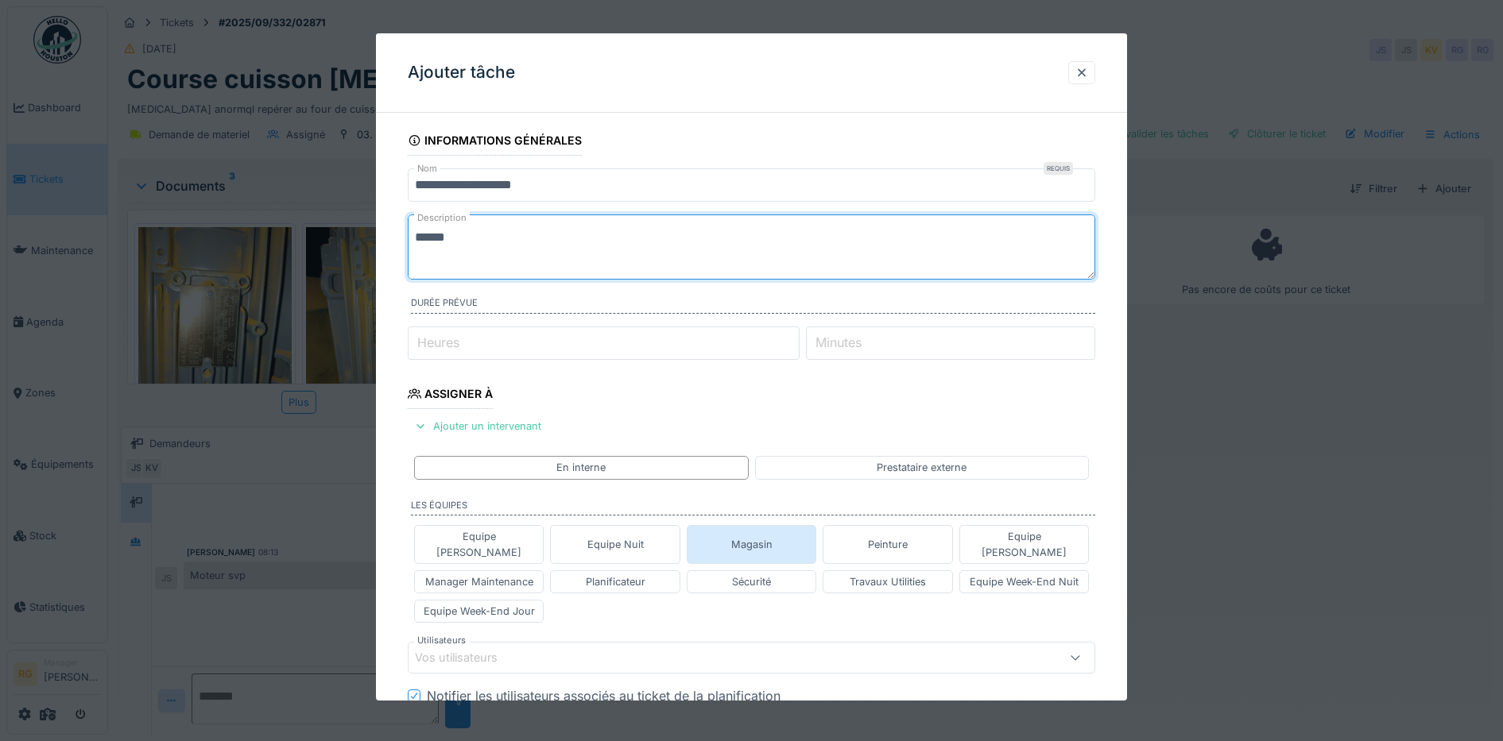
type textarea "******"
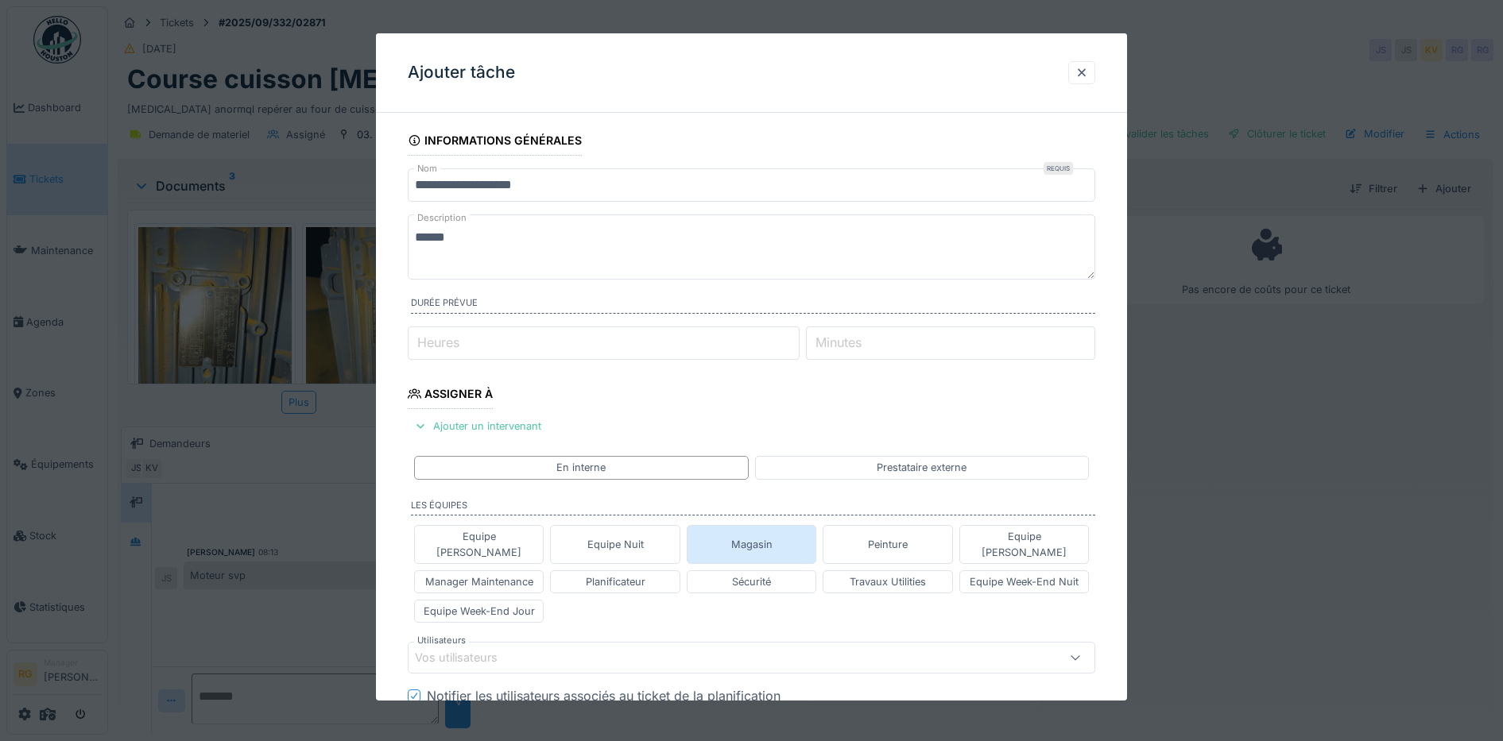
click at [793, 532] on div "Magasin" at bounding box center [752, 544] width 130 height 38
type input "****"
click at [470, 238] on textarea "******" at bounding box center [752, 247] width 688 height 65
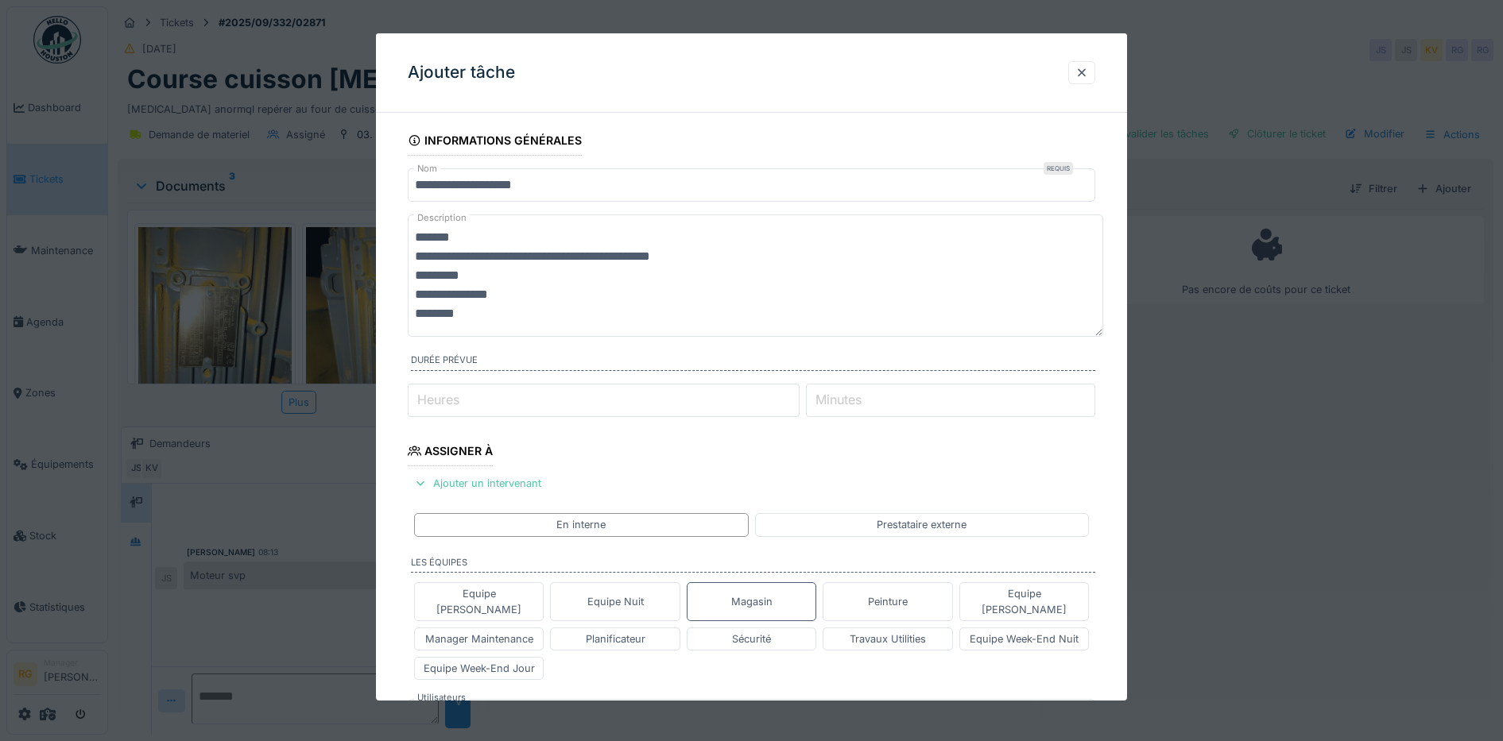
drag, startPoint x: 576, startPoint y: 298, endPoint x: 968, endPoint y: 244, distance: 395.5
click at [968, 244] on textarea "**********" at bounding box center [755, 276] width 695 height 122
click at [476, 311] on textarea "**********" at bounding box center [755, 276] width 695 height 122
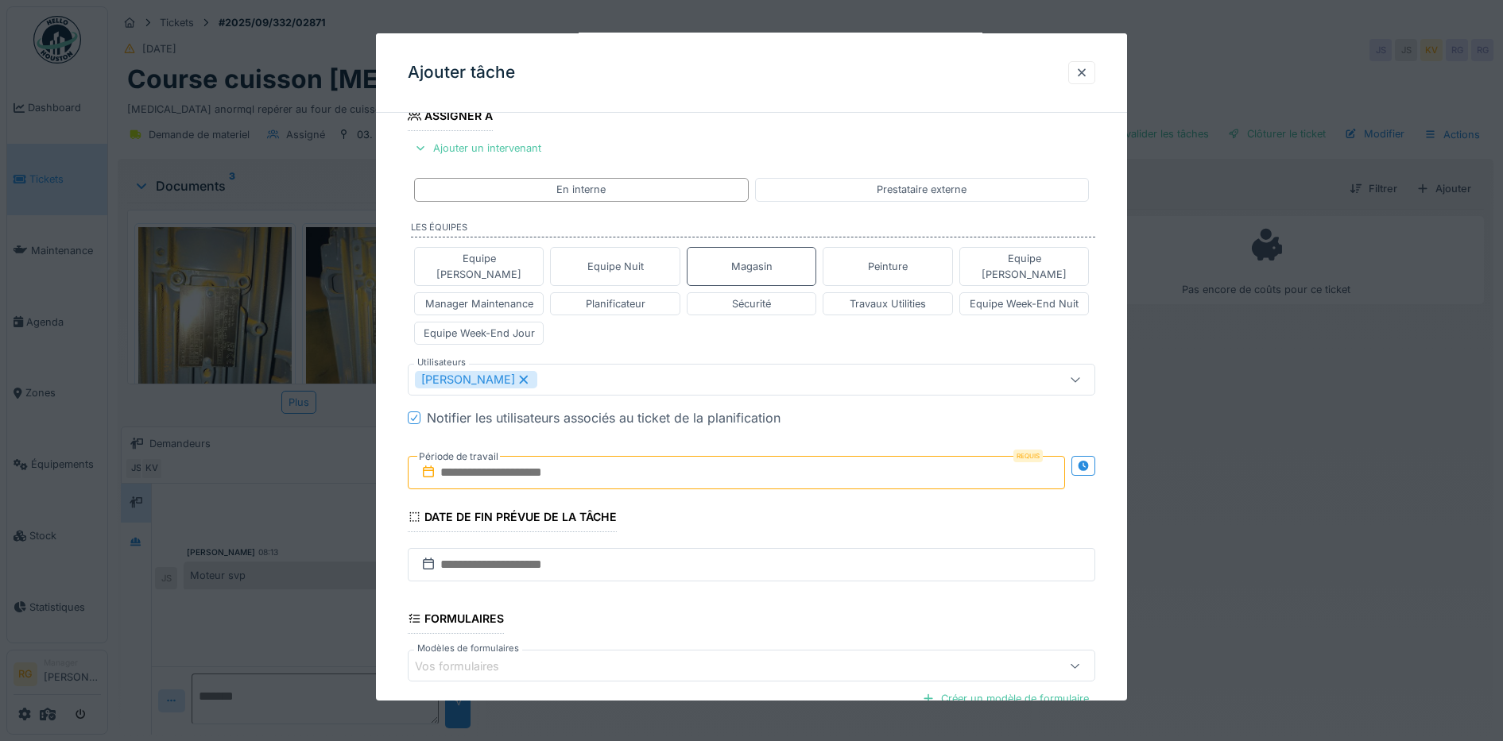
scroll to position [397, 0]
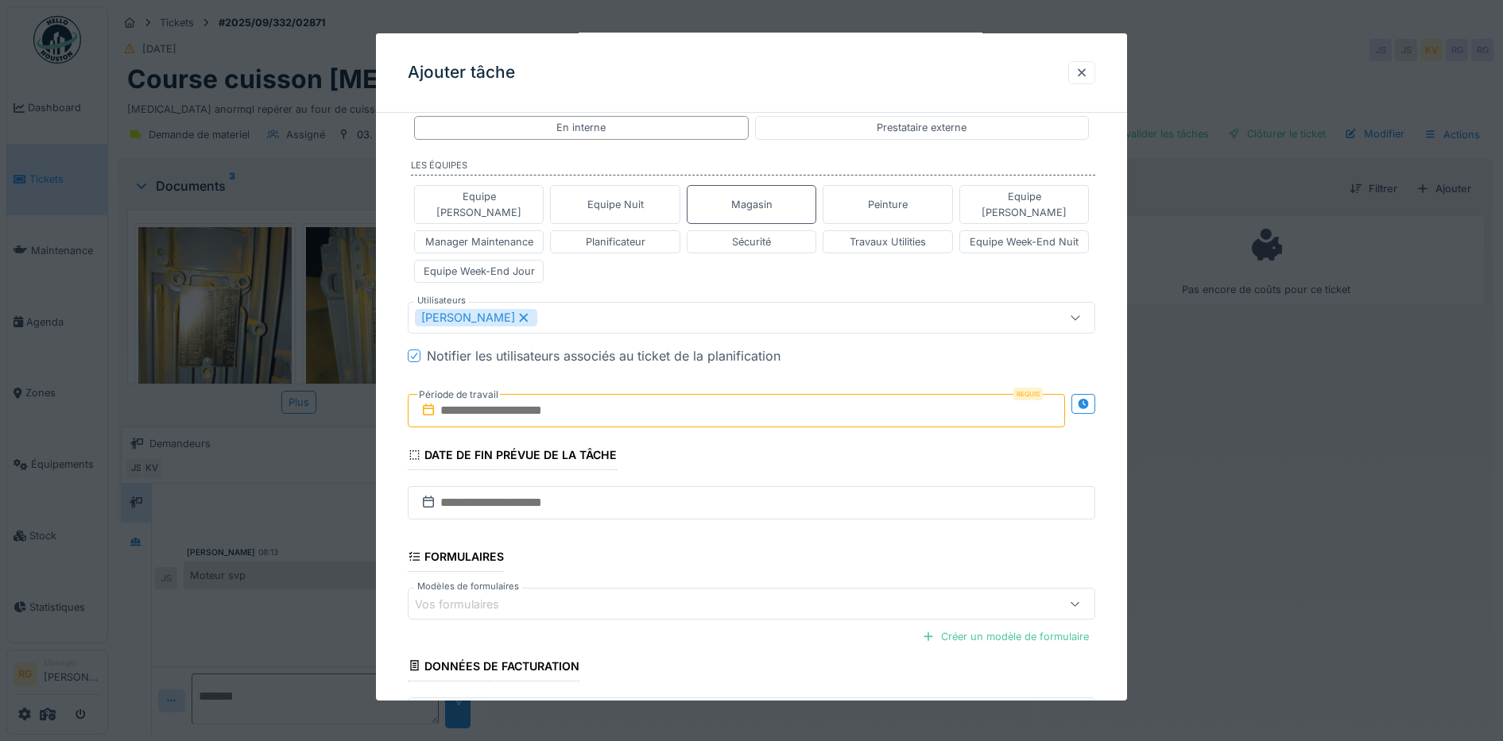
type textarea "**********"
click at [451, 398] on input "text" at bounding box center [737, 410] width 658 height 33
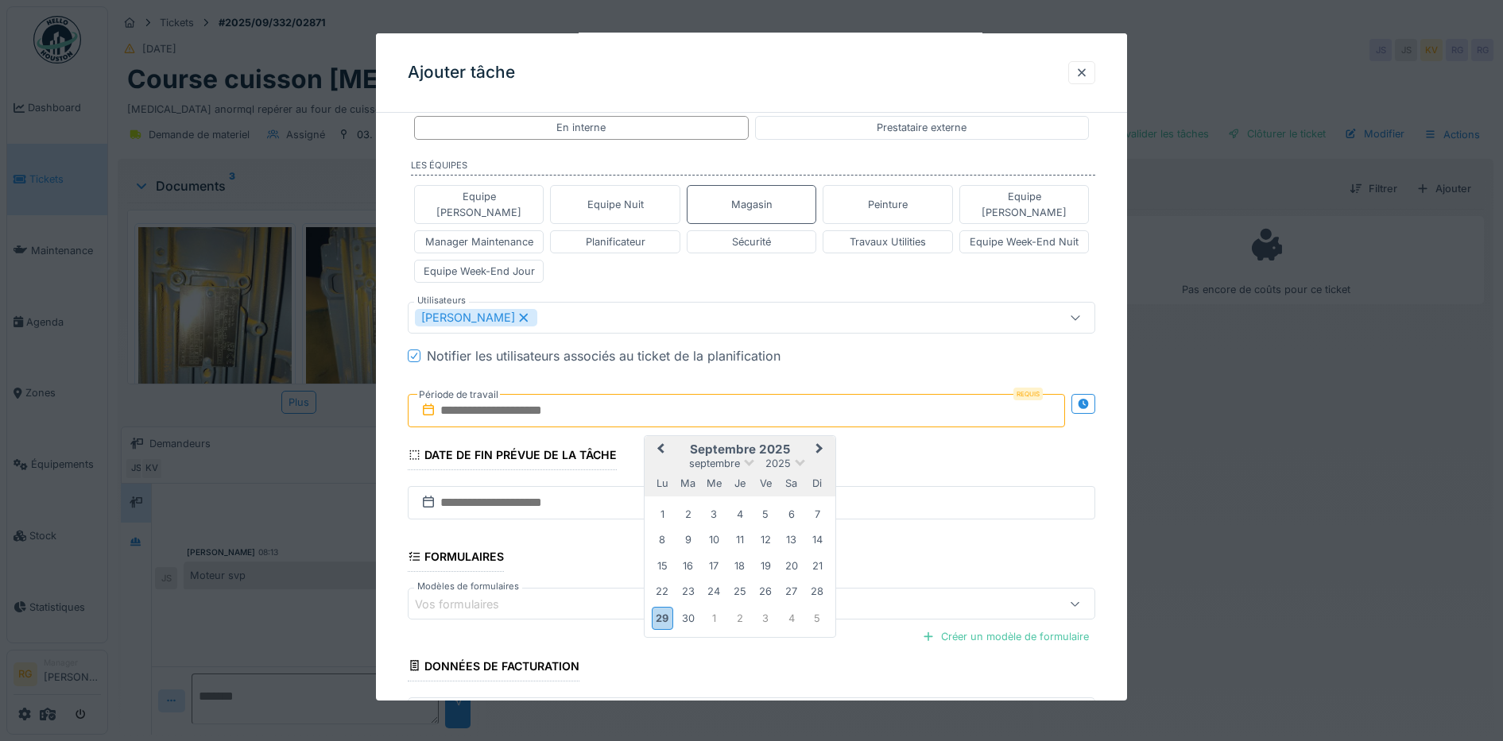
click at [805, 443] on h2 "septembre 2025" at bounding box center [739, 450] width 191 height 14
click at [660, 607] on div "29" at bounding box center [662, 618] width 21 height 23
click at [771, 608] on div "3" at bounding box center [765, 618] width 21 height 21
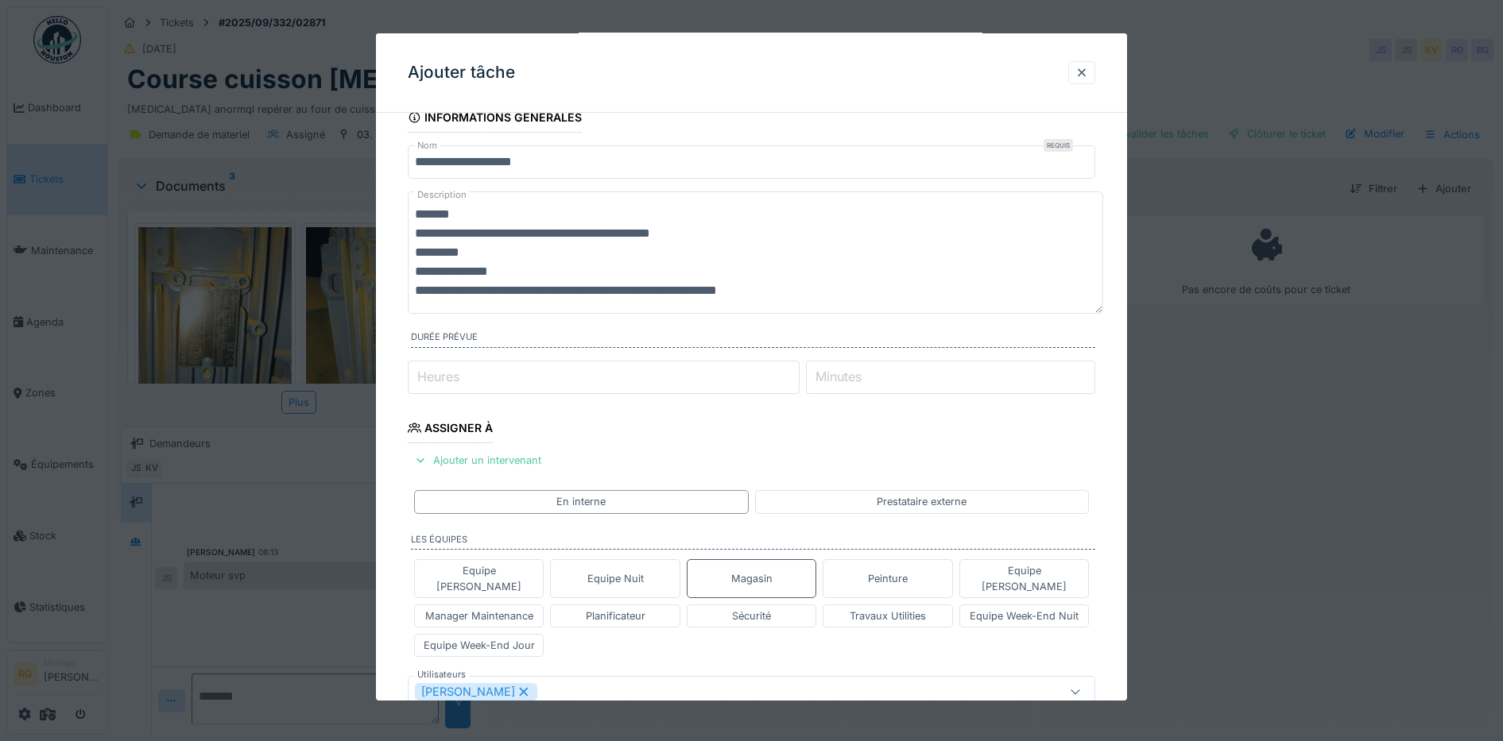
scroll to position [4, 0]
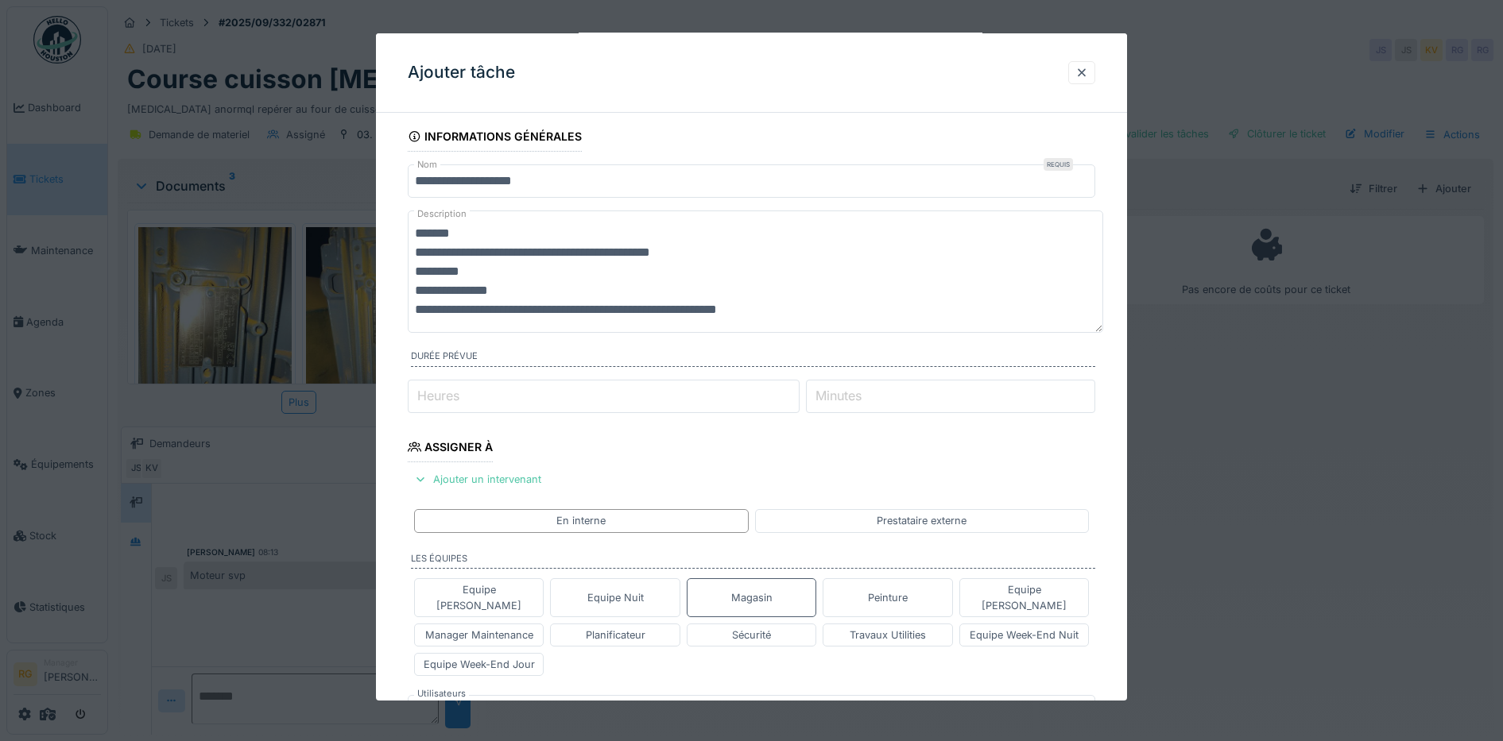
click at [443, 269] on textarea "**********" at bounding box center [755, 272] width 695 height 122
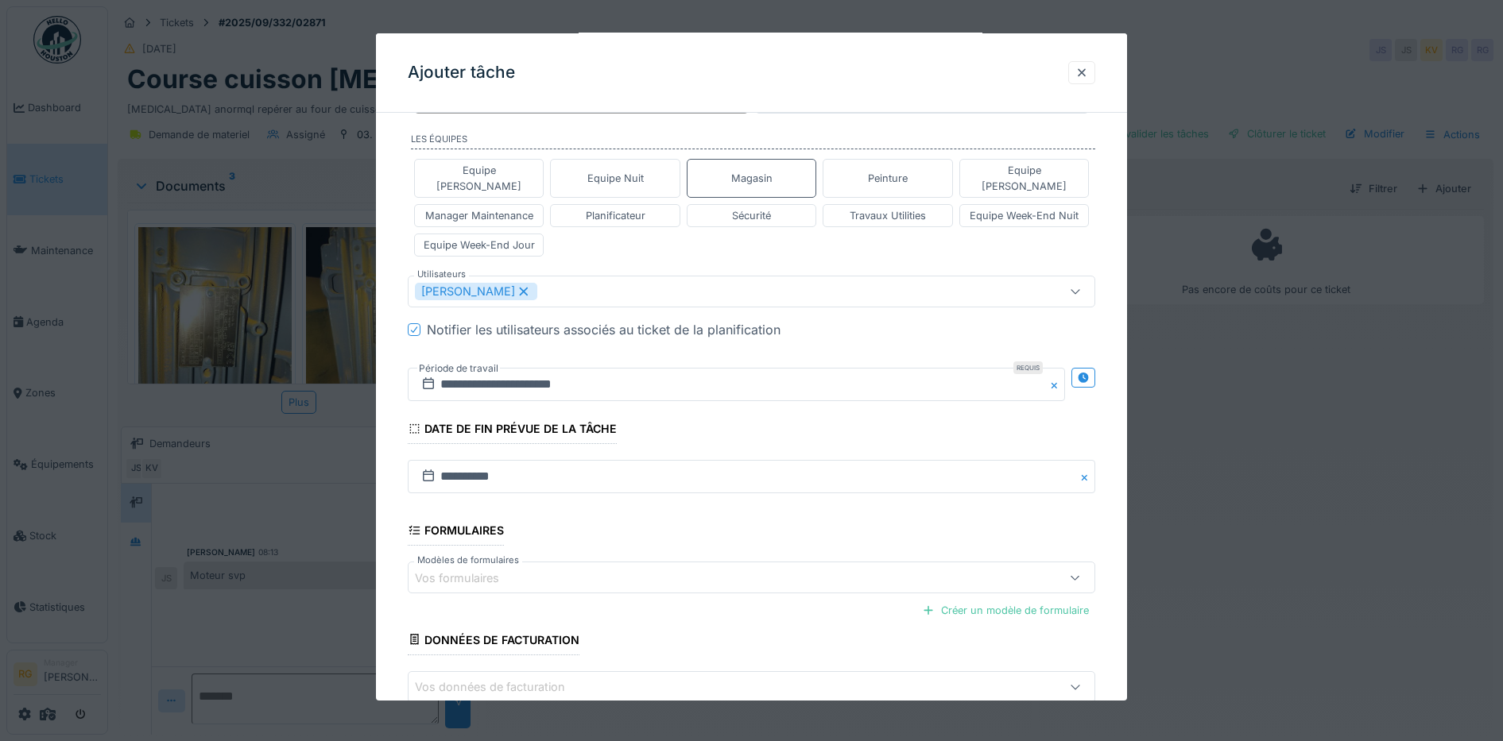
scroll to position [501, 0]
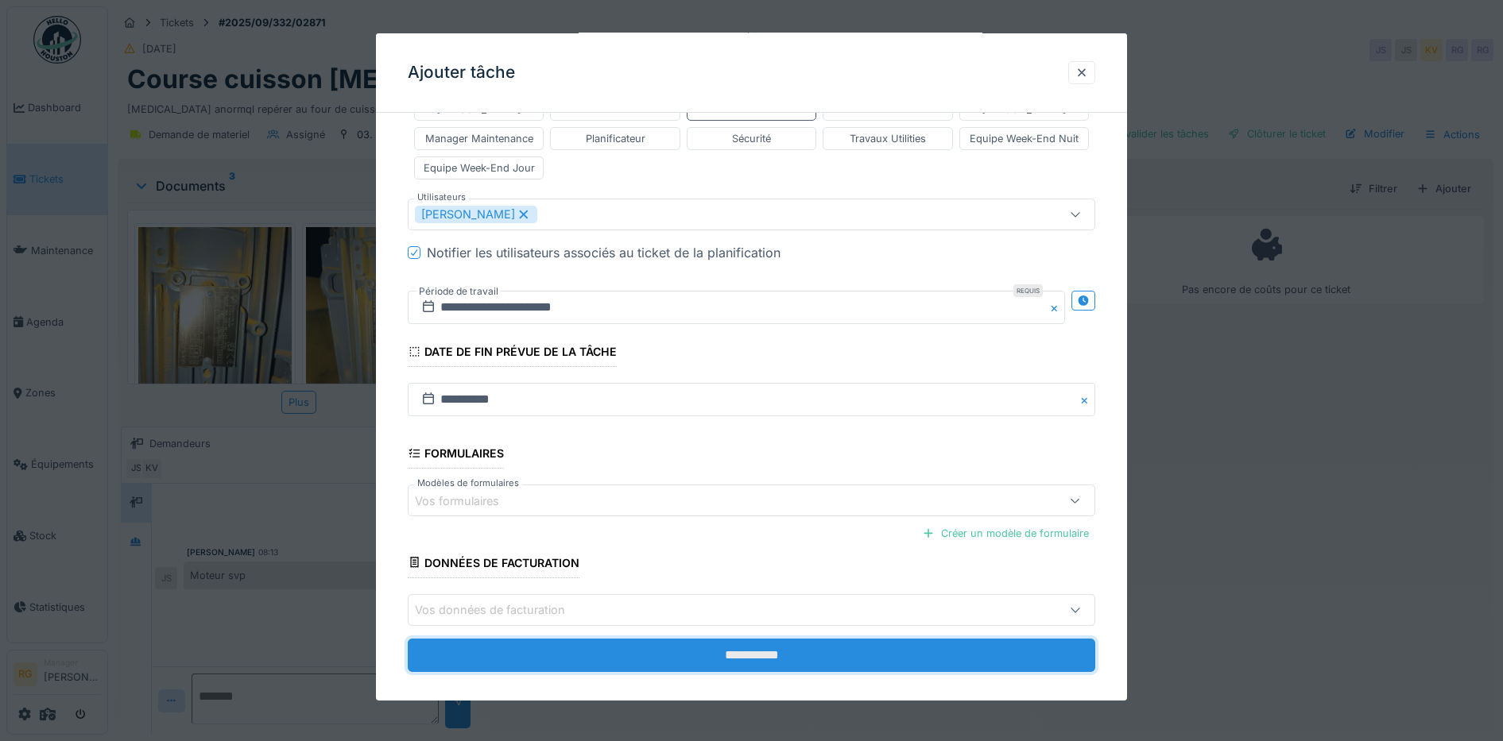
click at [736, 640] on input "**********" at bounding box center [752, 655] width 688 height 33
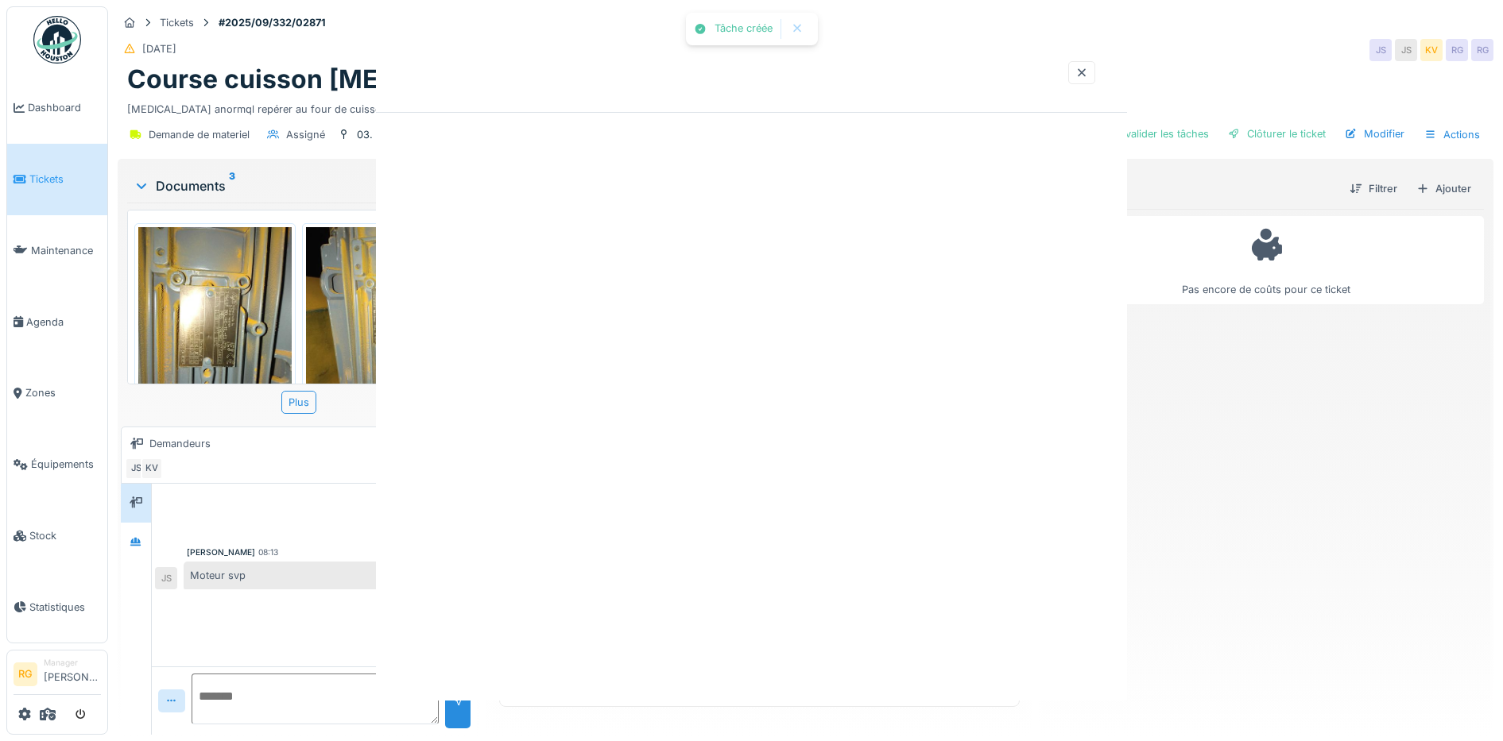
scroll to position [0, 0]
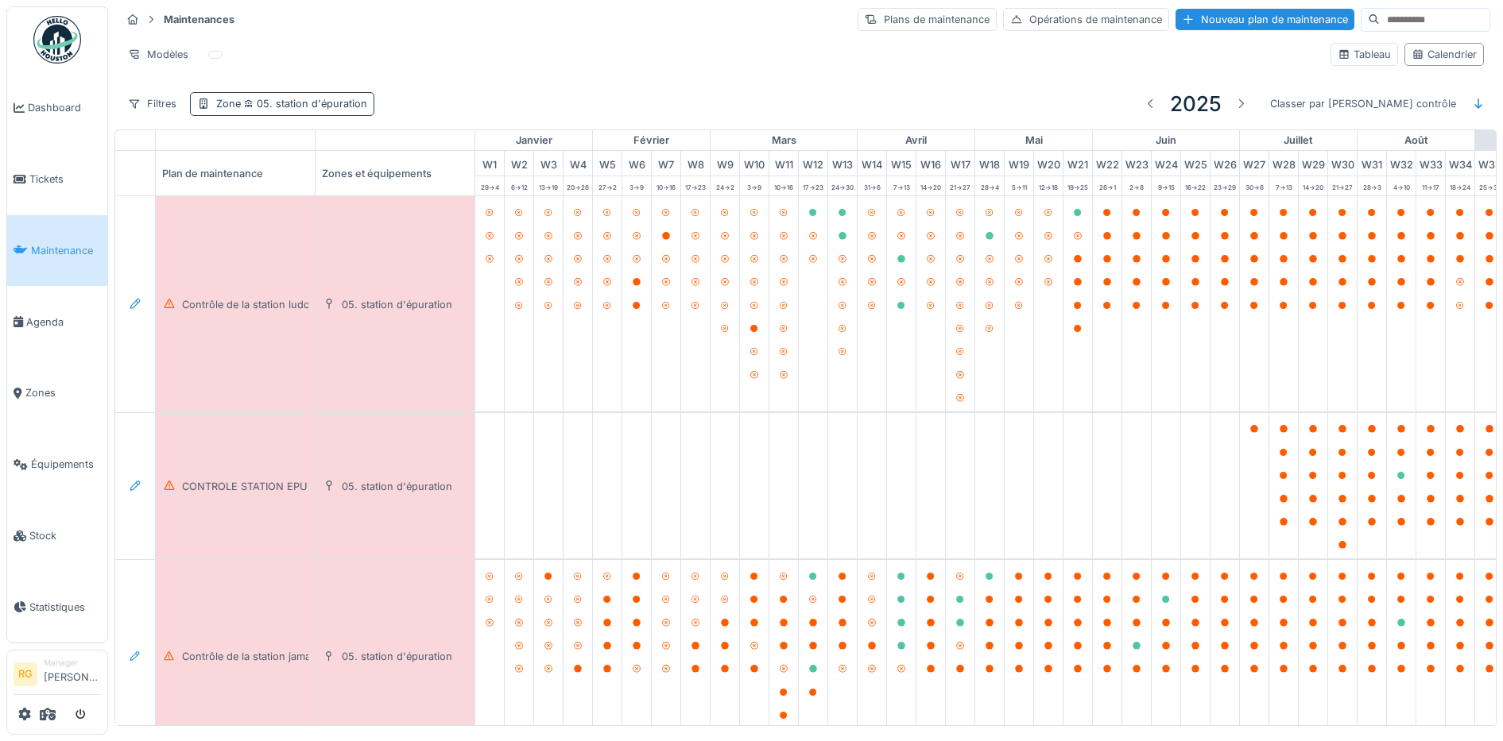
scroll to position [0, 538]
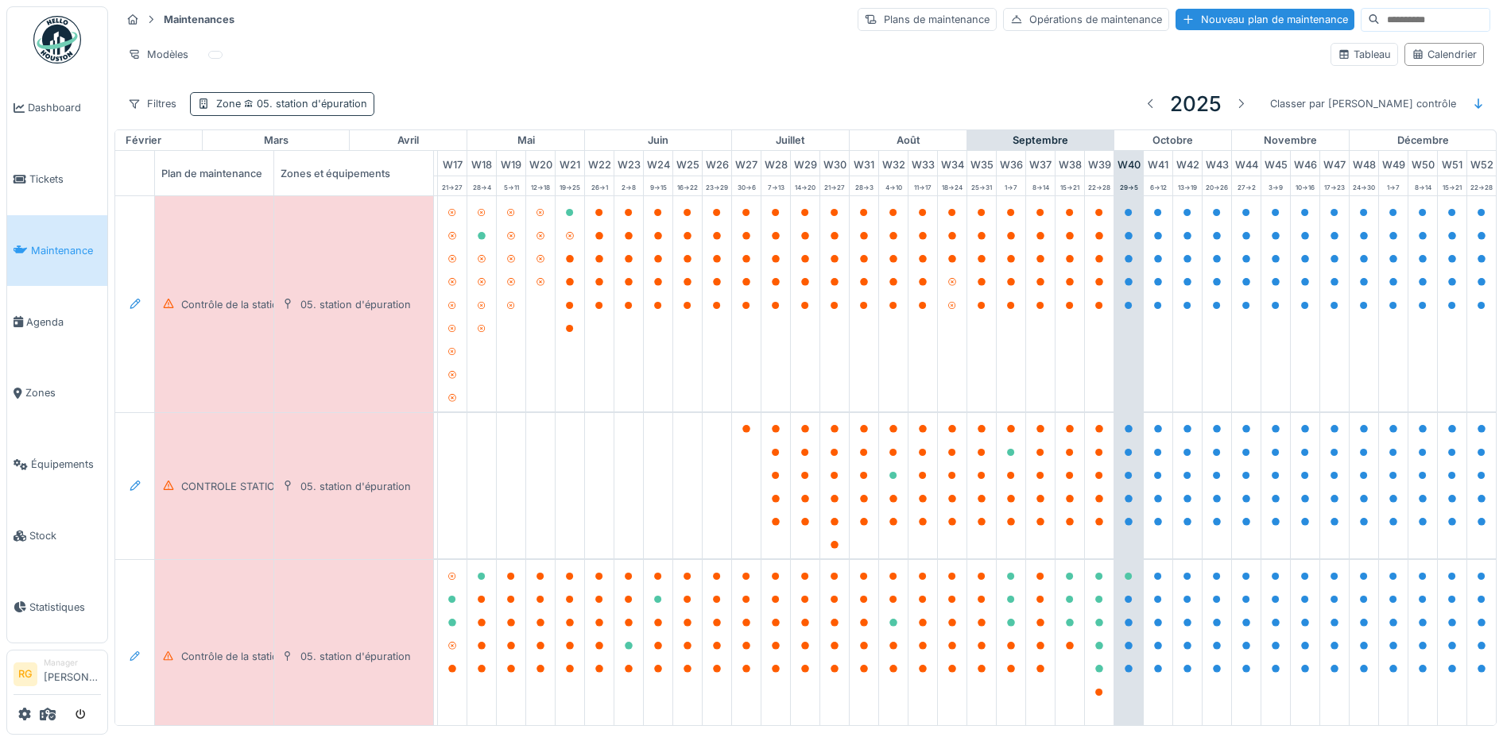
click at [285, 110] on span "05. station d'épuration" at bounding box center [304, 104] width 126 height 12
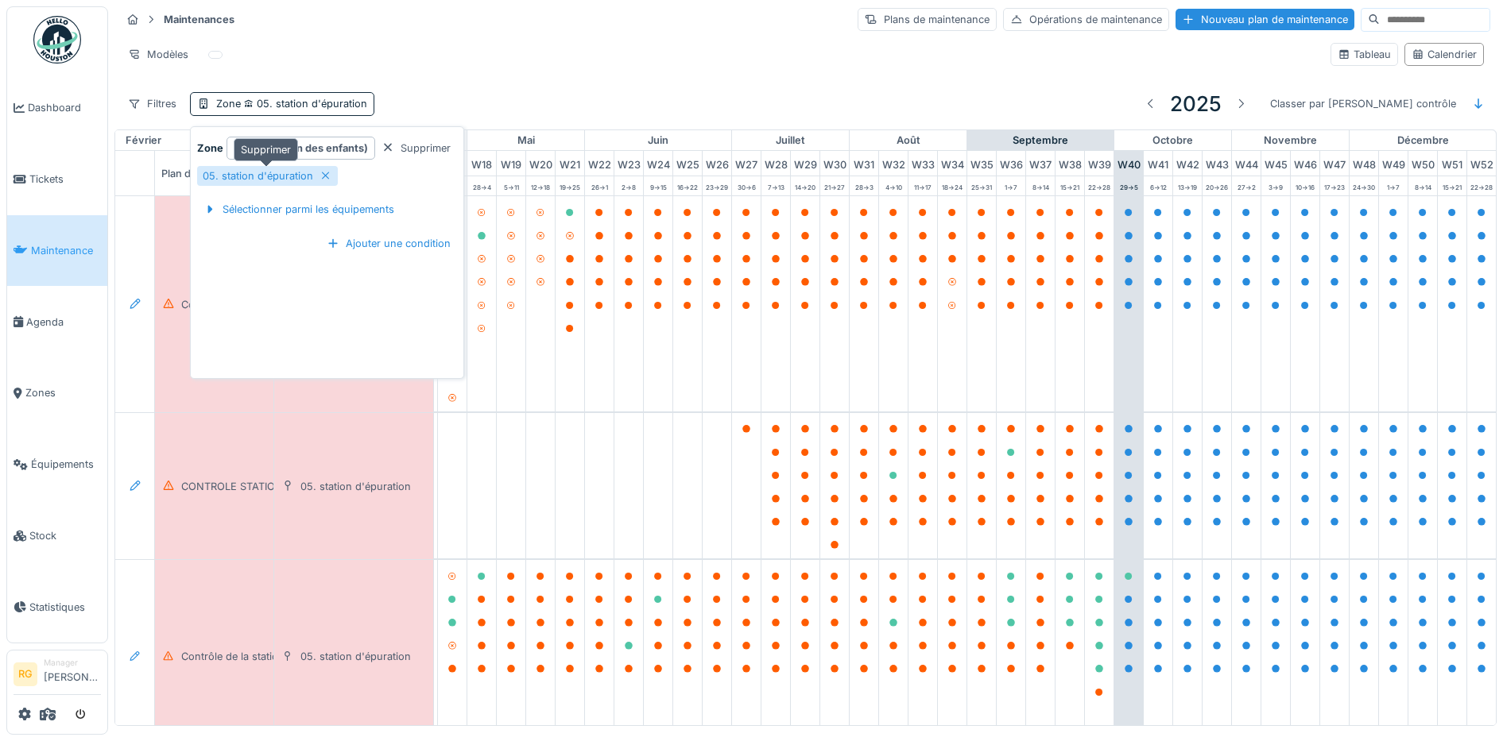
click at [325, 173] on icon at bounding box center [326, 176] width 8 height 8
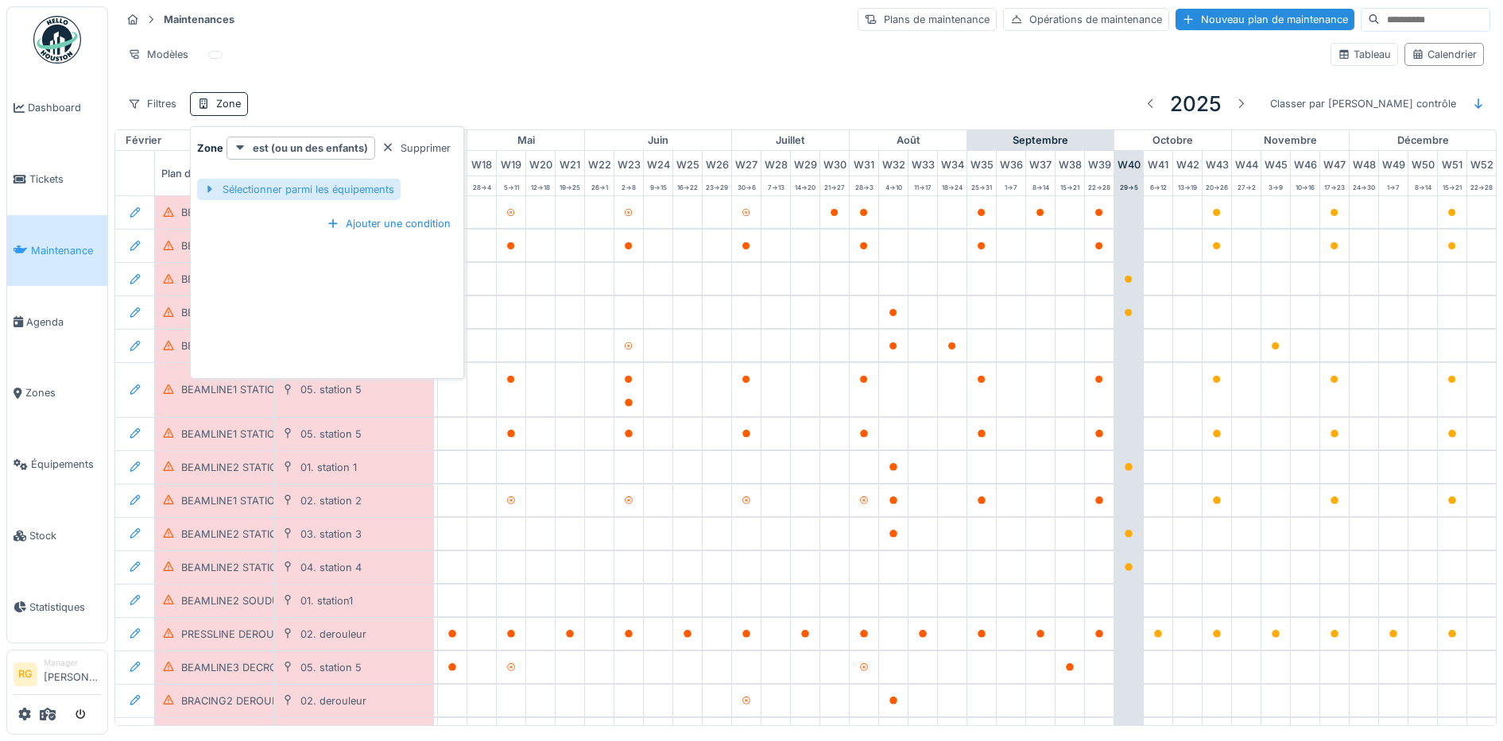
click at [282, 192] on div "Sélectionner parmi les équipements" at bounding box center [298, 189] width 203 height 21
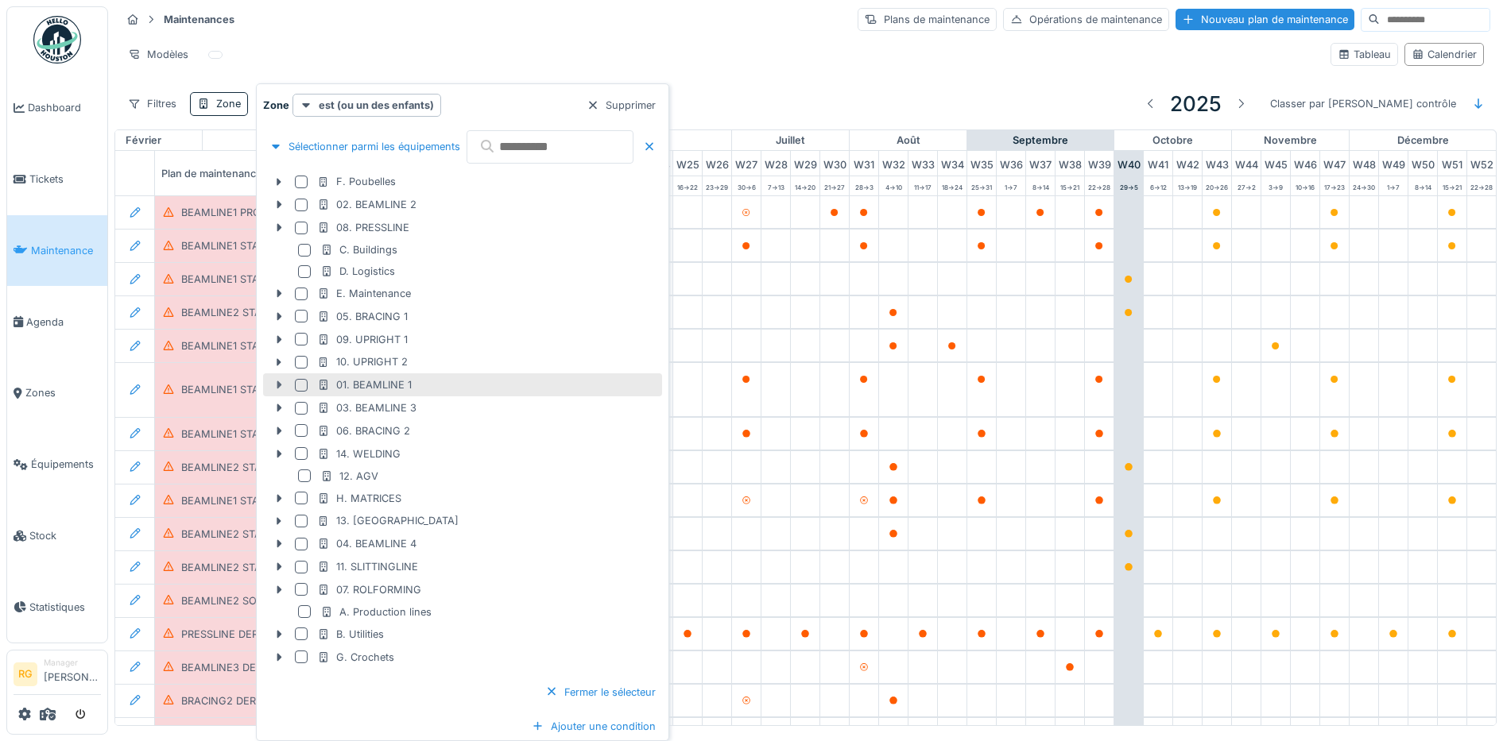
click at [277, 385] on icon at bounding box center [279, 385] width 13 height 10
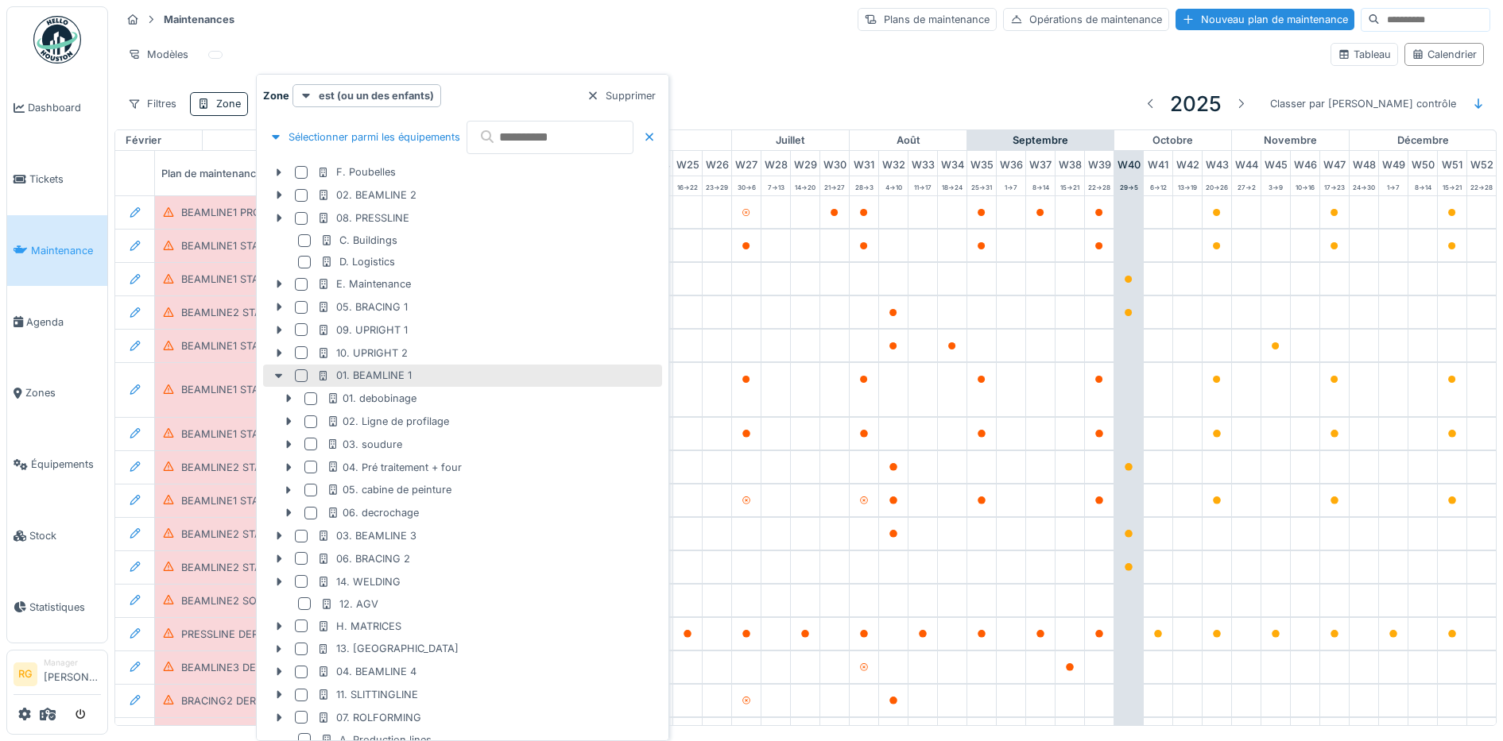
click at [299, 380] on div at bounding box center [301, 376] width 13 height 13
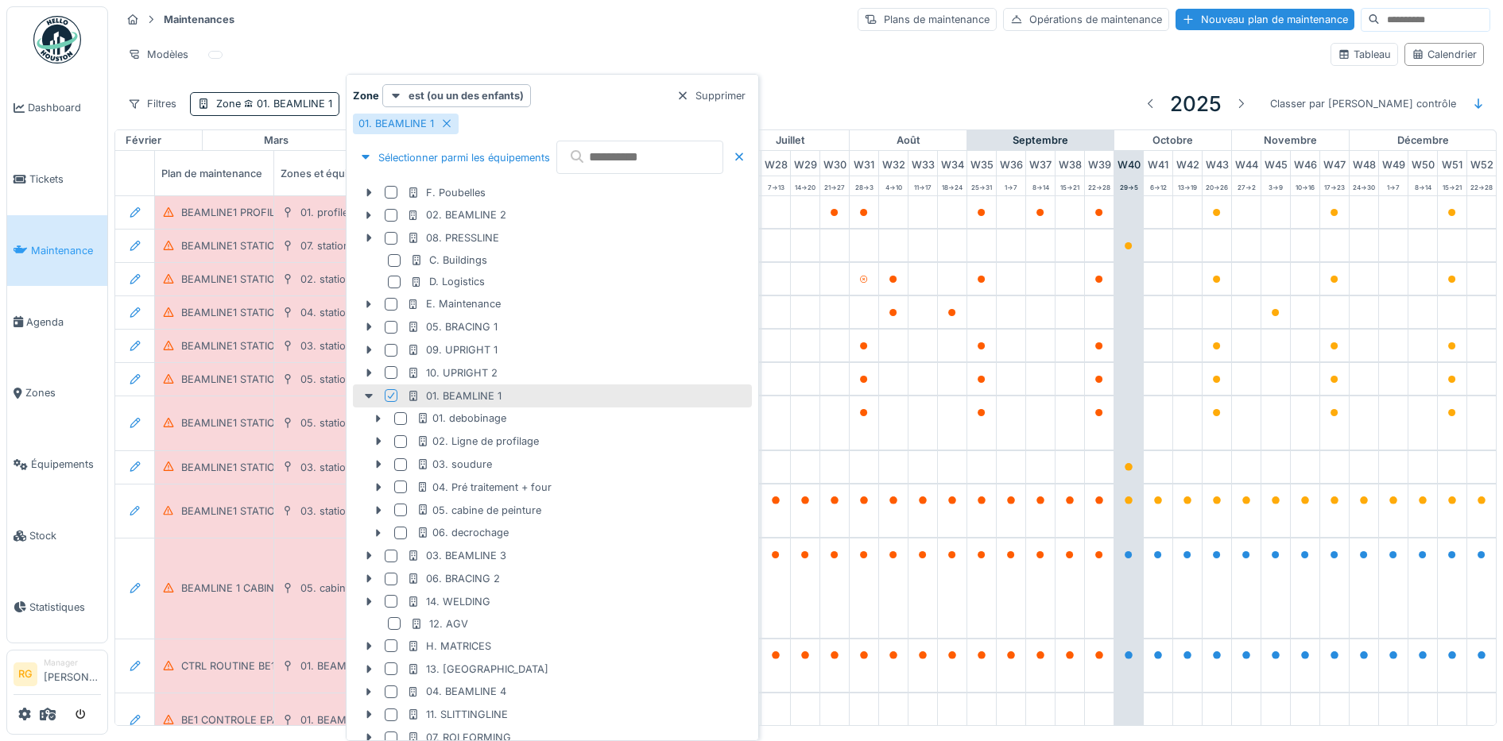
click at [721, 25] on div "Maintenances Plans de maintenance Opérations de maintenance Nouveau plan de mai…" at bounding box center [805, 19] width 1369 height 26
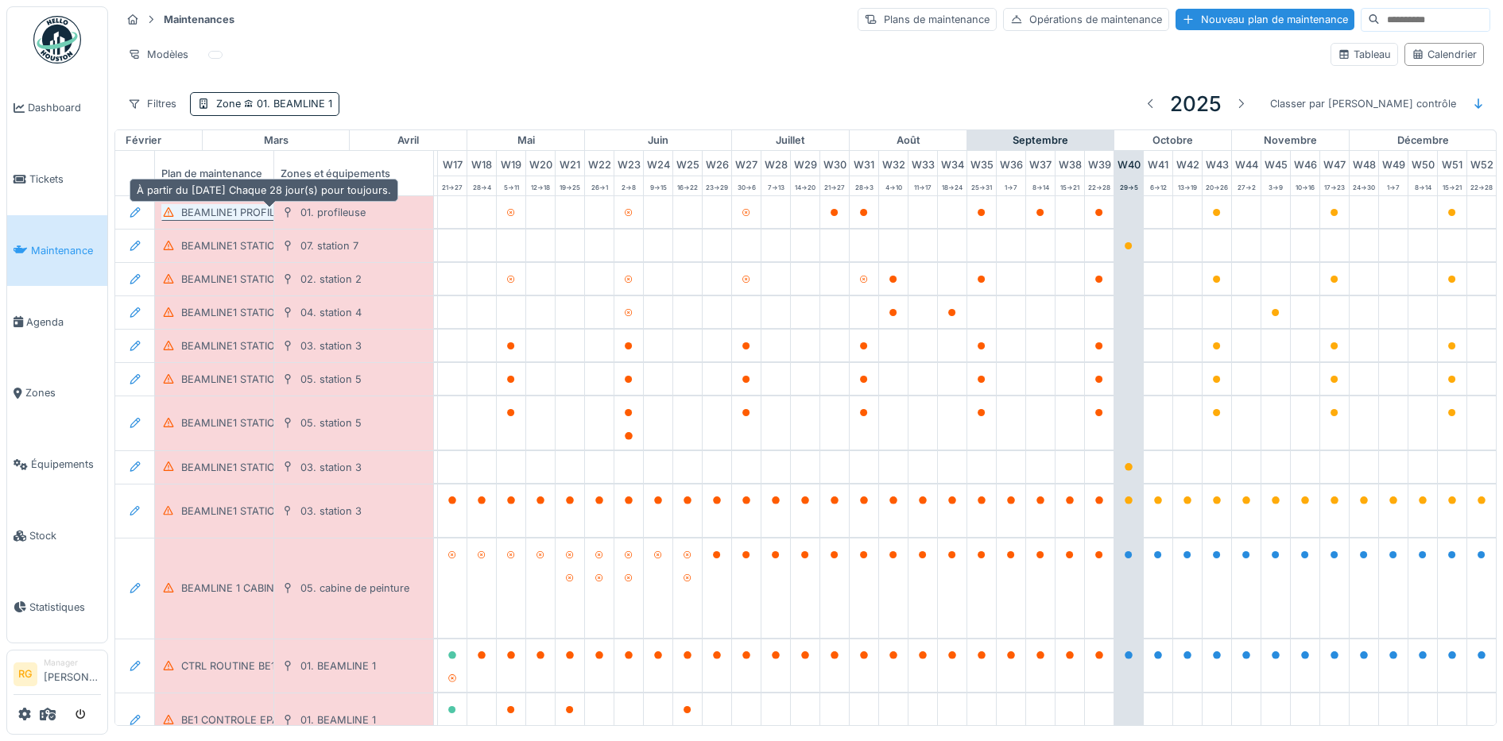
click at [219, 211] on div "BEAMLINE1 PROFILEUSE POH MENSUEL" at bounding box center [280, 212] width 199 height 15
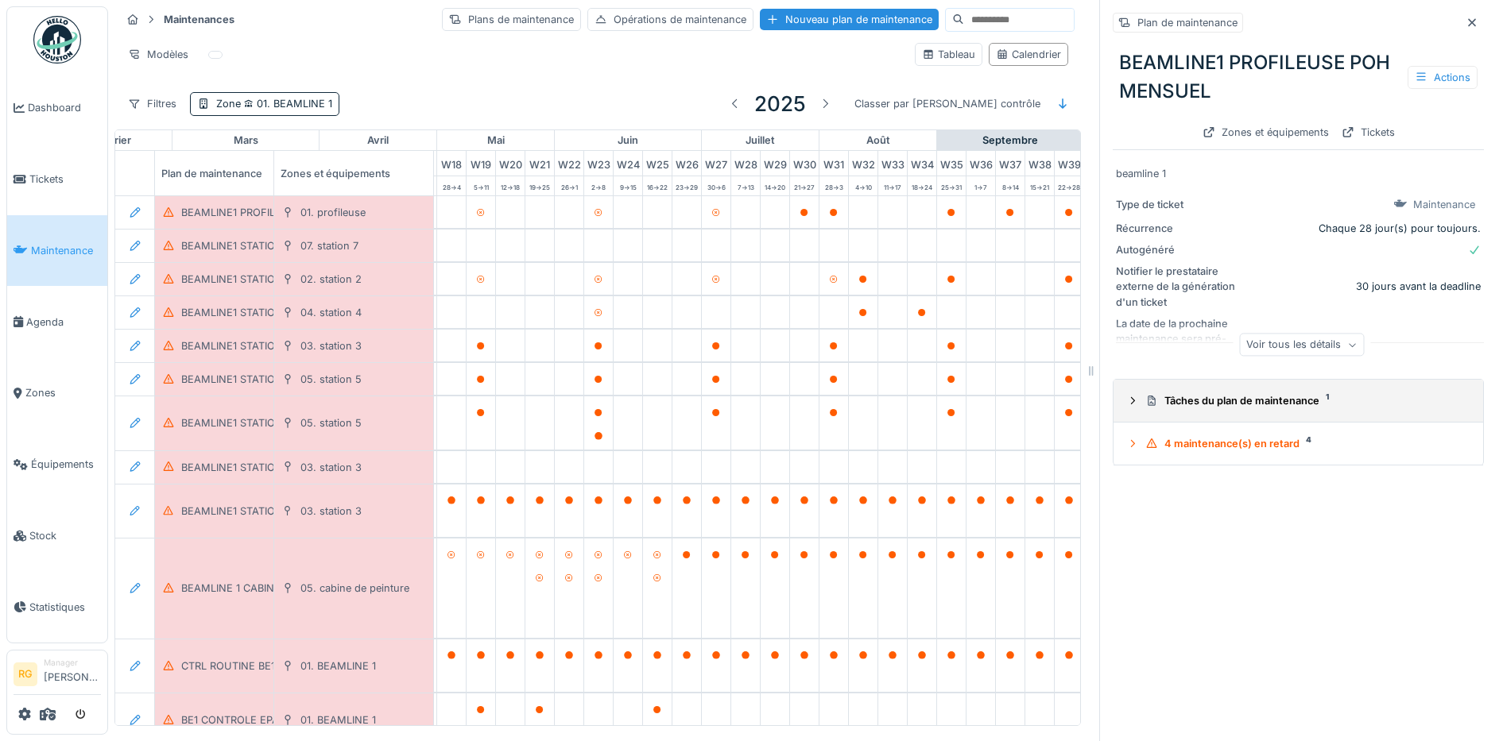
click at [1126, 405] on icon at bounding box center [1132, 401] width 13 height 10
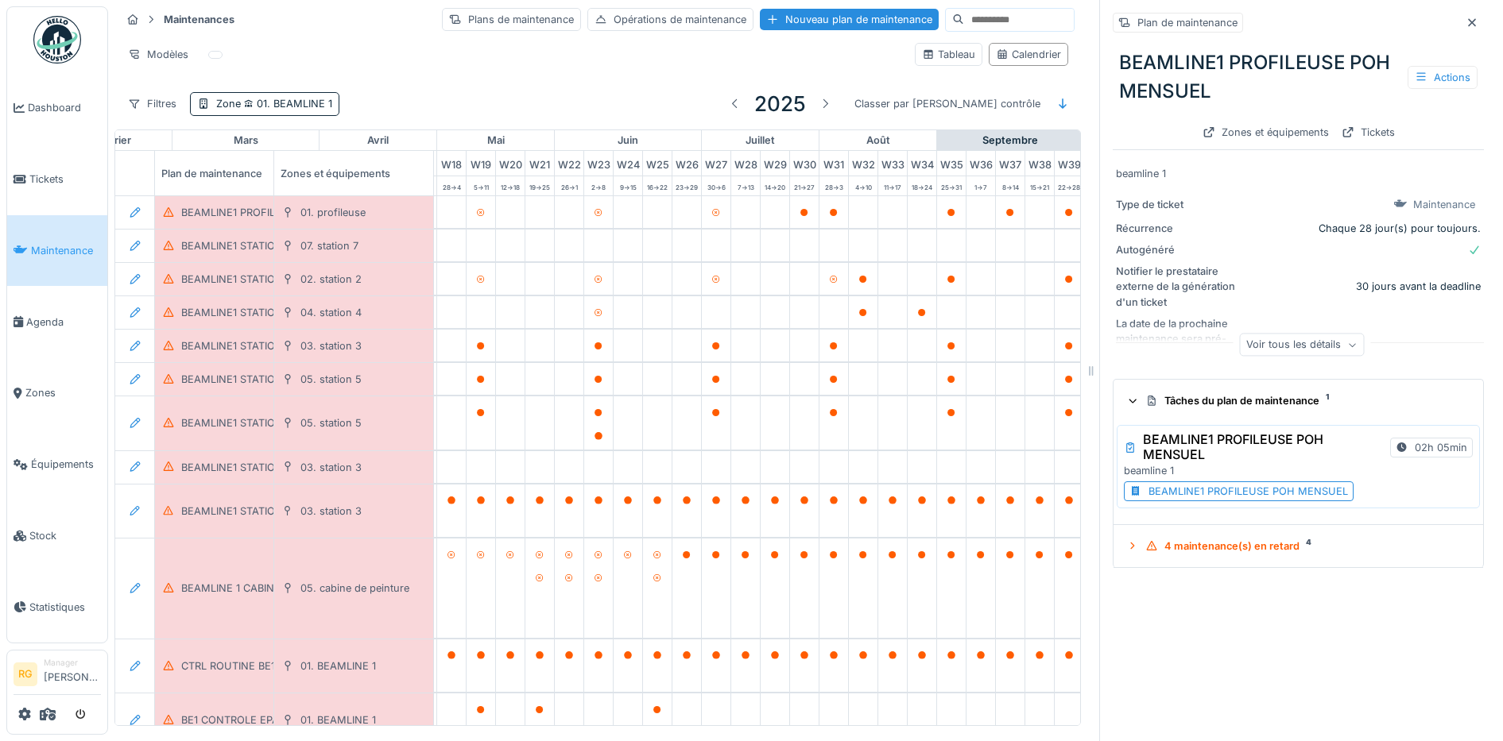
click at [1251, 490] on div "BEAMLINE1 PROFILEUSE POH MENSUEL" at bounding box center [1247, 491] width 199 height 15
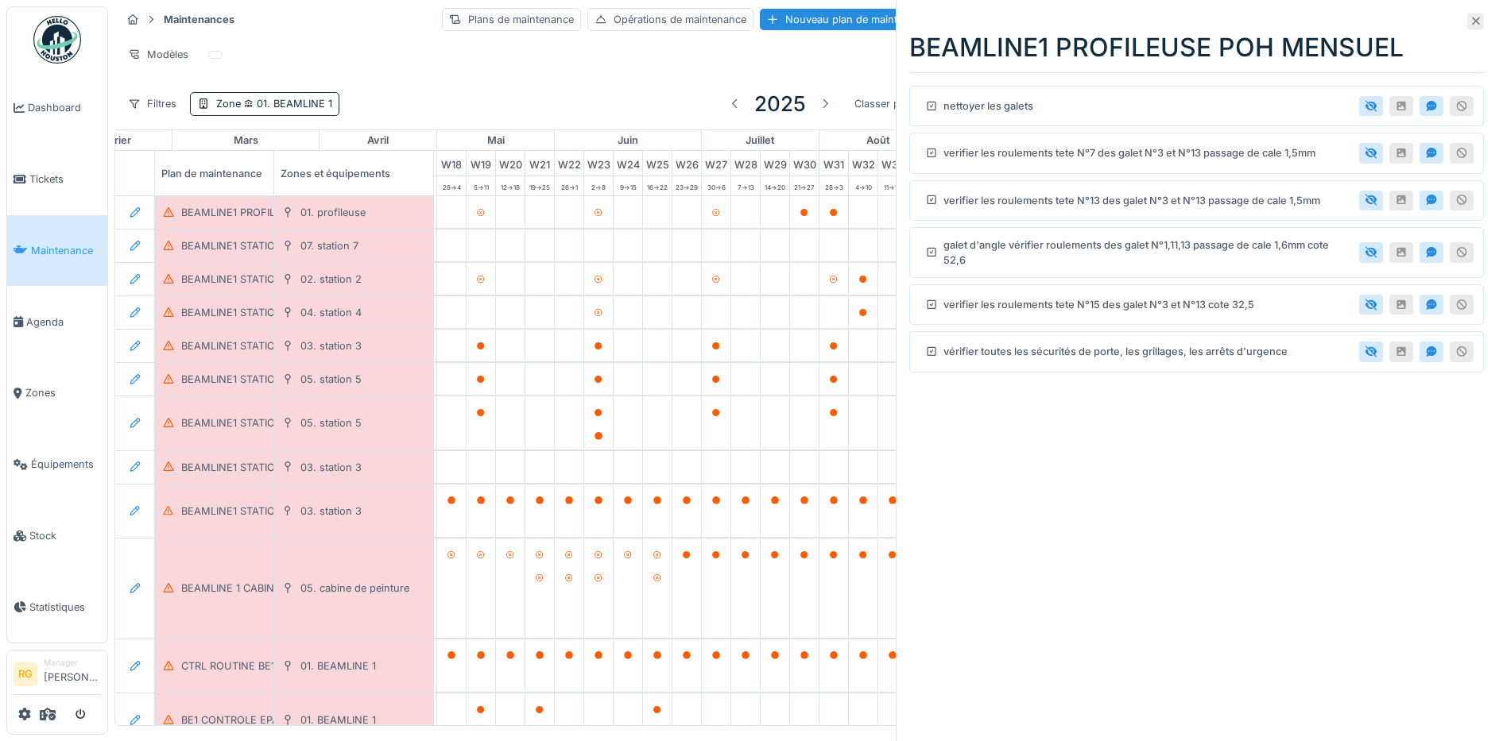
click at [1472, 21] on icon at bounding box center [1476, 21] width 8 height 8
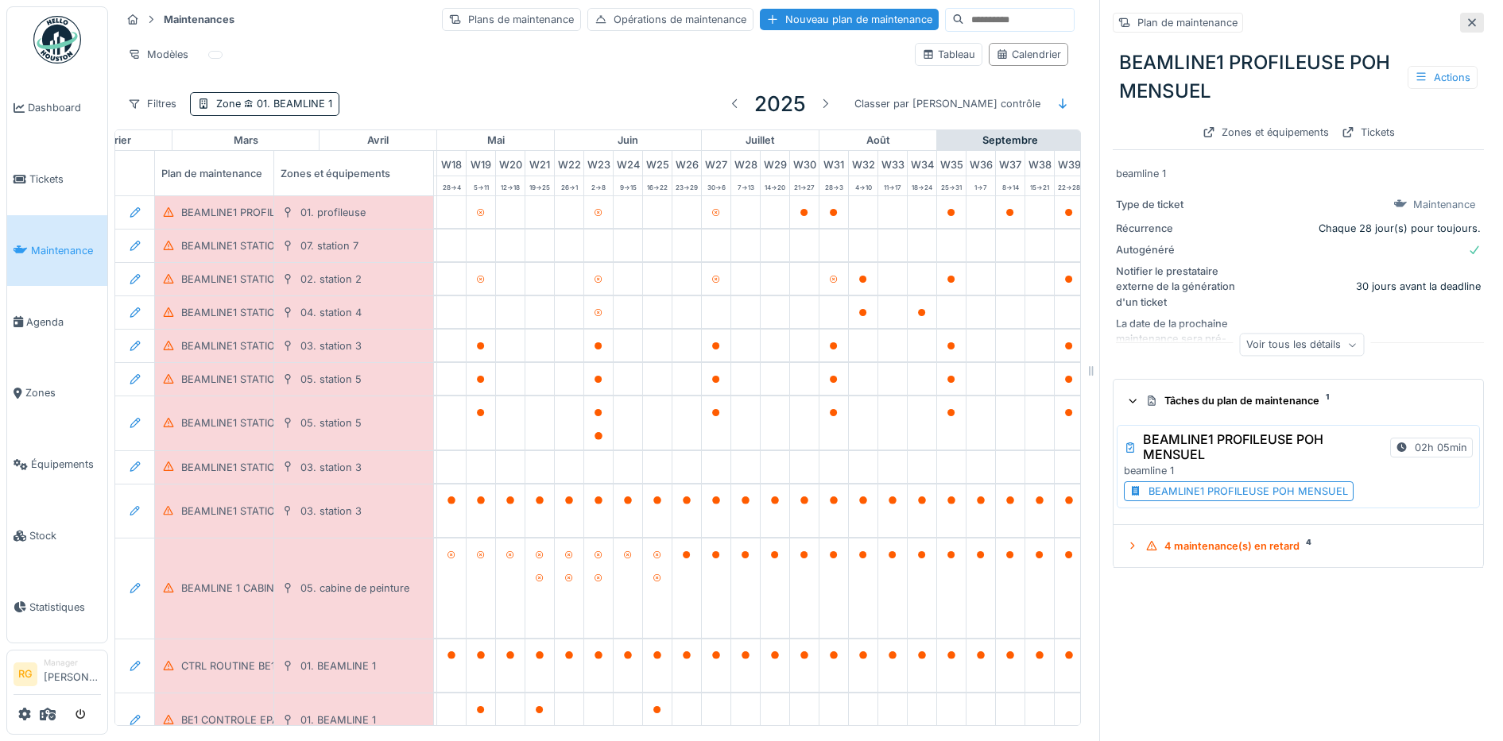
click at [1465, 21] on icon at bounding box center [1471, 22] width 13 height 10
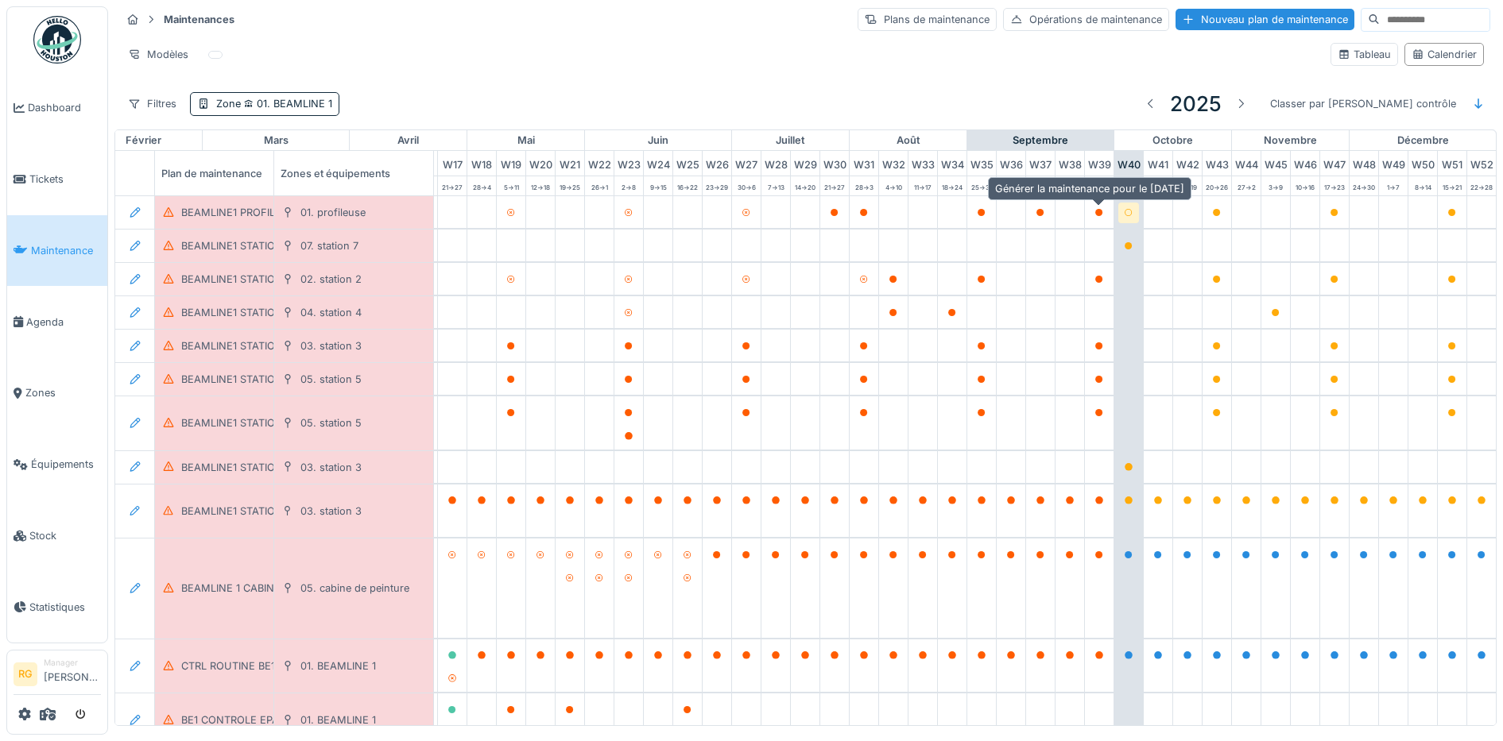
click at [1124, 215] on icon at bounding box center [1129, 213] width 10 height 8
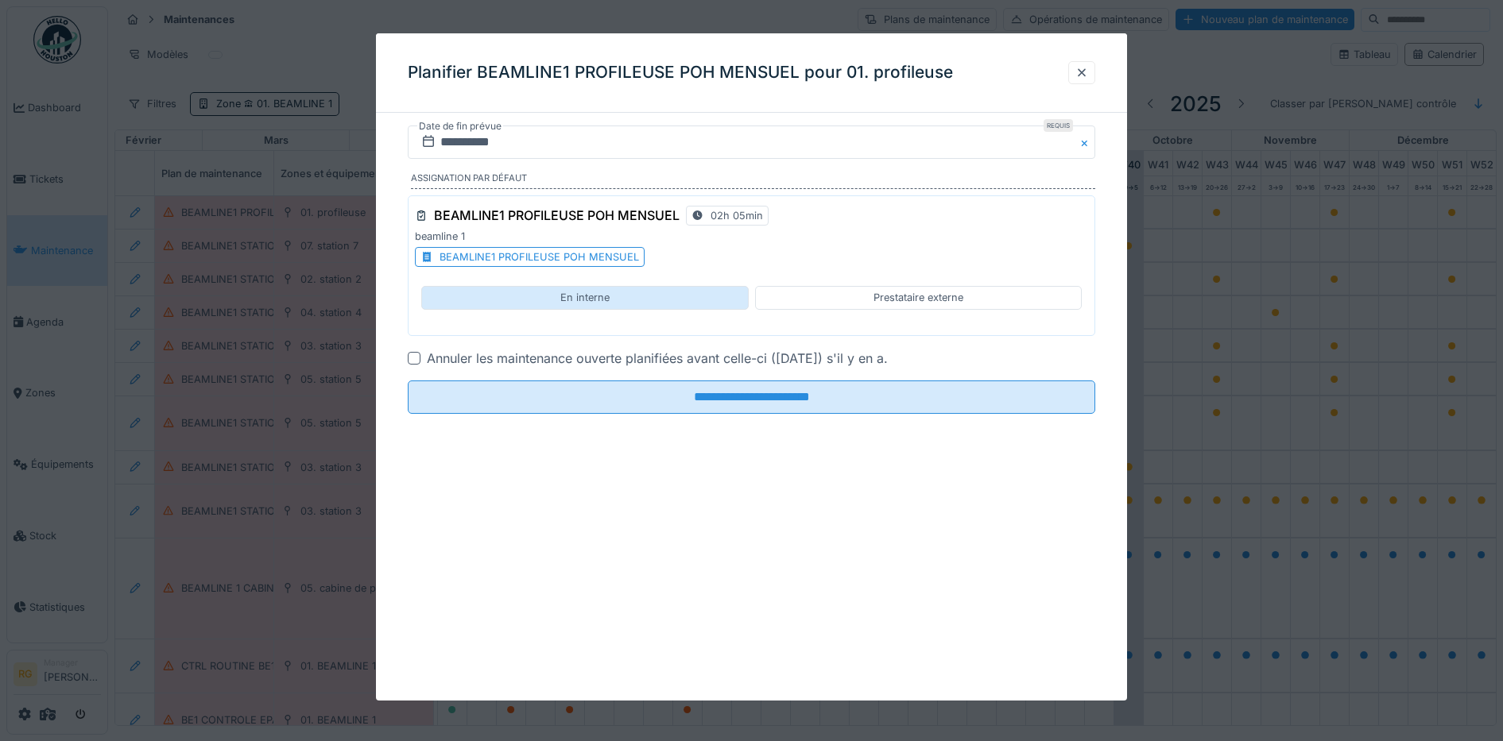
click at [609, 296] on div "En interne" at bounding box center [584, 297] width 49 height 15
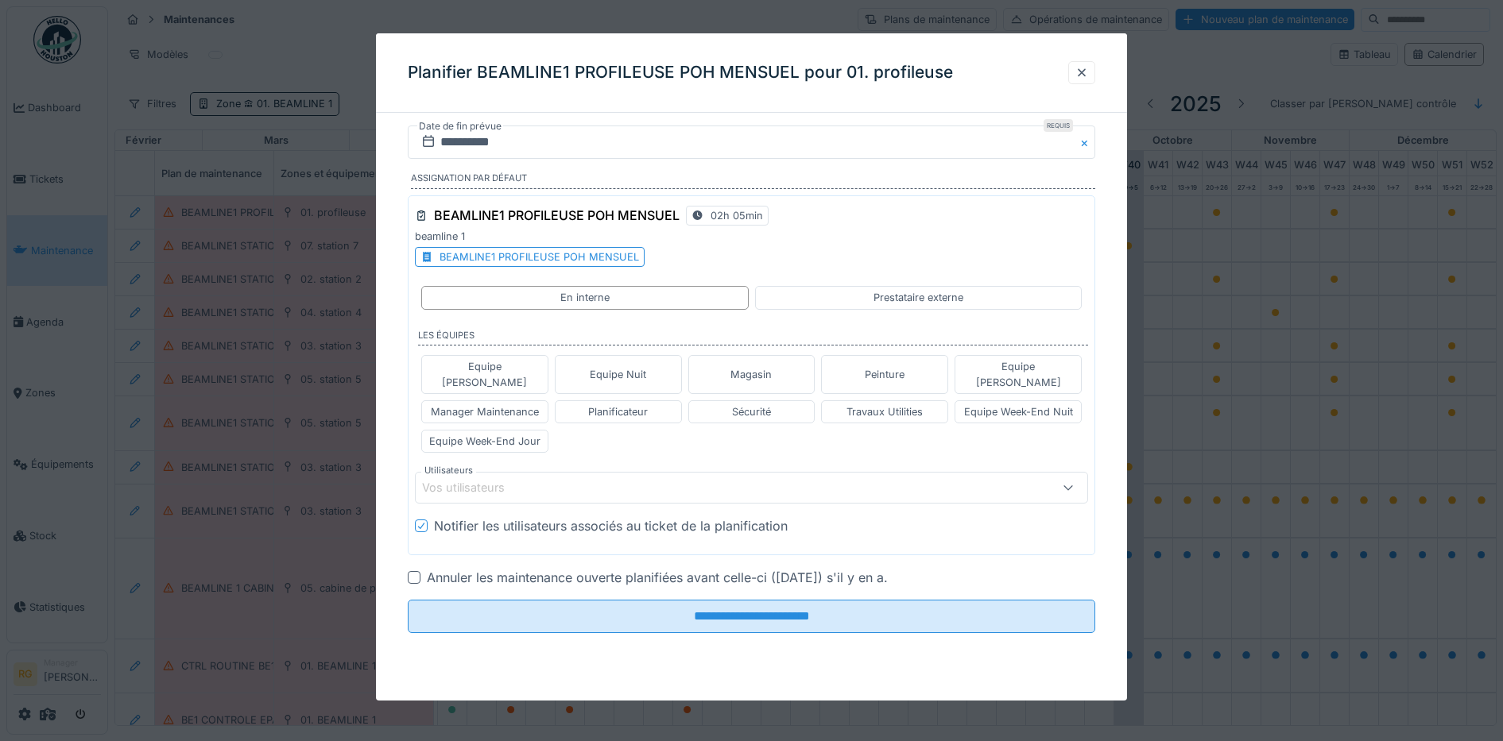
click at [512, 479] on div "Vos utilisateurs" at bounding box center [474, 487] width 105 height 17
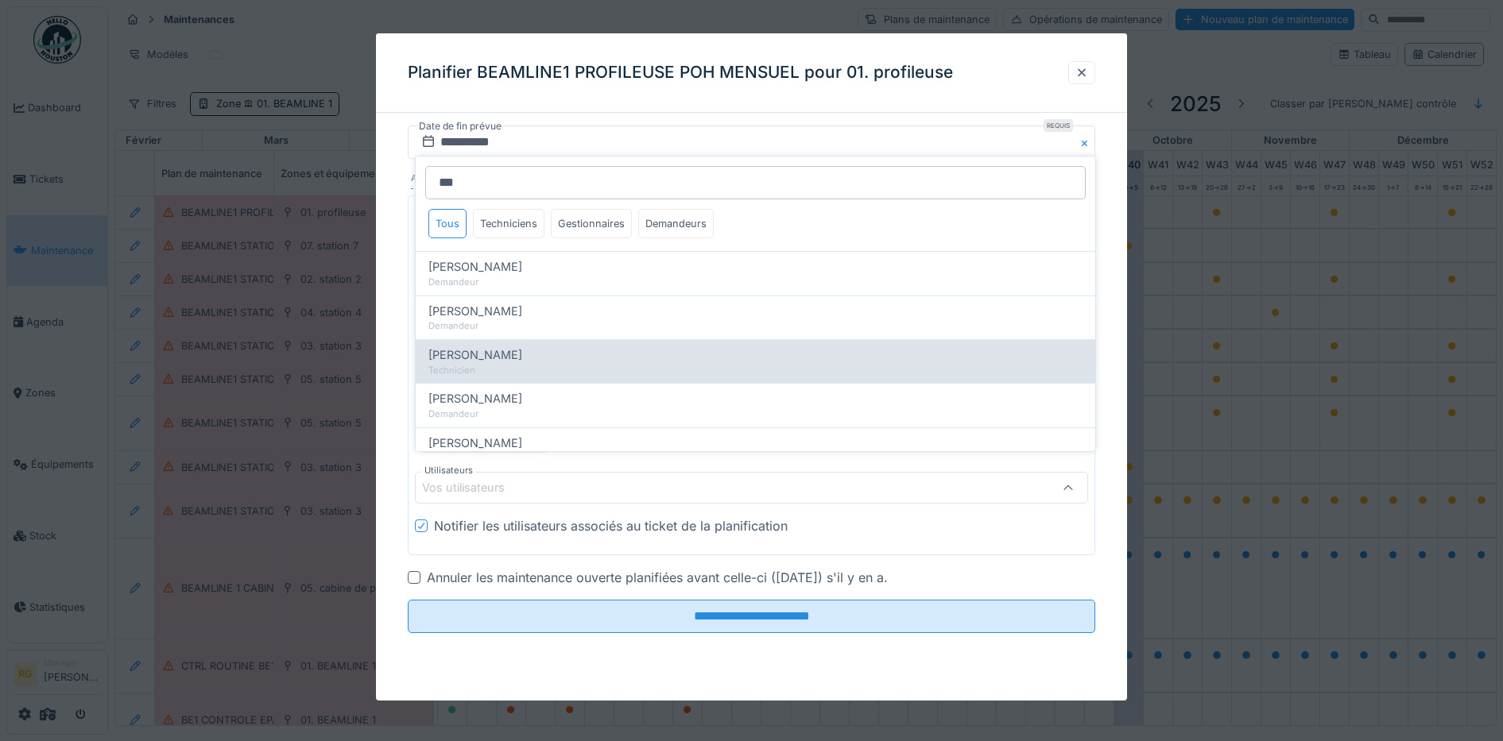
type input "***"
click at [473, 364] on div "Technicien" at bounding box center [755, 371] width 654 height 14
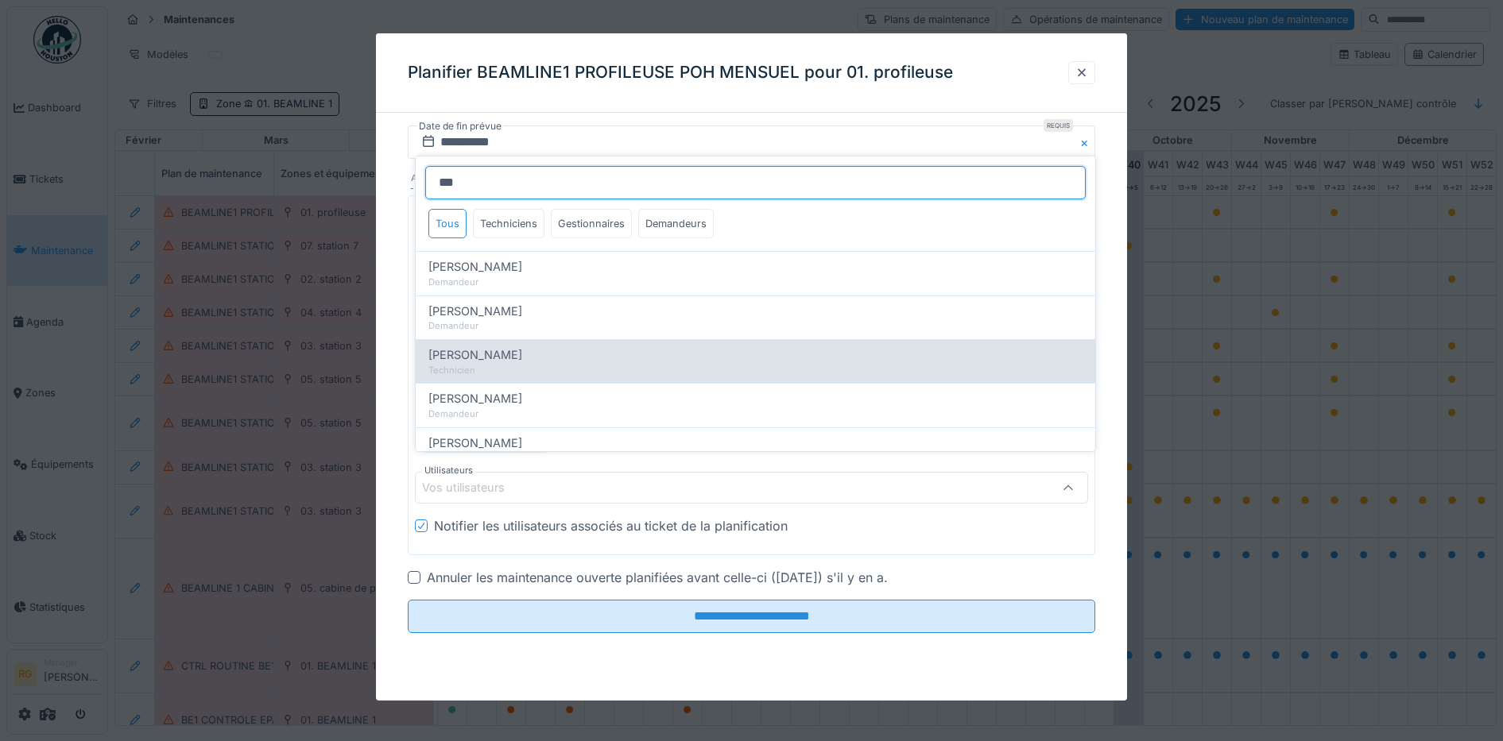
type input "****"
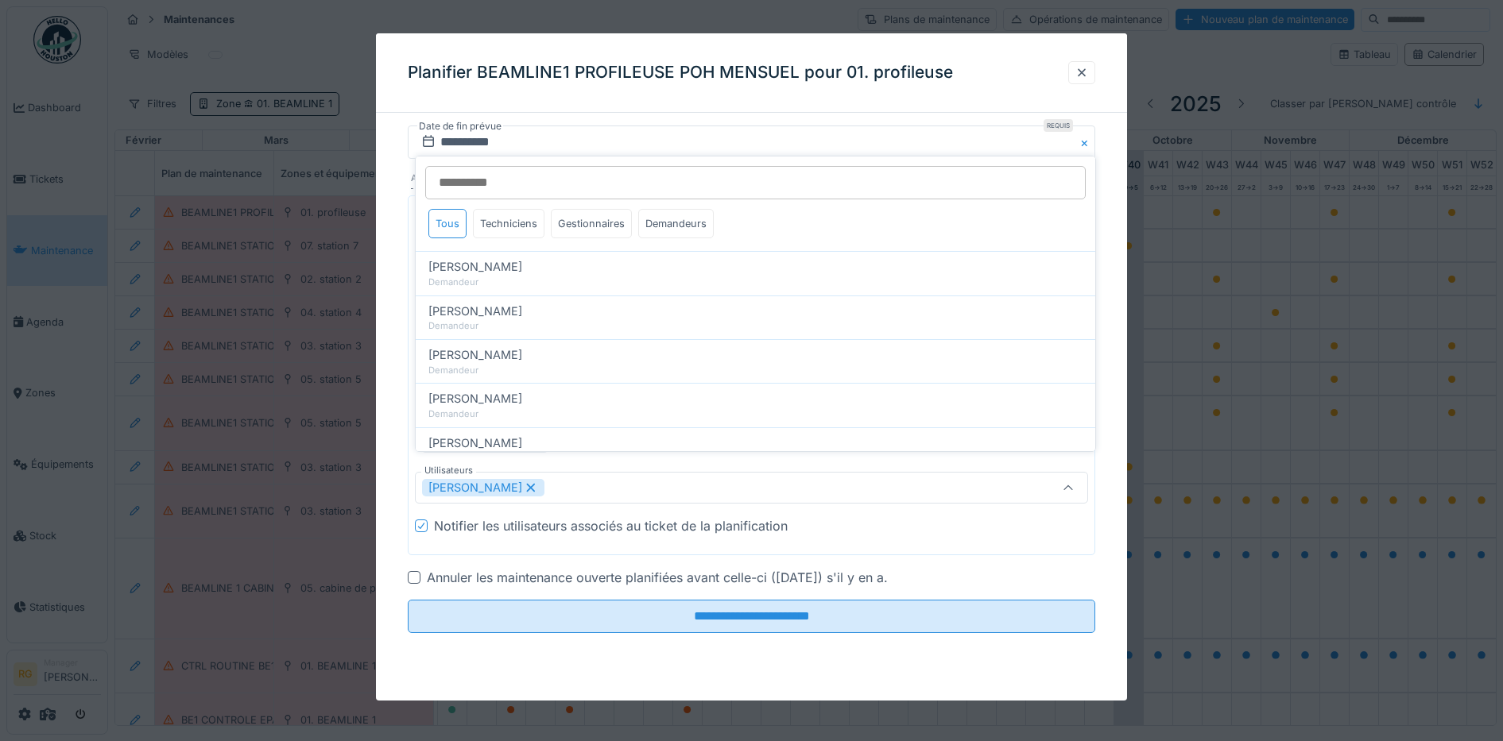
click at [435, 661] on div "**********" at bounding box center [752, 402] width 752 height 552
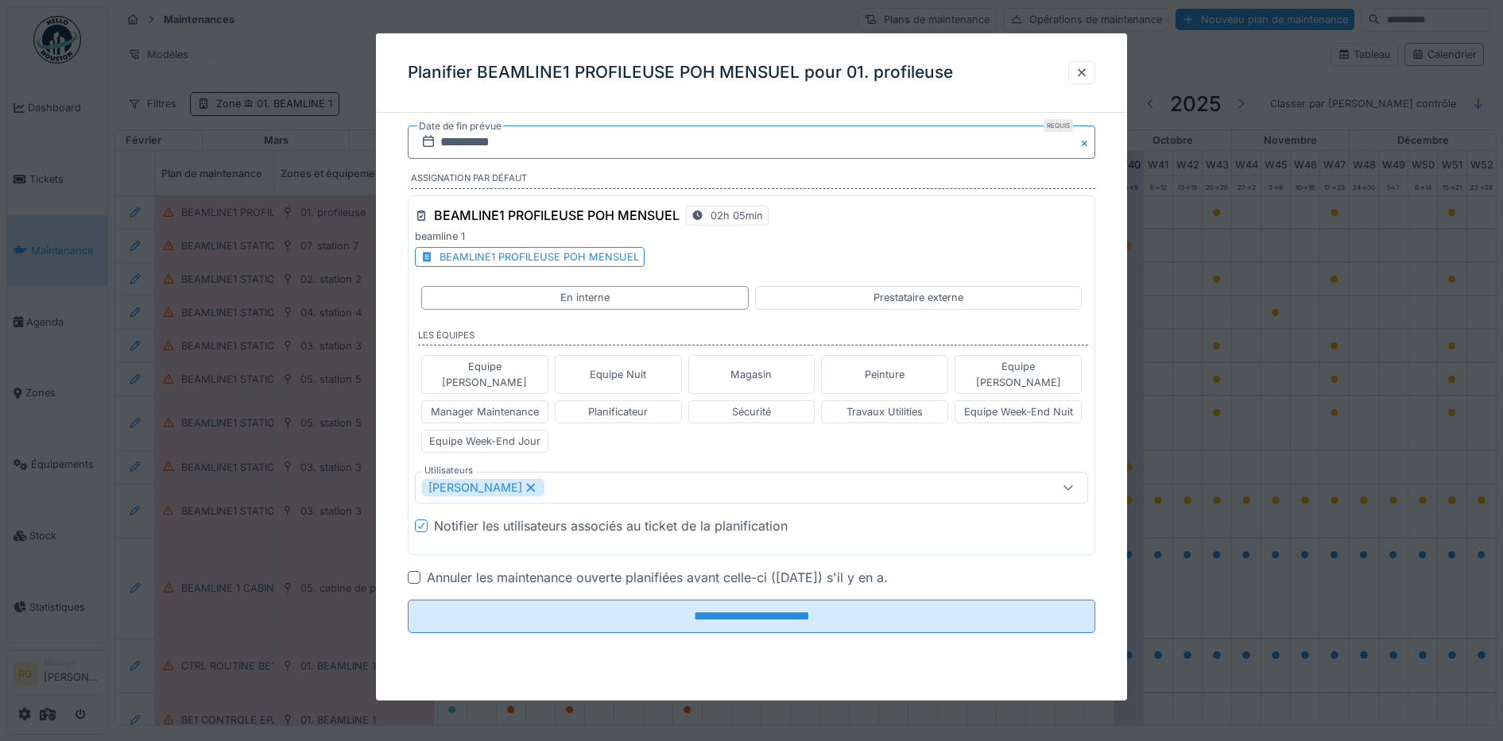
click at [447, 140] on input "**********" at bounding box center [752, 142] width 688 height 33
click at [707, 245] on div "30" at bounding box center [702, 246] width 21 height 21
click at [412, 571] on div at bounding box center [414, 577] width 13 height 13
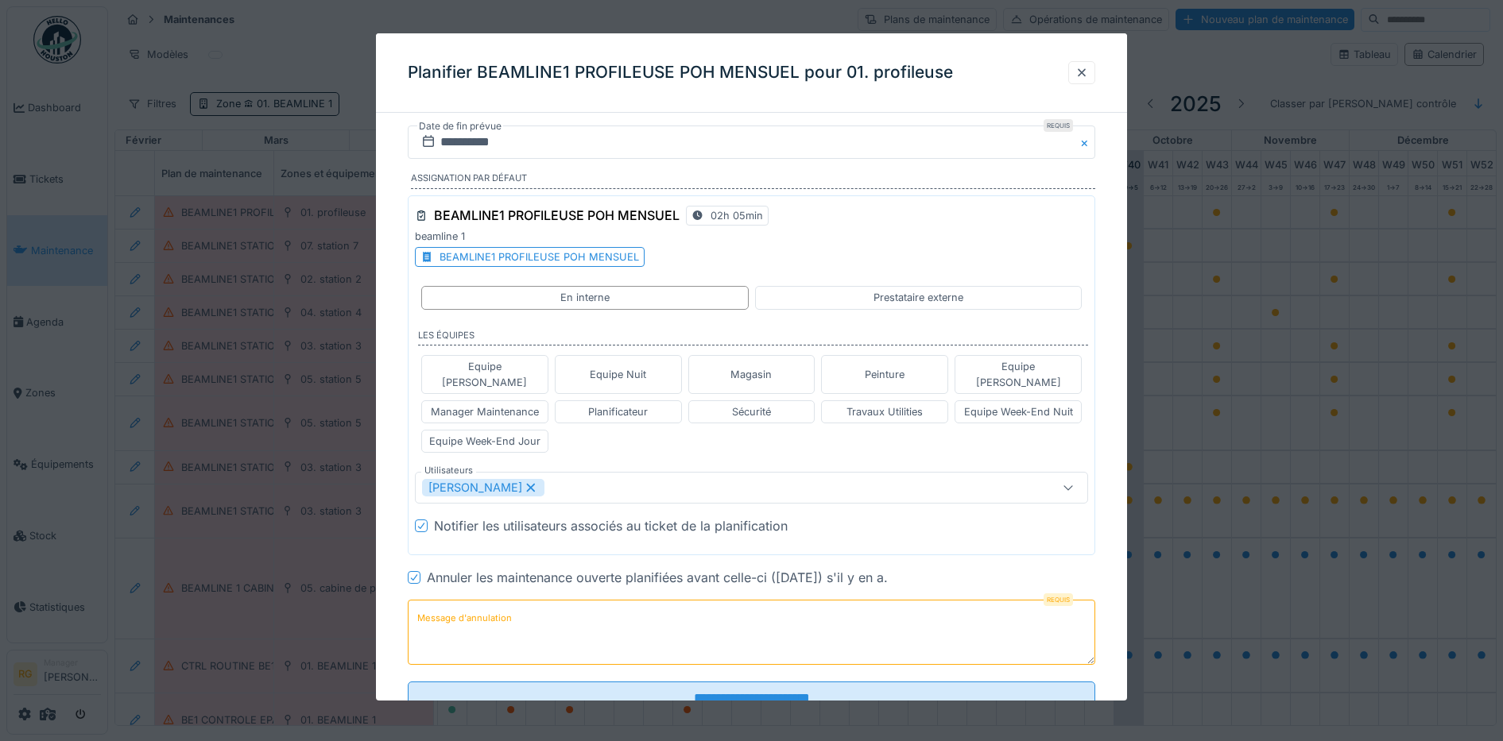
click at [484, 609] on label "Message d'annulation" at bounding box center [464, 619] width 101 height 20
click at [484, 604] on textarea "Message d'annulation" at bounding box center [752, 632] width 688 height 65
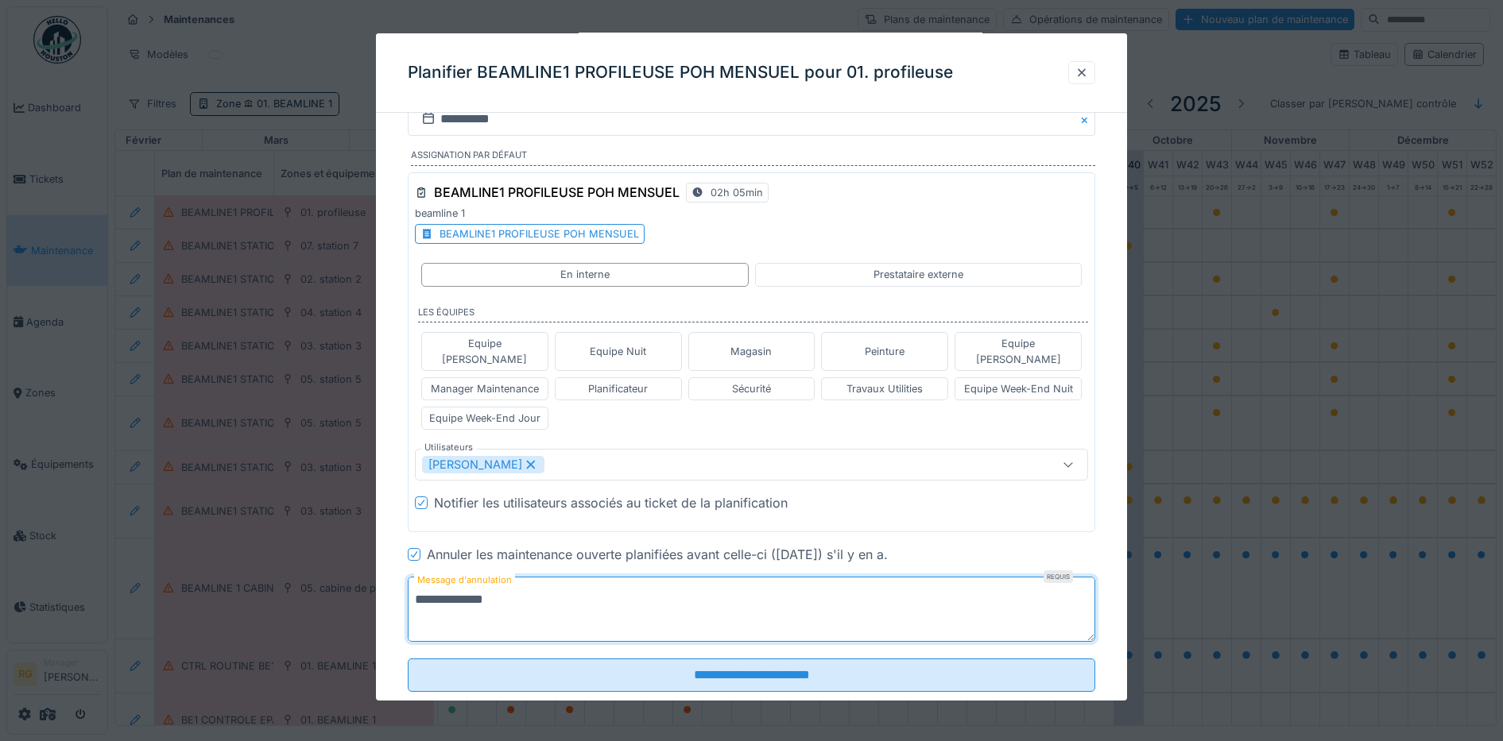
scroll to position [44, 0]
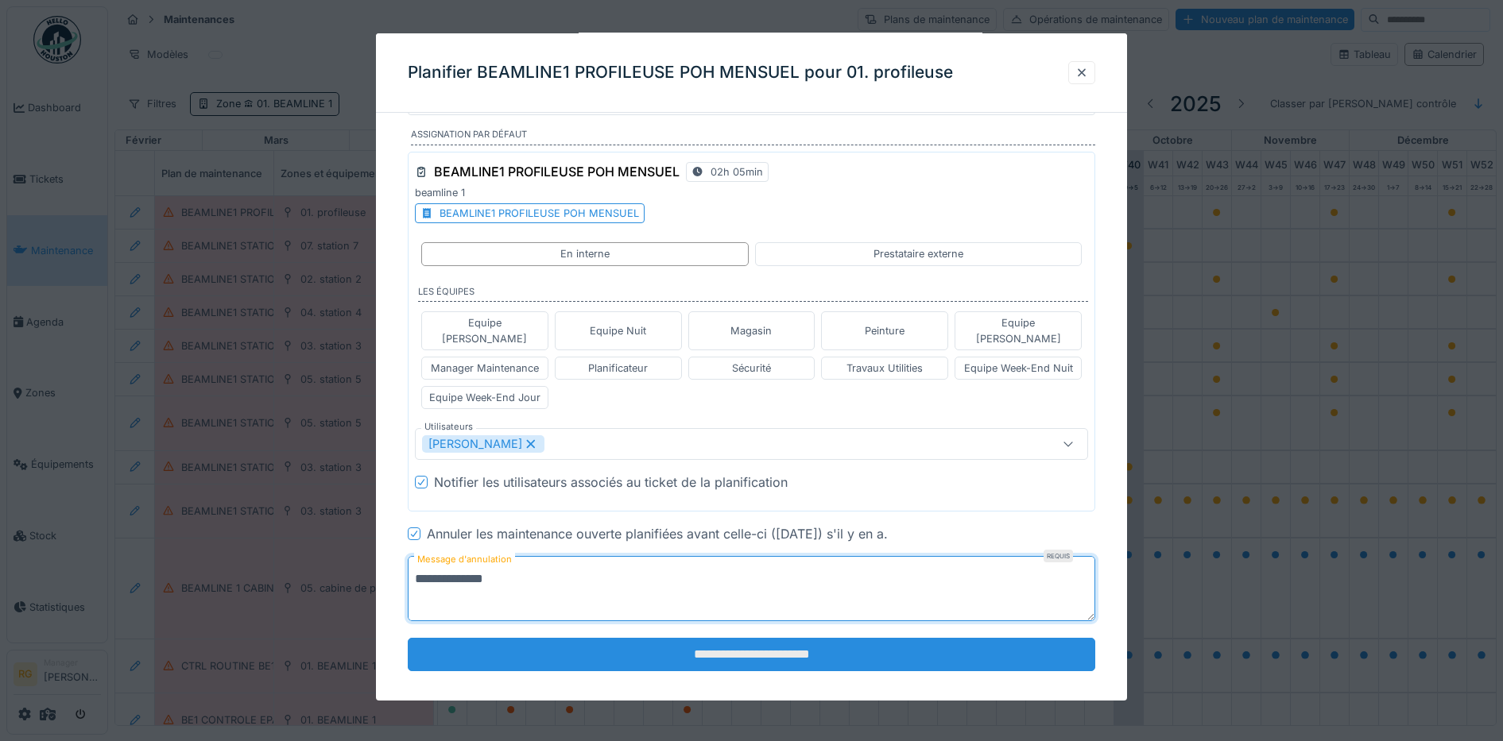
type textarea "**********"
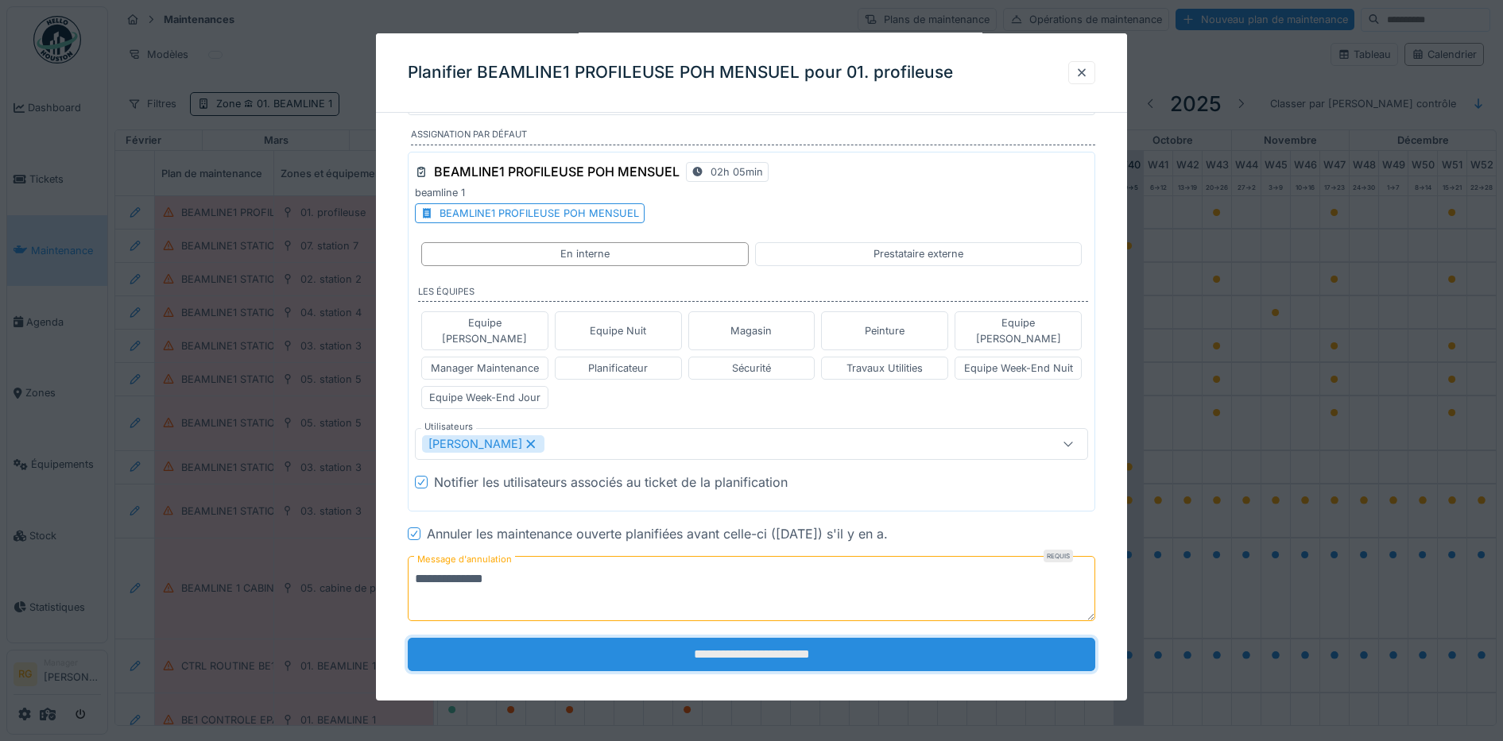
click at [714, 639] on input "**********" at bounding box center [752, 654] width 688 height 33
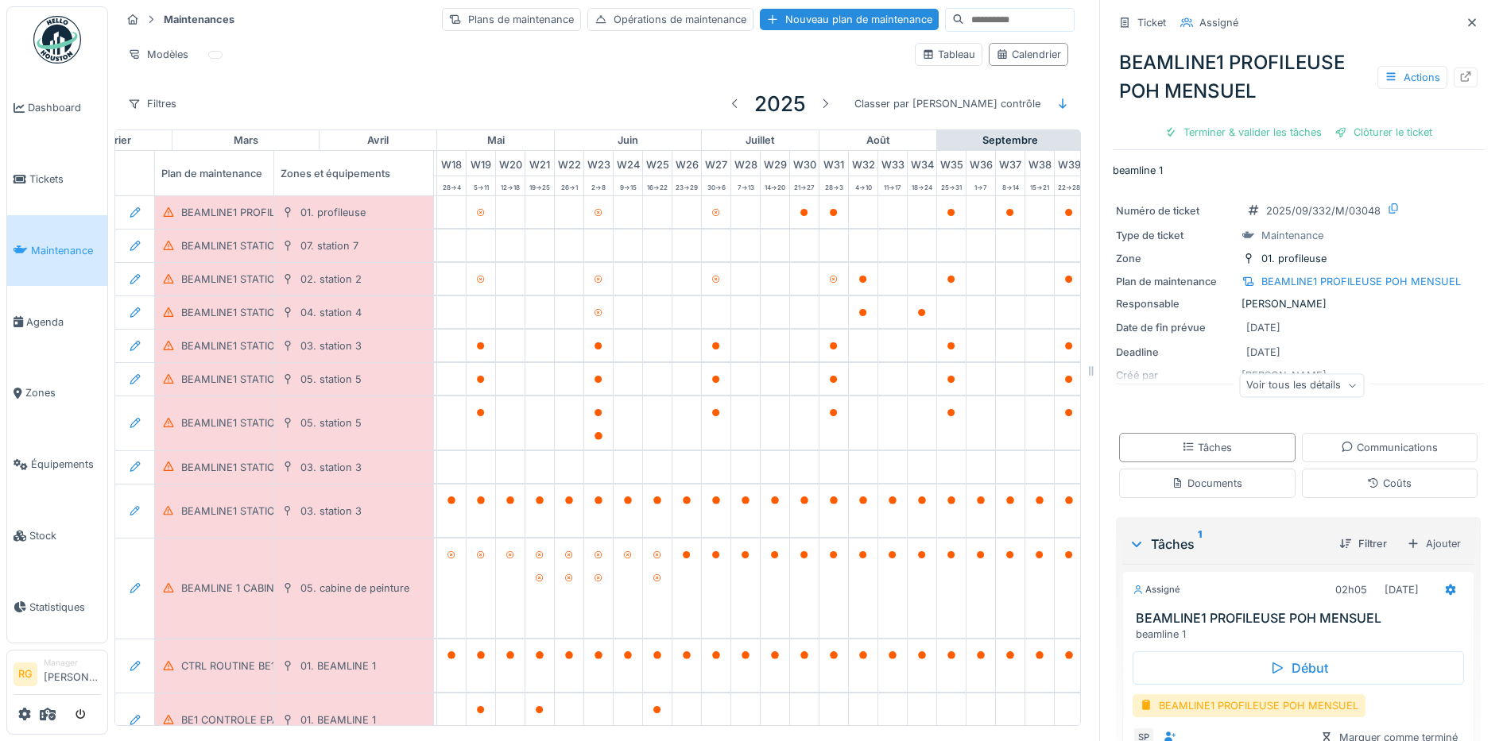
click at [1468, 21] on icon at bounding box center [1472, 22] width 8 height 8
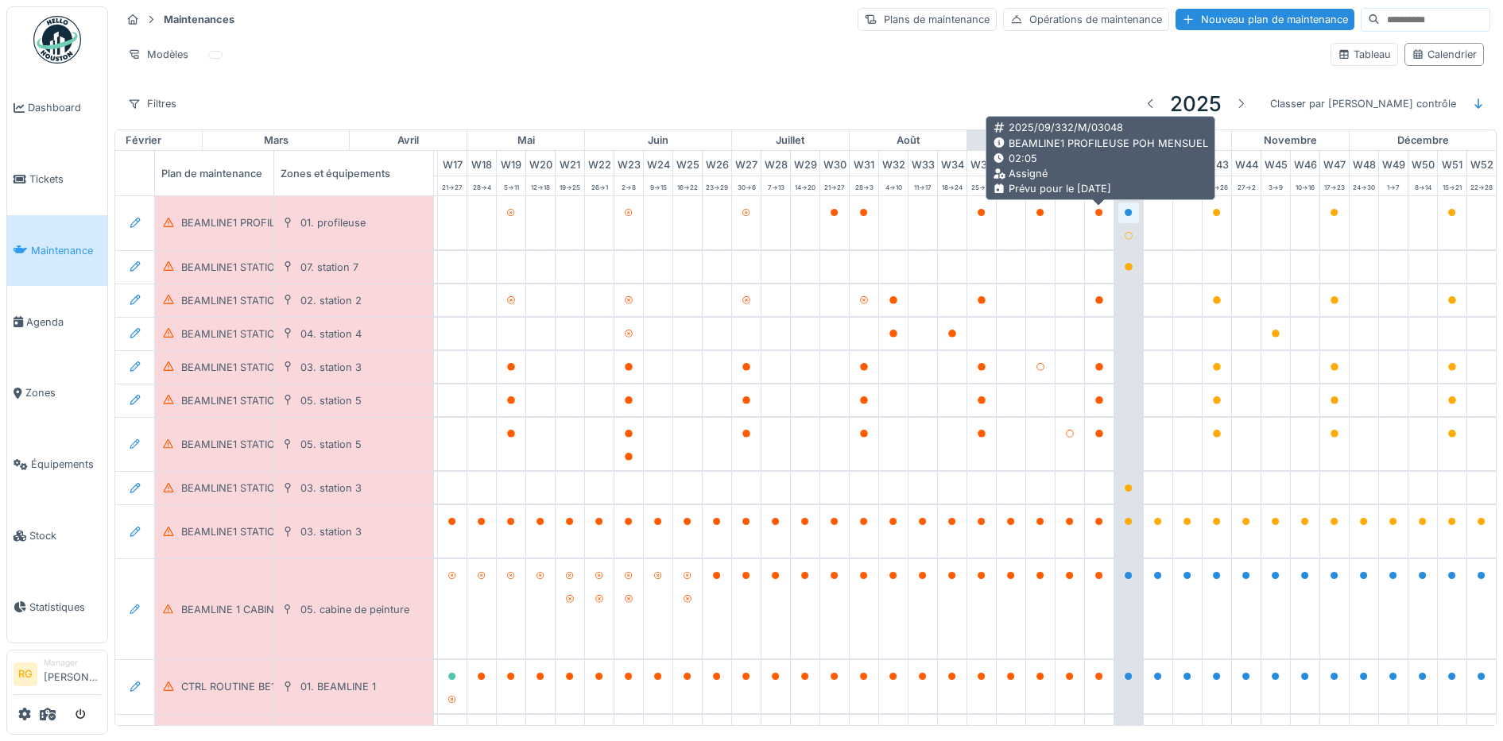
click at [1124, 215] on icon at bounding box center [1128, 213] width 8 height 8
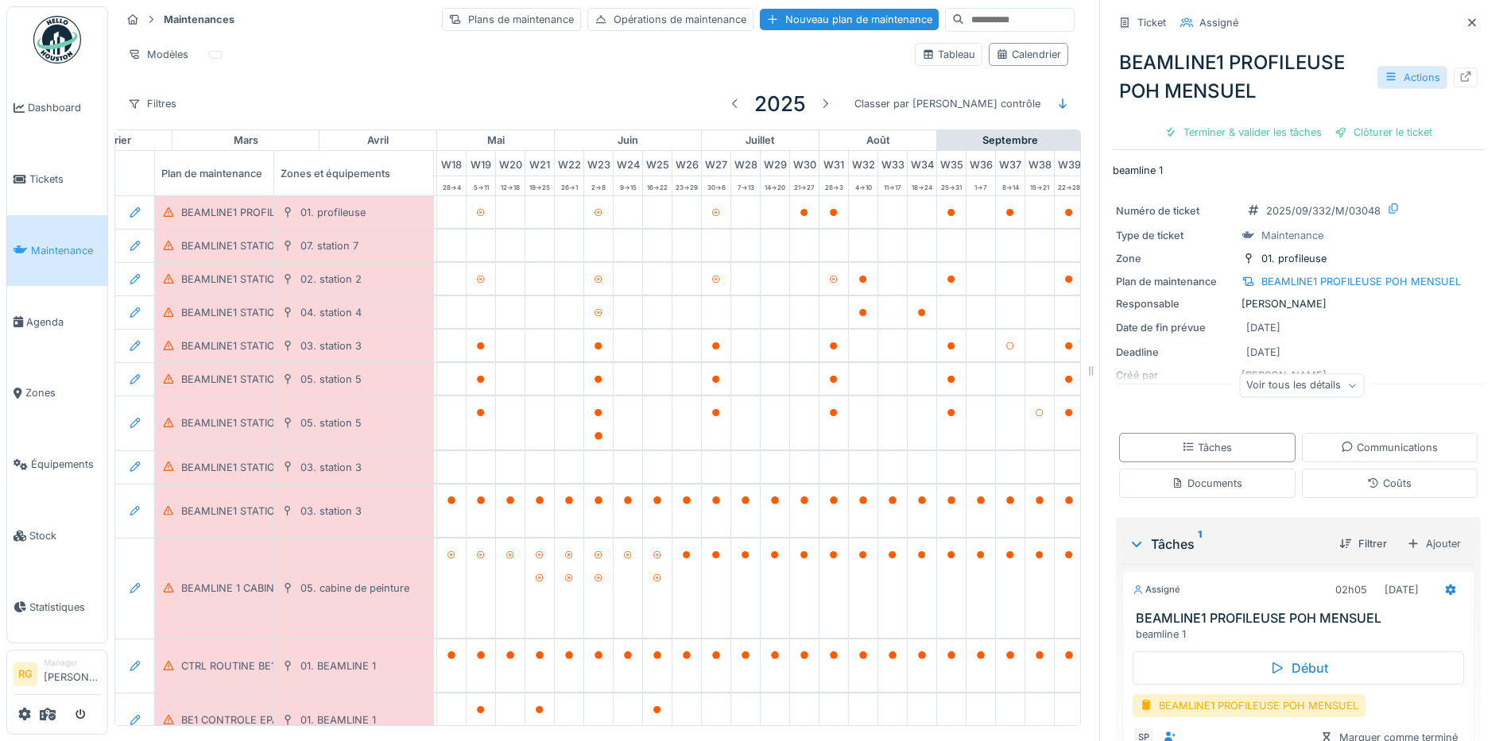
click at [1383, 75] on div "Actions" at bounding box center [1412, 77] width 70 height 23
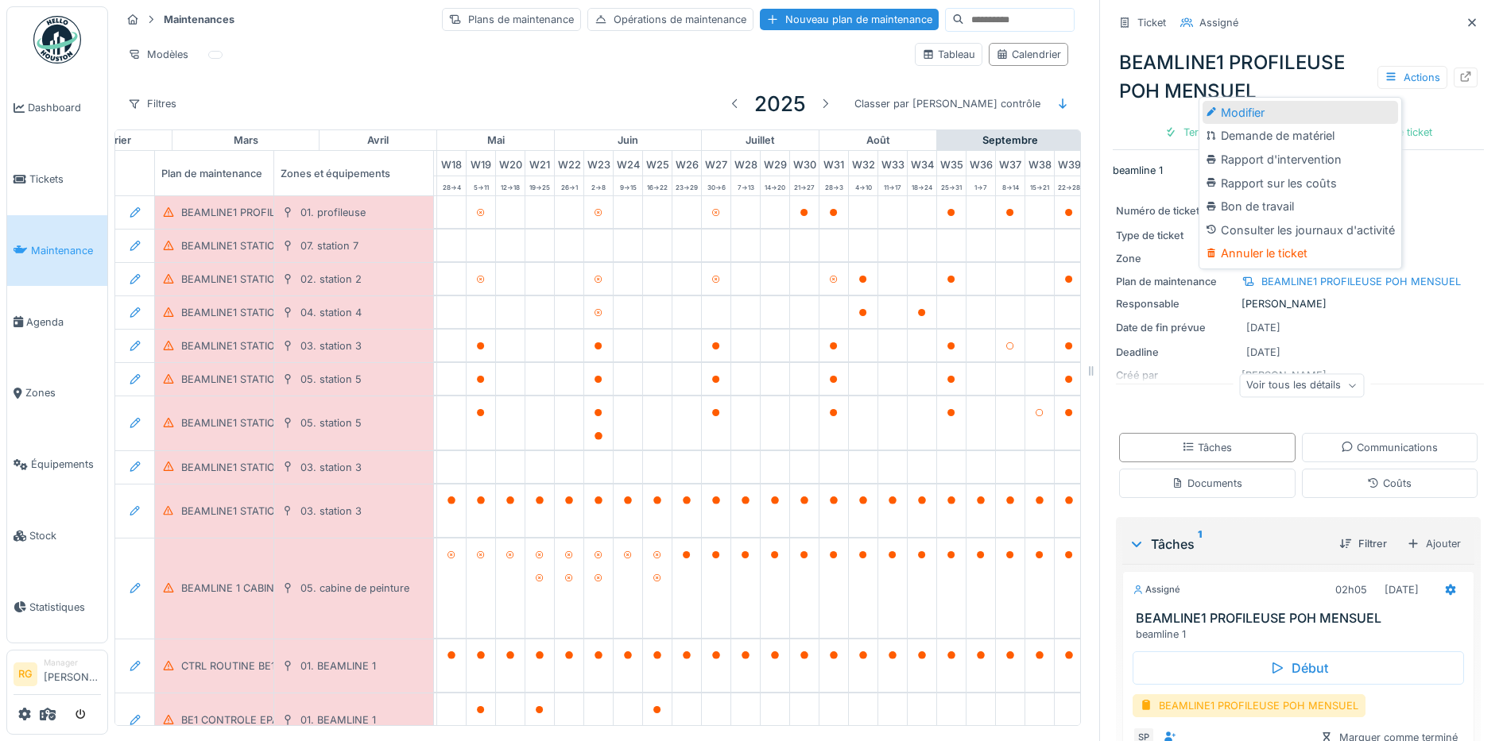
click at [1256, 110] on div "Modifier" at bounding box center [1299, 113] width 195 height 24
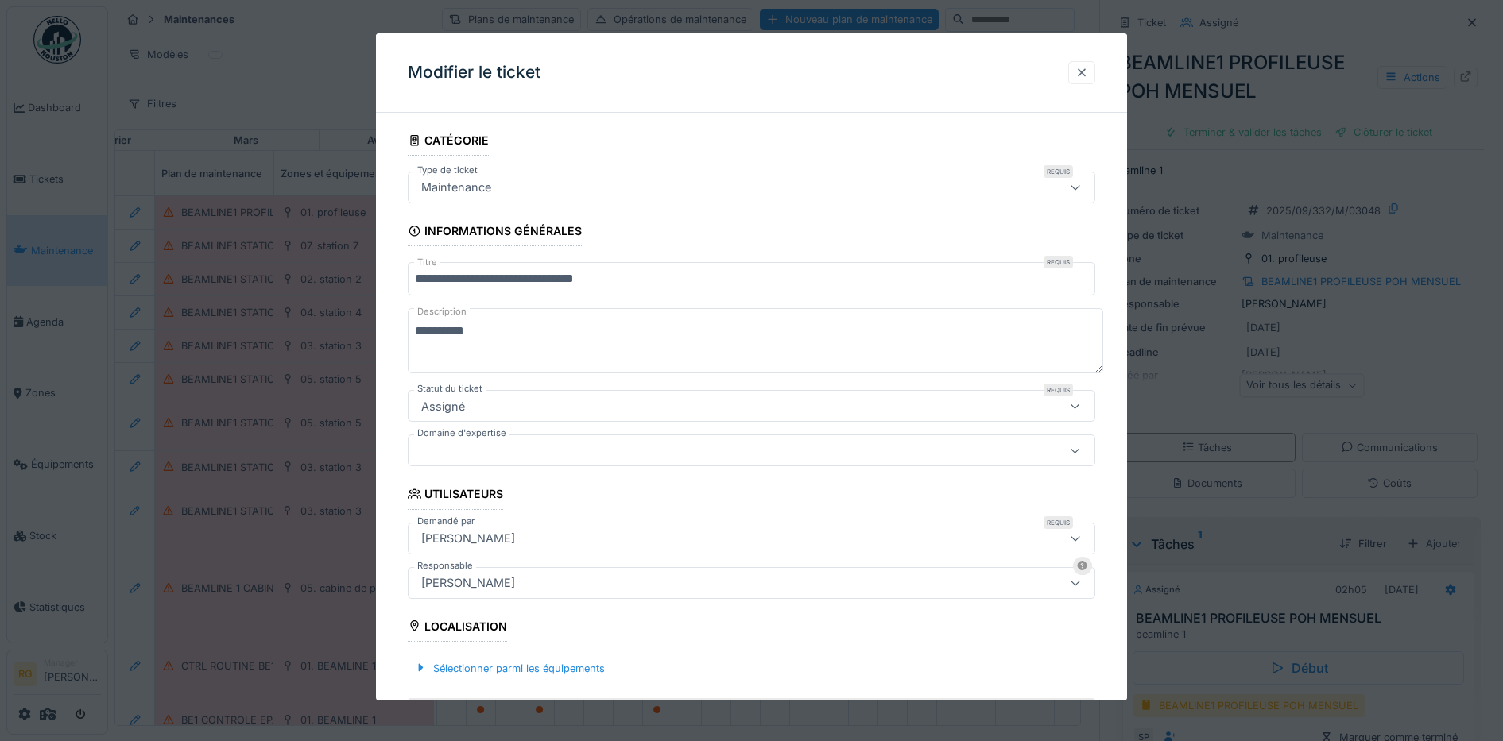
click at [1088, 72] on div at bounding box center [1081, 72] width 13 height 15
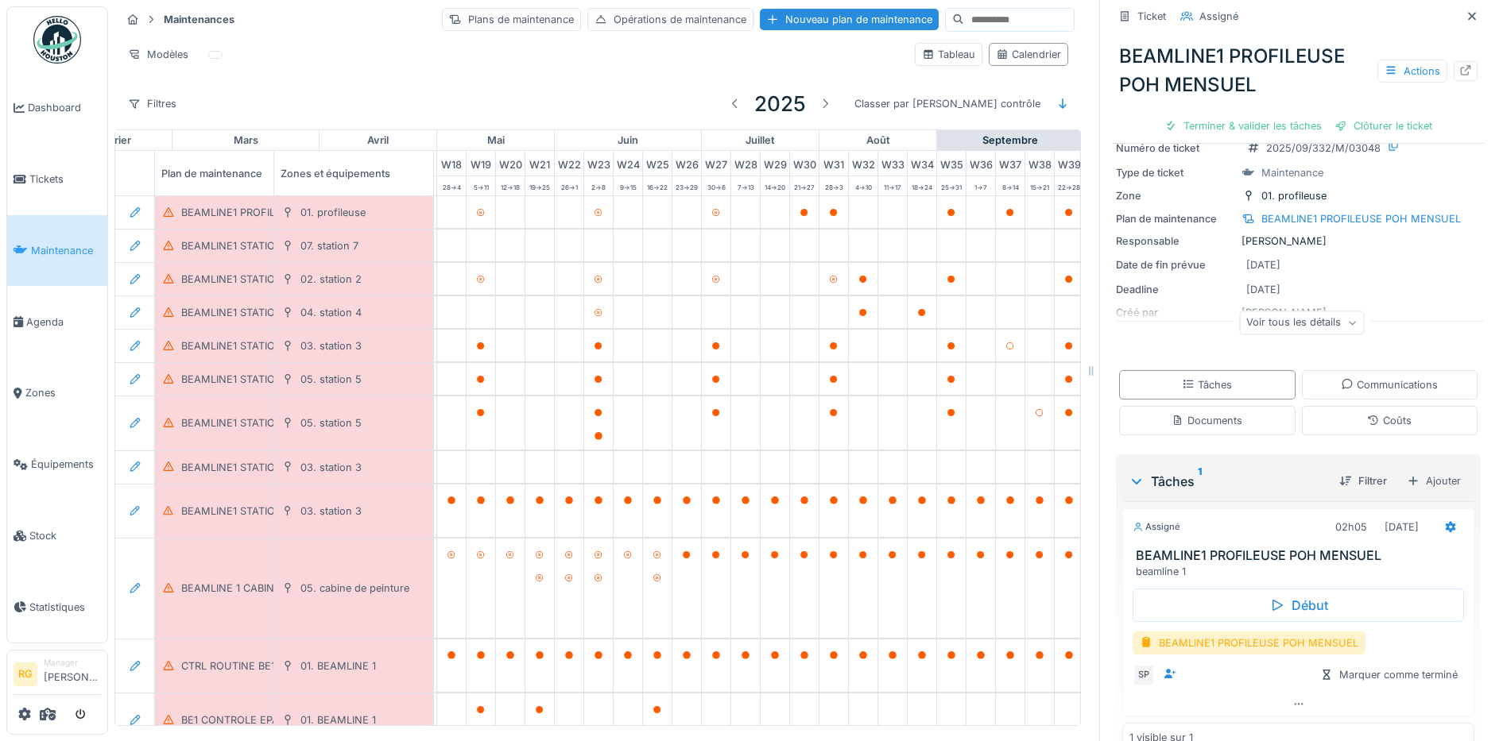
scroll to position [95, 0]
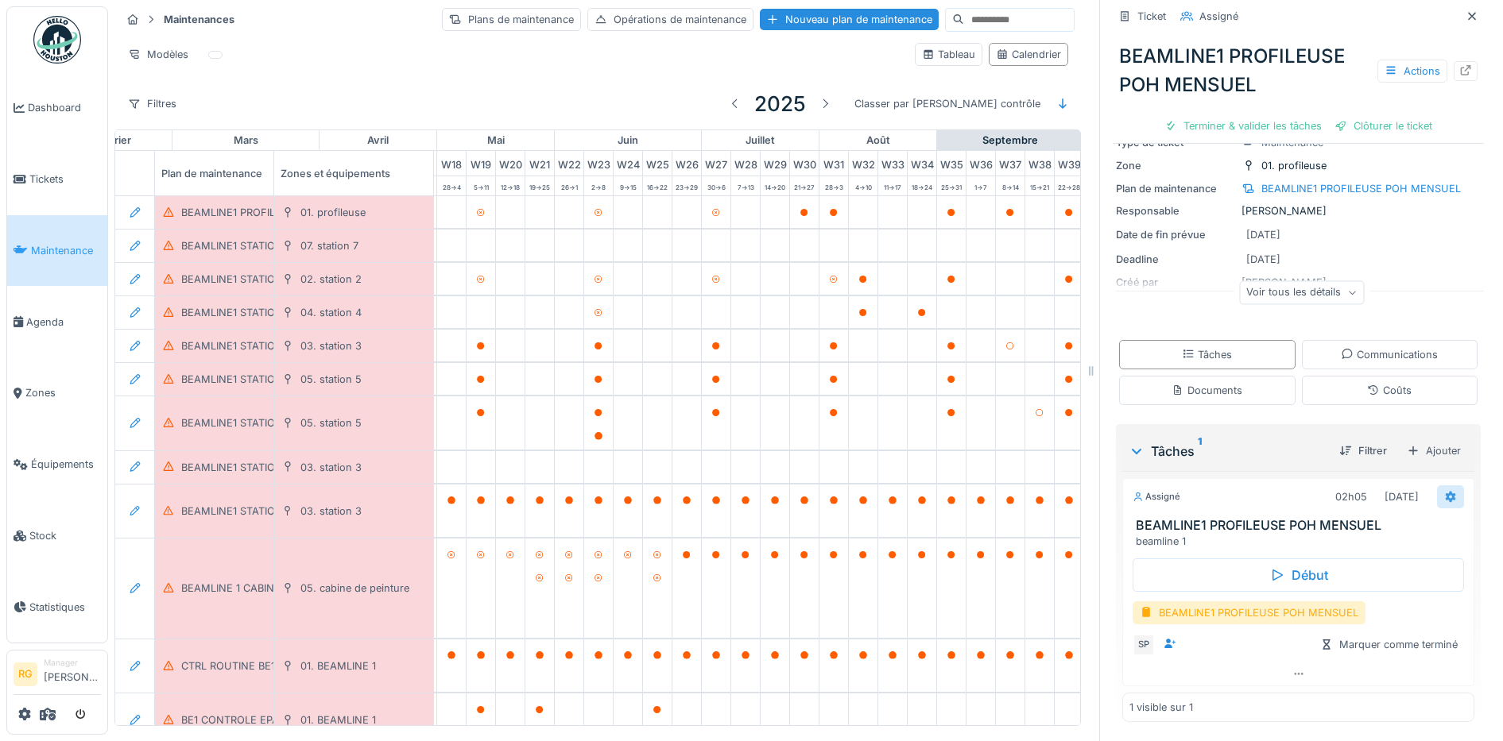
click at [1444, 501] on icon at bounding box center [1450, 497] width 13 height 10
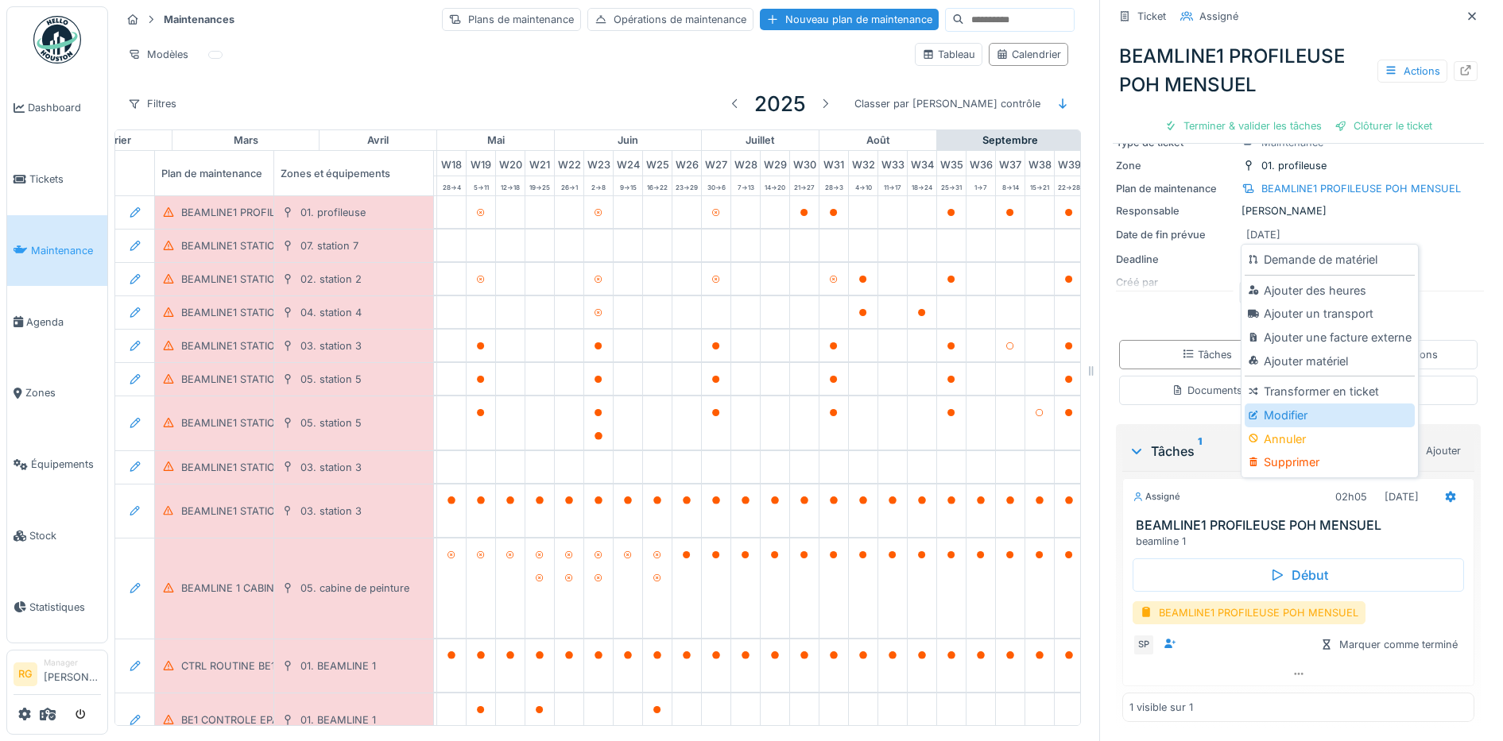
click at [1302, 424] on div "Modifier" at bounding box center [1328, 416] width 169 height 24
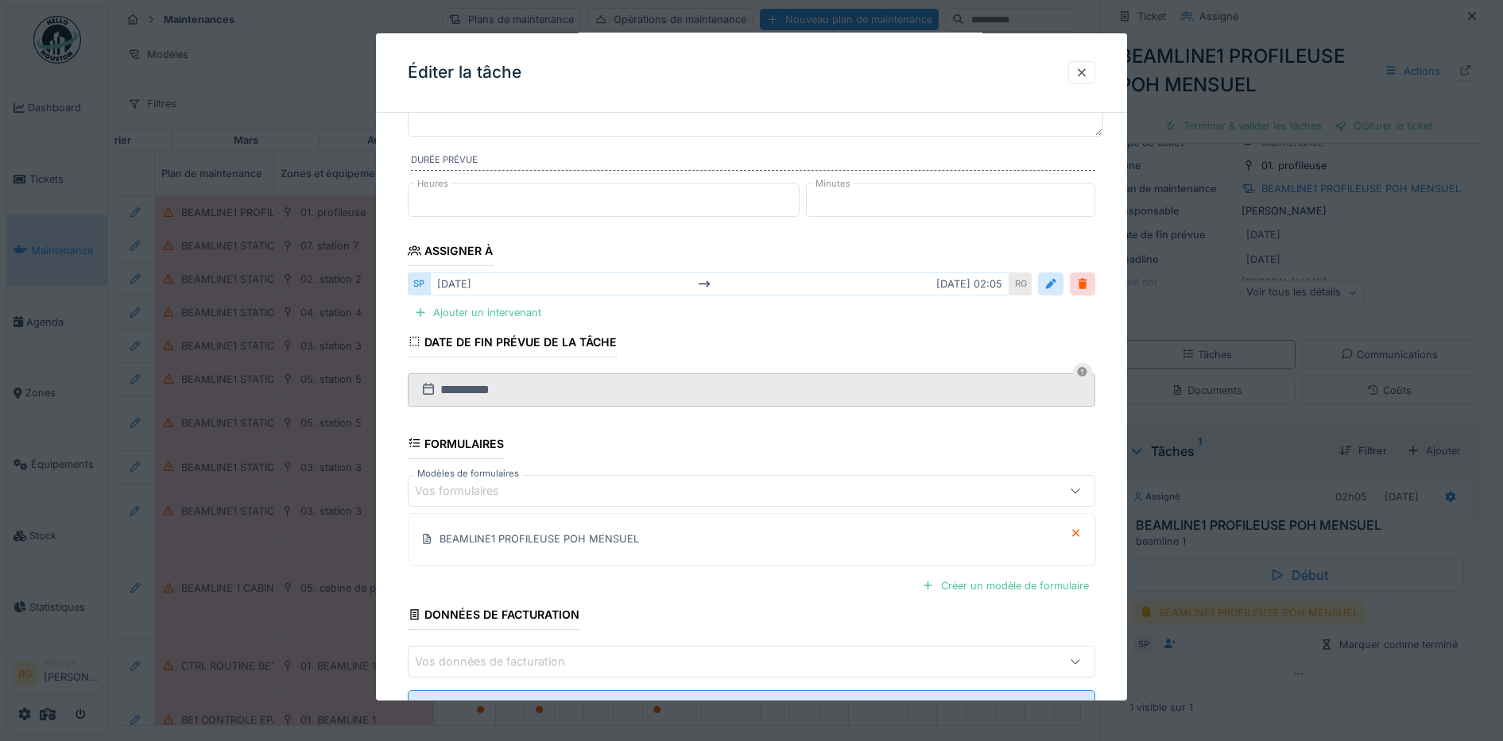
scroll to position [211, 0]
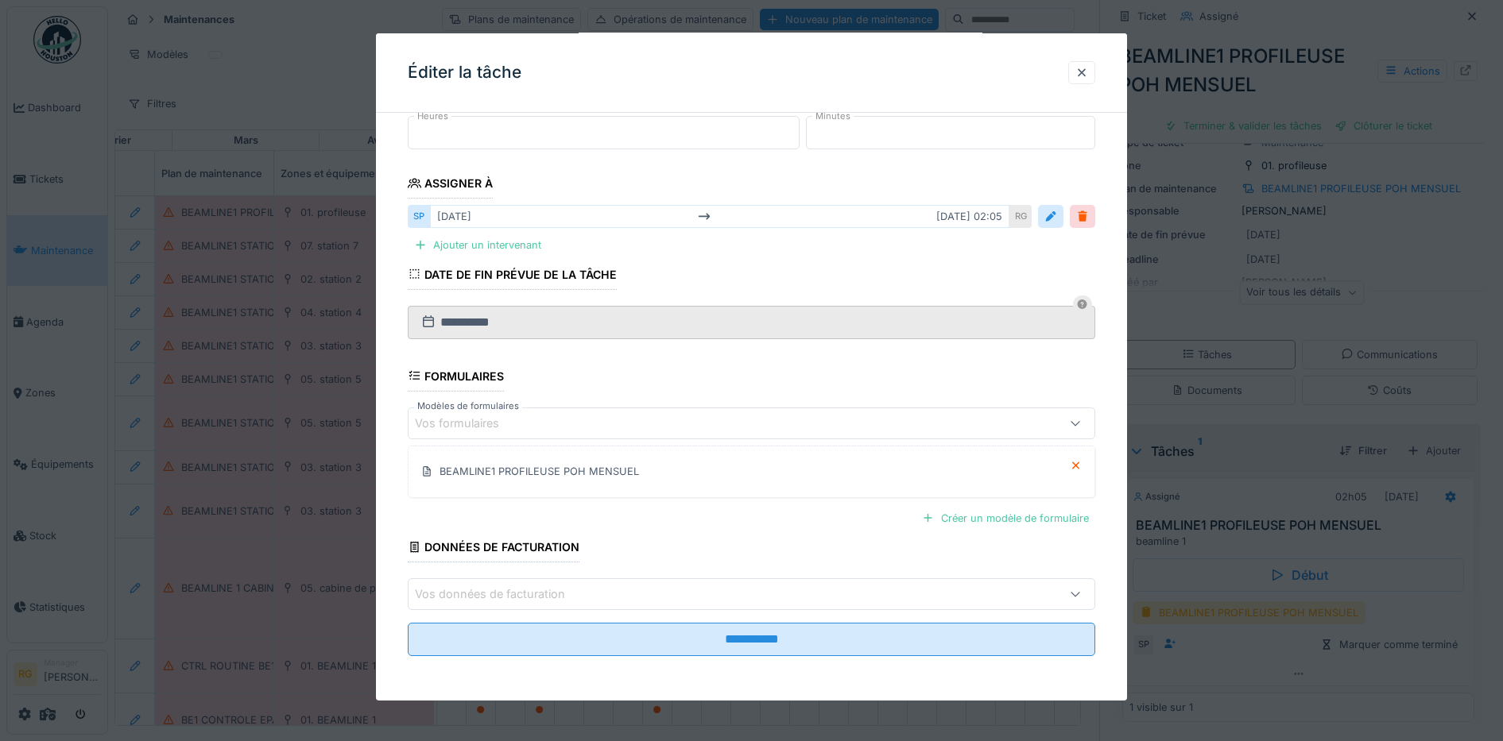
drag, startPoint x: 1088, startPoint y: 72, endPoint x: 1466, endPoint y: 42, distance: 379.4
click at [1088, 72] on div at bounding box center [1081, 72] width 13 height 15
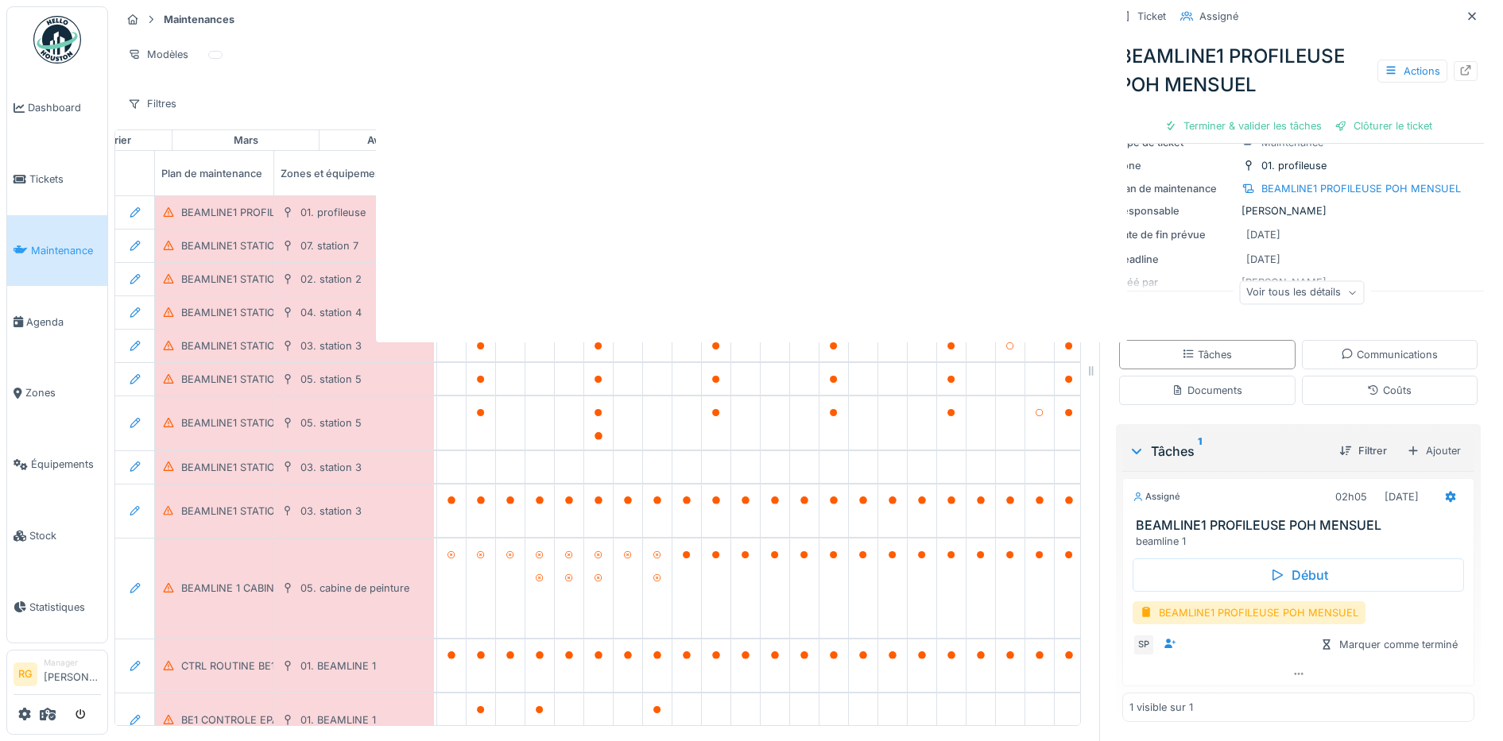
scroll to position [0, 0]
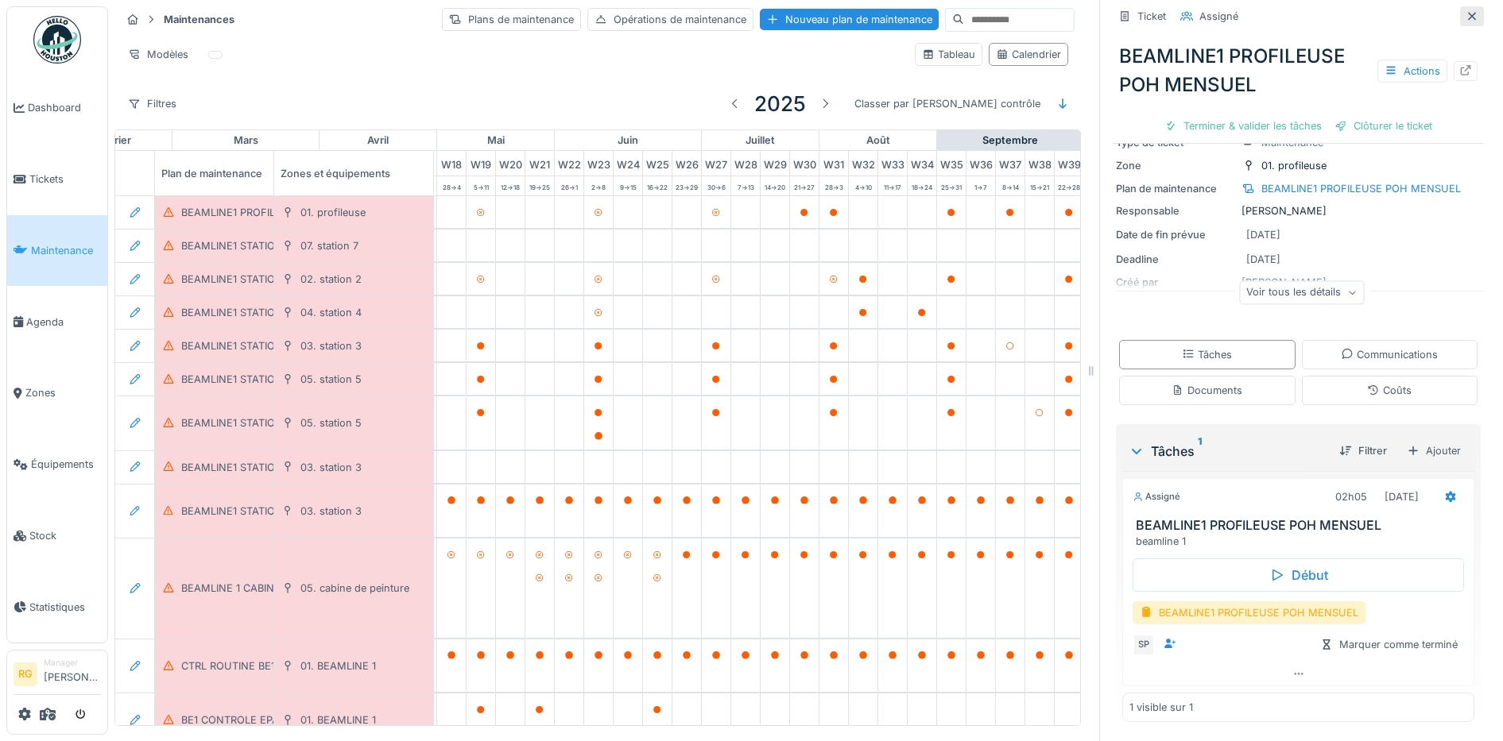
click at [1465, 18] on icon at bounding box center [1471, 16] width 13 height 10
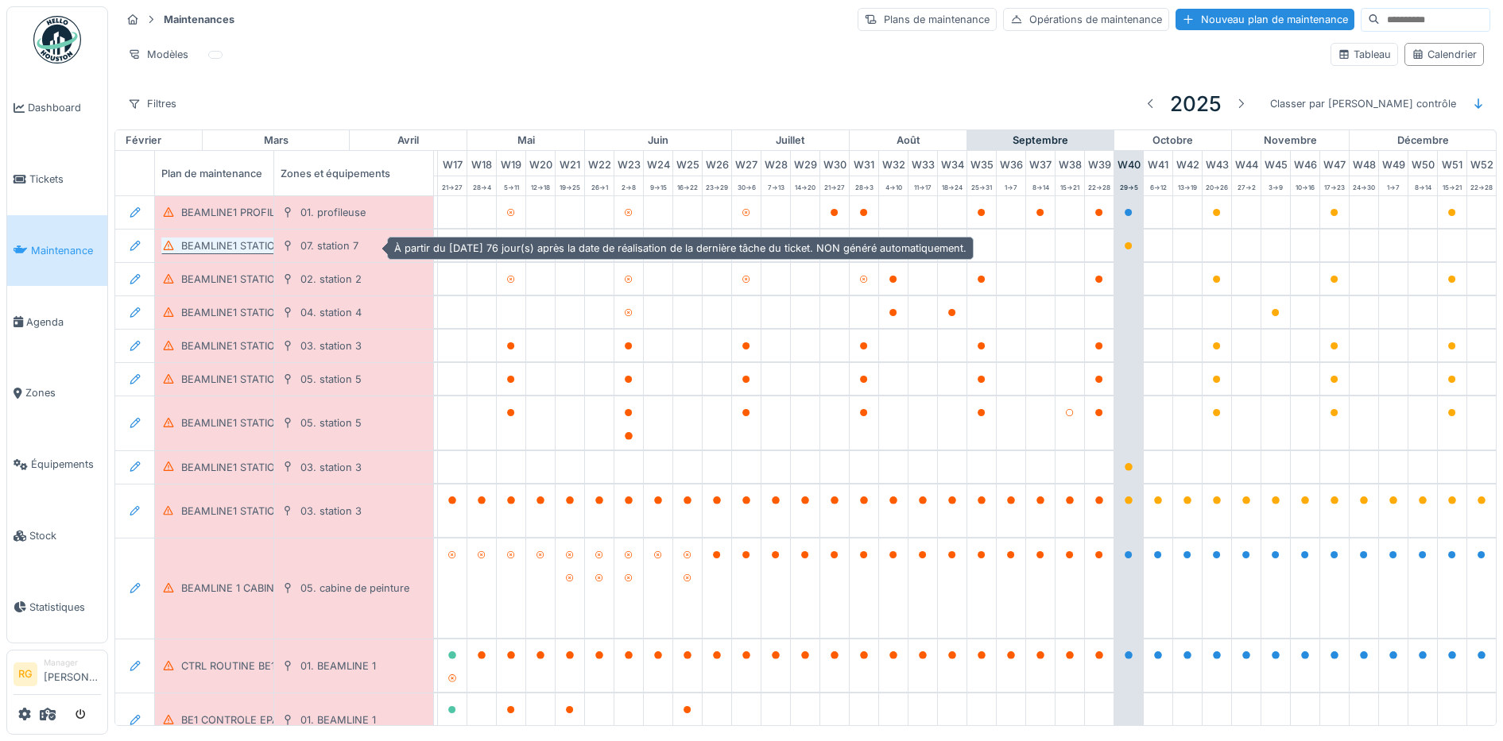
click at [234, 250] on div "BEAMLINE1 STATION7 POH TRIMESTRIEL" at bounding box center [281, 245] width 200 height 15
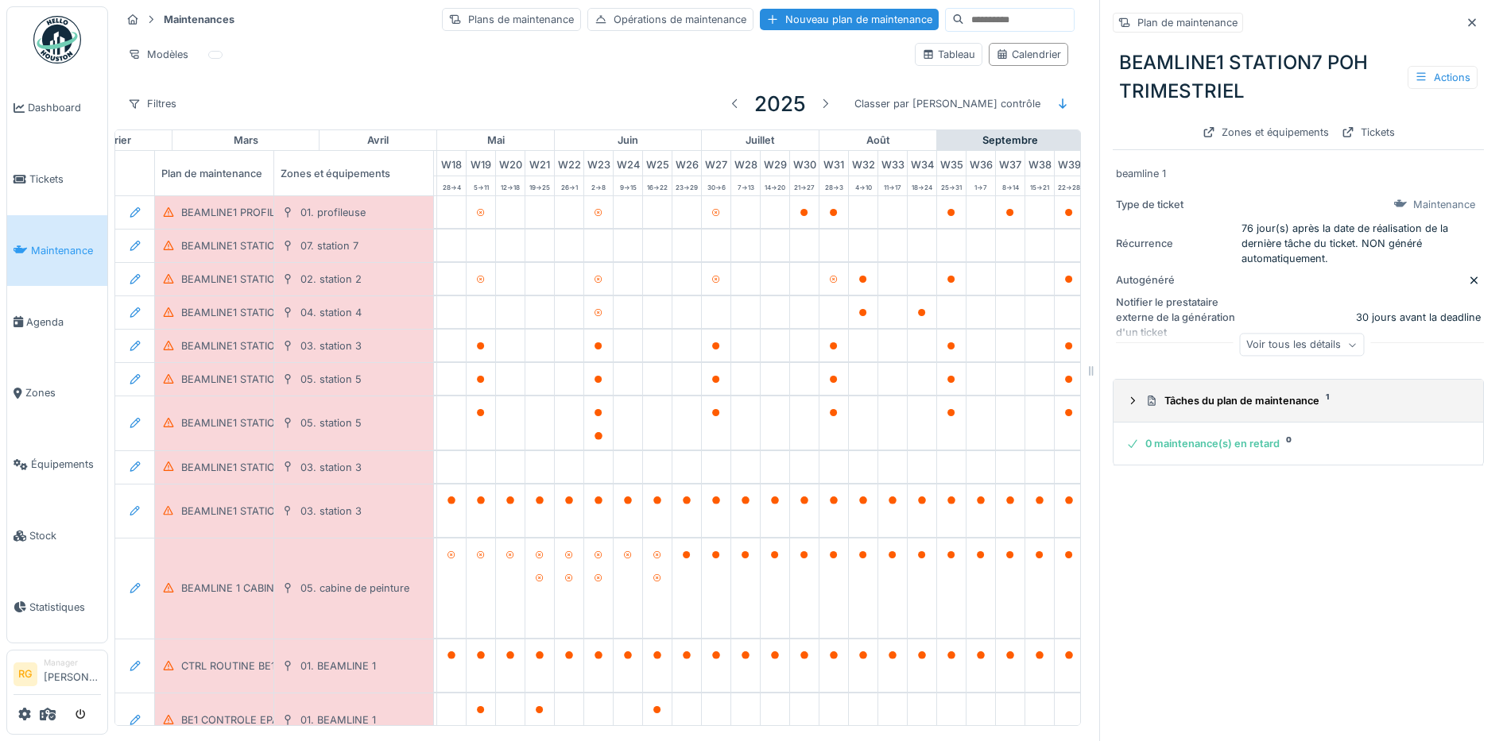
click at [1126, 402] on icon at bounding box center [1132, 401] width 13 height 10
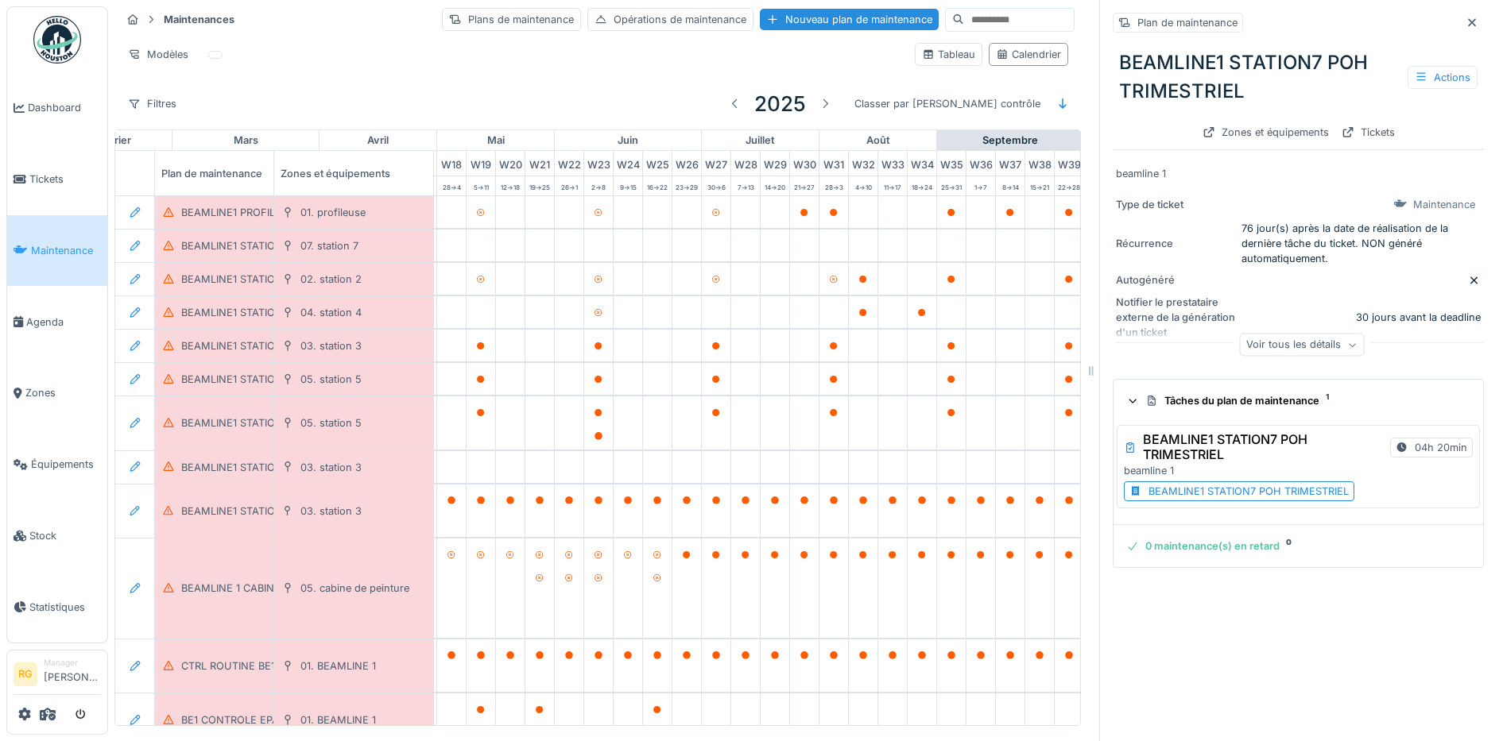
click at [1200, 494] on div "BEAMLINE1 STATION7 POH TRIMESTRIEL" at bounding box center [1248, 491] width 200 height 15
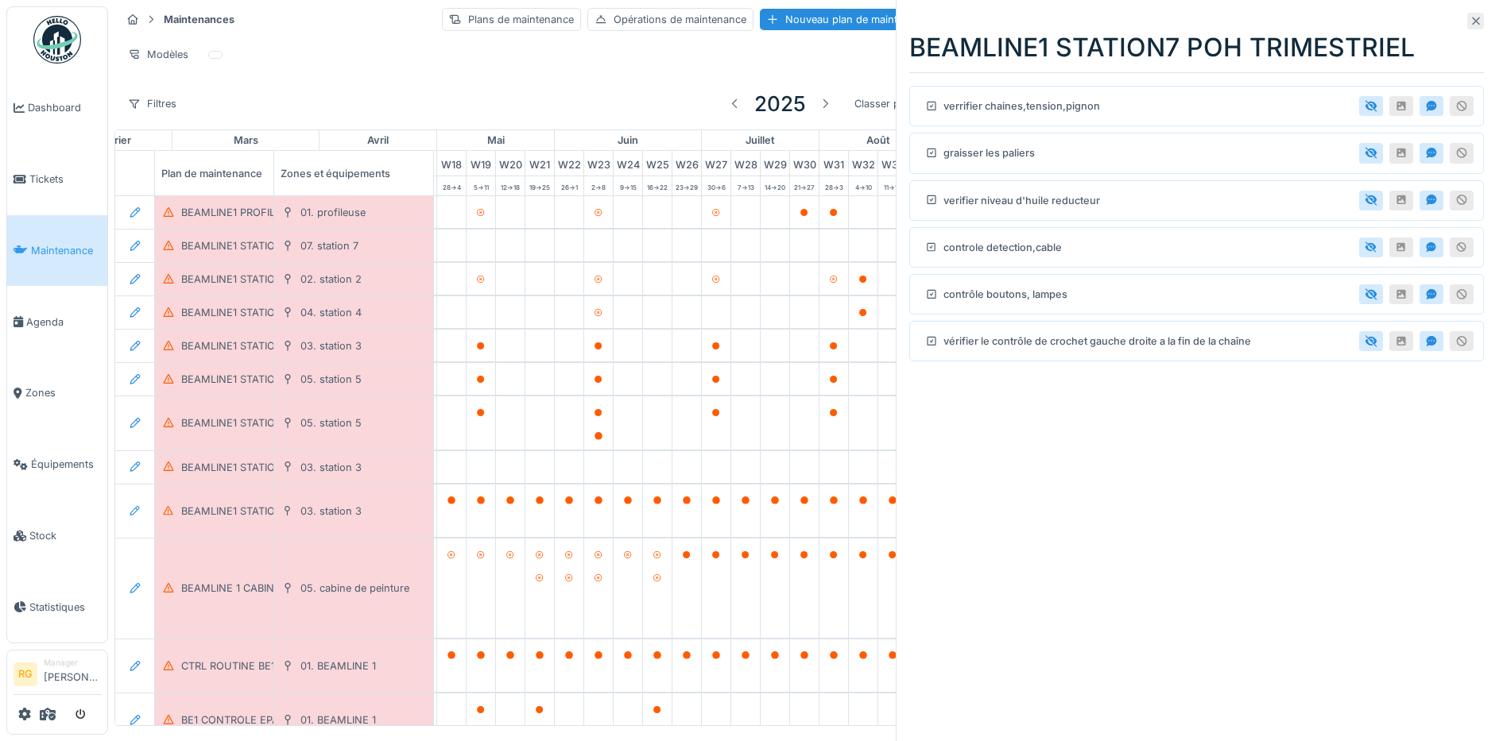
click at [1469, 21] on icon at bounding box center [1475, 21] width 13 height 10
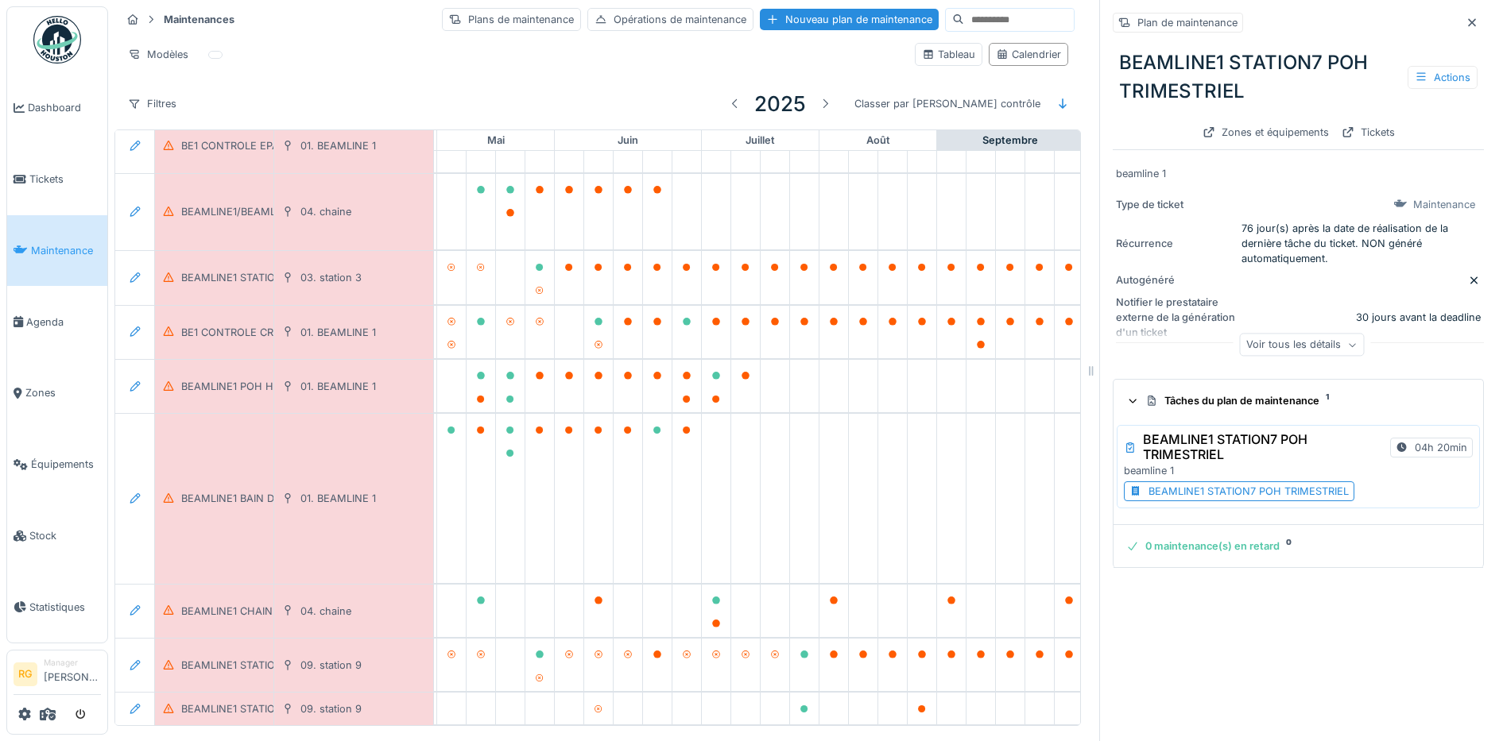
scroll to position [596, 538]
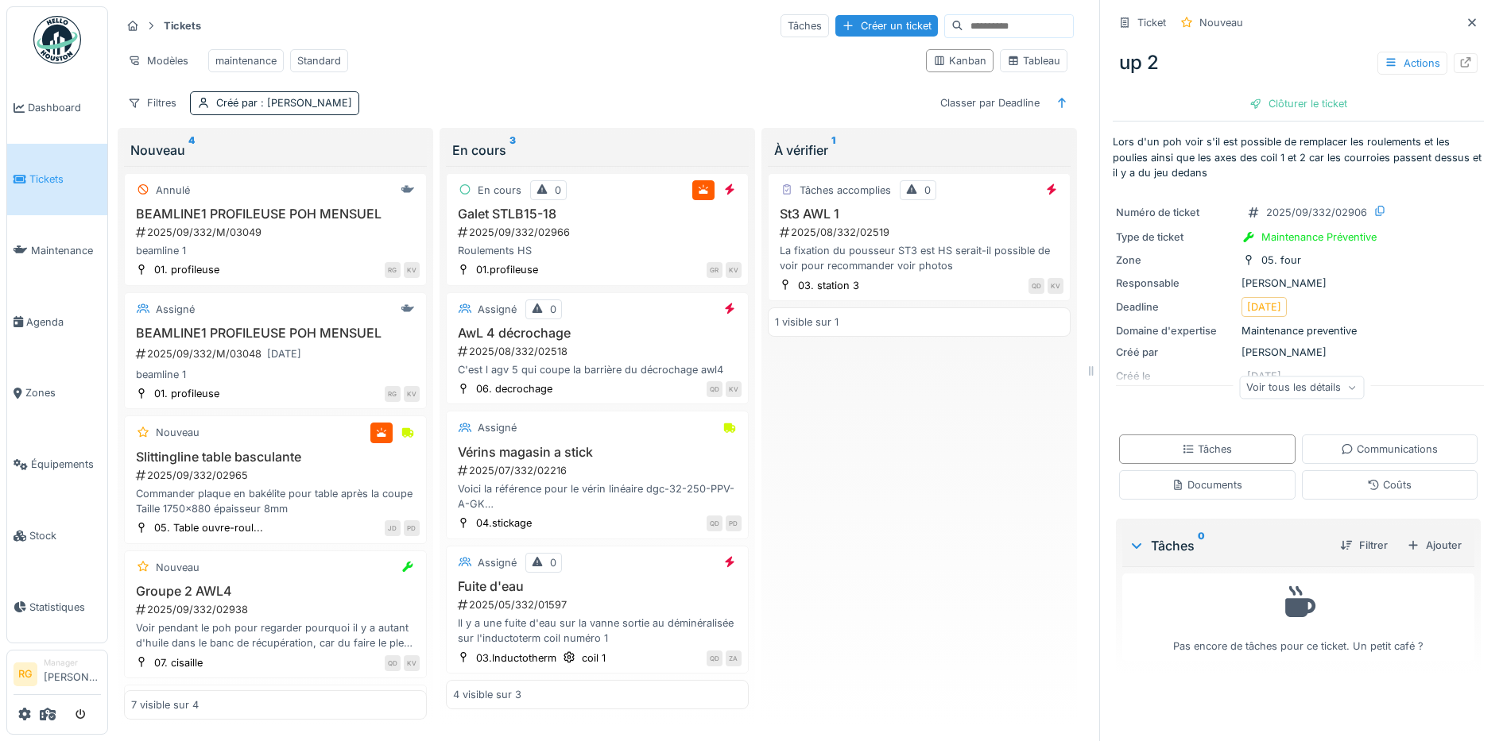
scroll to position [412, 0]
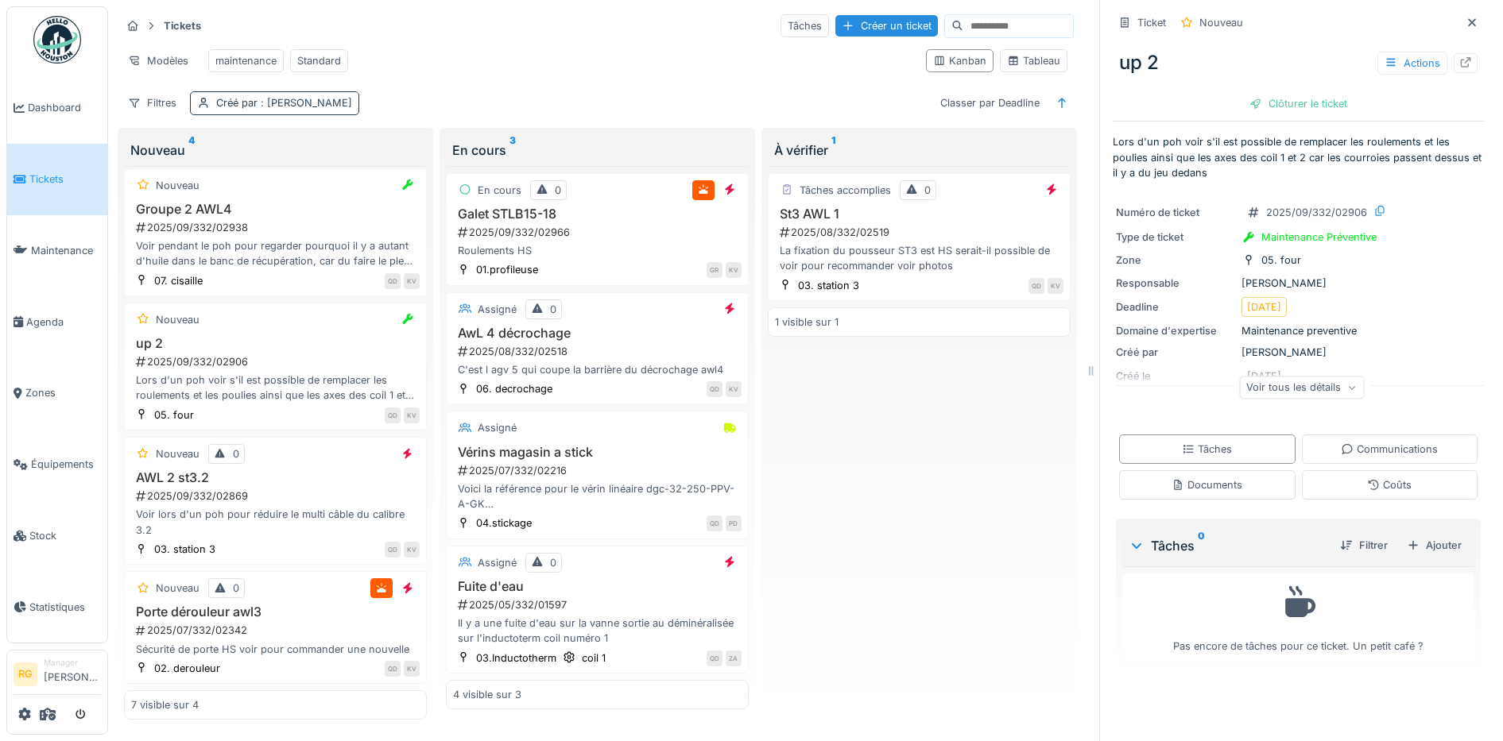
click at [291, 103] on span ": Quentin Duc" at bounding box center [304, 103] width 95 height 12
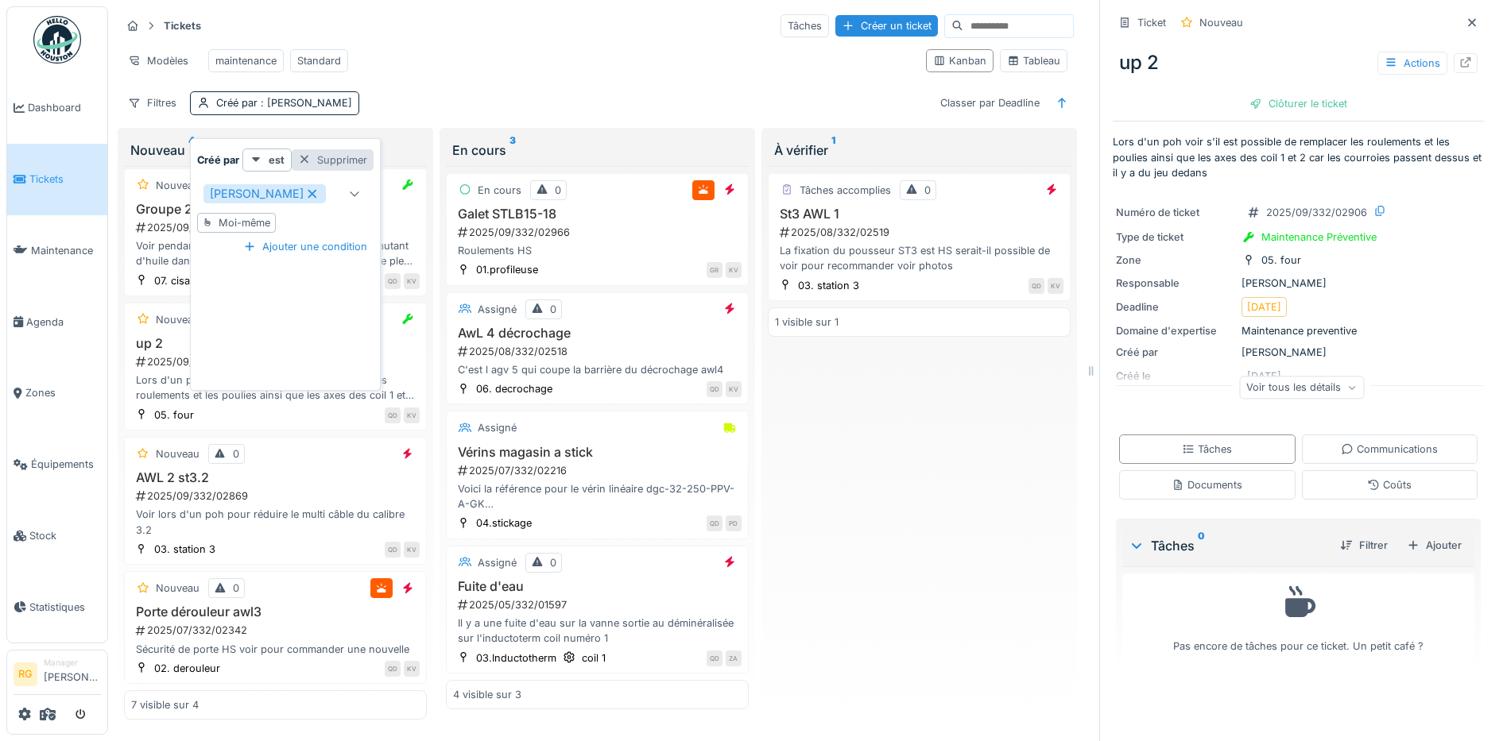
click at [314, 149] on div "Supprimer" at bounding box center [333, 159] width 82 height 21
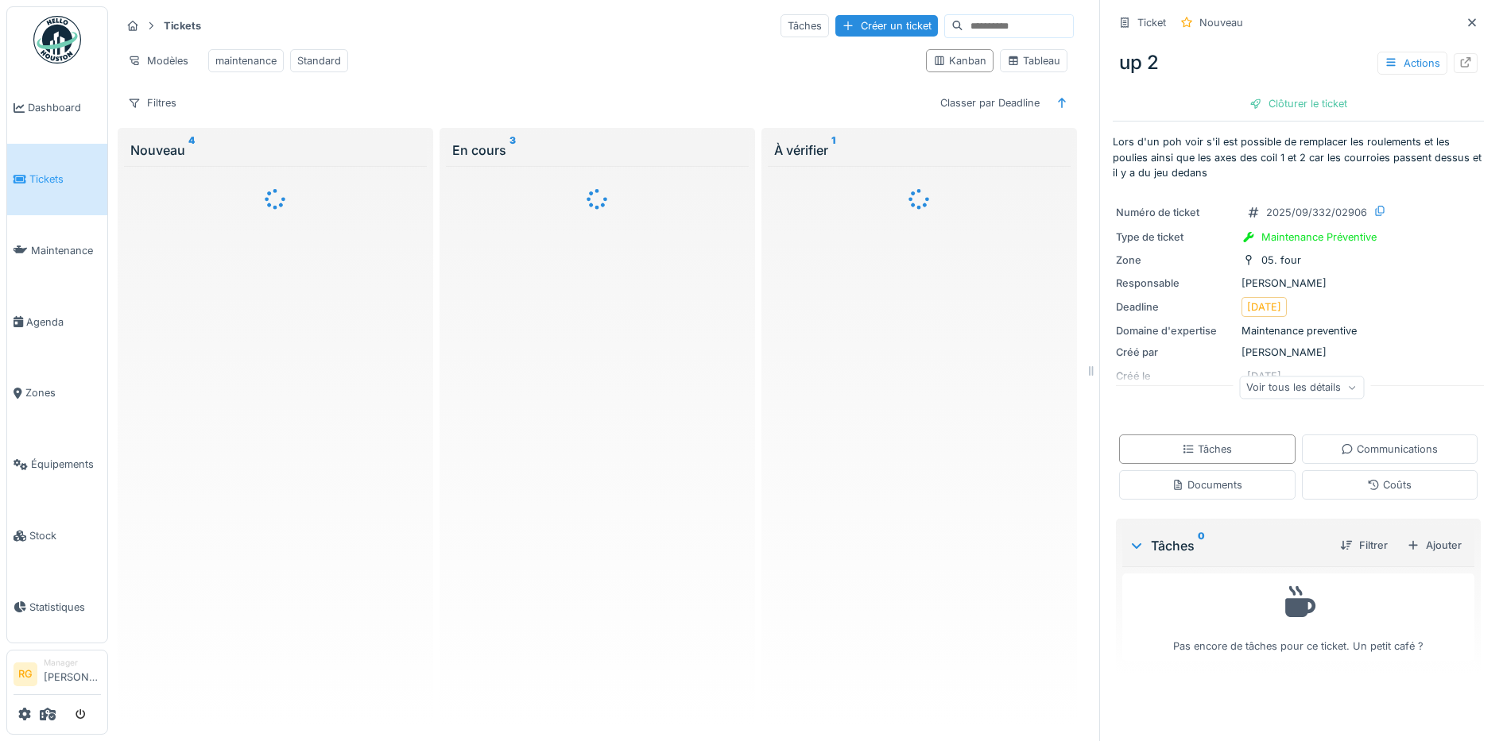
scroll to position [0, 0]
click at [963, 15] on input at bounding box center [1018, 26] width 110 height 22
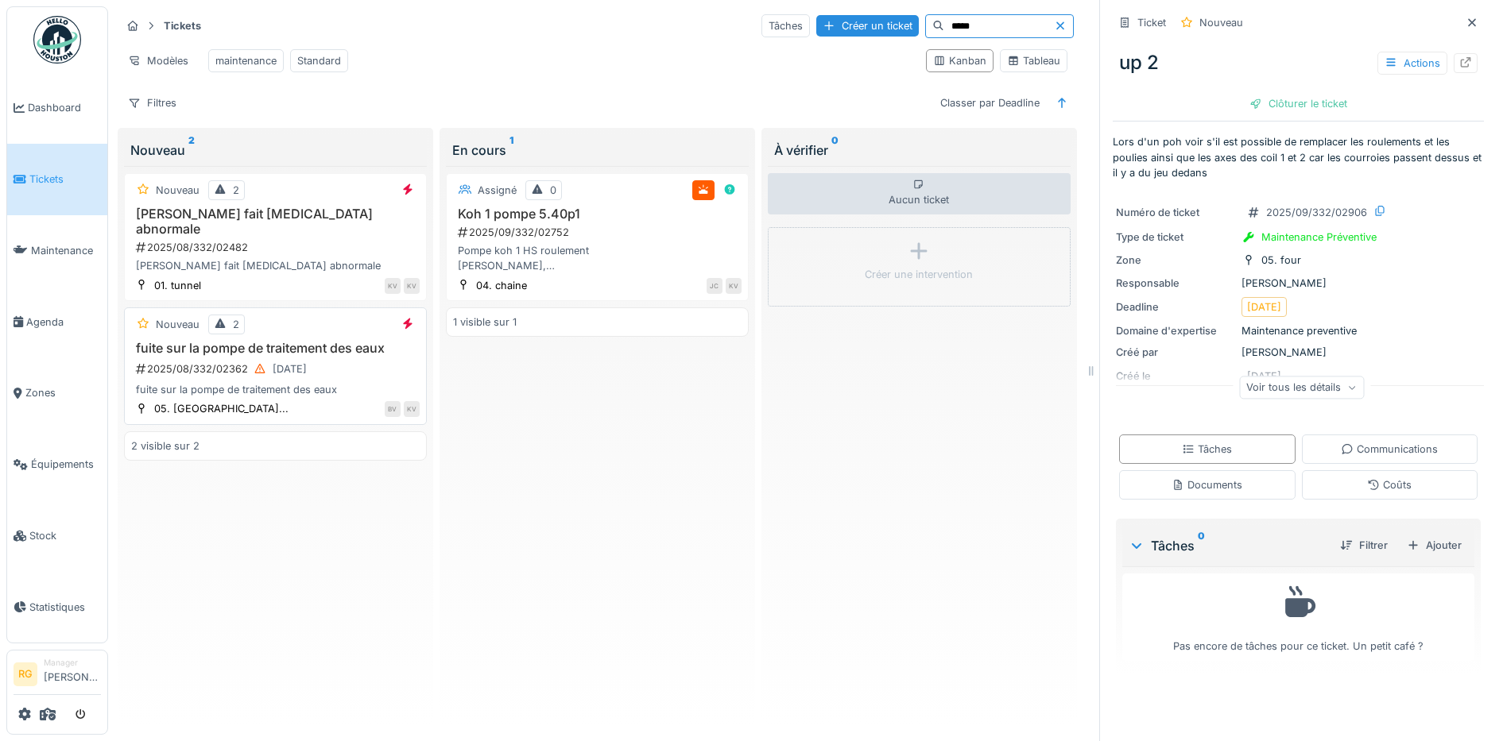
type input "*****"
click at [341, 359] on div "2025/08/332/02362 03/08/2025" at bounding box center [276, 369] width 285 height 20
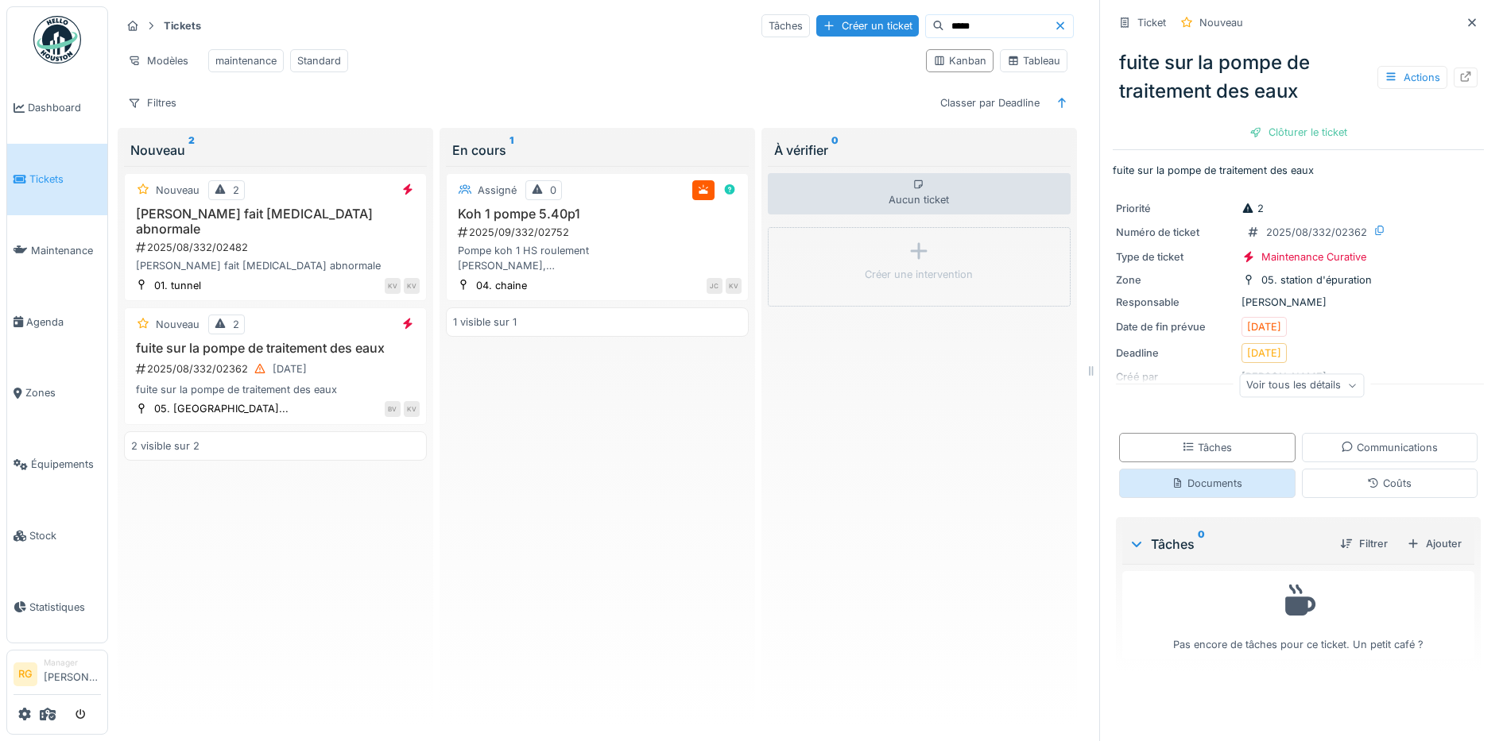
click at [1174, 476] on div "Documents" at bounding box center [1206, 483] width 71 height 15
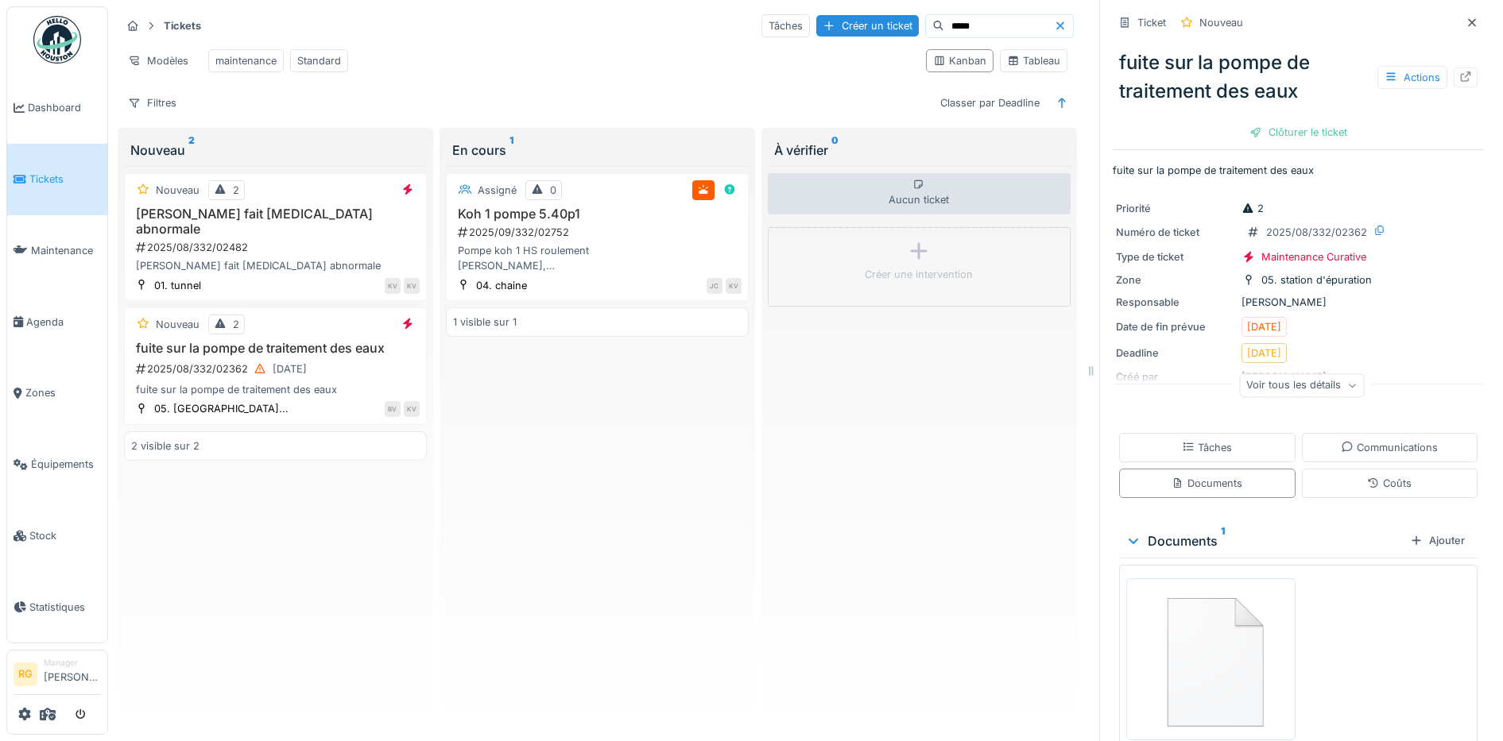
click at [1190, 646] on img at bounding box center [1210, 659] width 161 height 154
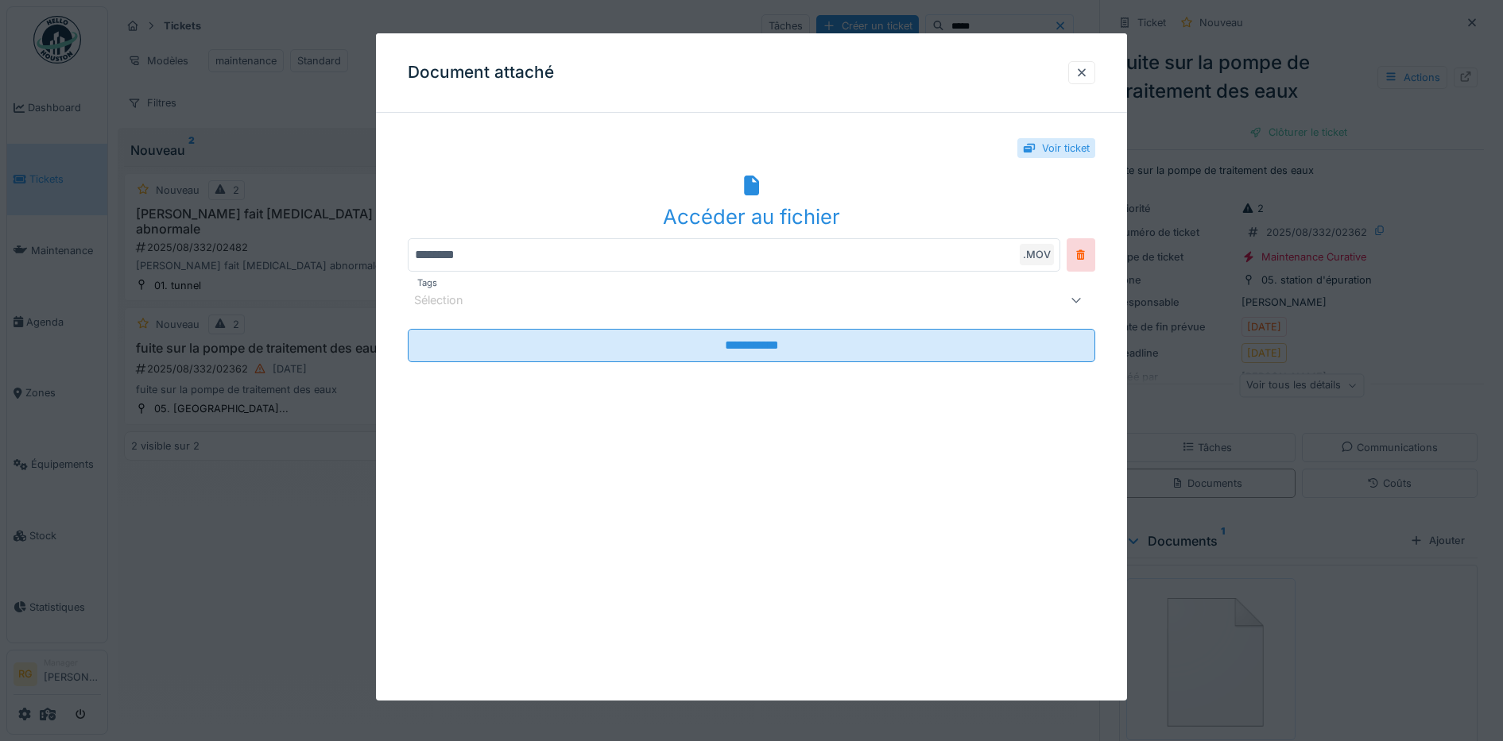
click at [769, 217] on div "Accéder au fichier" at bounding box center [752, 217] width 688 height 30
drag, startPoint x: 1433, startPoint y: 315, endPoint x: 1379, endPoint y: 295, distance: 56.8
click at [1433, 315] on div at bounding box center [751, 370] width 1503 height 741
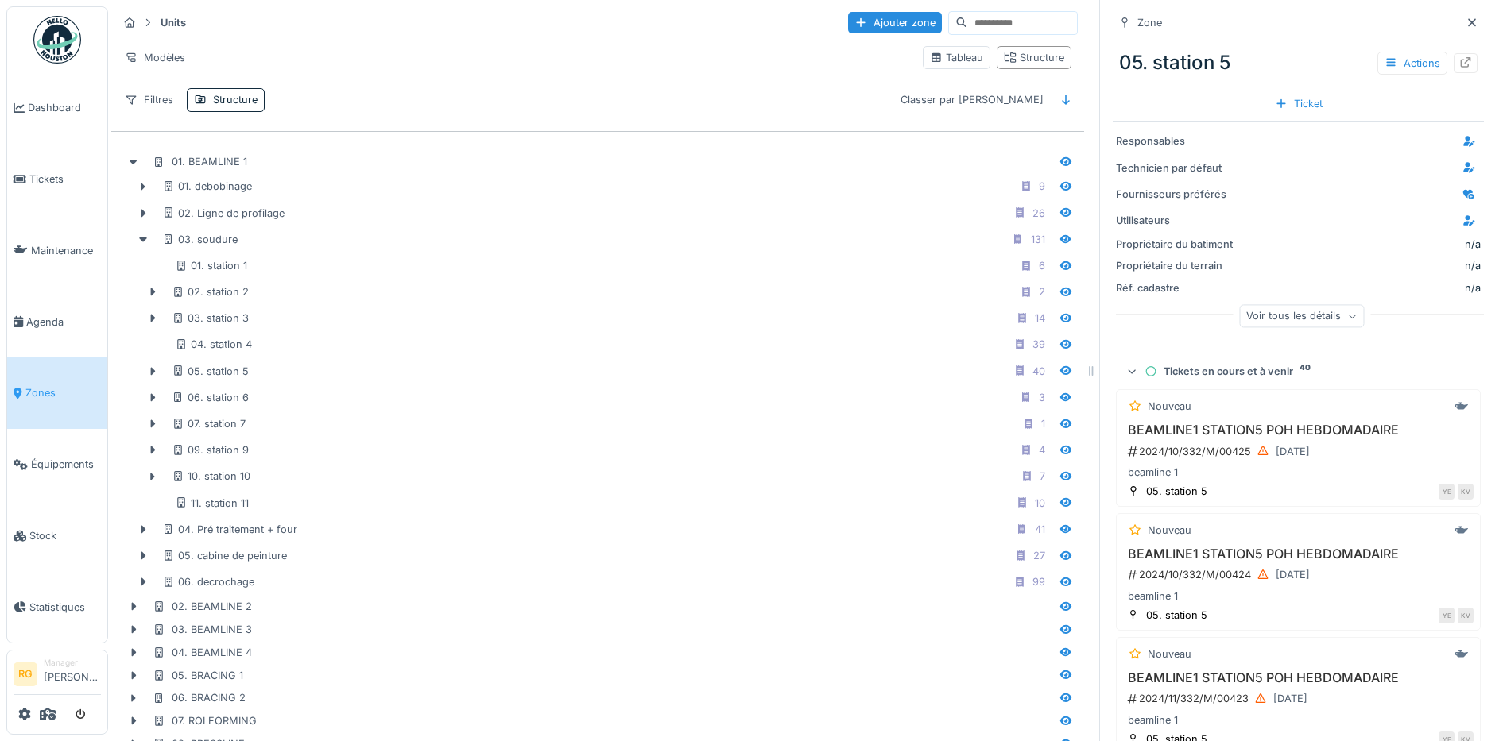
scroll to position [99, 0]
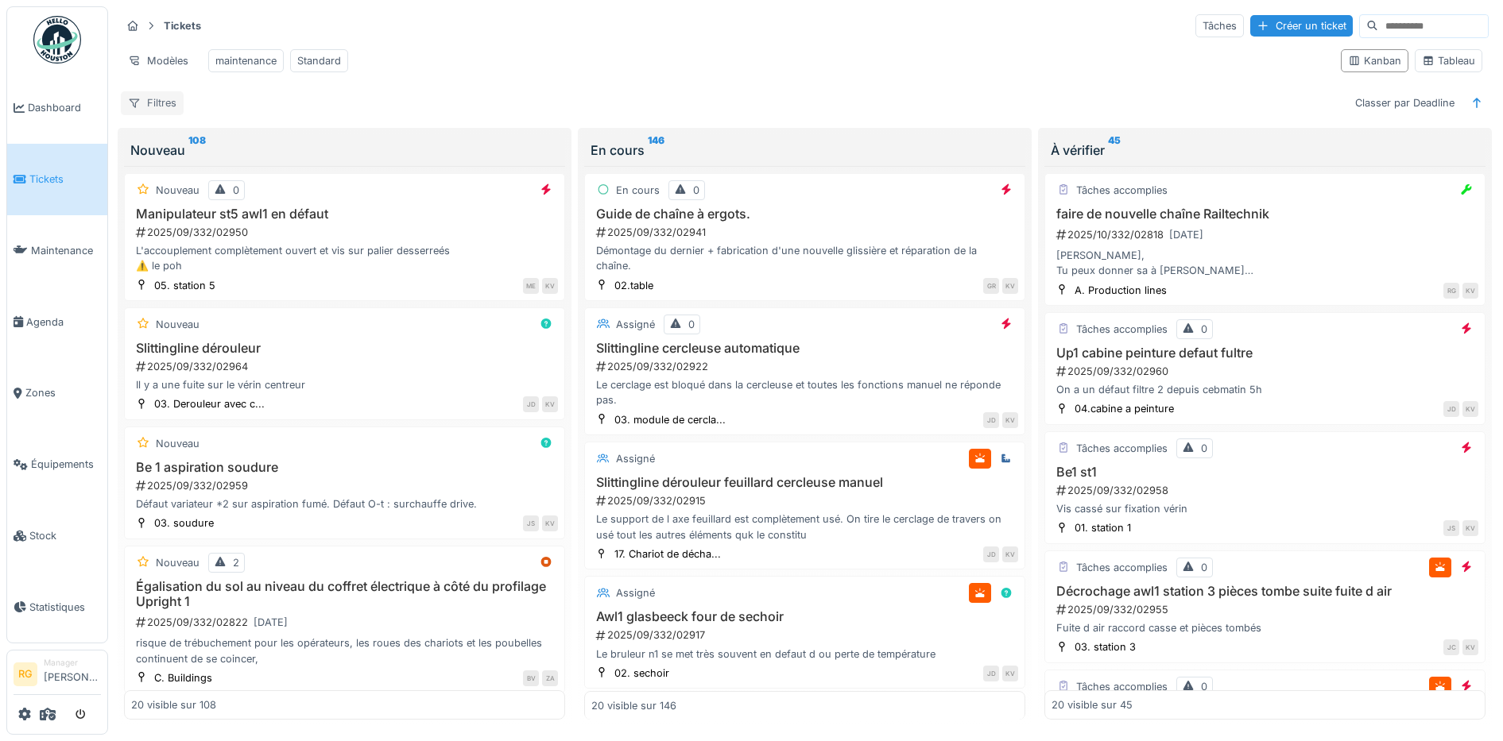
click at [161, 114] on div "Filtres" at bounding box center [152, 102] width 63 height 23
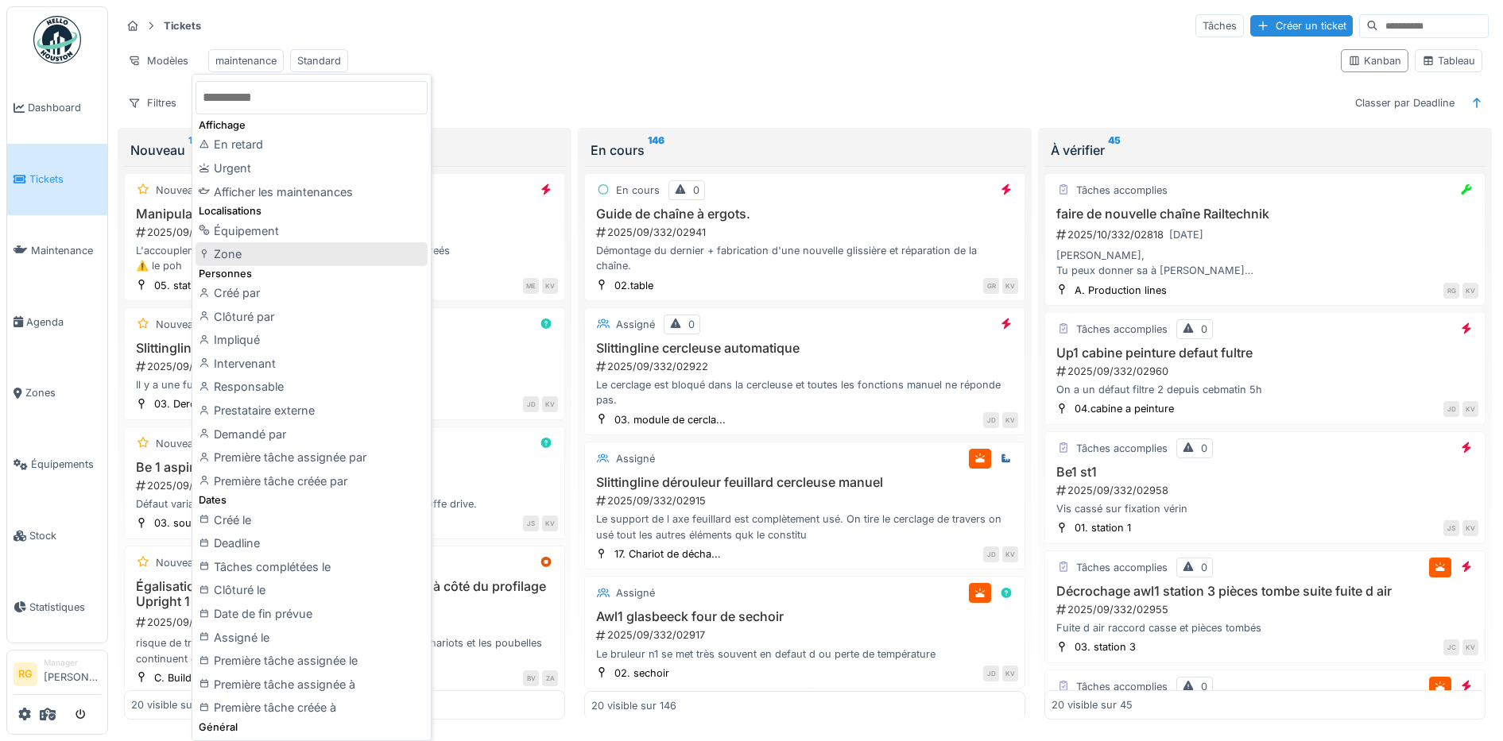
click at [226, 250] on div "Zone" at bounding box center [311, 254] width 232 height 24
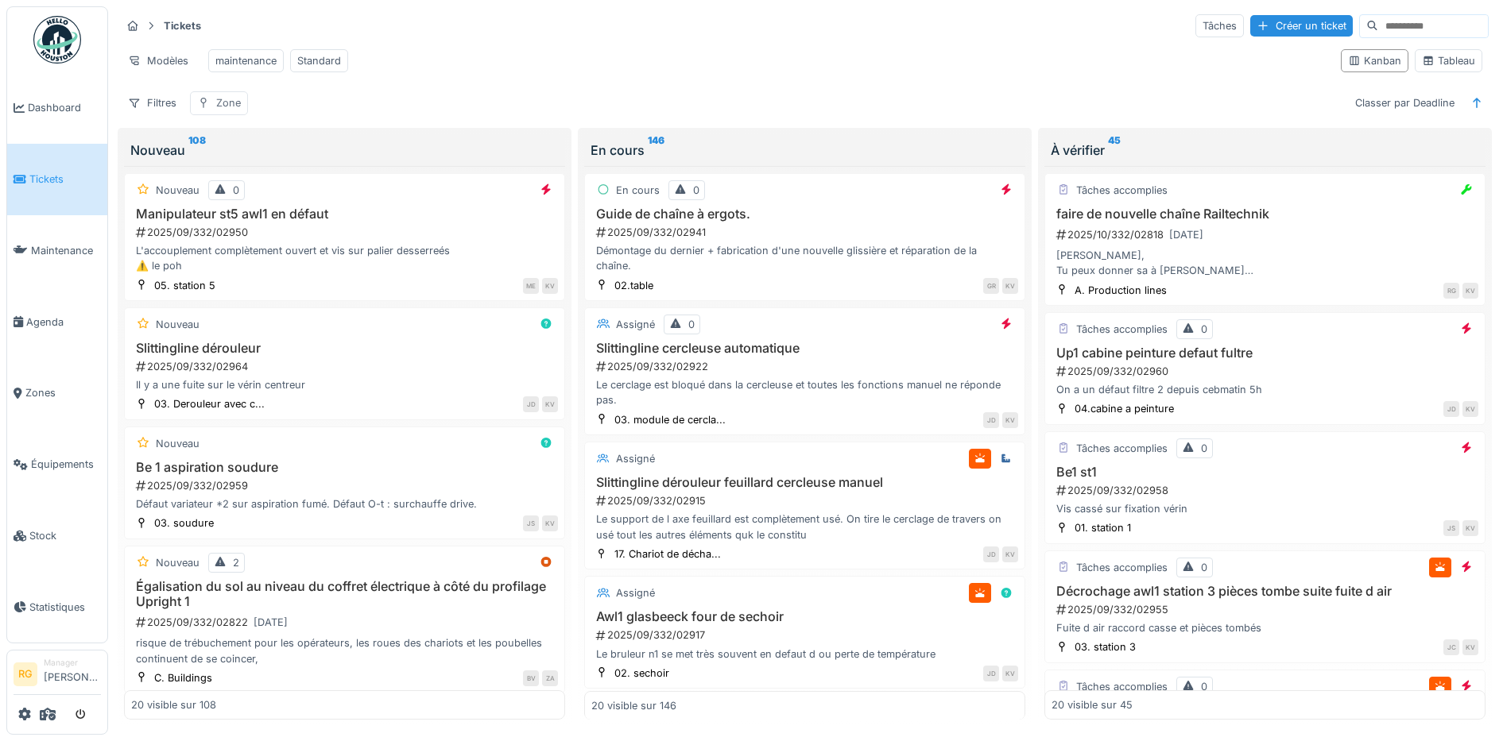
click at [219, 110] on div "Zone" at bounding box center [228, 102] width 25 height 15
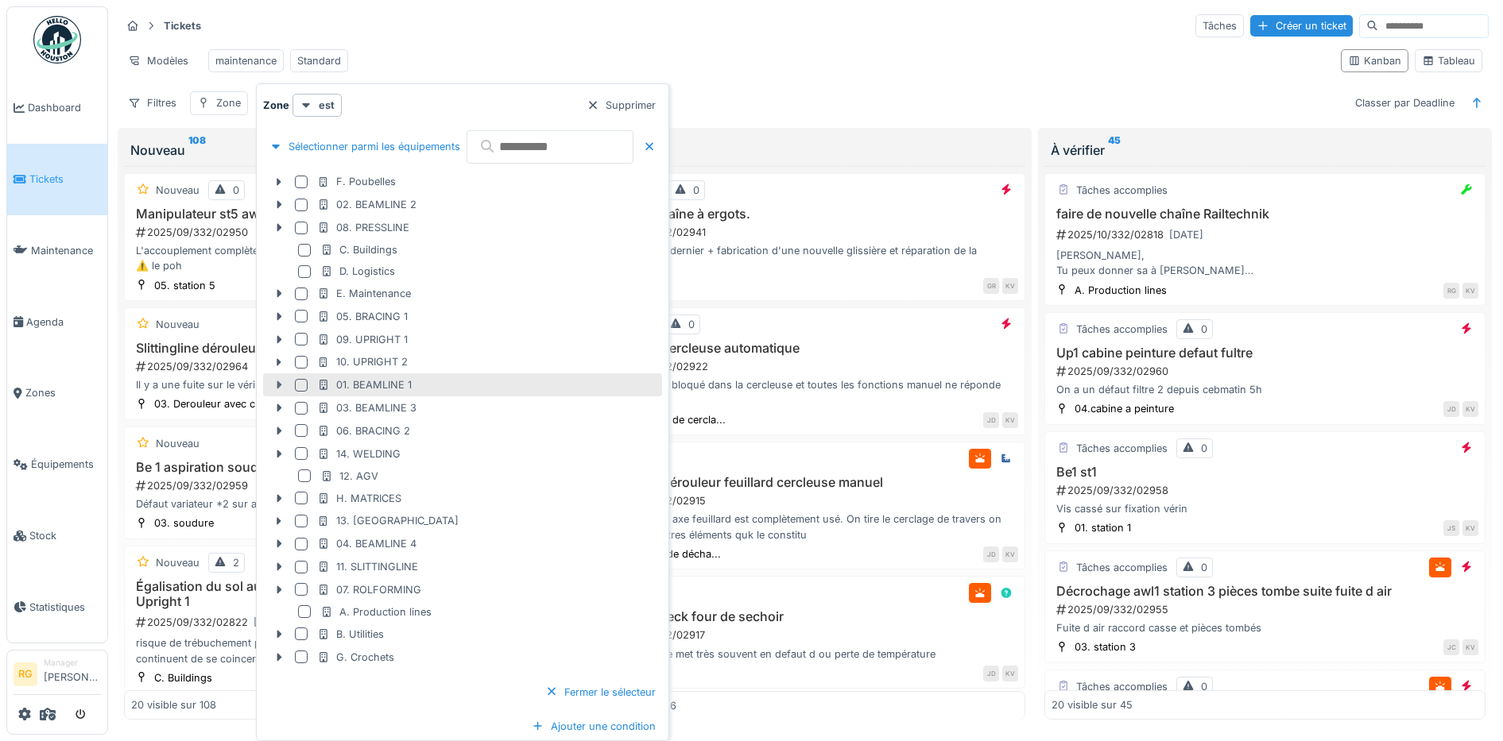
click at [281, 385] on icon at bounding box center [279, 385] width 13 height 10
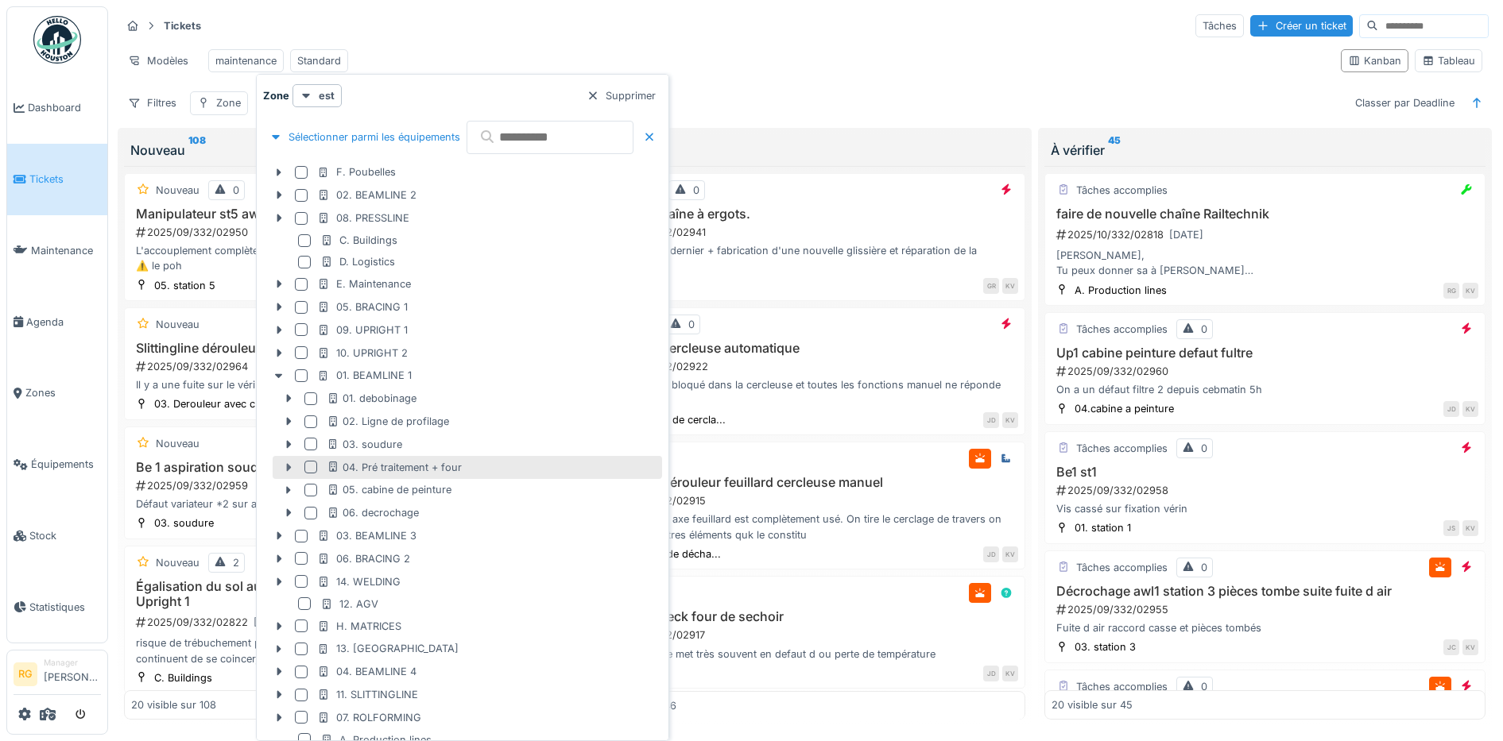
click at [288, 468] on icon at bounding box center [288, 467] width 5 height 8
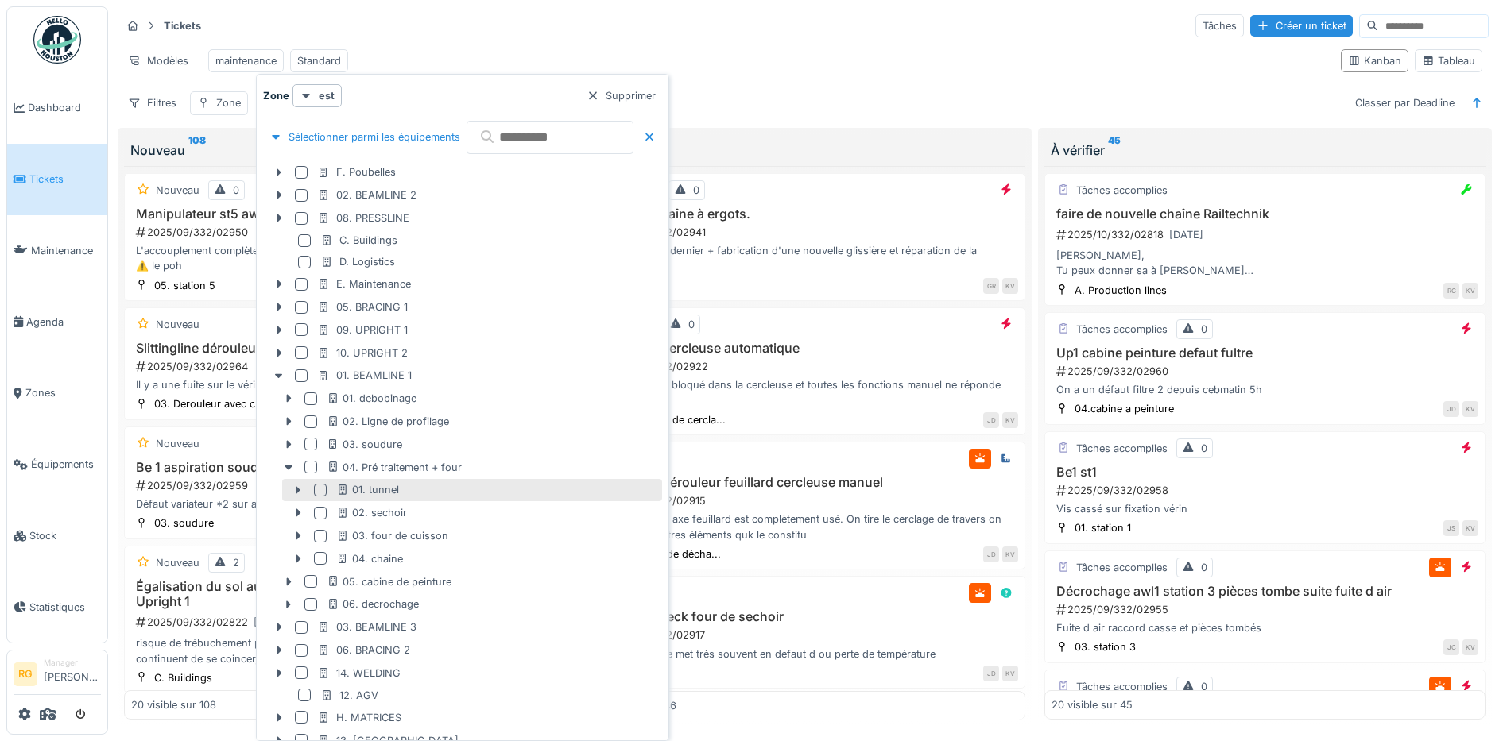
click at [317, 490] on div at bounding box center [320, 490] width 13 height 13
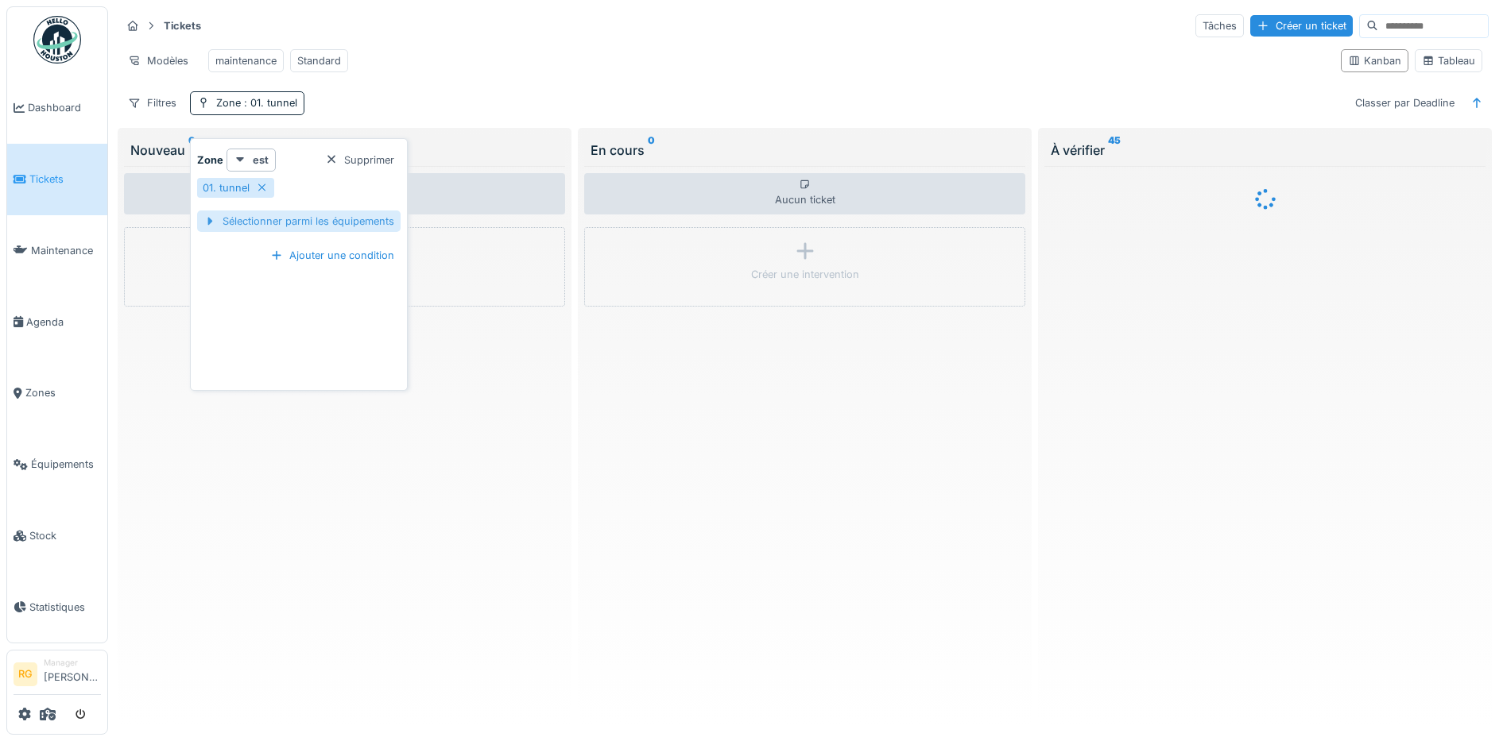
click at [251, 223] on div "Sélectionner parmi les équipements" at bounding box center [298, 221] width 203 height 21
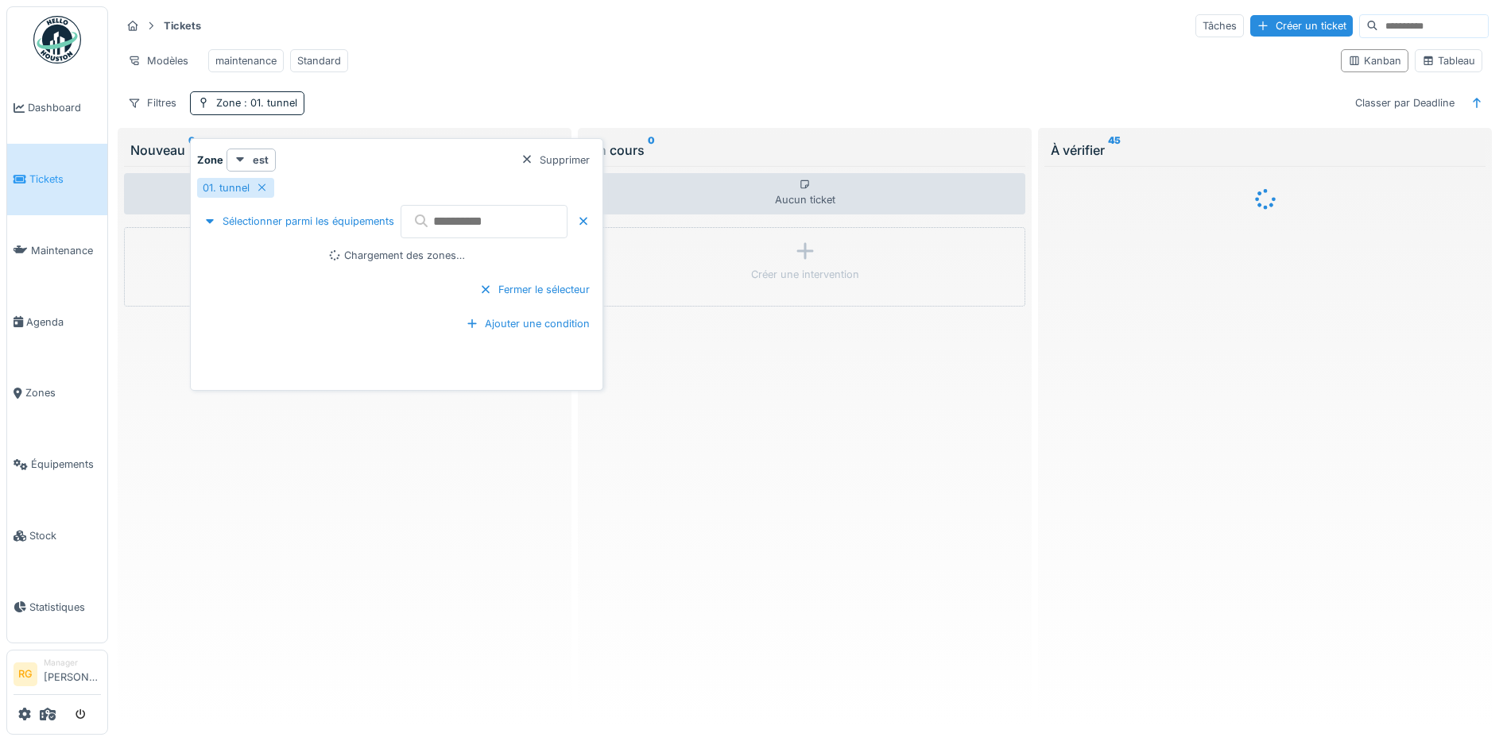
click at [478, 219] on input "text" at bounding box center [483, 221] width 167 height 33
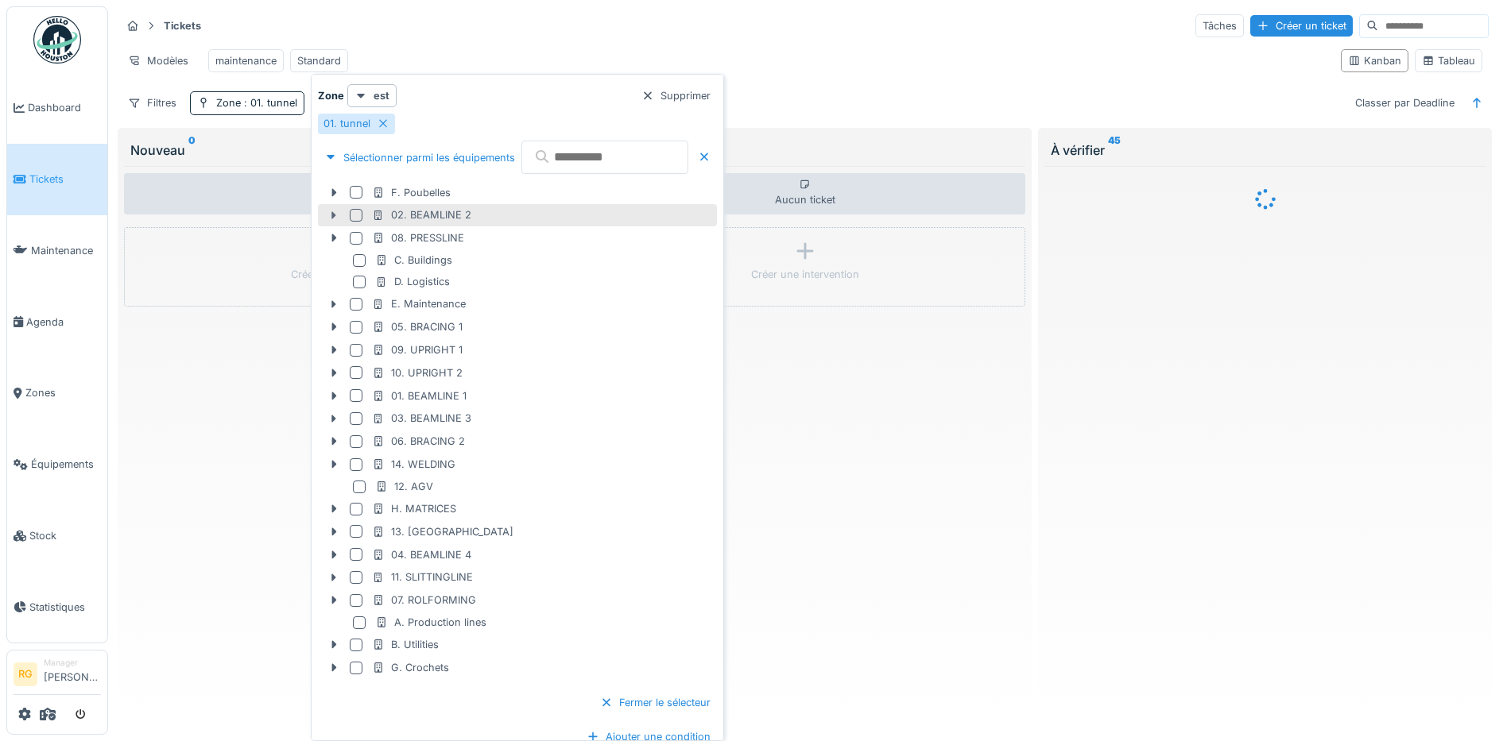
click at [337, 216] on icon at bounding box center [333, 216] width 13 height 10
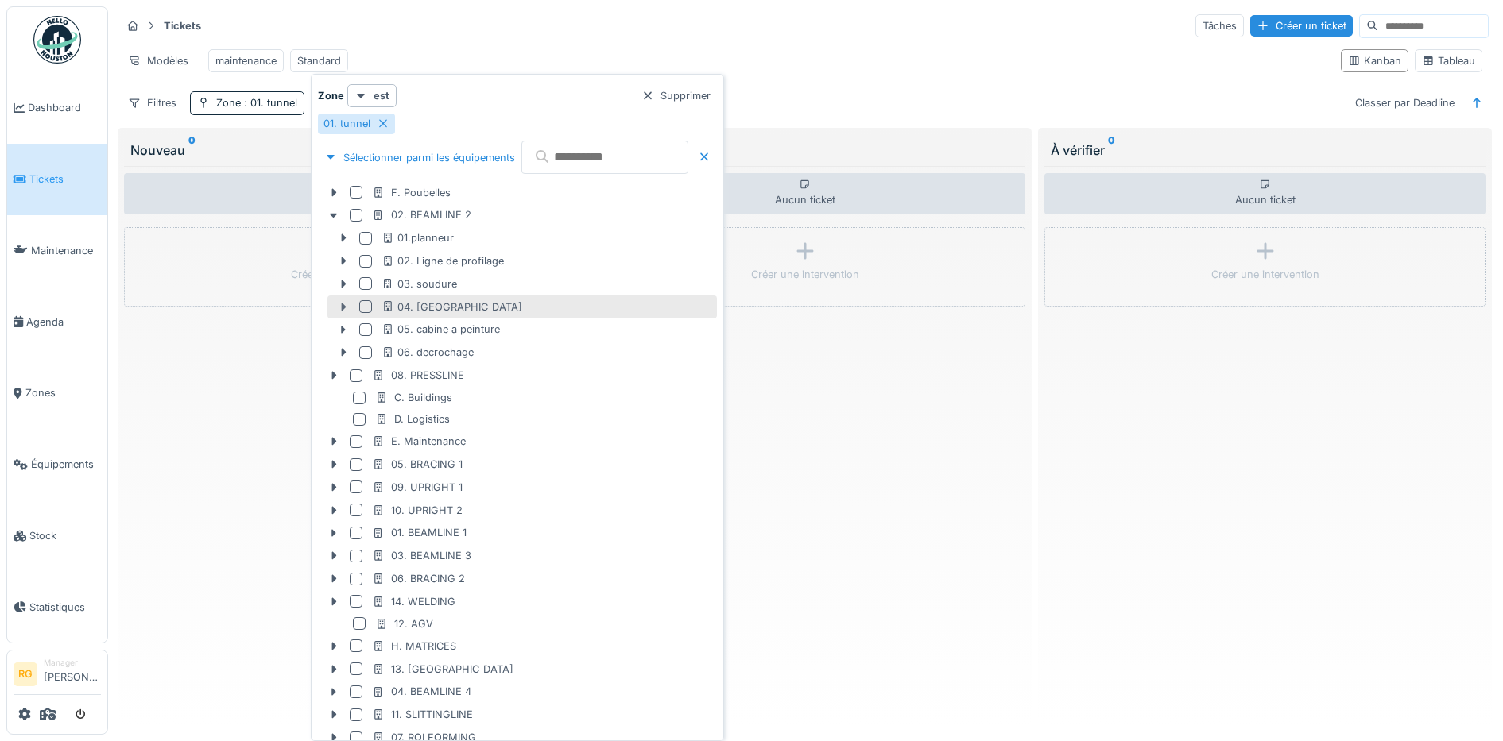
click at [345, 305] on icon at bounding box center [343, 307] width 13 height 10
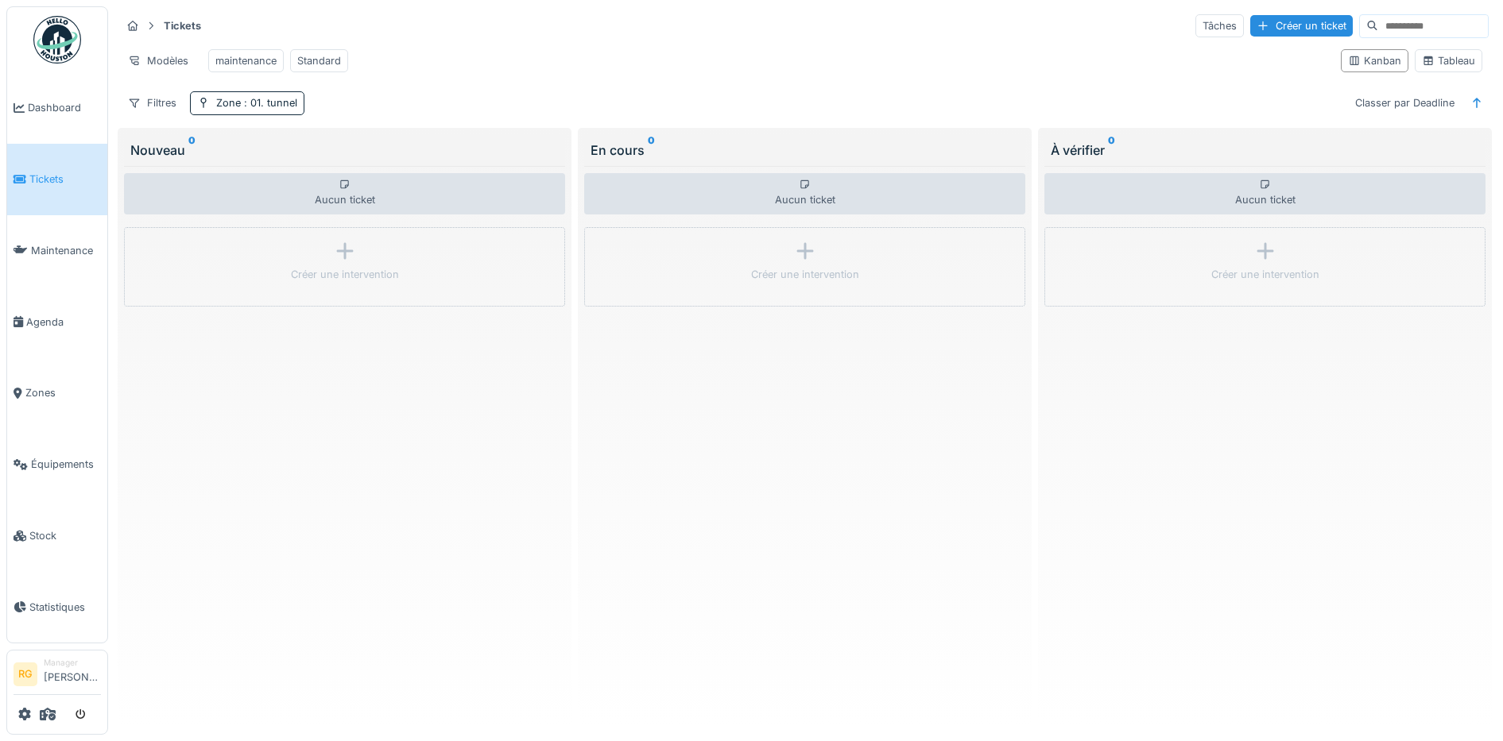
click at [518, 33] on div "Tickets Tâches Créer un ticket" at bounding box center [805, 26] width 1368 height 26
click at [263, 109] on span ": 01. tunnel" at bounding box center [269, 103] width 56 height 12
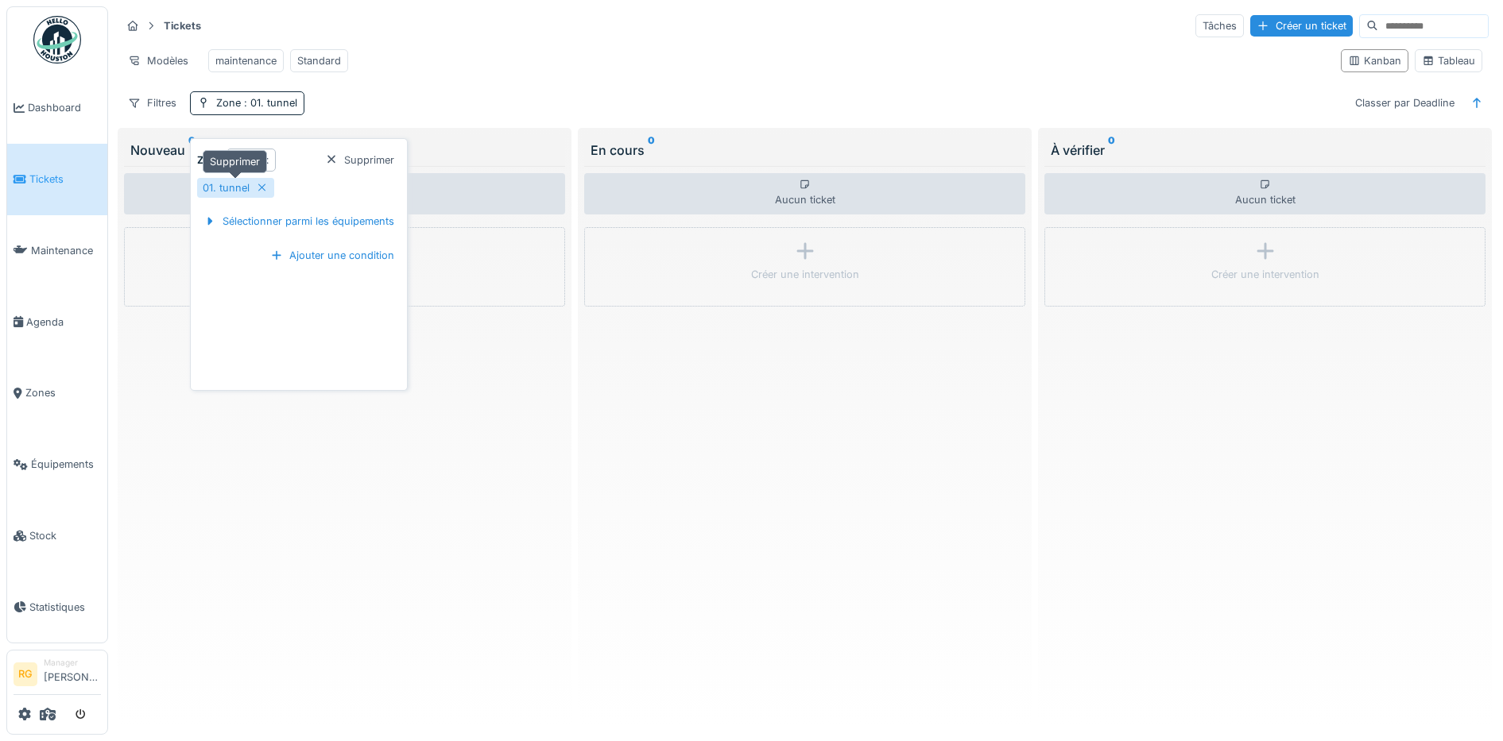
click at [261, 188] on icon at bounding box center [262, 188] width 8 height 8
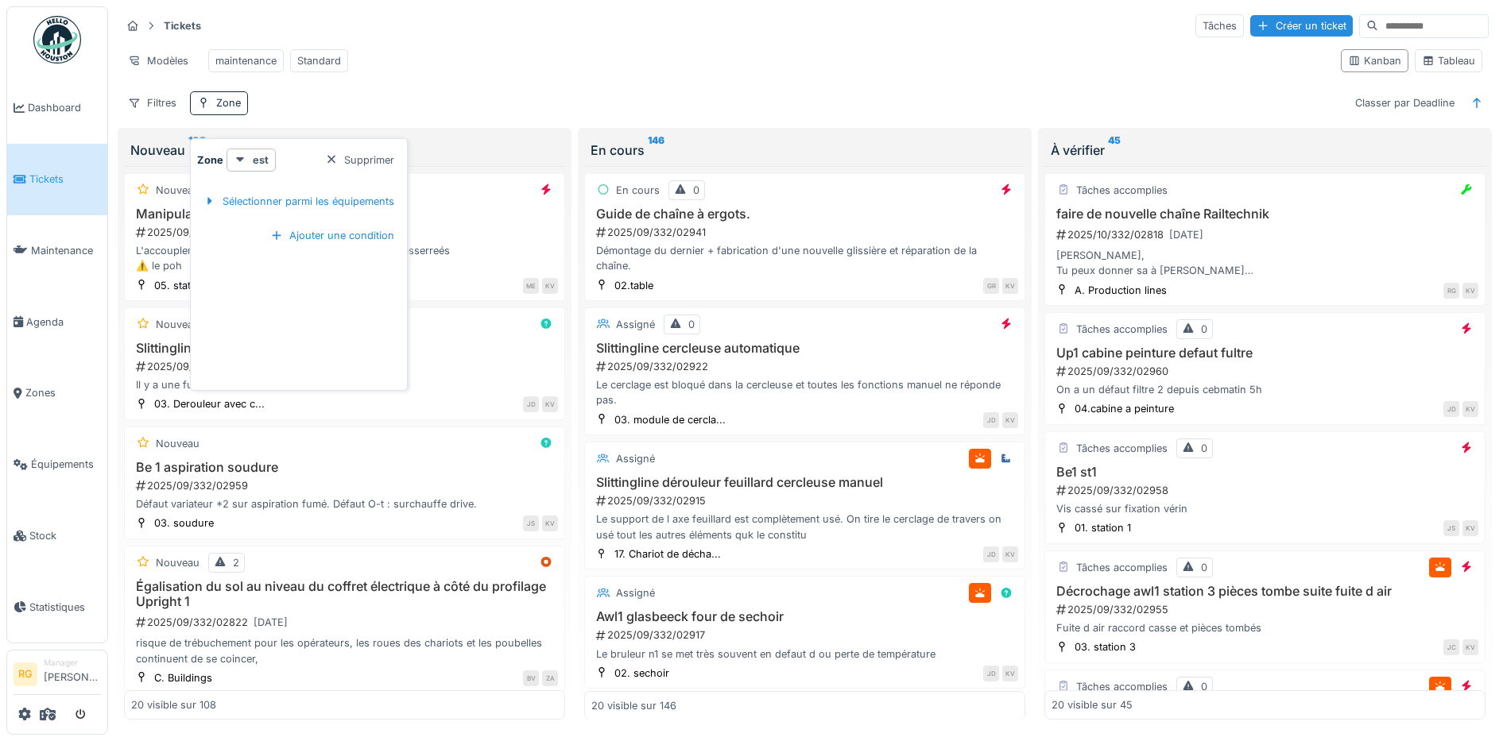
drag, startPoint x: 335, startPoint y: 158, endPoint x: 235, endPoint y: 120, distance: 106.4
click at [333, 157] on div at bounding box center [331, 160] width 13 height 15
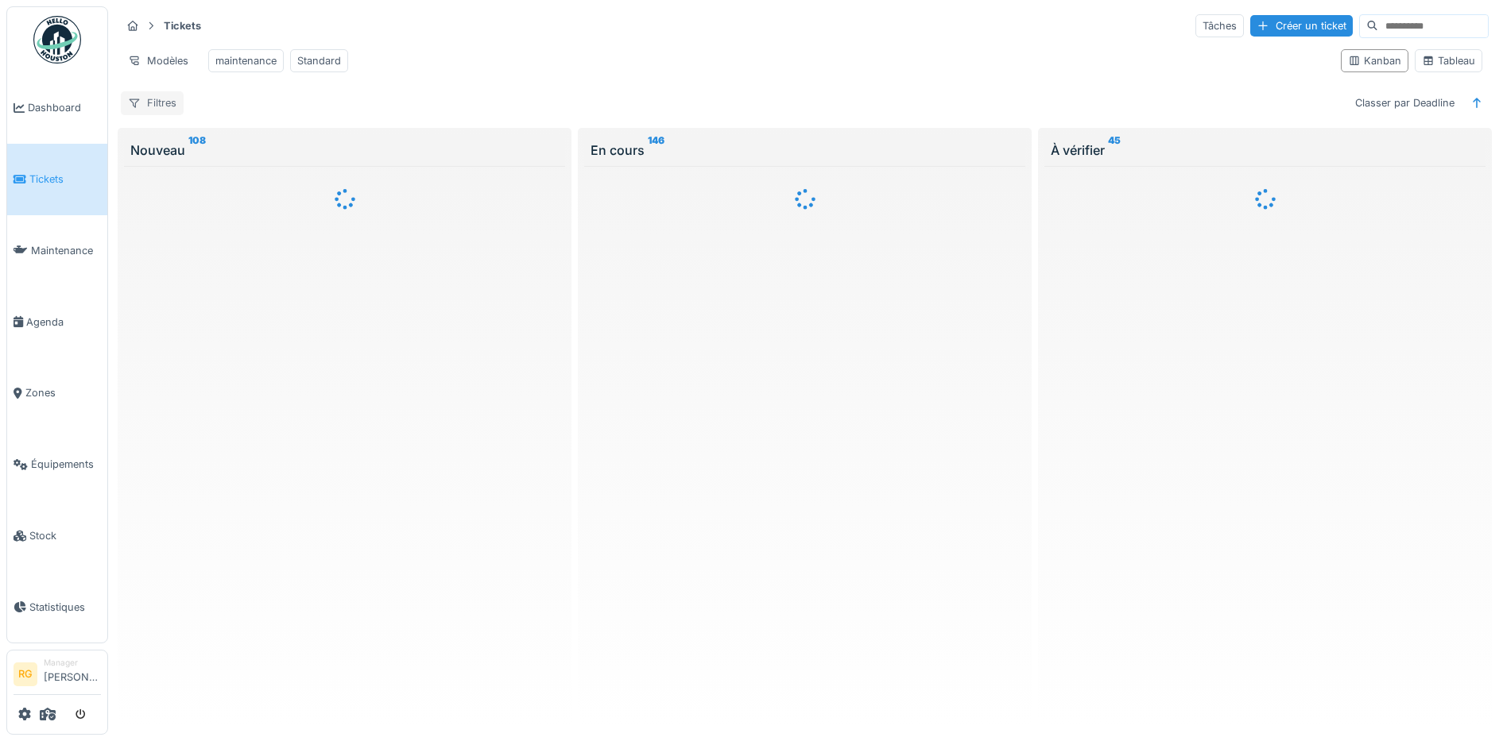
click at [169, 114] on div "Filtres" at bounding box center [152, 102] width 63 height 23
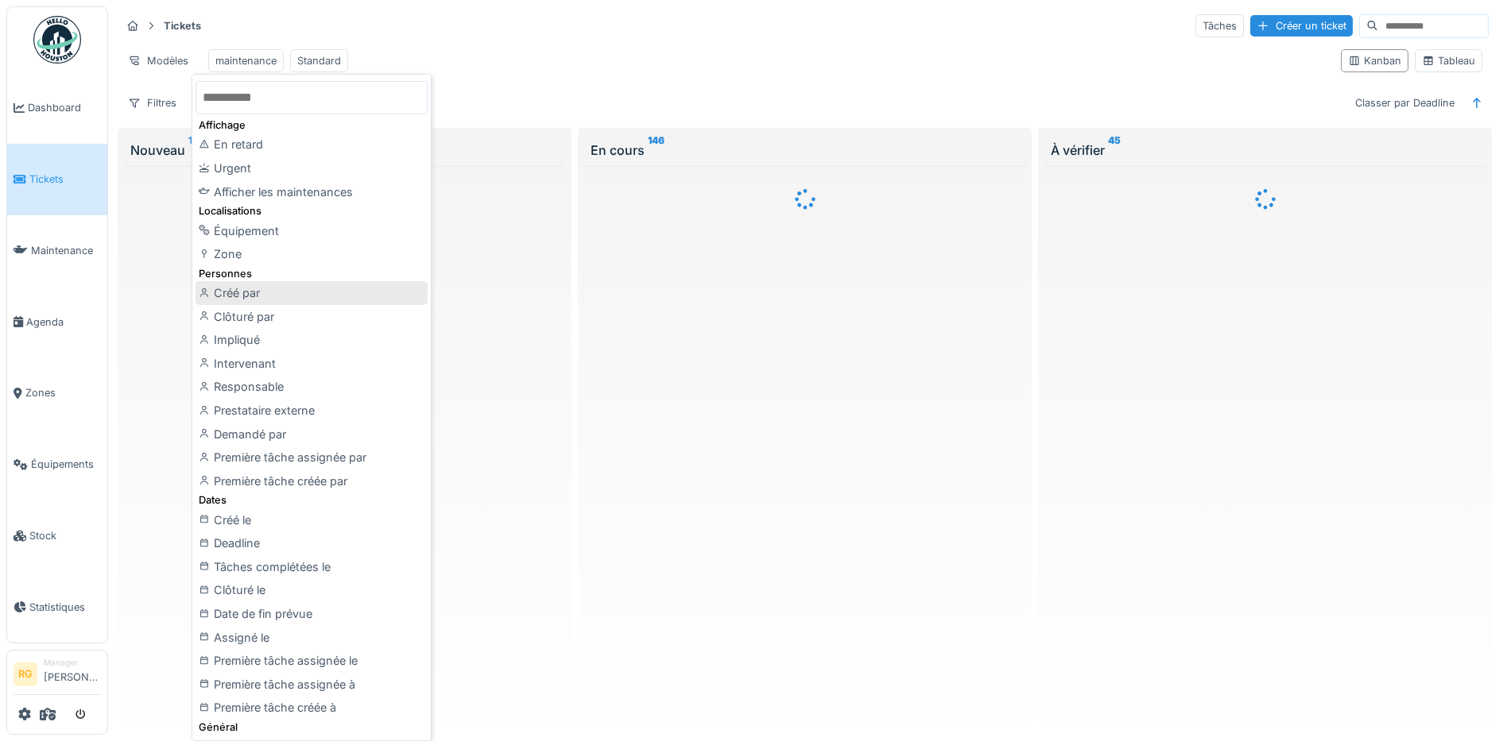
click at [229, 296] on div "Créé par" at bounding box center [311, 293] width 232 height 24
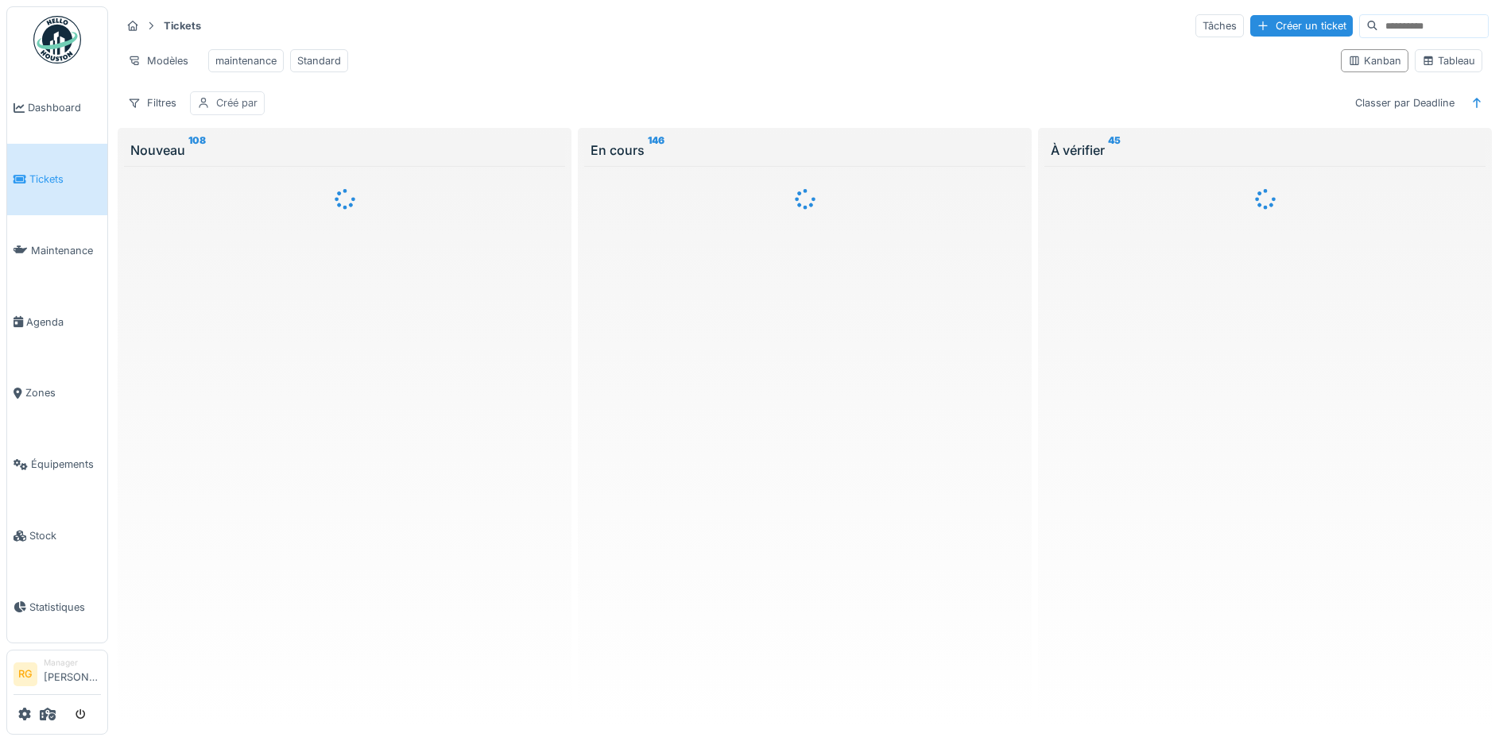
click at [236, 110] on div "Créé par" at bounding box center [236, 102] width 41 height 15
click at [246, 188] on div "Créé par" at bounding box center [238, 193] width 68 height 17
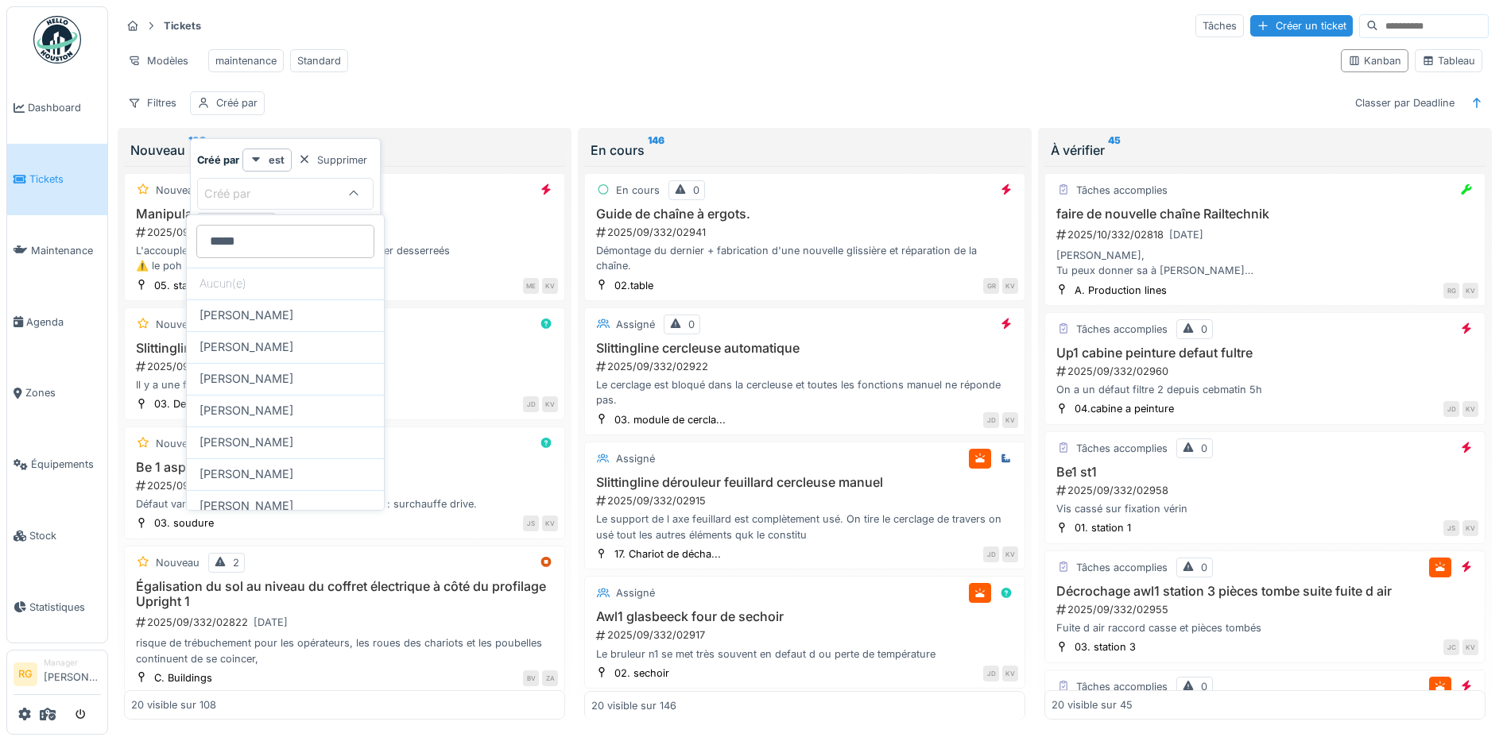
type par_k3ODM "*****"
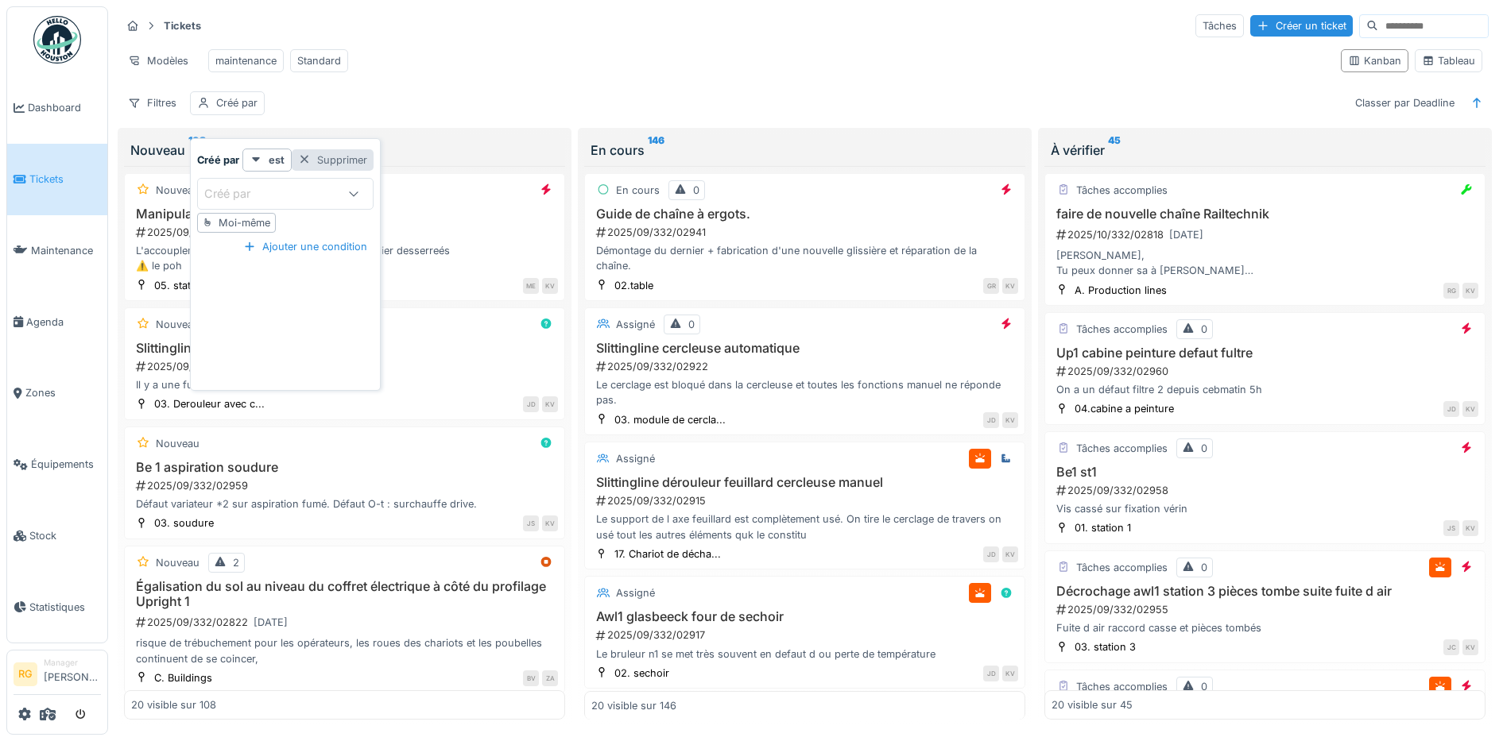
click at [317, 157] on div "Supprimer" at bounding box center [333, 159] width 82 height 21
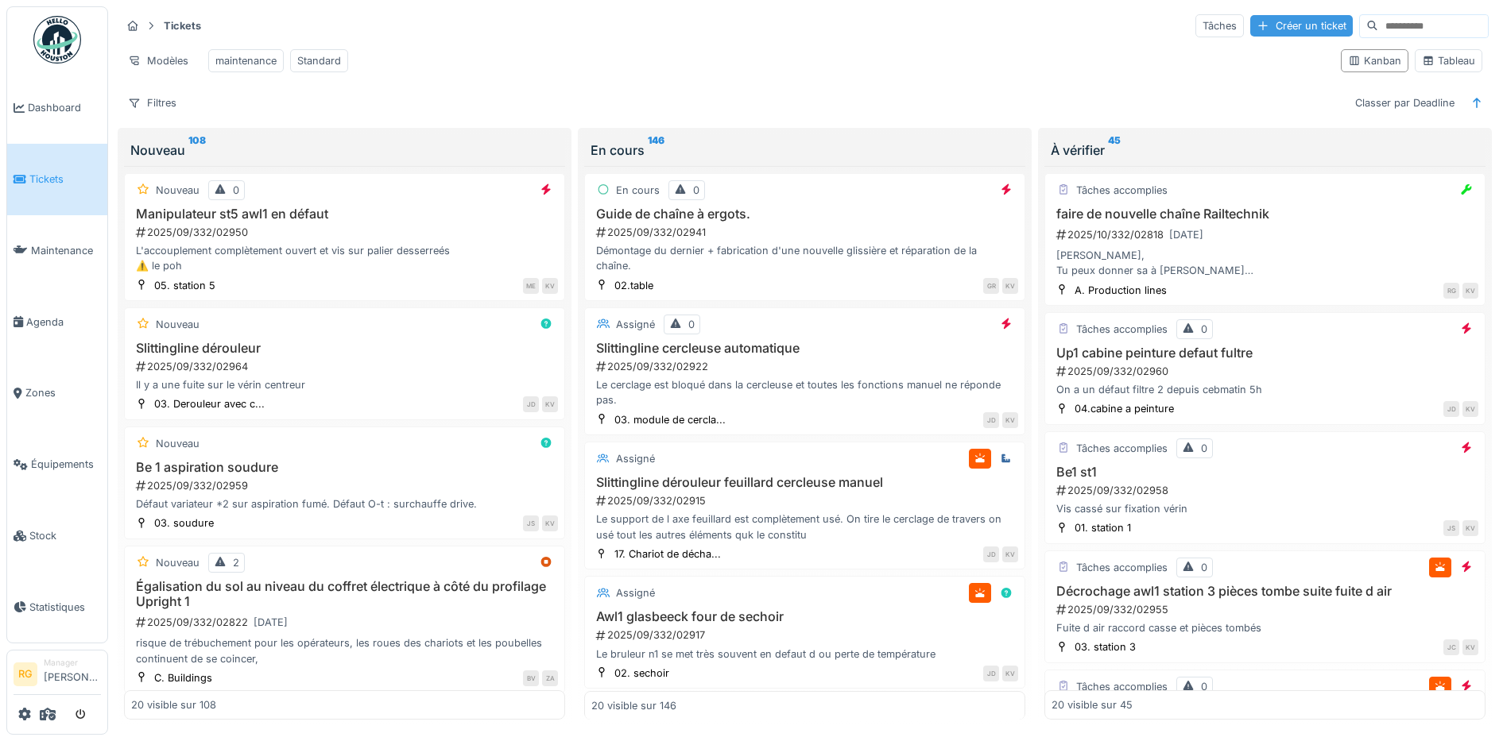
click at [1256, 25] on div "Créer un ticket" at bounding box center [1301, 25] width 103 height 21
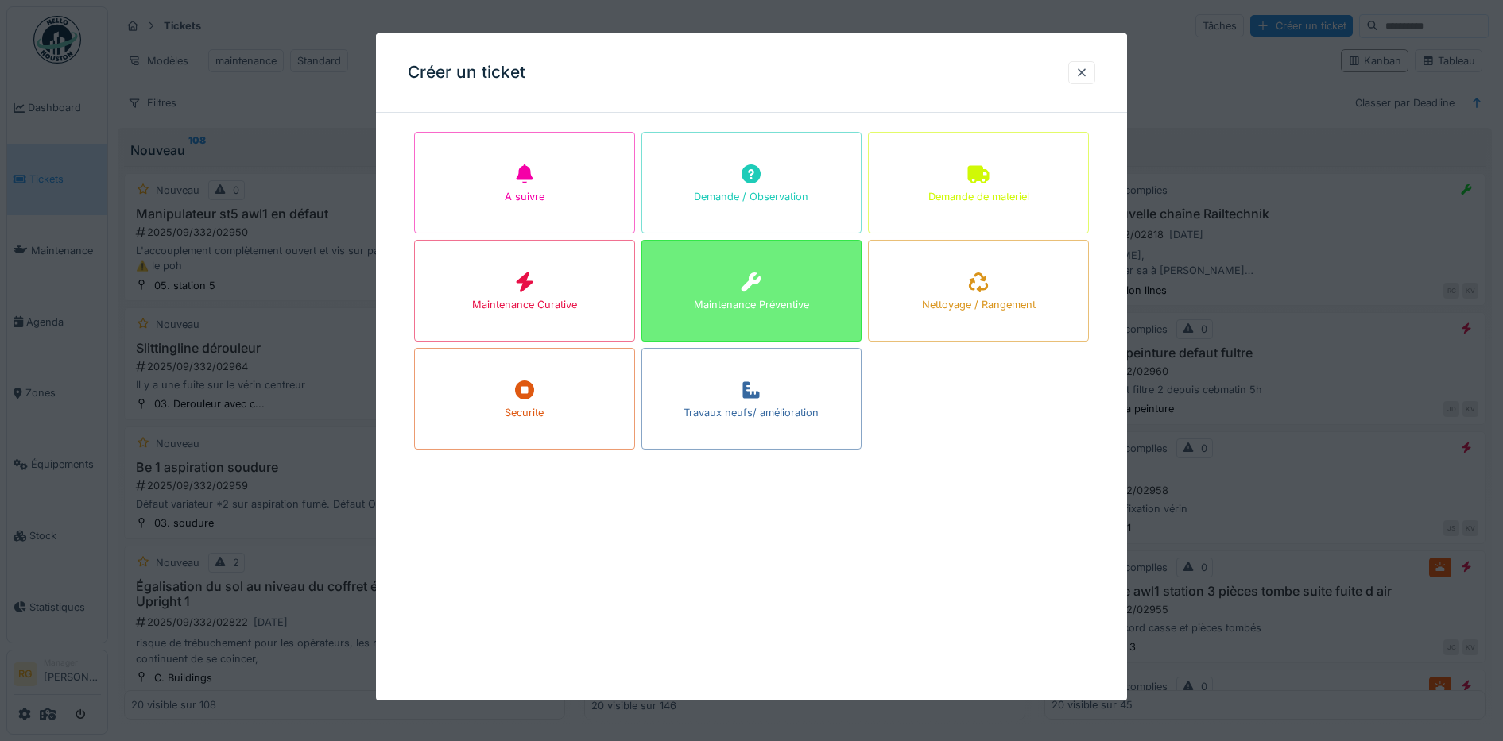
click at [737, 294] on div "Maintenance Préventive" at bounding box center [751, 291] width 221 height 102
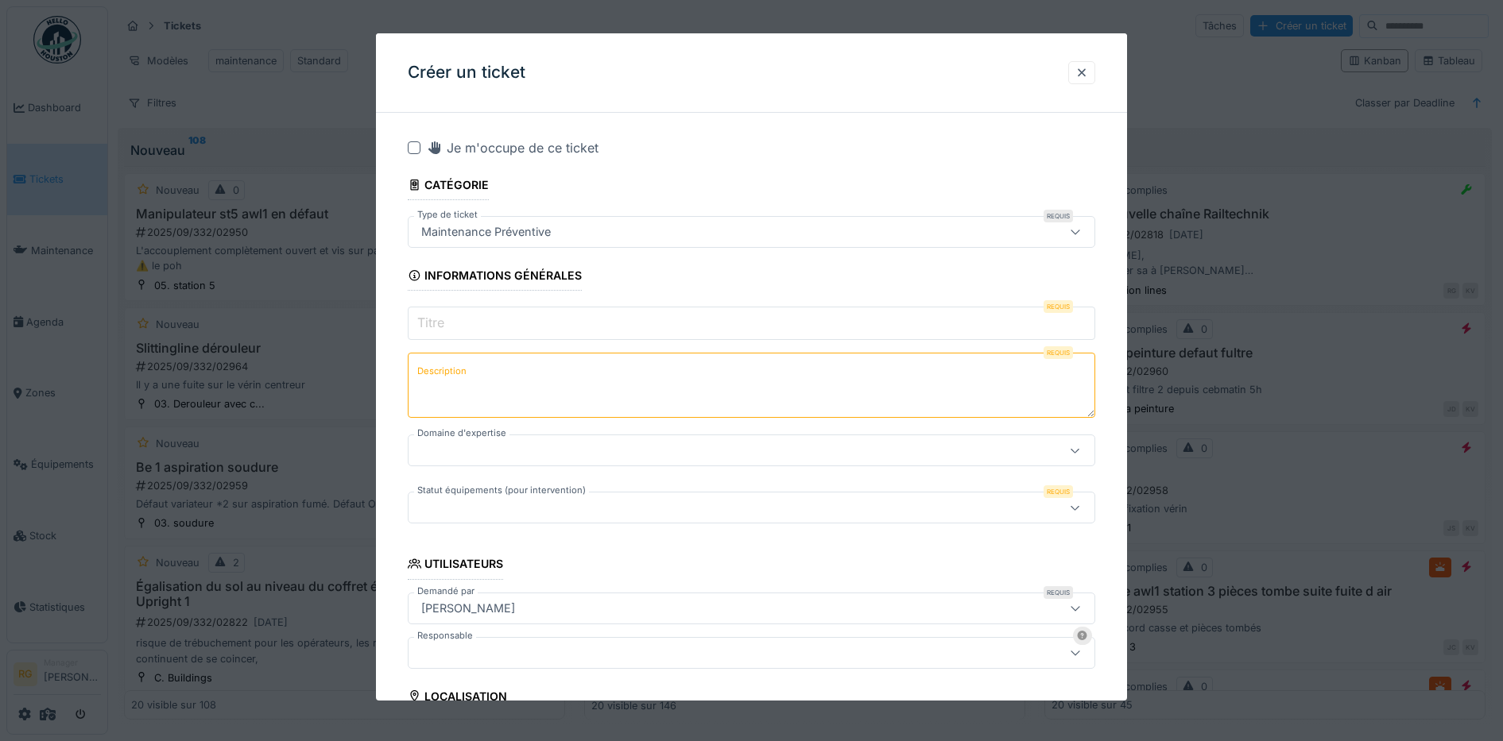
click at [493, 324] on input "Titre" at bounding box center [752, 323] width 688 height 33
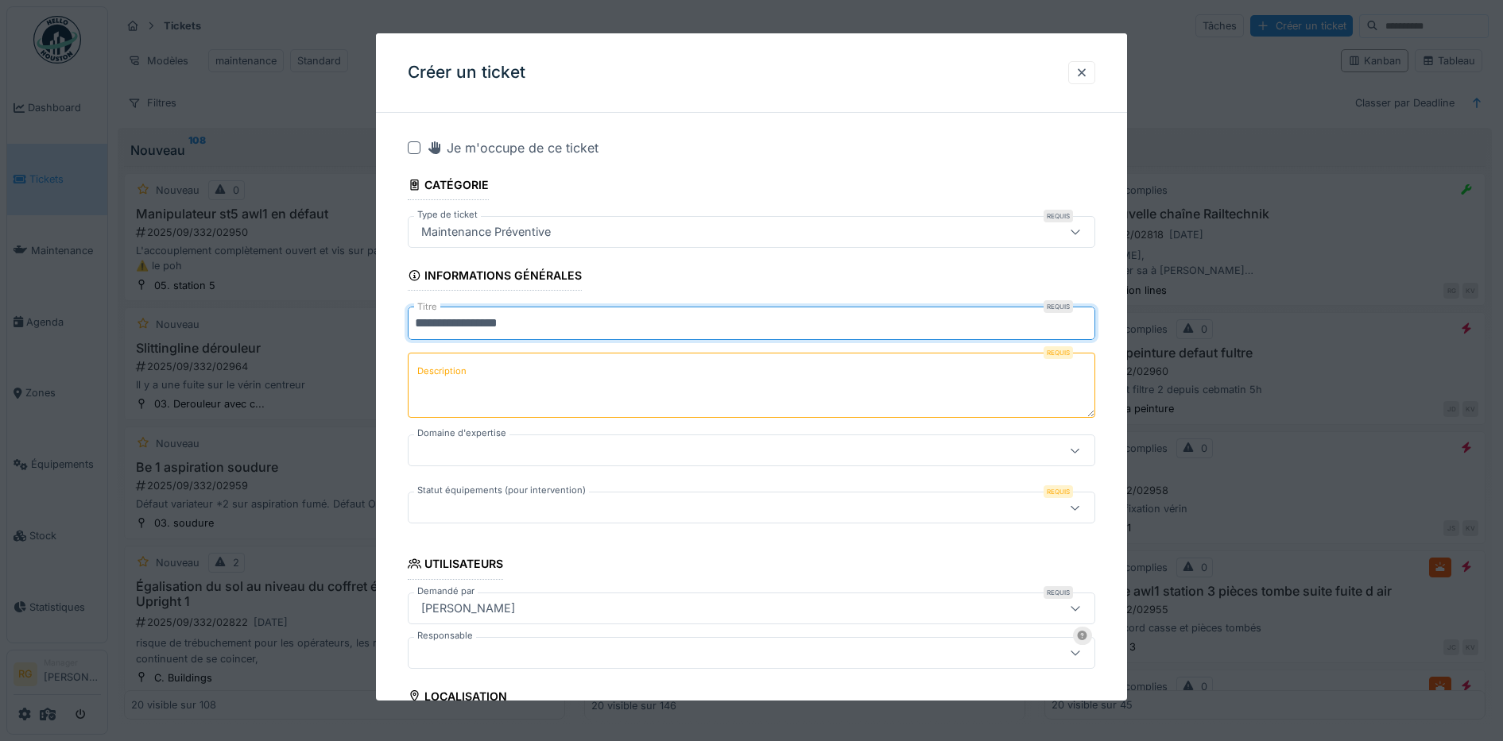
type input "**********"
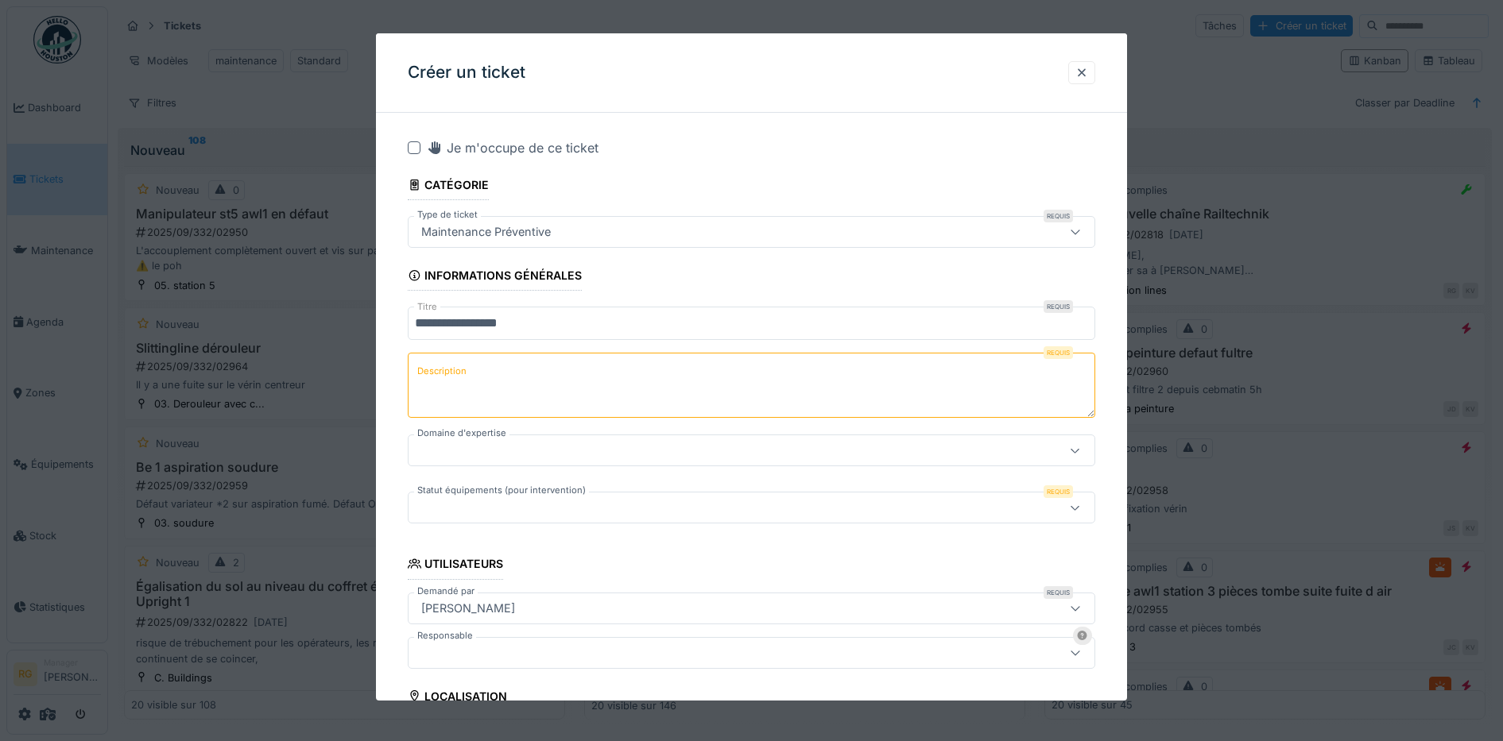
click at [486, 374] on textarea "Description" at bounding box center [752, 385] width 688 height 65
type textarea "**********"
click at [1051, 449] on div at bounding box center [752, 451] width 688 height 32
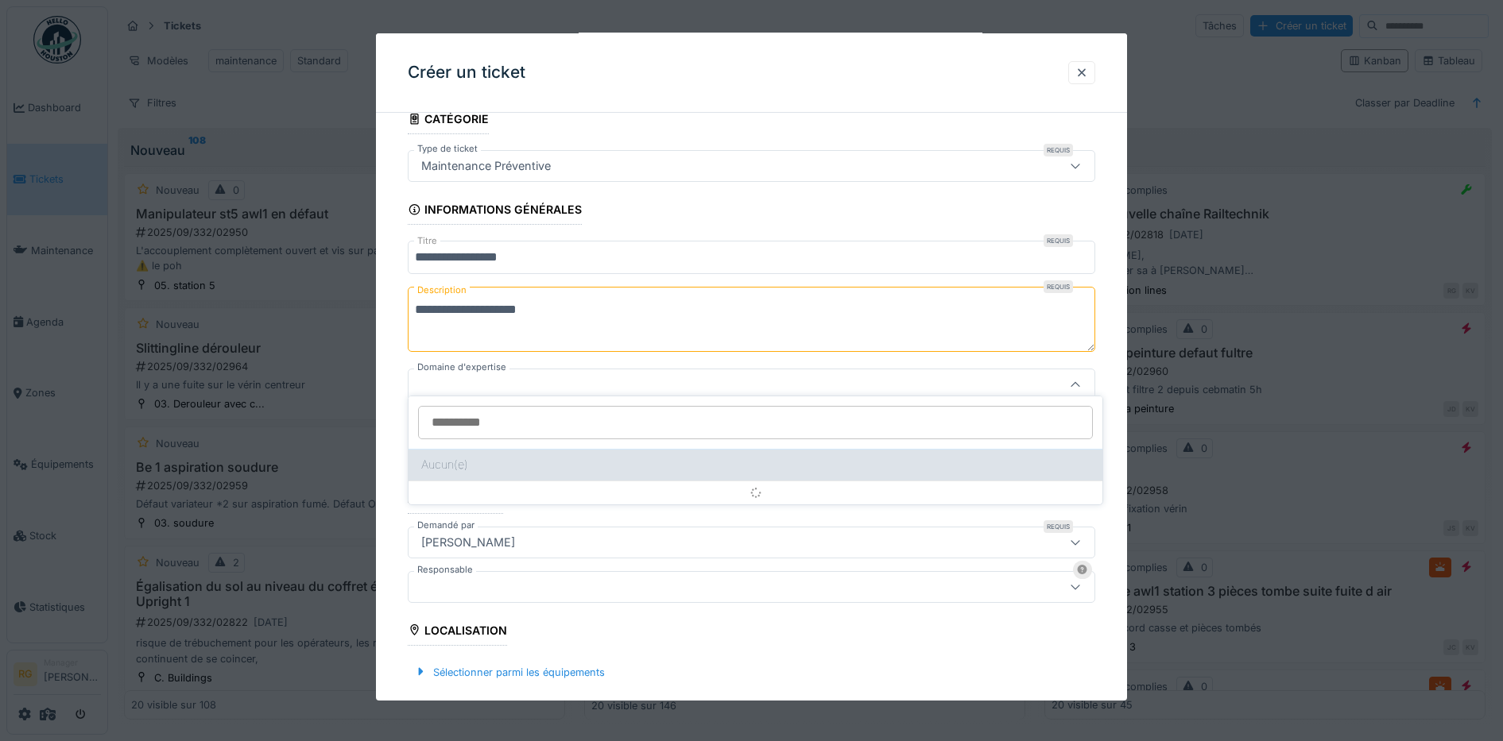
scroll to position [84, 0]
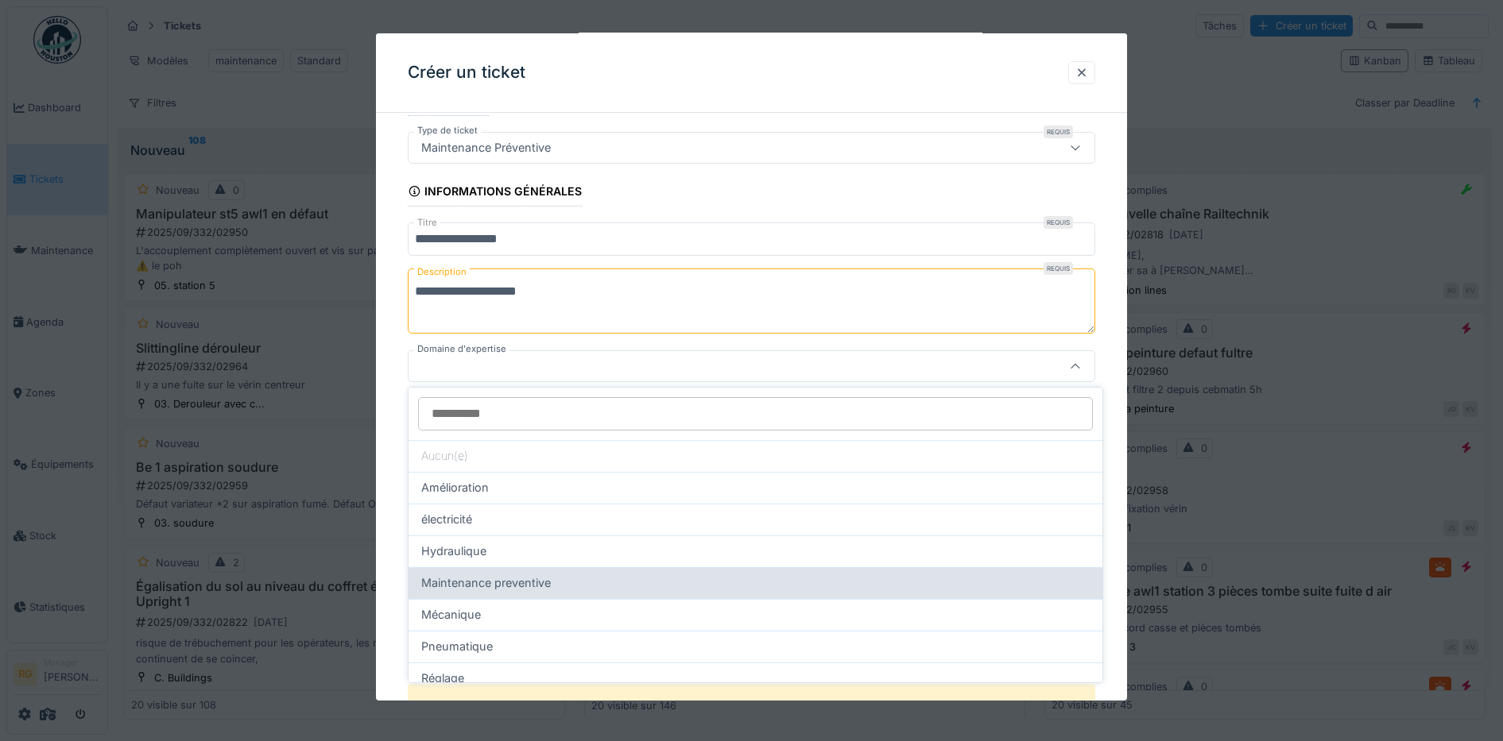
click at [458, 582] on span "Maintenance preventive" at bounding box center [486, 583] width 130 height 17
type input "***"
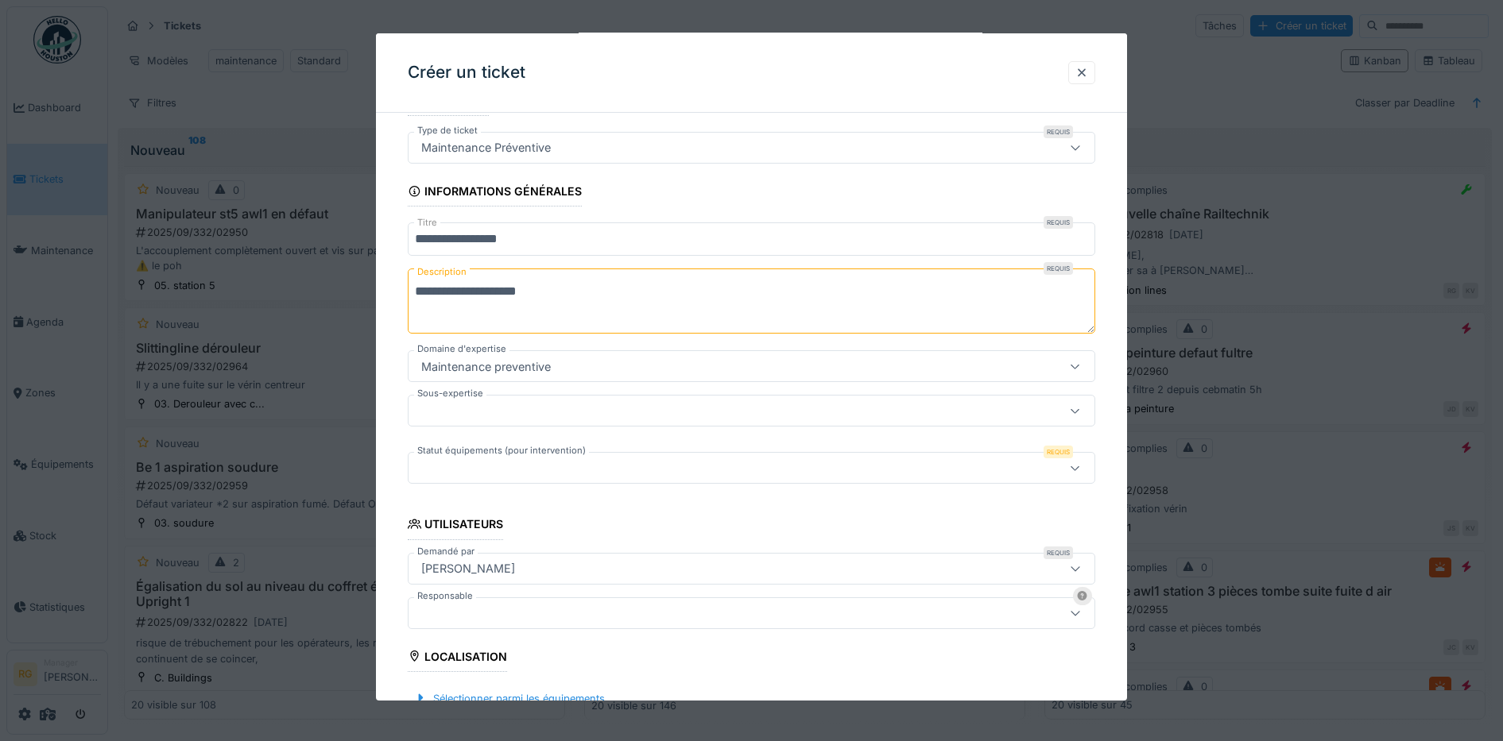
click at [582, 409] on div at bounding box center [712, 410] width 594 height 17
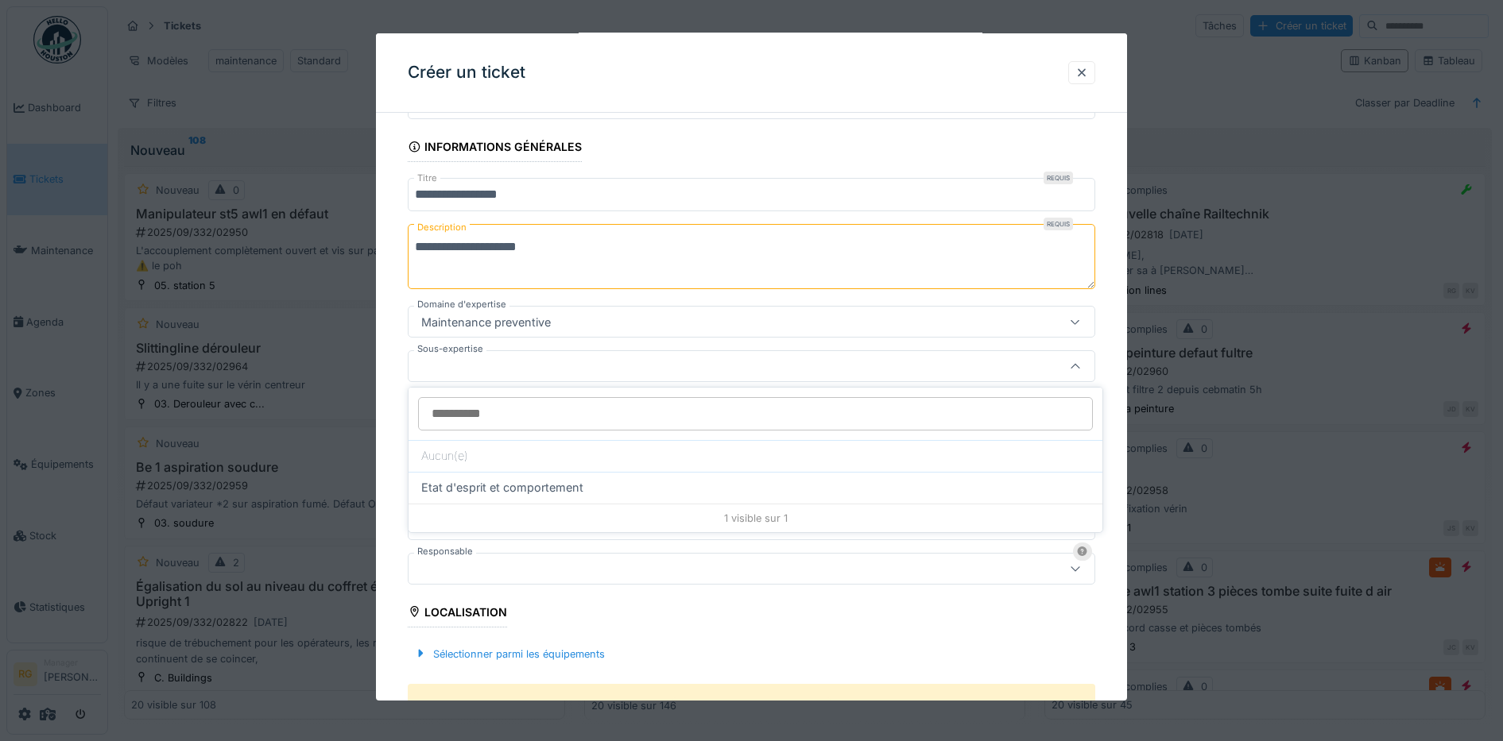
click at [385, 367] on div "**********" at bounding box center [752, 641] width 752 height 1288
click at [630, 420] on div at bounding box center [712, 423] width 594 height 17
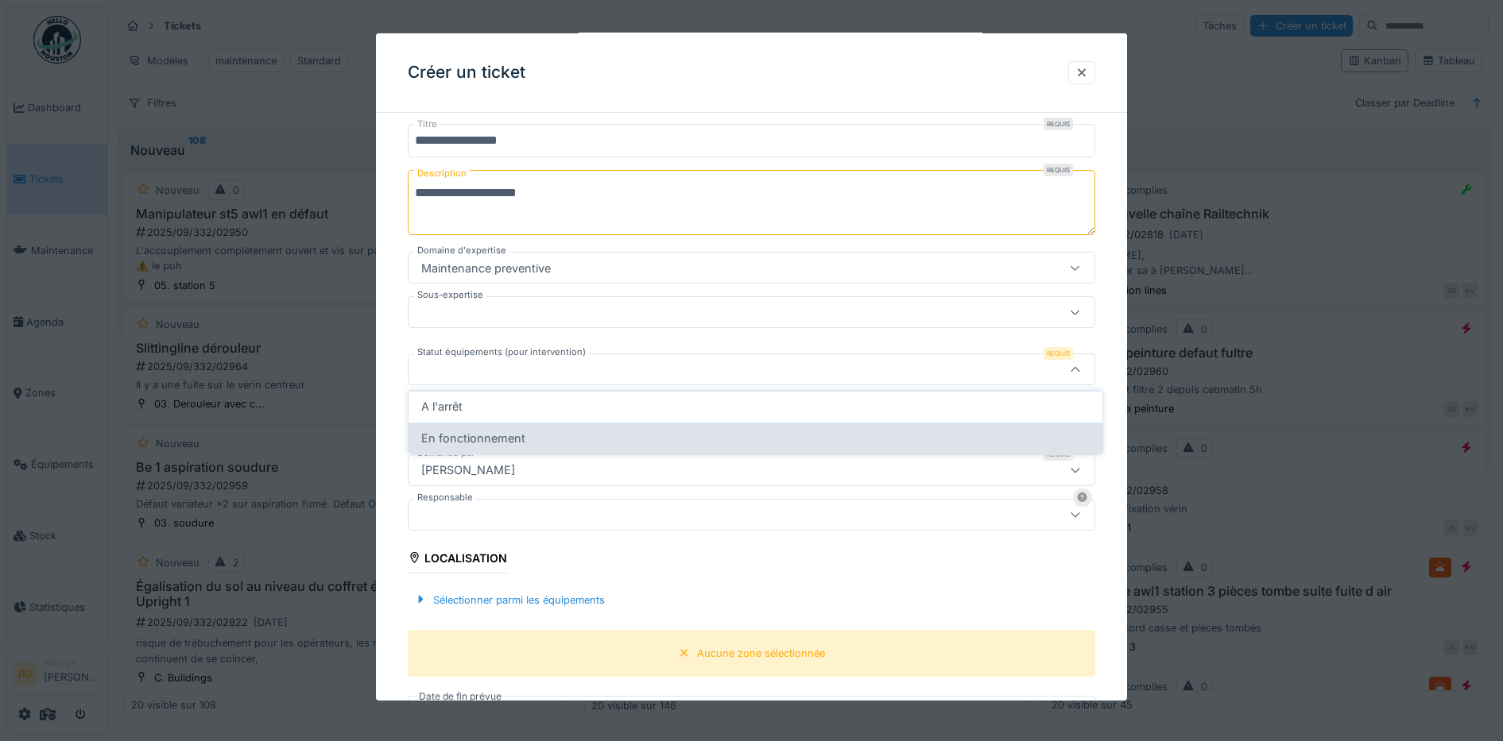
scroll to position [186, 0]
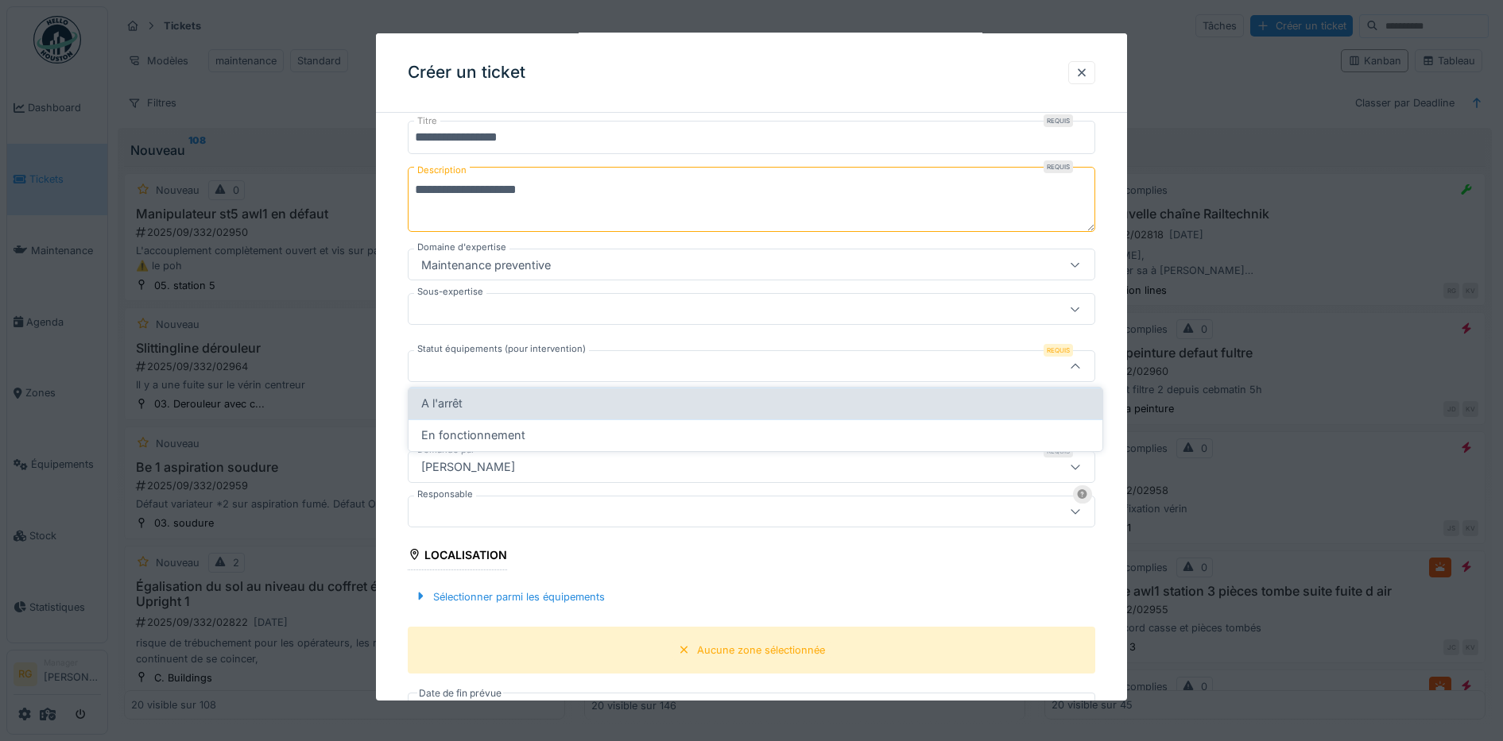
click at [458, 401] on span "A l'arrêt" at bounding box center [441, 403] width 41 height 17
type input "*********"
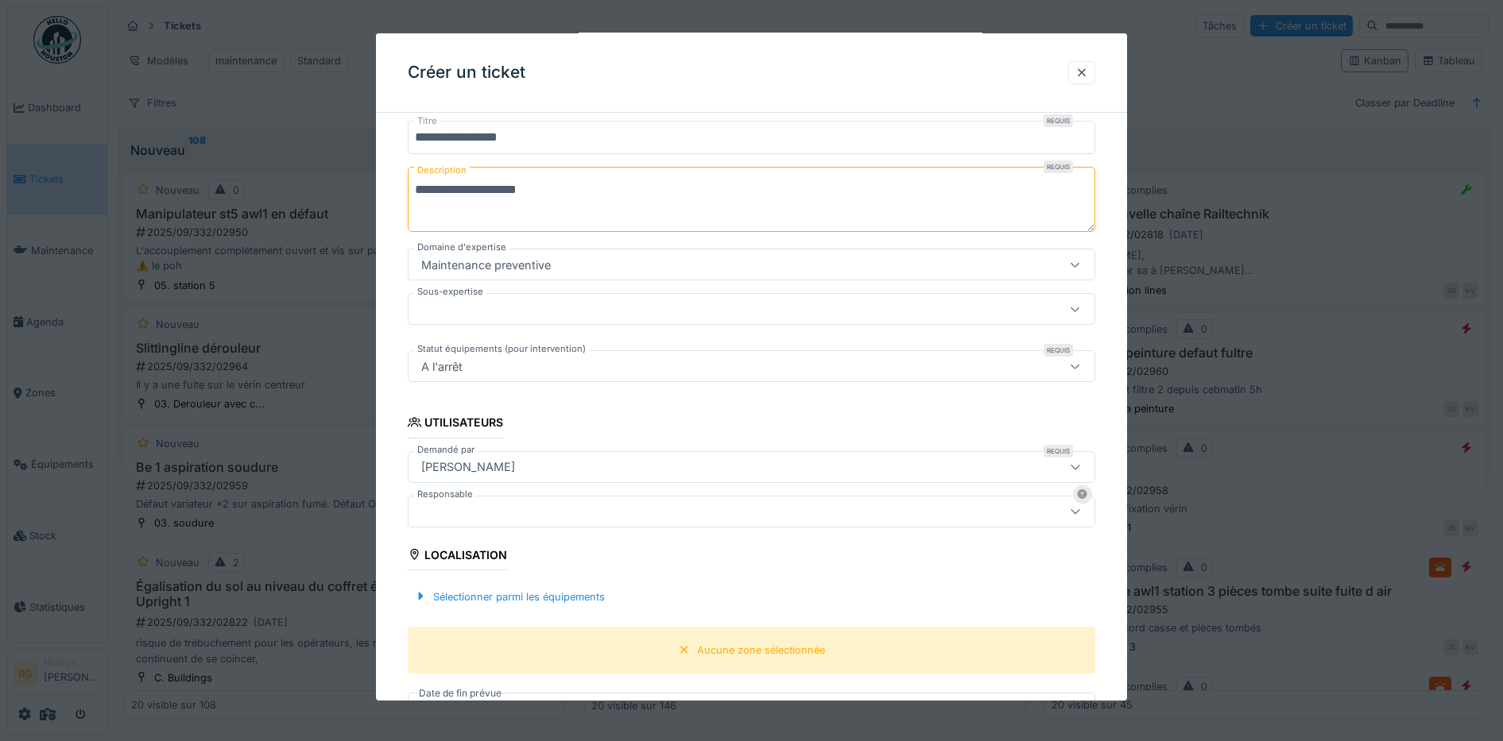
click at [524, 507] on div at bounding box center [712, 511] width 594 height 17
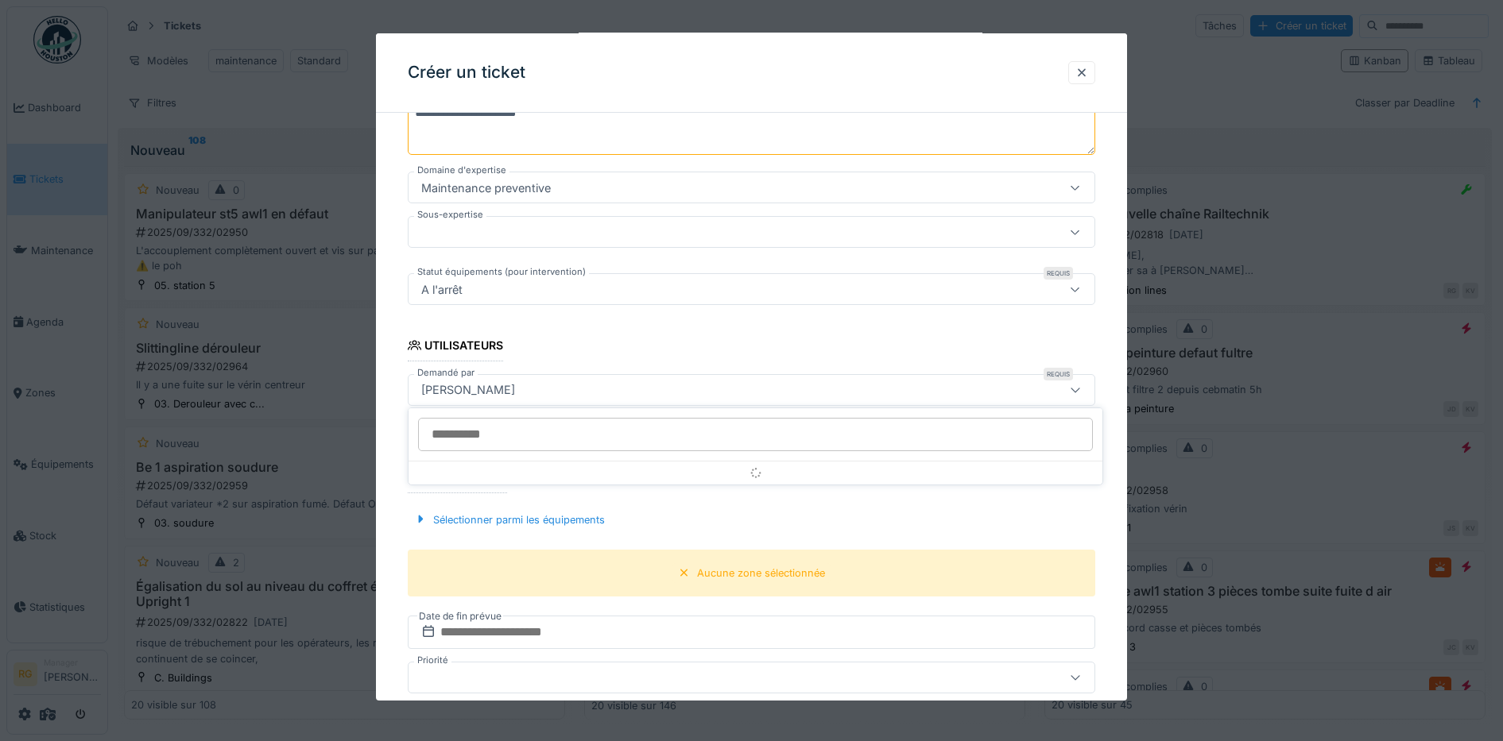
scroll to position [331, 0]
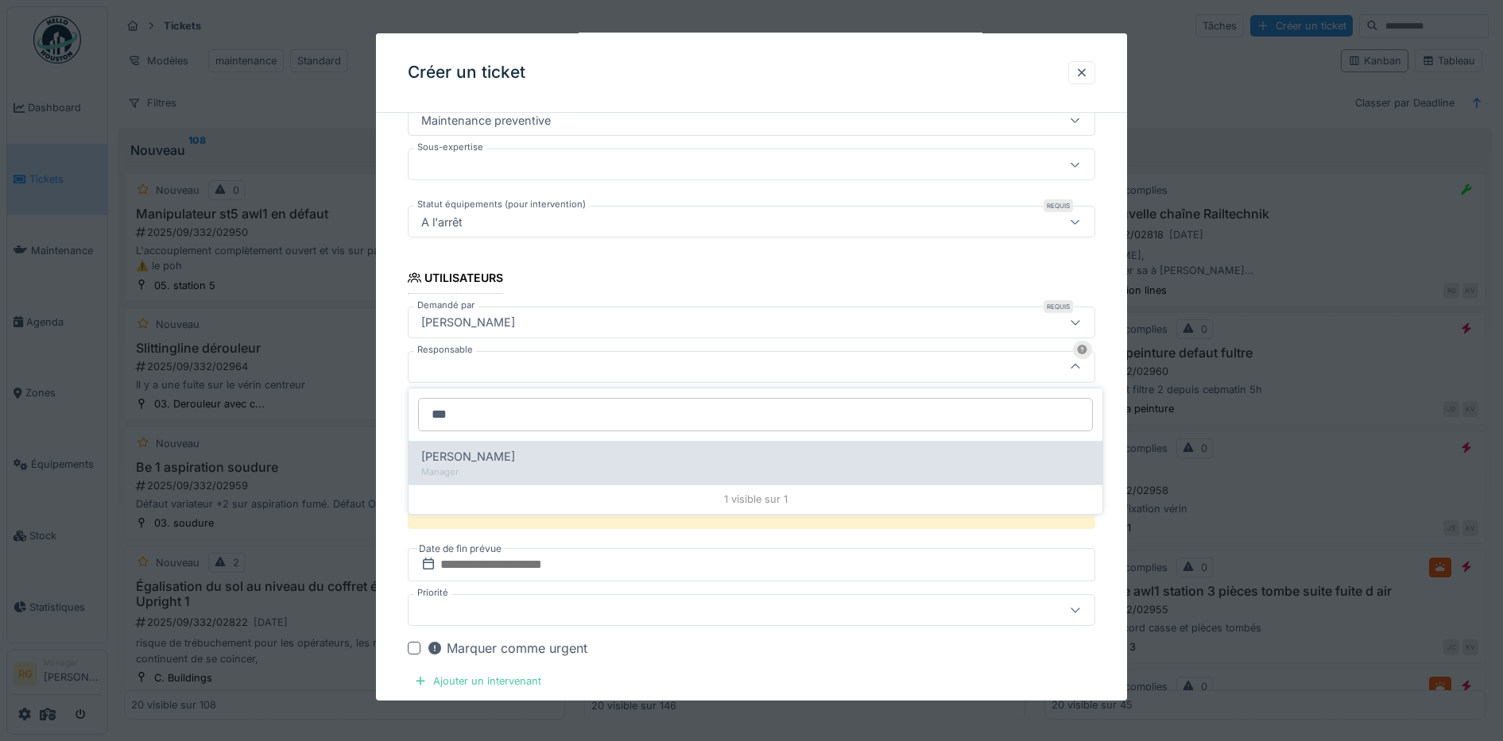
type input "***"
click at [467, 456] on span "[PERSON_NAME]" at bounding box center [468, 456] width 94 height 17
type input "*****"
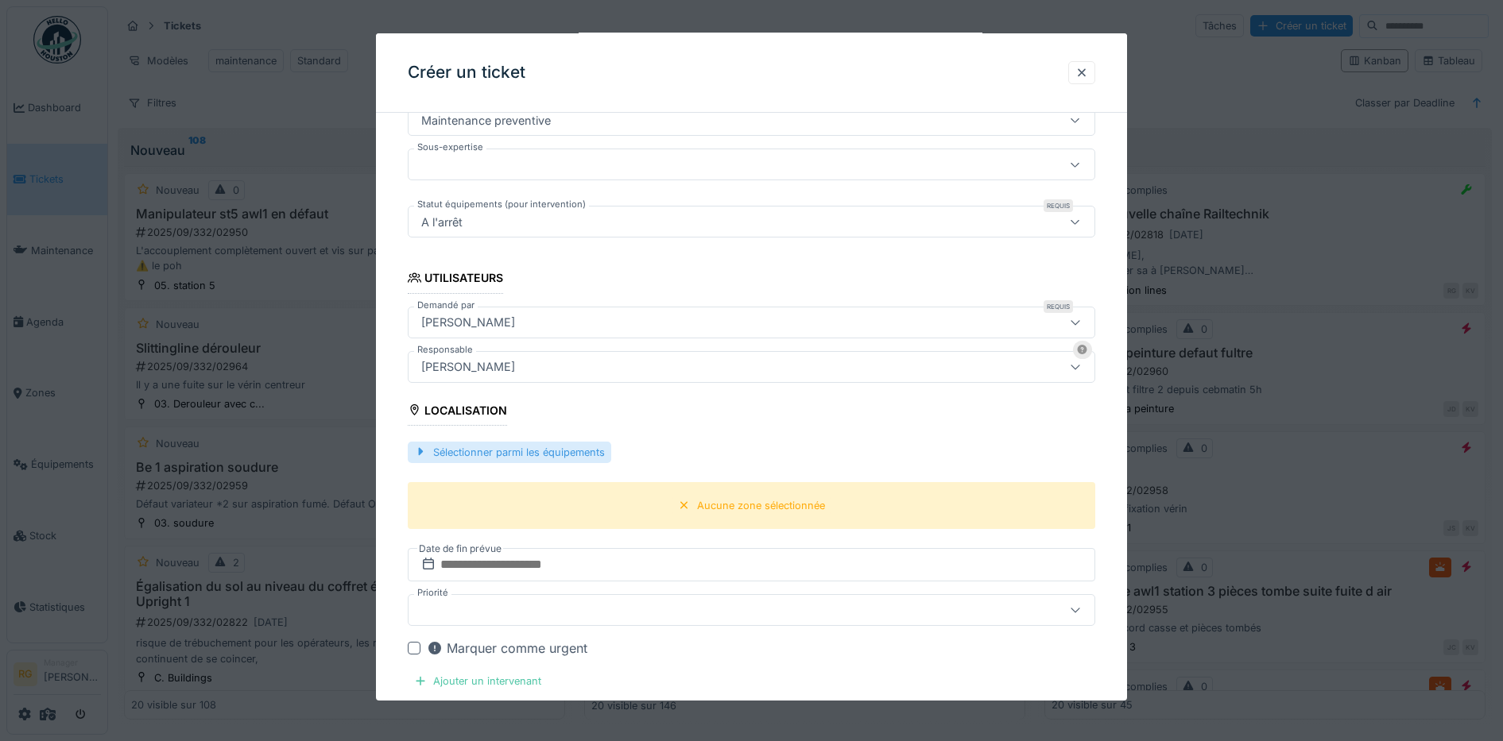
click at [482, 453] on div "Sélectionner parmi les équipements" at bounding box center [509, 452] width 203 height 21
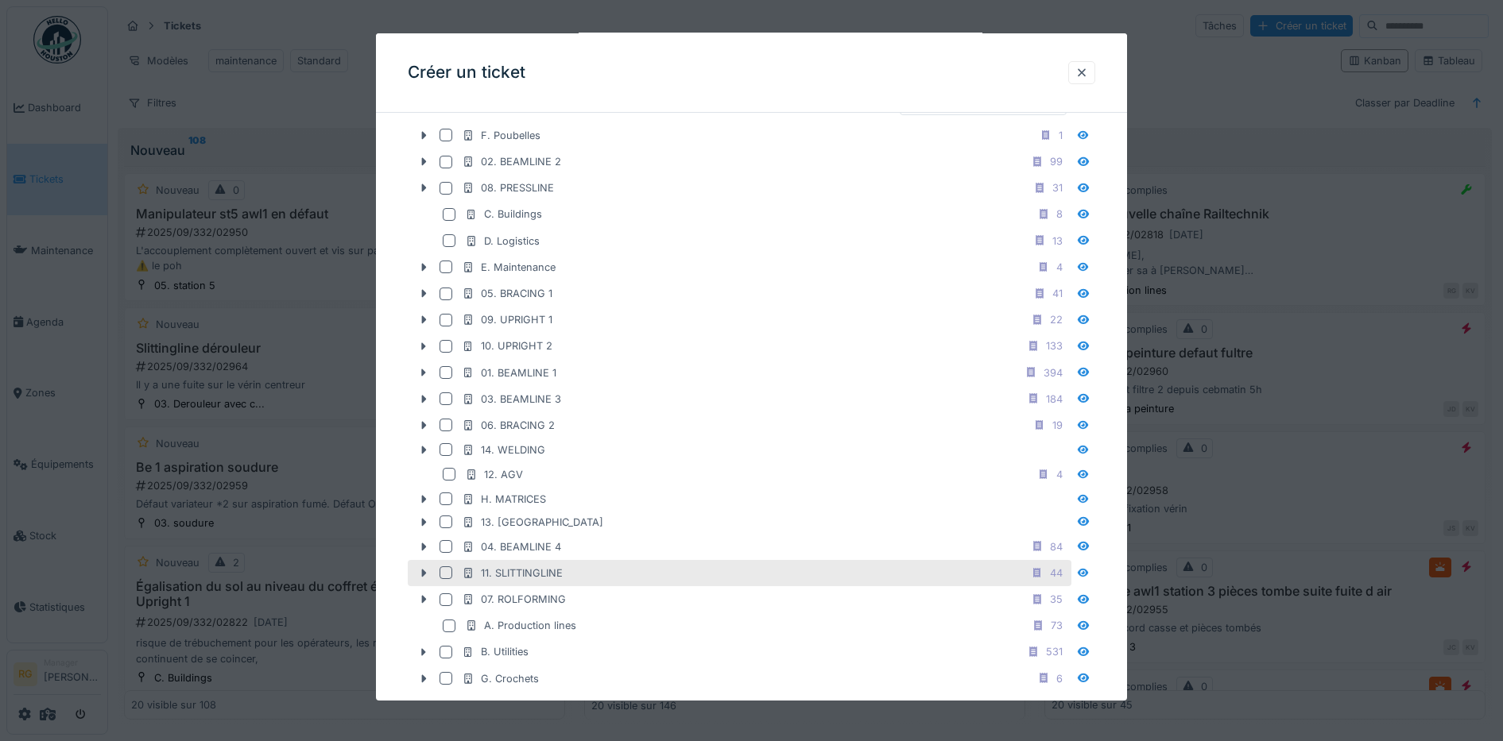
scroll to position [728, 0]
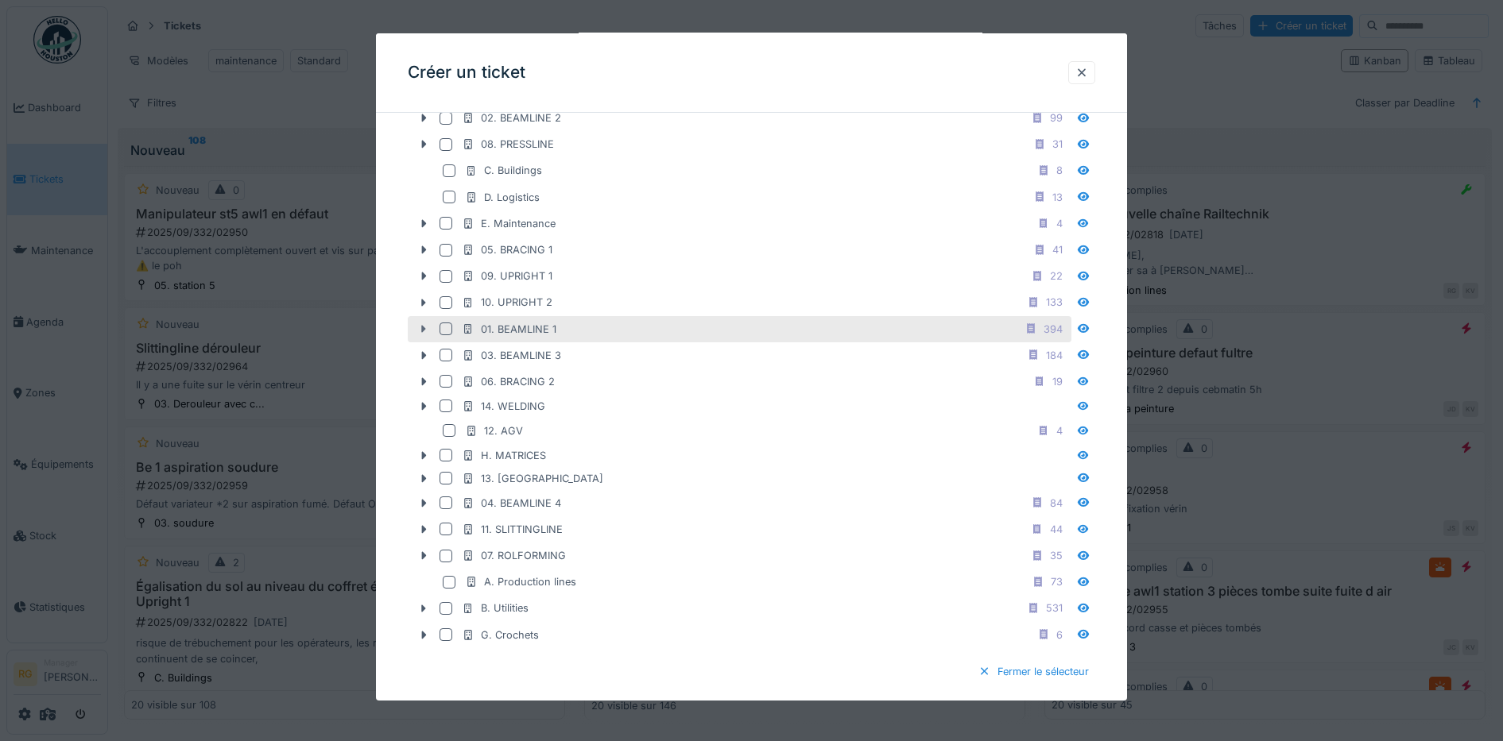
click at [424, 328] on icon at bounding box center [423, 329] width 5 height 8
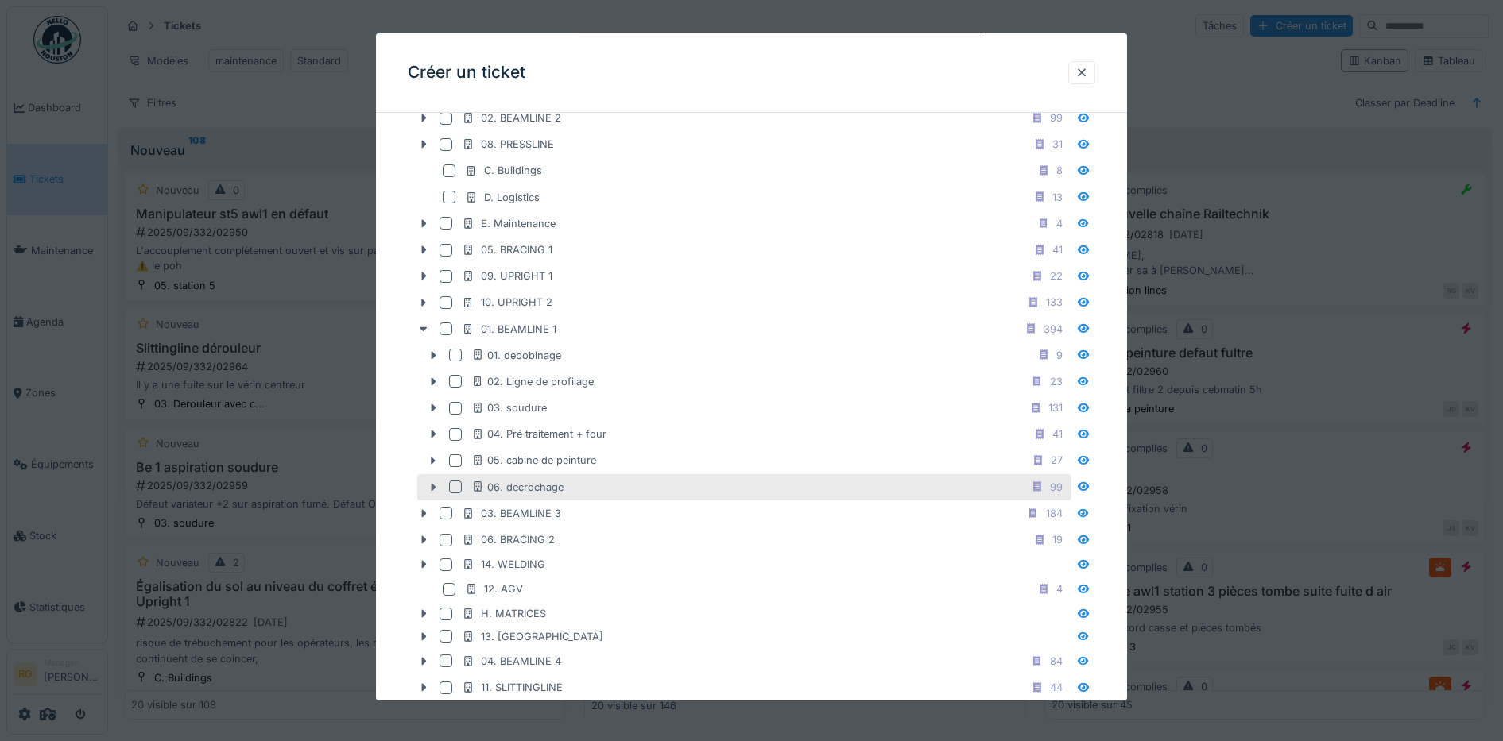
click at [435, 489] on icon at bounding box center [433, 487] width 13 height 10
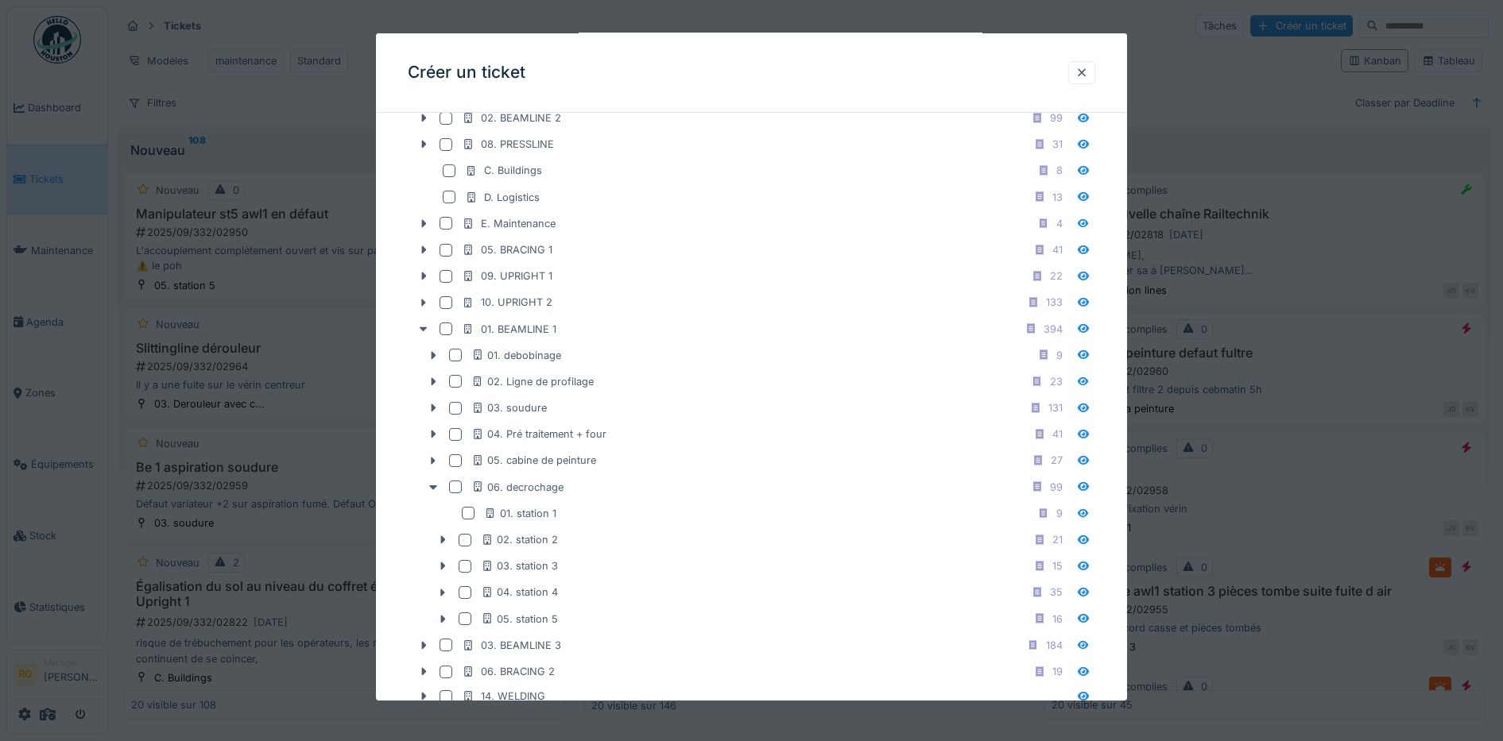
scroll to position [827, 0]
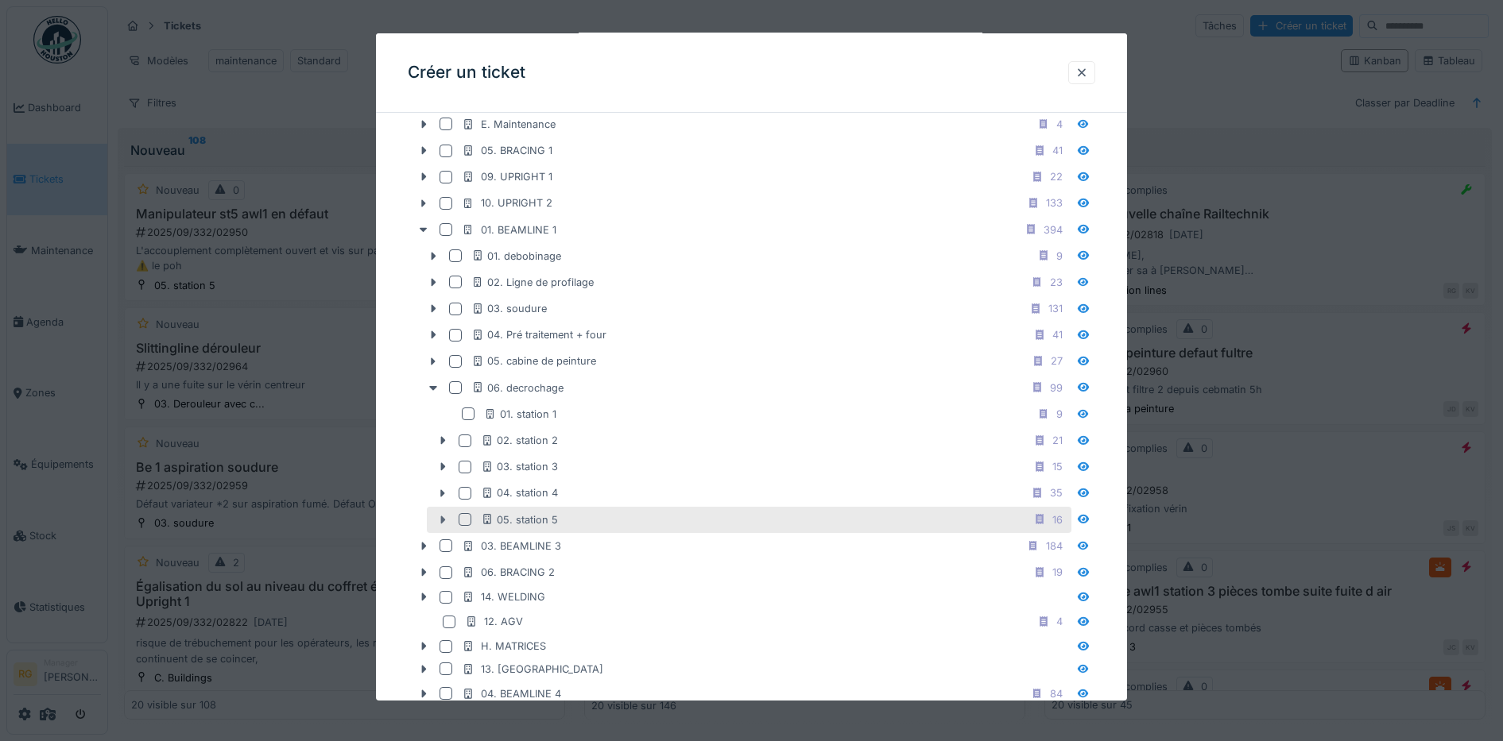
click at [441, 517] on icon at bounding box center [442, 520] width 5 height 8
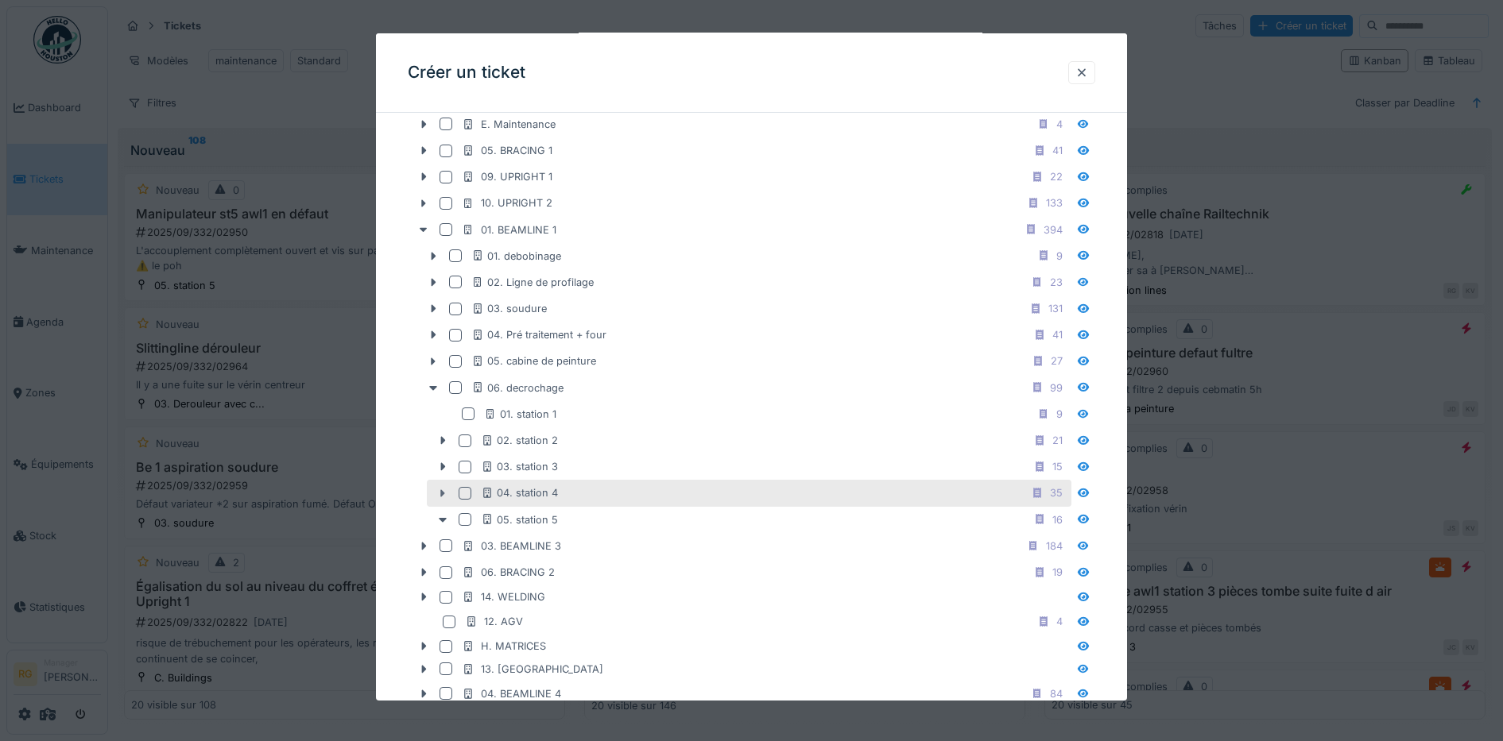
click at [443, 495] on icon at bounding box center [442, 493] width 5 height 8
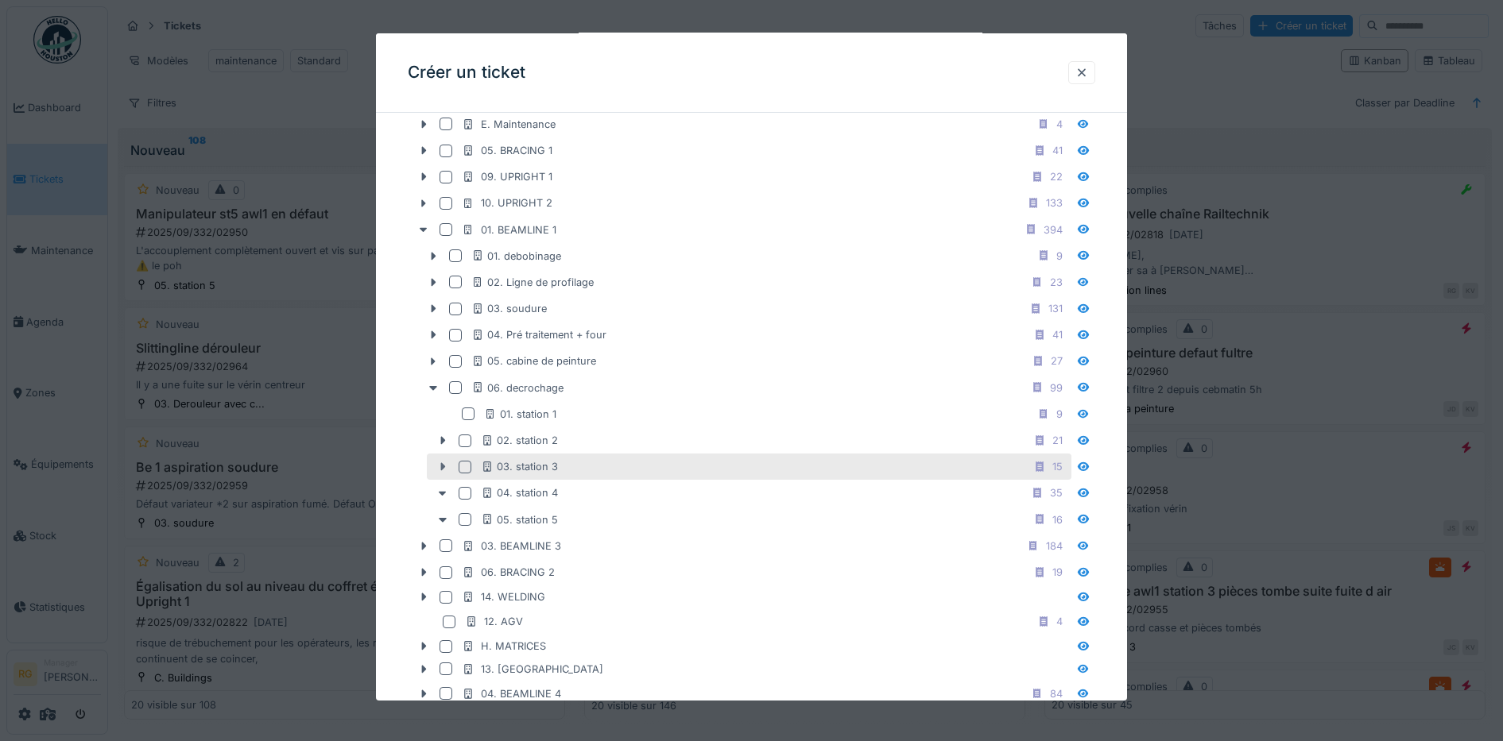
click at [443, 469] on icon at bounding box center [442, 467] width 5 height 8
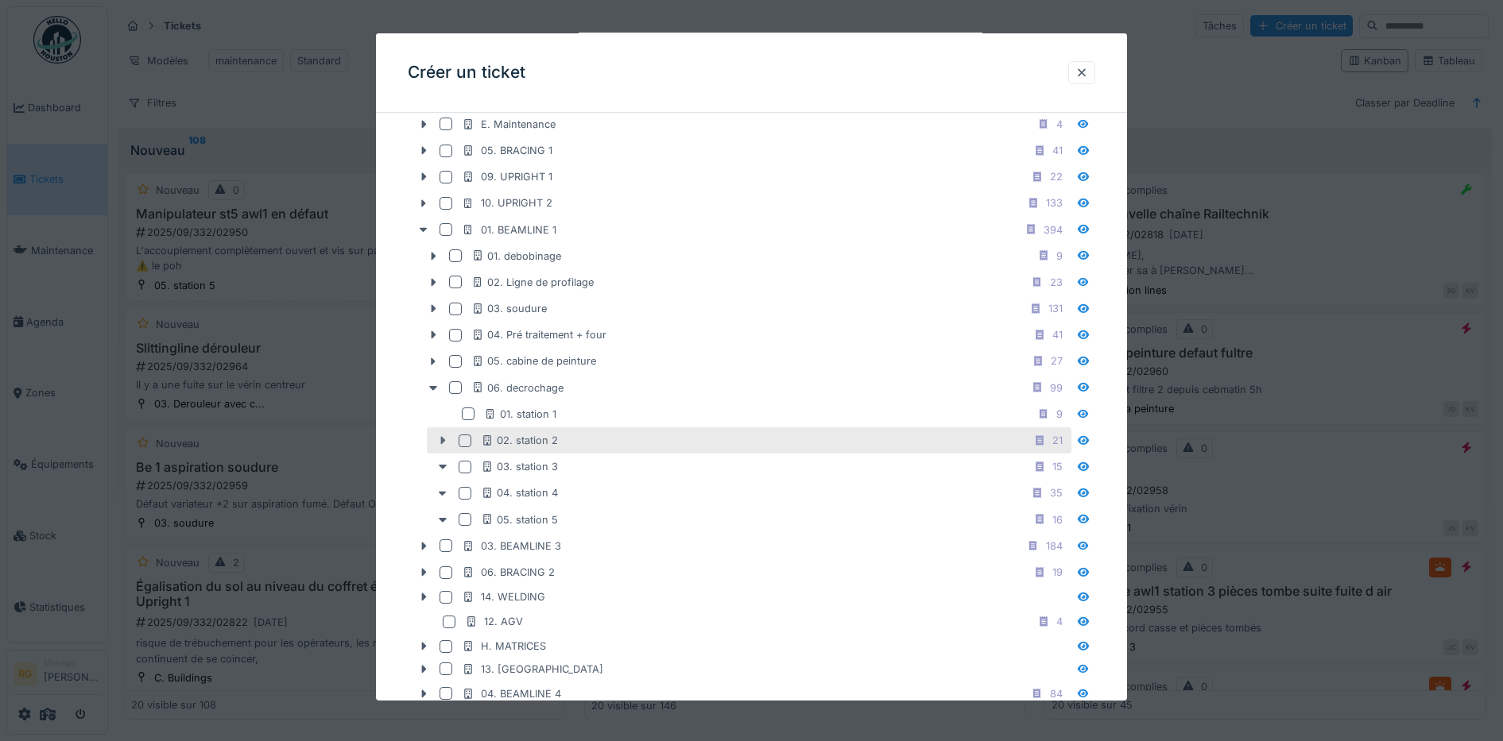
click at [443, 443] on icon at bounding box center [442, 440] width 13 height 10
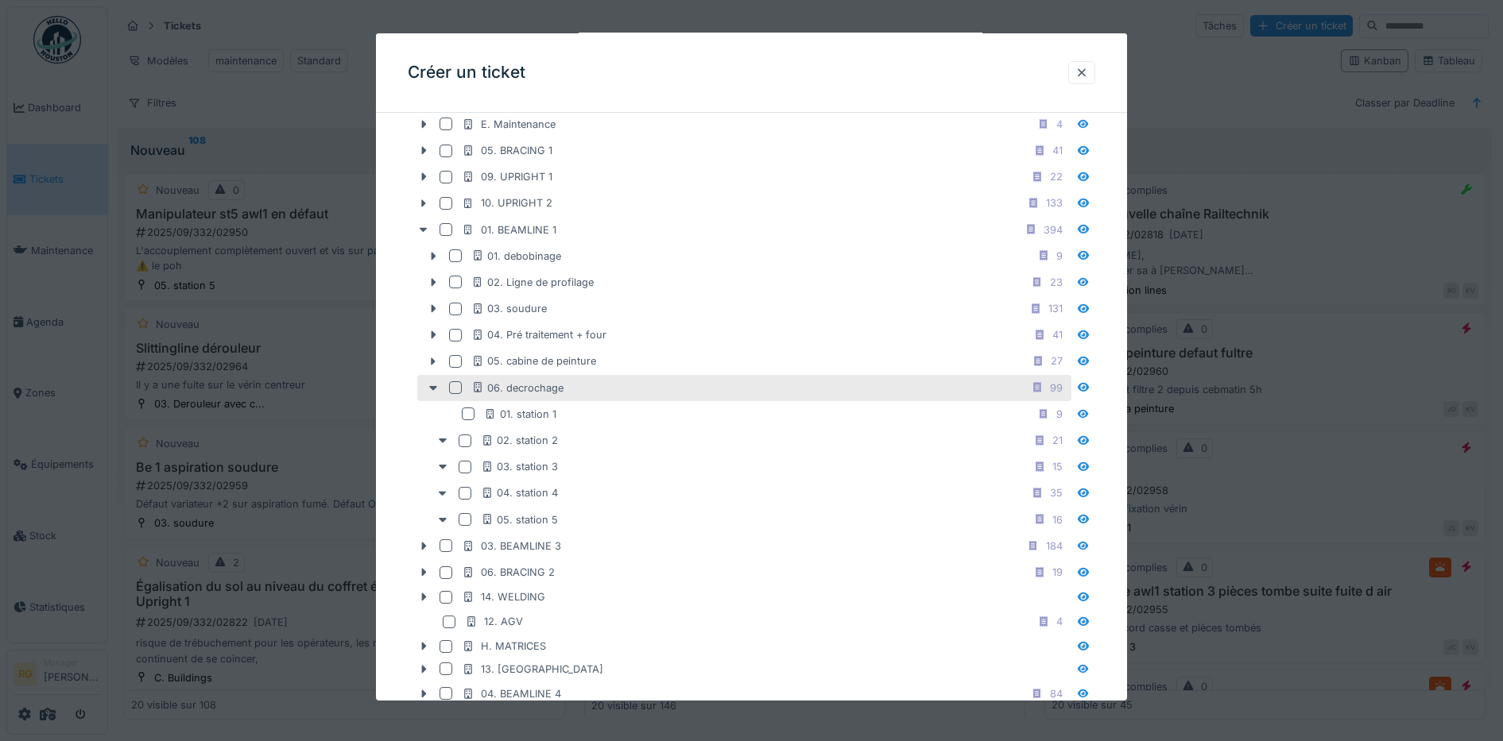
click at [453, 390] on div at bounding box center [455, 387] width 13 height 13
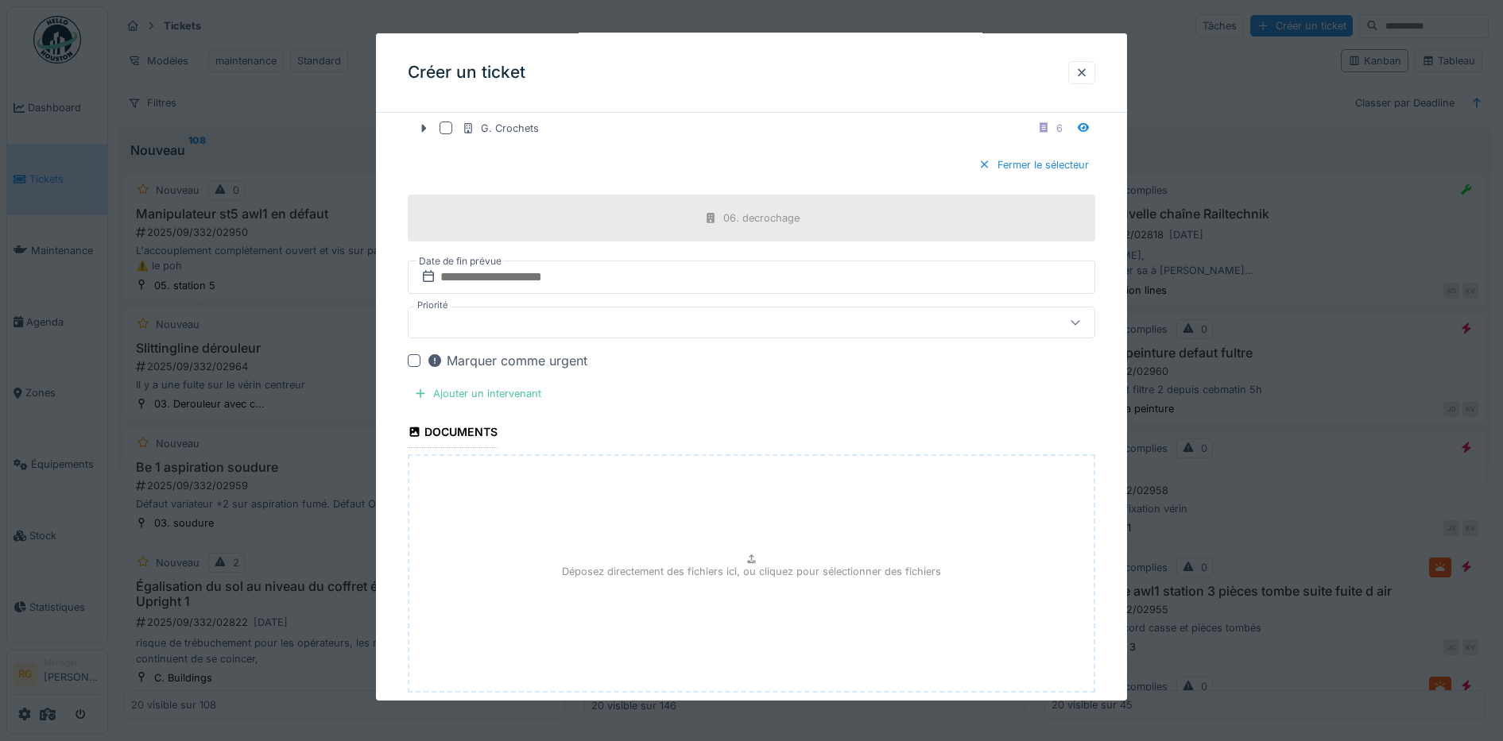
scroll to position [1620, 0]
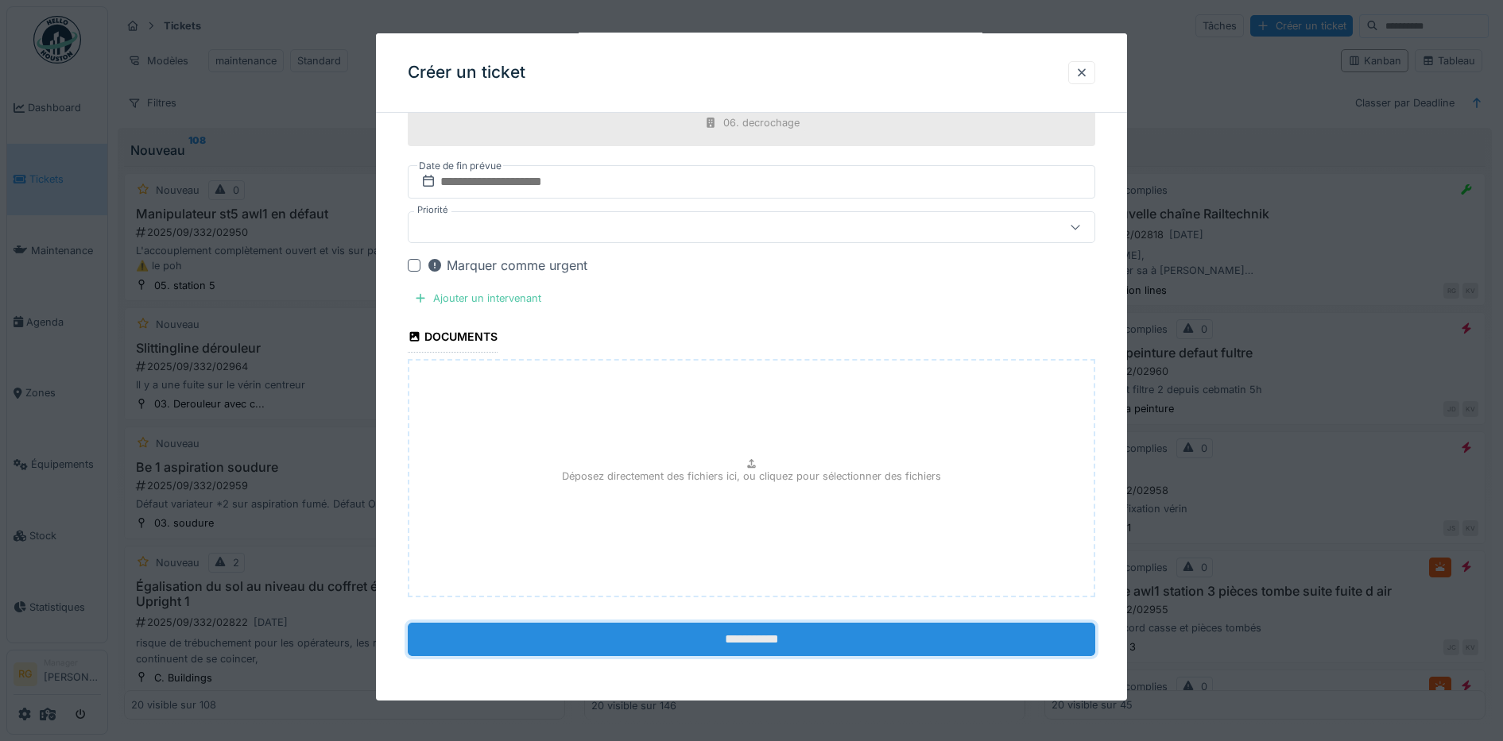
click at [728, 643] on input "**********" at bounding box center [752, 638] width 688 height 33
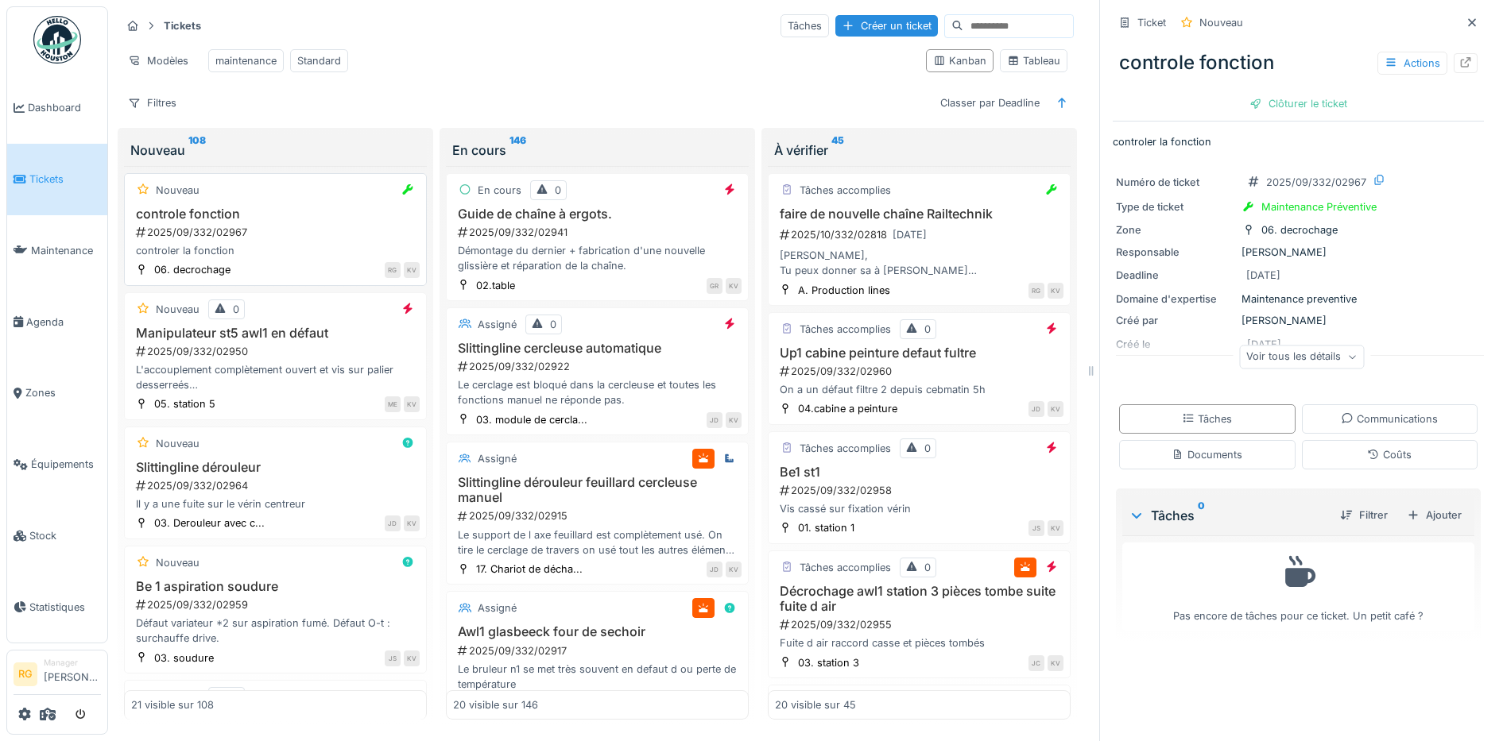
click at [276, 238] on div "controle fonction 2025/09/332/02967 controler la fonction" at bounding box center [275, 233] width 288 height 52
click at [1192, 422] on div "Tâches" at bounding box center [1207, 419] width 50 height 15
click at [1406, 505] on div "Ajouter" at bounding box center [1434, 515] width 68 height 21
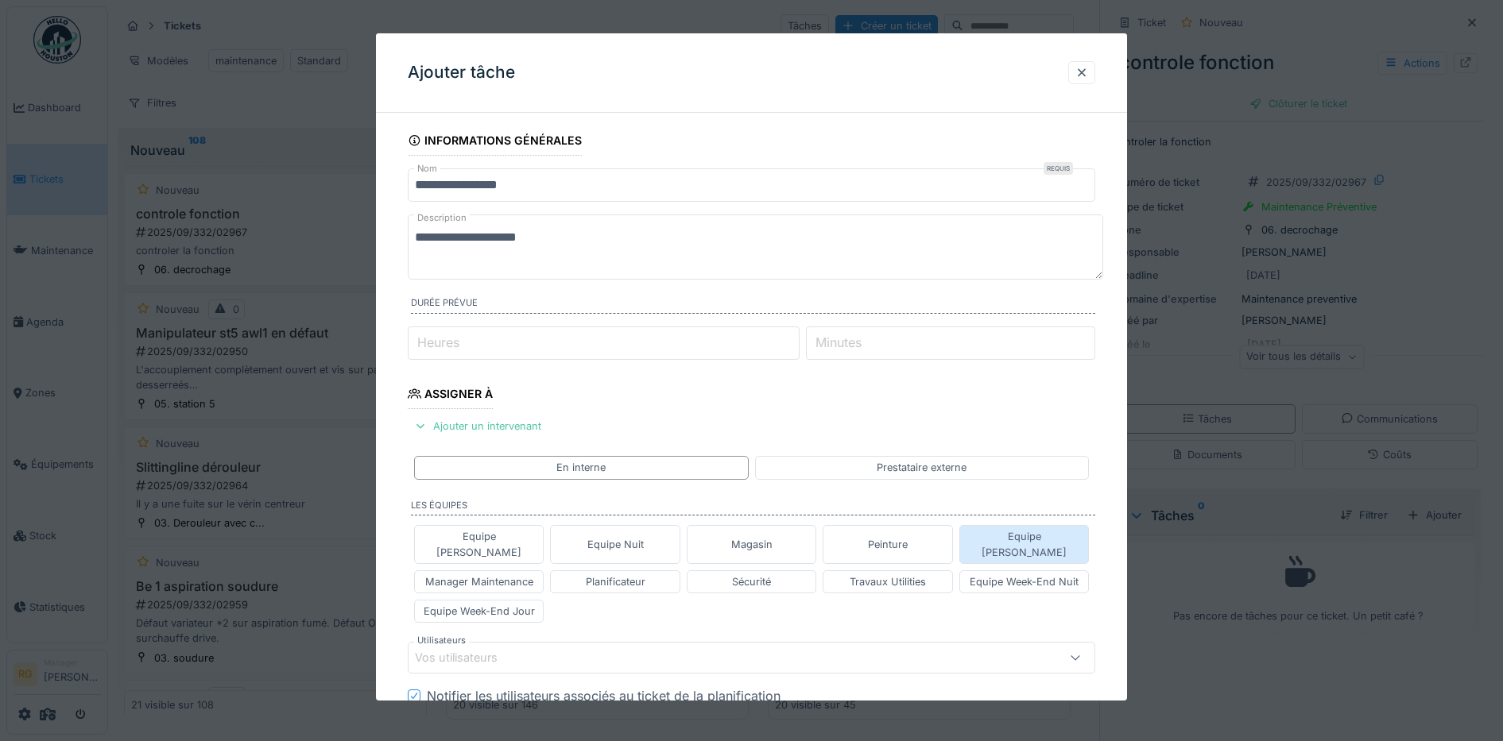
click at [1031, 536] on div "Equipe [PERSON_NAME]" at bounding box center [1024, 544] width 116 height 30
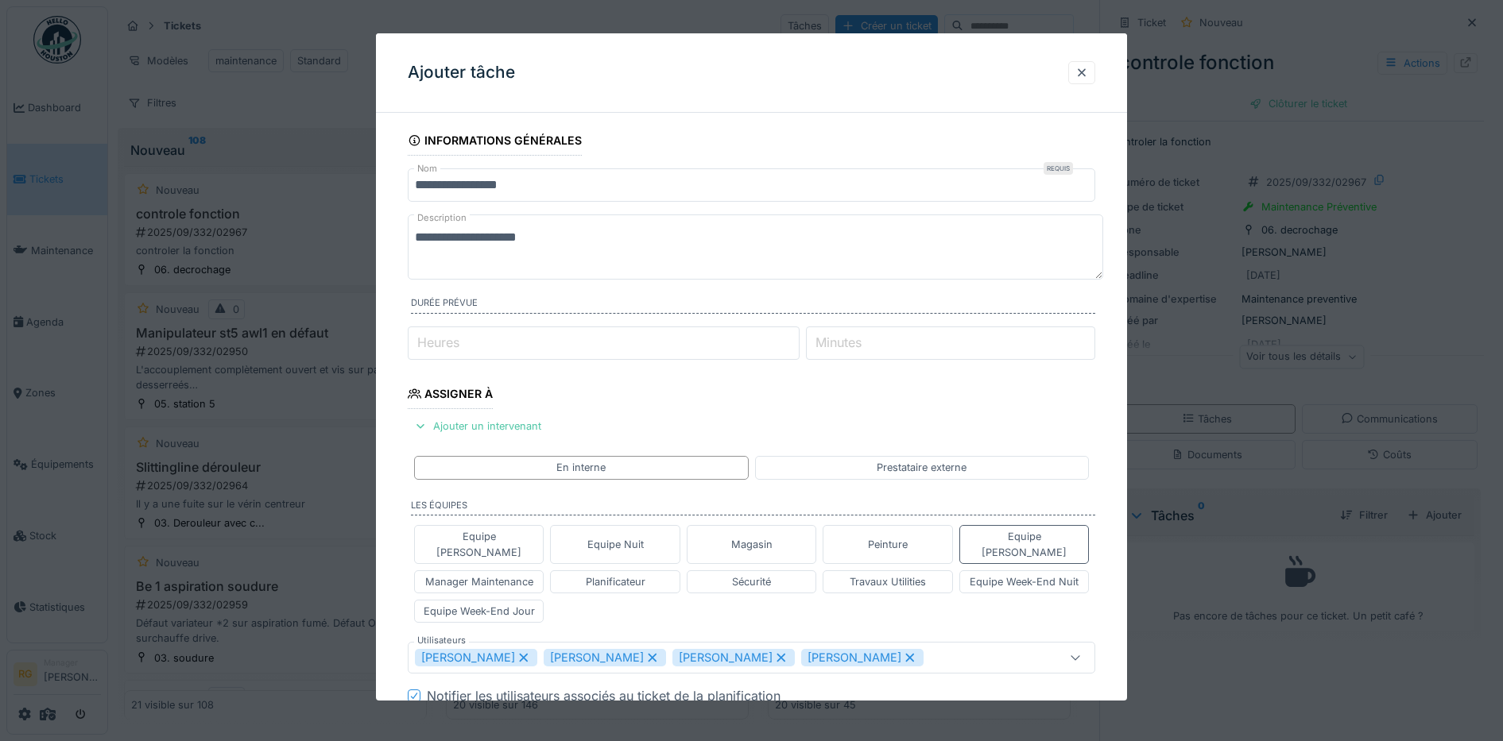
click at [528, 654] on icon at bounding box center [523, 658] width 9 height 9
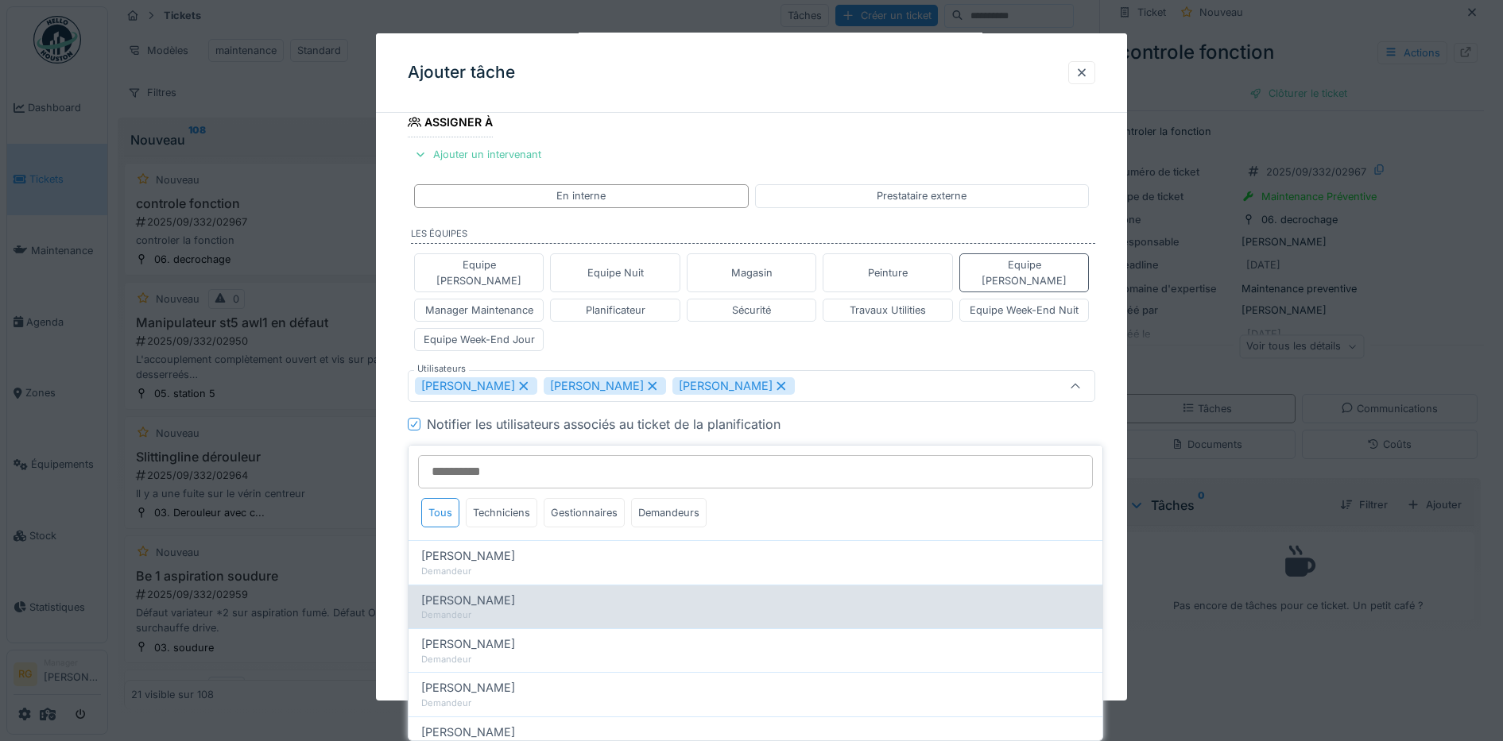
scroll to position [276, 0]
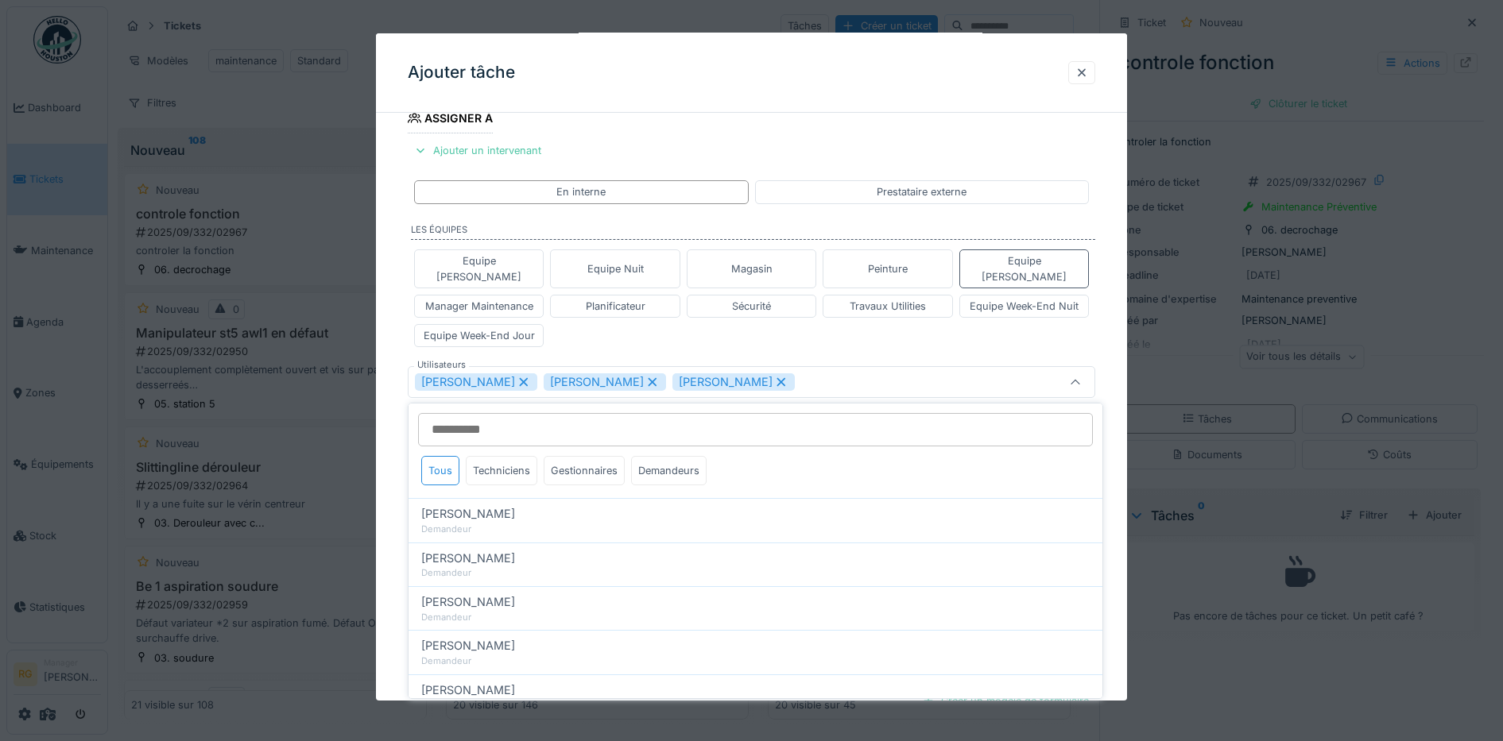
click at [517, 377] on icon at bounding box center [524, 382] width 14 height 11
click at [531, 377] on icon at bounding box center [524, 382] width 14 height 11
type input "****"
click at [642, 322] on div "Equipe Anthony Equipe Nuit Magasin Peinture Equipe Jean-Claude Manager Maintena…" at bounding box center [752, 298] width 688 height 110
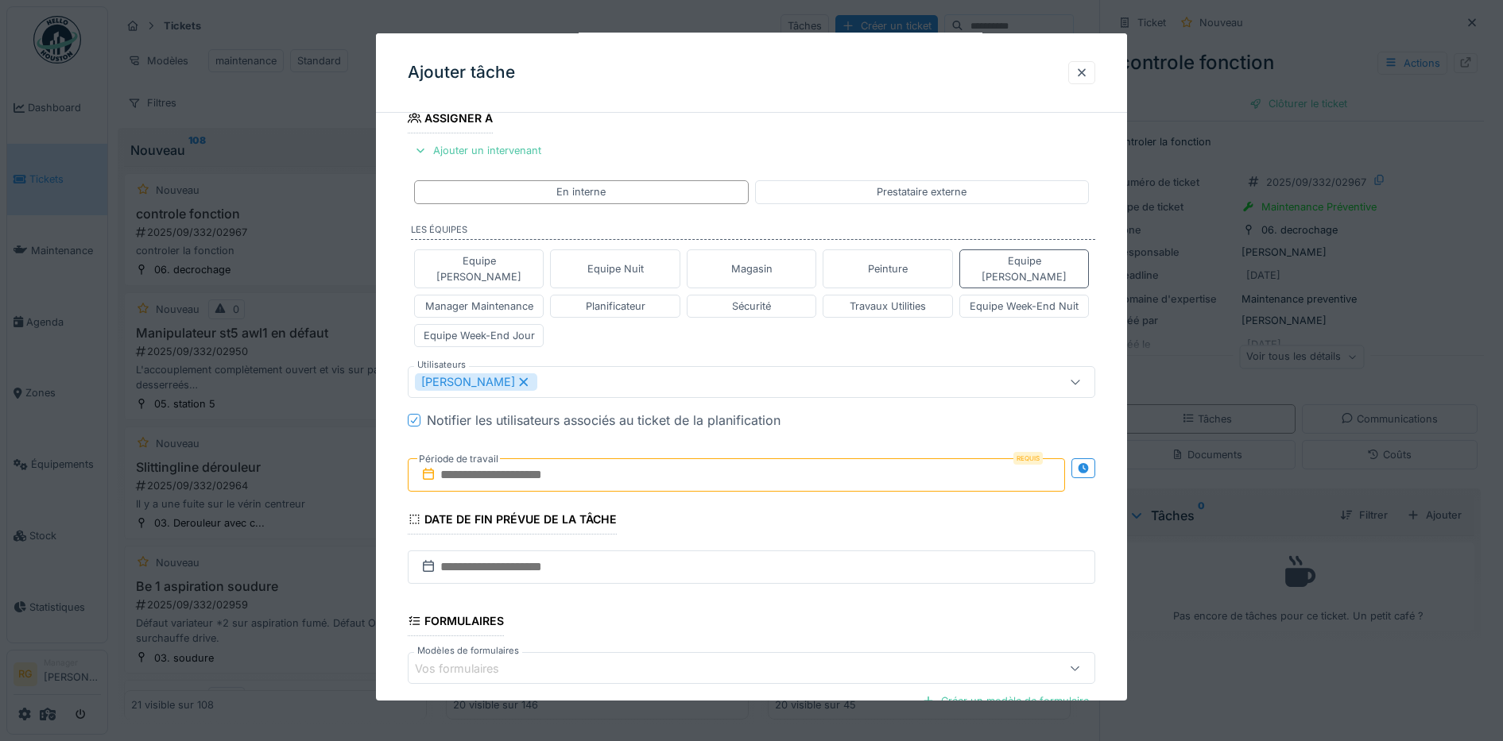
click at [535, 460] on input "text" at bounding box center [737, 474] width 658 height 33
click at [803, 501] on div "septembre 2025 septembre 2025 lu ma me je ve sa di" at bounding box center [739, 531] width 191 height 60
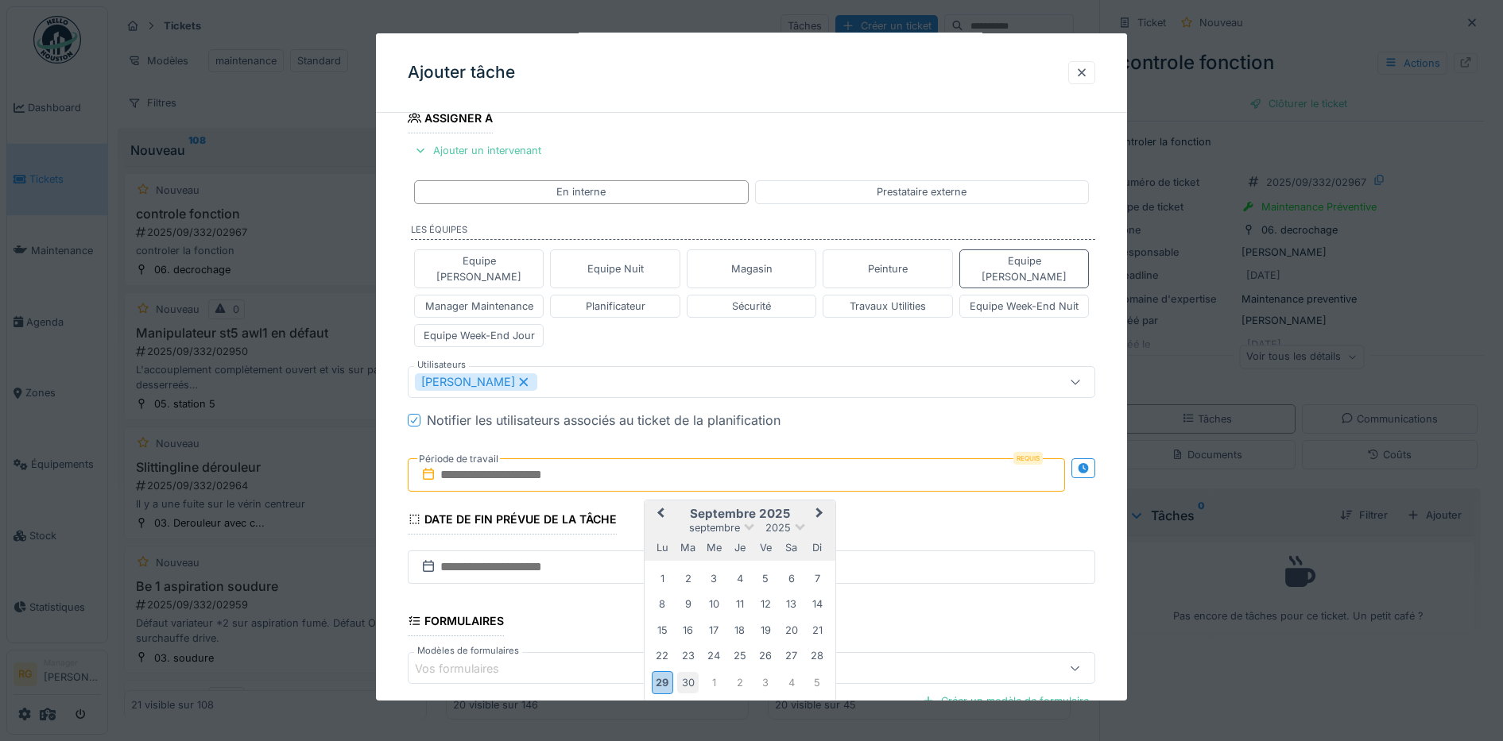
click at [684, 672] on div "30" at bounding box center [687, 682] width 21 height 21
click at [685, 672] on div "30" at bounding box center [687, 682] width 21 height 21
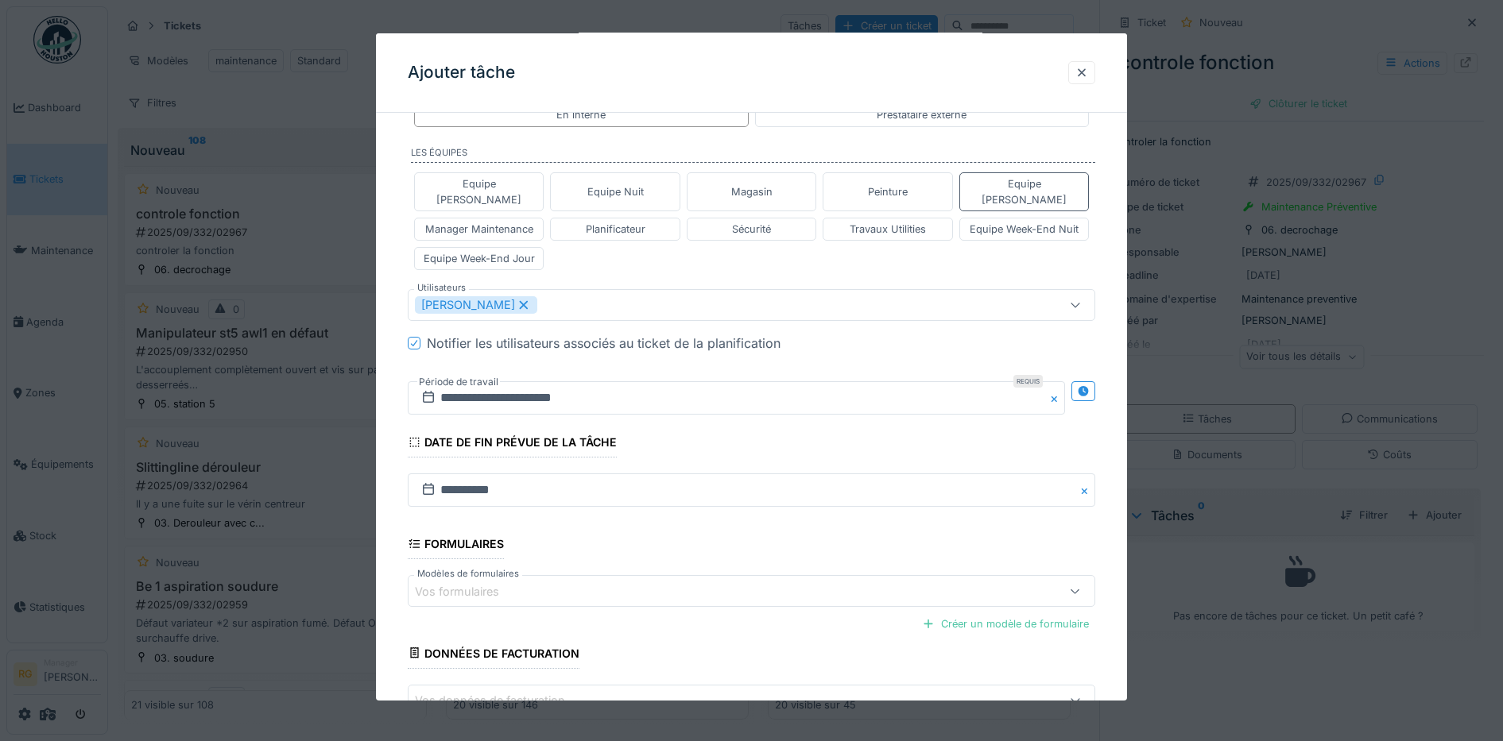
scroll to position [443, 0]
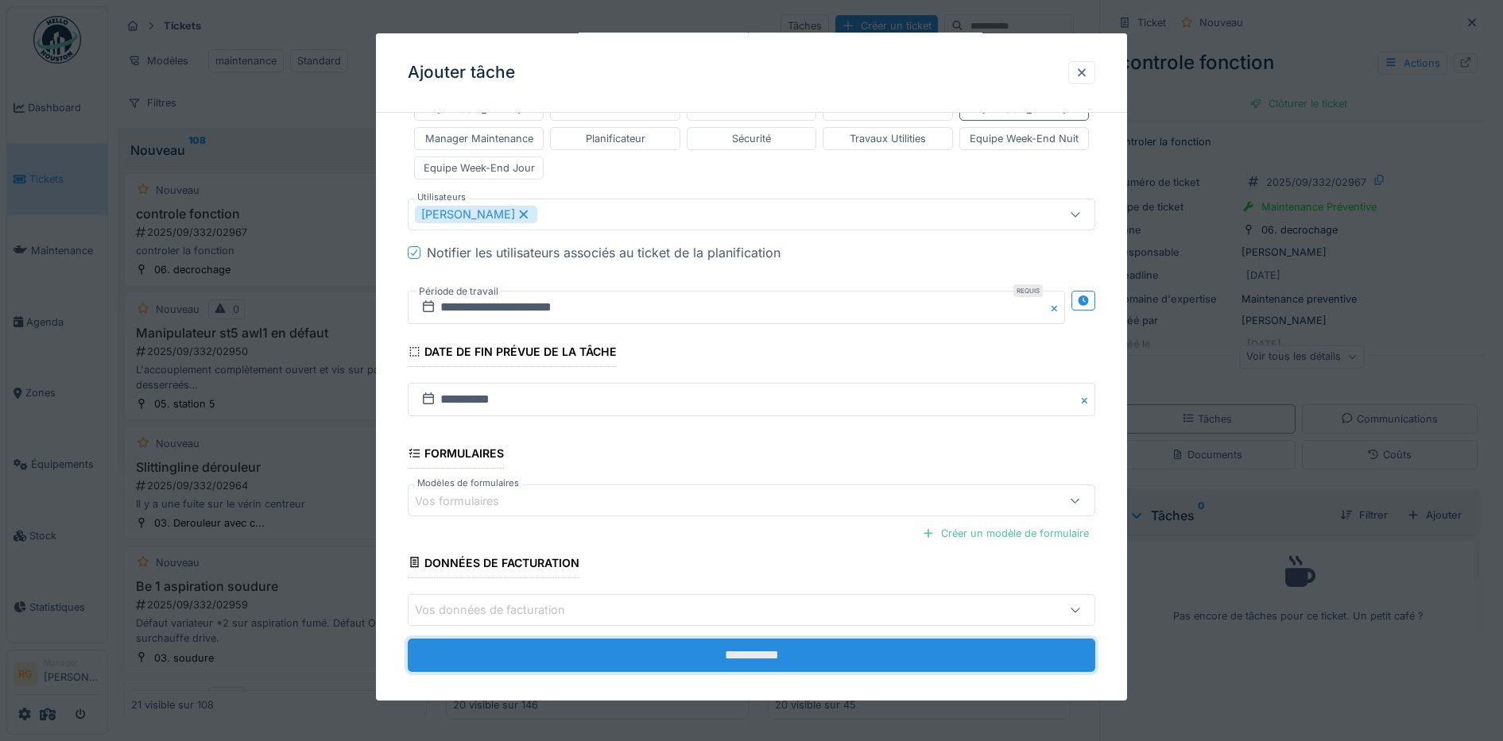
click at [792, 644] on input "**********" at bounding box center [752, 655] width 688 height 33
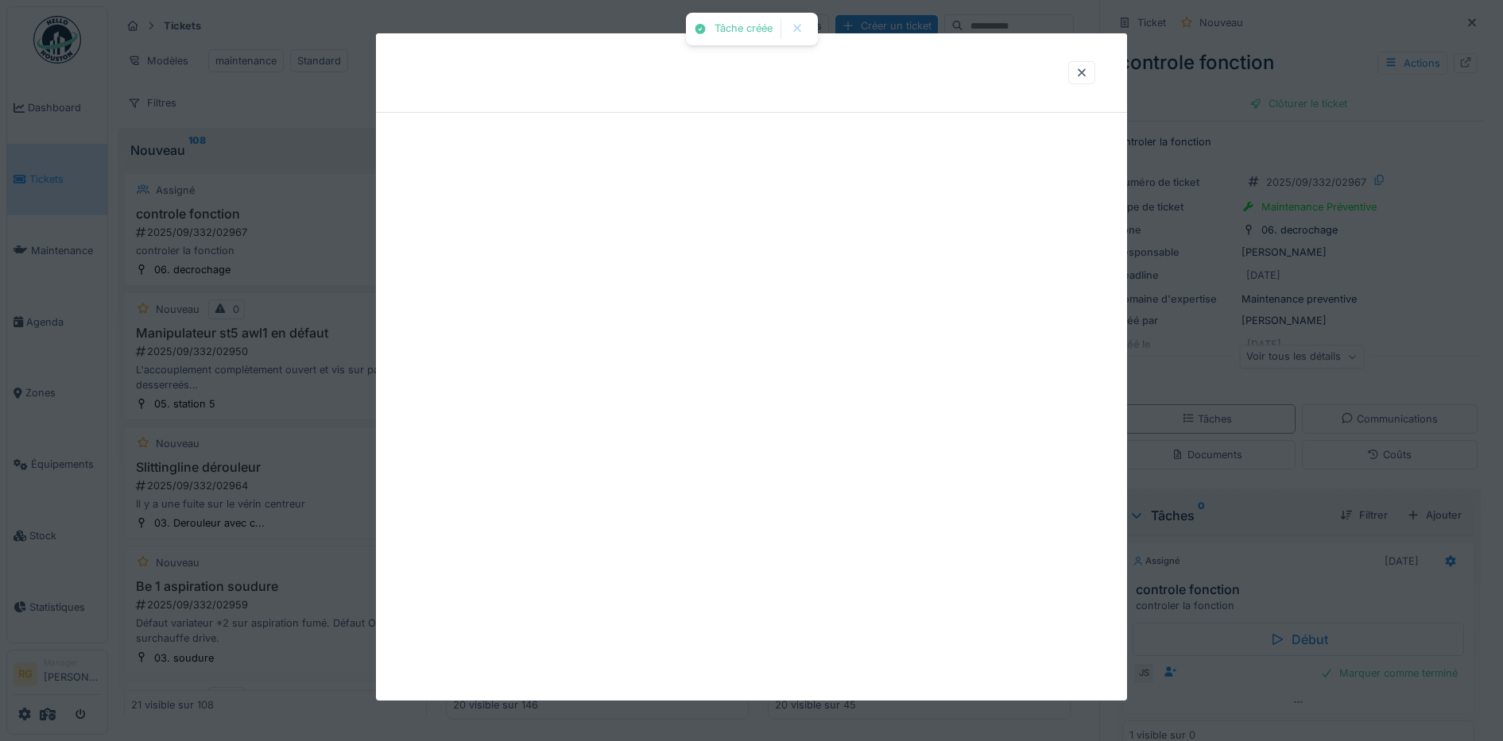
scroll to position [0, 0]
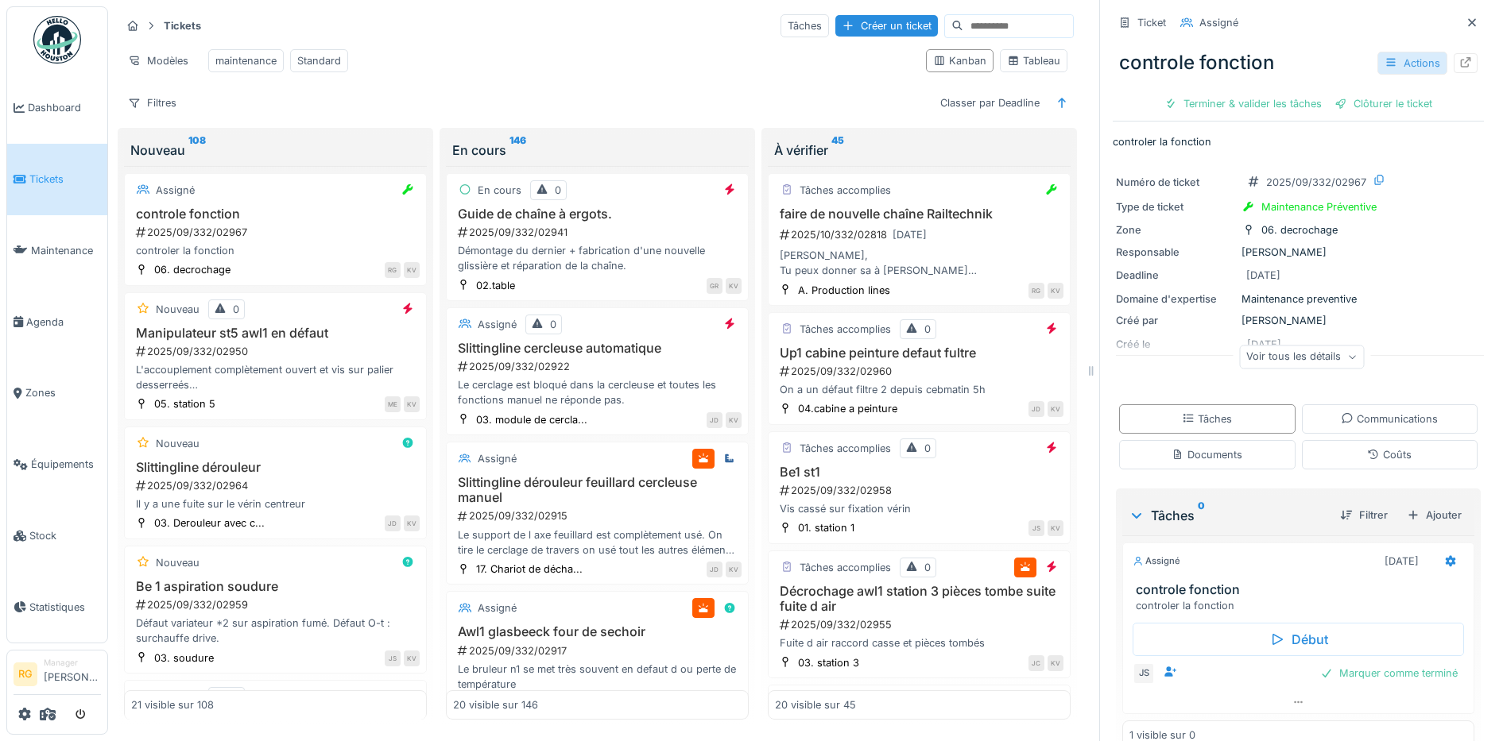
click at [1379, 52] on div "Actions" at bounding box center [1412, 63] width 70 height 23
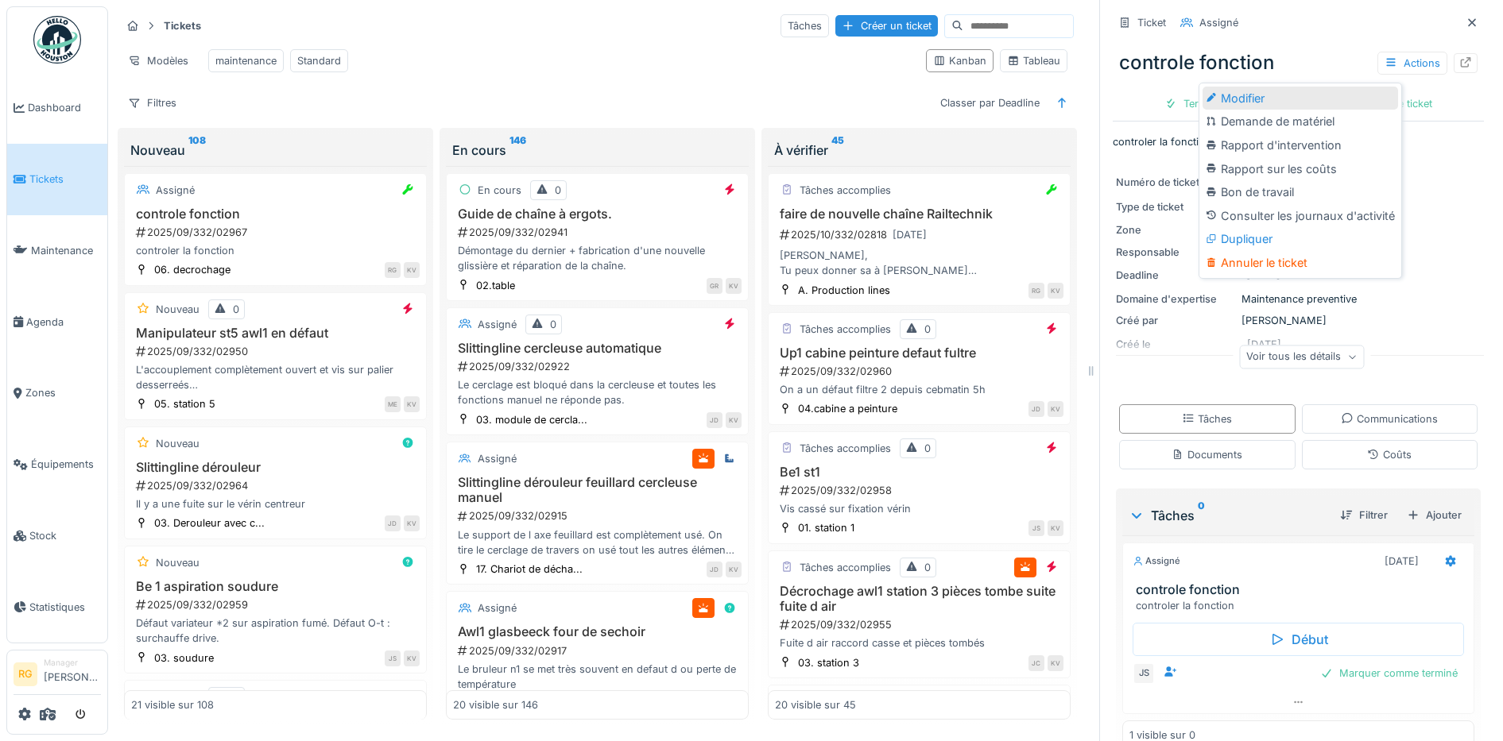
click at [1235, 87] on div "Modifier" at bounding box center [1299, 99] width 195 height 24
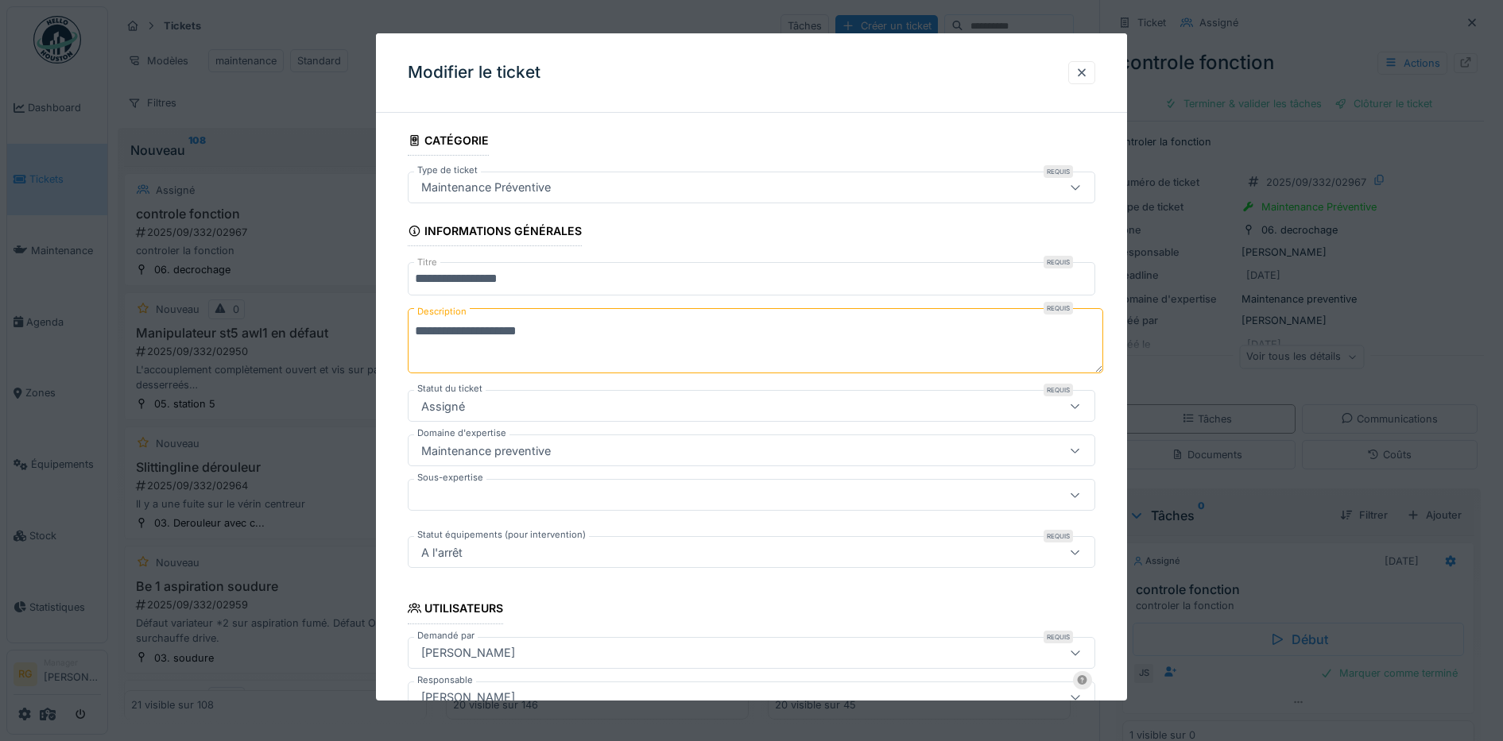
click at [548, 335] on textarea "**********" at bounding box center [755, 340] width 695 height 65
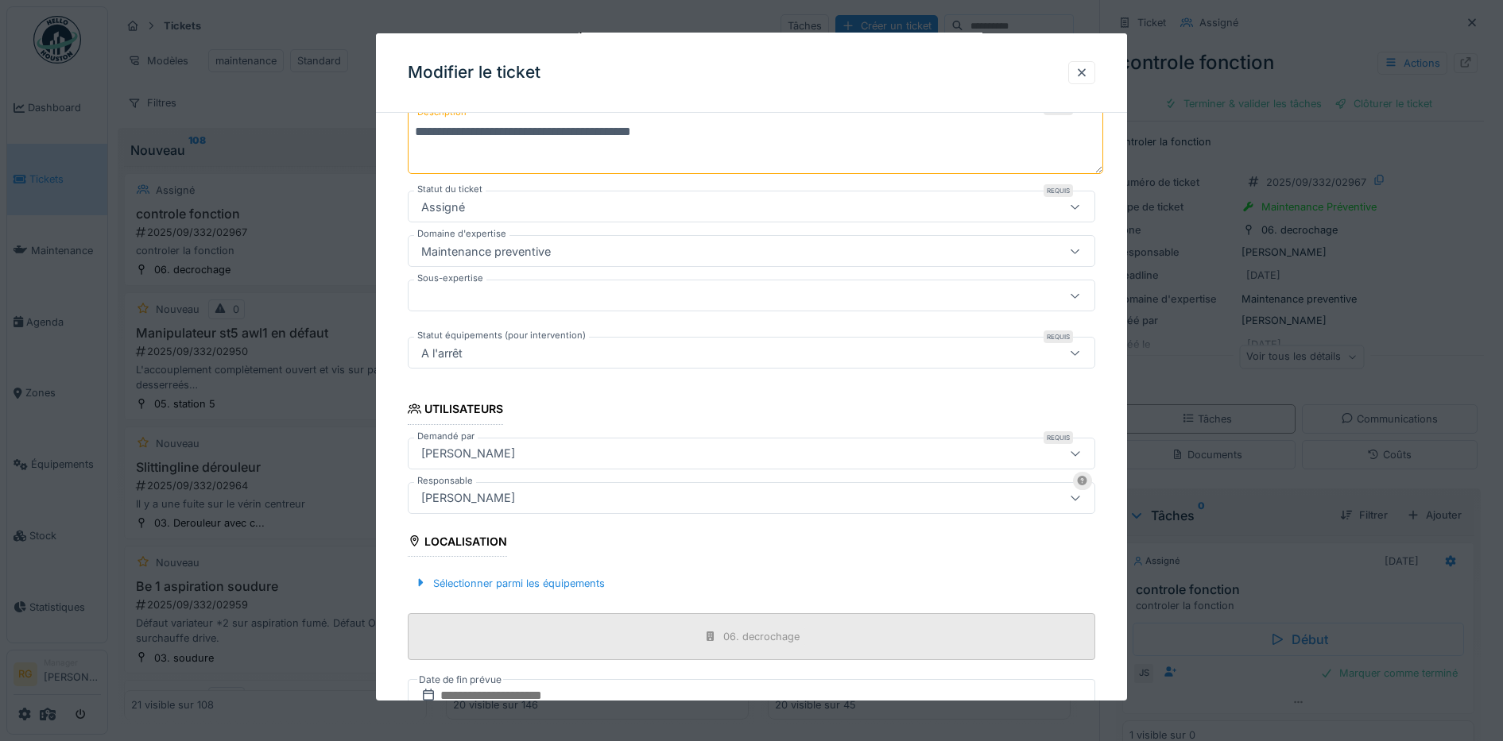
scroll to position [378, 0]
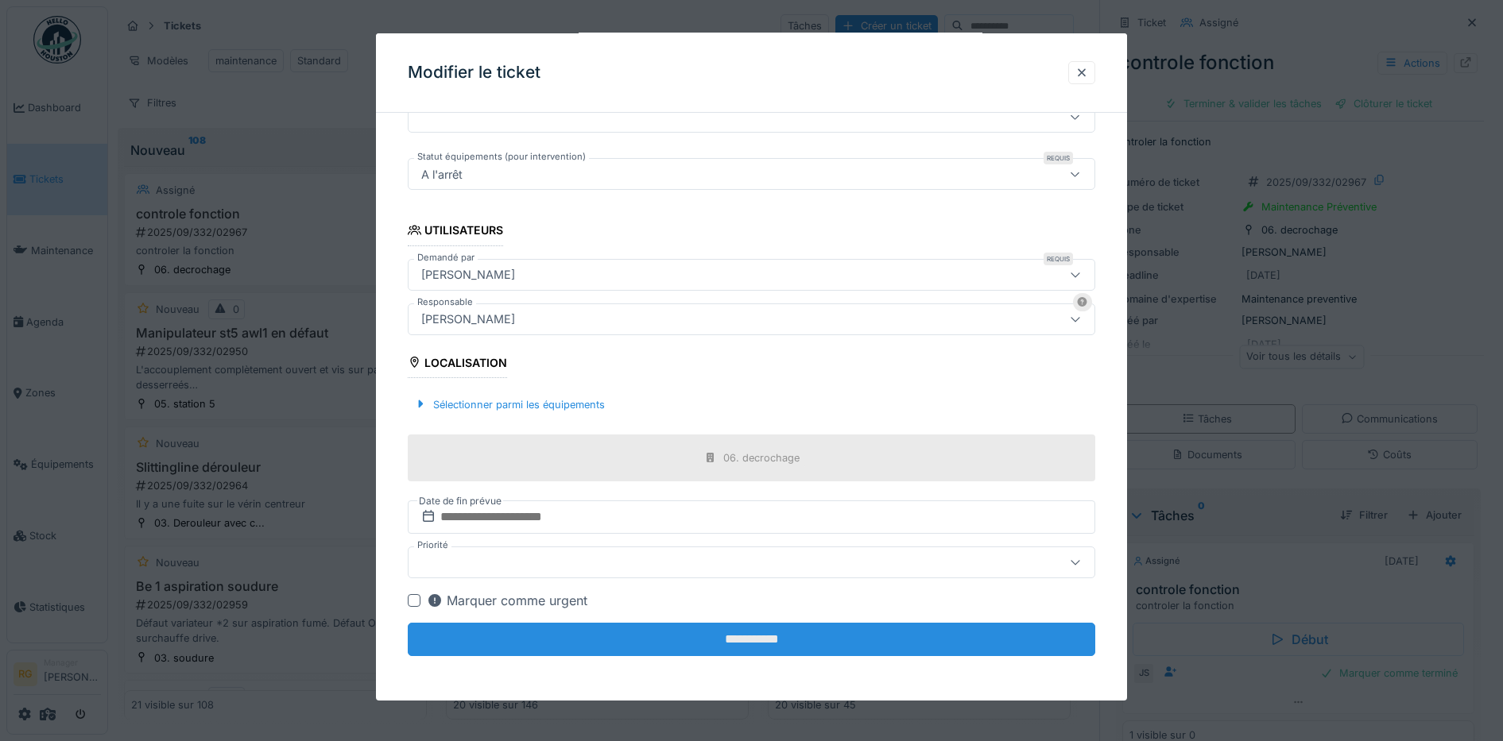
type textarea "**********"
click at [780, 638] on input "**********" at bounding box center [752, 639] width 688 height 33
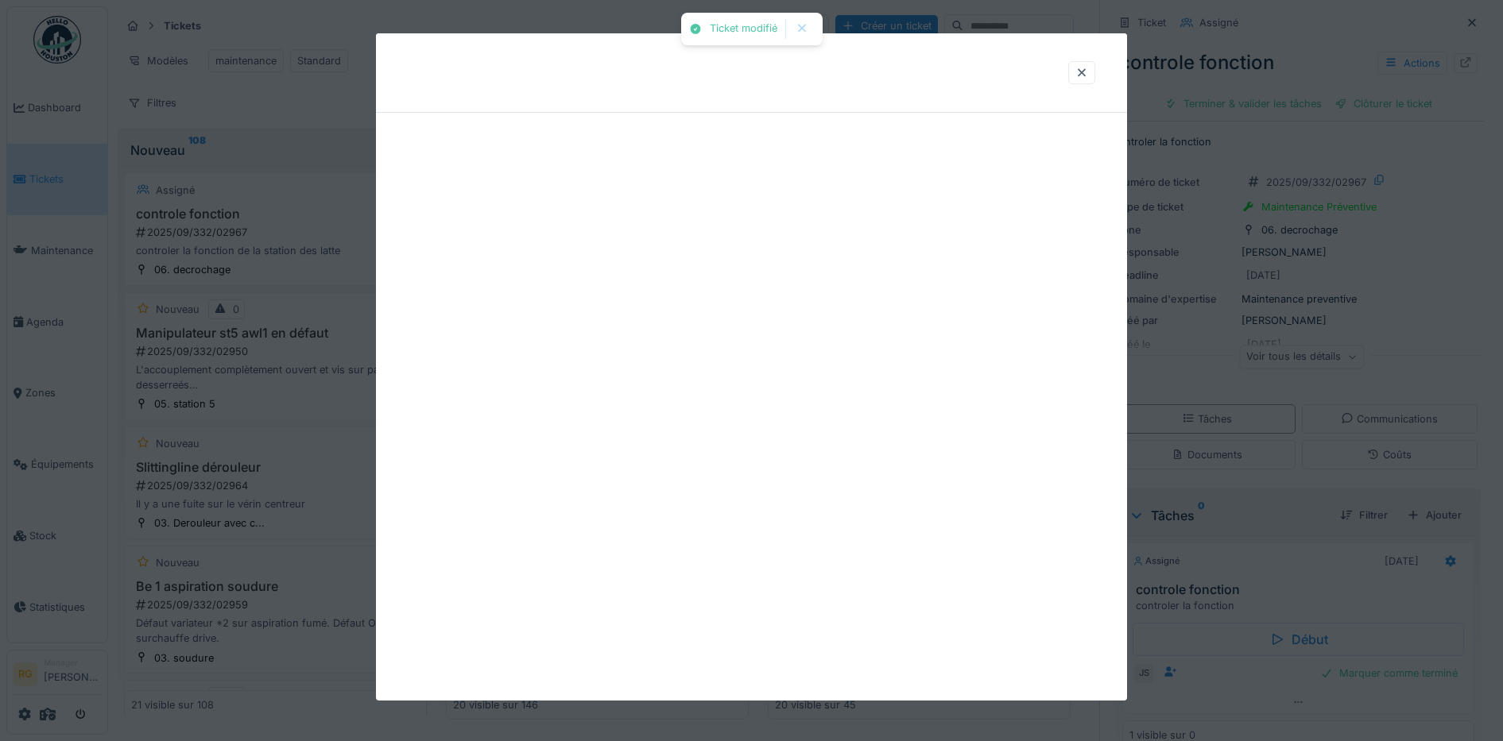
scroll to position [0, 0]
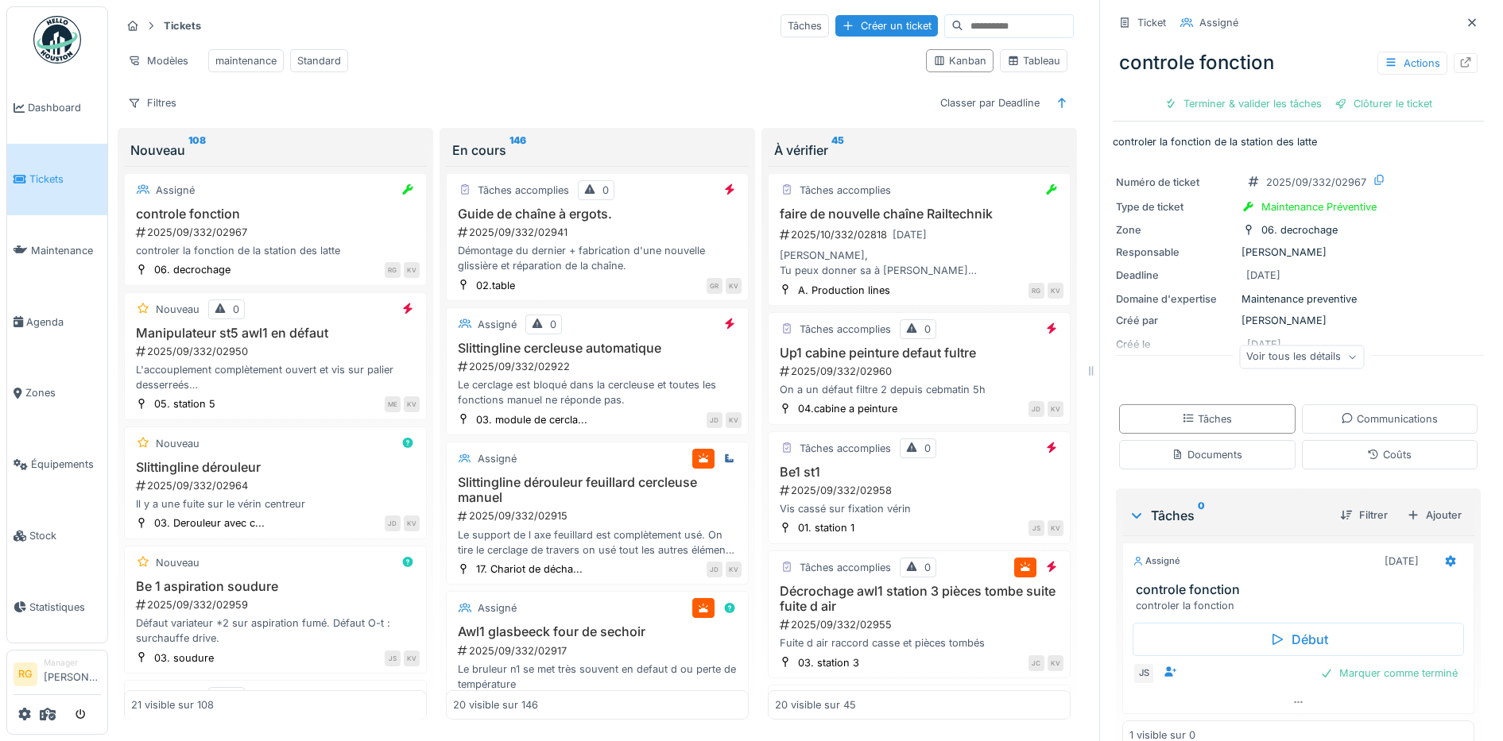
click at [1348, 356] on icon at bounding box center [1351, 358] width 6 height 4
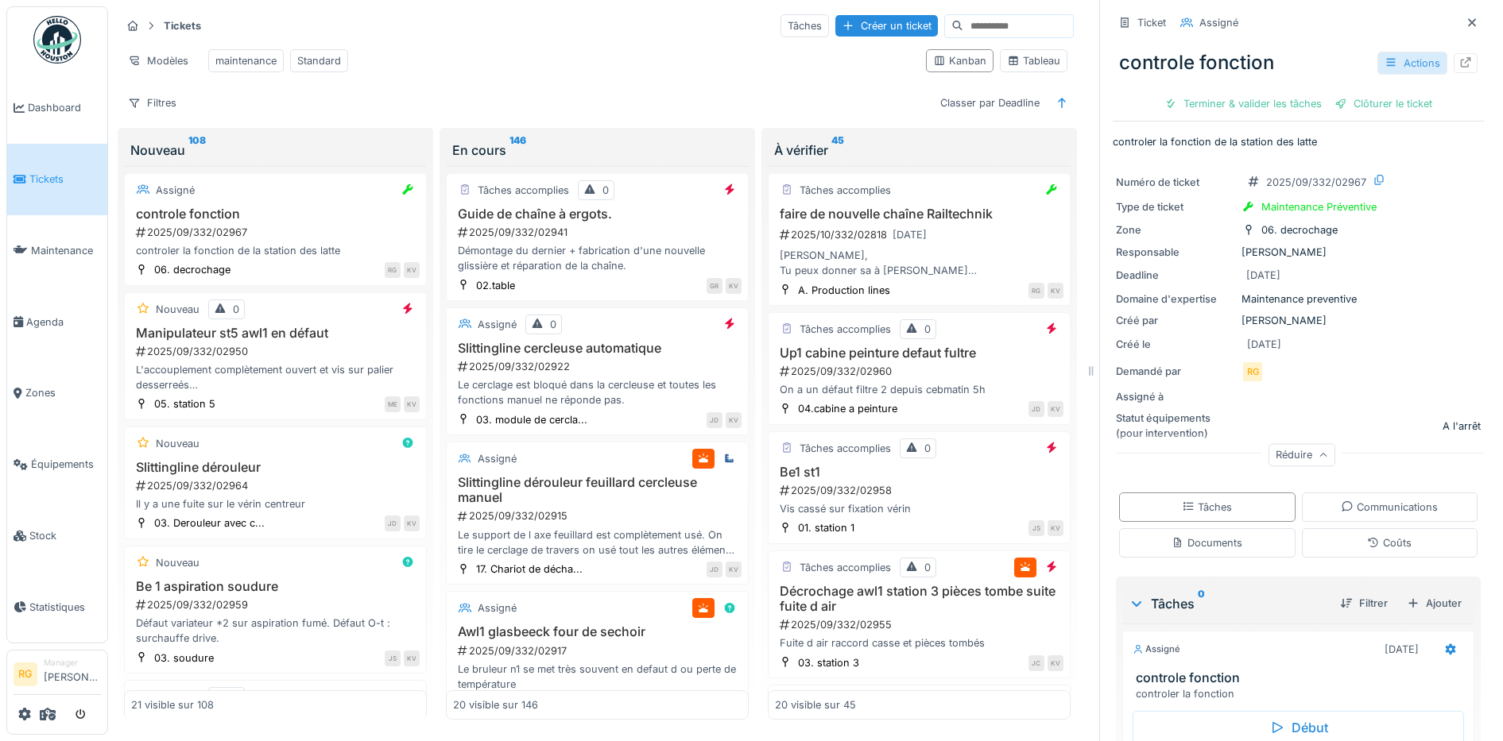
click at [1396, 52] on div "Actions" at bounding box center [1412, 63] width 70 height 23
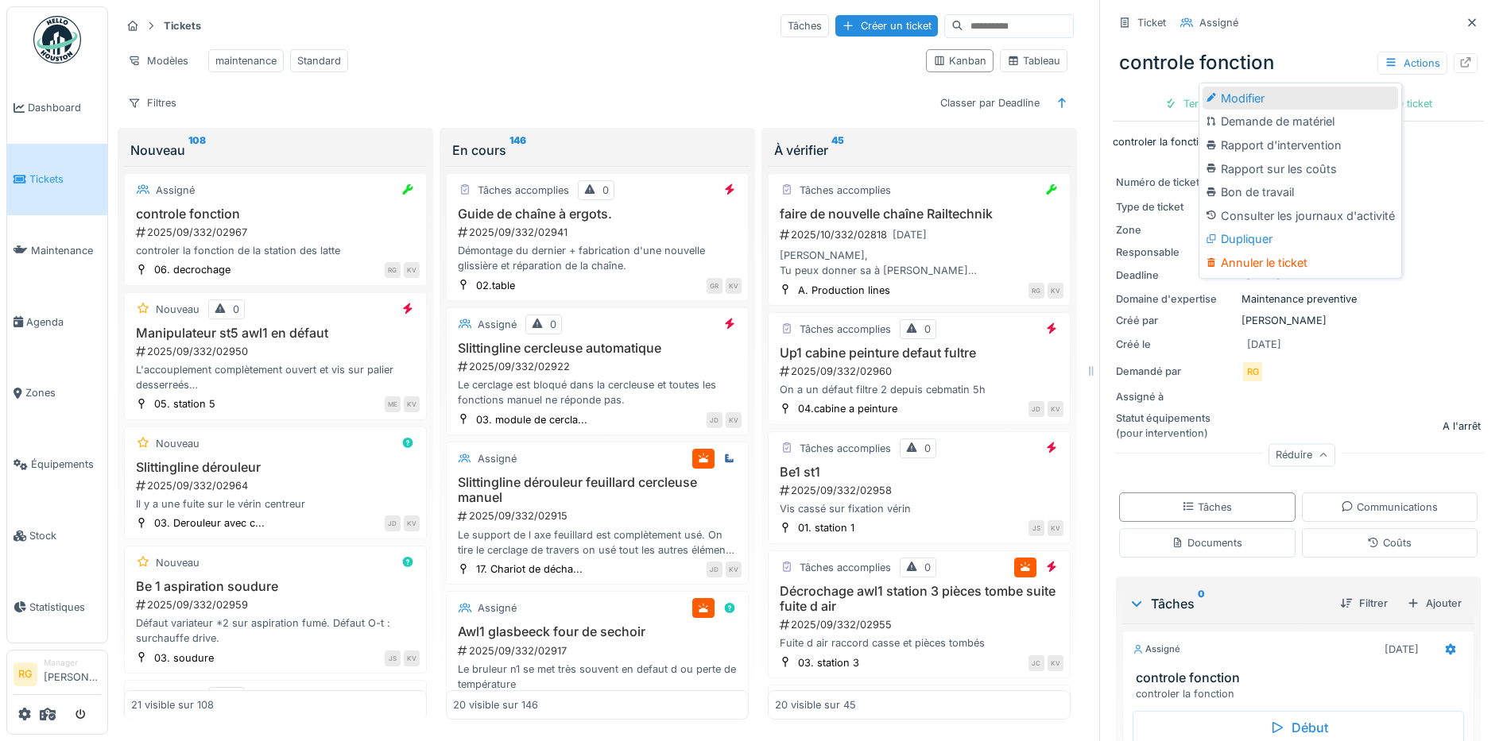
click at [1256, 87] on div "Modifier" at bounding box center [1299, 99] width 195 height 24
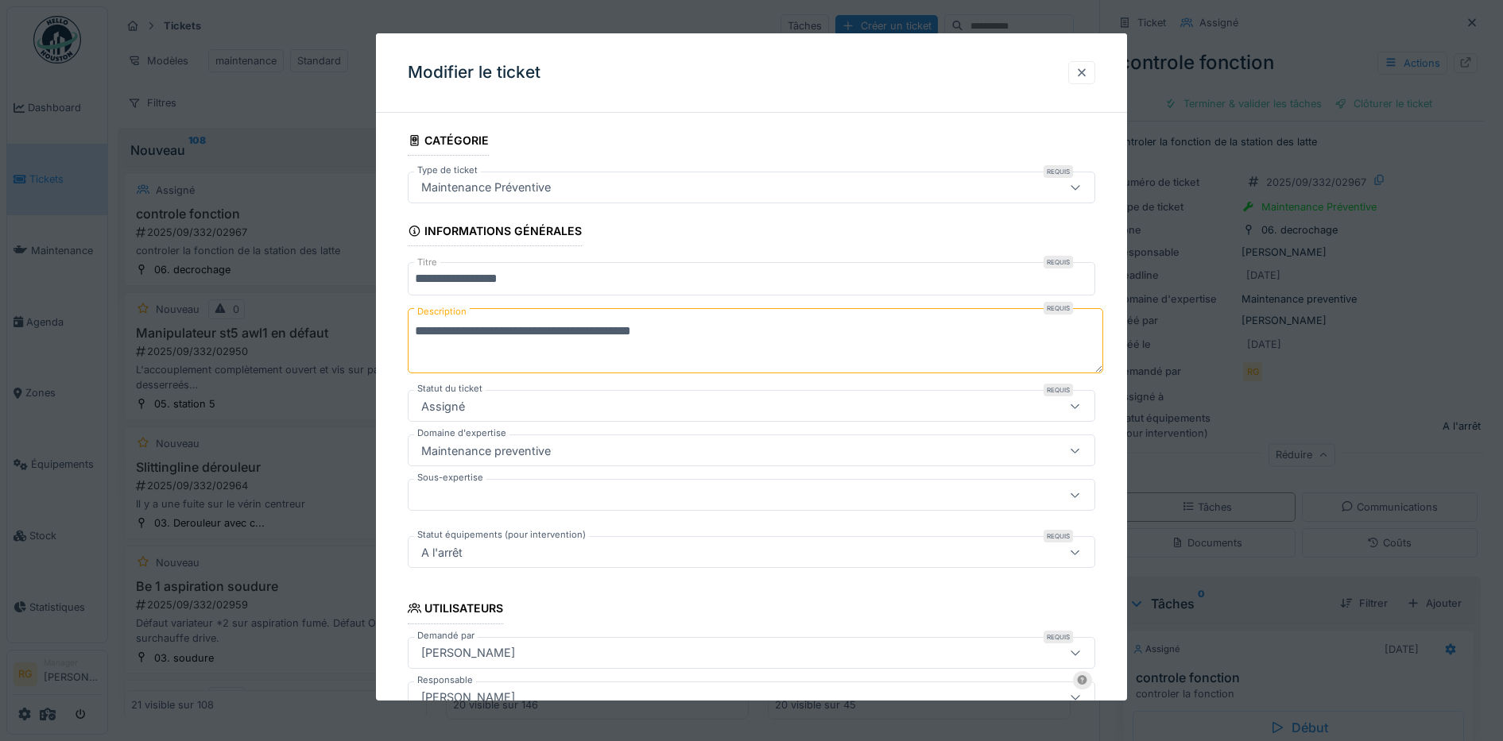
click at [1088, 69] on div at bounding box center [1081, 72] width 13 height 15
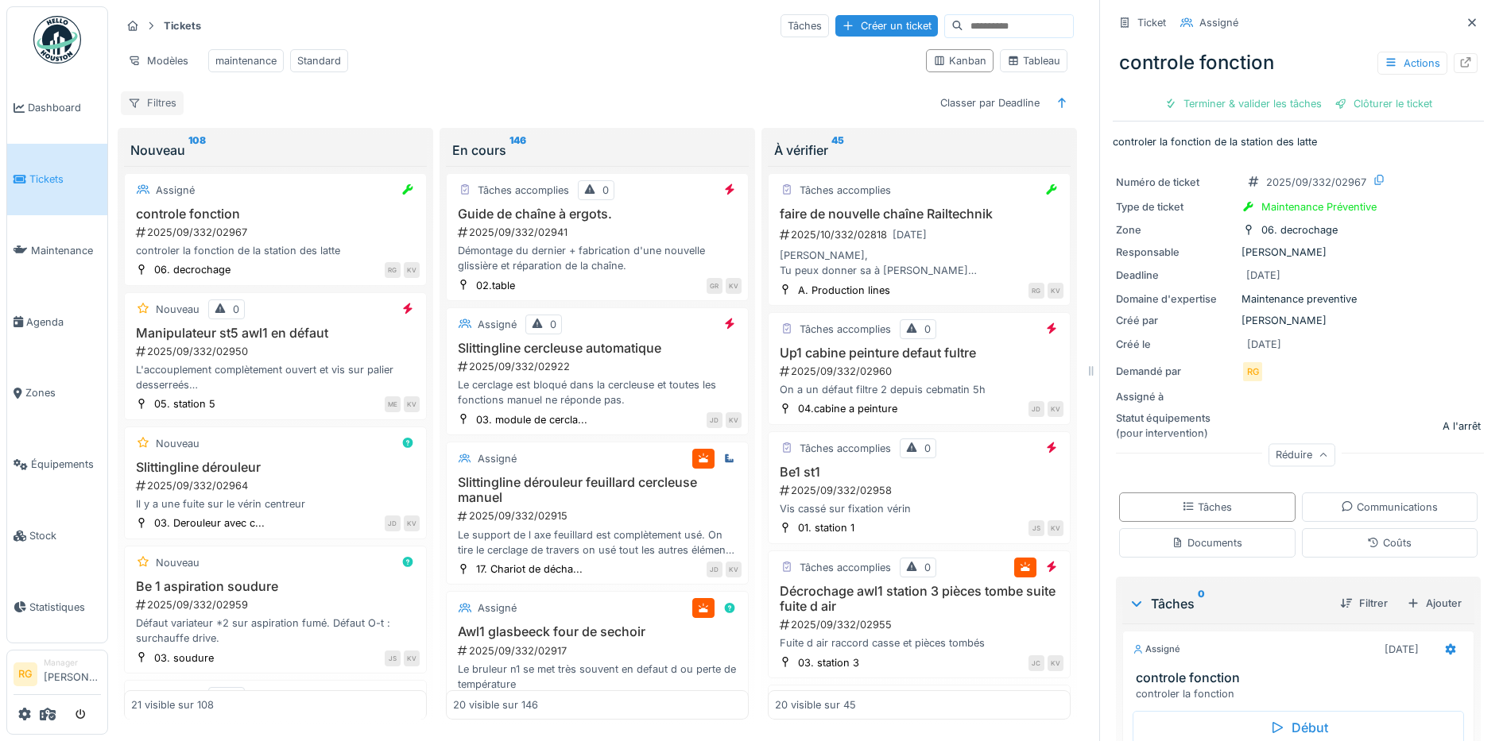
click at [157, 107] on div "Filtres" at bounding box center [152, 102] width 63 height 23
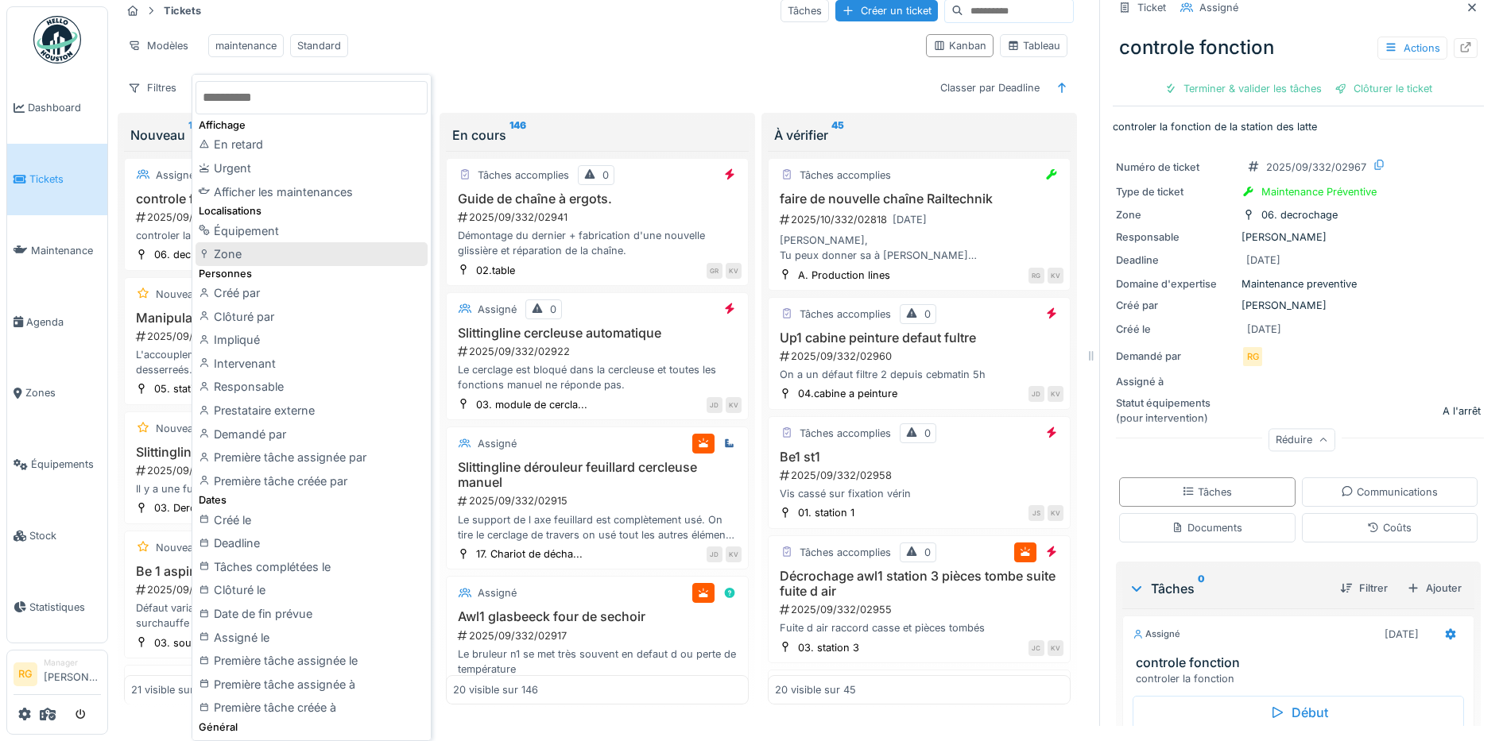
click at [231, 250] on div "Zone" at bounding box center [311, 254] width 232 height 24
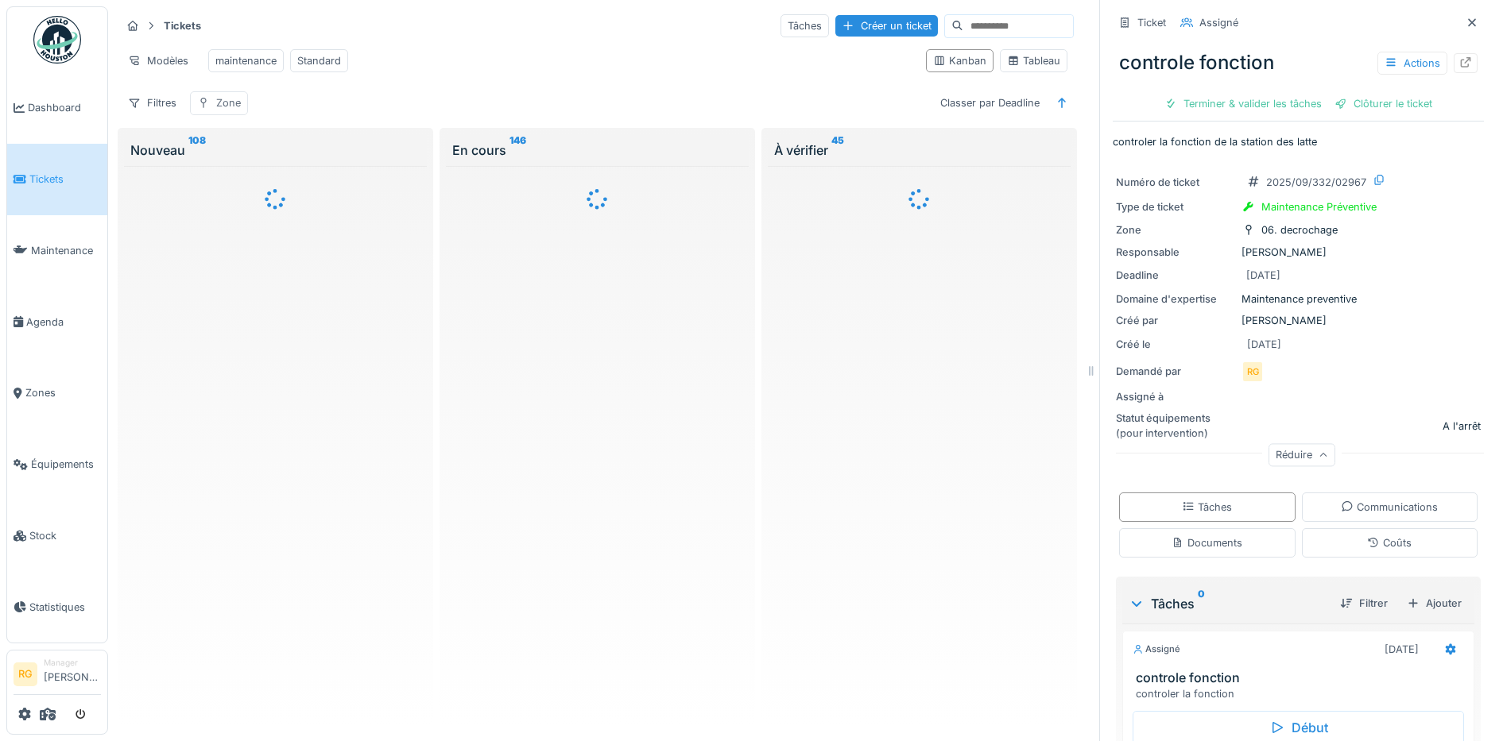
click at [224, 103] on div "Zone" at bounding box center [228, 102] width 25 height 15
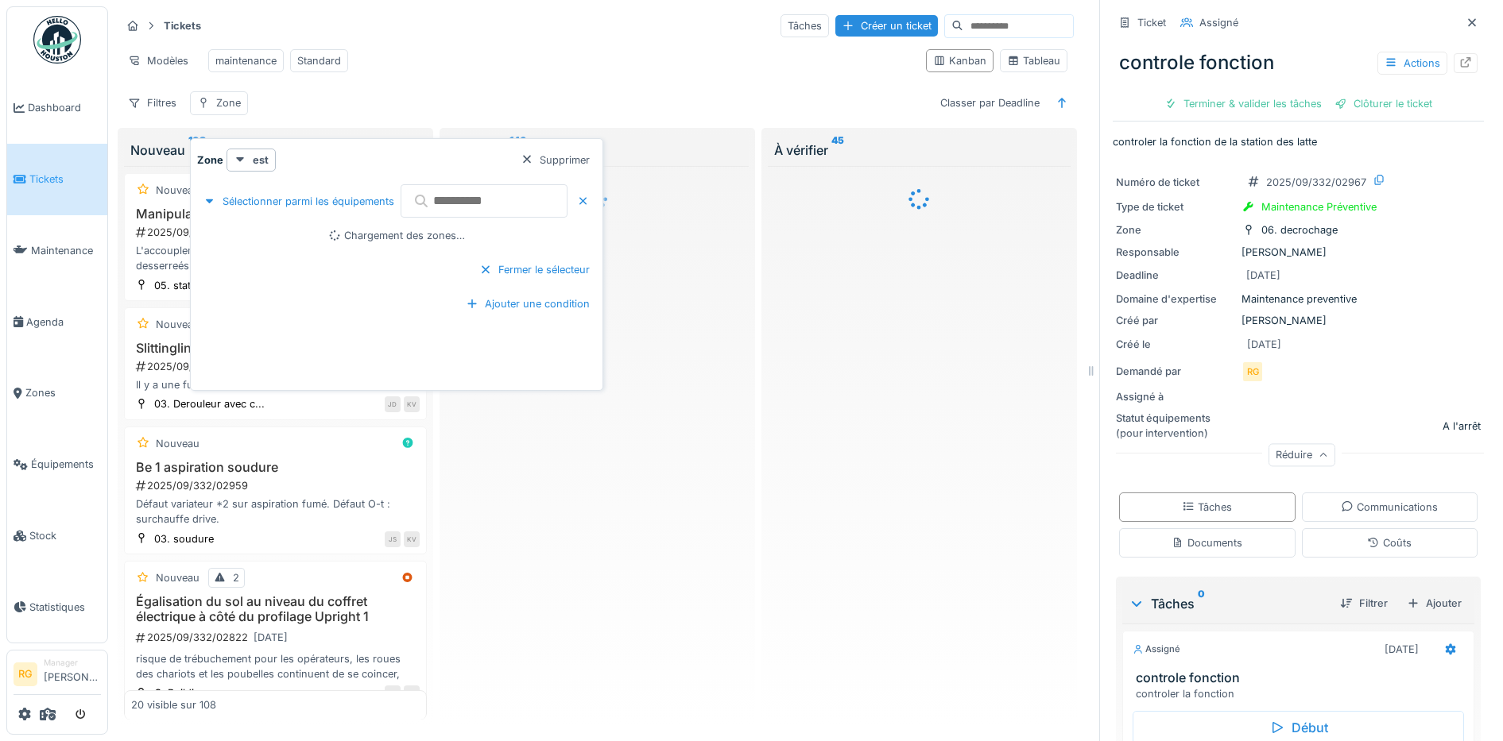
click at [434, 186] on input "text" at bounding box center [483, 200] width 167 height 33
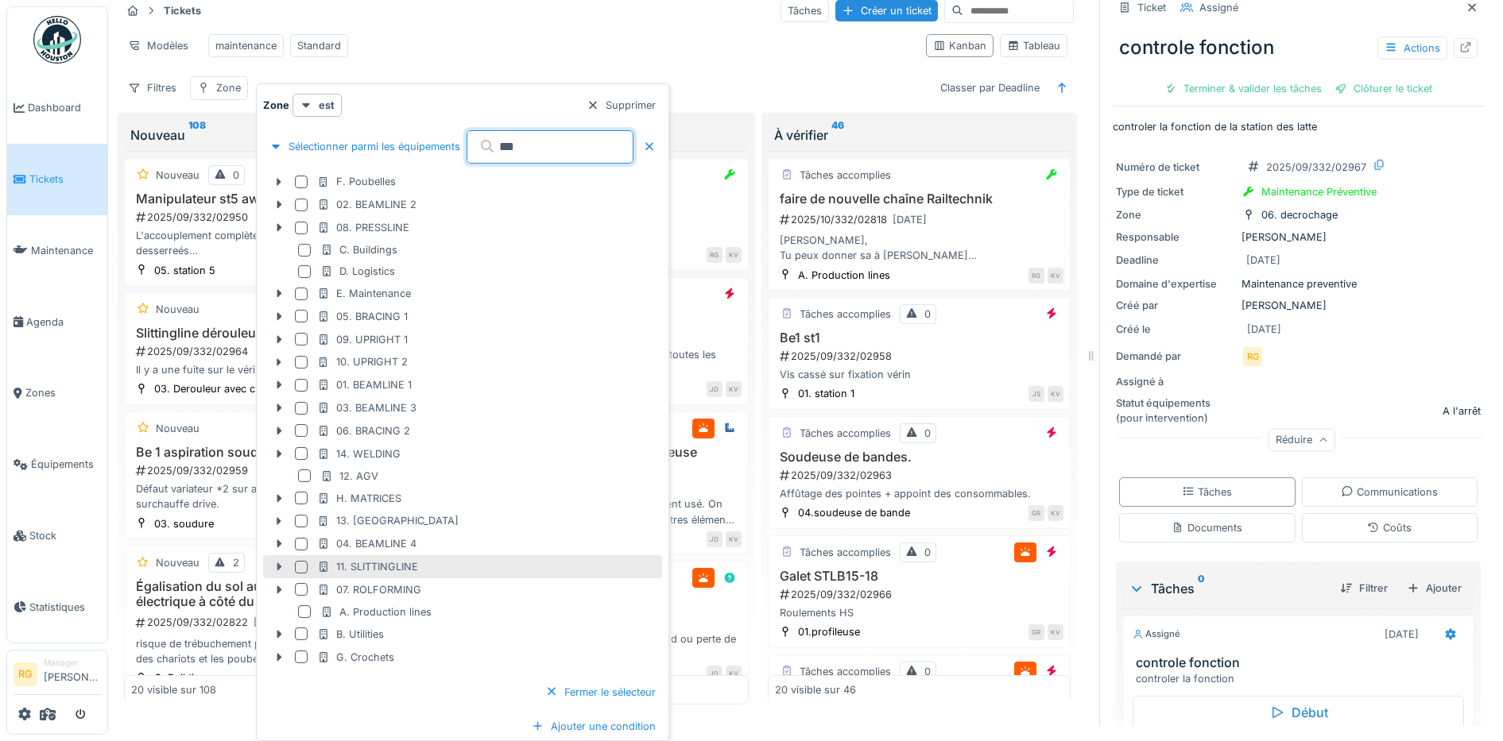
type input "***"
click at [281, 567] on icon at bounding box center [279, 567] width 5 height 8
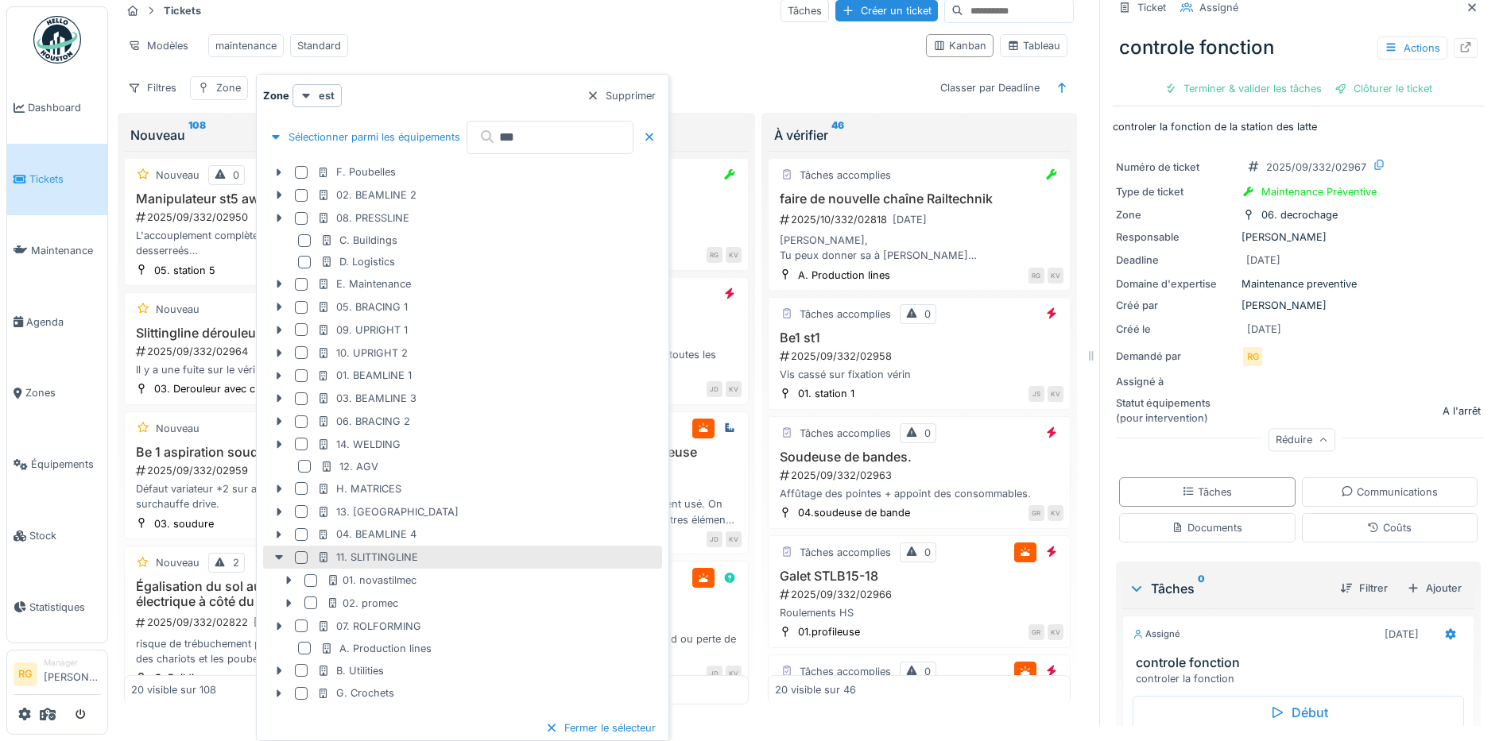
click at [297, 560] on div at bounding box center [301, 557] width 13 height 13
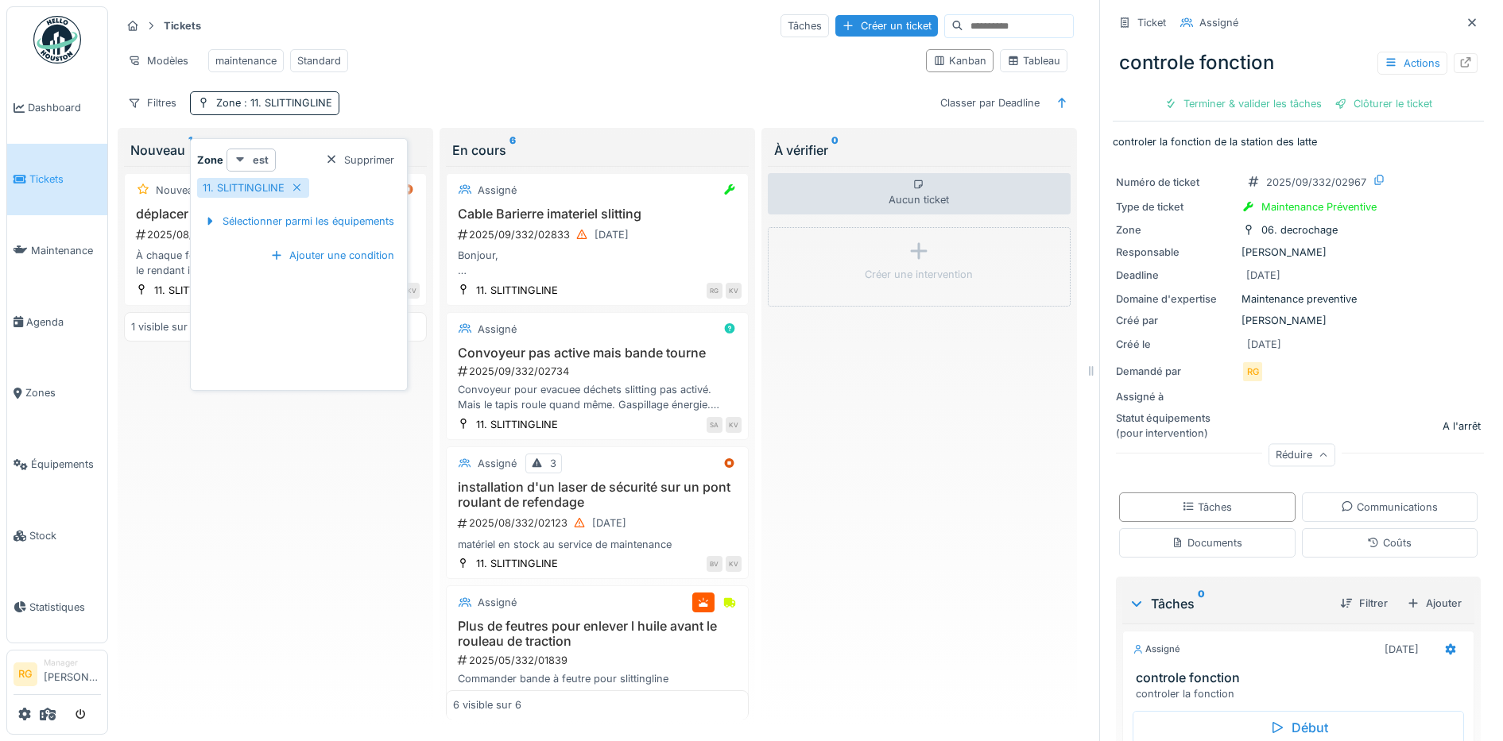
click at [242, 154] on icon at bounding box center [240, 159] width 13 height 10
click at [274, 207] on div "est (ou un des enfants)" at bounding box center [296, 219] width 133 height 24
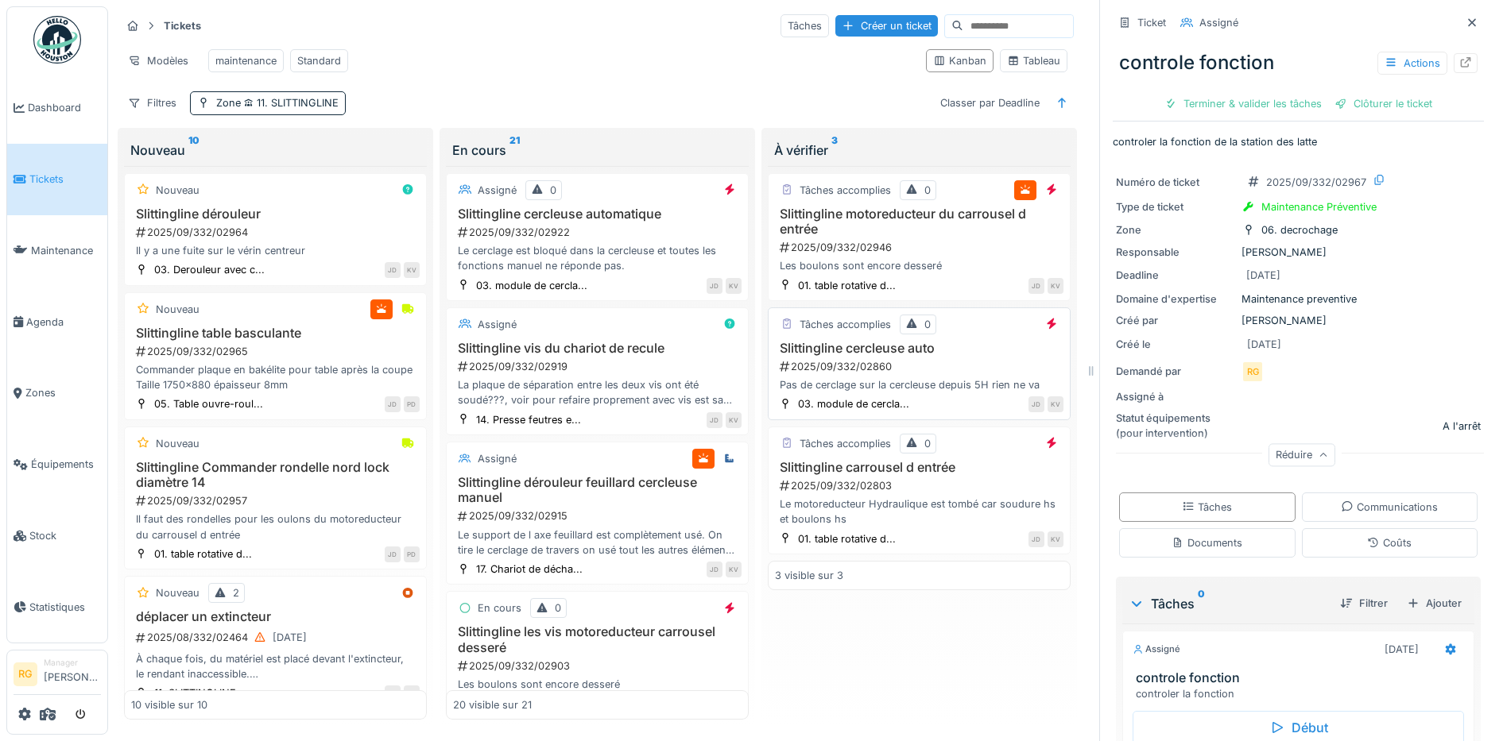
click at [925, 362] on div "2025/09/332/02860" at bounding box center [920, 366] width 285 height 15
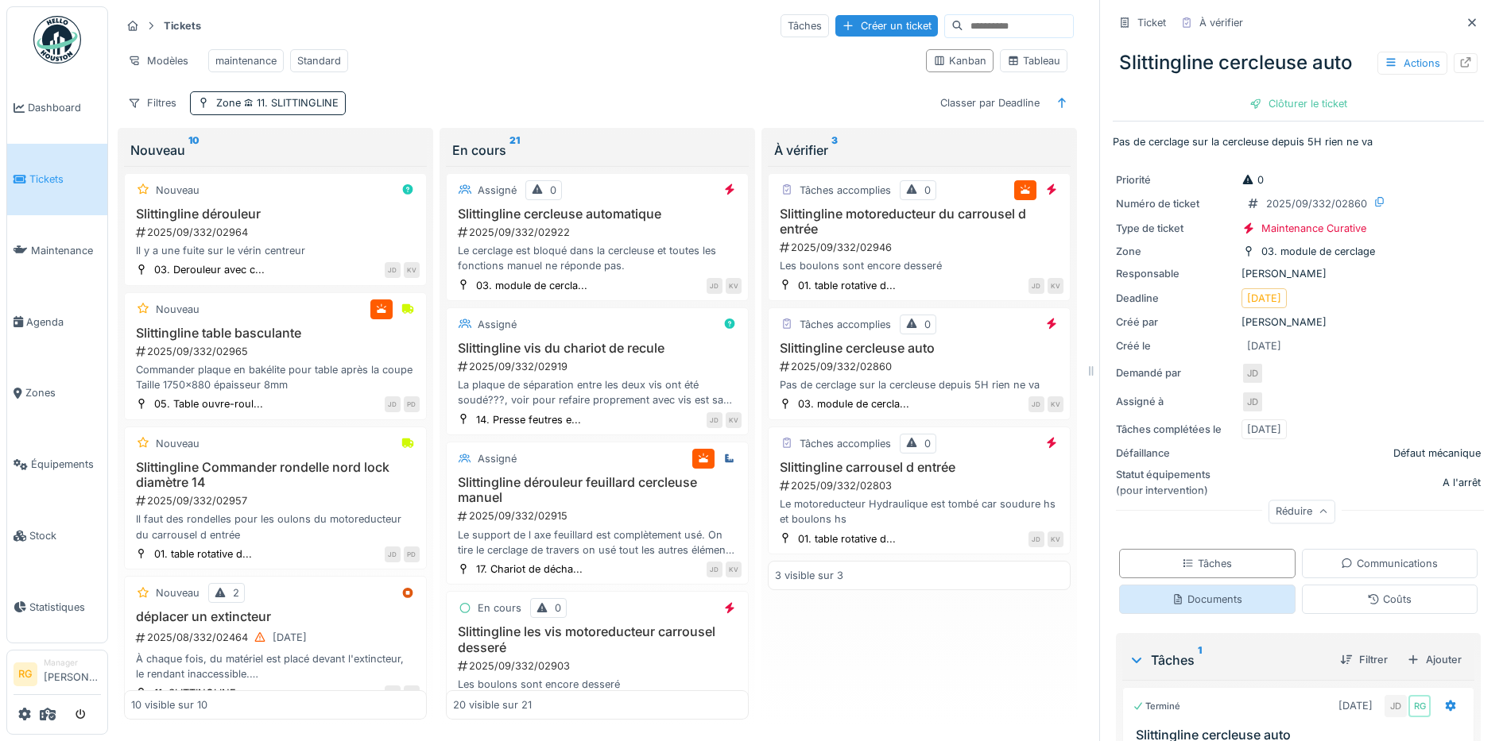
click at [1189, 592] on div "Documents" at bounding box center [1206, 599] width 71 height 15
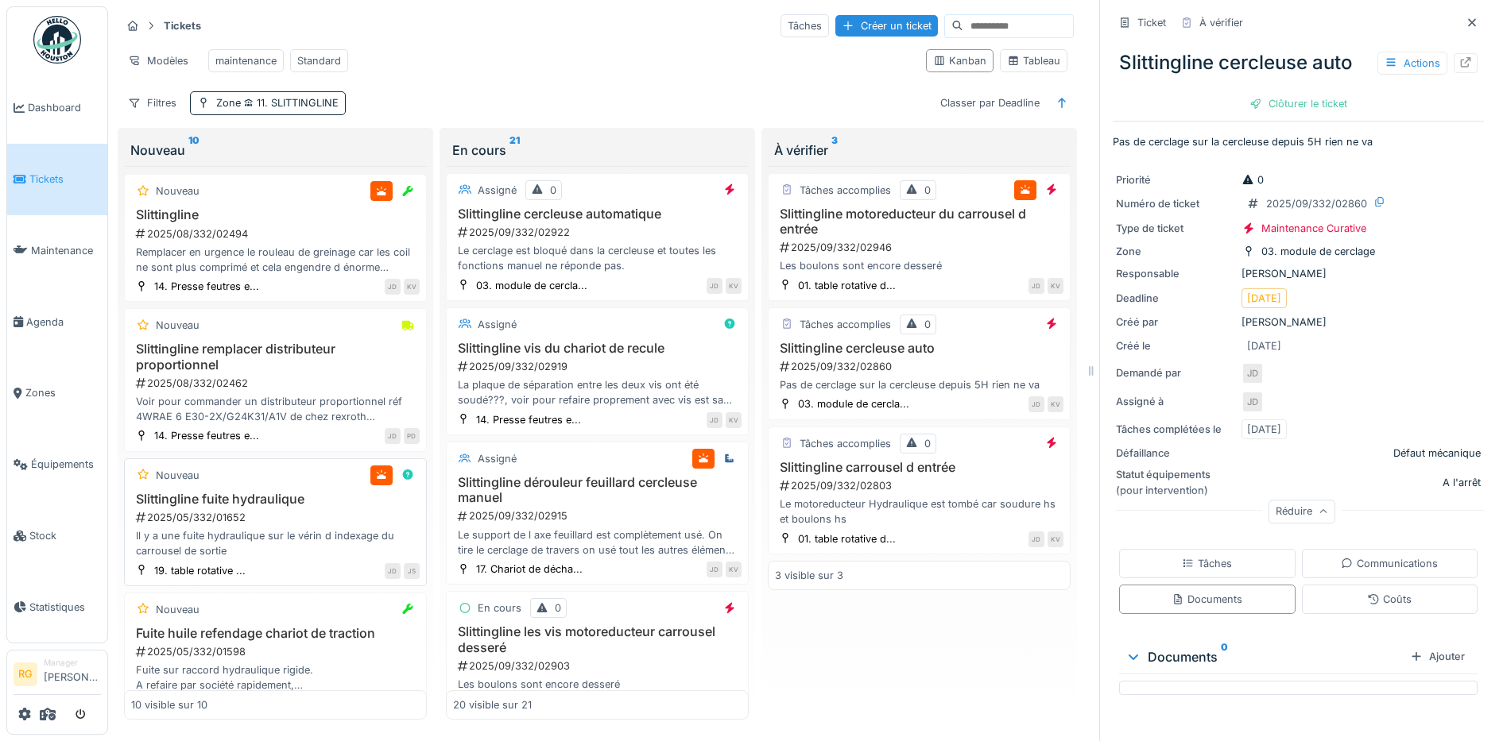
scroll to position [861, 0]
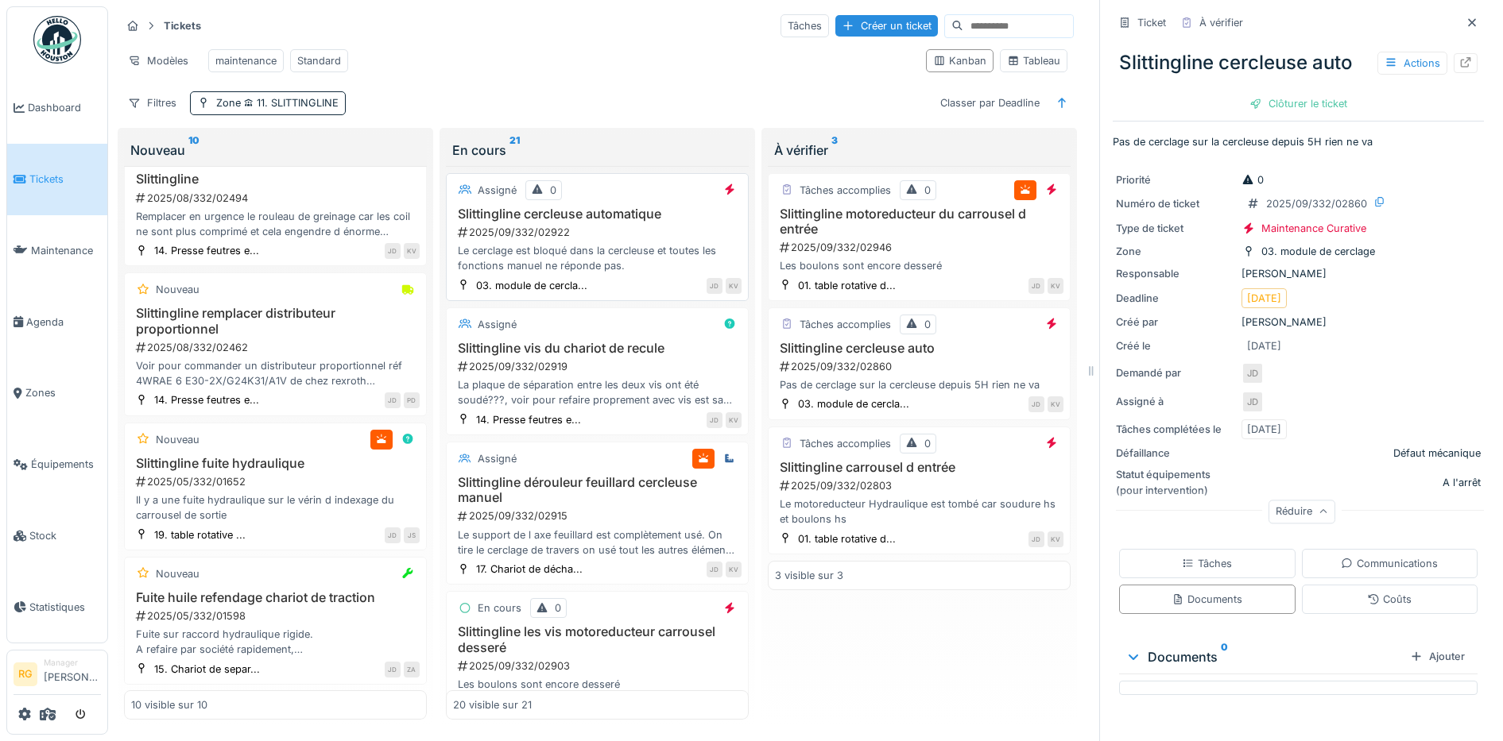
click at [618, 238] on div "2025/09/332/02922" at bounding box center [598, 232] width 285 height 15
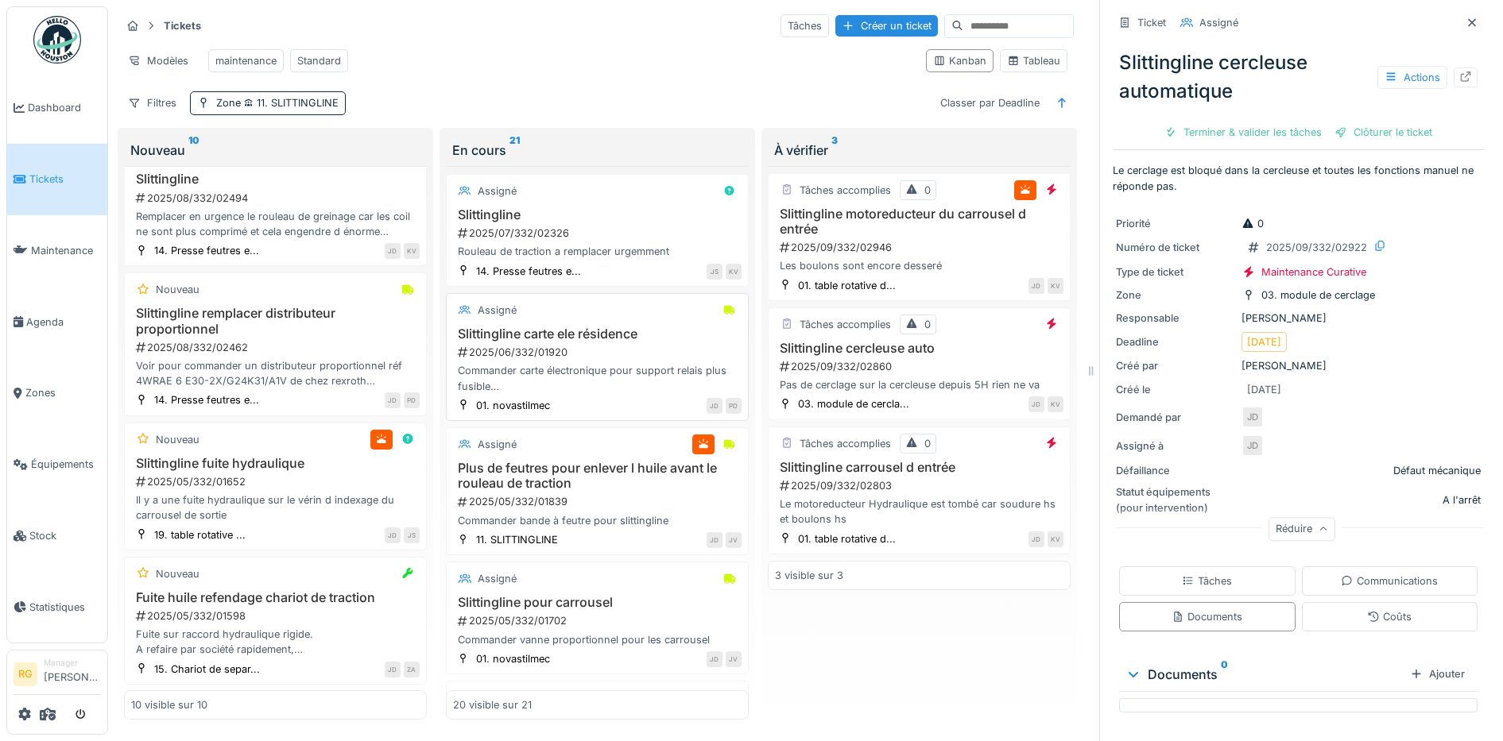
scroll to position [1490, 0]
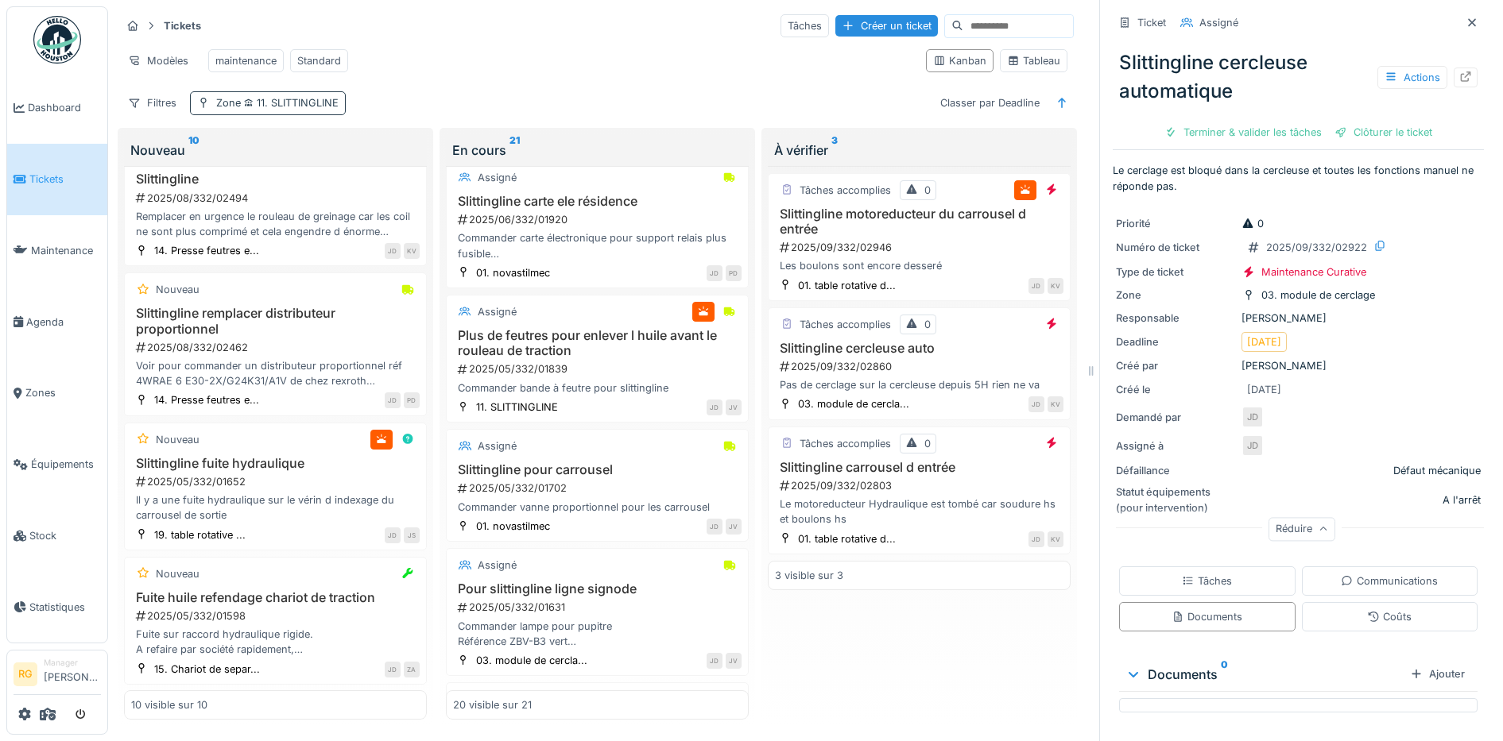
click at [293, 100] on span "11. SLITTINGLINE" at bounding box center [290, 103] width 98 height 12
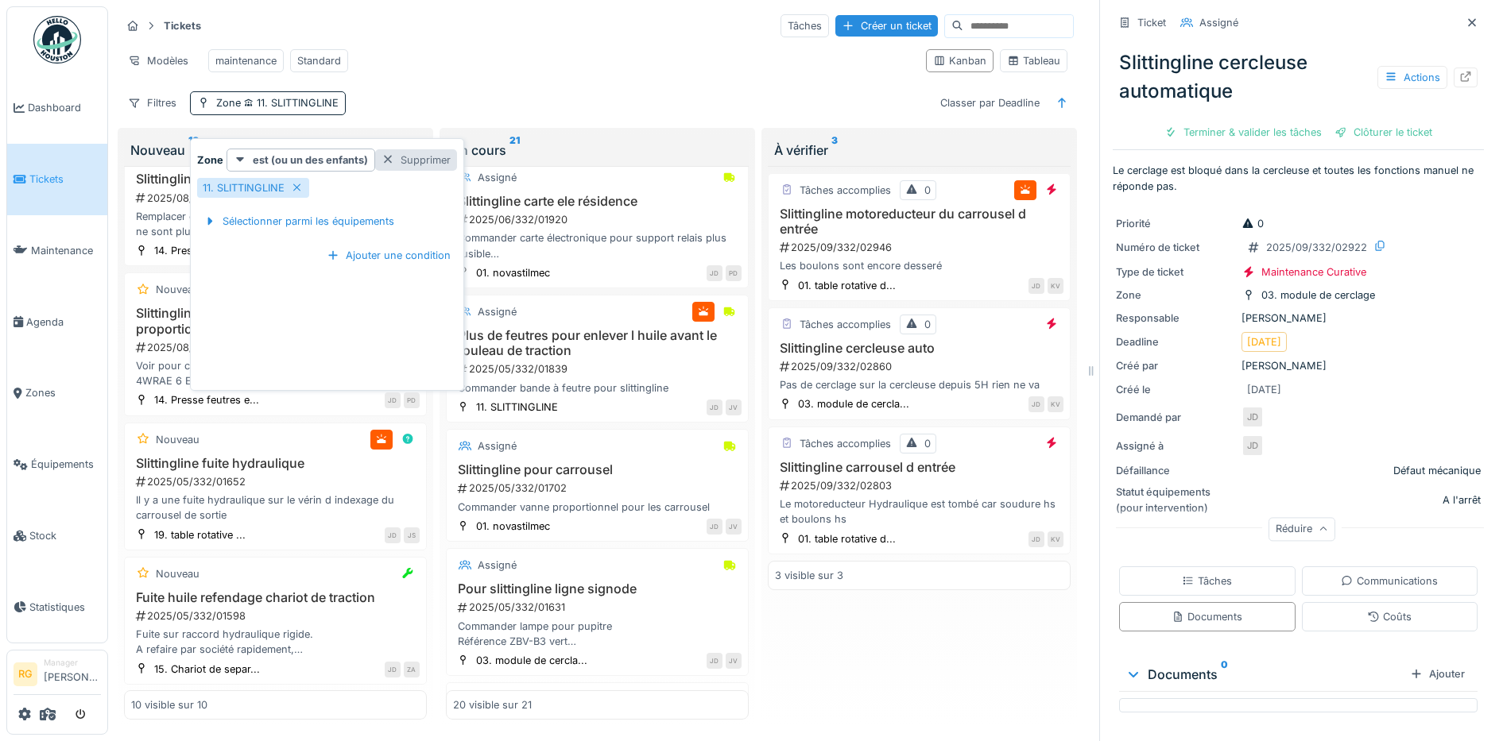
click at [388, 153] on div at bounding box center [387, 160] width 13 height 15
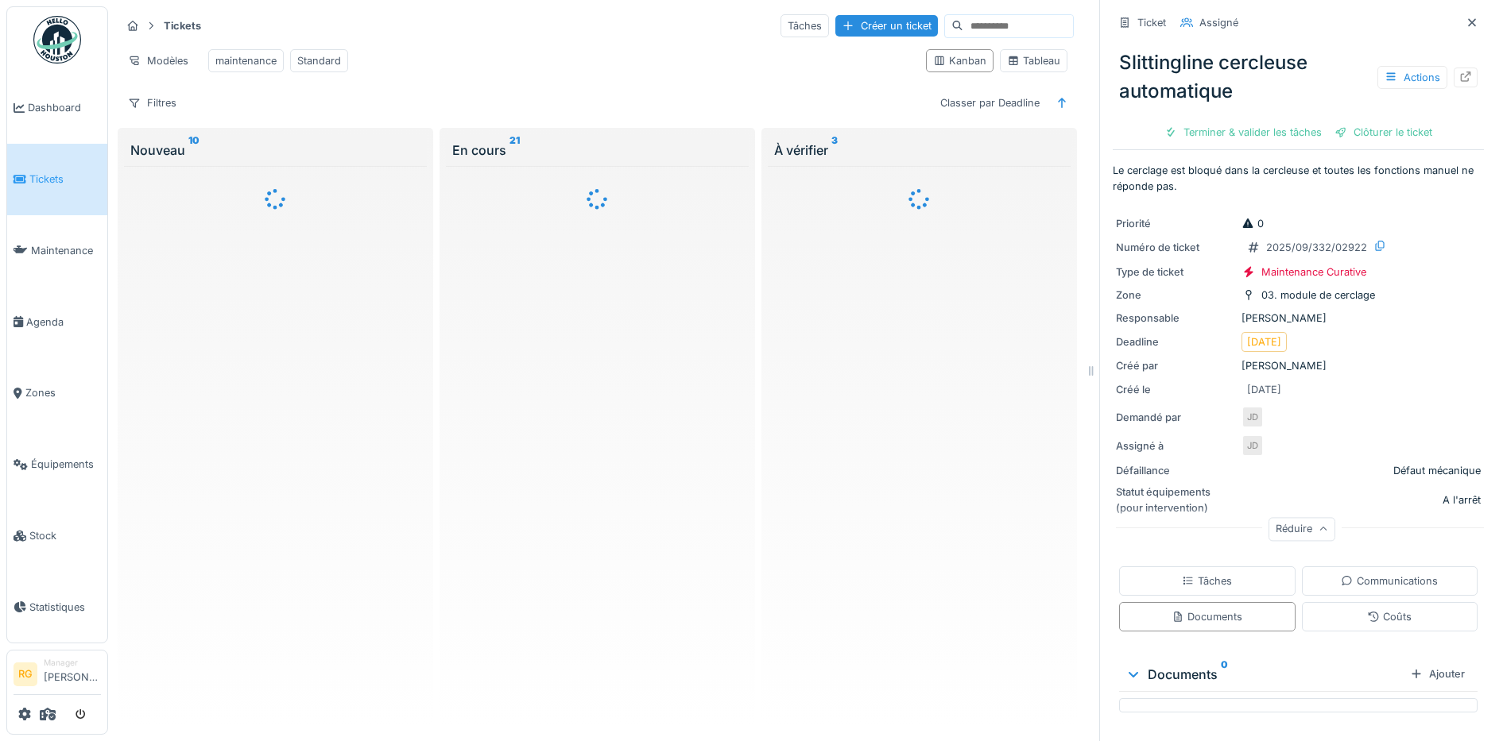
scroll to position [0, 0]
click at [148, 103] on div "Filtres" at bounding box center [152, 102] width 63 height 23
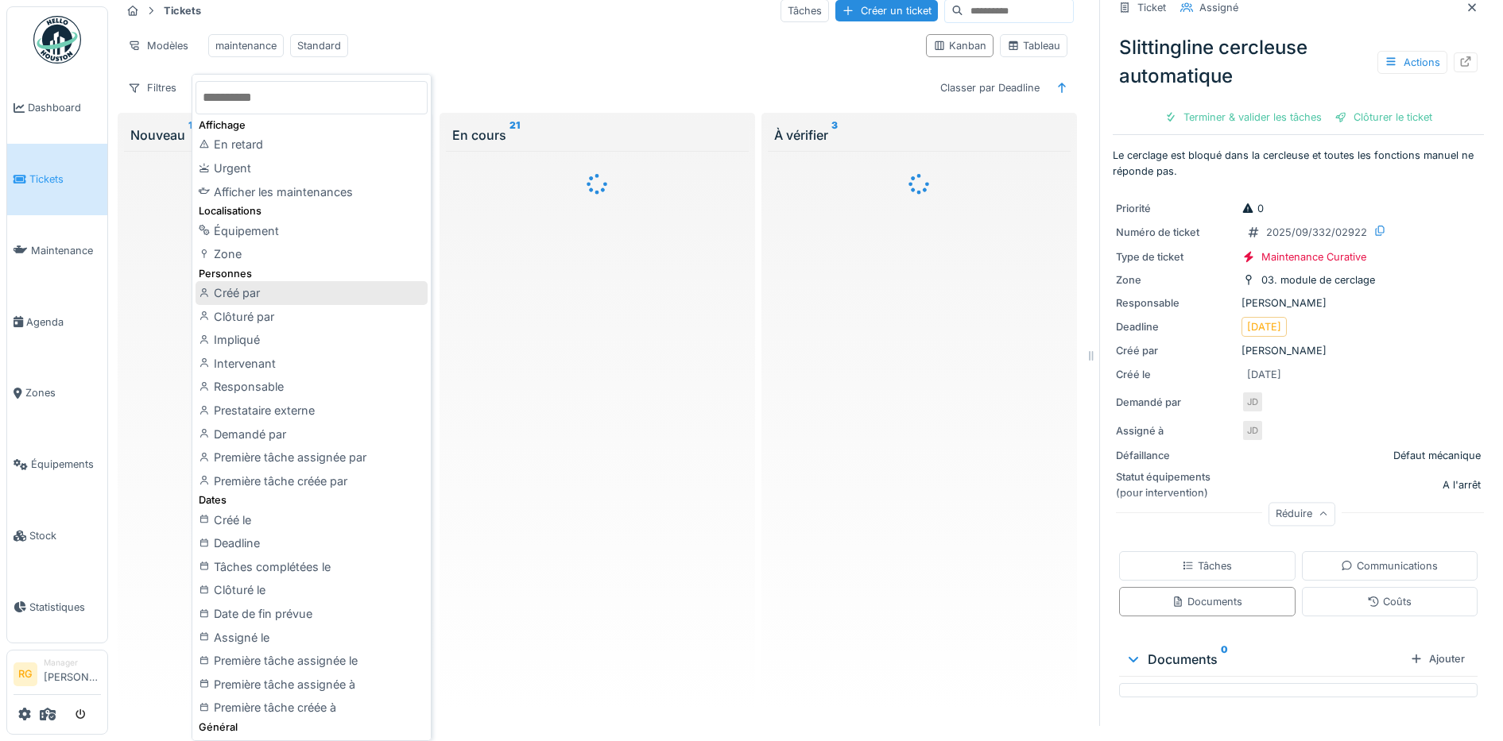
click at [240, 293] on div "Créé par" at bounding box center [311, 293] width 232 height 24
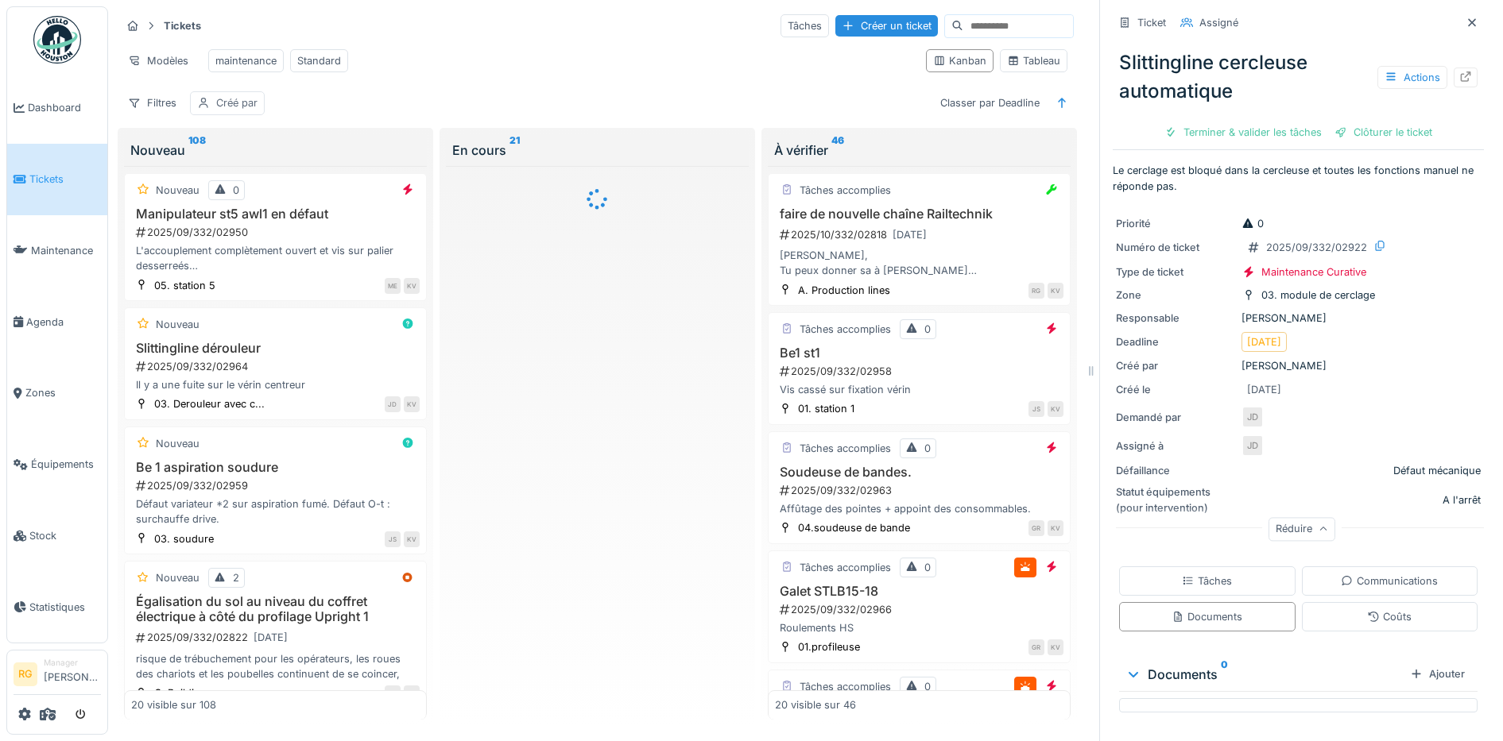
click at [241, 100] on div "Créé par" at bounding box center [236, 102] width 41 height 15
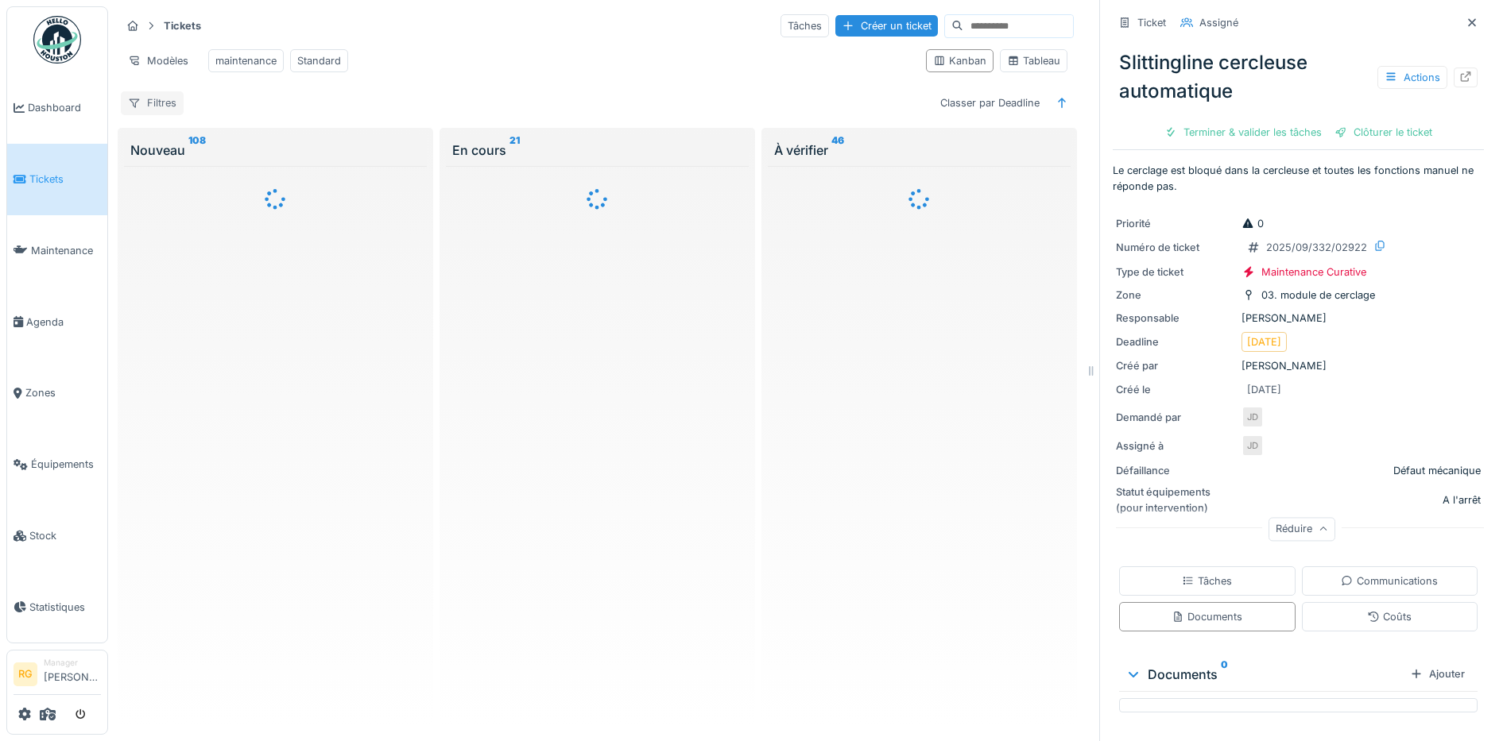
click at [162, 105] on div "Filtres" at bounding box center [152, 102] width 63 height 23
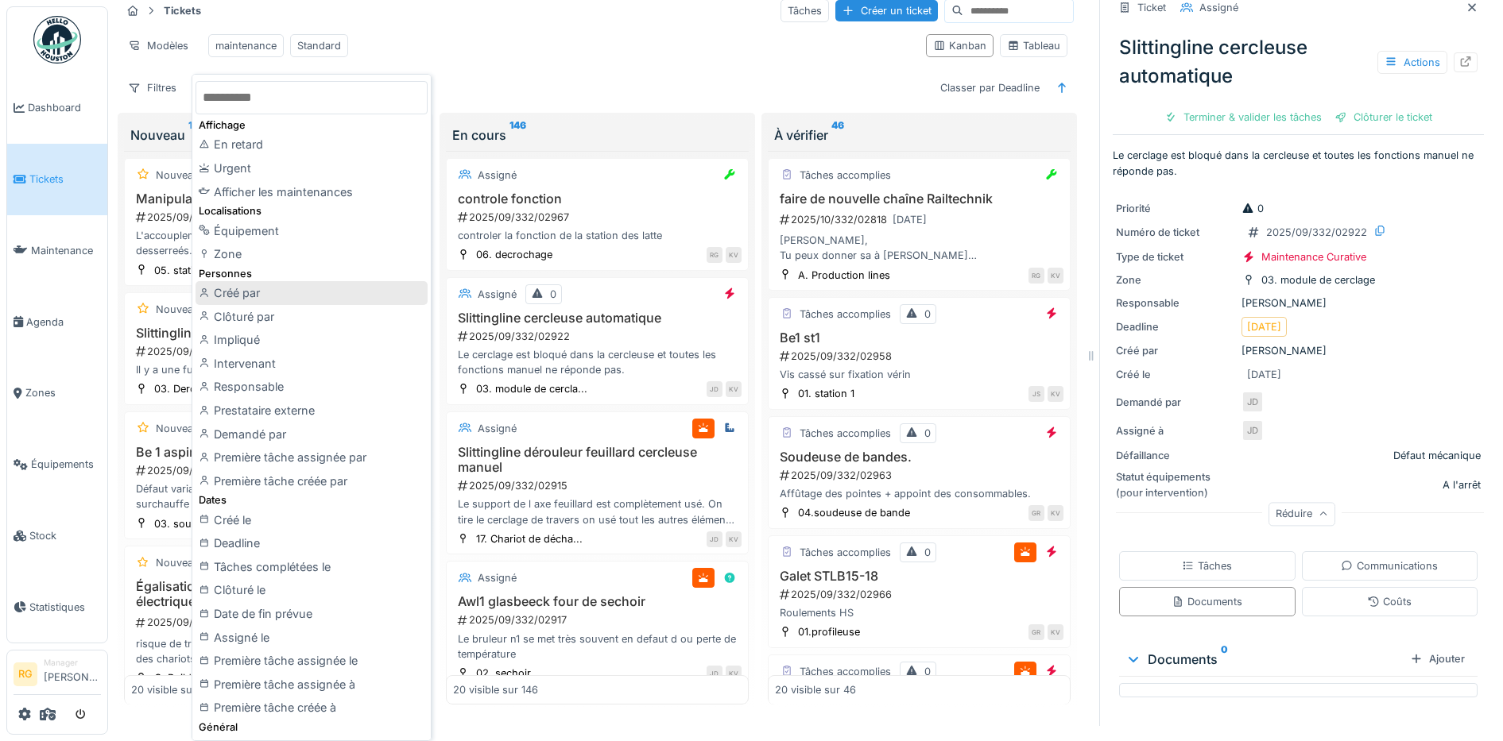
click at [238, 294] on div "Créé par" at bounding box center [311, 293] width 232 height 24
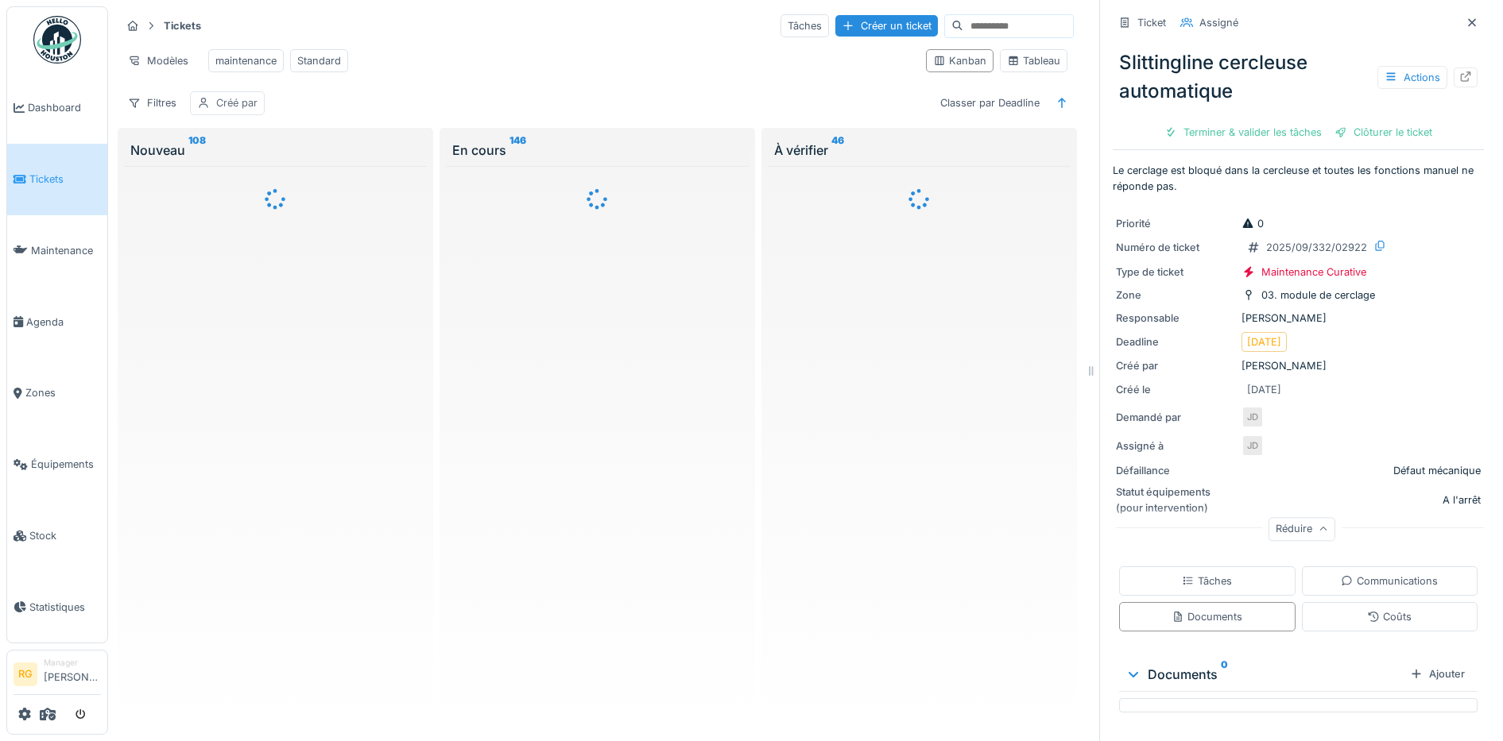
click at [211, 102] on div "Créé par" at bounding box center [227, 102] width 75 height 23
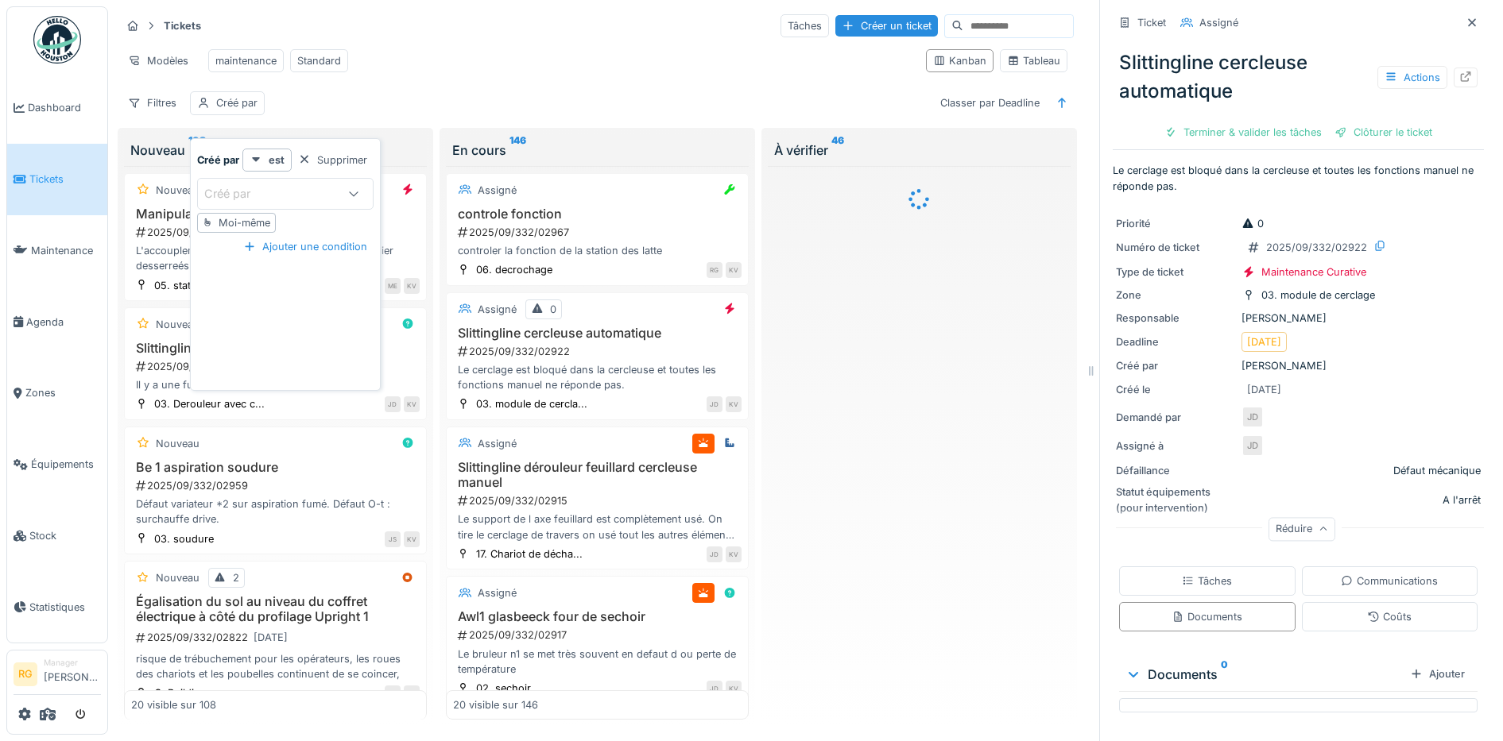
click at [225, 185] on div "Créé par" at bounding box center [238, 193] width 68 height 17
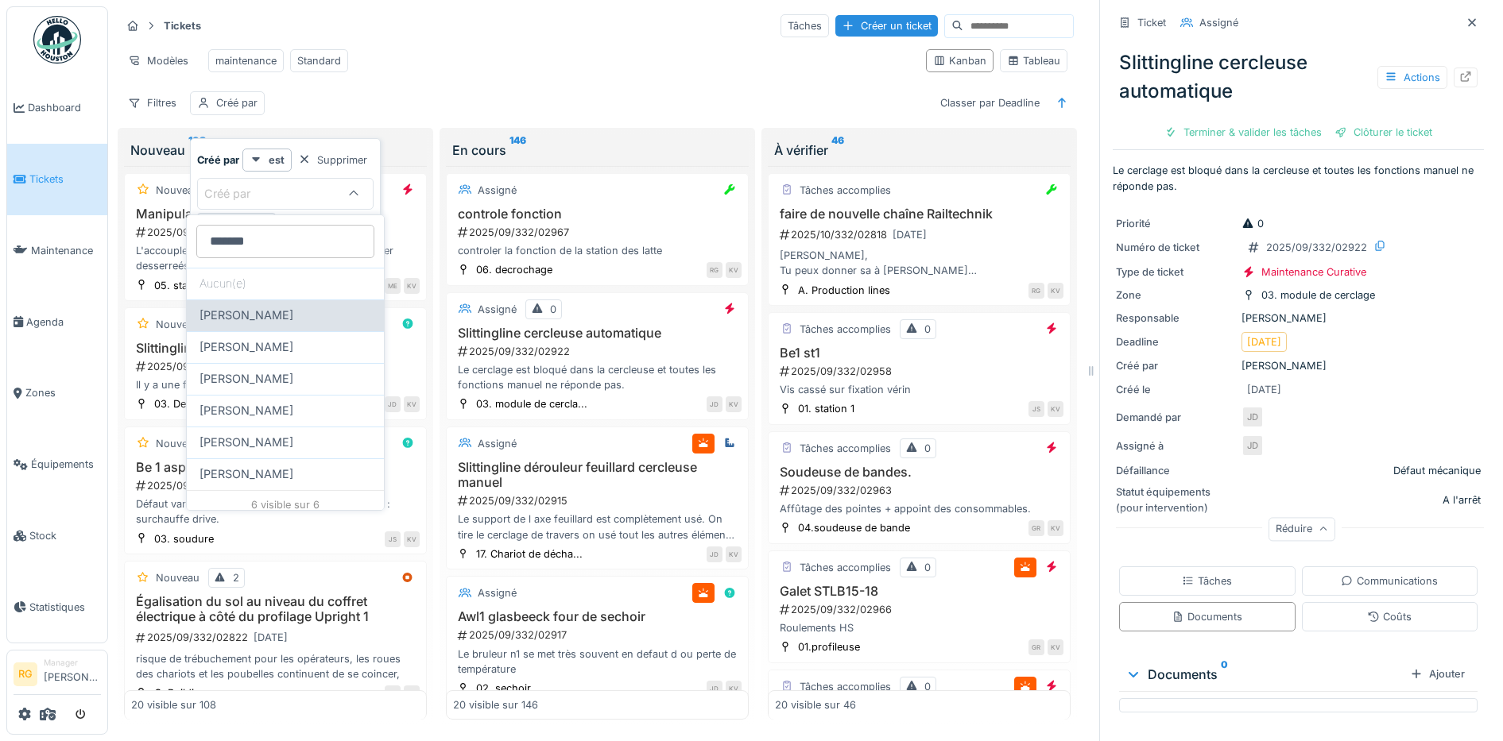
type par_A0NTg "*******"
click at [281, 314] on span "[PERSON_NAME]" at bounding box center [246, 315] width 94 height 17
type input "****"
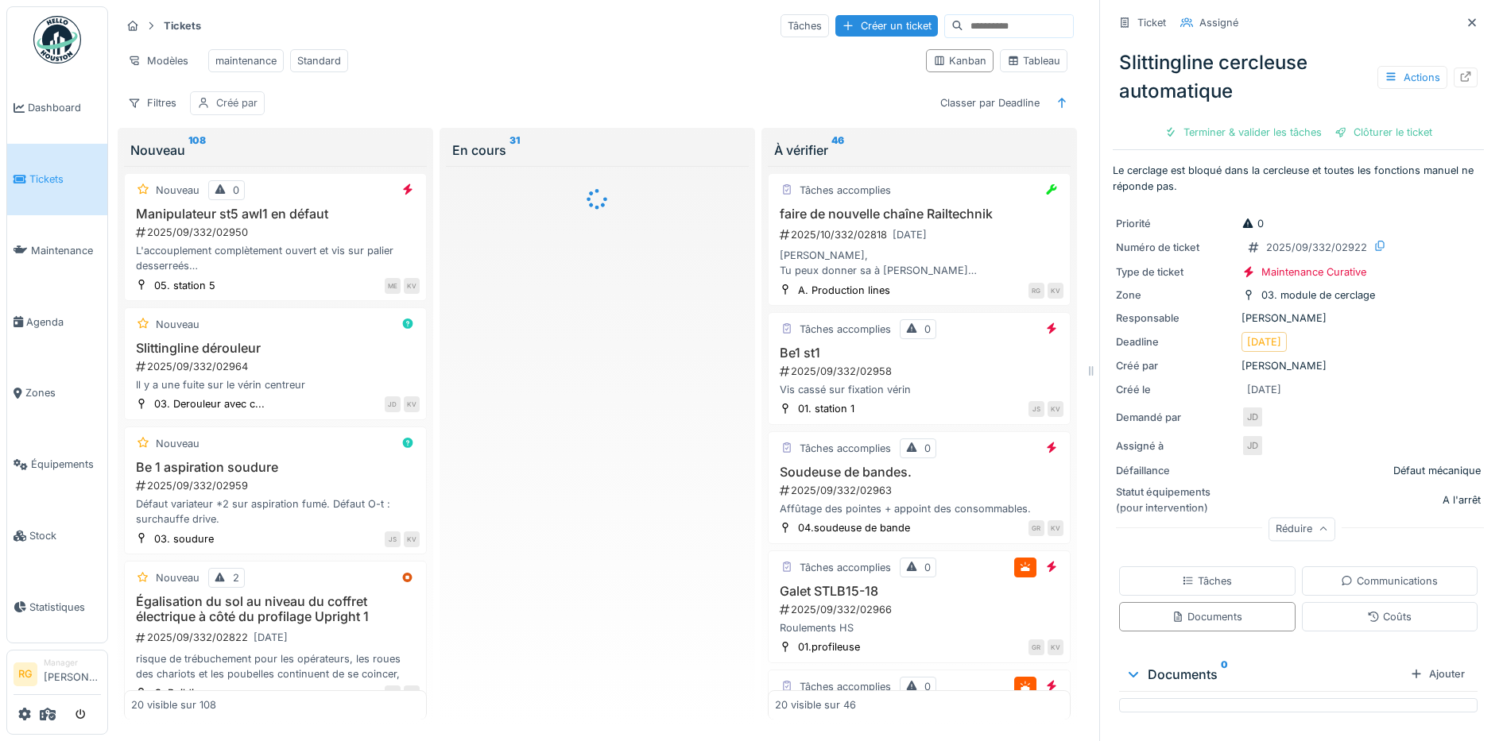
click at [222, 110] on div "Créé par" at bounding box center [236, 102] width 41 height 15
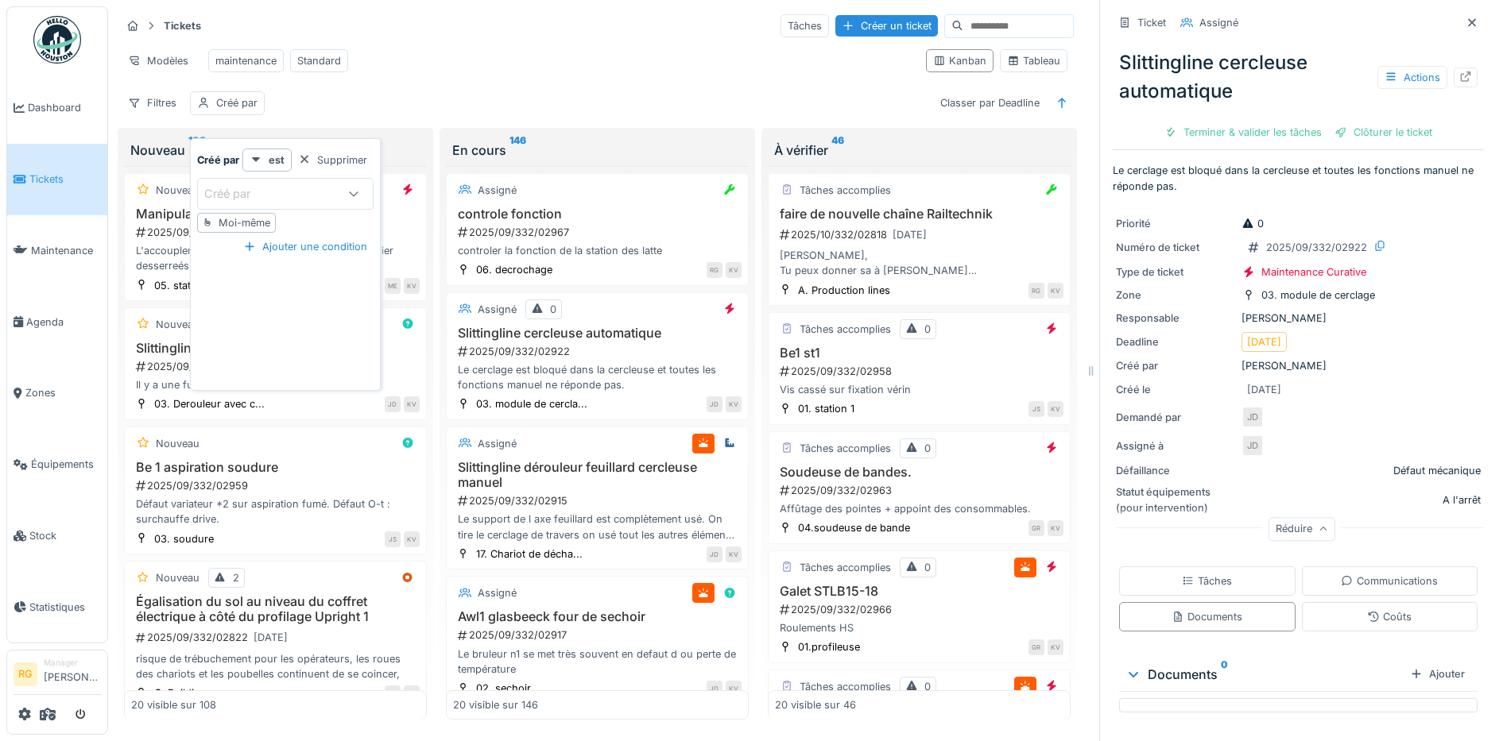
click at [249, 193] on div "Créé par" at bounding box center [238, 193] width 68 height 17
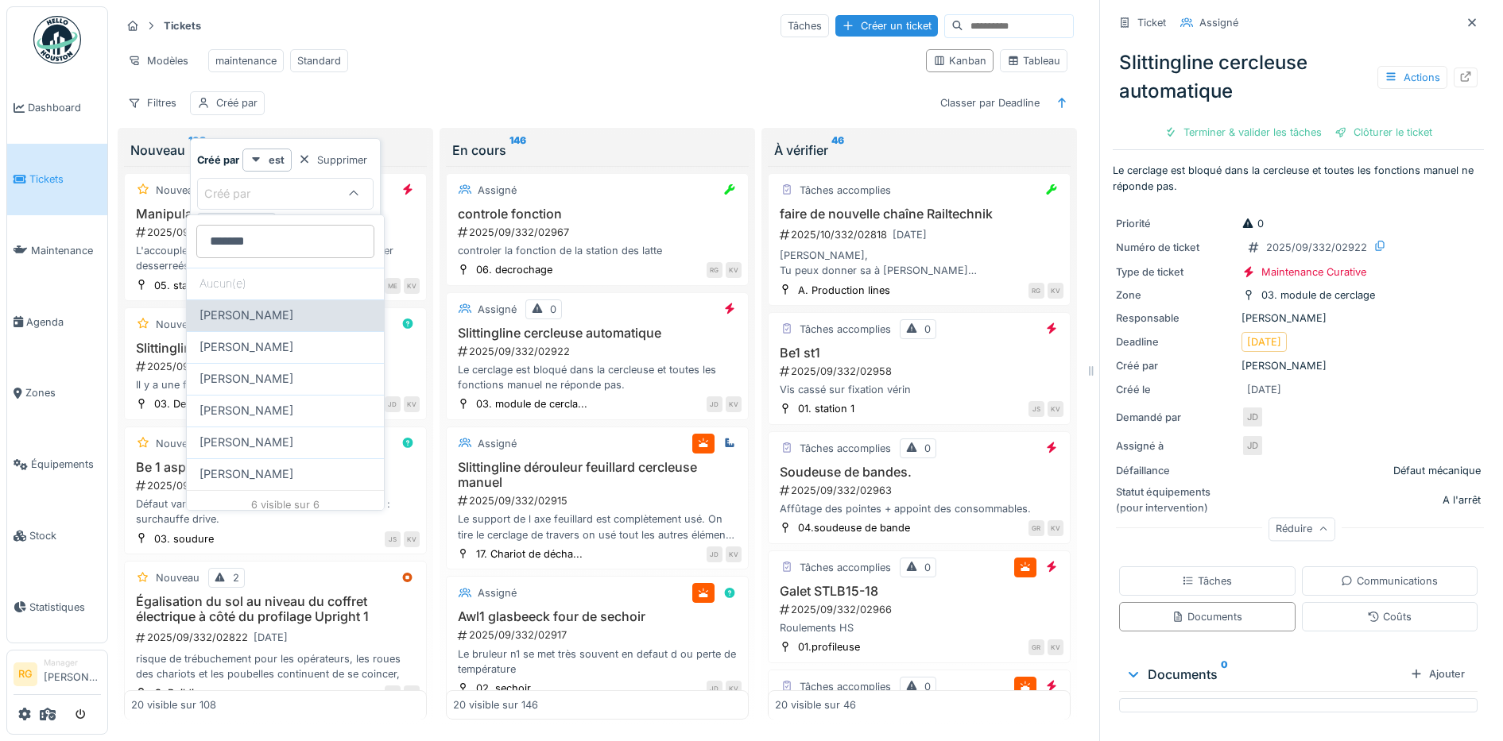
type par_g3NzI "*******"
click at [269, 316] on span "[PERSON_NAME]" at bounding box center [246, 315] width 94 height 17
type input "****"
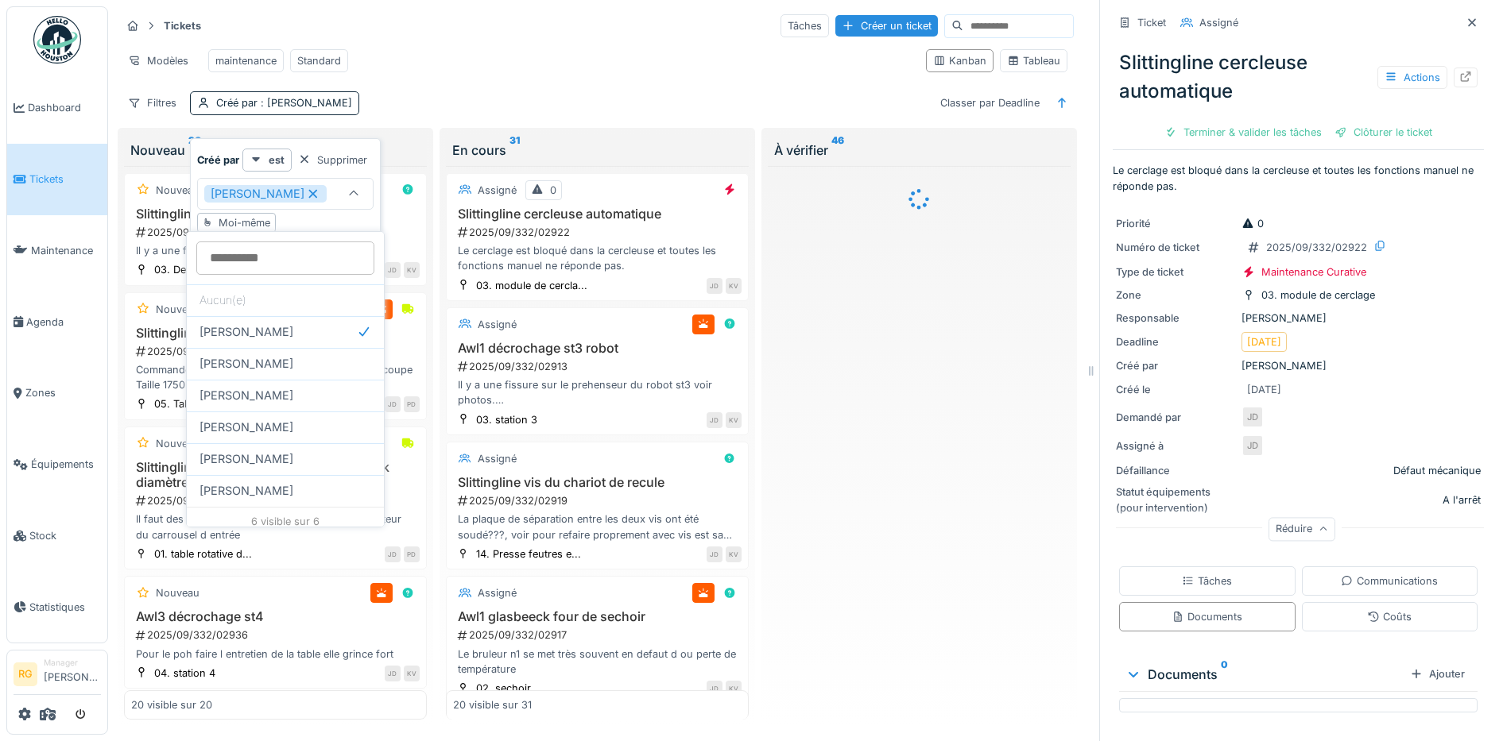
click at [480, 114] on div "Filtres Créé par : Jean-claude Delporte Classer par Deadline" at bounding box center [597, 102] width 953 height 23
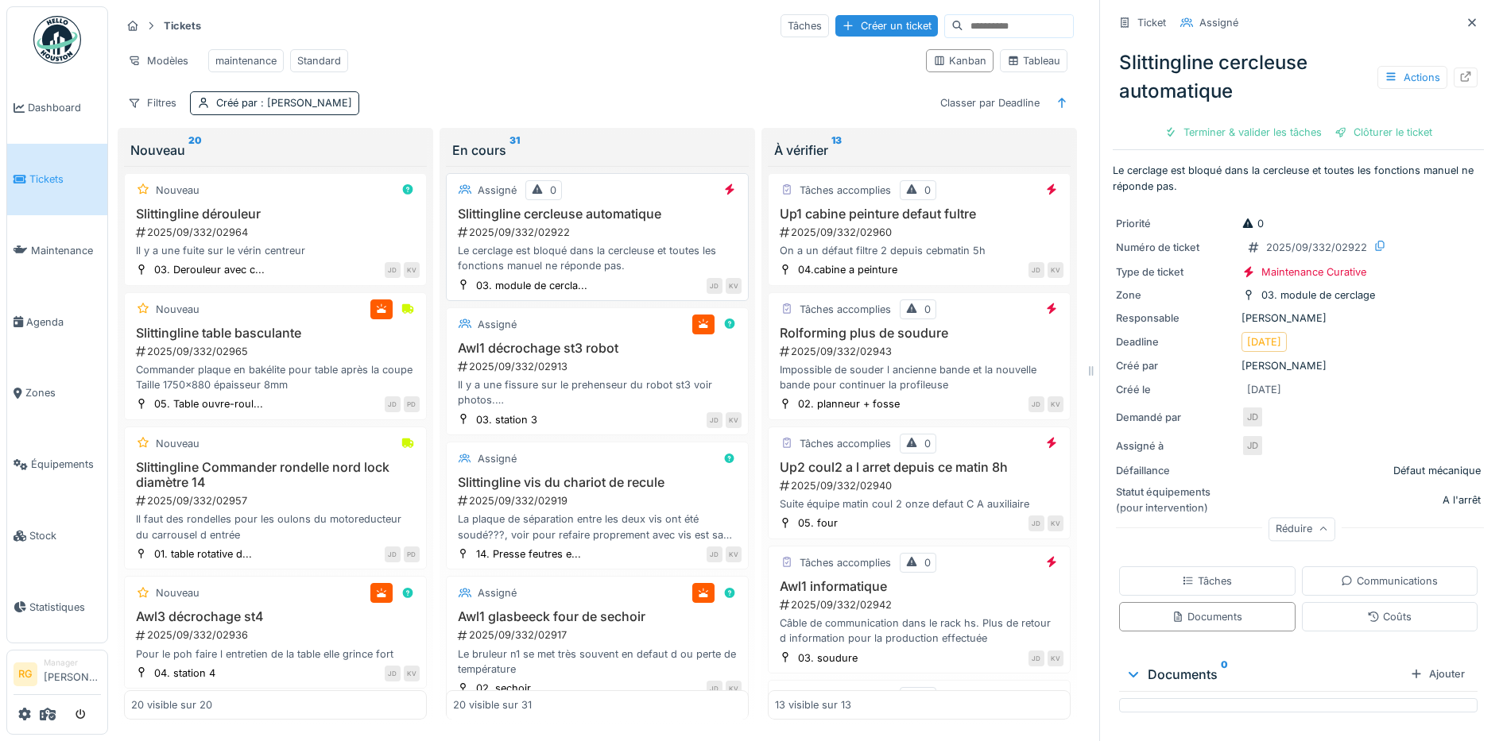
click at [608, 272] on div "Le cerclage est bloqué dans la cercleuse et toutes les fonctions manuel ne répo…" at bounding box center [597, 258] width 288 height 30
click at [621, 240] on div "2025/09/332/02922" at bounding box center [598, 232] width 285 height 15
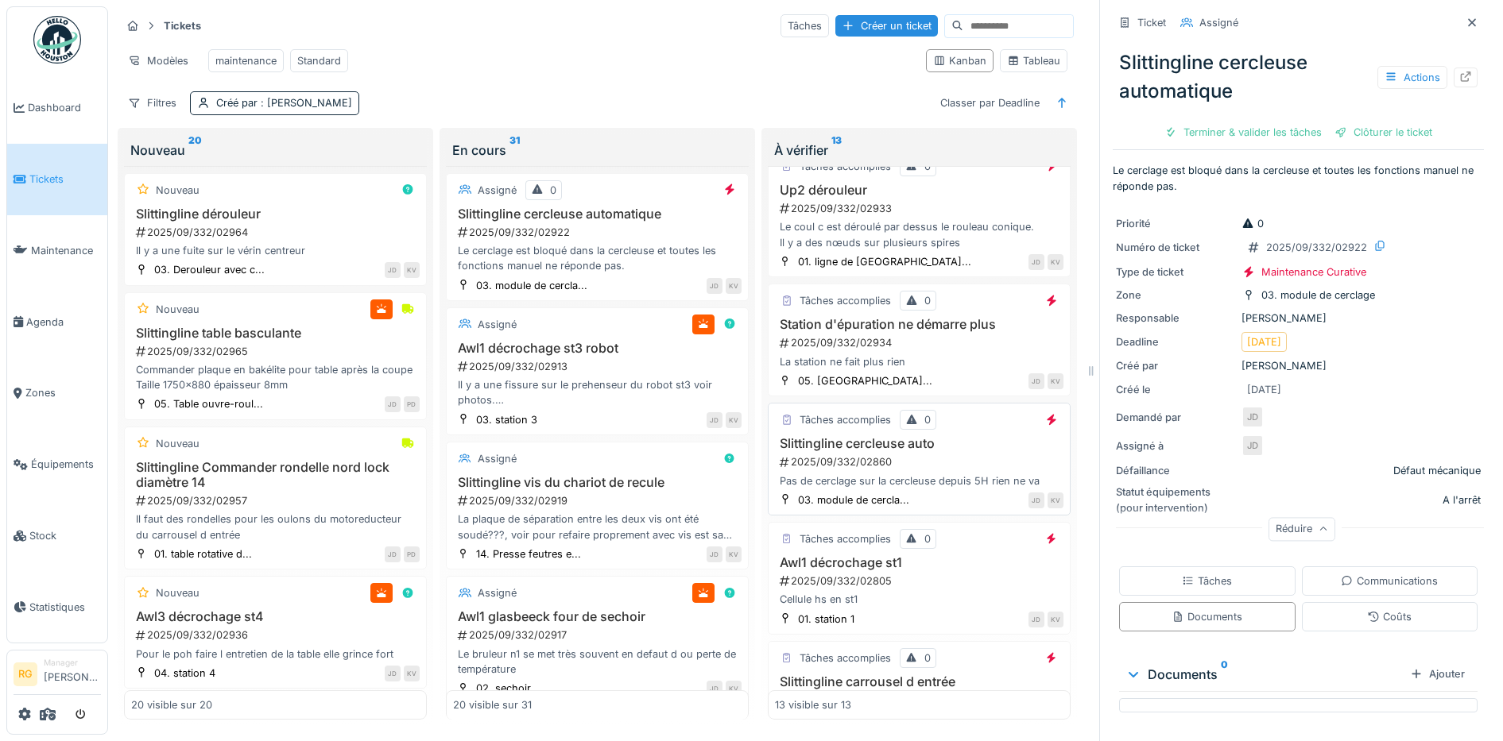
scroll to position [993, 0]
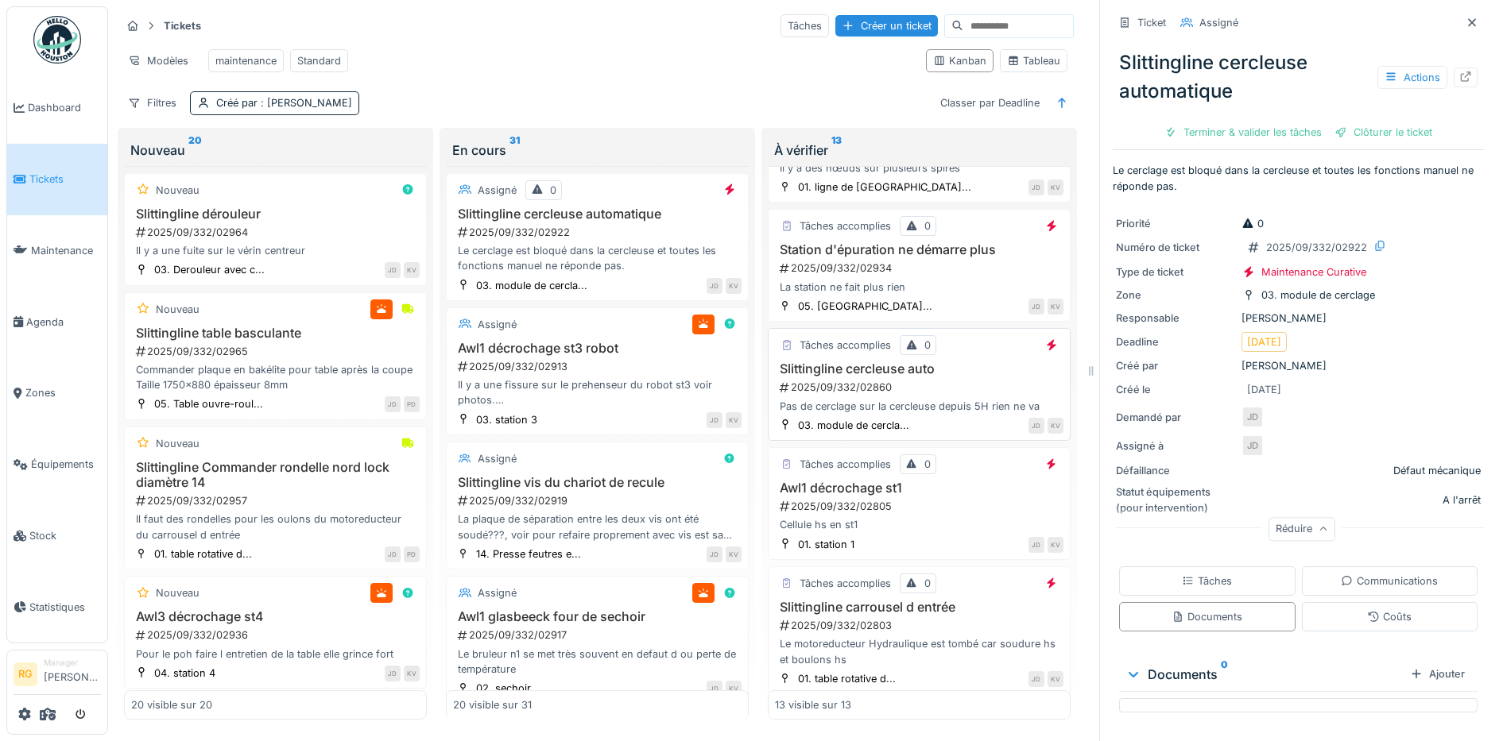
click at [919, 386] on div "2025/09/332/02860" at bounding box center [920, 387] width 285 height 15
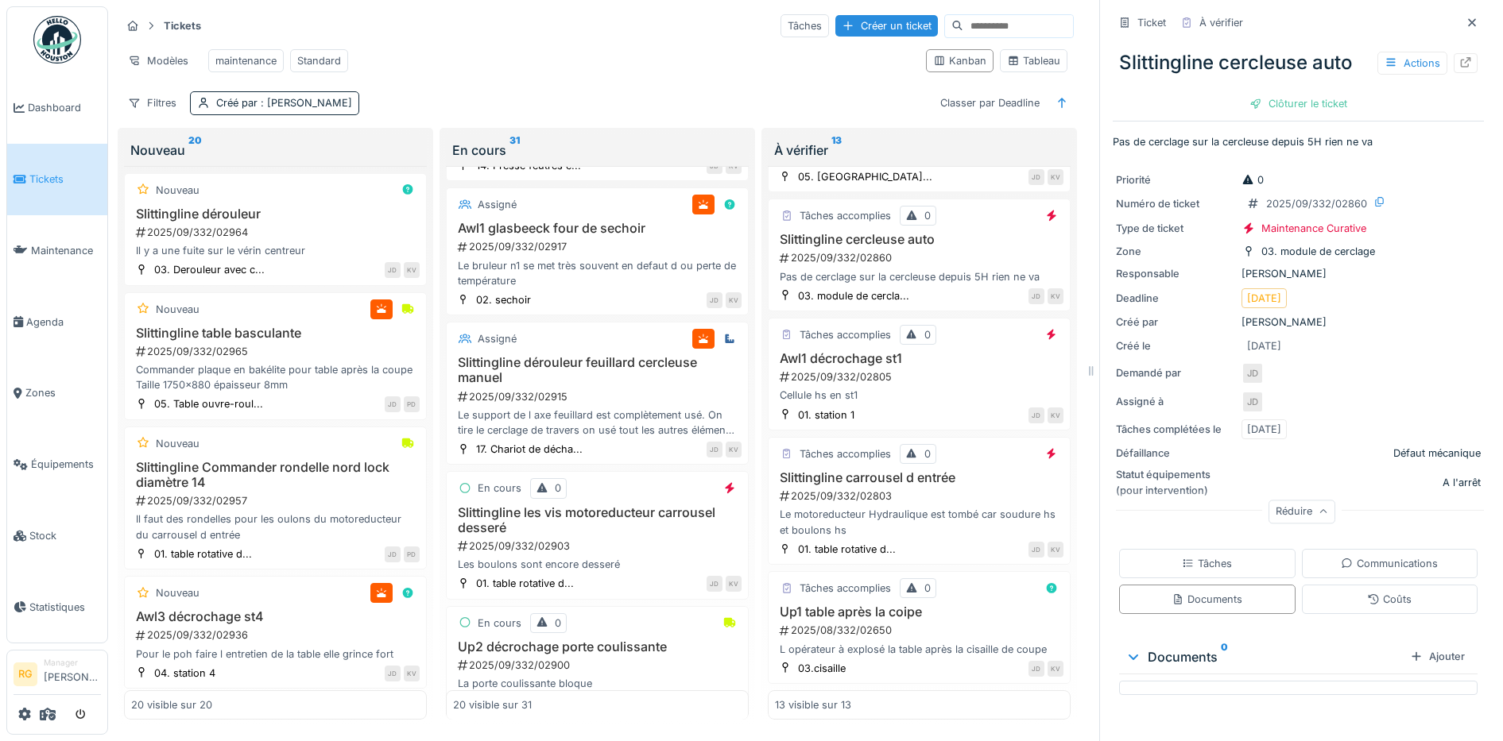
scroll to position [397, 0]
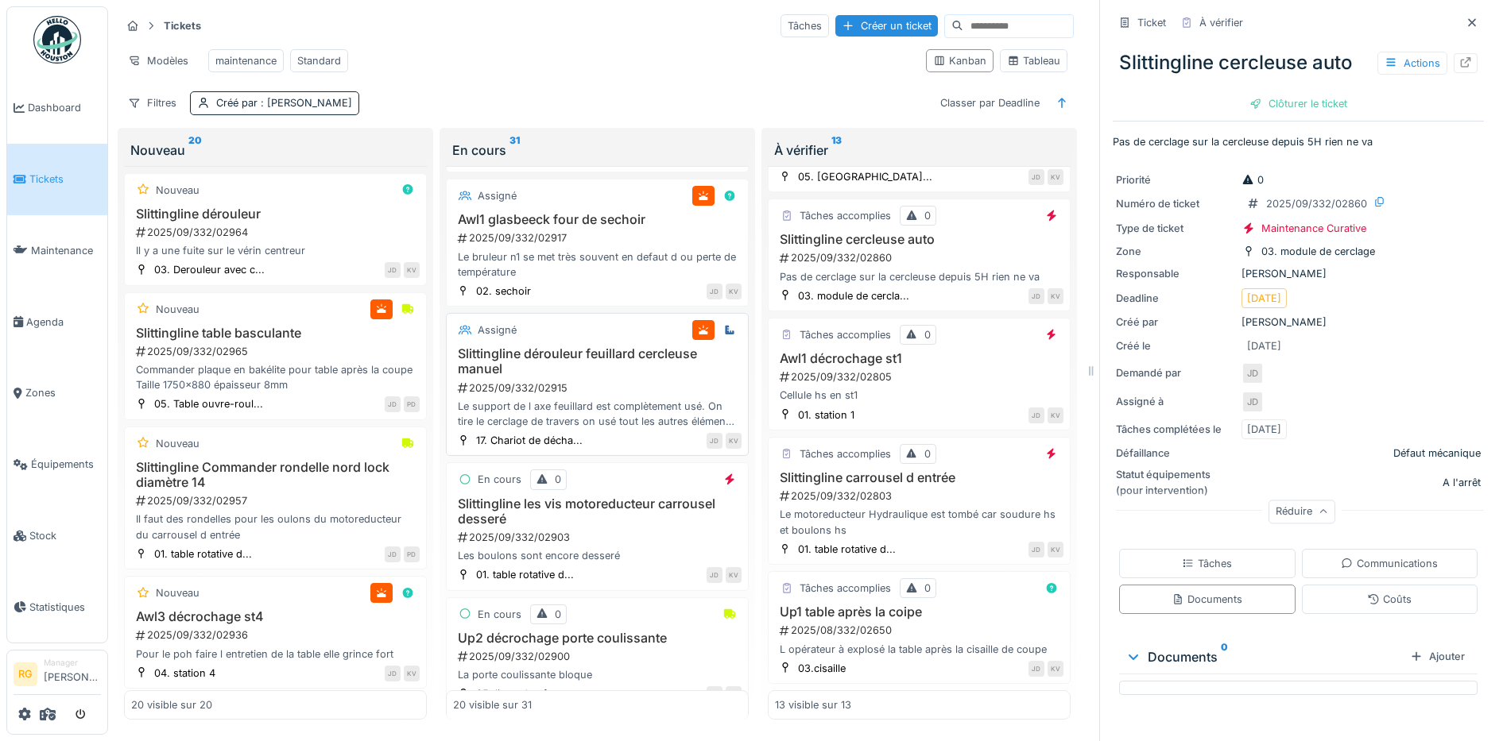
click at [612, 379] on div "Slittingline dérouleur feuillard cercleuse manuel 2025/09/332/02915 Le support …" at bounding box center [597, 387] width 288 height 83
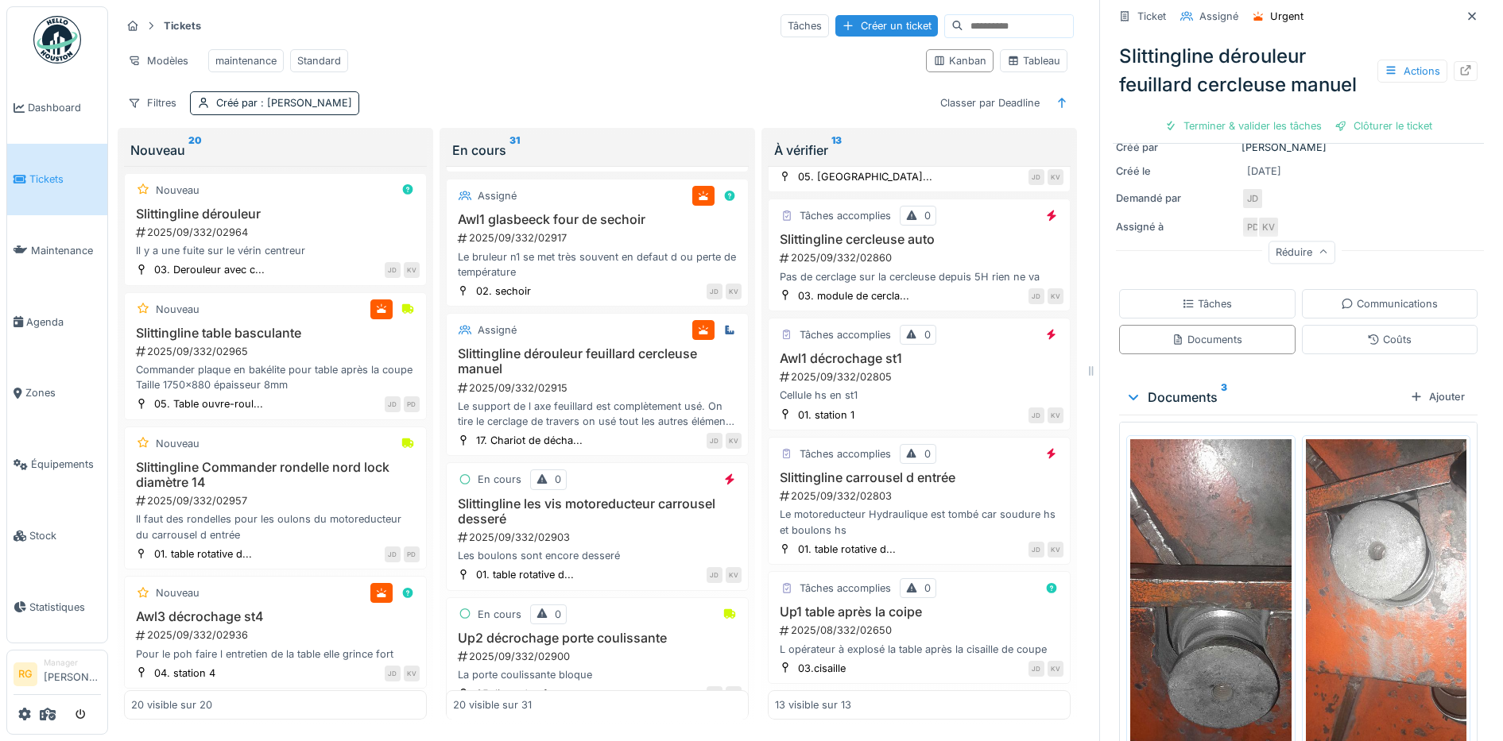
scroll to position [199, 0]
click at [1212, 295] on div "Tâches" at bounding box center [1207, 302] width 50 height 15
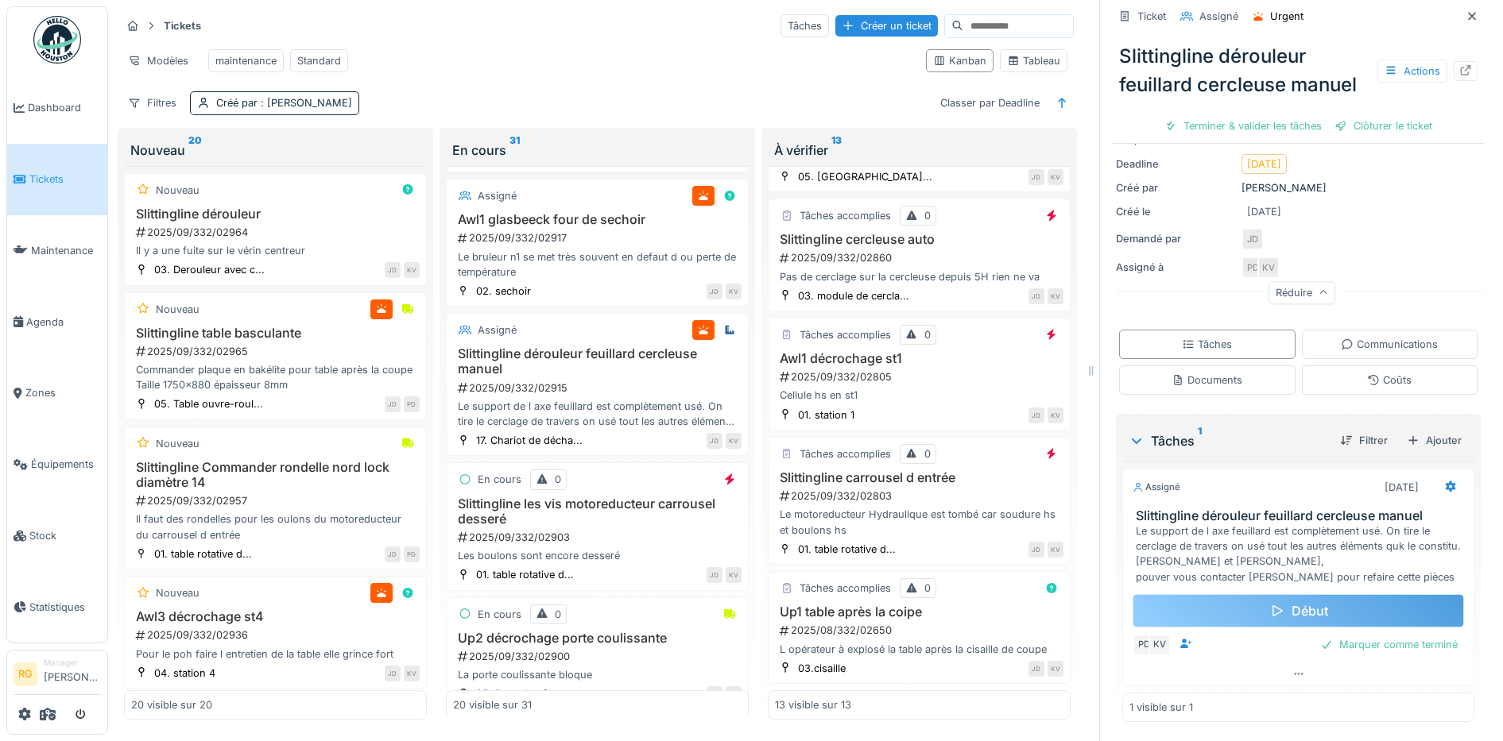
scroll to position [15, 0]
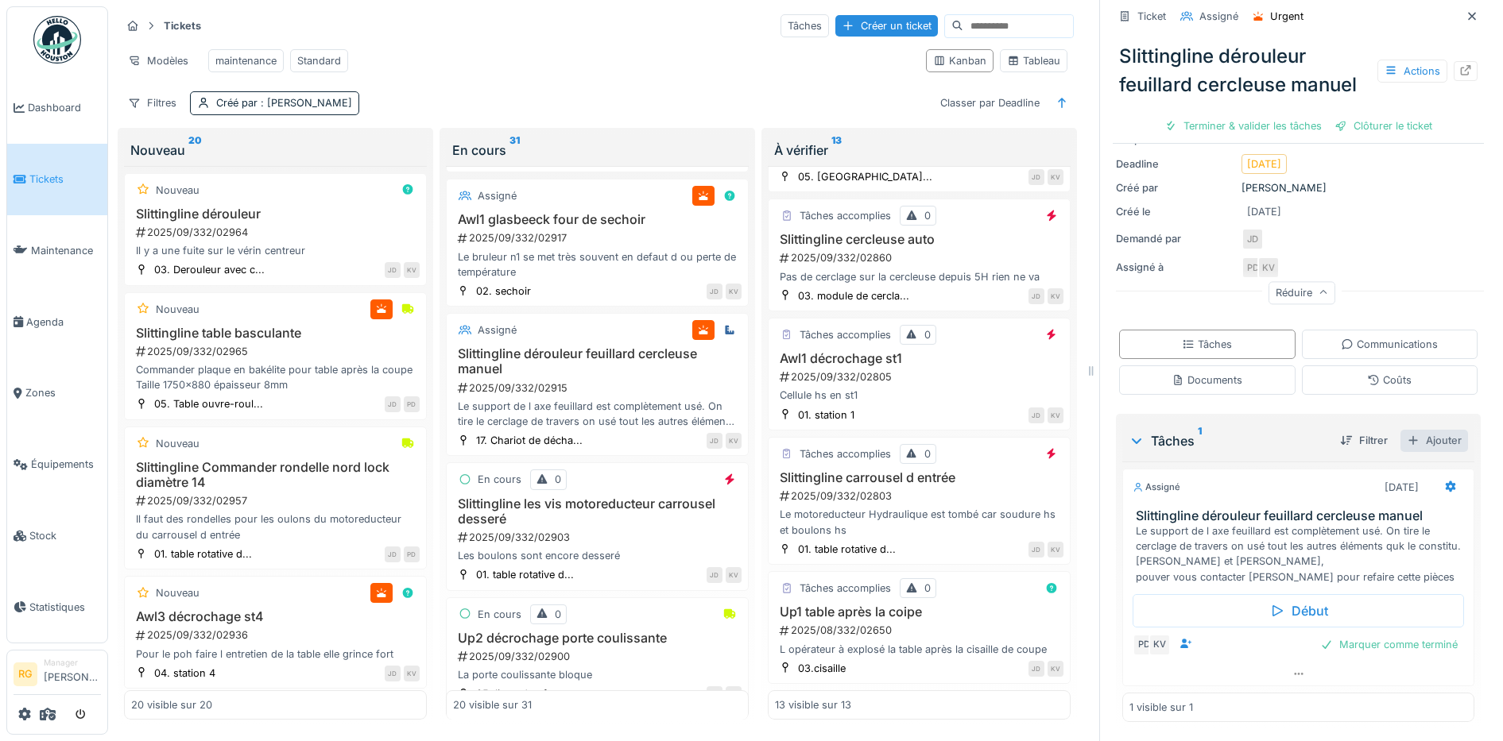
click at [1407, 430] on div "Ajouter" at bounding box center [1434, 440] width 68 height 21
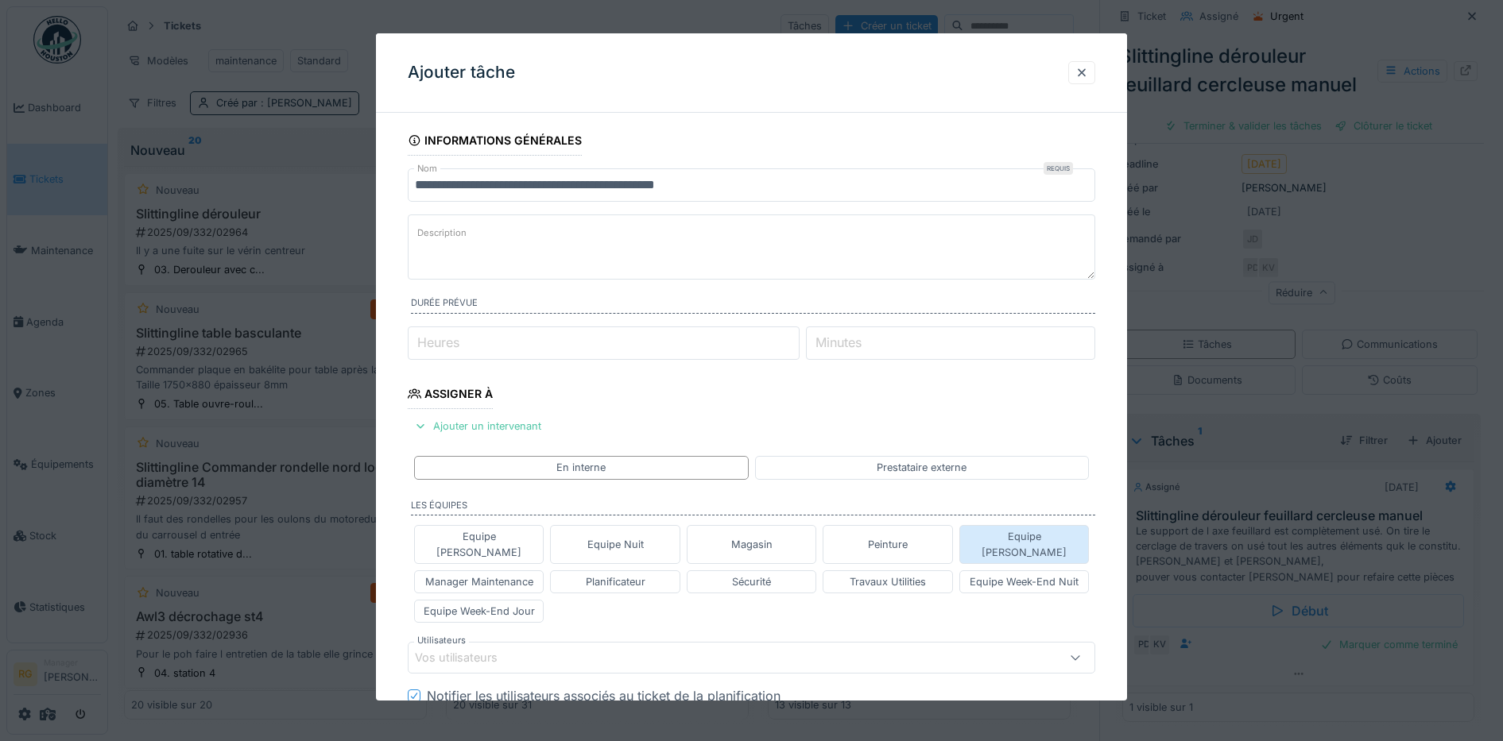
click at [1000, 537] on div "Equipe [PERSON_NAME]" at bounding box center [1024, 544] width 116 height 30
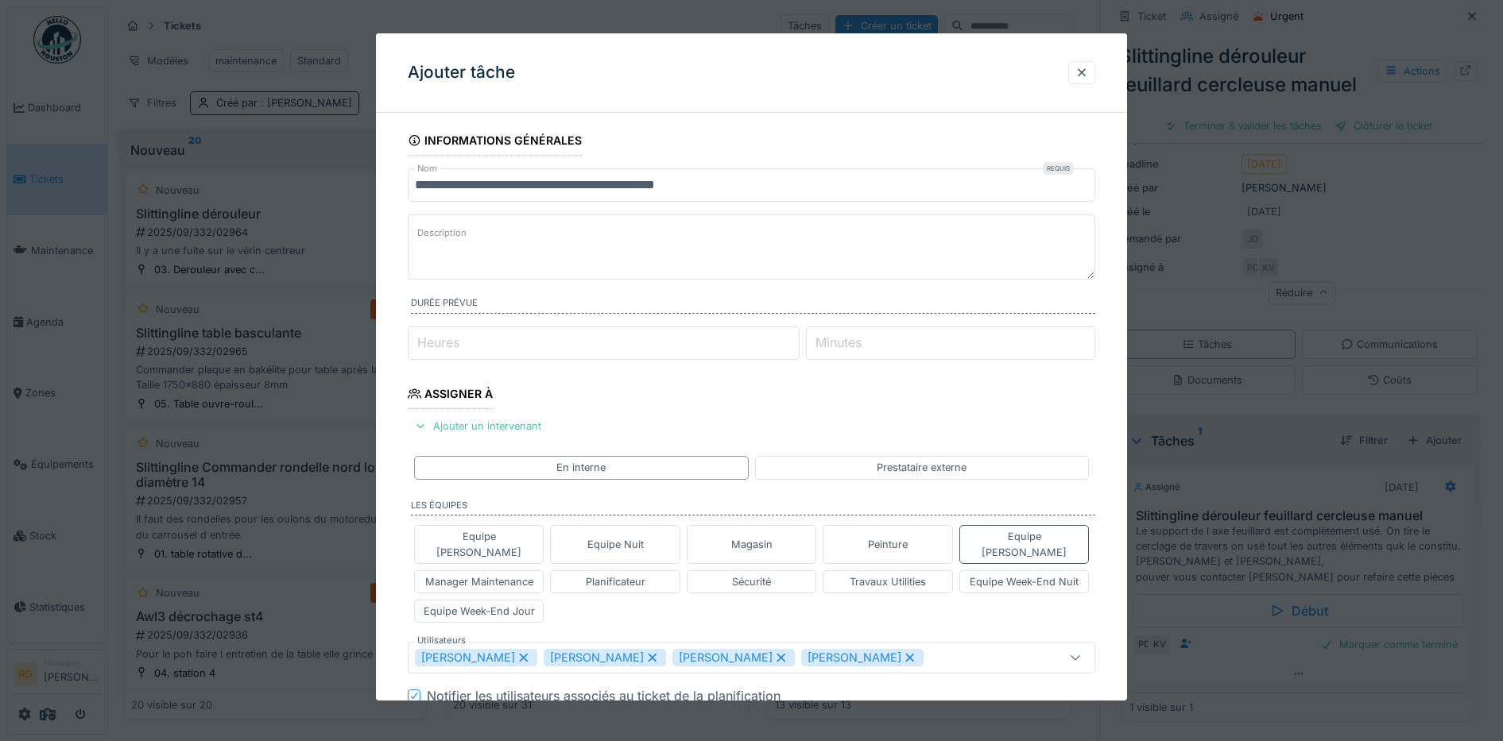
click at [660, 652] on icon at bounding box center [652, 657] width 14 height 11
click at [645, 652] on icon at bounding box center [652, 657] width 14 height 11
type input "****"
click at [477, 232] on textarea "Description" at bounding box center [752, 247] width 688 height 65
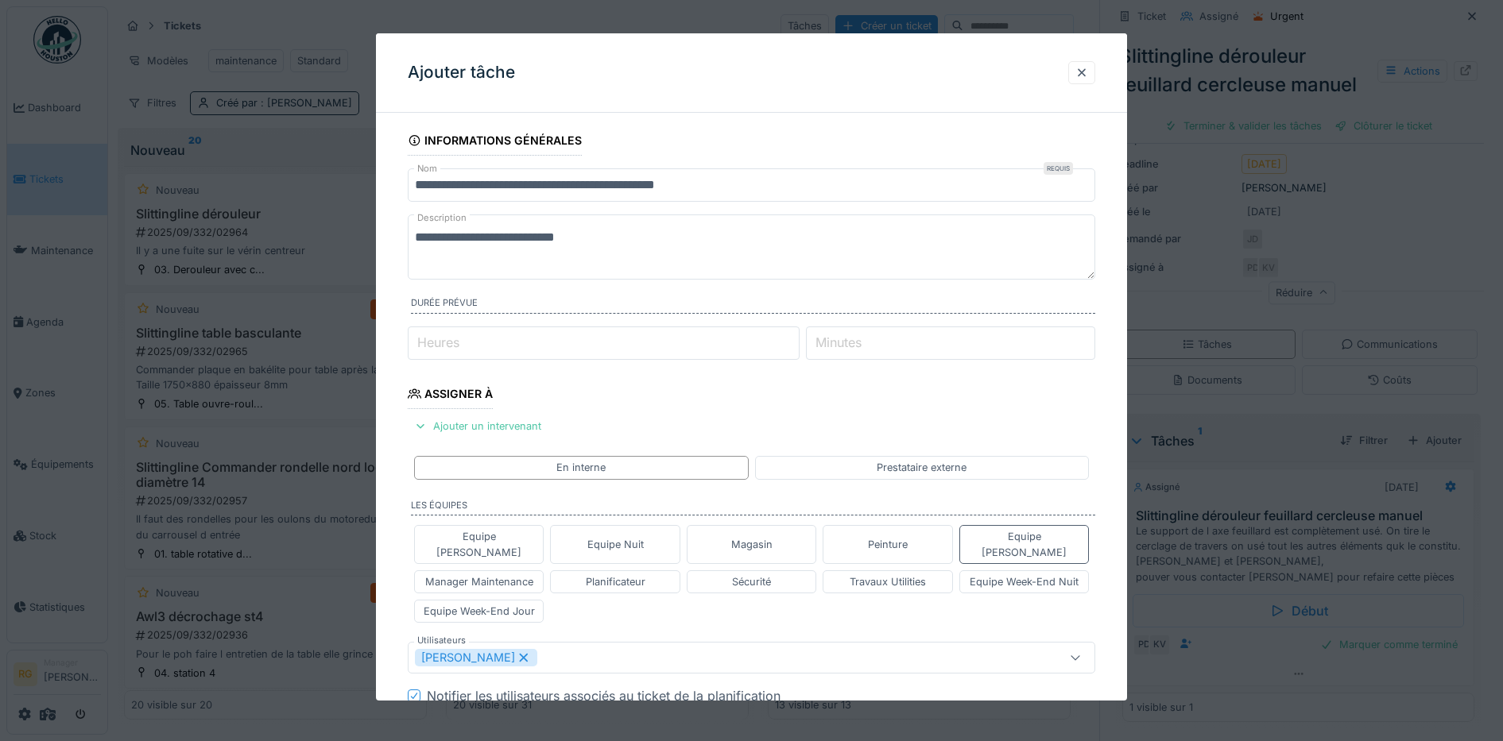
type textarea "**********"
click at [602, 649] on div "[PERSON_NAME]" at bounding box center [712, 657] width 594 height 17
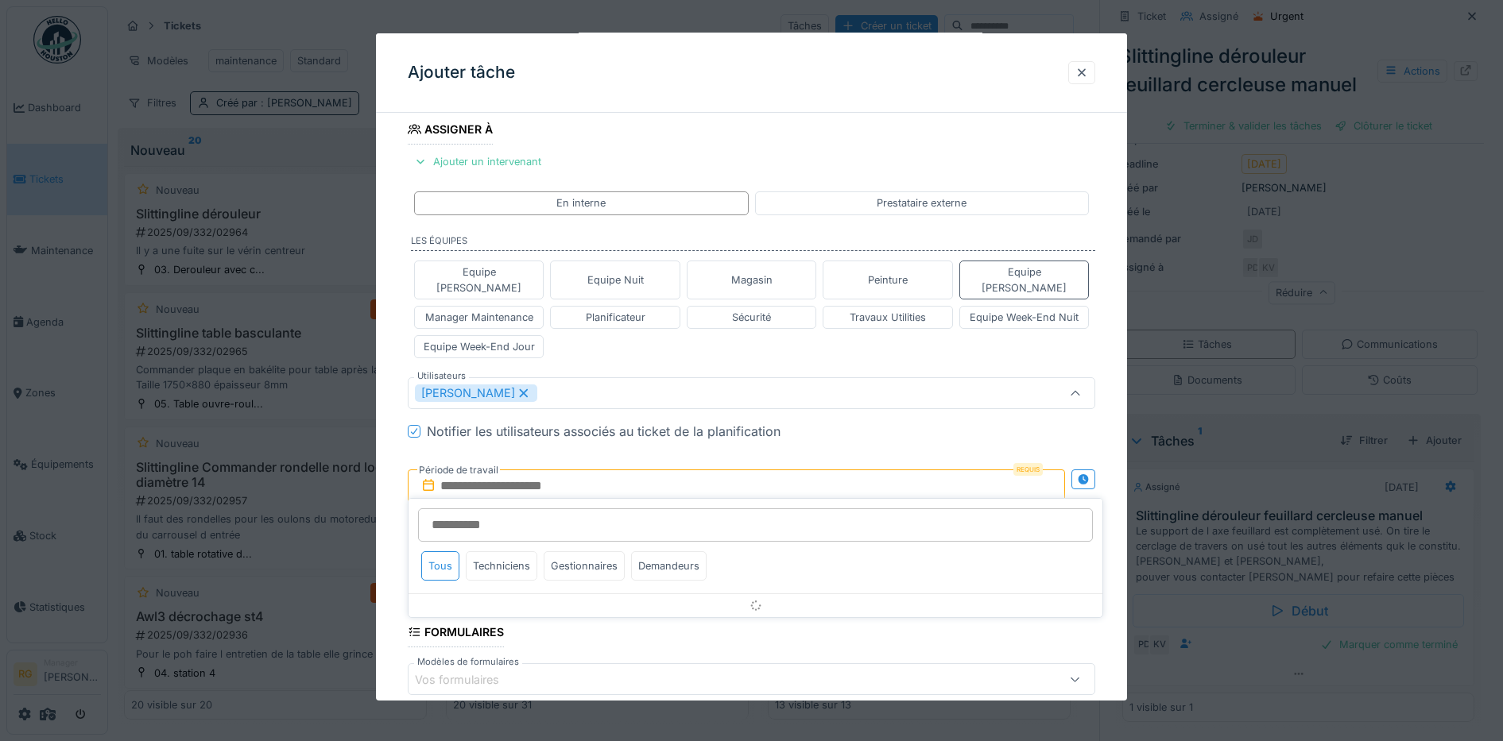
scroll to position [276, 0]
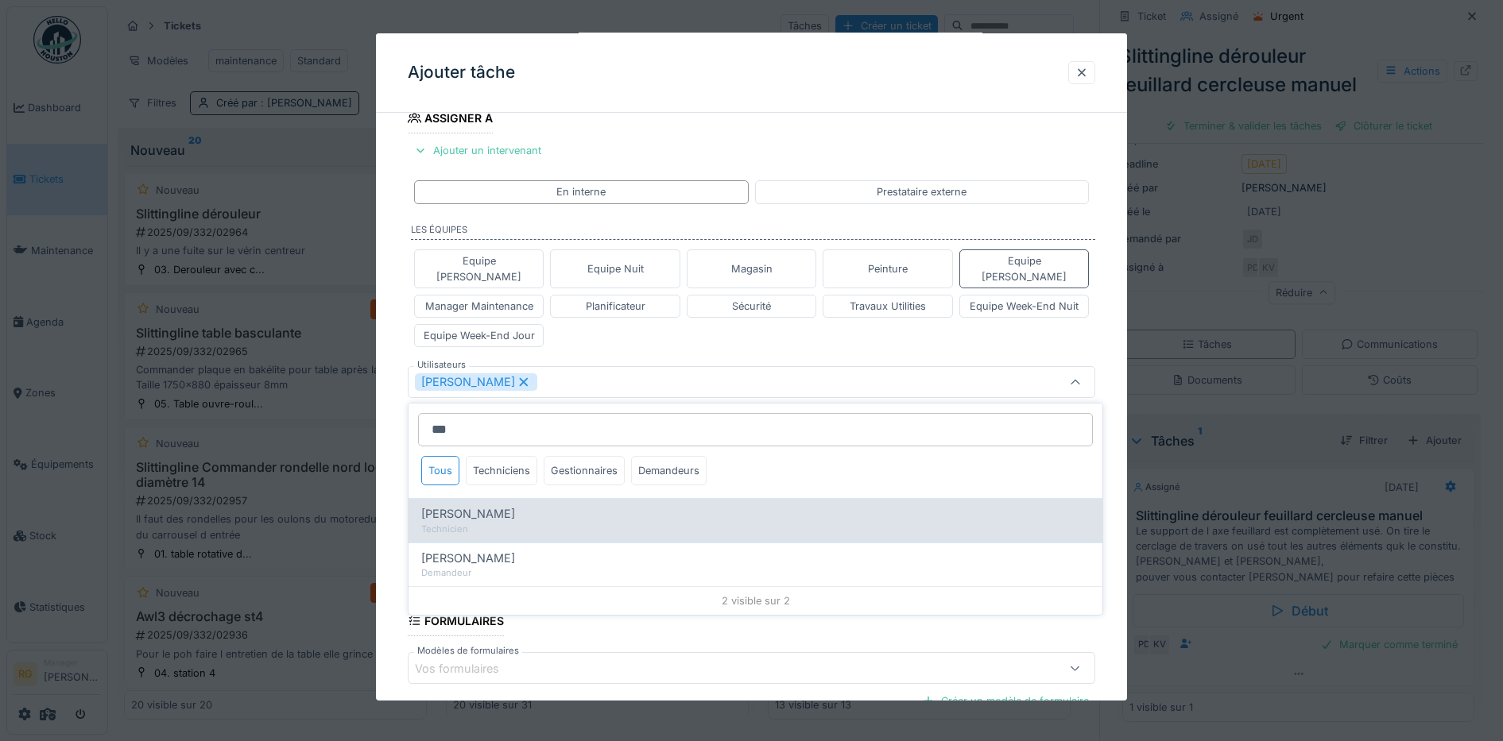
type input "***"
click at [470, 505] on span "[PERSON_NAME]" at bounding box center [468, 513] width 94 height 17
type input "*********"
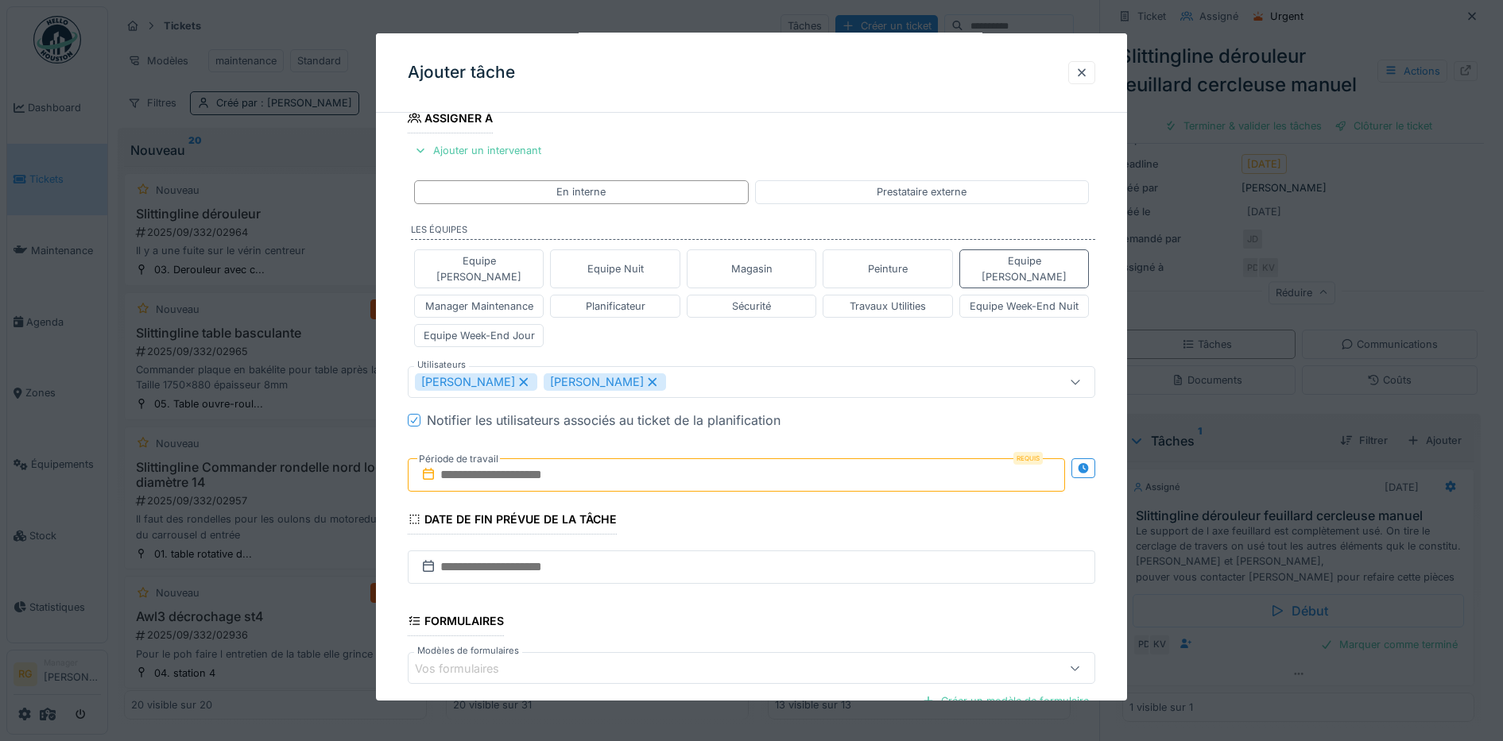
click at [719, 326] on div "Equipe Anthony Equipe Nuit Magasin Peinture Equipe Jean-Claude Manager Maintena…" at bounding box center [752, 298] width 688 height 110
click at [565, 466] on input "text" at bounding box center [737, 474] width 658 height 33
click at [801, 501] on div "septembre 2025 septembre 2025 lu ma me je ve sa di" at bounding box center [739, 531] width 191 height 60
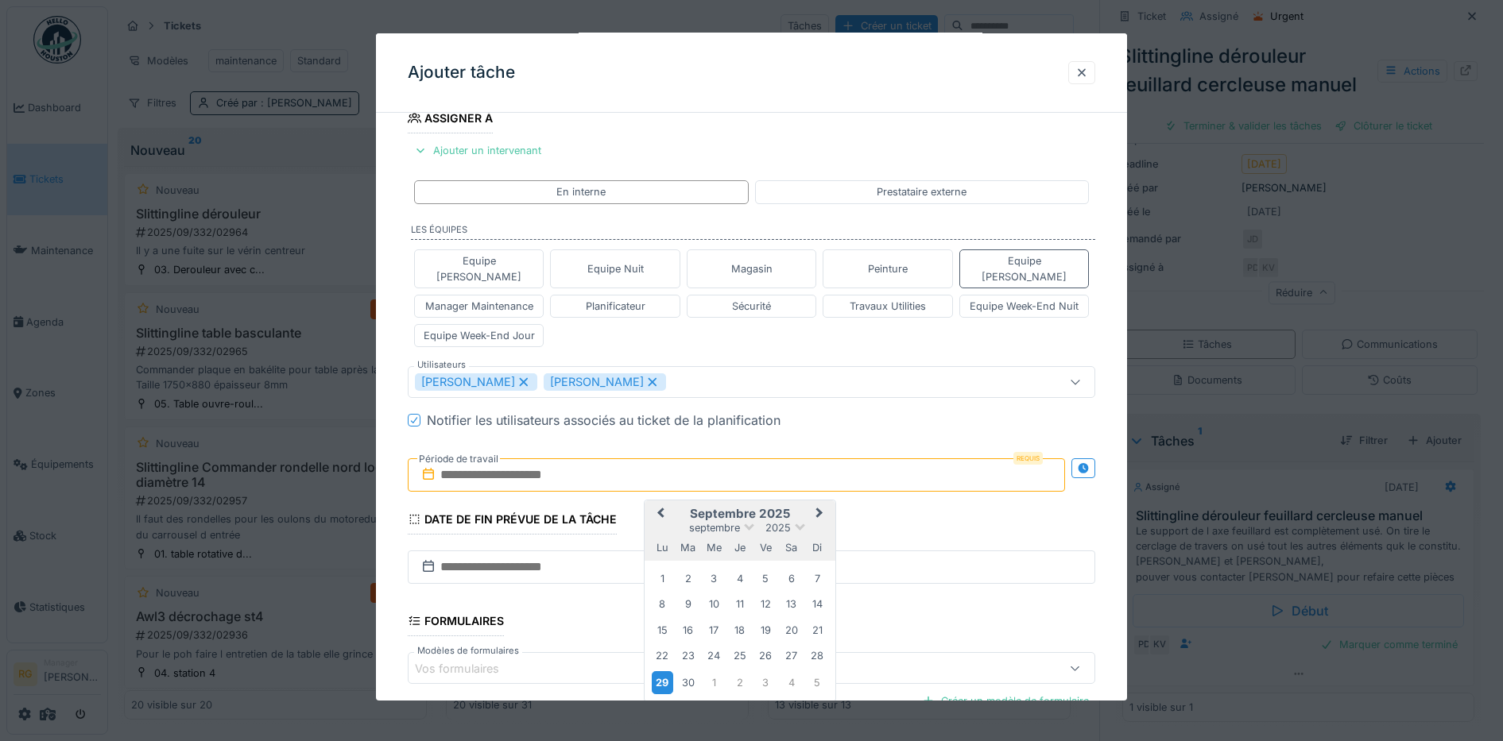
click at [662, 671] on div "29" at bounding box center [662, 682] width 21 height 23
click at [662, 670] on fieldset "**********" at bounding box center [752, 351] width 688 height 1003
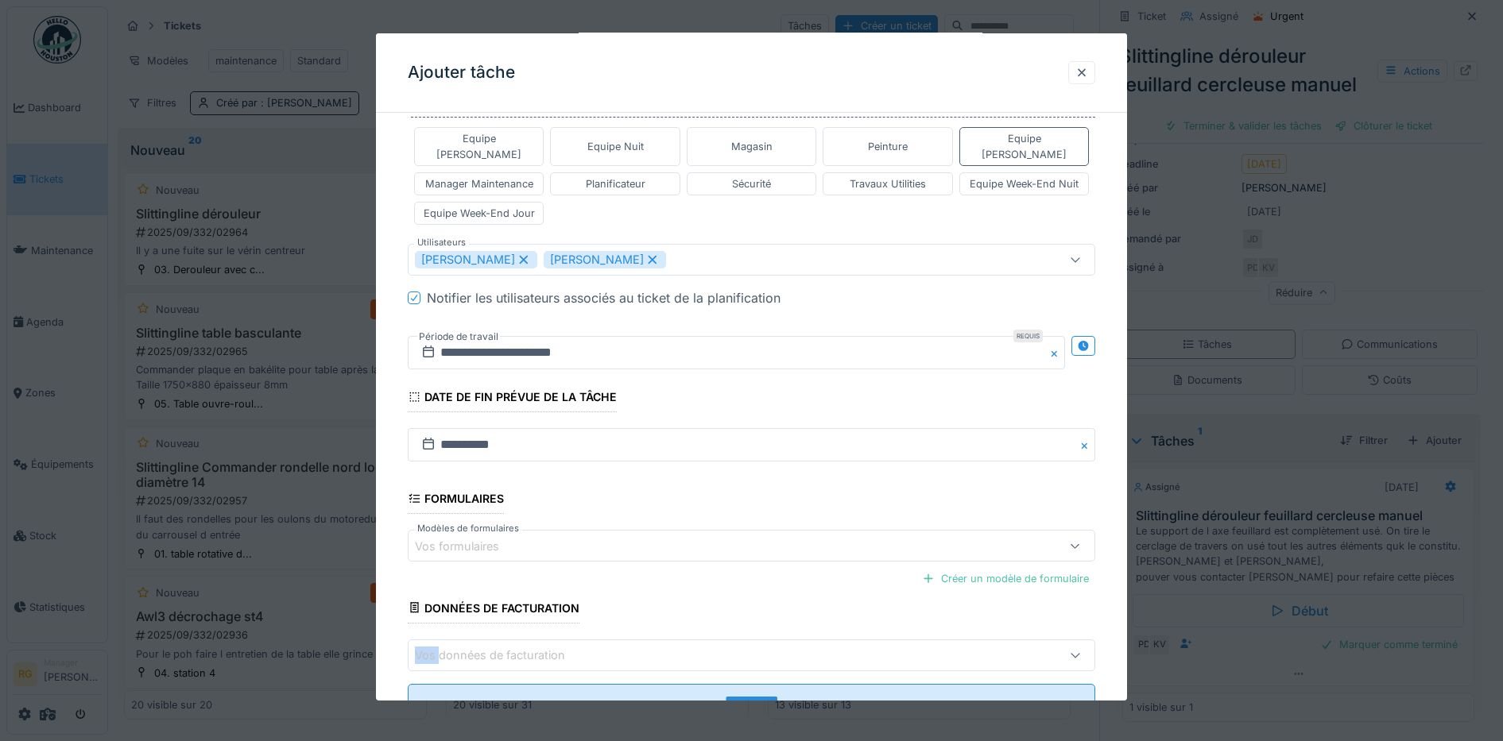
scroll to position [443, 0]
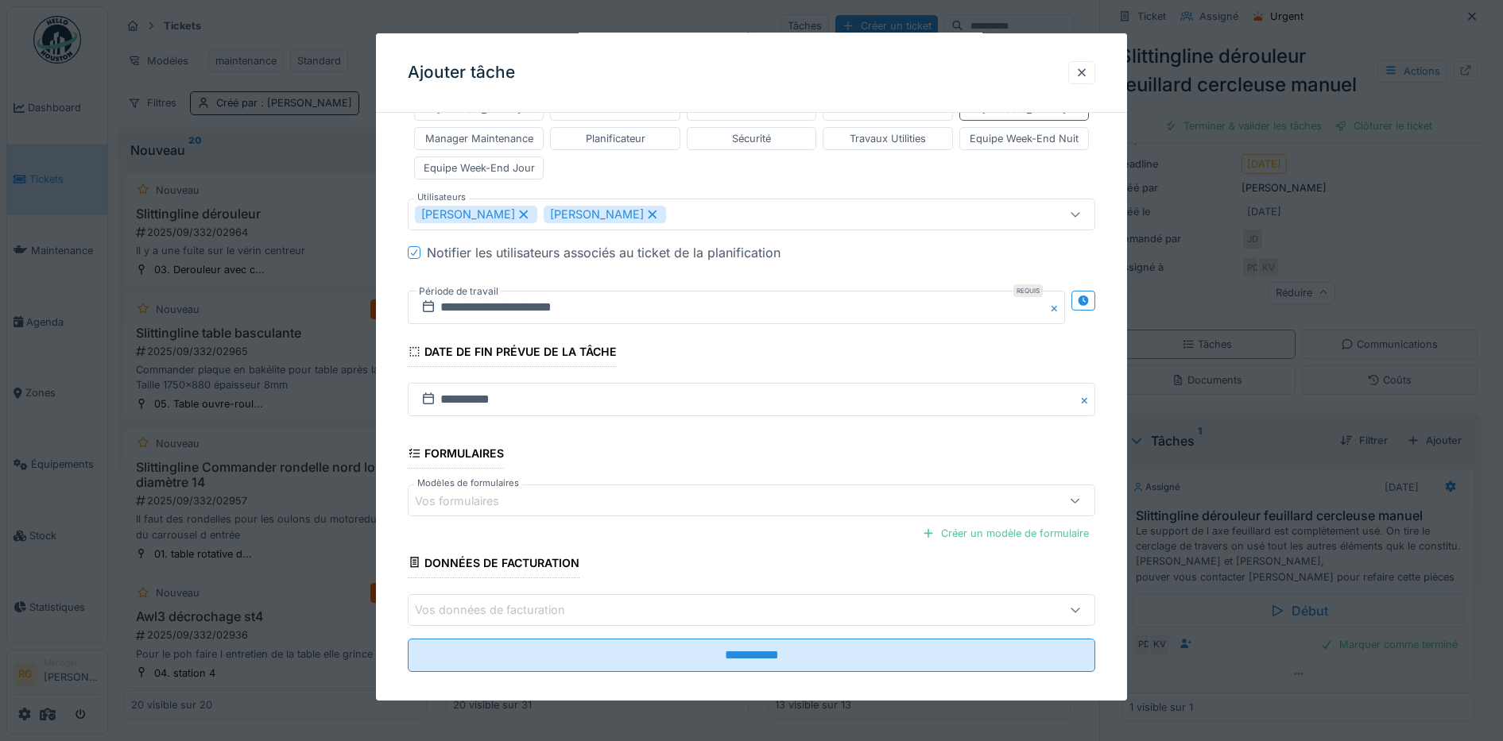
click at [647, 536] on fieldset "**********" at bounding box center [752, 183] width 688 height 1003
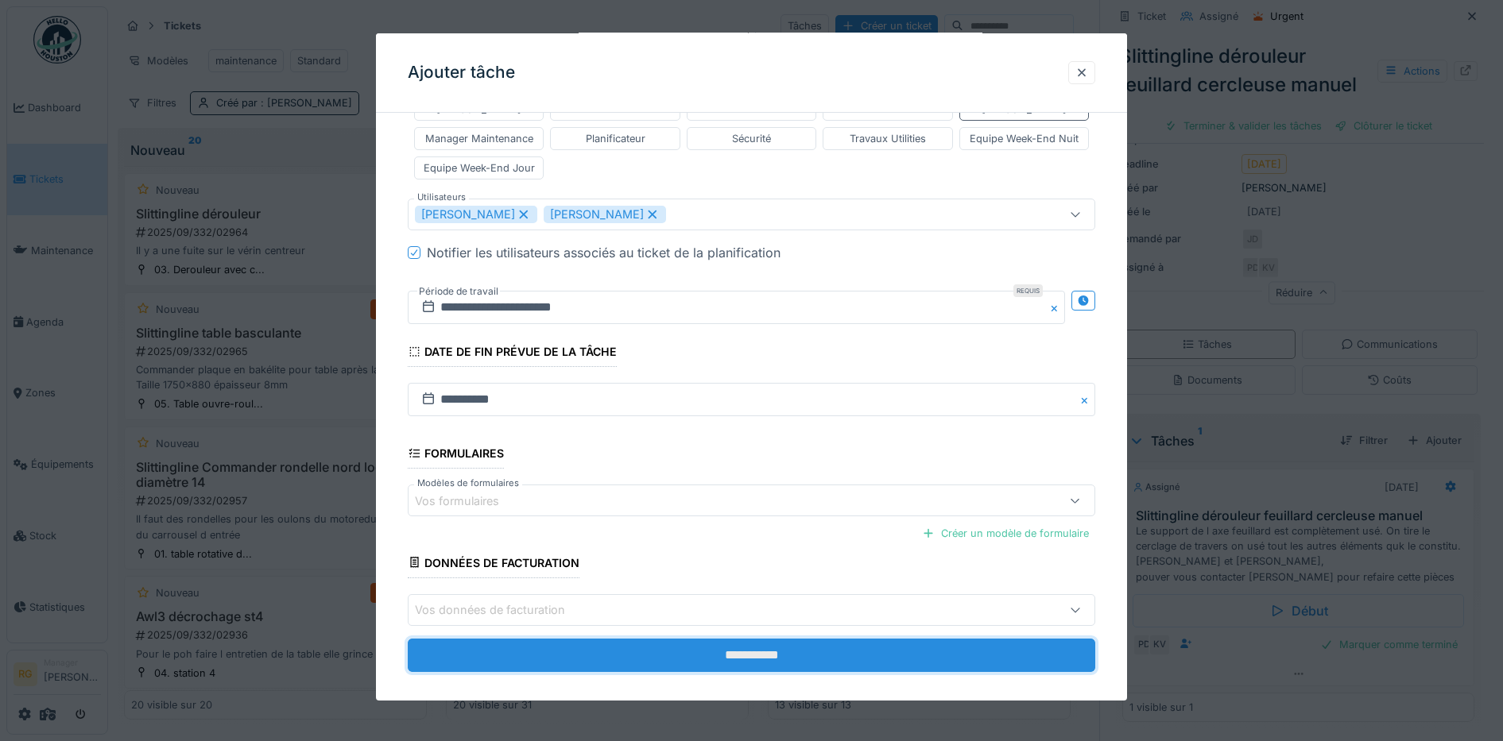
click at [759, 641] on input "**********" at bounding box center [752, 655] width 688 height 33
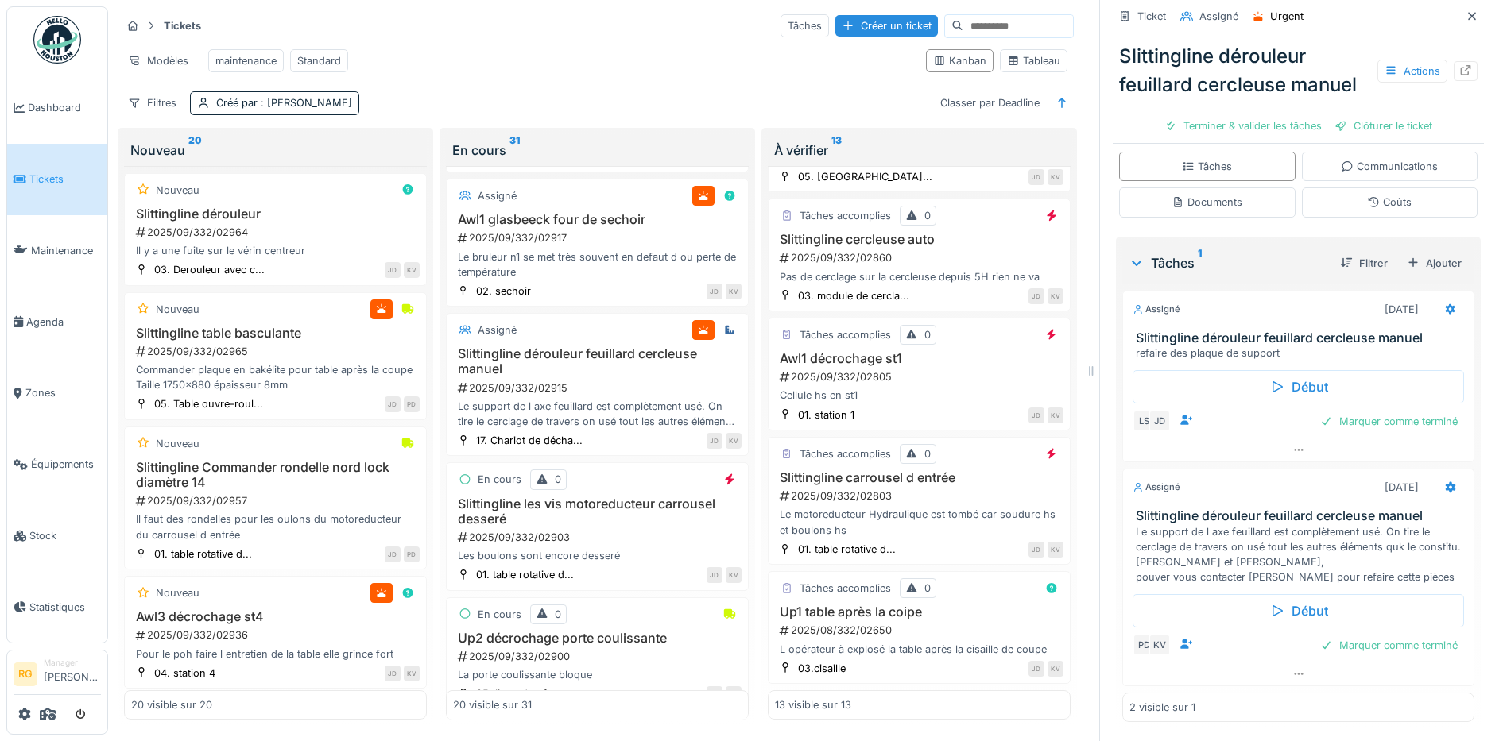
scroll to position [342, 0]
click at [1356, 645] on div "Marquer comme terminé" at bounding box center [1389, 645] width 150 height 21
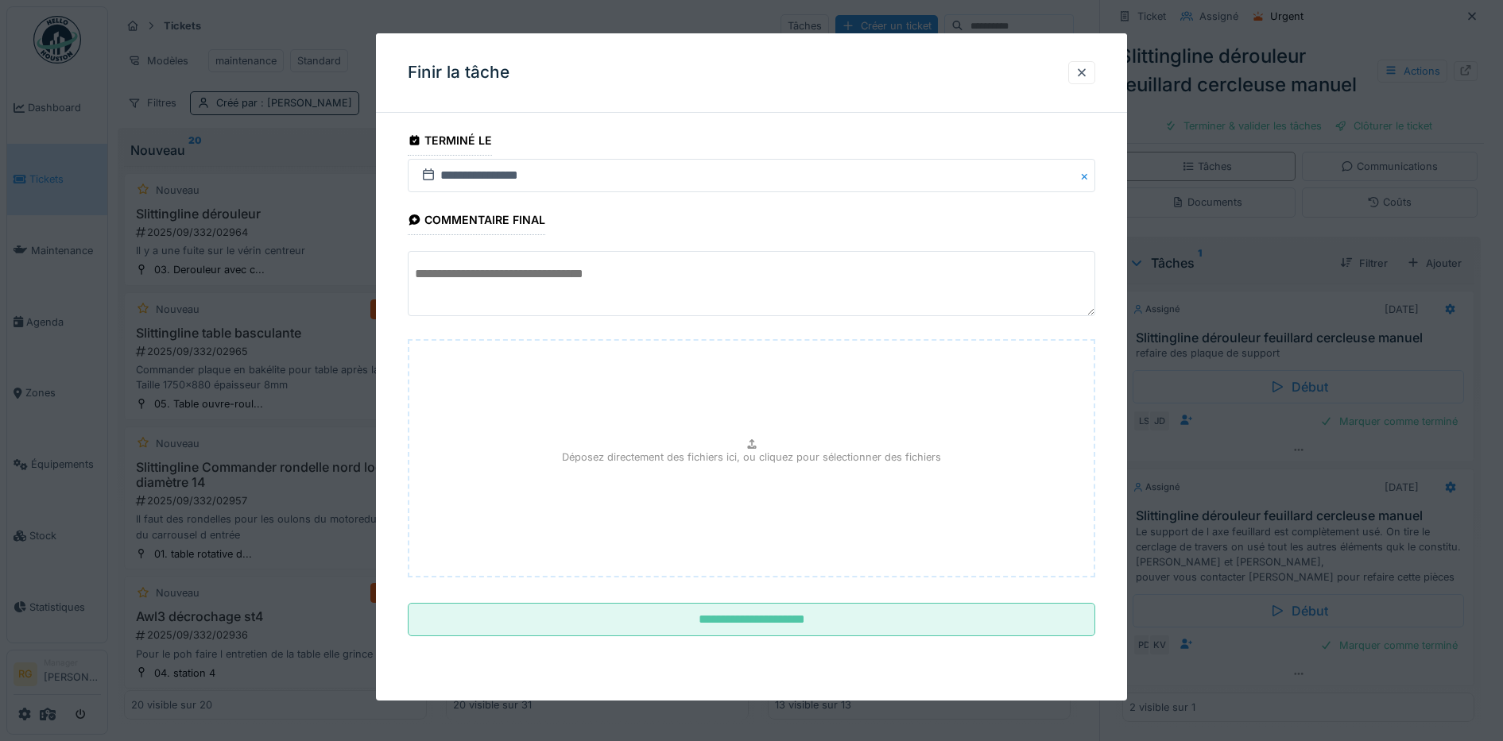
click at [475, 277] on textarea at bounding box center [752, 283] width 688 height 65
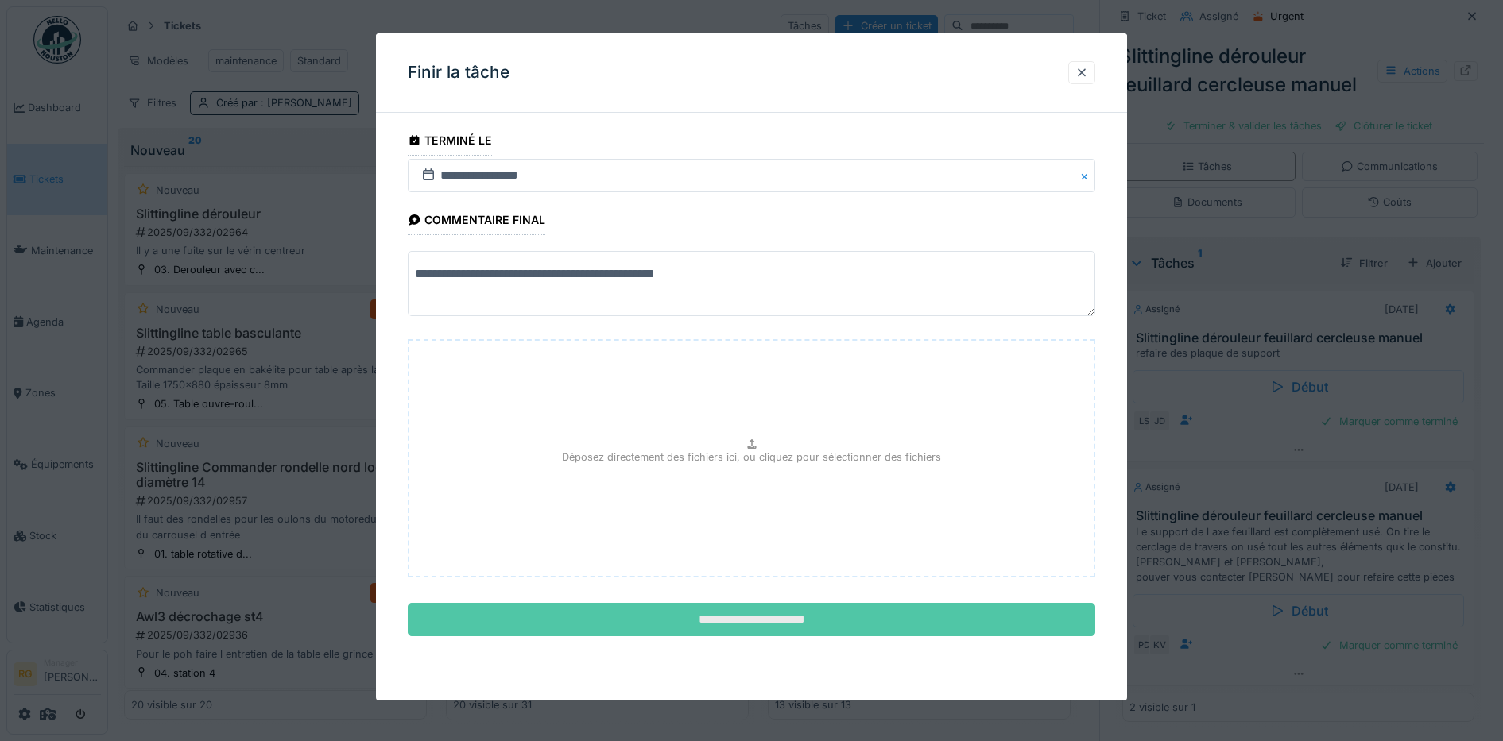
type textarea "**********"
click at [743, 619] on input "**********" at bounding box center [752, 619] width 688 height 33
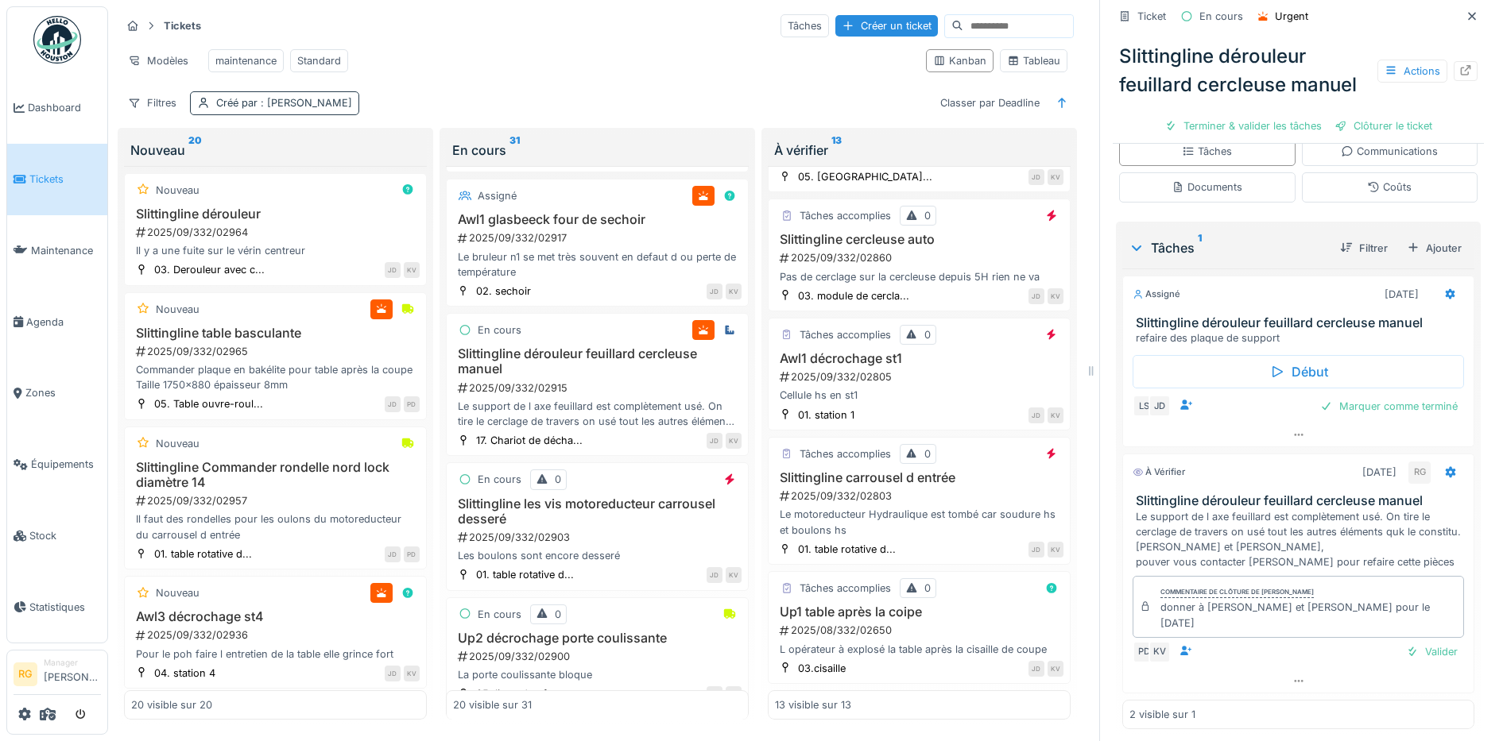
click at [283, 109] on span ": Jean-claude Delporte" at bounding box center [304, 103] width 95 height 12
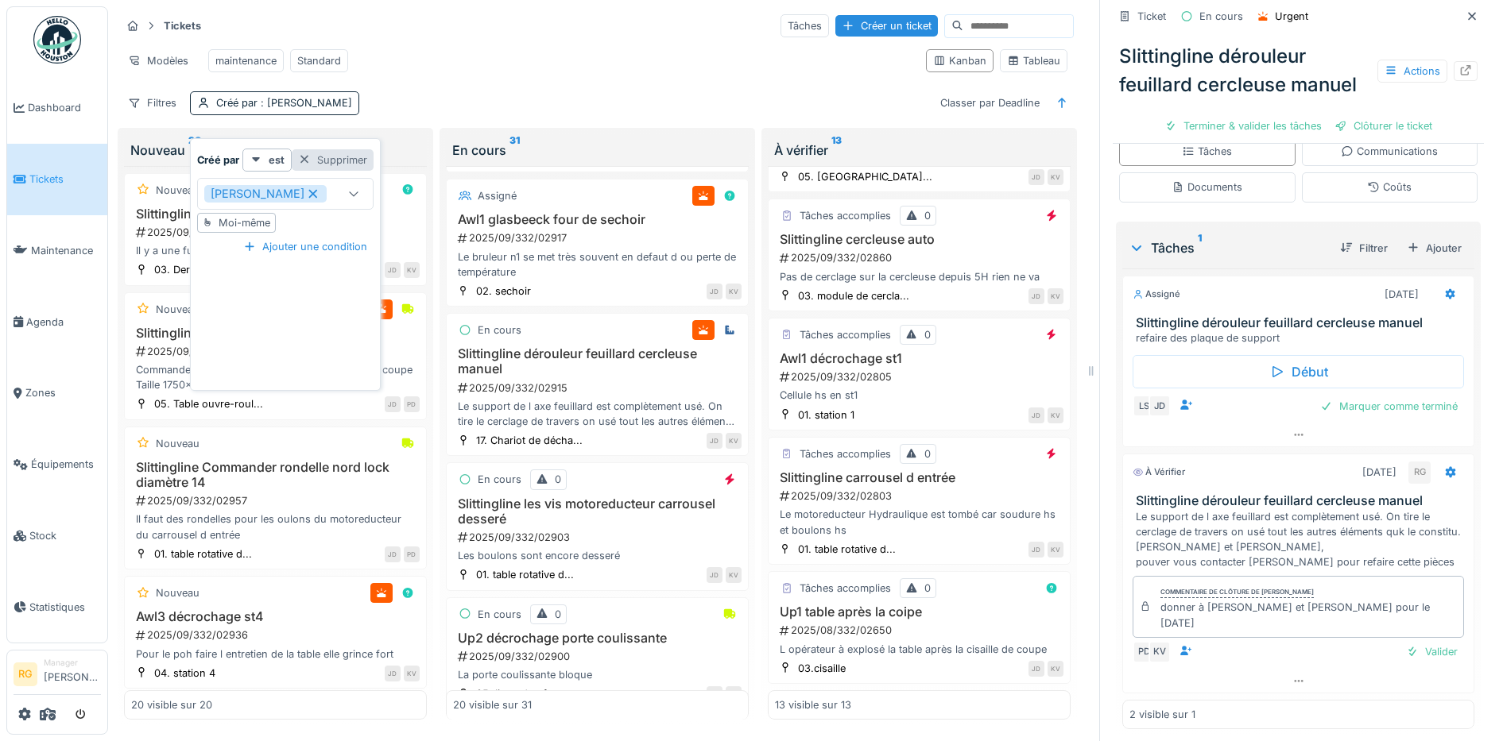
click at [304, 160] on div at bounding box center [304, 160] width 13 height 15
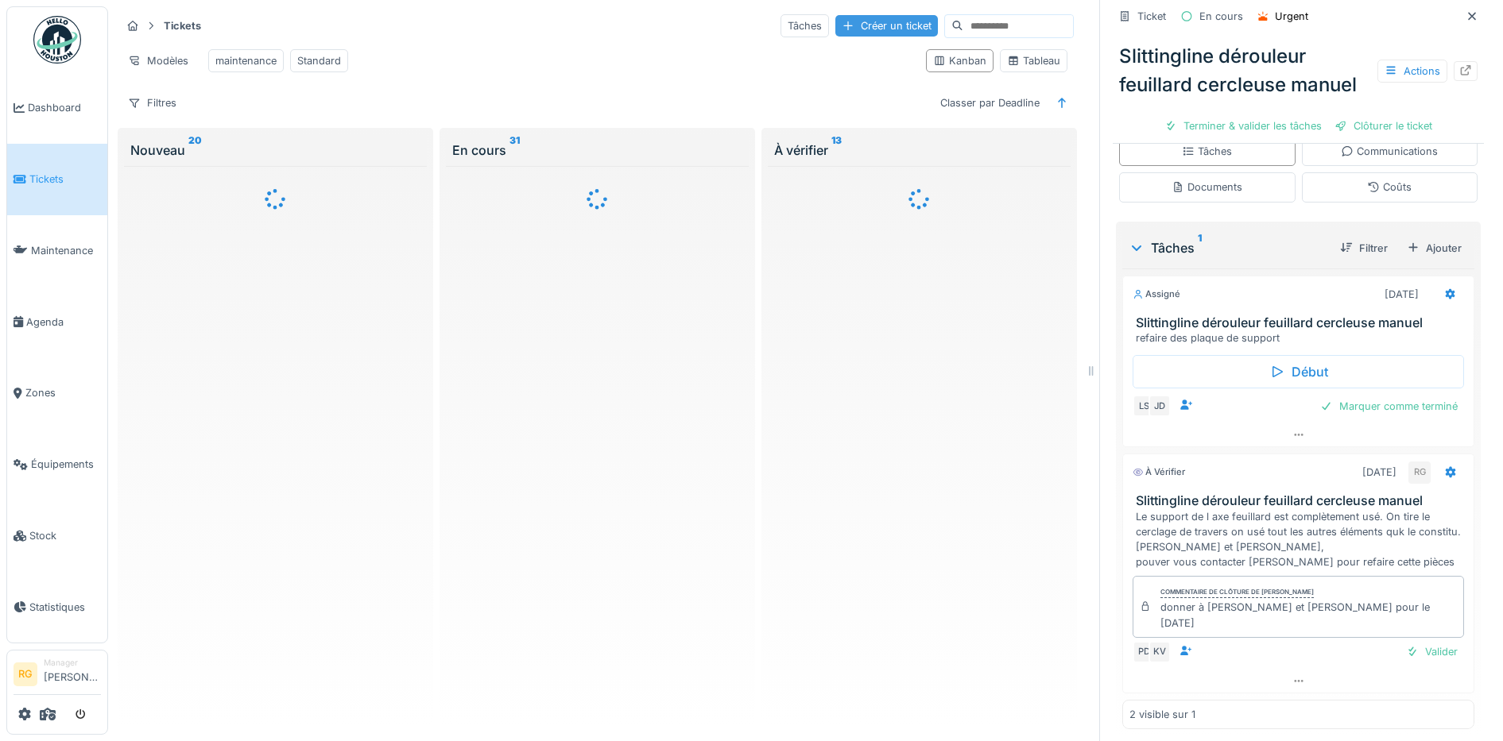
scroll to position [0, 0]
click at [838, 25] on div "Créer un ticket" at bounding box center [886, 25] width 103 height 21
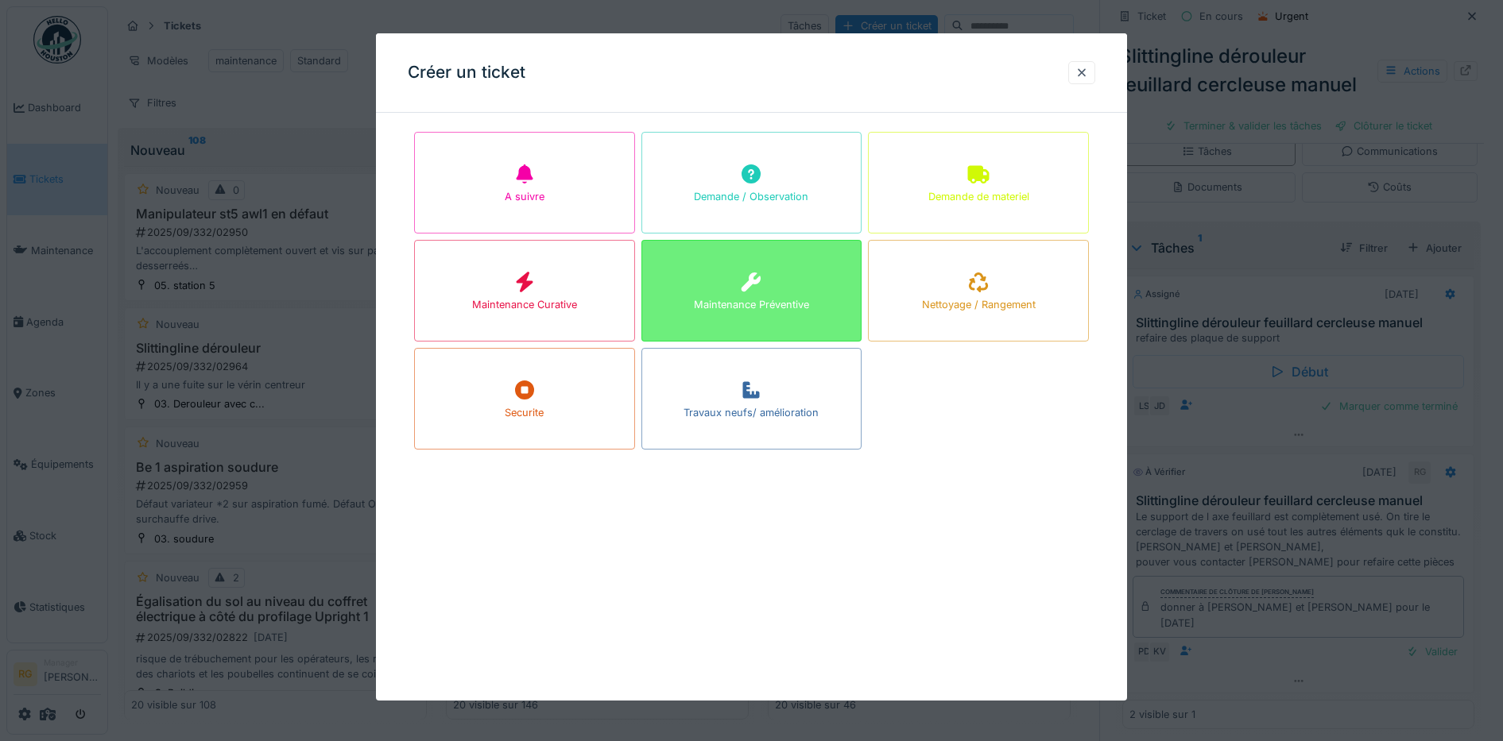
click at [748, 286] on icon at bounding box center [750, 282] width 19 height 19
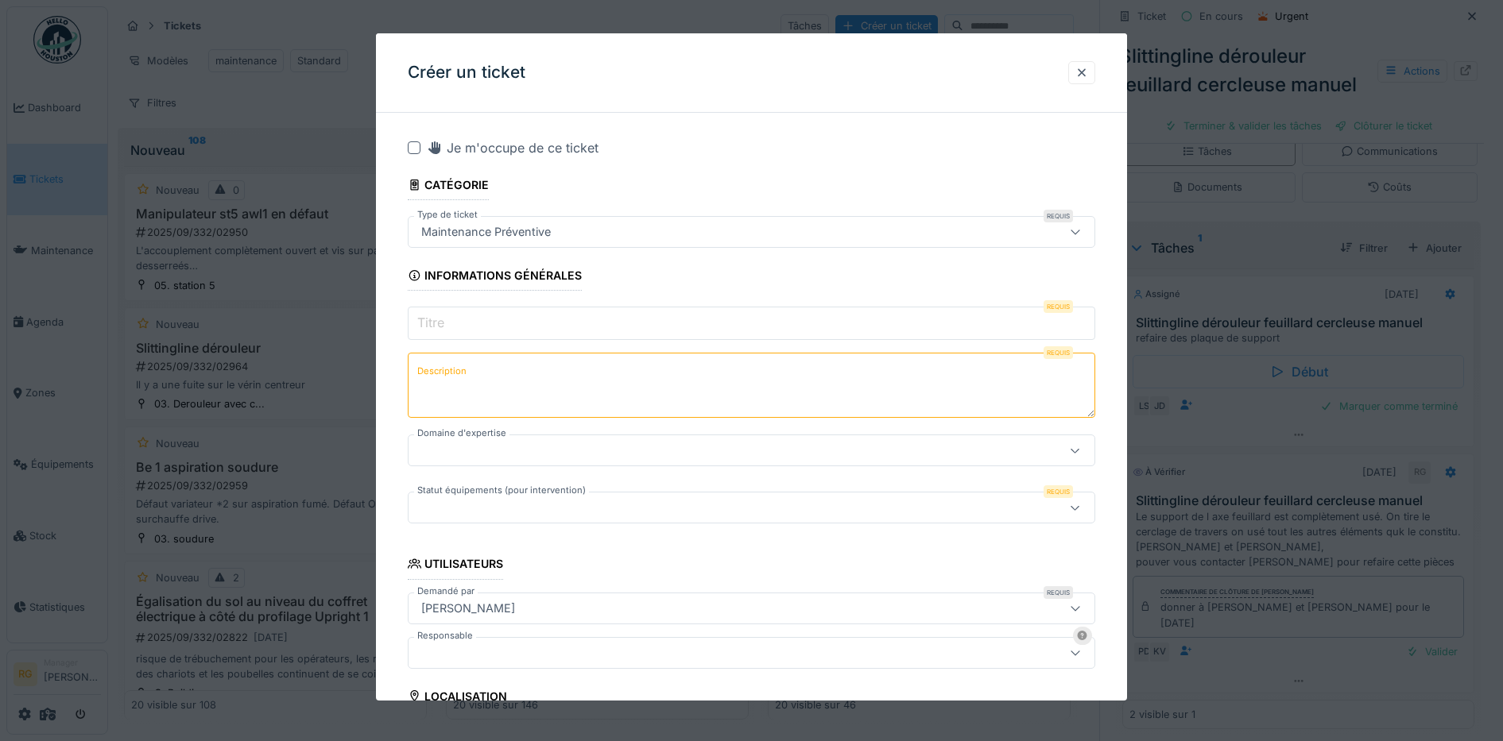
click at [474, 317] on input "Titre" at bounding box center [752, 323] width 688 height 33
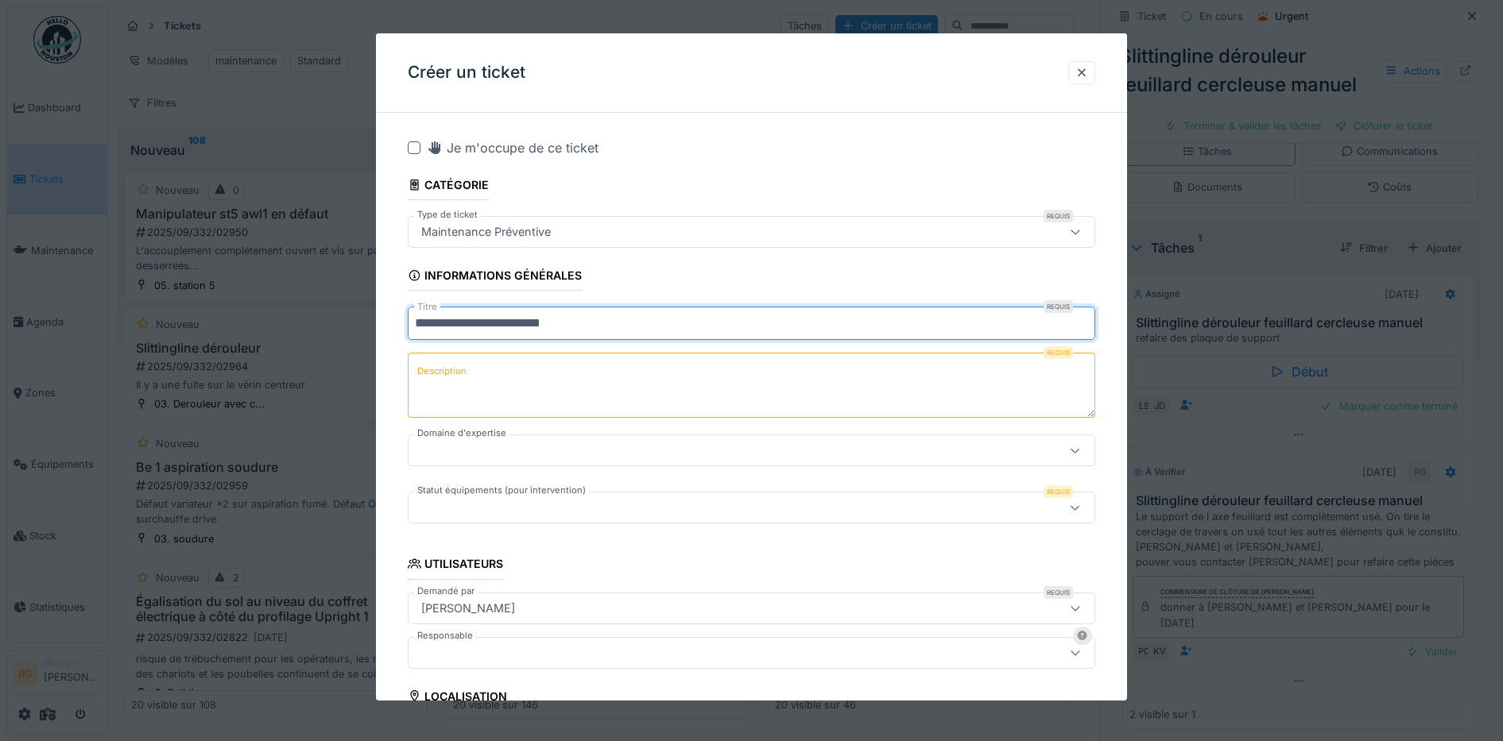
type input "**********"
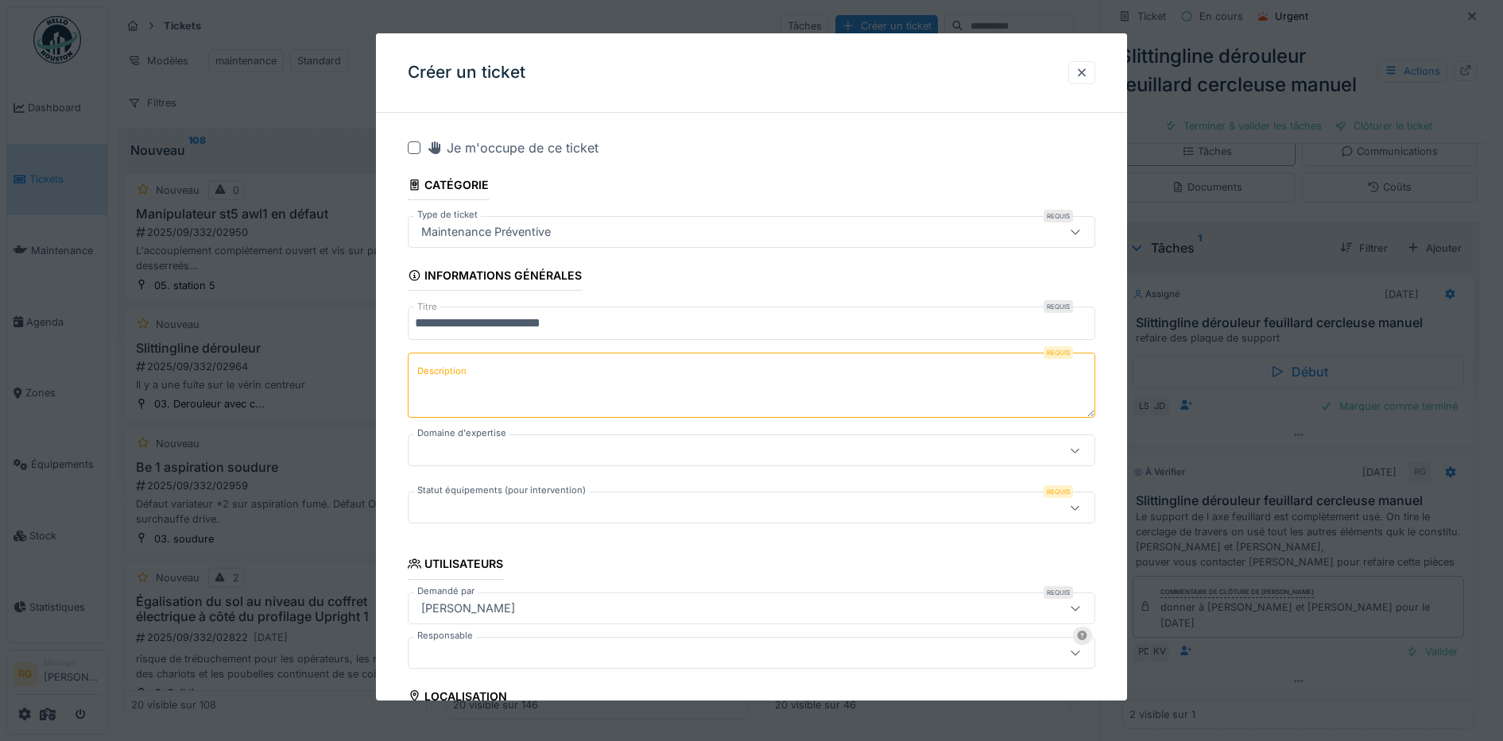
click at [471, 360] on textarea "Description" at bounding box center [752, 385] width 688 height 65
type textarea "**********"
click at [621, 454] on div at bounding box center [712, 450] width 594 height 17
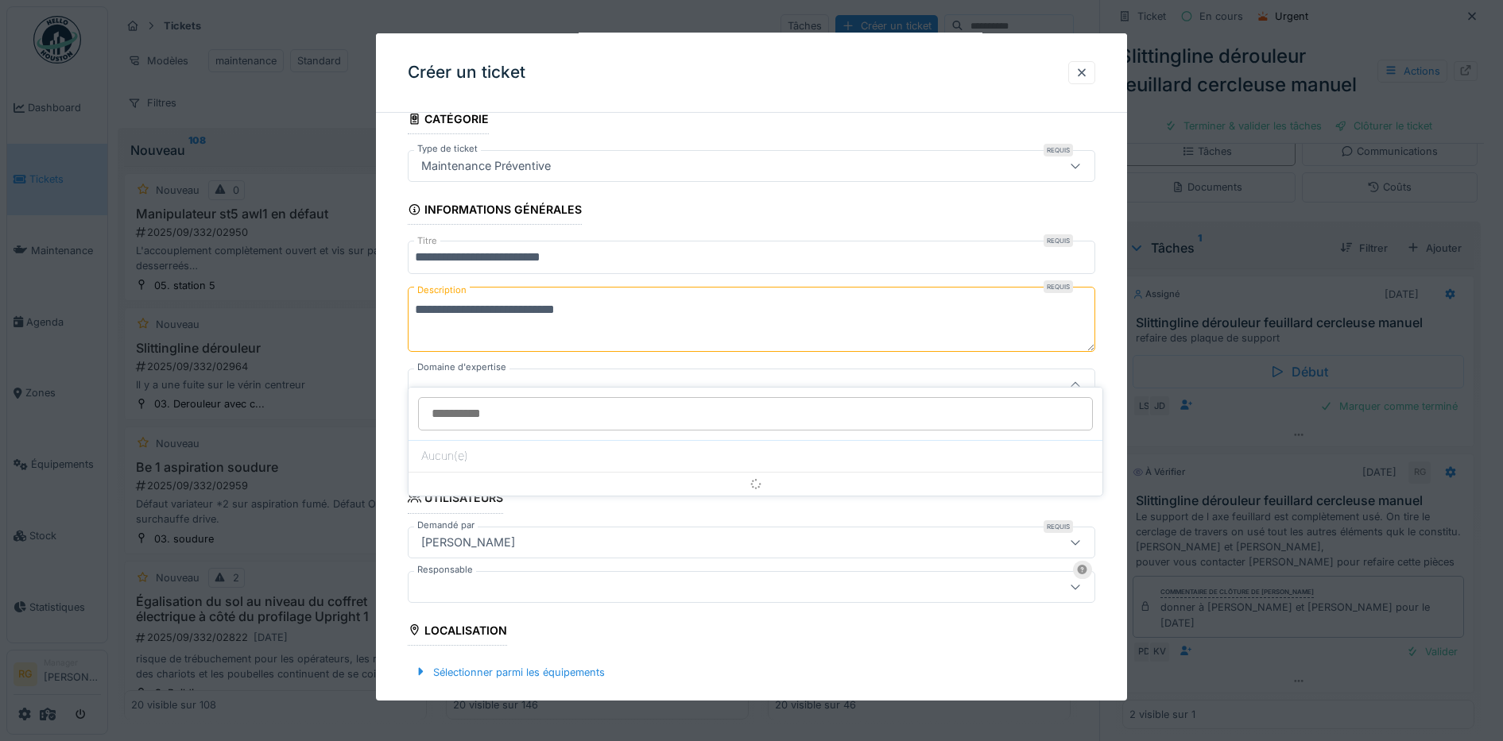
scroll to position [84, 0]
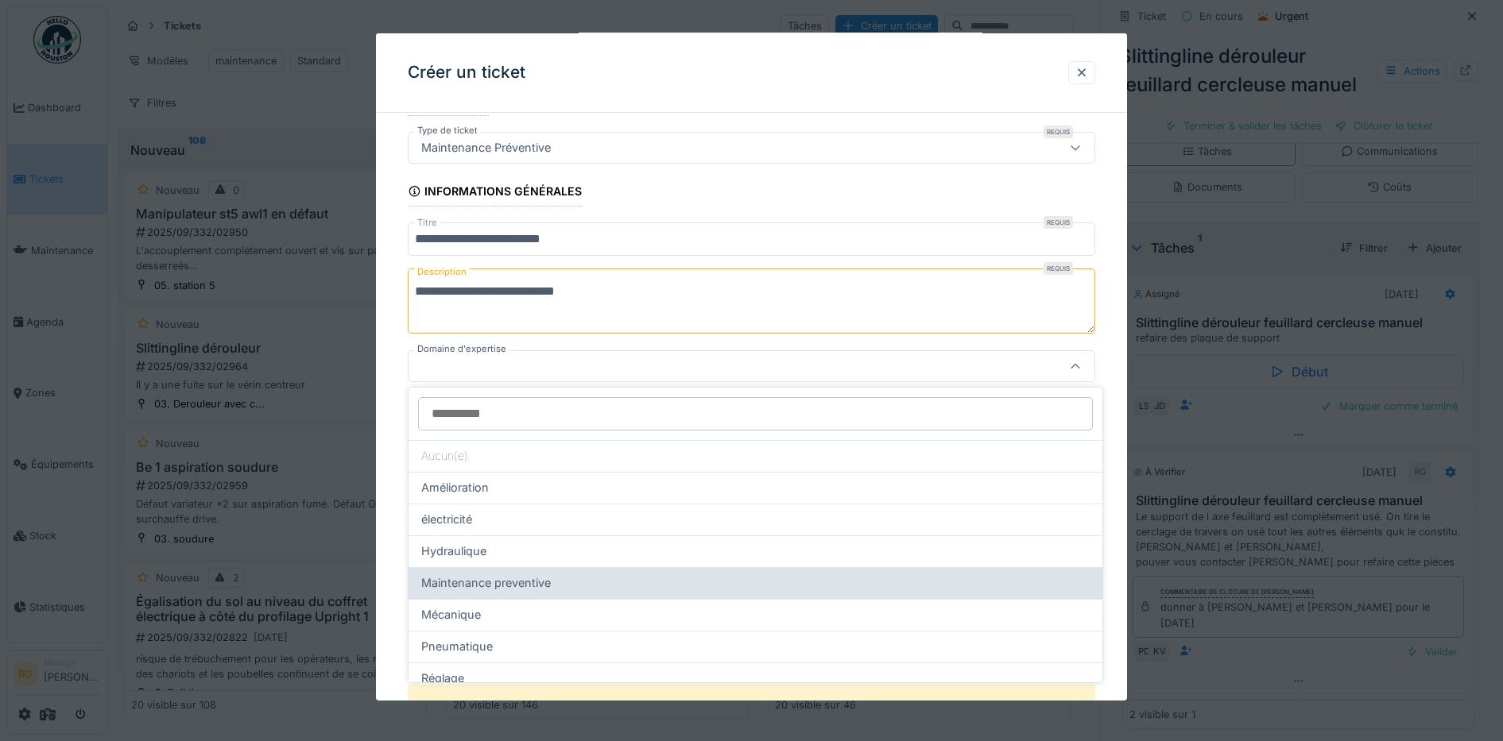
click at [498, 582] on span "Maintenance preventive" at bounding box center [486, 583] width 130 height 17
type input "***"
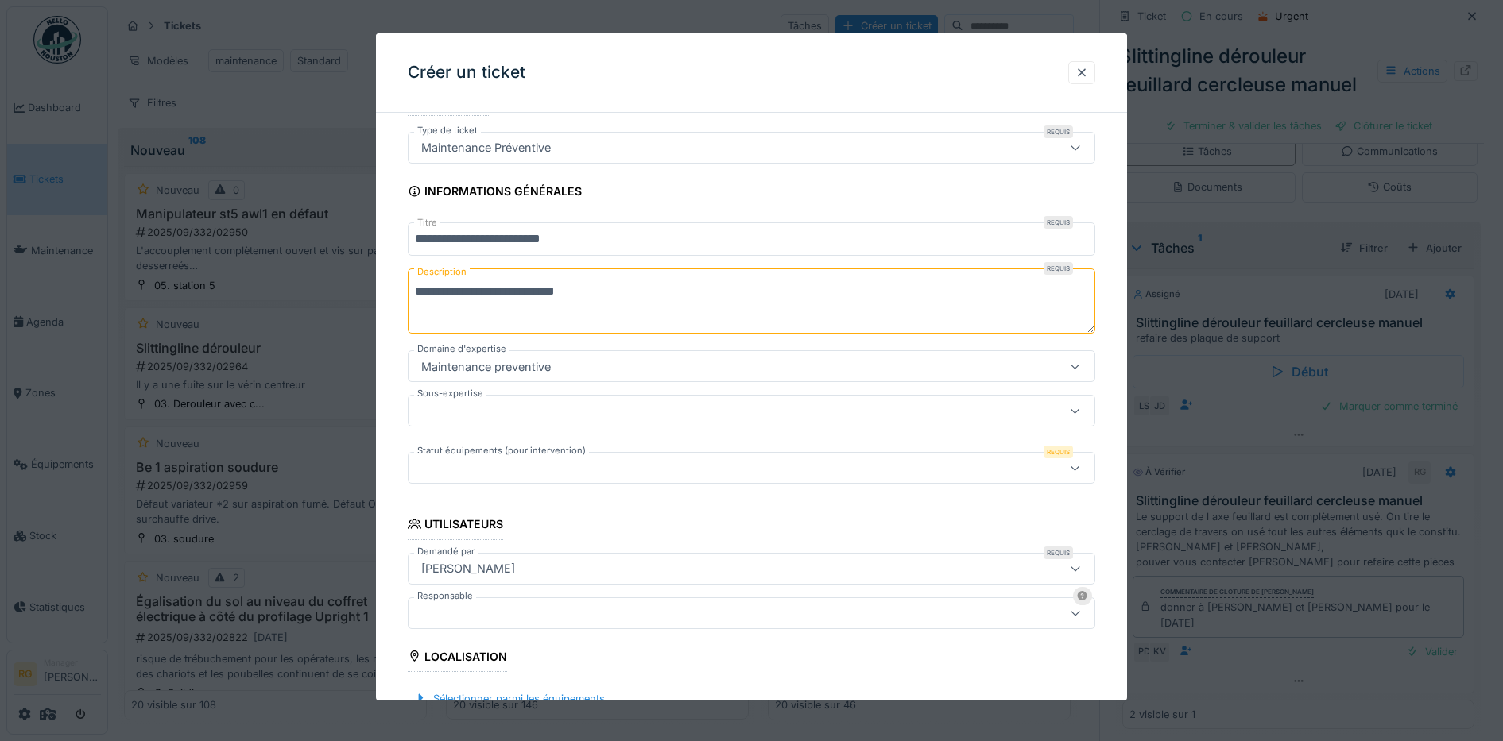
click at [478, 411] on div at bounding box center [712, 410] width 594 height 17
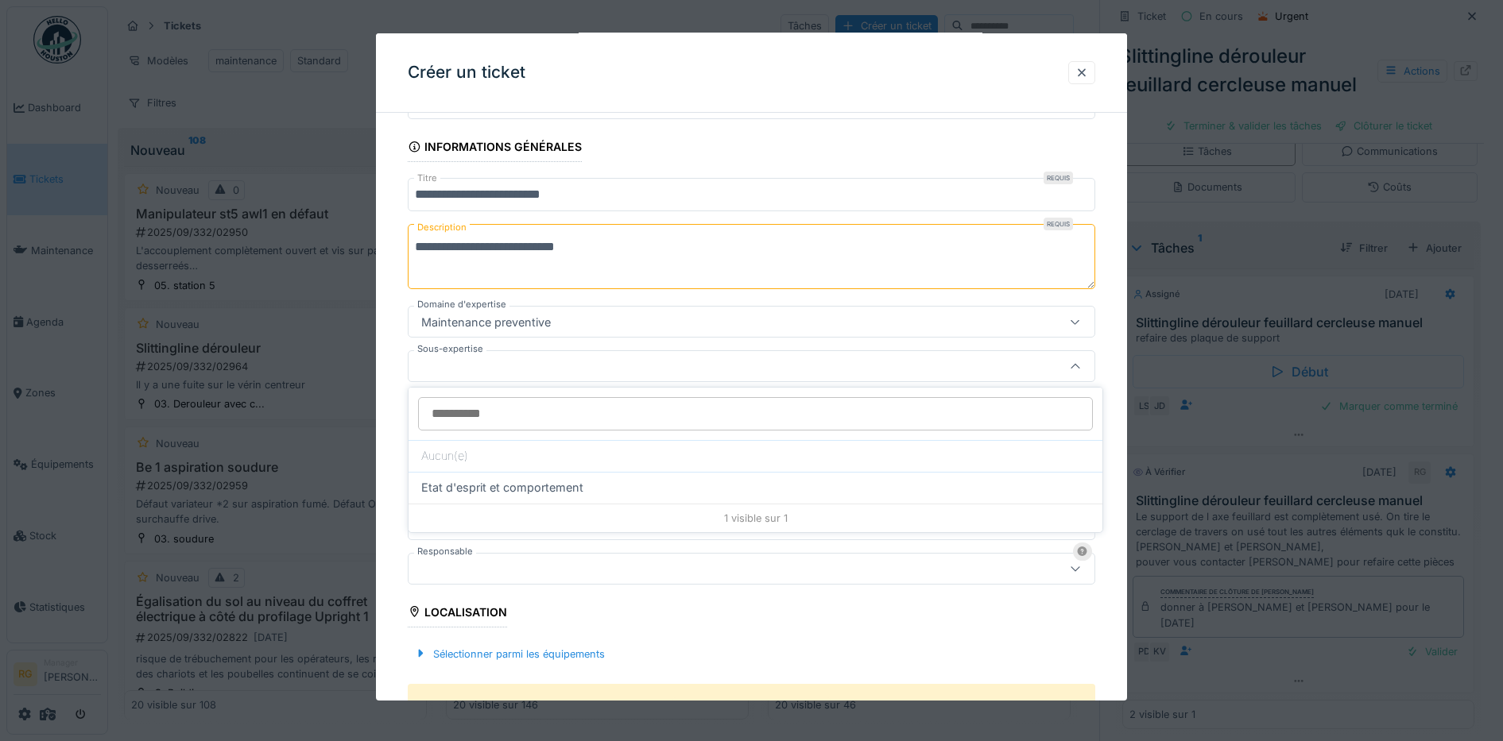
click at [389, 393] on div "**********" at bounding box center [752, 641] width 752 height 1288
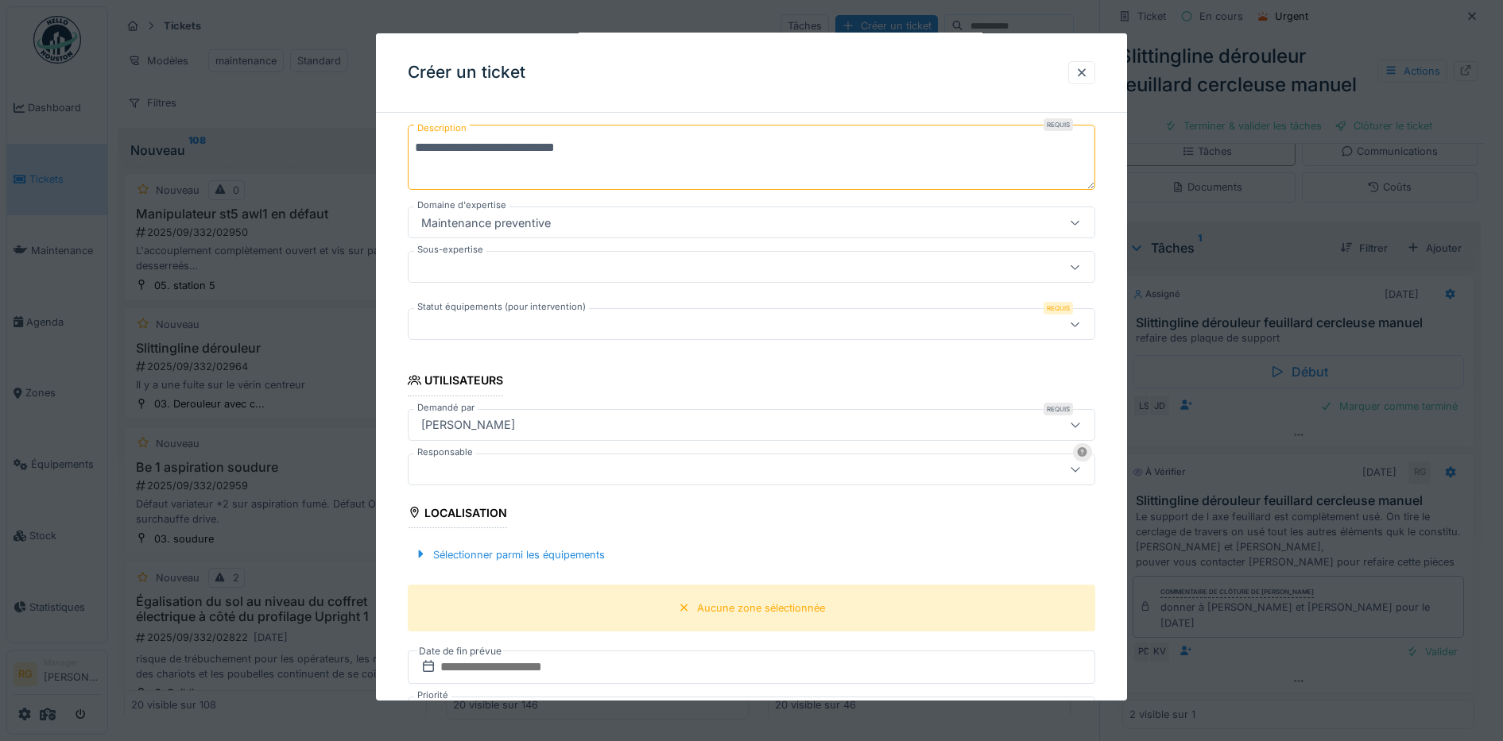
click at [510, 319] on div at bounding box center [712, 323] width 594 height 17
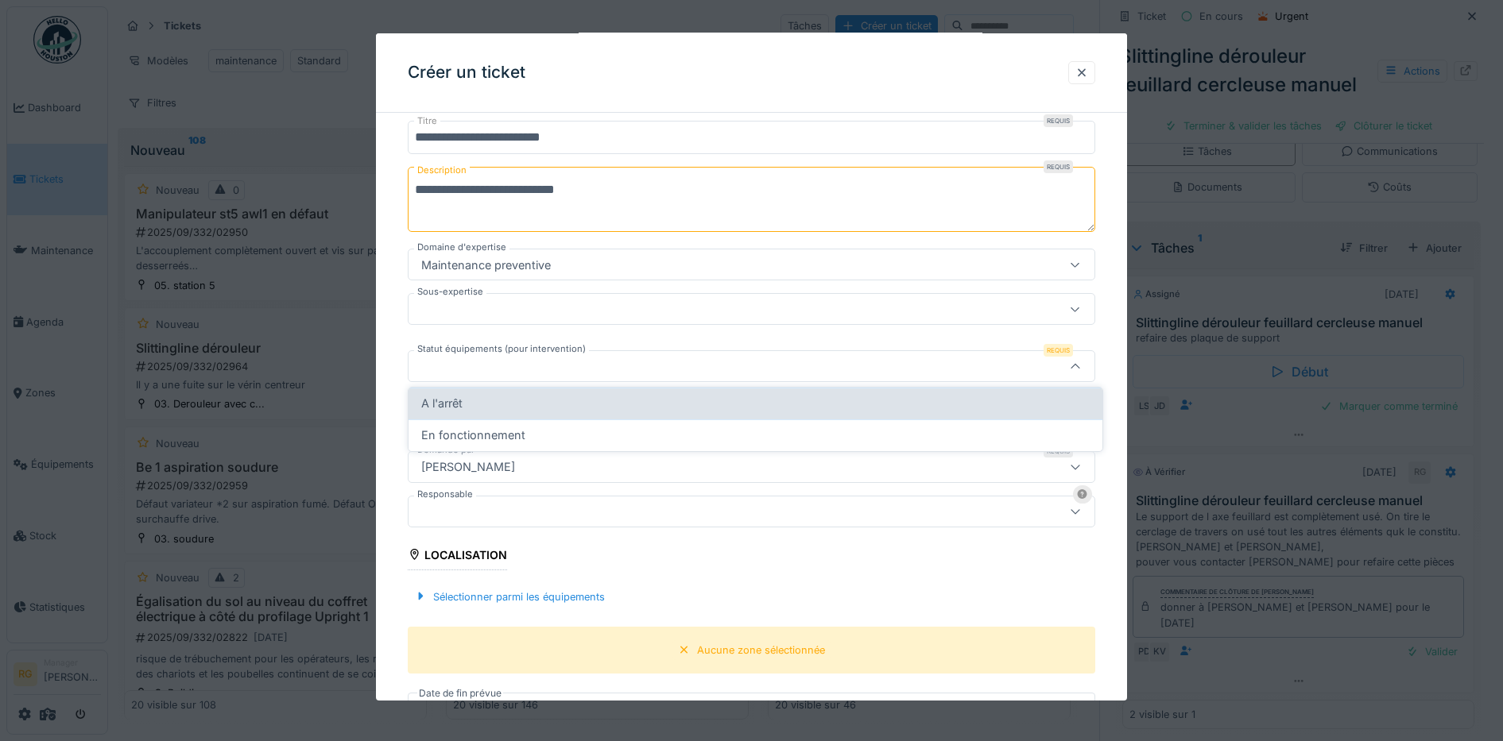
click at [461, 398] on span "A l'arrêt" at bounding box center [441, 403] width 41 height 17
type input "*********"
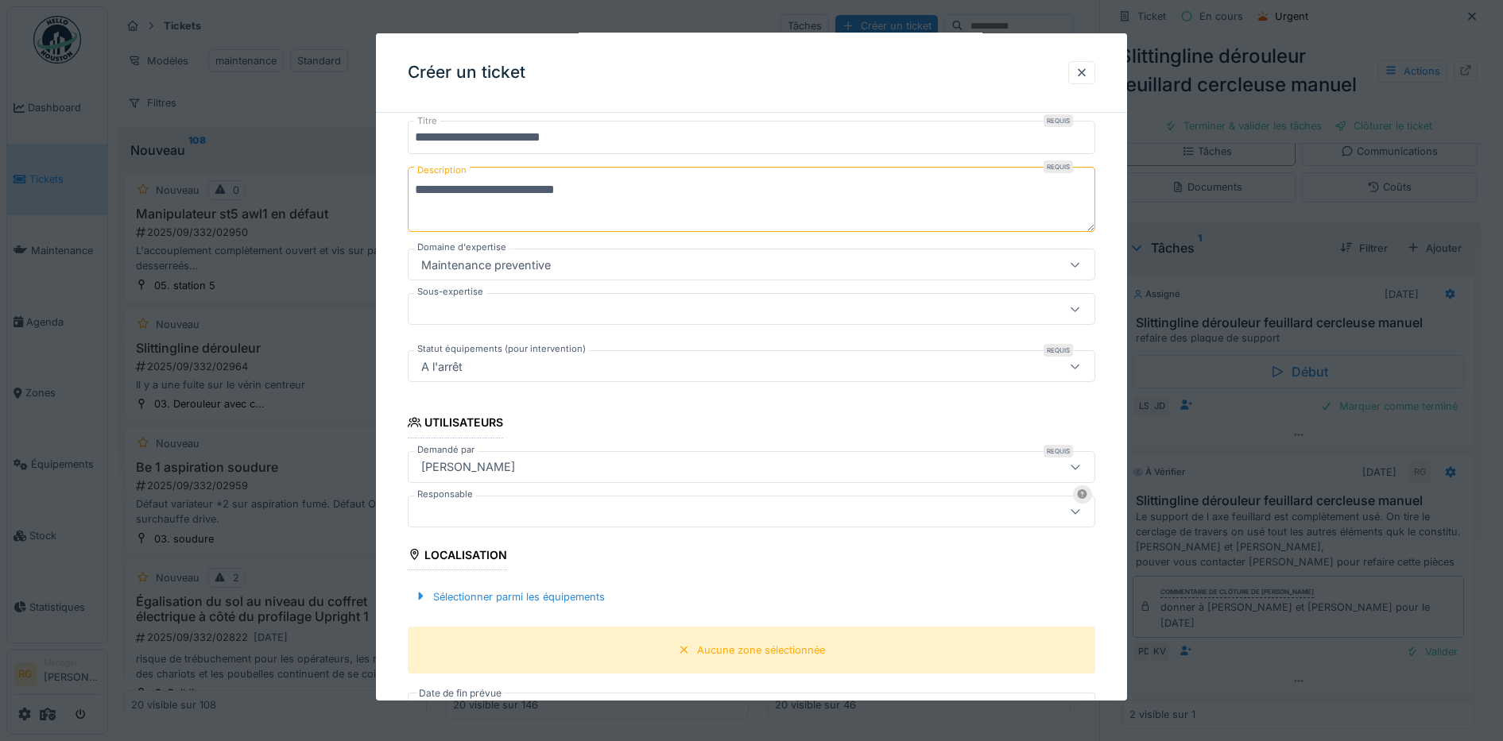
click at [440, 508] on div at bounding box center [712, 511] width 594 height 17
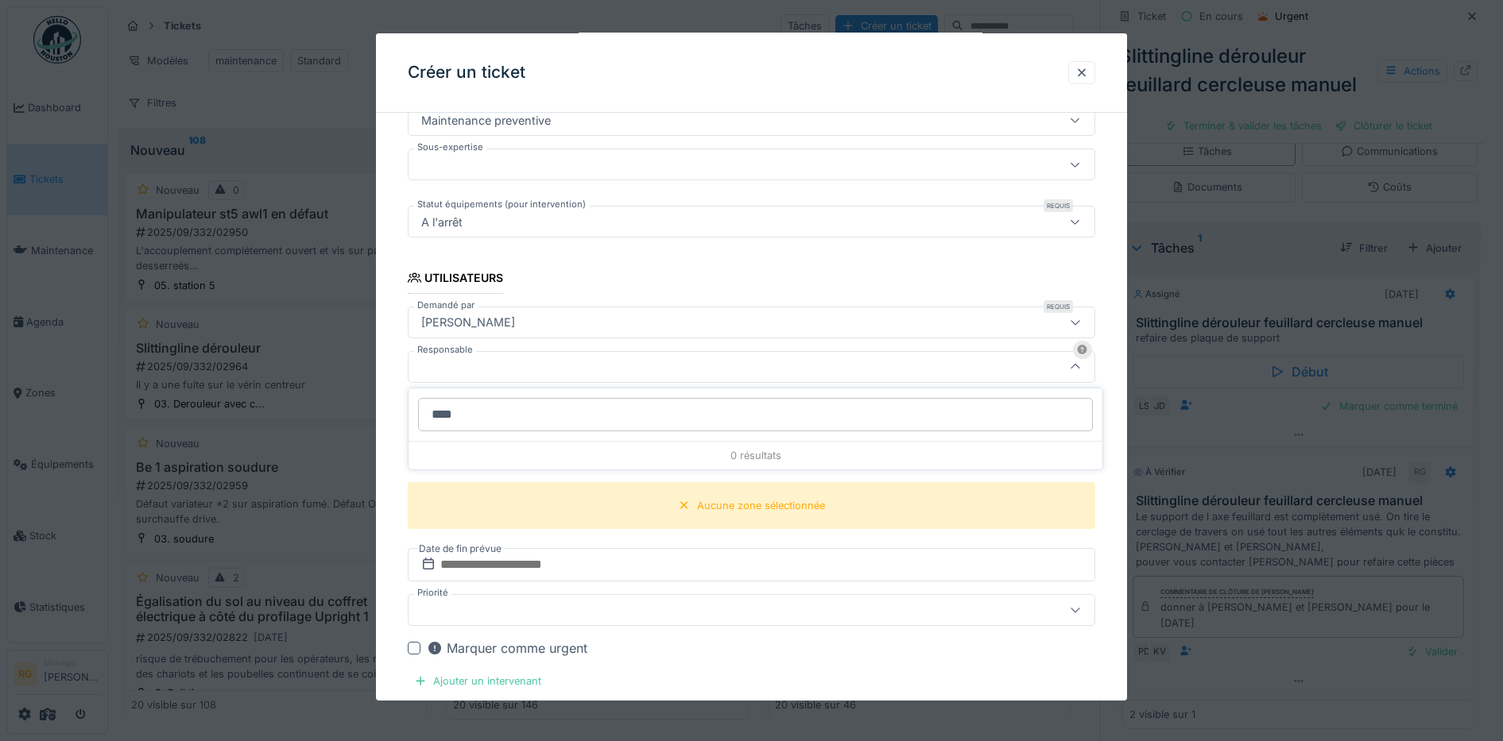
type input "*****"
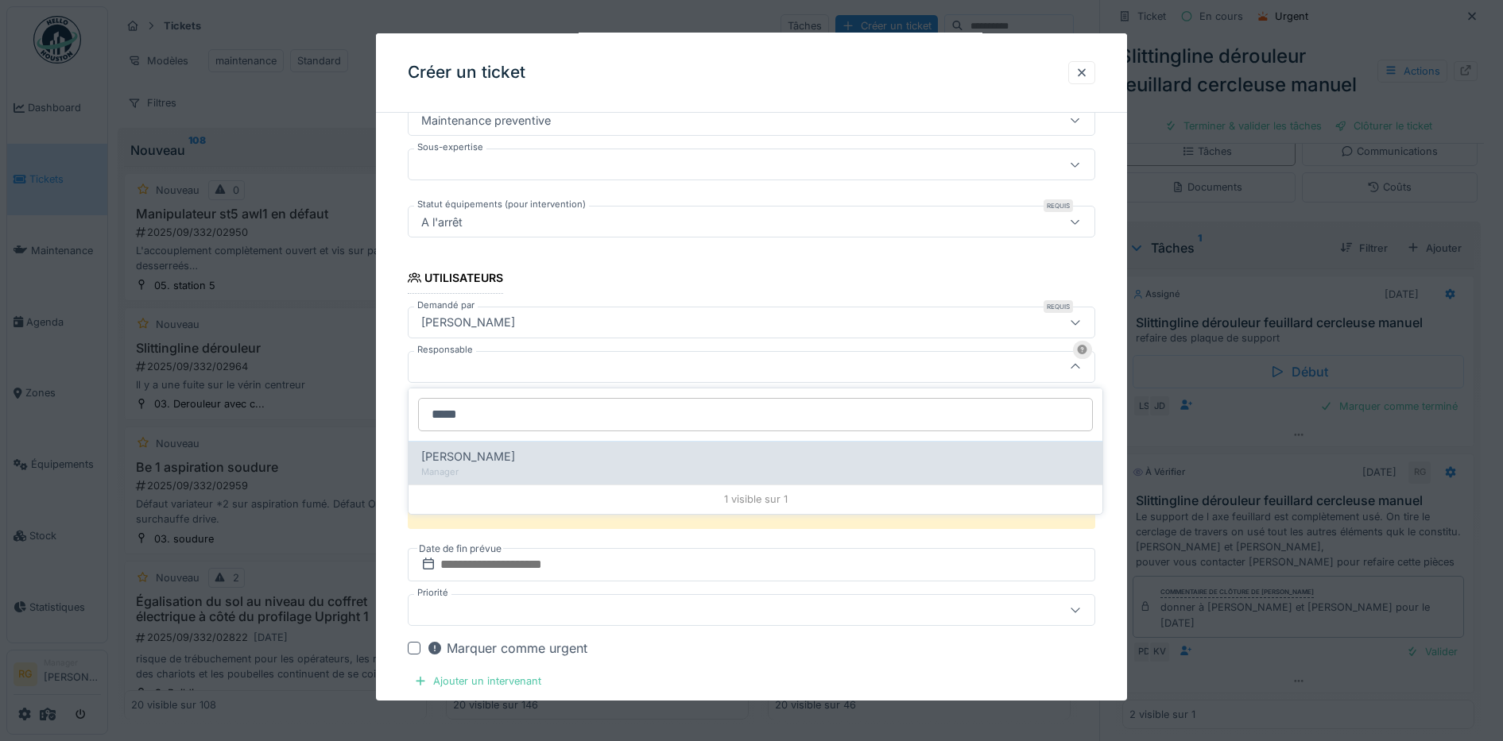
click at [489, 457] on span "[PERSON_NAME]" at bounding box center [468, 456] width 94 height 17
type input "*****"
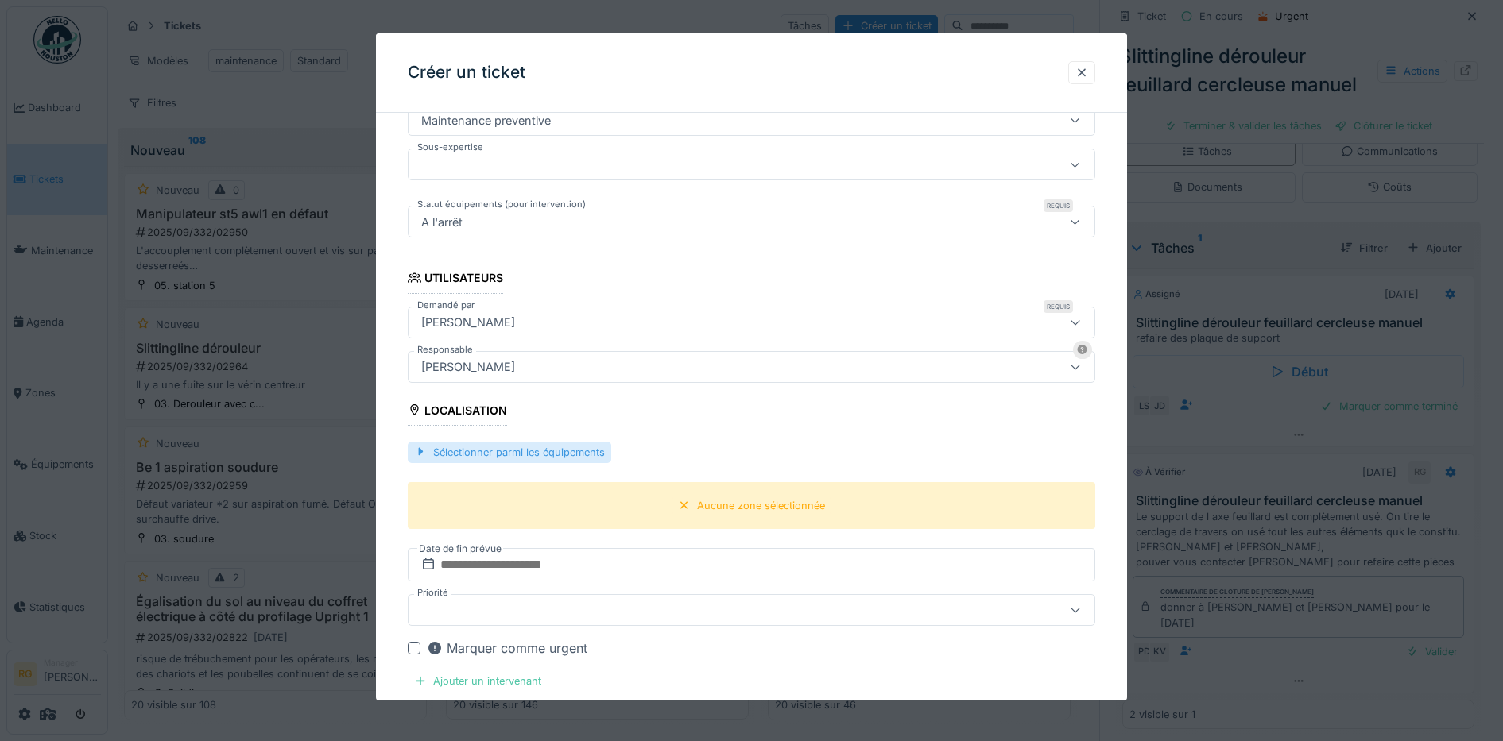
click at [510, 451] on div "Sélectionner parmi les équipements" at bounding box center [509, 452] width 203 height 21
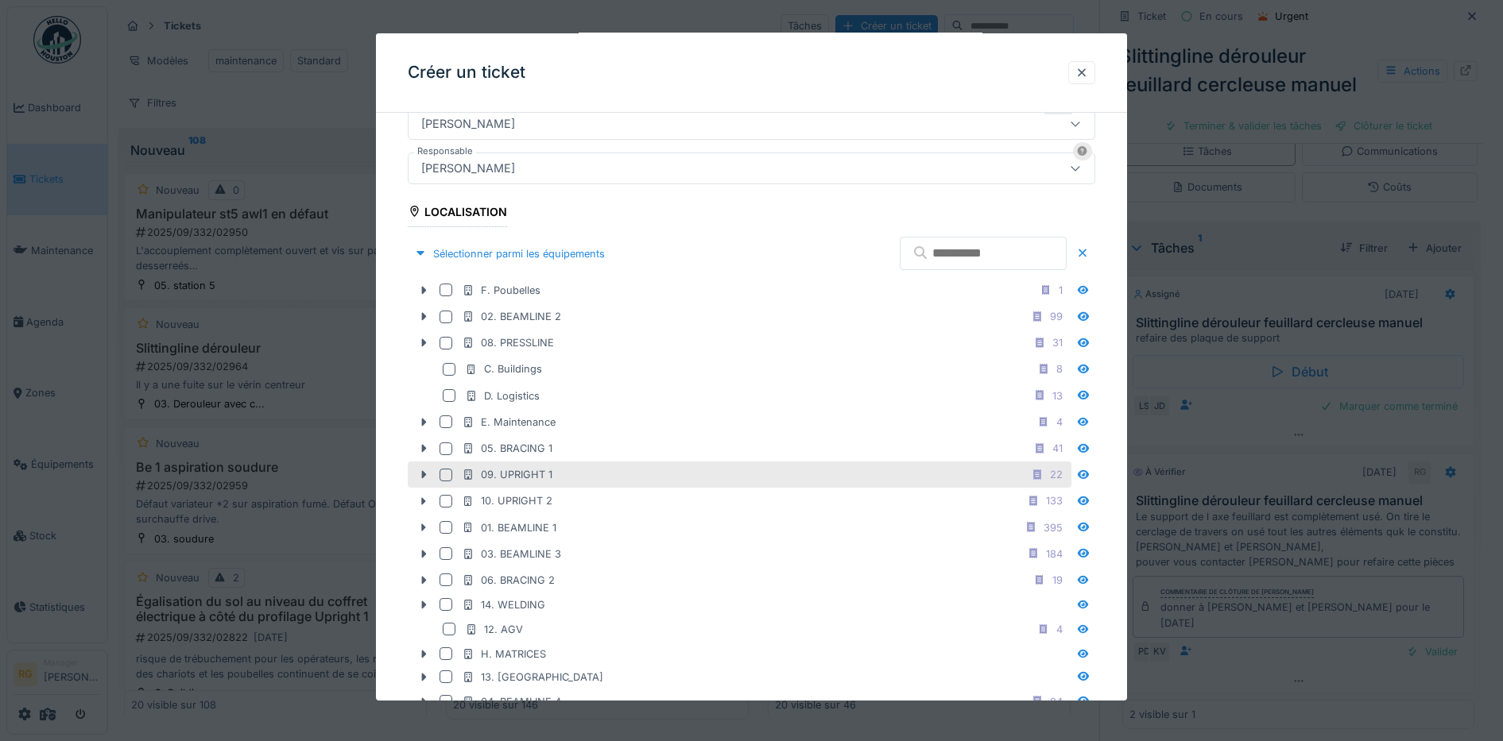
scroll to position [629, 0]
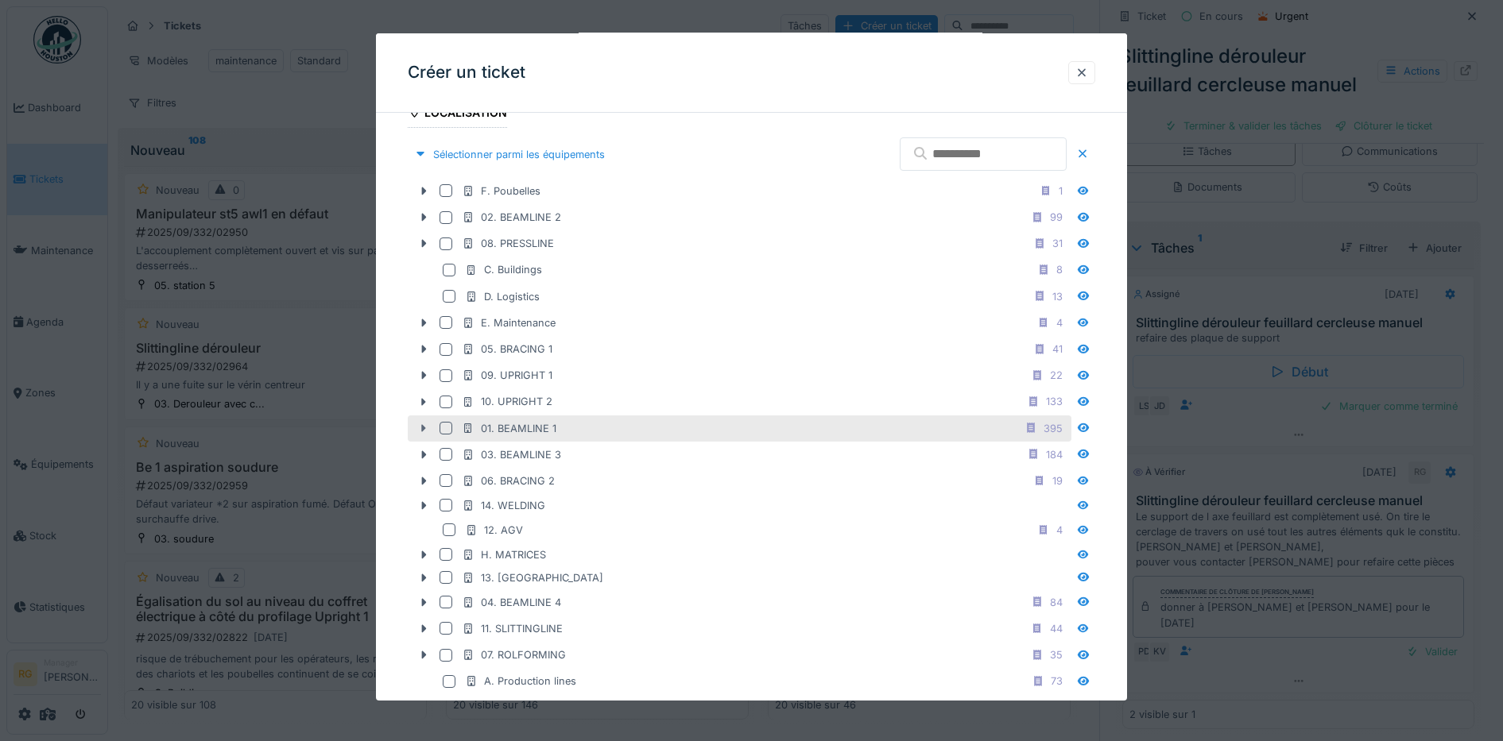
click at [424, 431] on icon at bounding box center [423, 429] width 13 height 10
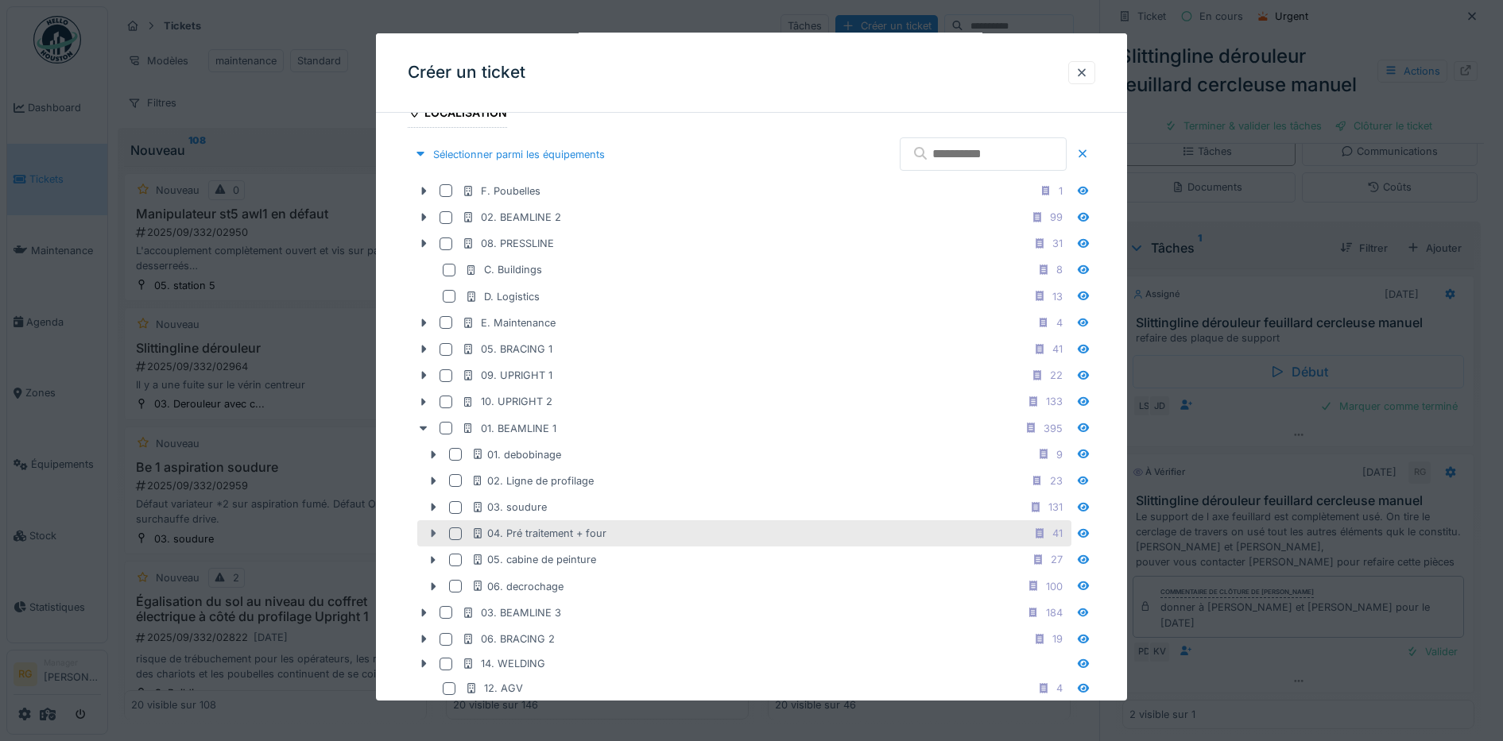
click at [433, 532] on icon at bounding box center [433, 534] width 5 height 8
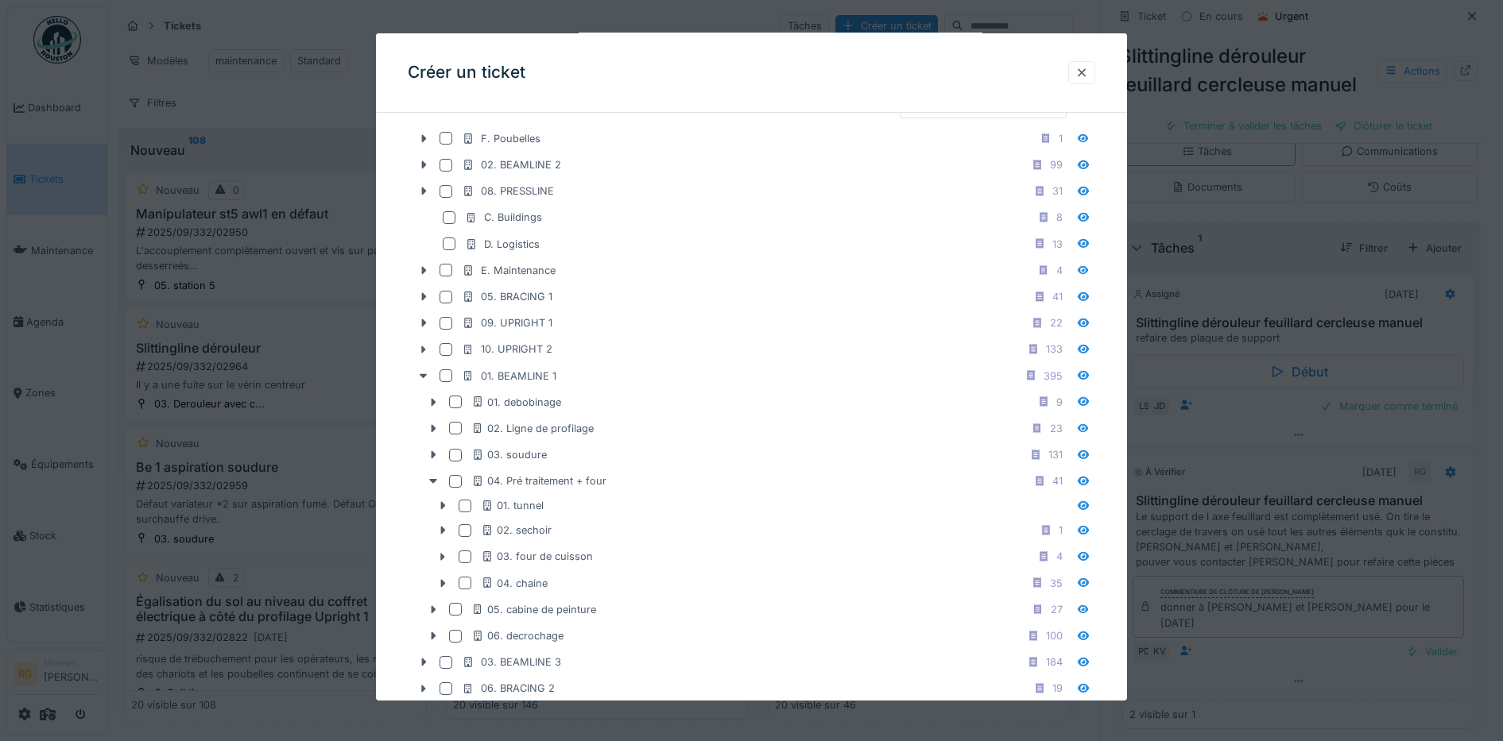
scroll to position [728, 0]
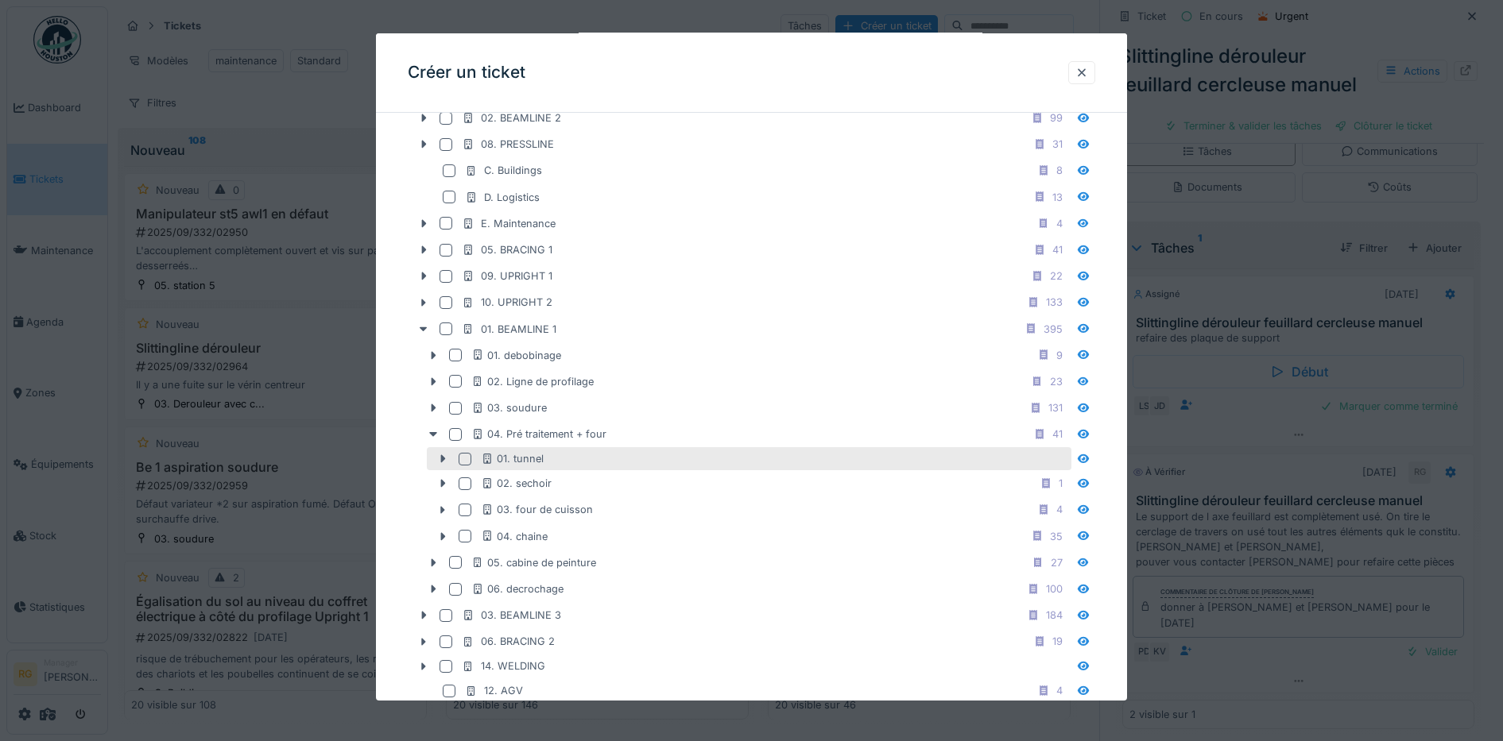
click at [462, 459] on div at bounding box center [464, 459] width 13 height 13
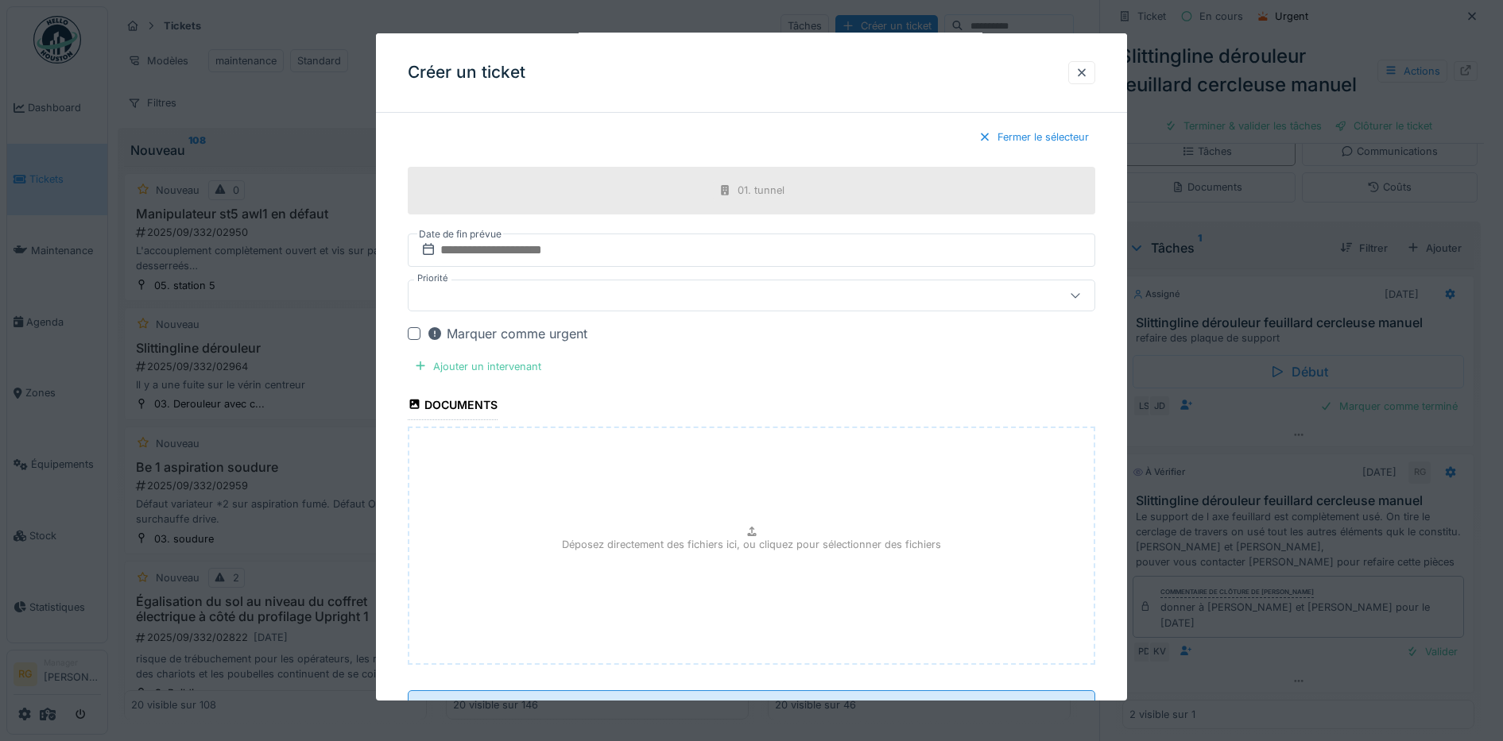
scroll to position [1324, 0]
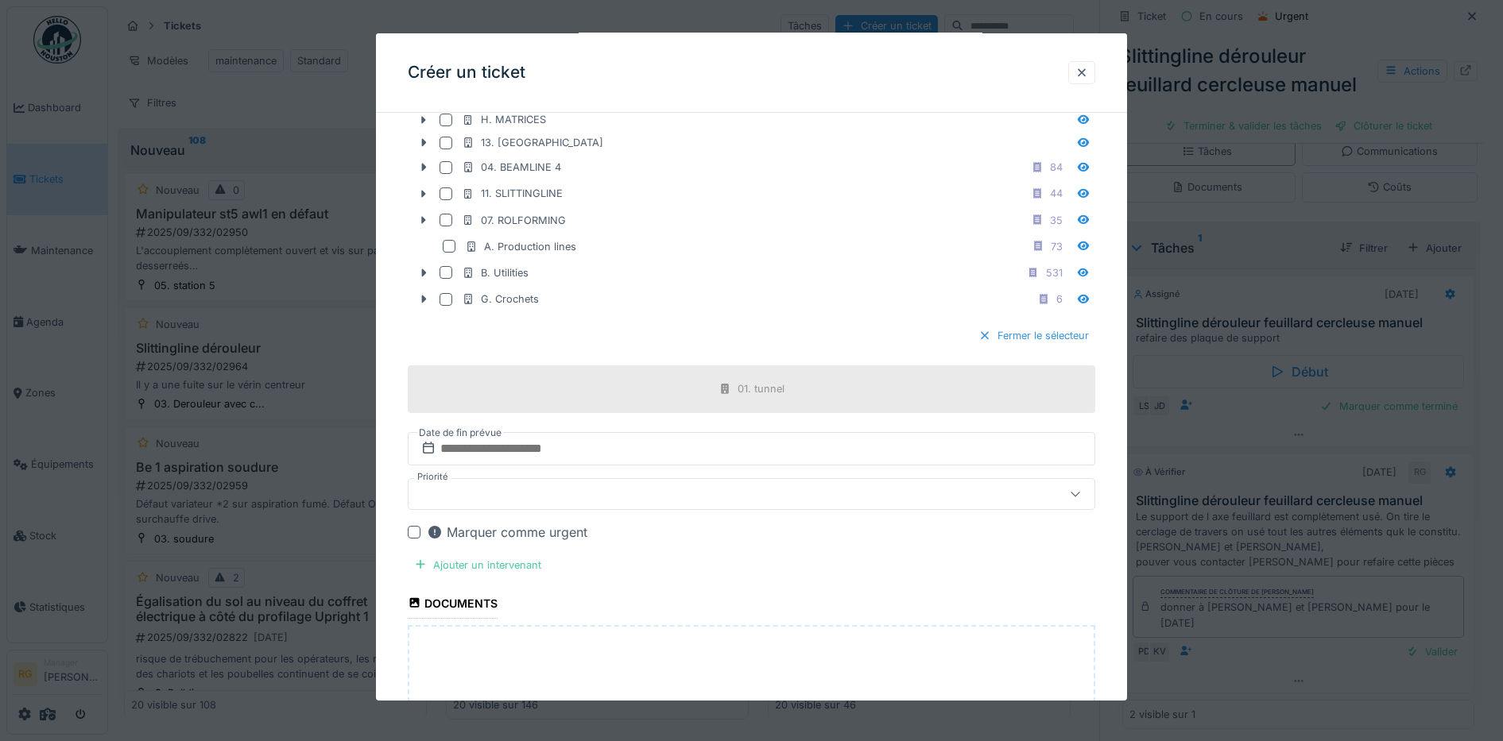
click at [1031, 337] on div "Fermer le sélecteur" at bounding box center [1033, 335] width 123 height 21
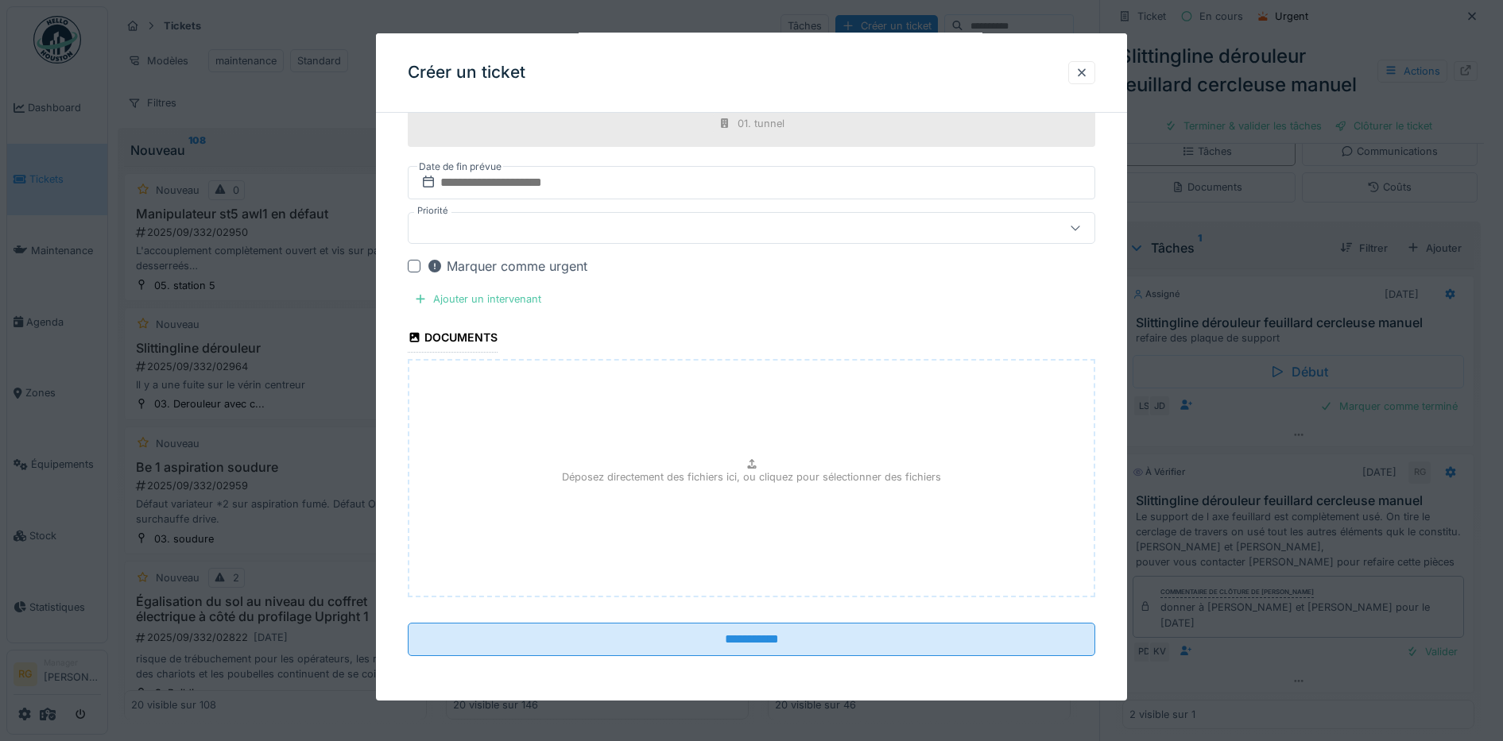
scroll to position [447, 0]
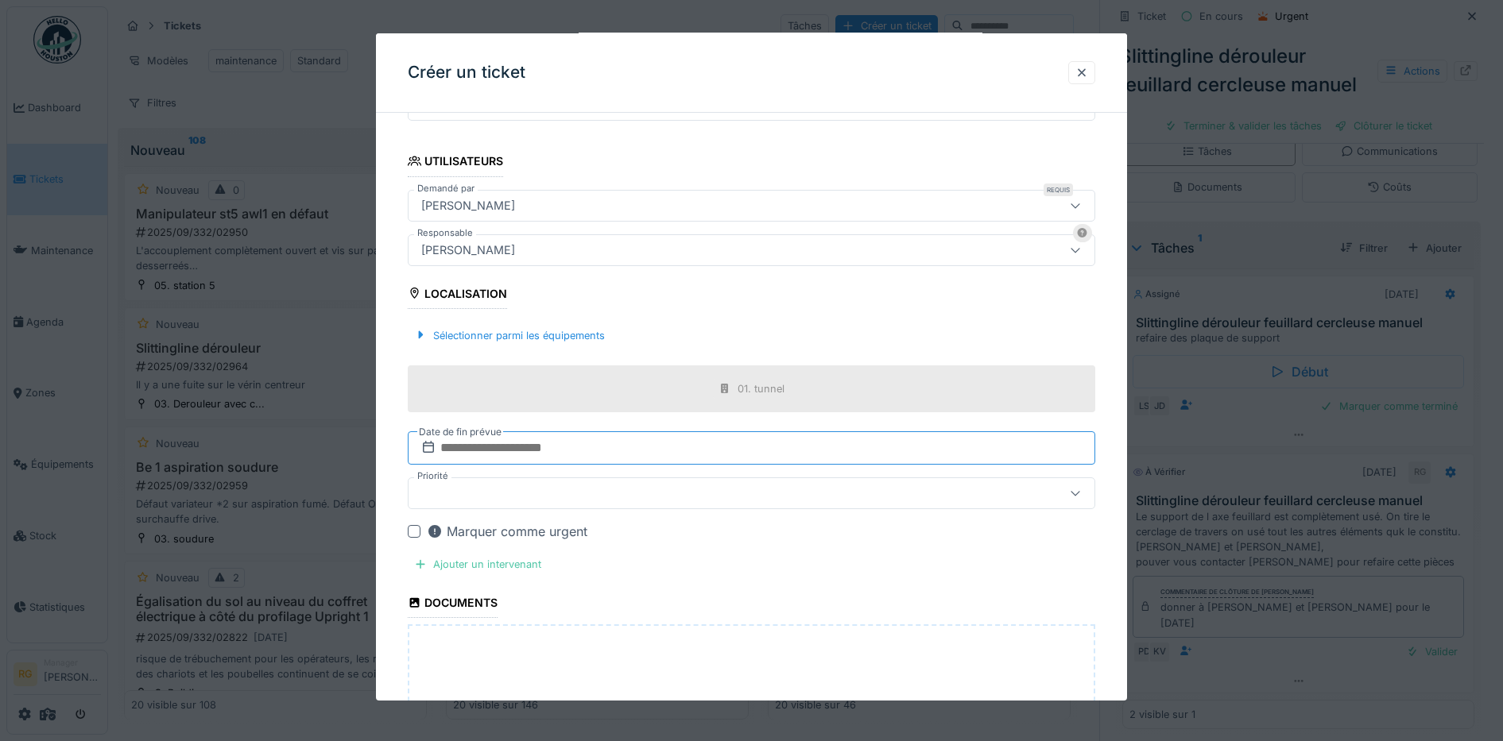
click at [483, 446] on input "text" at bounding box center [752, 447] width 688 height 33
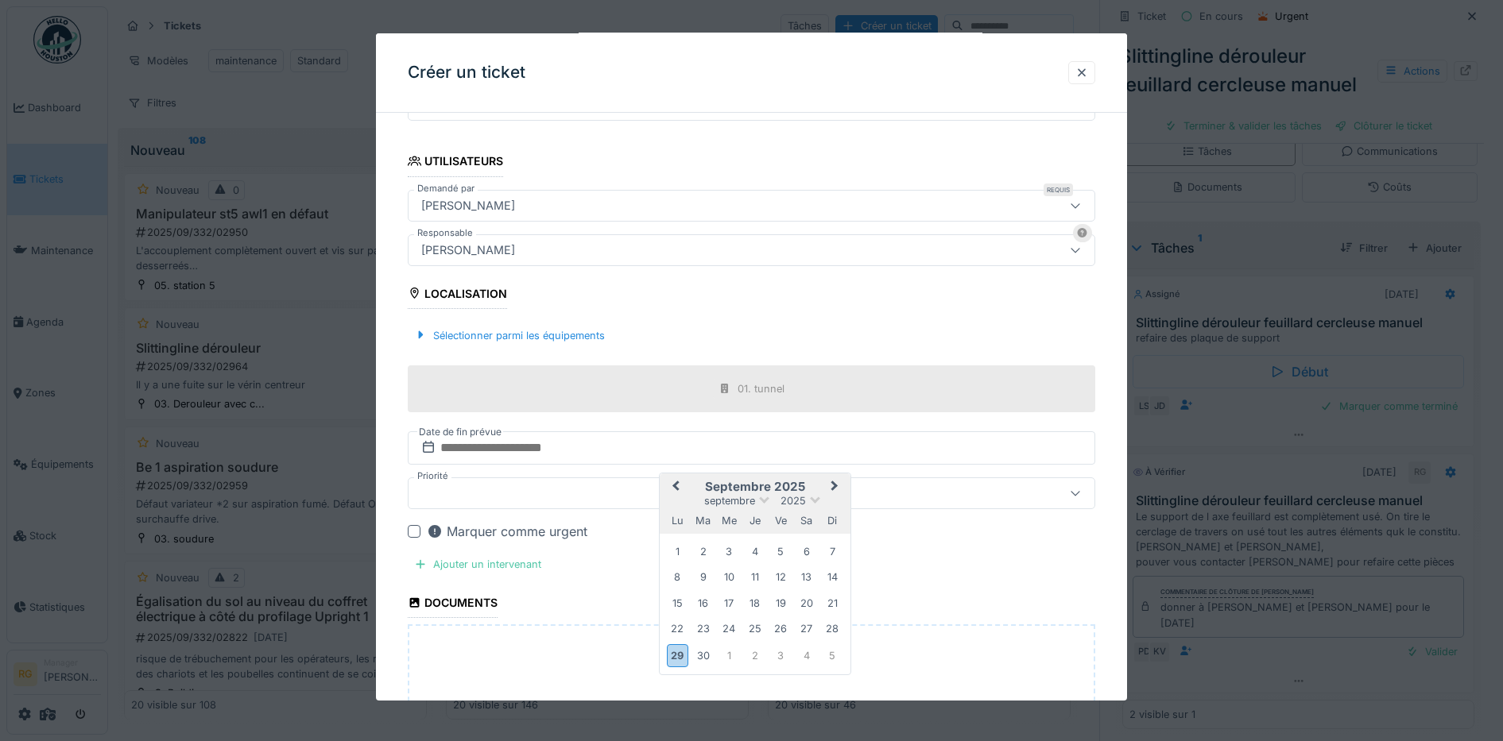
click at [818, 481] on h2 "septembre 2025" at bounding box center [755, 487] width 191 height 14
click at [697, 656] on div "30" at bounding box center [702, 655] width 21 height 21
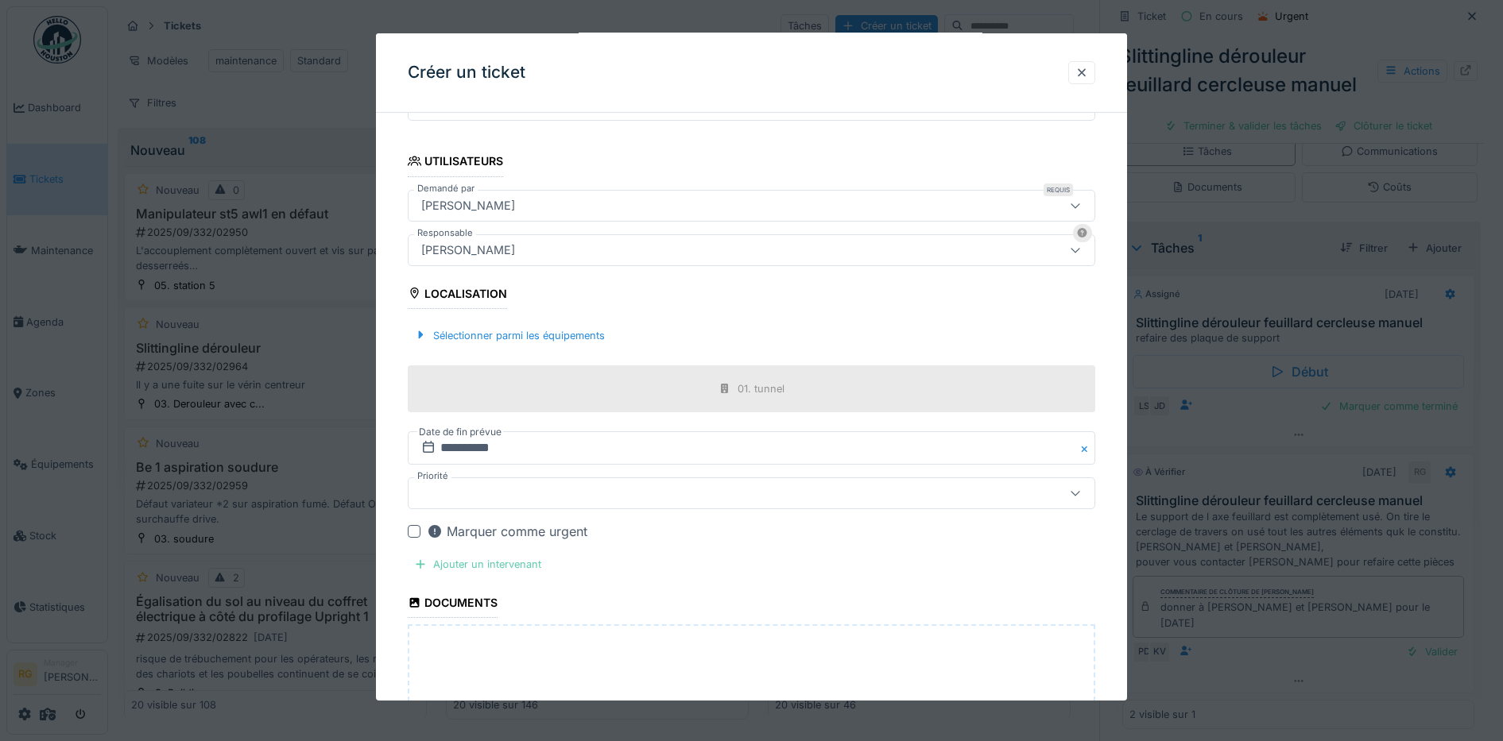
click at [494, 568] on div "Ajouter un intervenant" at bounding box center [478, 564] width 140 height 21
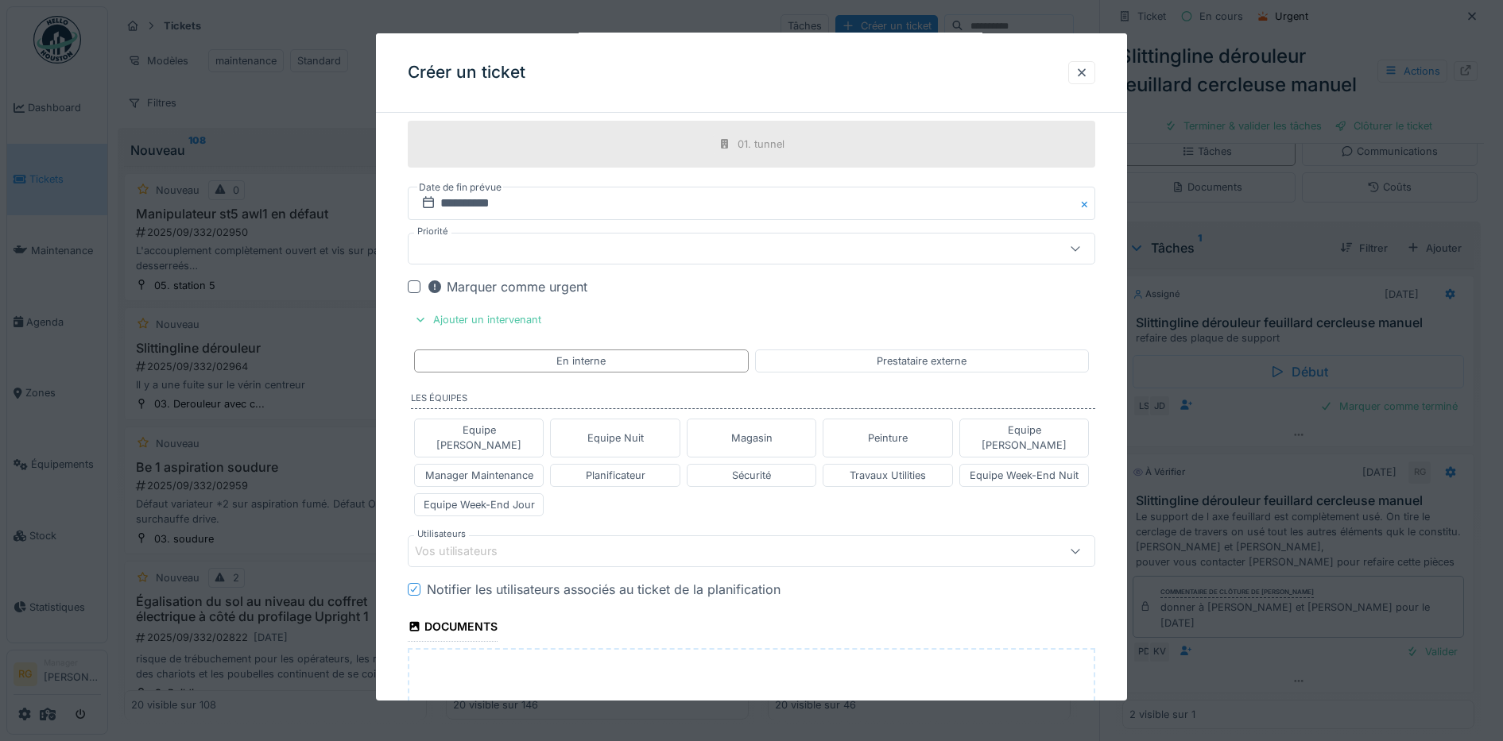
scroll to position [745, 0]
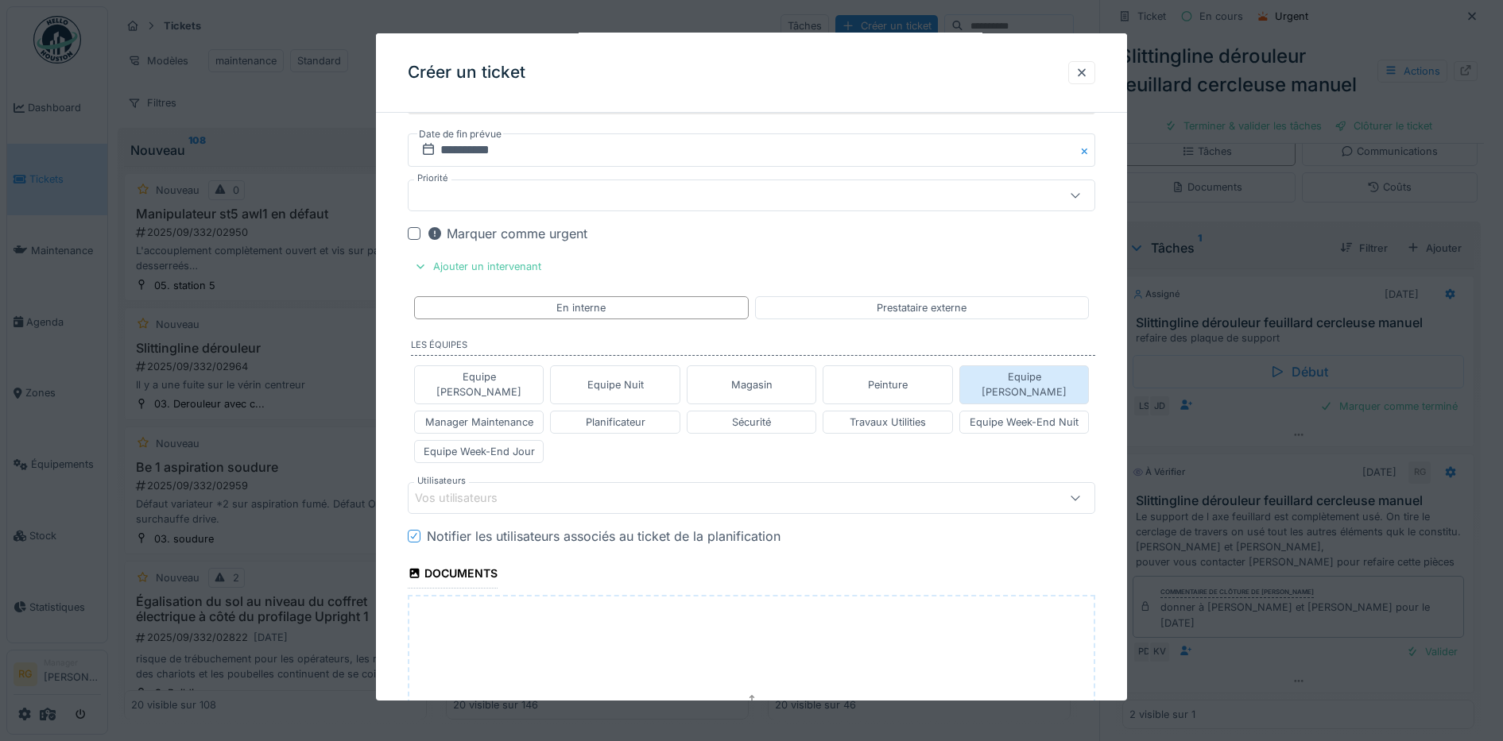
click at [1041, 377] on div "Equipe [PERSON_NAME]" at bounding box center [1024, 385] width 116 height 30
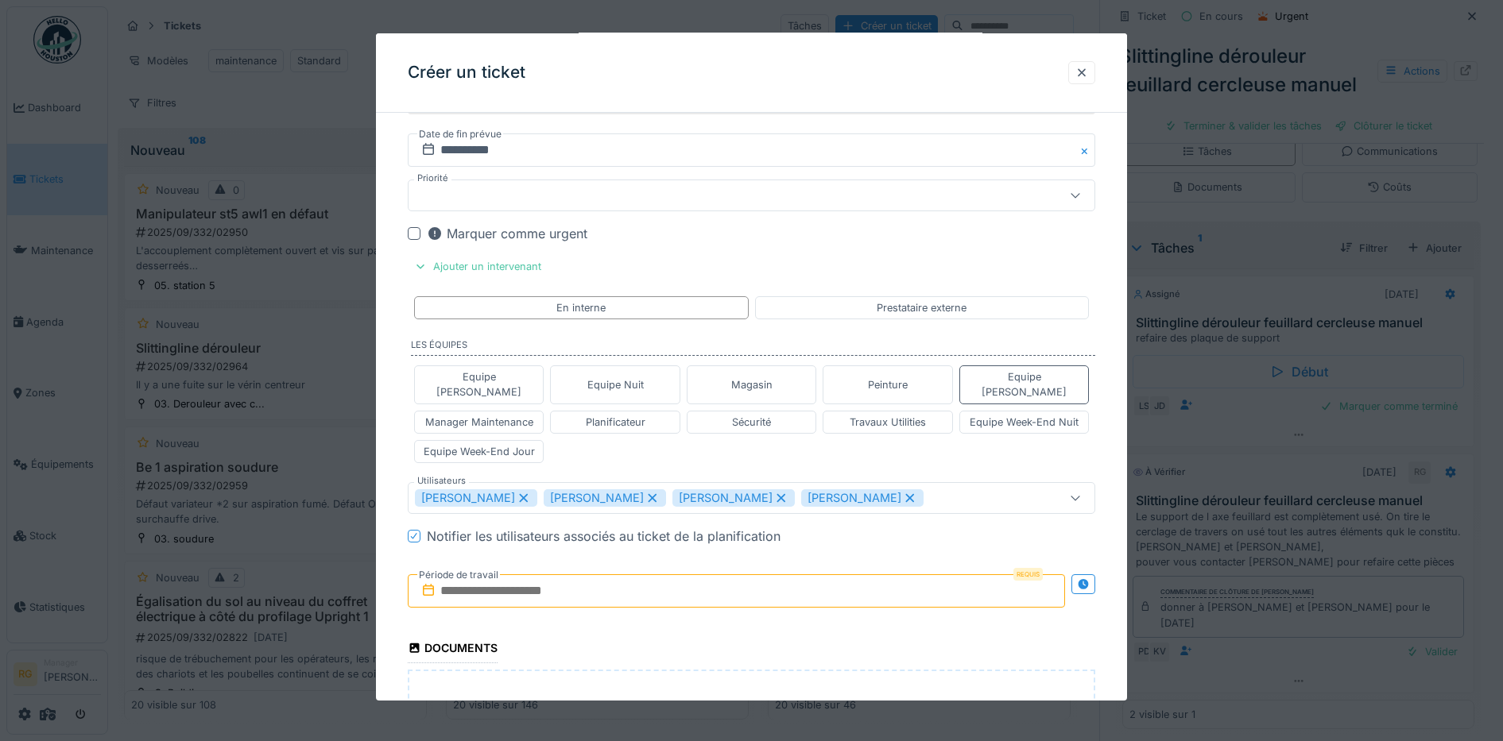
click at [531, 493] on icon at bounding box center [524, 498] width 14 height 11
click at [517, 493] on icon at bounding box center [524, 498] width 14 height 11
click at [528, 493] on icon at bounding box center [523, 497] width 9 height 9
type input "****"
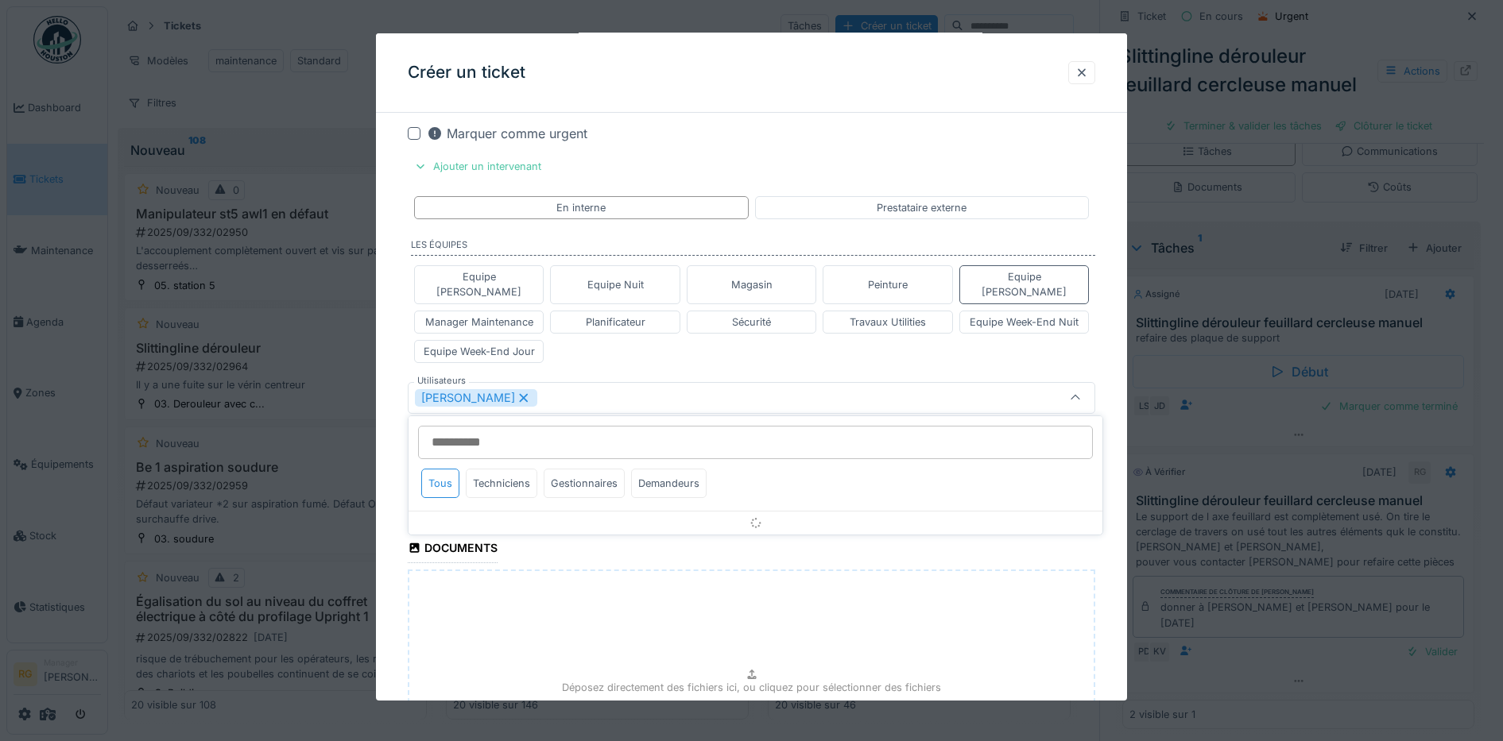
scroll to position [861, 0]
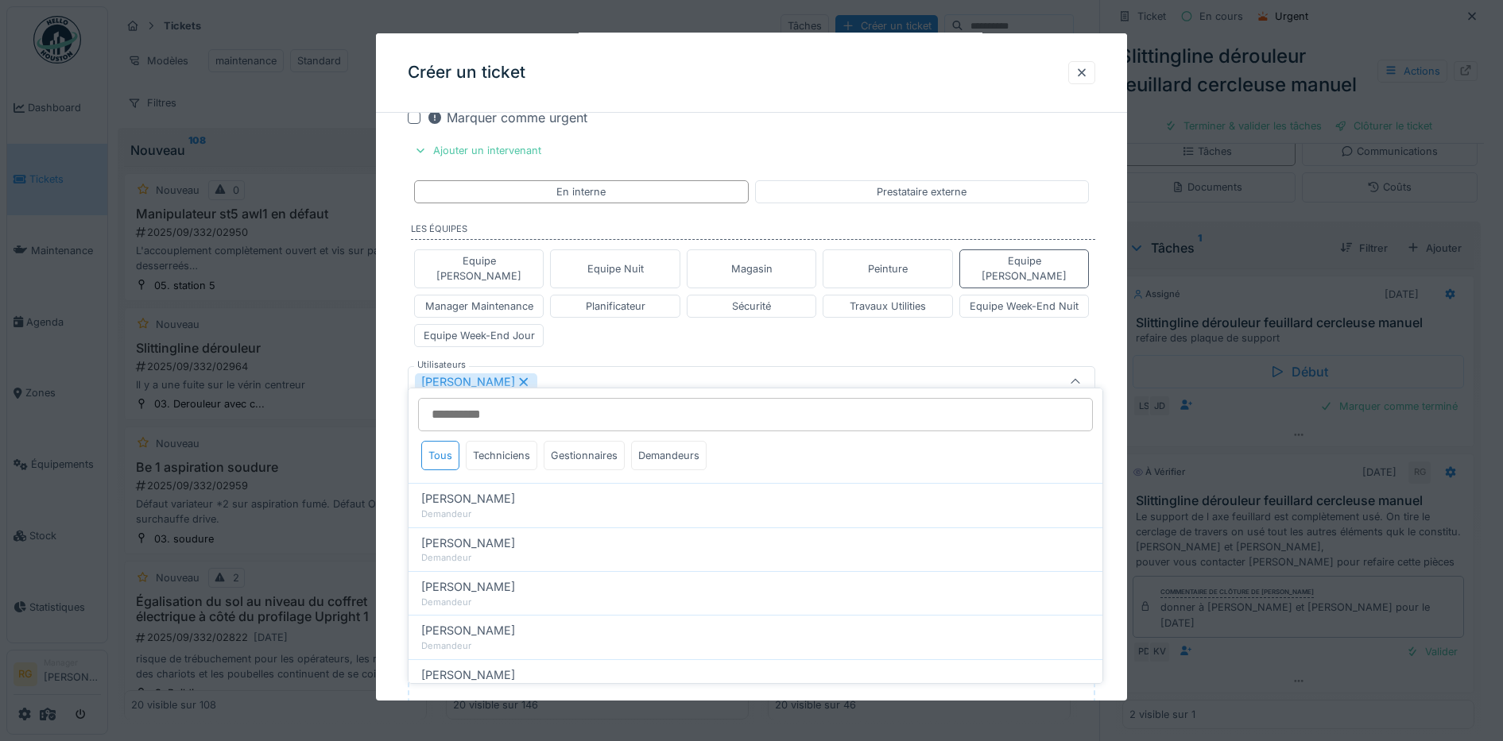
click at [606, 326] on div "Equipe Anthony Equipe Nuit Magasin Peinture Equipe Jean-Claude Manager Maintena…" at bounding box center [752, 298] width 688 height 110
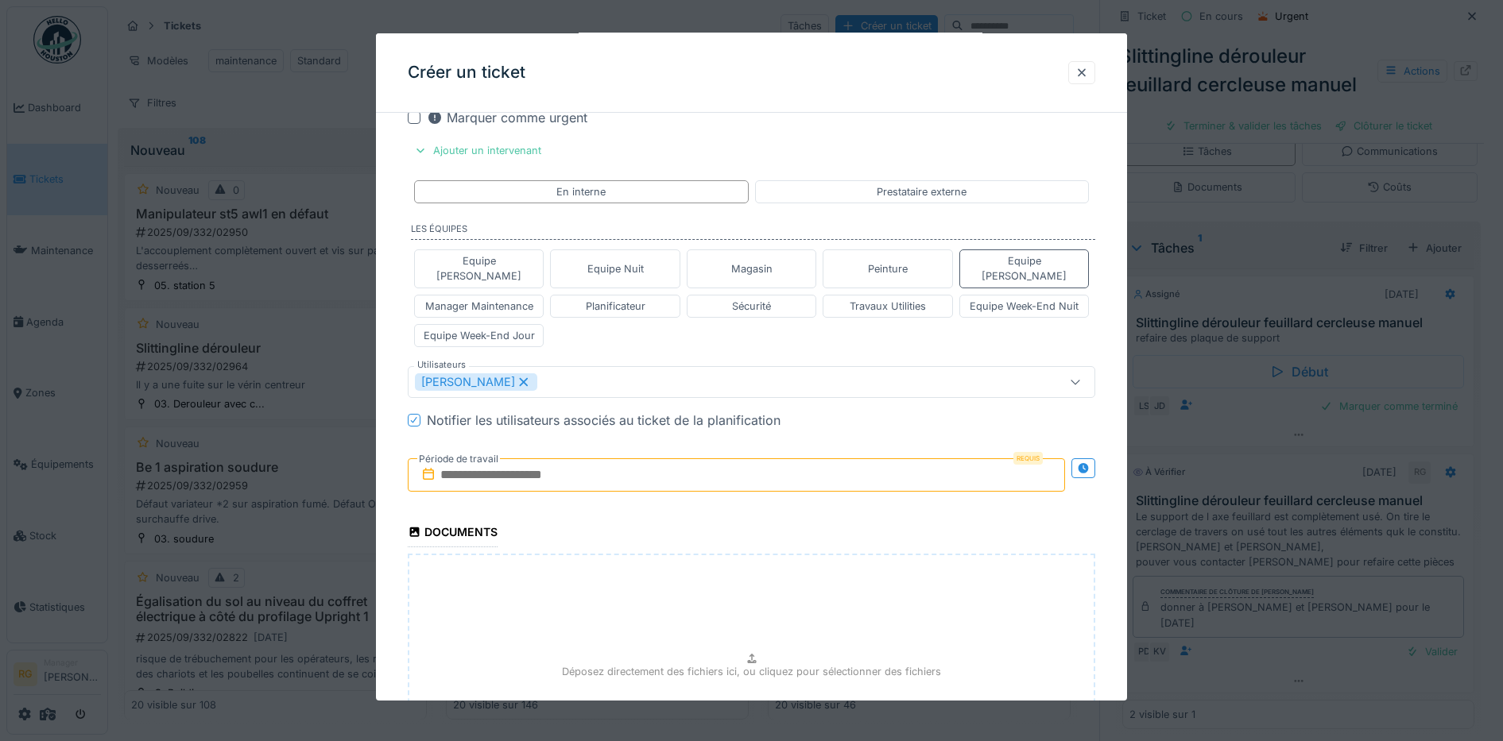
click at [474, 458] on input "text" at bounding box center [737, 474] width 658 height 33
click at [799, 507] on h2 "septembre 2025" at bounding box center [739, 514] width 191 height 14
click at [682, 671] on div "30" at bounding box center [687, 681] width 21 height 21
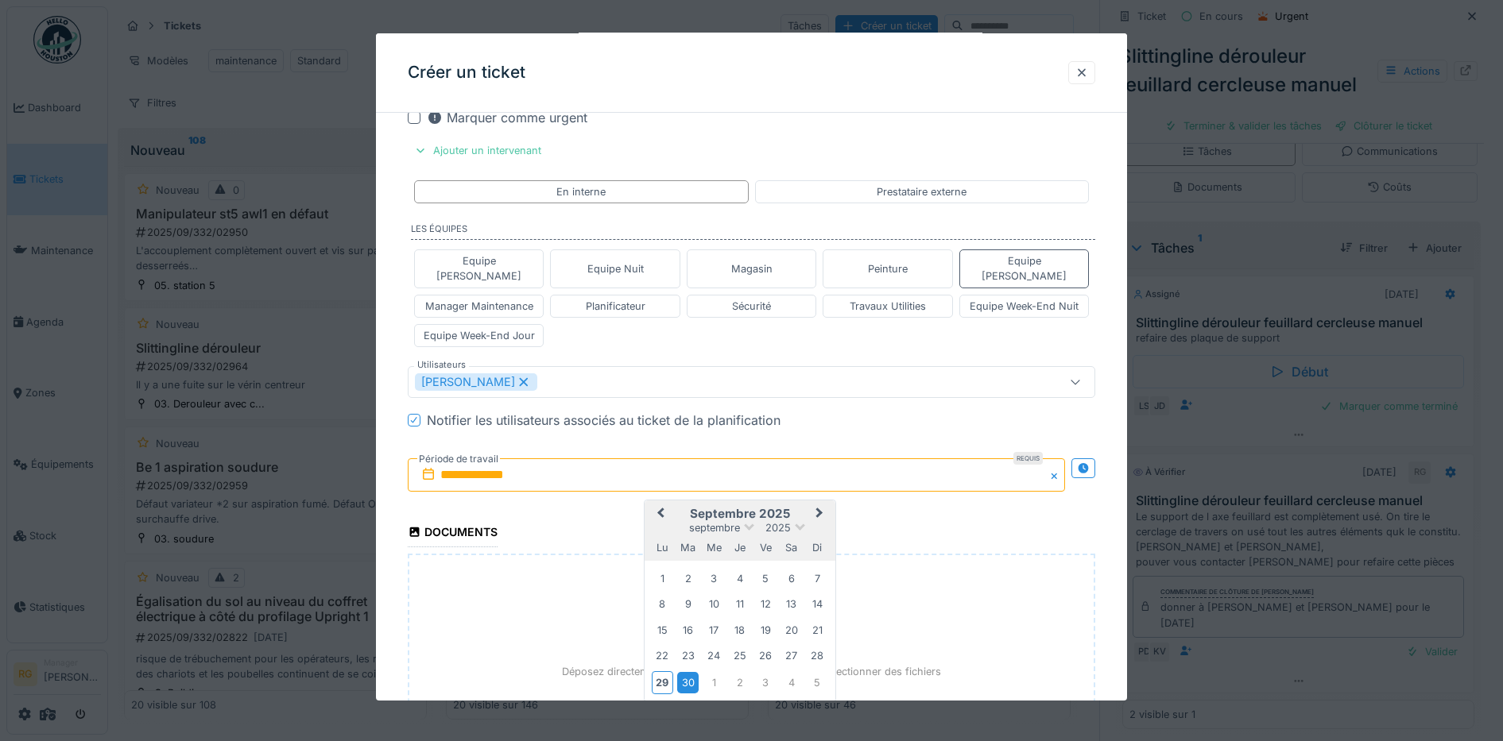
click at [684, 671] on div "30" at bounding box center [687, 681] width 21 height 21
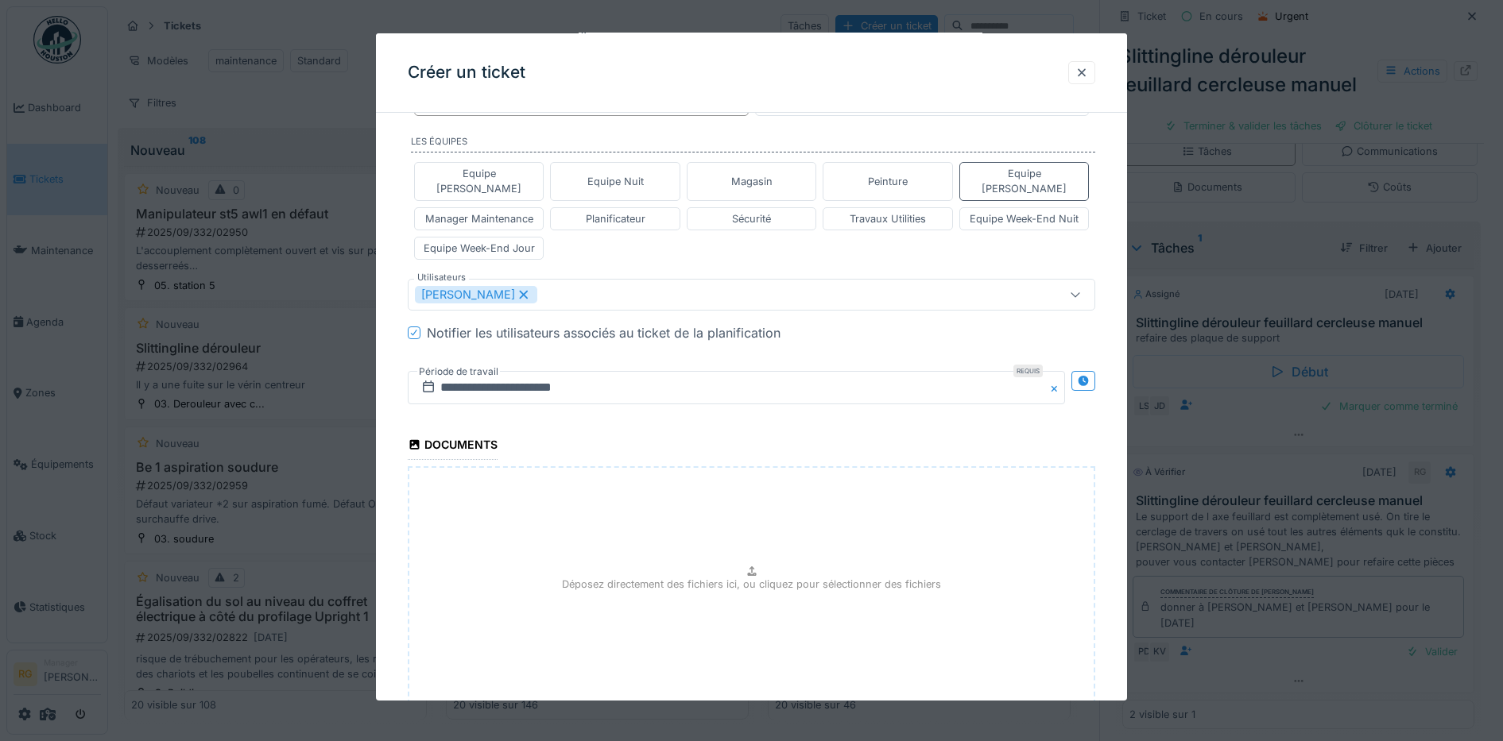
scroll to position [1041, 0]
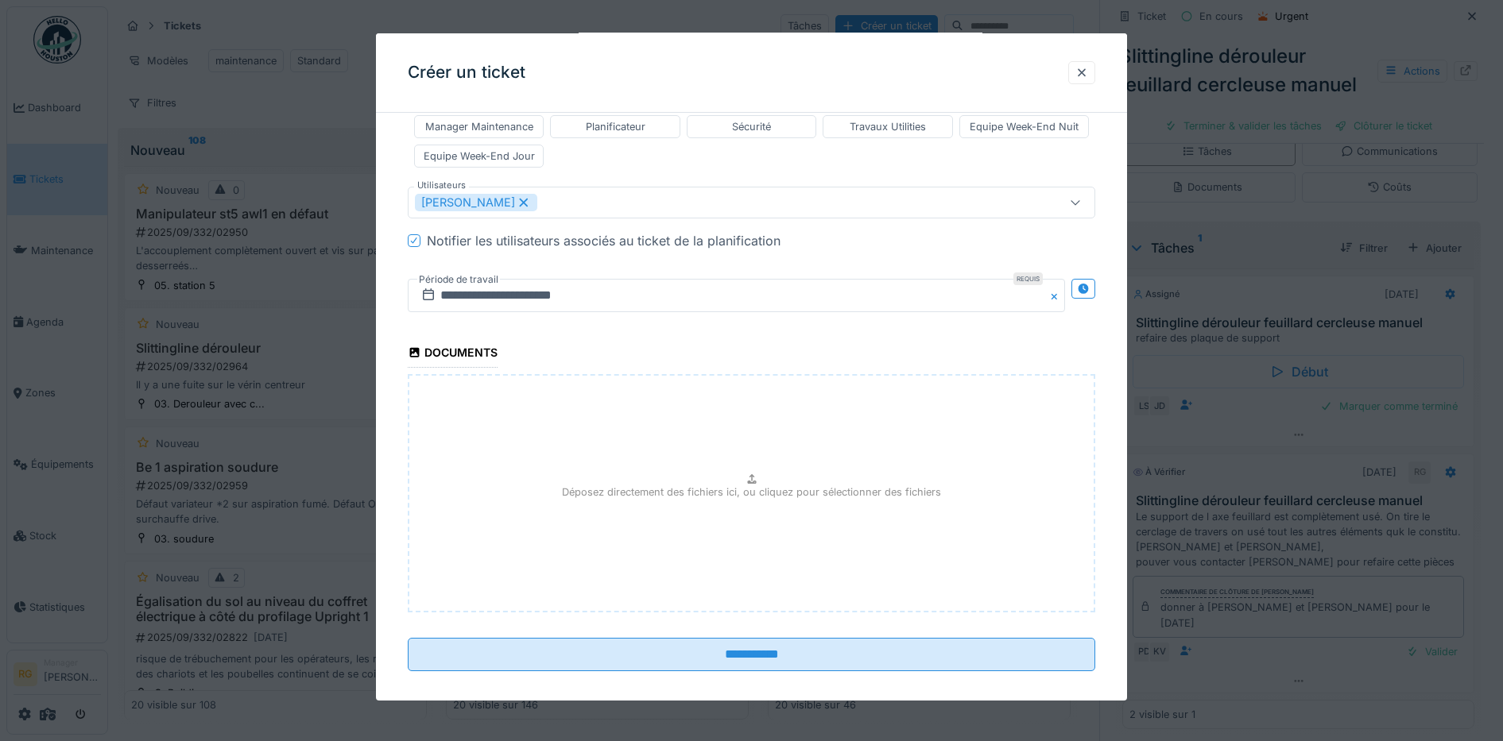
click at [755, 485] on p "Déposez directement des fichiers ici, ou cliquez pour sélectionner des fichiers" at bounding box center [751, 492] width 379 height 15
type input "**********"
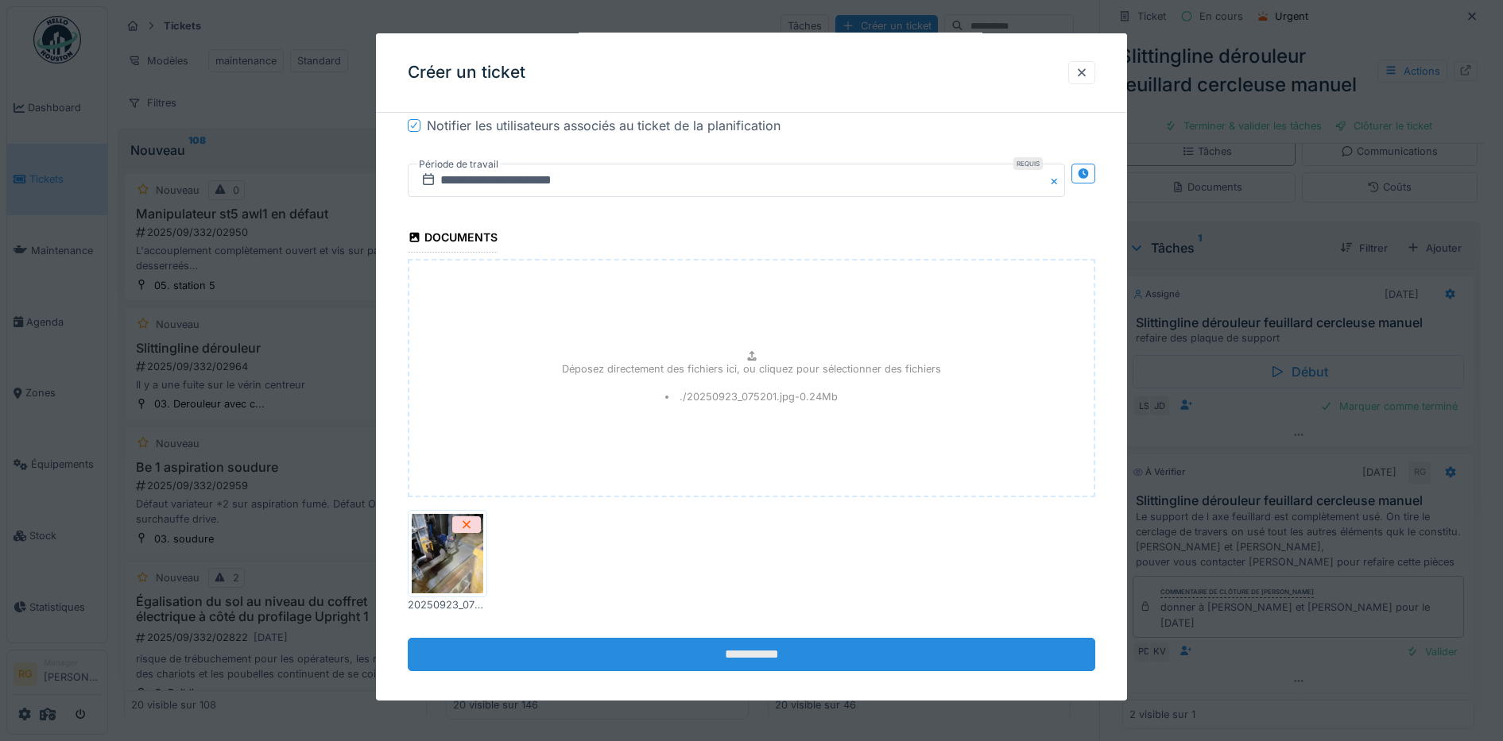
scroll to position [15, 0]
click at [765, 639] on input "**********" at bounding box center [752, 654] width 688 height 33
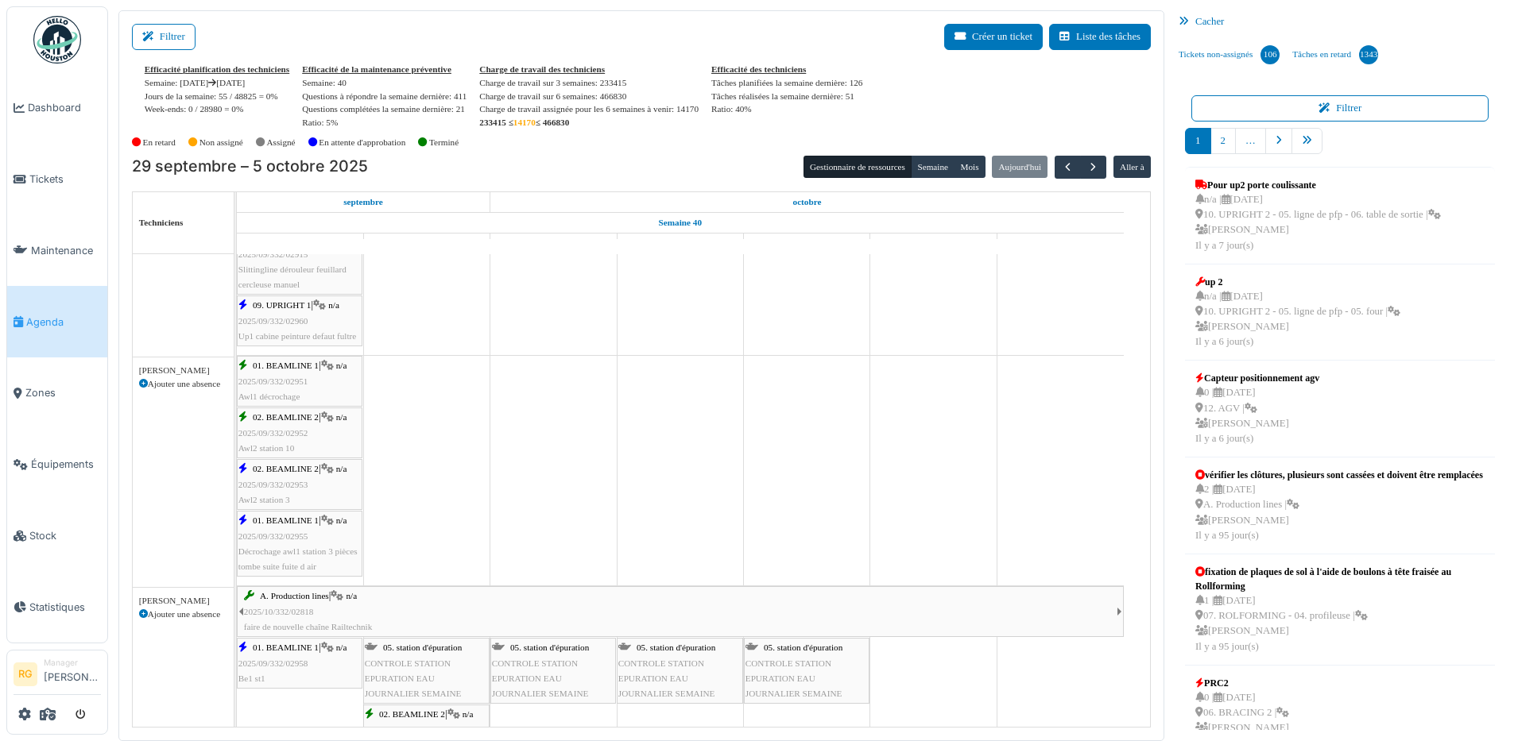
scroll to position [894, 0]
click at [294, 482] on span "2025/09/332/02953" at bounding box center [273, 485] width 70 height 10
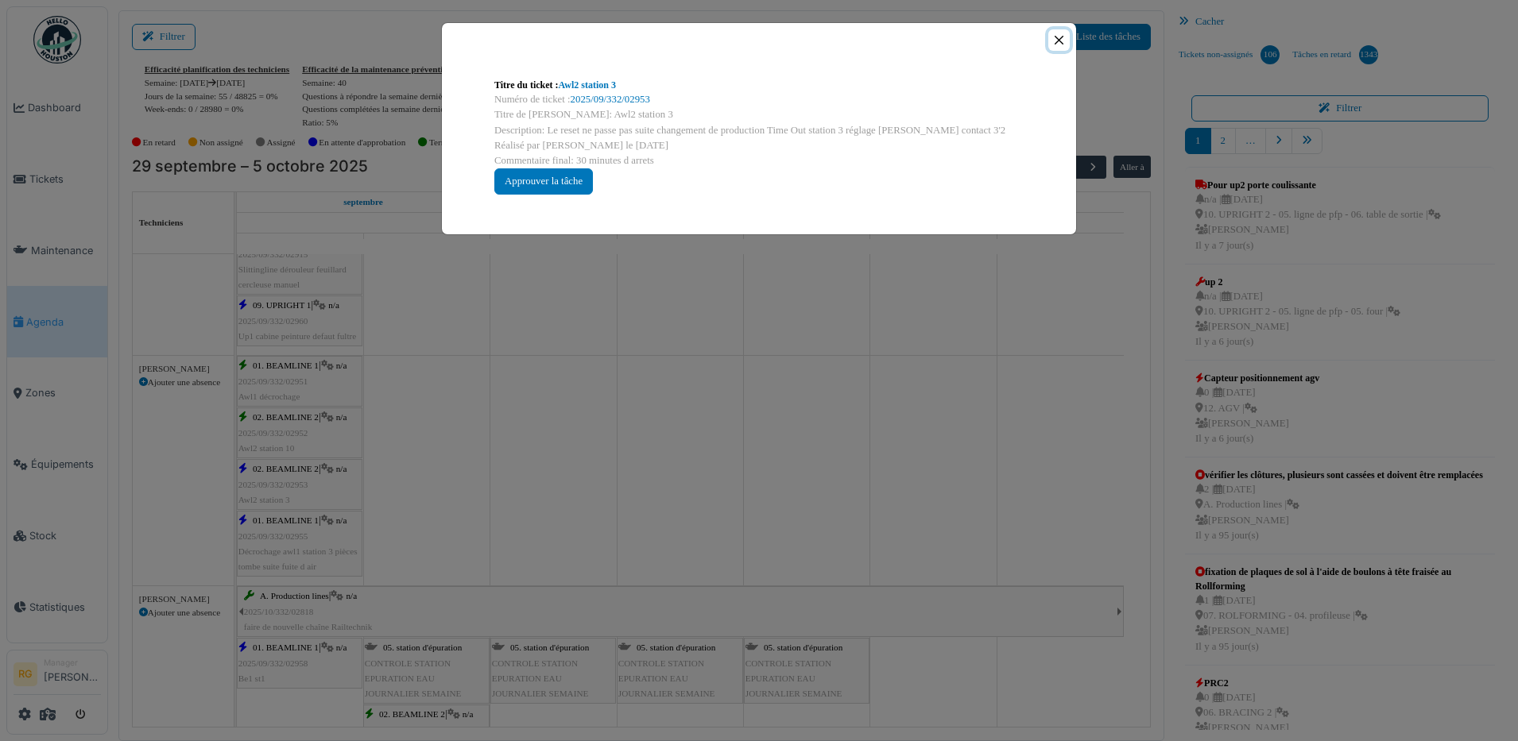
click at [1060, 39] on button "Close" at bounding box center [1058, 39] width 21 height 21
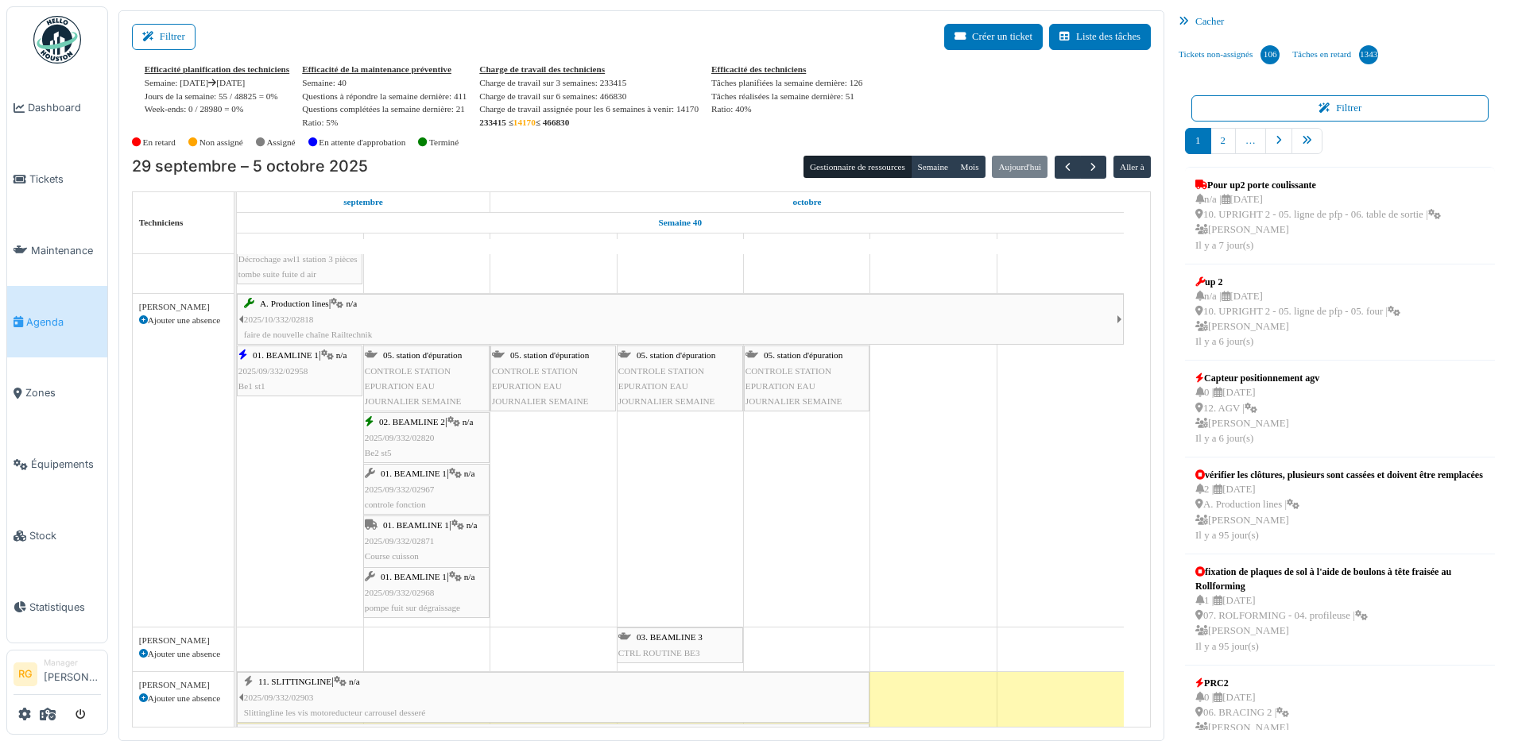
scroll to position [1192, 0]
